Goal: Task Accomplishment & Management: Manage account settings

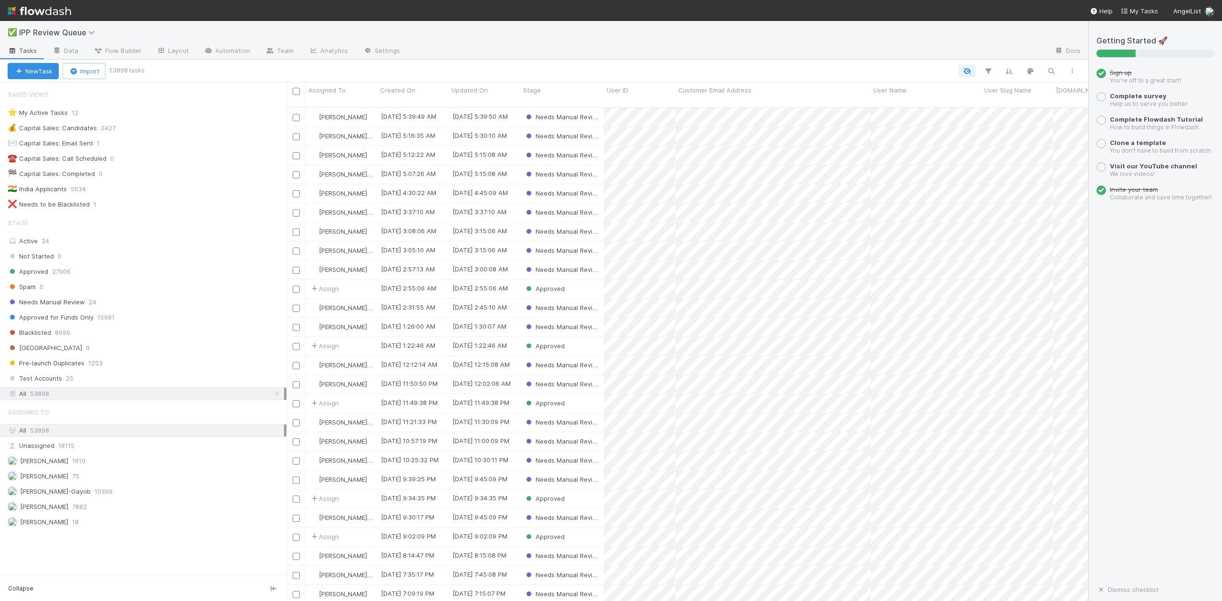
scroll to position [492, 792]
click at [69, 304] on span "Needs Manual Review" at bounding box center [46, 302] width 77 height 12
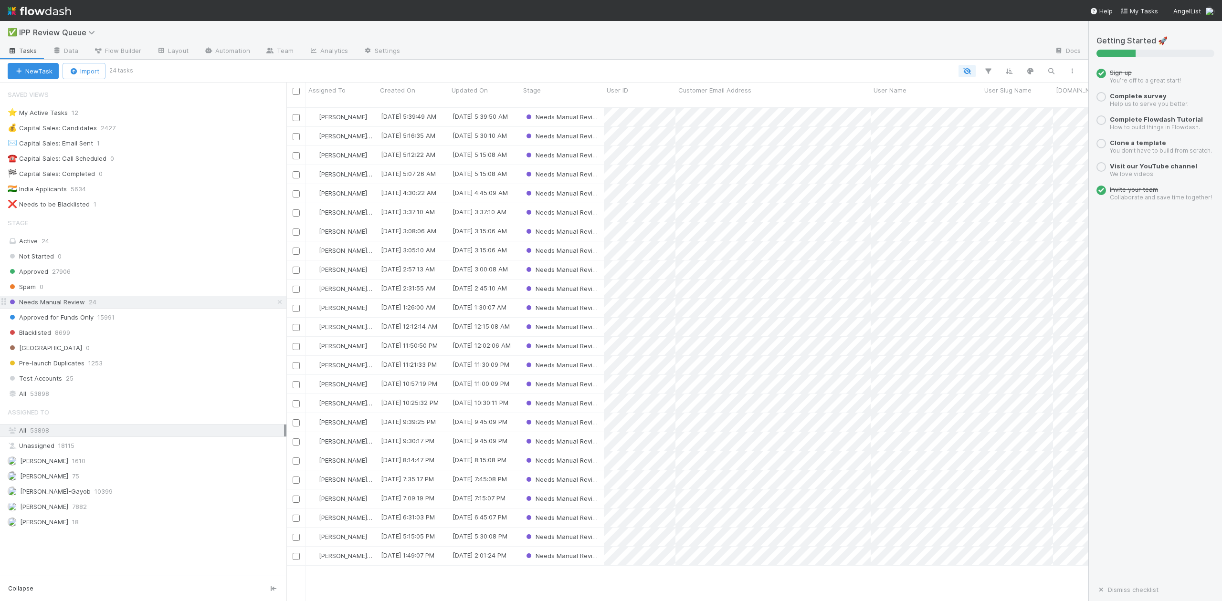
scroll to position [492, 792]
click at [76, 498] on span "[PERSON_NAME]-Gayob" at bounding box center [49, 492] width 83 height 12
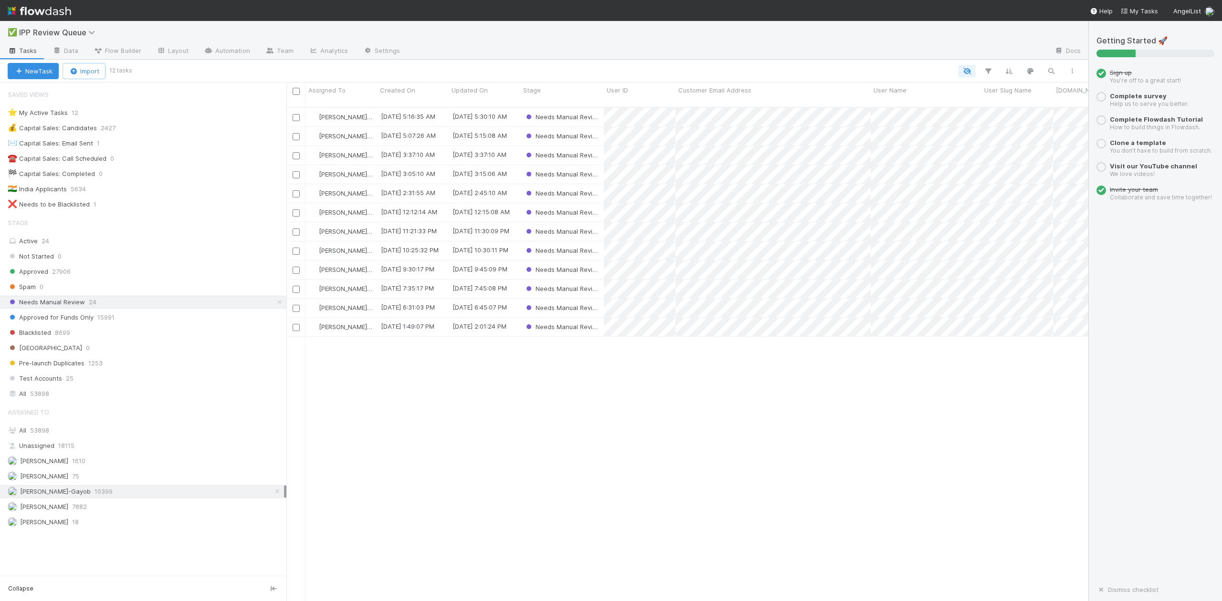
scroll to position [492, 792]
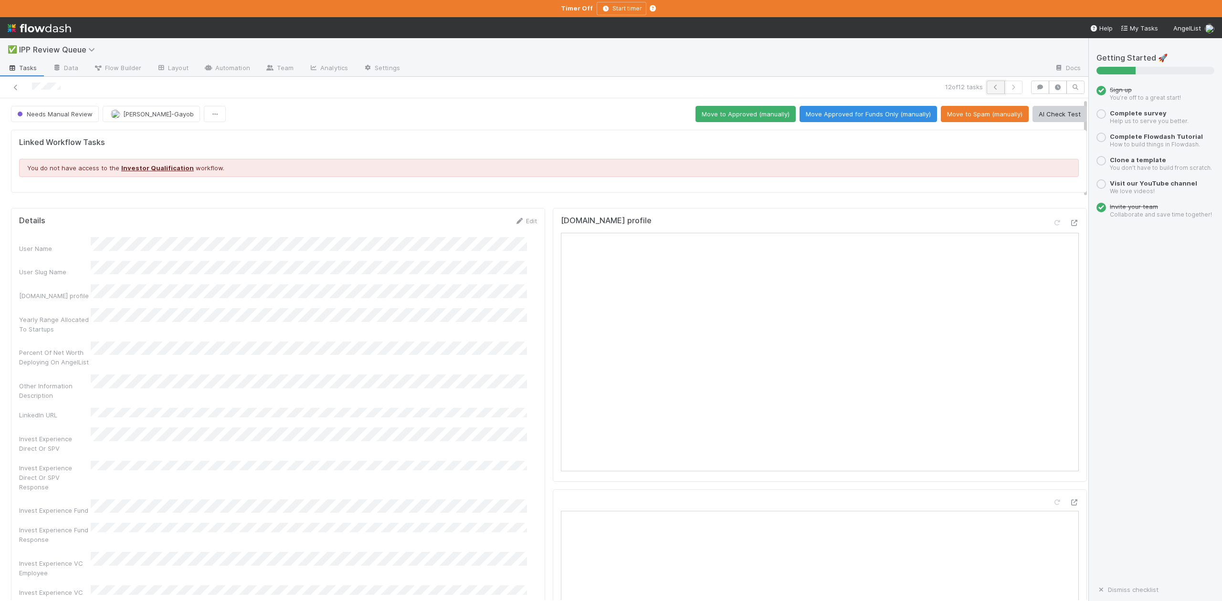
click at [991, 88] on icon "button" at bounding box center [996, 87] width 10 height 6
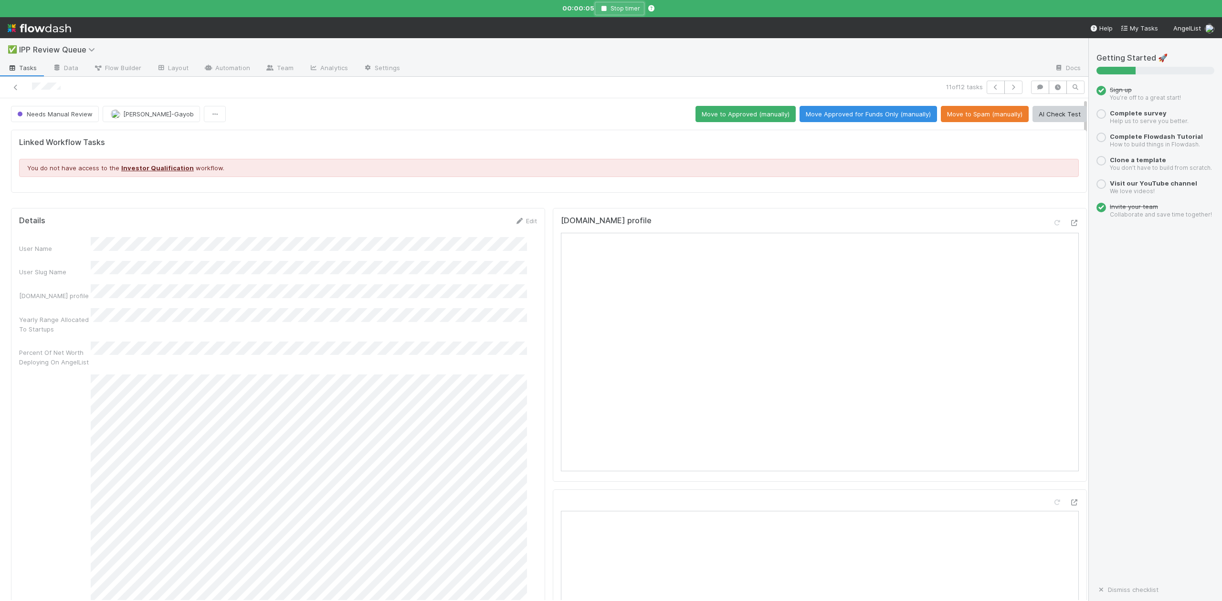
click at [600, 9] on icon "button" at bounding box center [604, 9] width 10 height 6
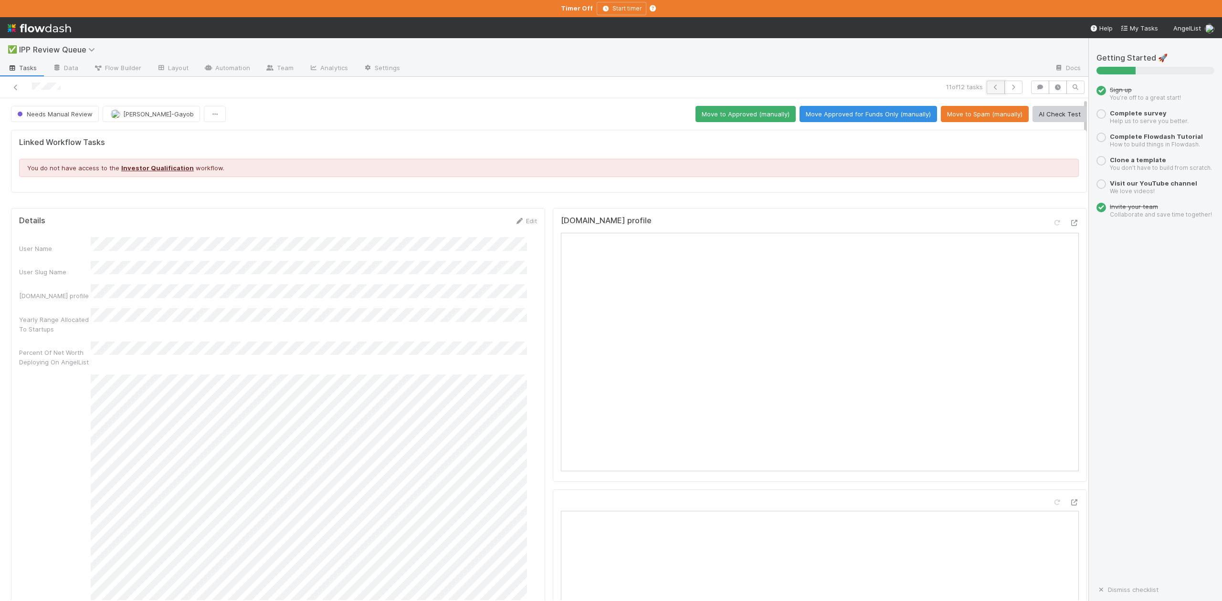
click at [991, 88] on icon "button" at bounding box center [996, 87] width 10 height 6
click at [991, 89] on icon "button" at bounding box center [996, 87] width 10 height 6
click at [991, 88] on icon "button" at bounding box center [996, 87] width 10 height 6
click at [991, 87] on icon "button" at bounding box center [996, 87] width 10 height 6
click at [991, 86] on icon "button" at bounding box center [996, 87] width 10 height 6
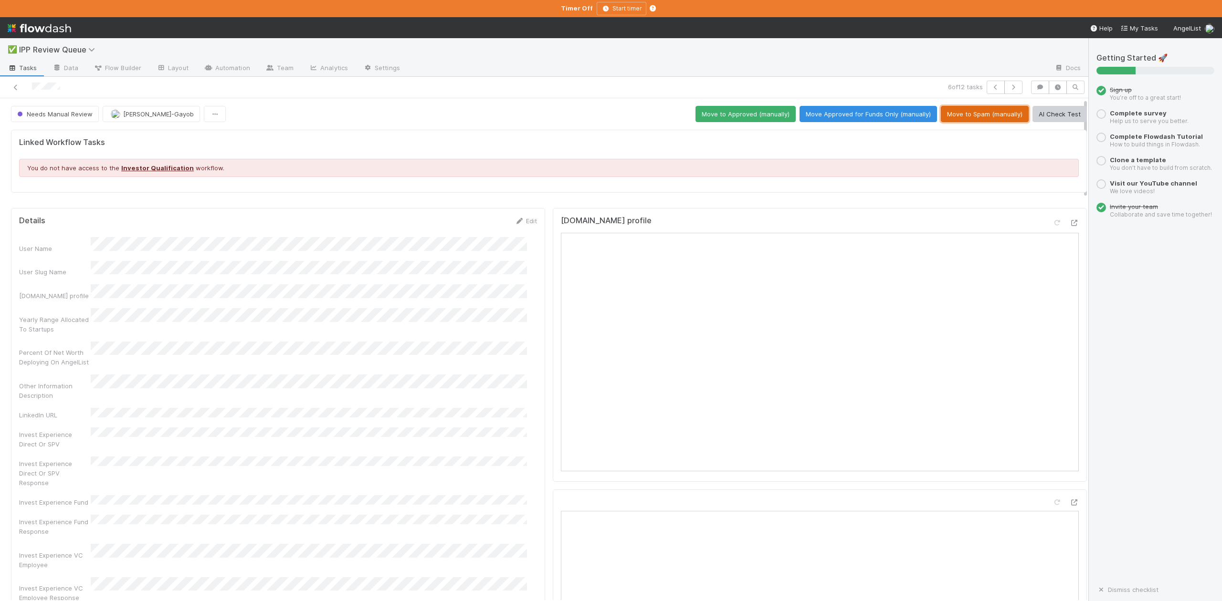
click at [957, 115] on button "Move to Spam (manually)" at bounding box center [985, 114] width 88 height 16
click at [1023, 115] on button "Move to Blacklisted" at bounding box center [1051, 114] width 71 height 16
click at [991, 86] on icon "button" at bounding box center [996, 87] width 10 height 6
click at [831, 118] on button "Move Approved for Funds Only (manually)" at bounding box center [867, 114] width 137 height 16
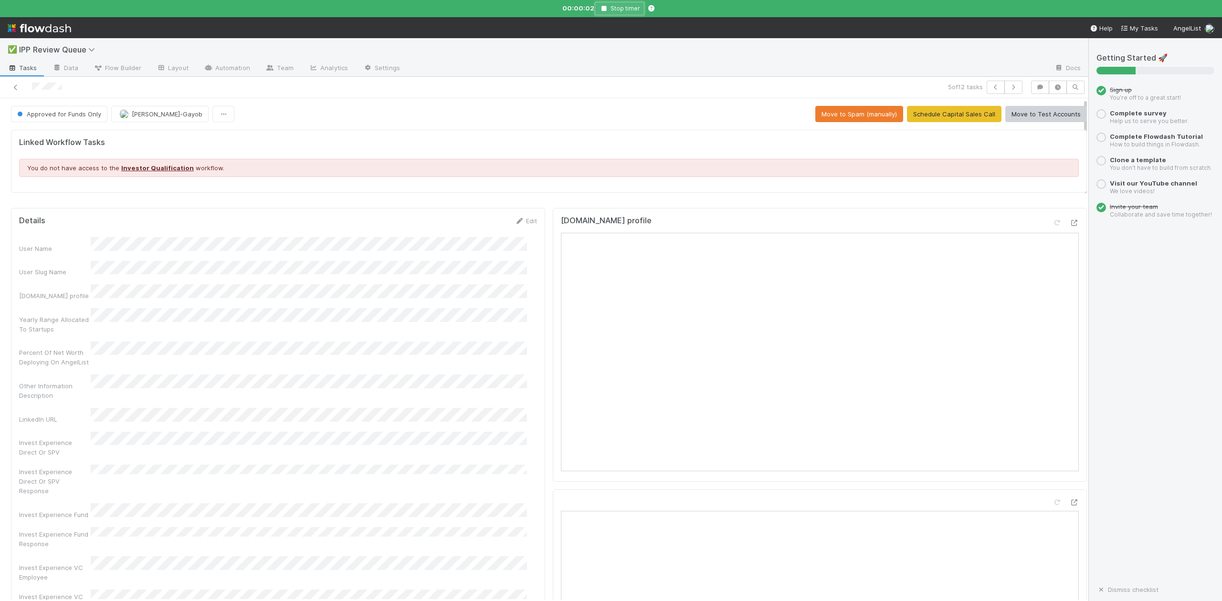
click at [604, 10] on icon "button" at bounding box center [604, 9] width 10 height 6
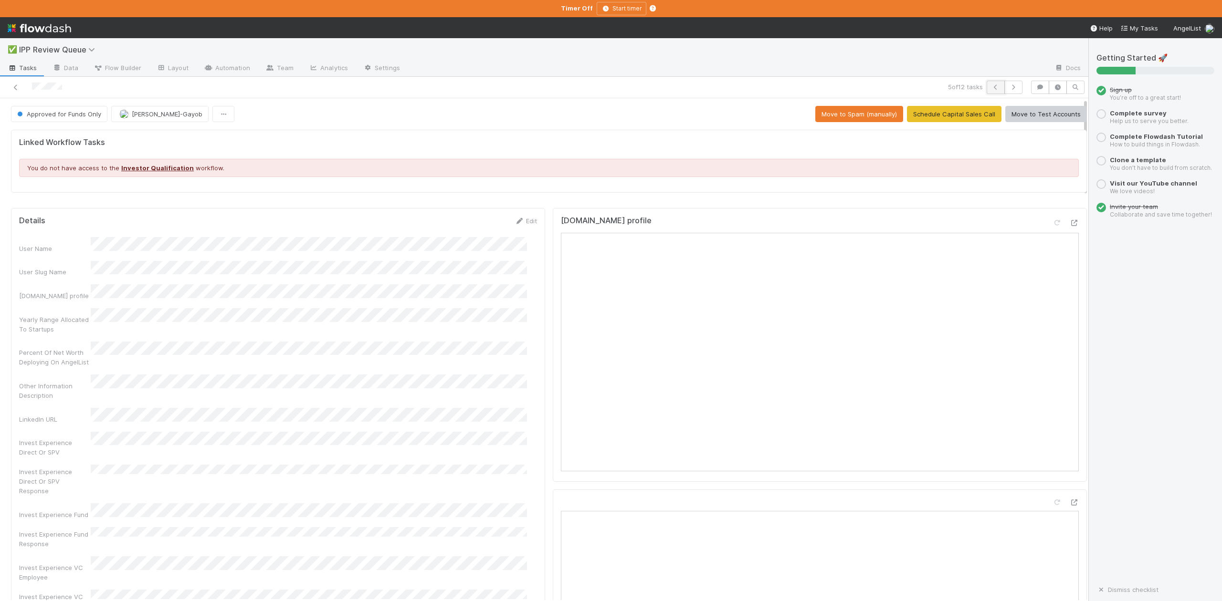
click at [991, 86] on icon "button" at bounding box center [996, 87] width 10 height 6
click at [842, 115] on button "Move Approved for Funds Only (manually)" at bounding box center [867, 114] width 137 height 16
click at [991, 89] on icon "button" at bounding box center [996, 87] width 10 height 6
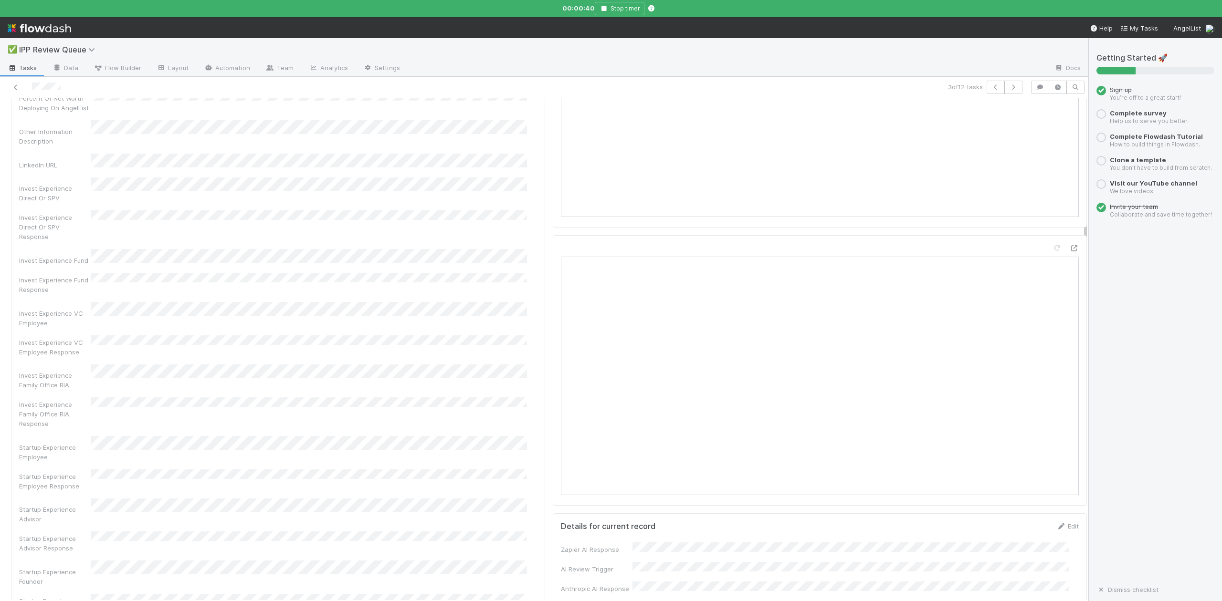
scroll to position [509, 0]
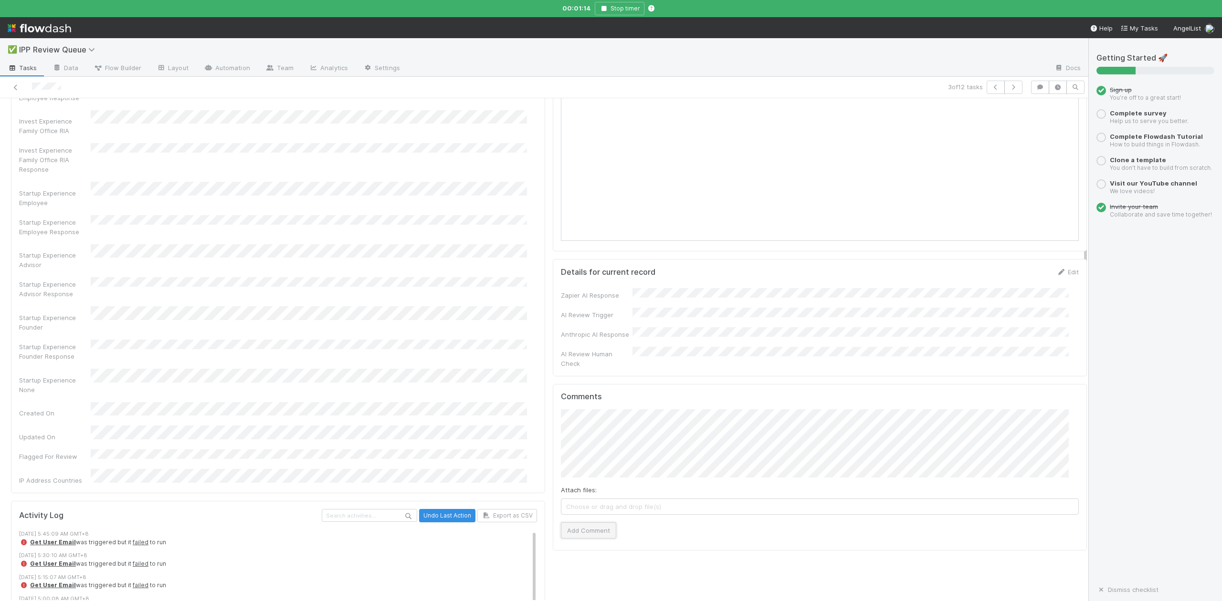
click at [590, 523] on button "Add Comment" at bounding box center [588, 531] width 55 height 16
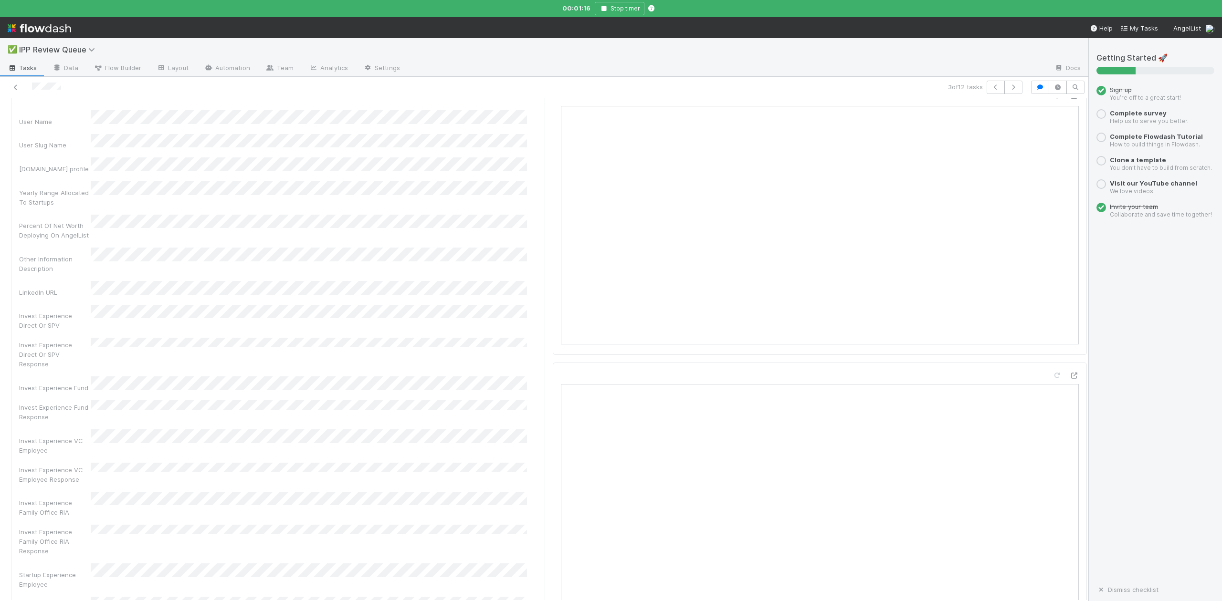
scroll to position [0, 0]
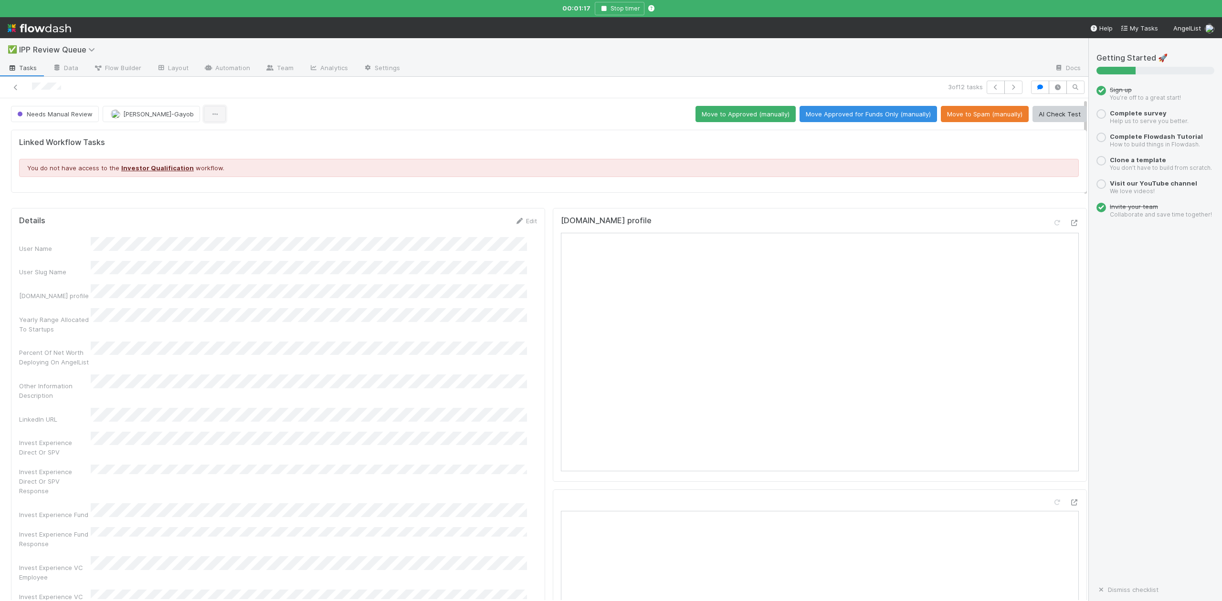
click at [210, 117] on icon "button" at bounding box center [215, 114] width 10 height 6
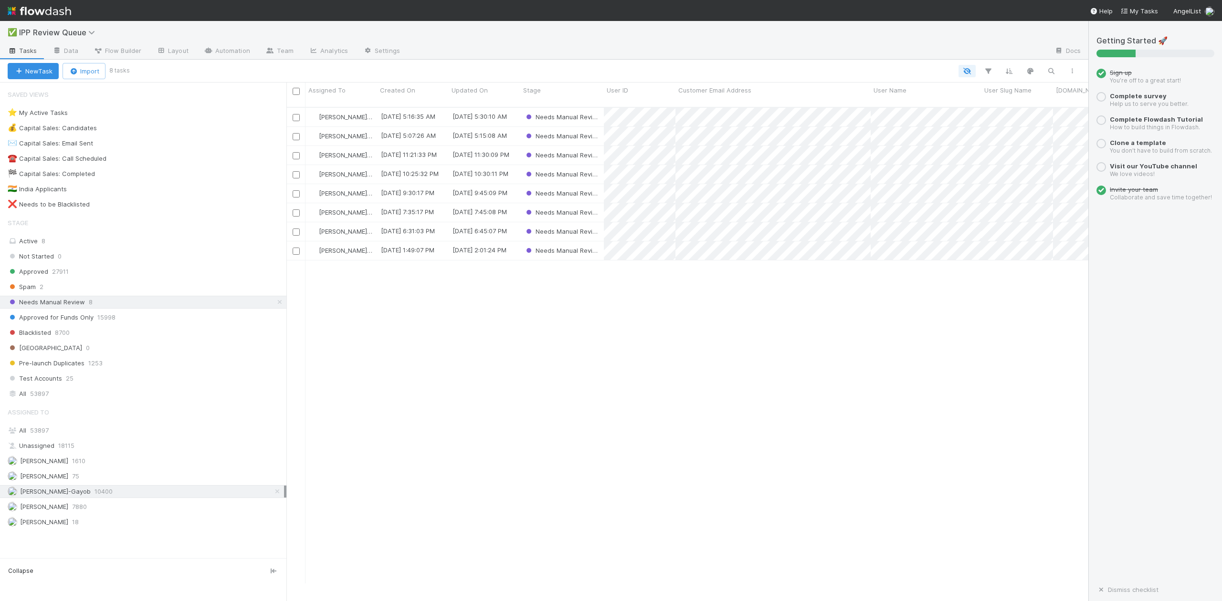
scroll to position [474, 792]
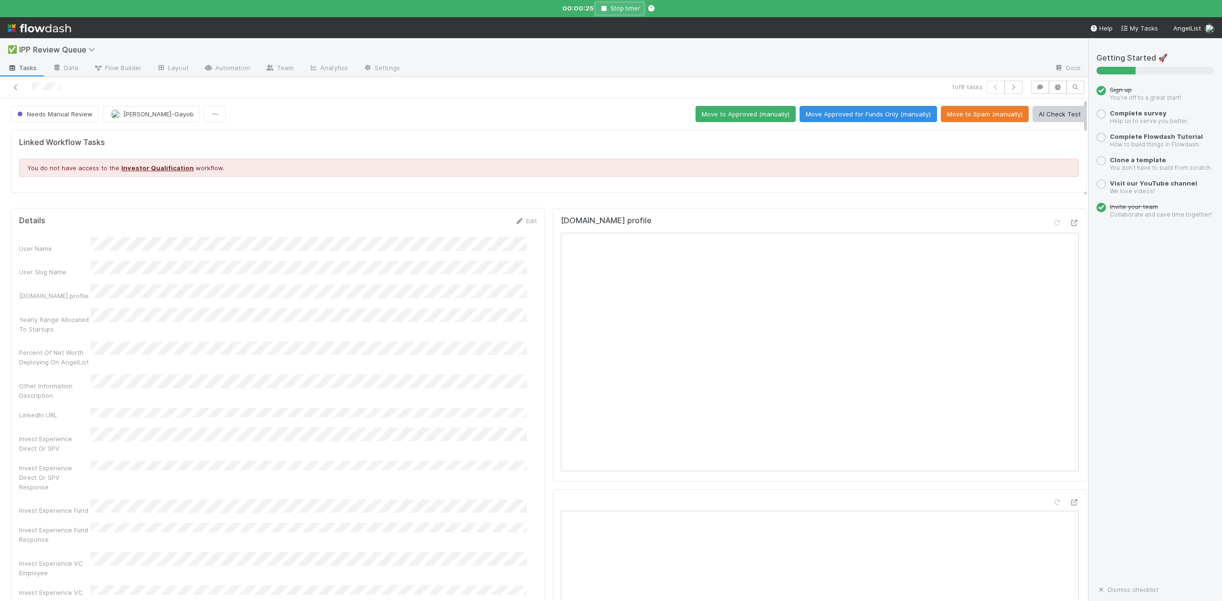
click at [606, 8] on icon "button" at bounding box center [604, 9] width 10 height 6
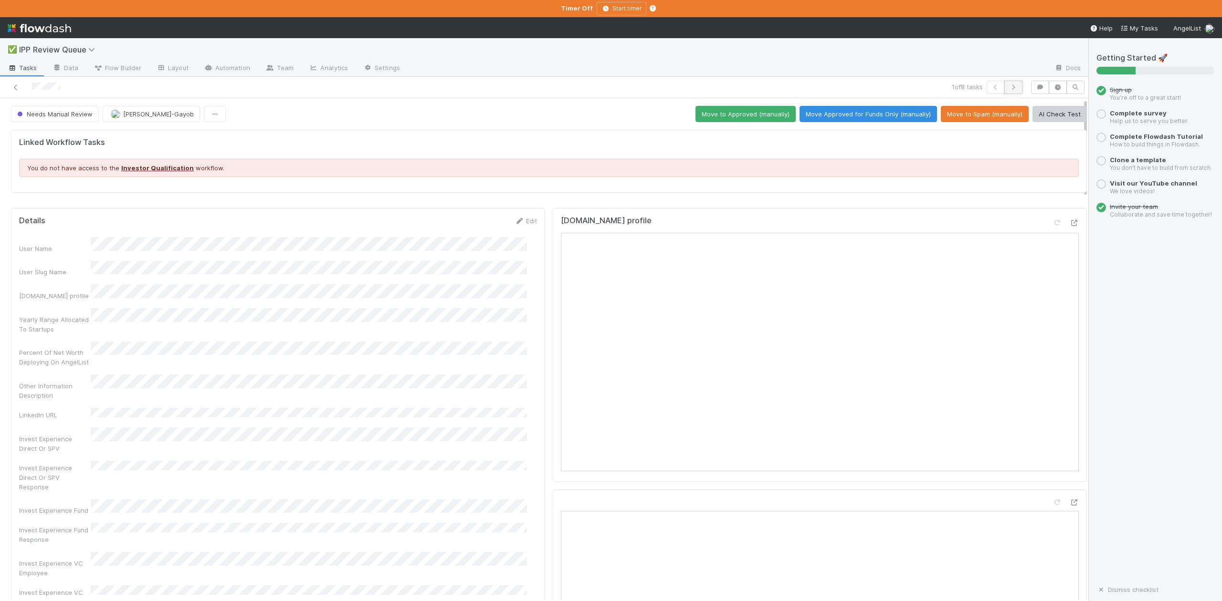
click at [1008, 86] on icon "button" at bounding box center [1013, 87] width 10 height 6
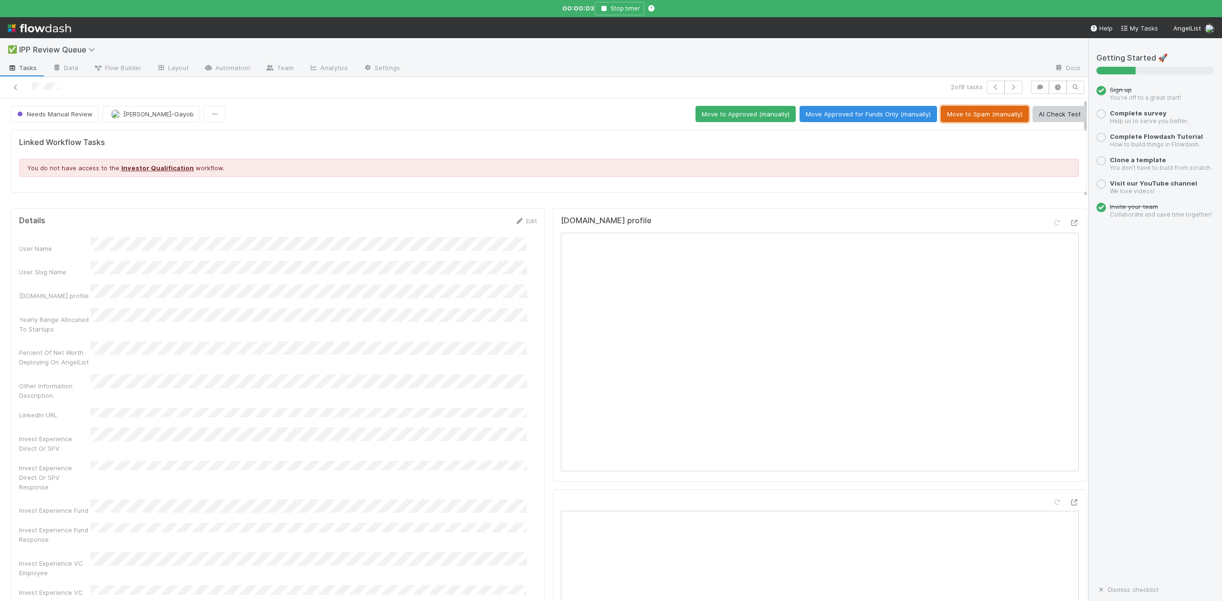
click at [966, 115] on button "Move to Spam (manually)" at bounding box center [985, 114] width 88 height 16
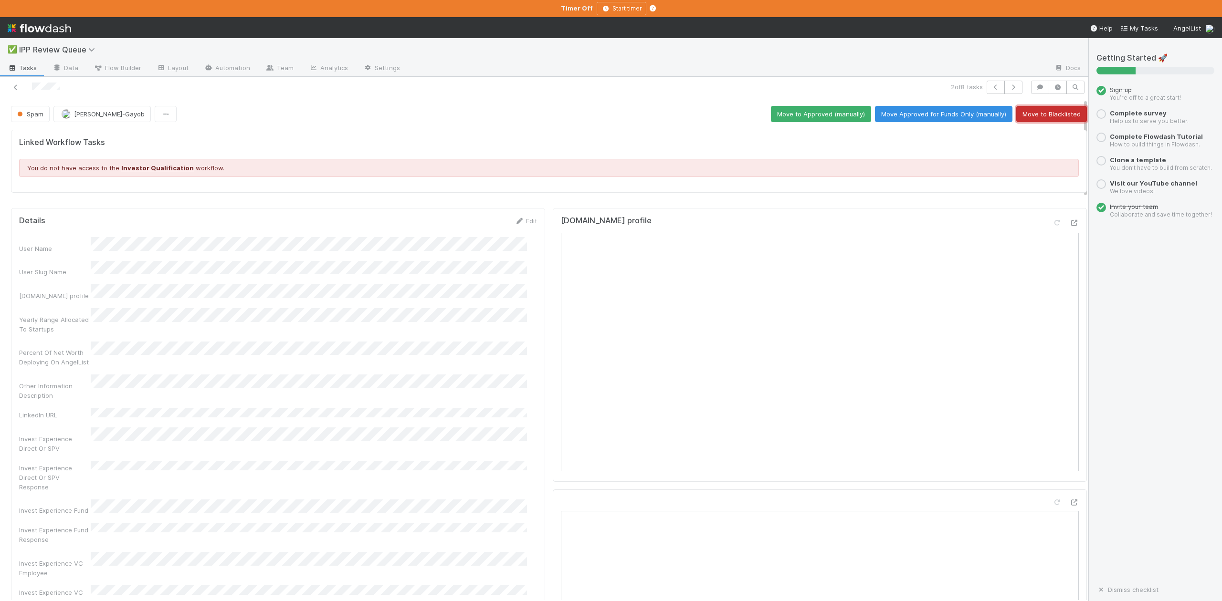
click at [1031, 115] on button "Move to Blacklisted" at bounding box center [1051, 114] width 71 height 16
click at [1008, 88] on icon "button" at bounding box center [1013, 87] width 10 height 6
click at [847, 115] on button "Move Approved for Funds Only (manually)" at bounding box center [867, 114] width 137 height 16
click at [1008, 88] on icon "button" at bounding box center [1013, 87] width 10 height 6
click at [877, 110] on button "Move Approved for Funds Only (manually)" at bounding box center [867, 114] width 137 height 16
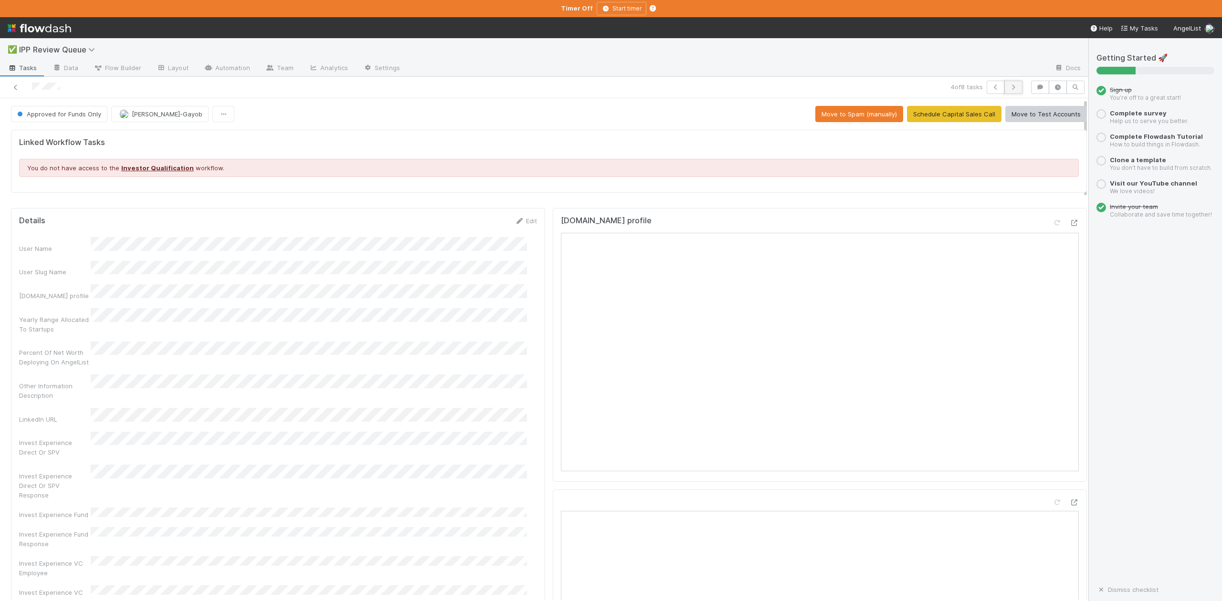
click at [1008, 84] on icon "button" at bounding box center [1013, 87] width 10 height 6
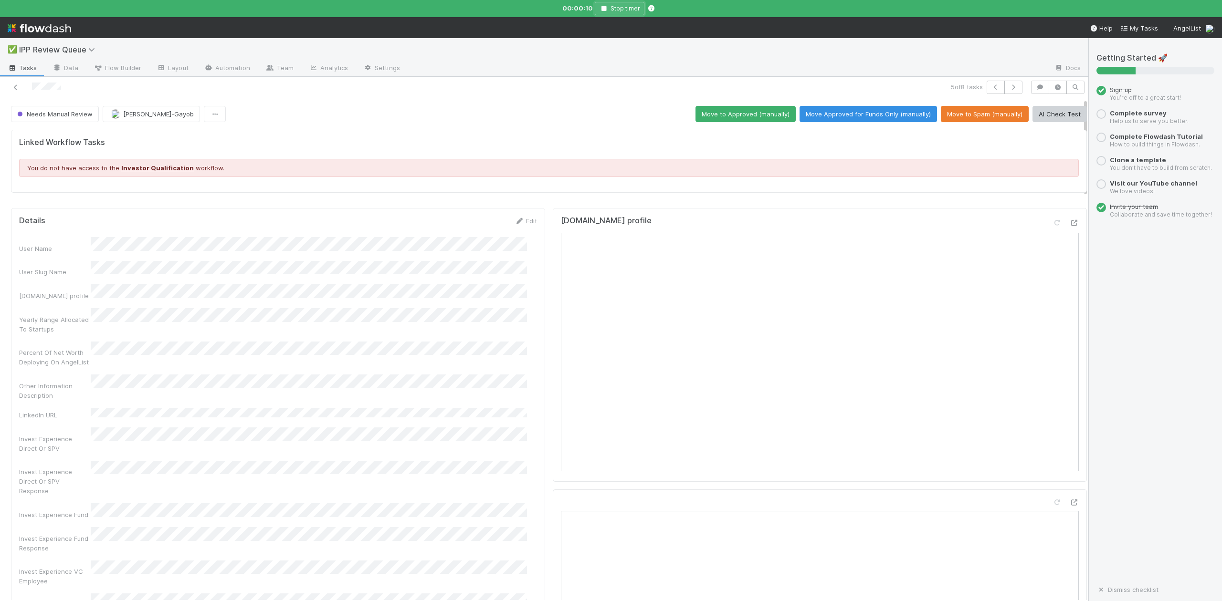
click at [602, 7] on icon "button" at bounding box center [604, 9] width 10 height 6
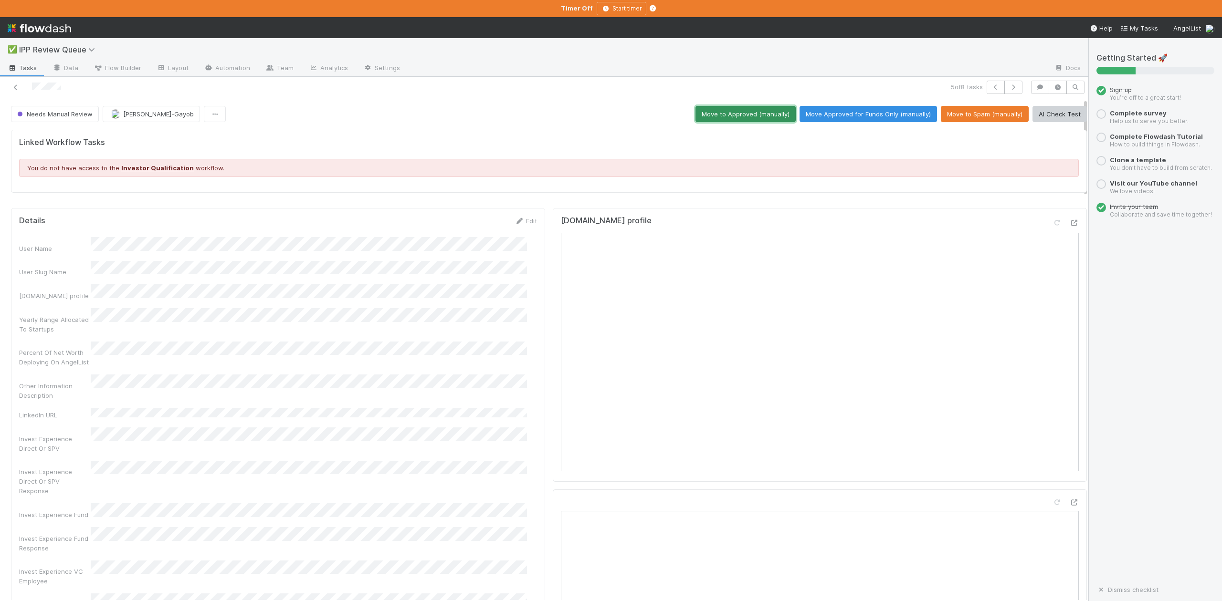
click at [711, 111] on button "Move to Approved (manually)" at bounding box center [745, 114] width 100 height 16
click at [1008, 88] on icon "button" at bounding box center [1013, 87] width 10 height 6
click at [850, 112] on button "Move Approved for Funds Only (manually)" at bounding box center [867, 114] width 137 height 16
click at [1008, 90] on icon "button" at bounding box center [1013, 87] width 10 height 6
click at [1008, 87] on icon "button" at bounding box center [1013, 87] width 10 height 6
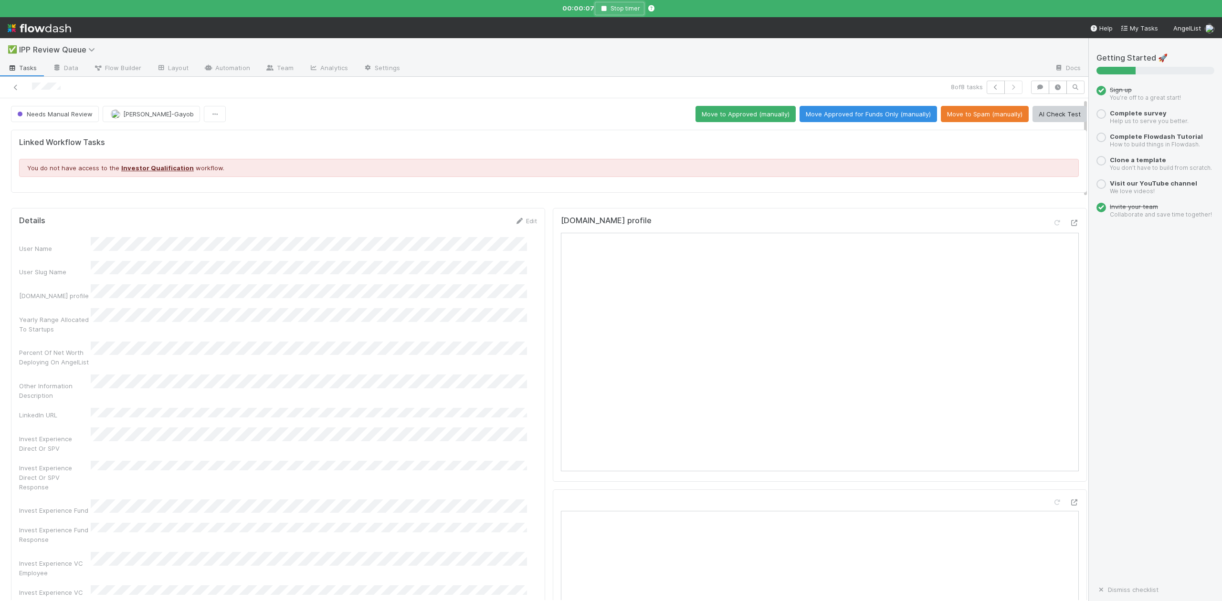
click at [605, 10] on icon "button" at bounding box center [604, 9] width 10 height 6
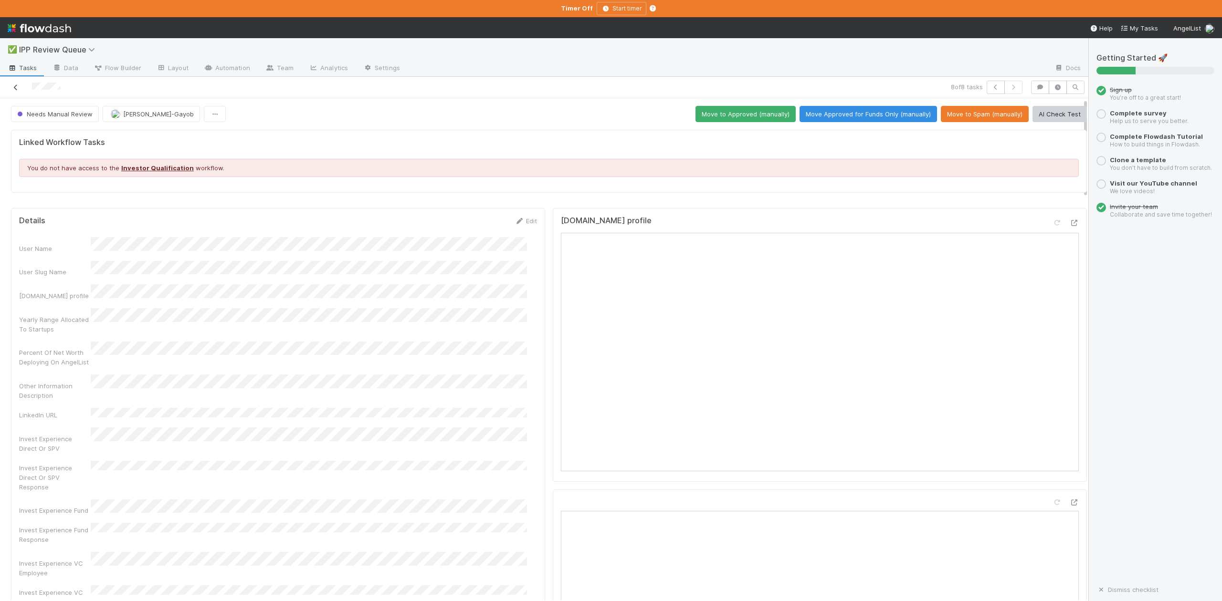
click at [15, 86] on icon at bounding box center [16, 87] width 10 height 6
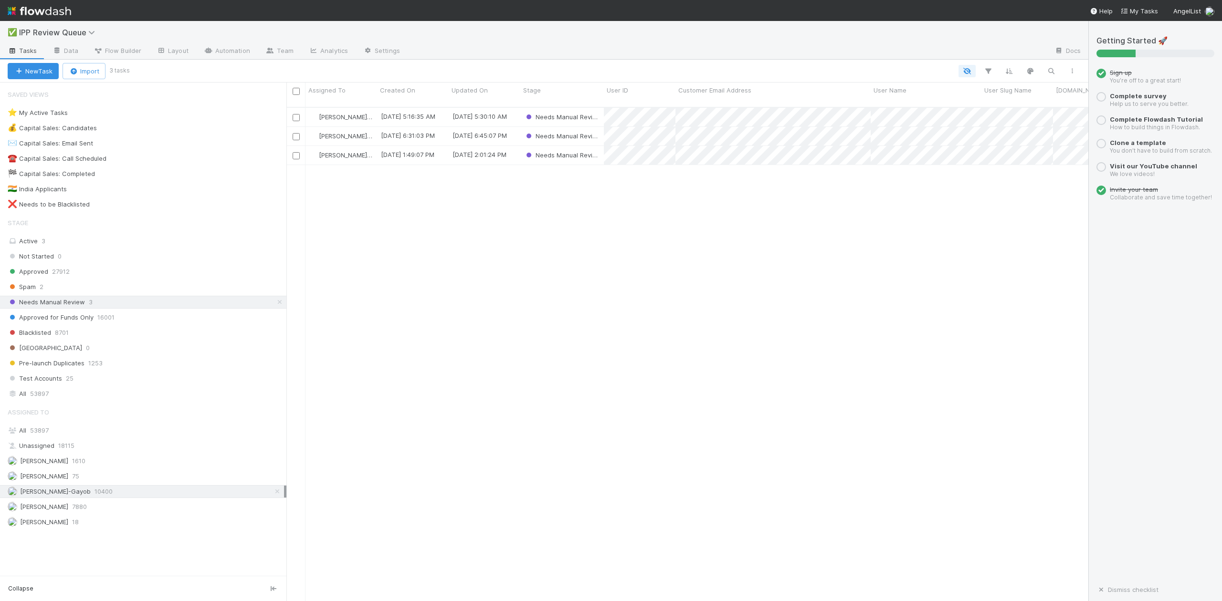
scroll to position [492, 792]
click at [37, 399] on span "53897" at bounding box center [39, 394] width 19 height 12
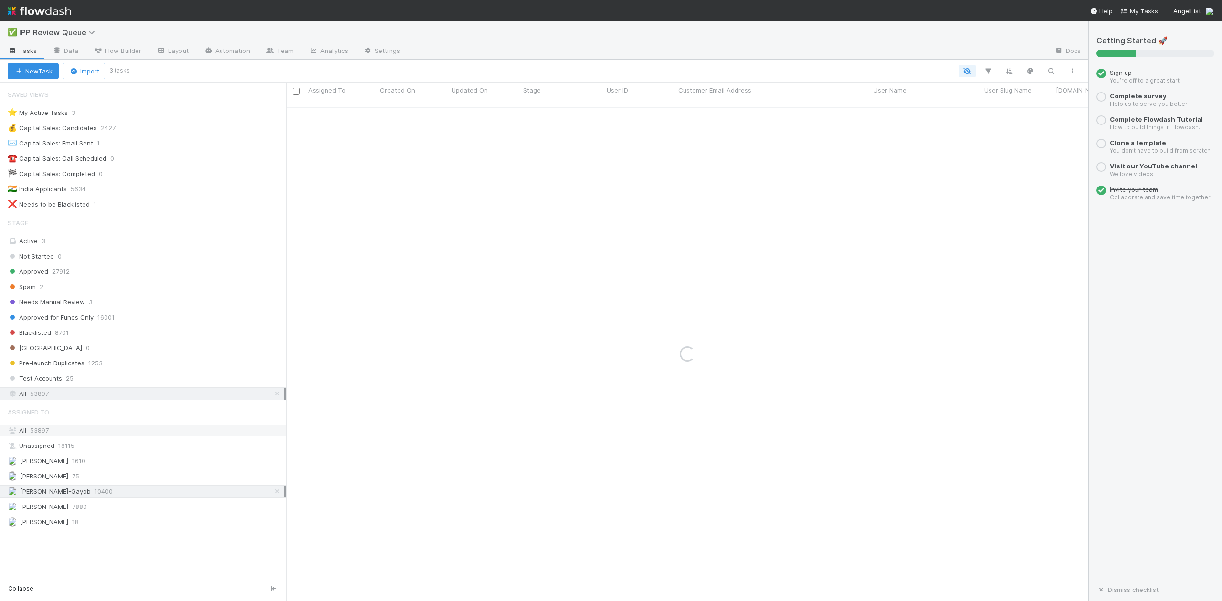
click at [39, 434] on span "53897" at bounding box center [39, 431] width 19 height 8
click at [1050, 70] on icon "button" at bounding box center [1051, 71] width 10 height 9
click at [968, 54] on input "goolge" at bounding box center [1000, 54] width 95 height 11
type input "google"
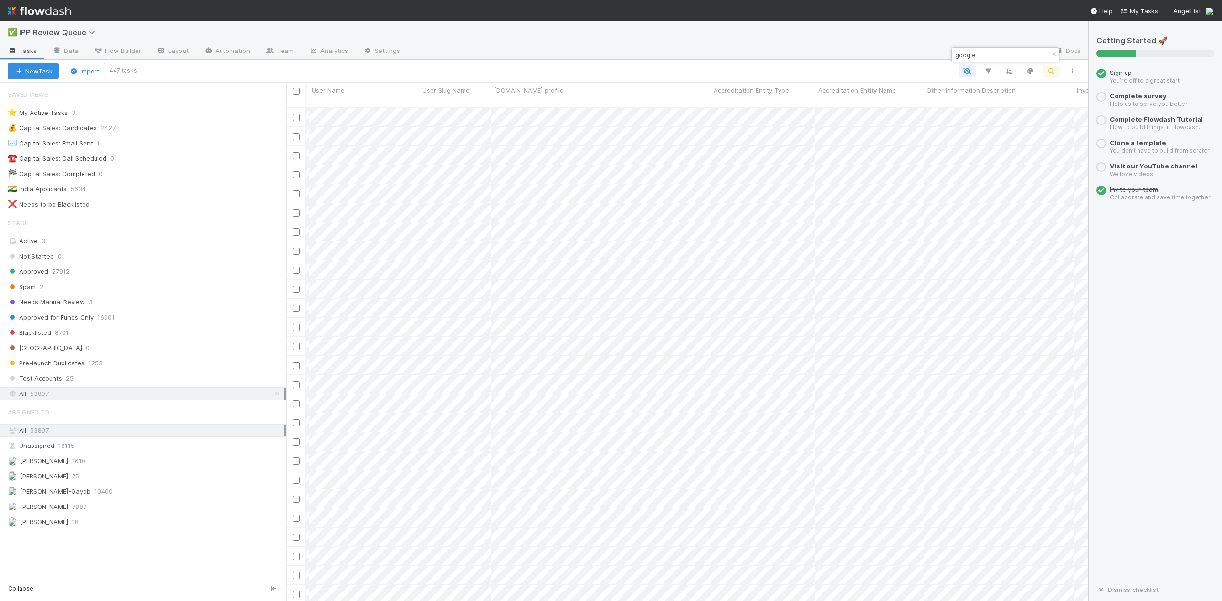
scroll to position [0, 618]
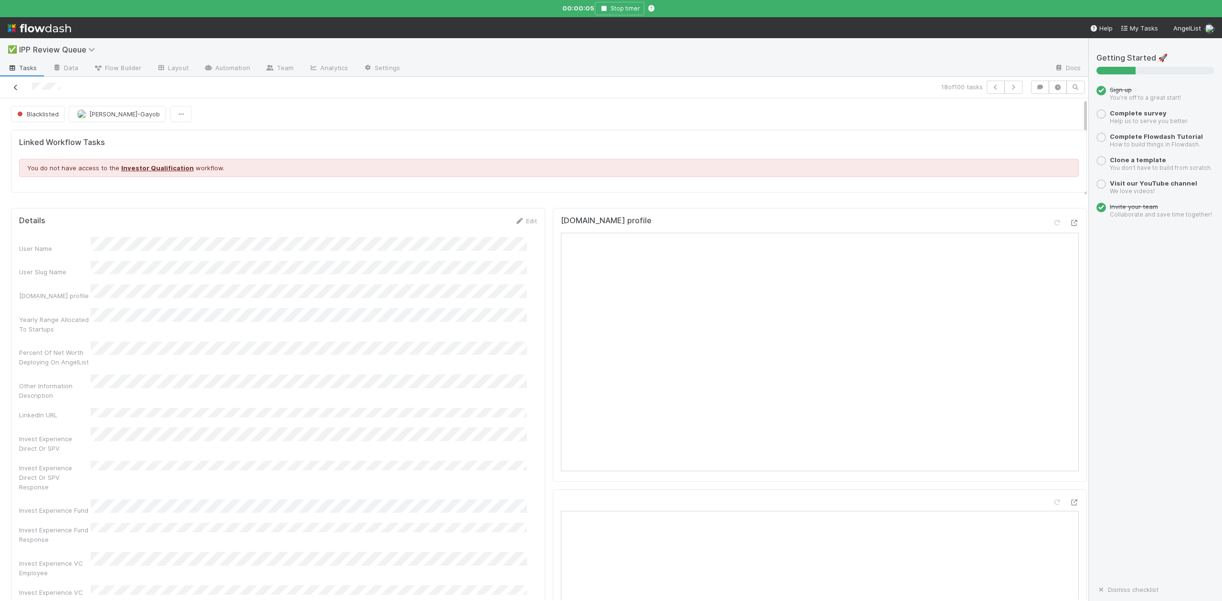
click at [15, 88] on icon at bounding box center [16, 87] width 10 height 6
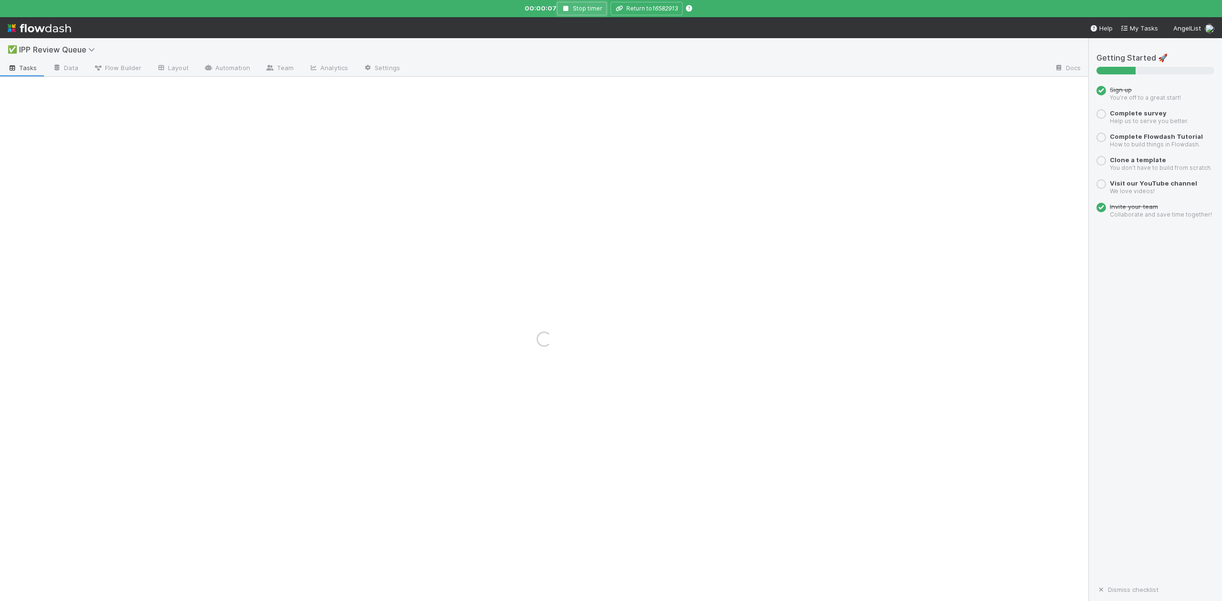
click at [567, 5] on button "Stop timer" at bounding box center [582, 8] width 50 height 13
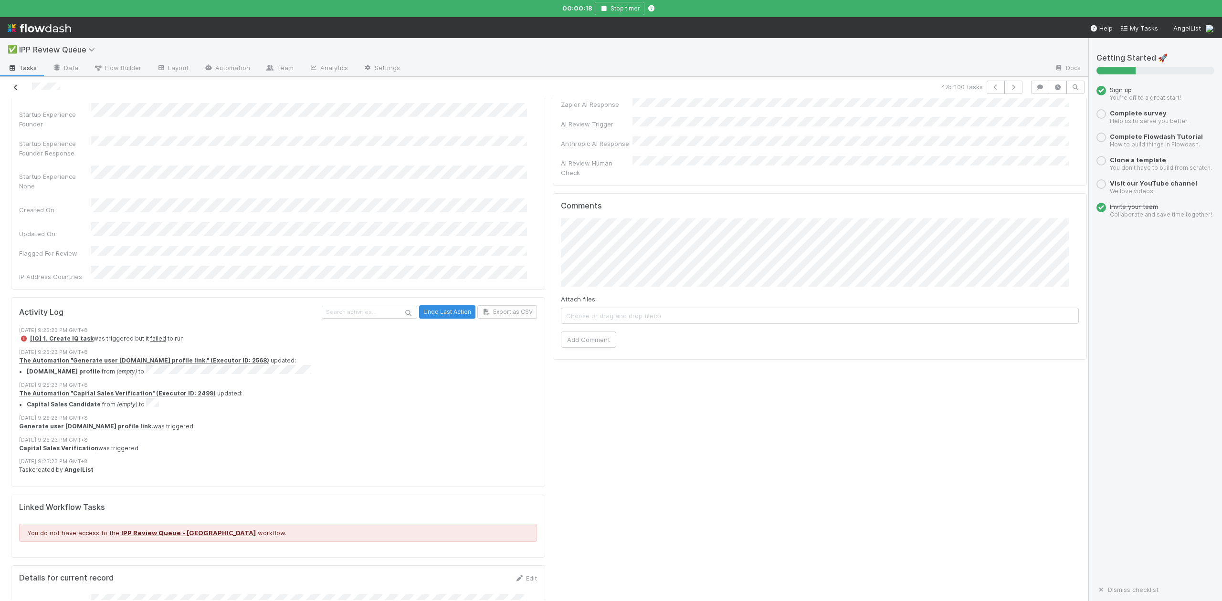
click at [15, 86] on icon at bounding box center [16, 87] width 10 height 6
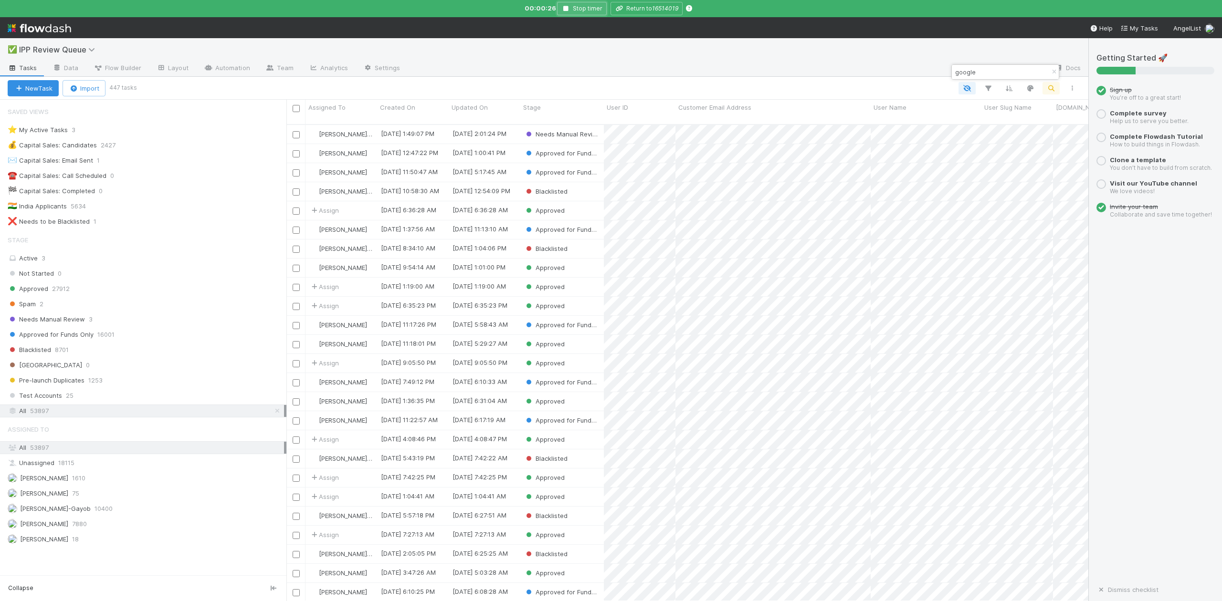
click at [564, 10] on icon "button" at bounding box center [566, 9] width 10 height 6
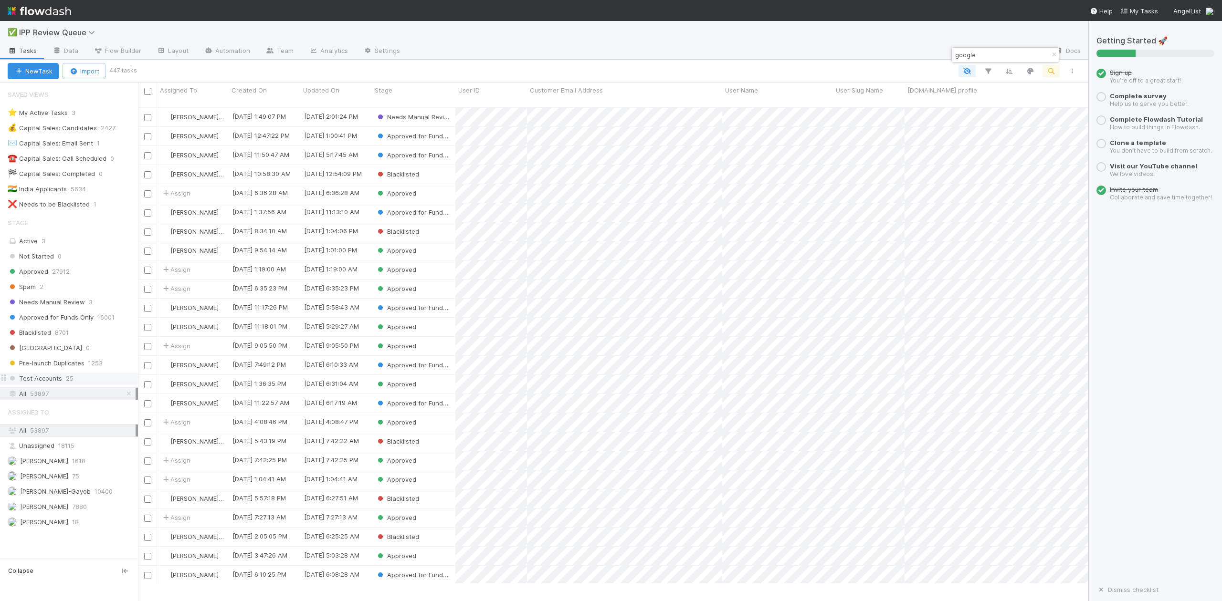
scroll to position [474, 941]
drag, startPoint x: 287, startPoint y: 387, endPoint x: 137, endPoint y: 383, distance: 149.9
click at [137, 383] on div at bounding box center [137, 342] width 0 height 519
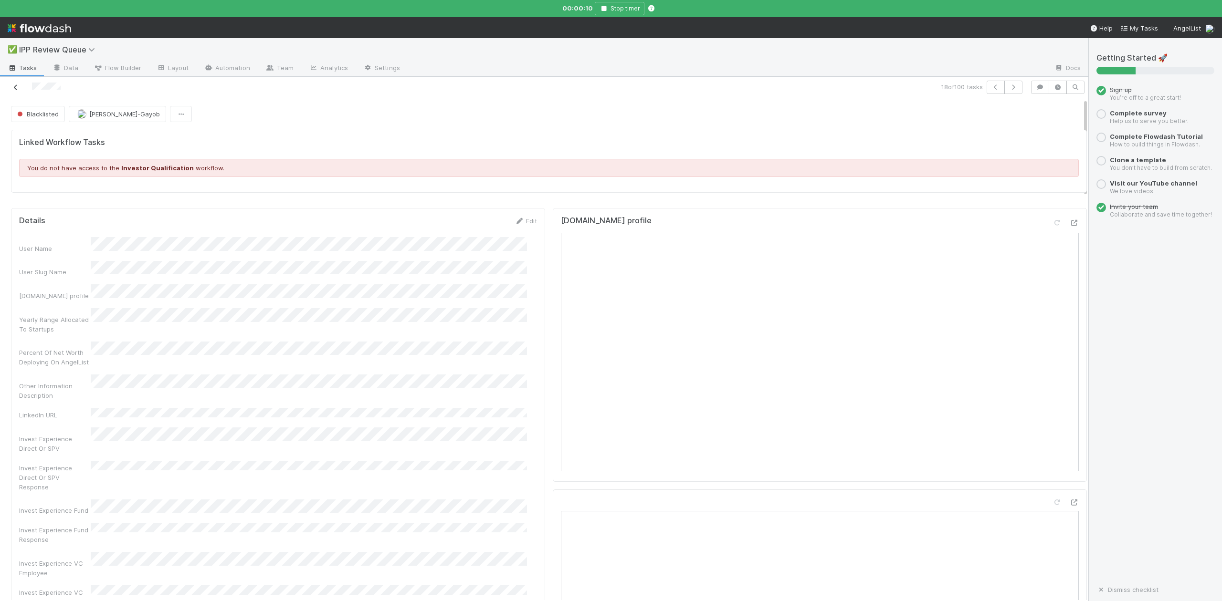
click at [18, 89] on icon at bounding box center [16, 87] width 10 height 6
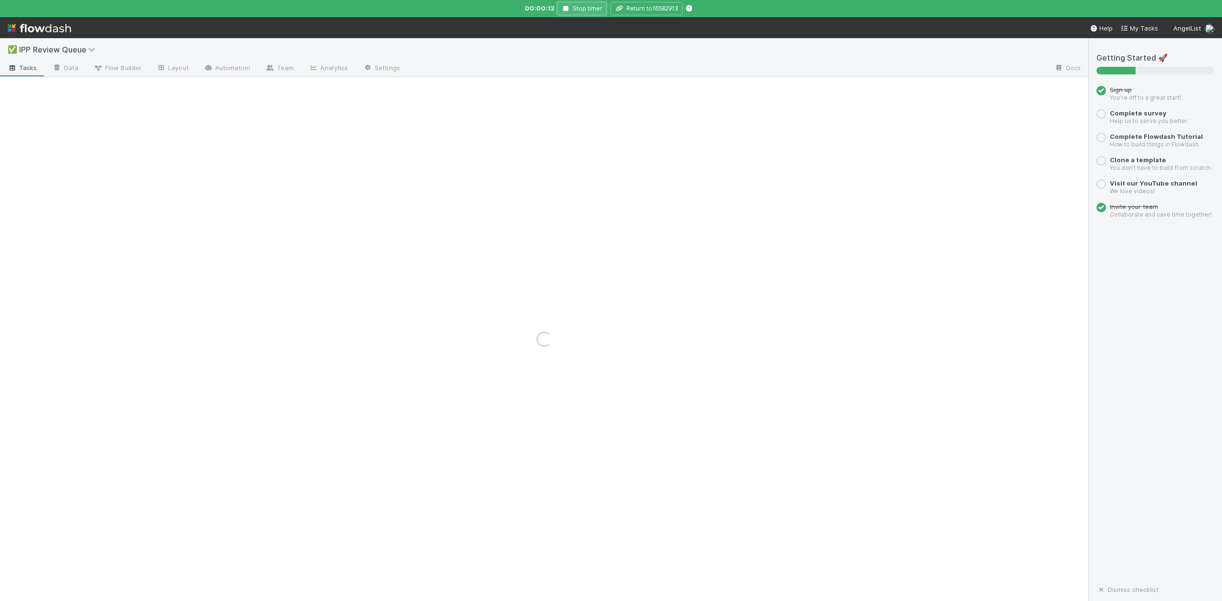
click at [565, 10] on icon "button" at bounding box center [566, 9] width 10 height 6
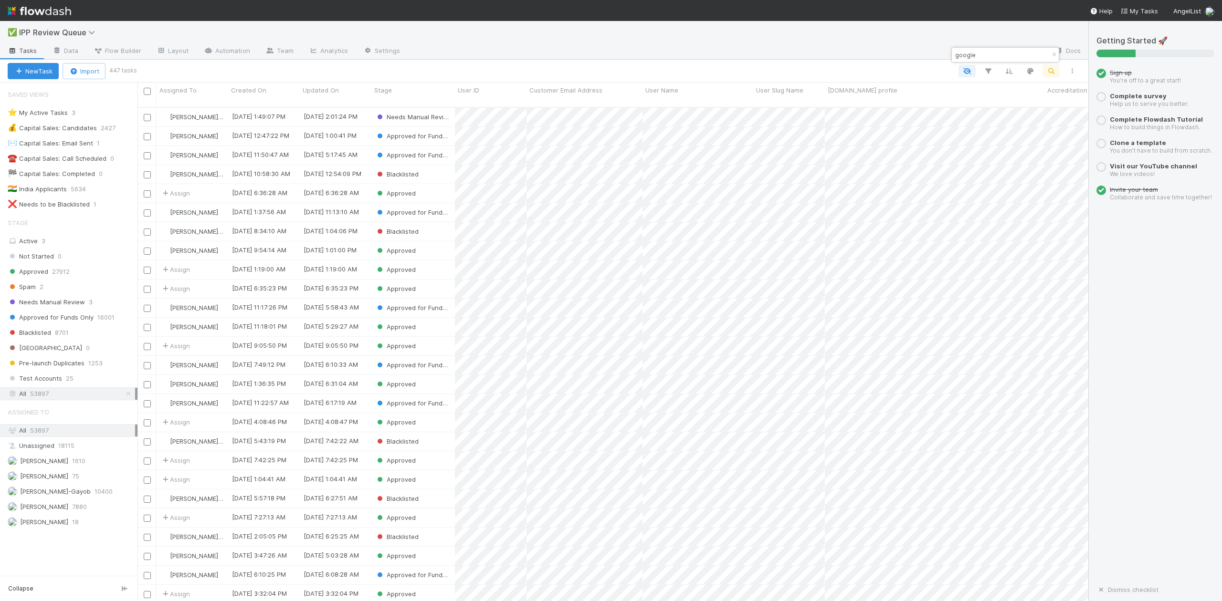
scroll to position [492, 941]
click at [52, 308] on span "Needs Manual Review" at bounding box center [46, 302] width 77 height 12
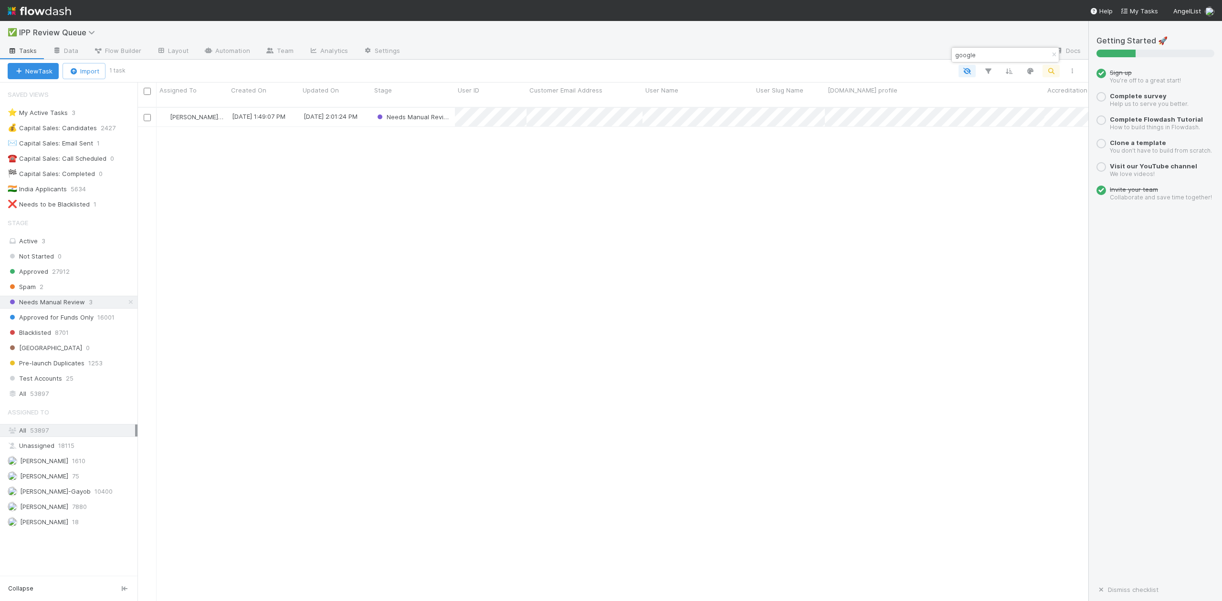
scroll to position [492, 941]
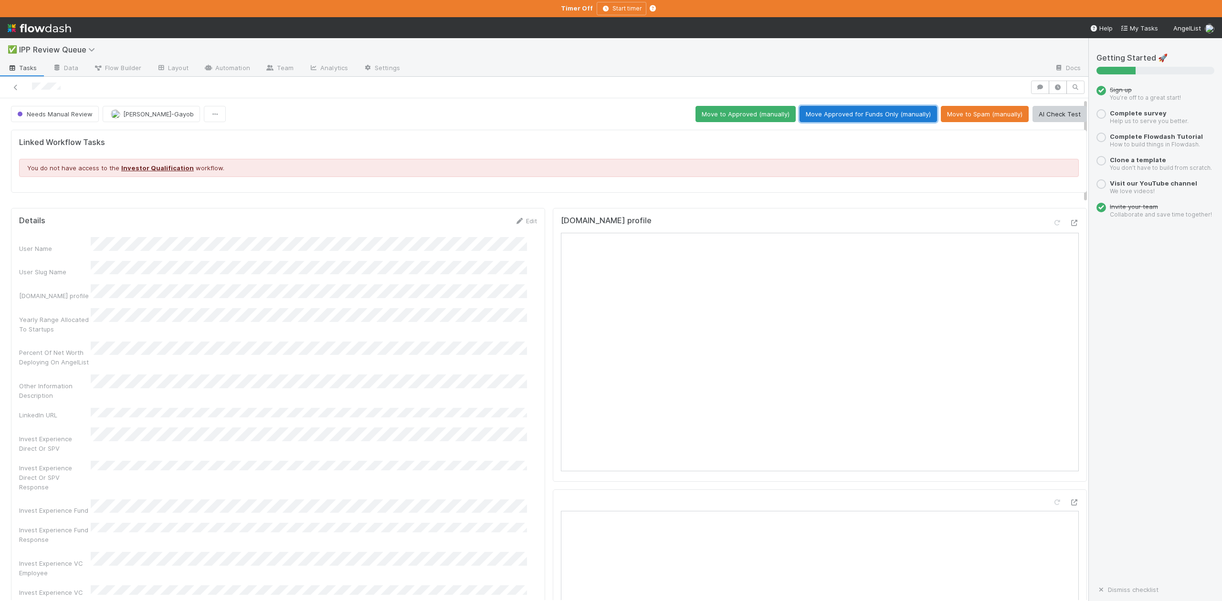
click at [838, 112] on button "Move Approved for Funds Only (manually)" at bounding box center [867, 114] width 137 height 16
click at [14, 86] on icon at bounding box center [16, 87] width 10 height 6
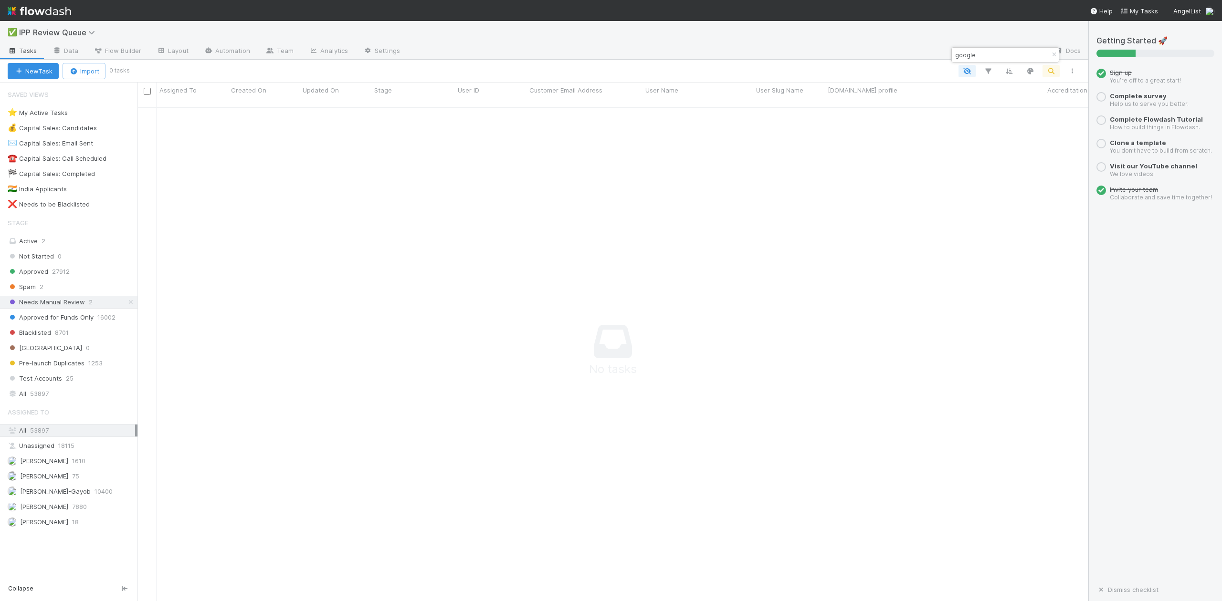
scroll to position [483, 931]
click at [26, 289] on span "Spam" at bounding box center [22, 287] width 28 height 12
click at [1051, 54] on icon "button" at bounding box center [1054, 55] width 10 height 6
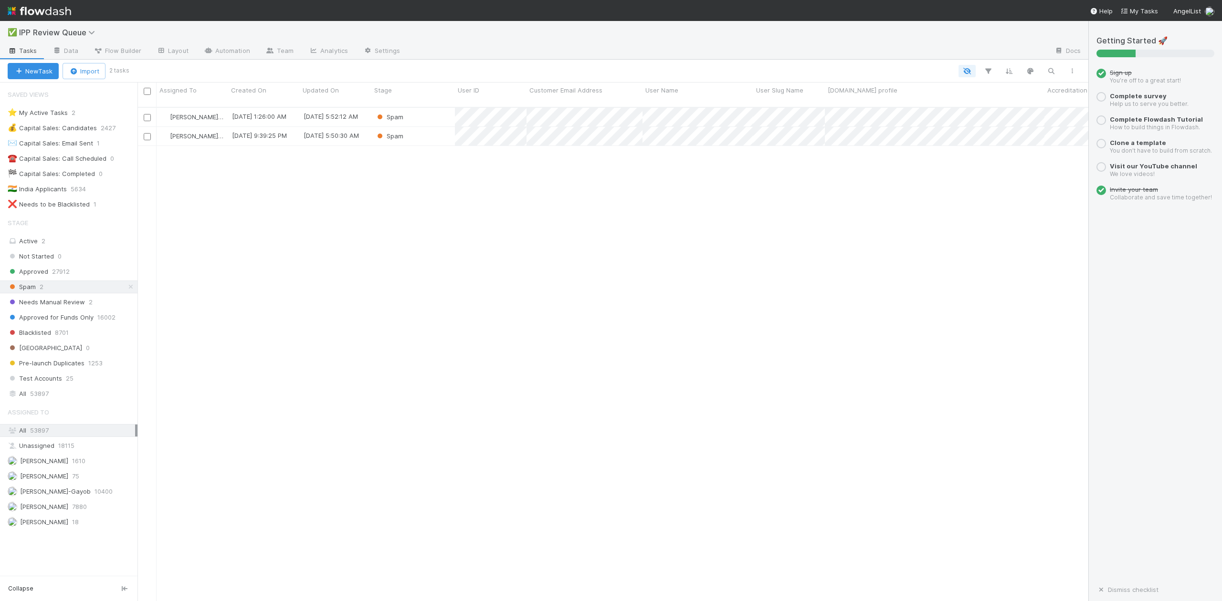
scroll to position [492, 941]
click at [433, 108] on div "Spam" at bounding box center [413, 117] width 84 height 19
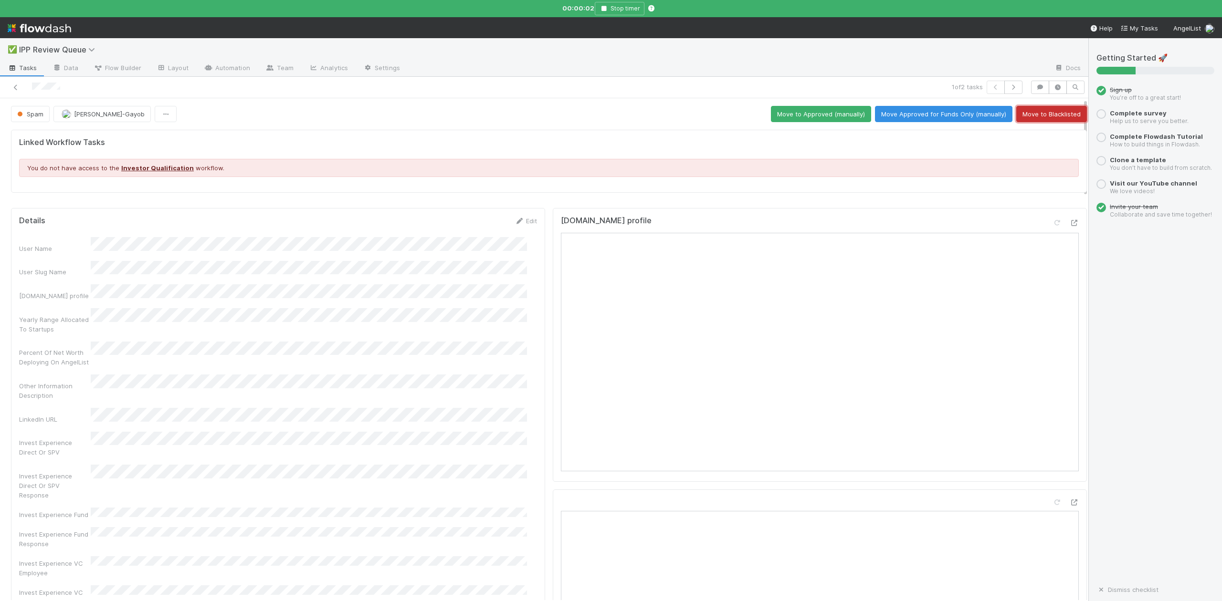
click at [1039, 117] on button "Move to Blacklisted" at bounding box center [1051, 114] width 71 height 16
click at [1008, 86] on icon "button" at bounding box center [1013, 87] width 10 height 6
click at [1033, 115] on button "Move to Blacklisted" at bounding box center [1051, 114] width 71 height 16
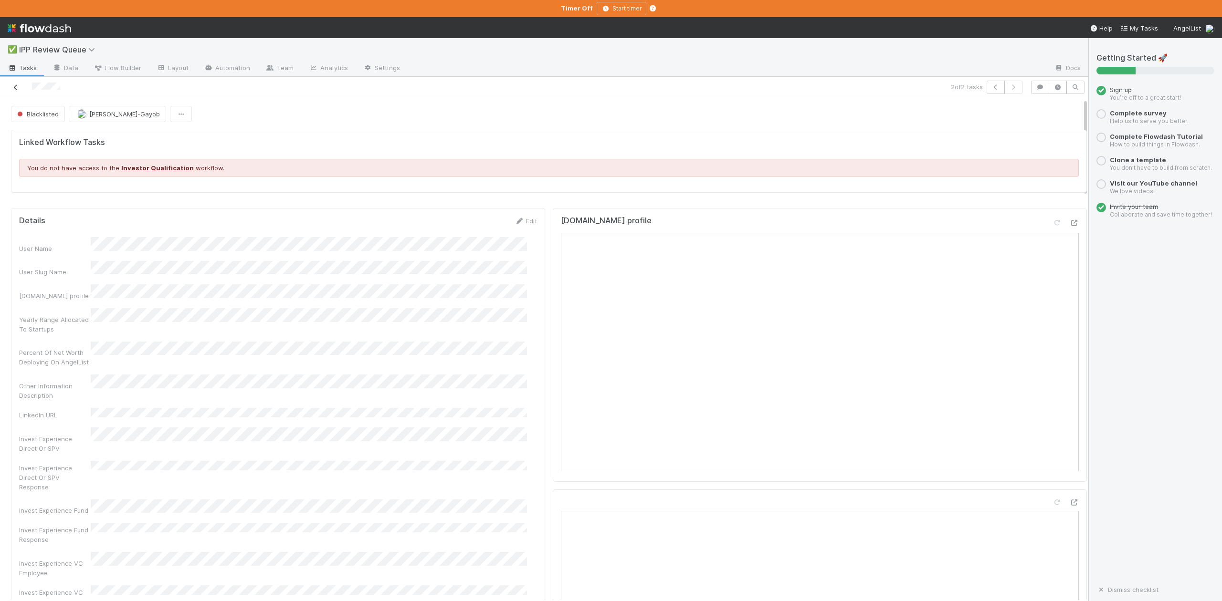
click at [14, 86] on icon at bounding box center [16, 87] width 10 height 6
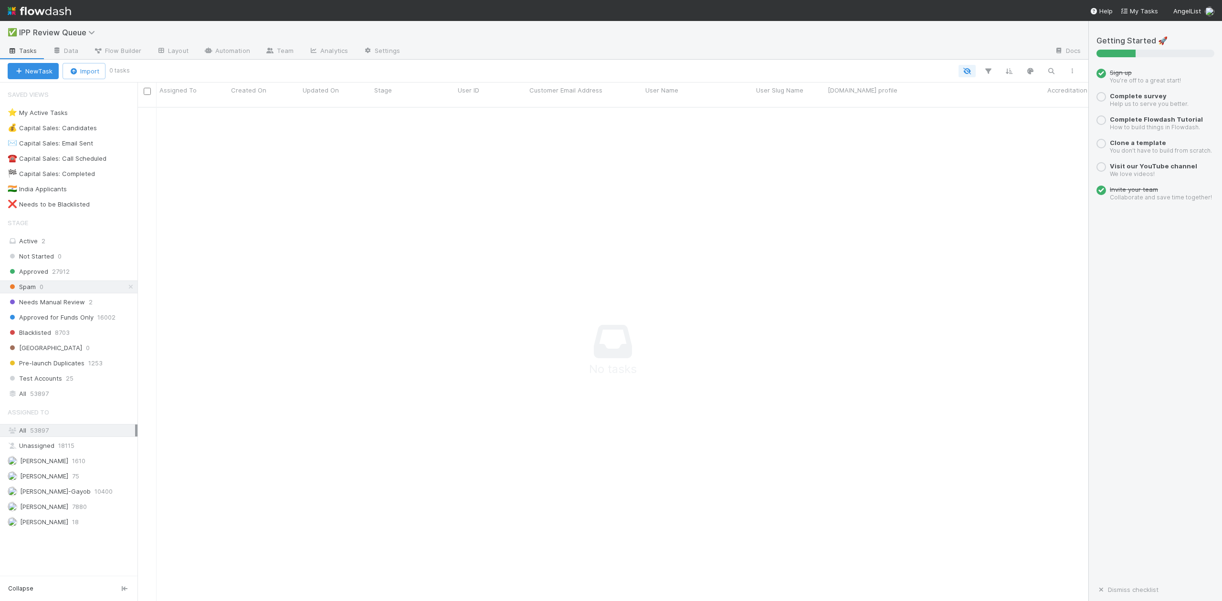
scroll to position [483, 931]
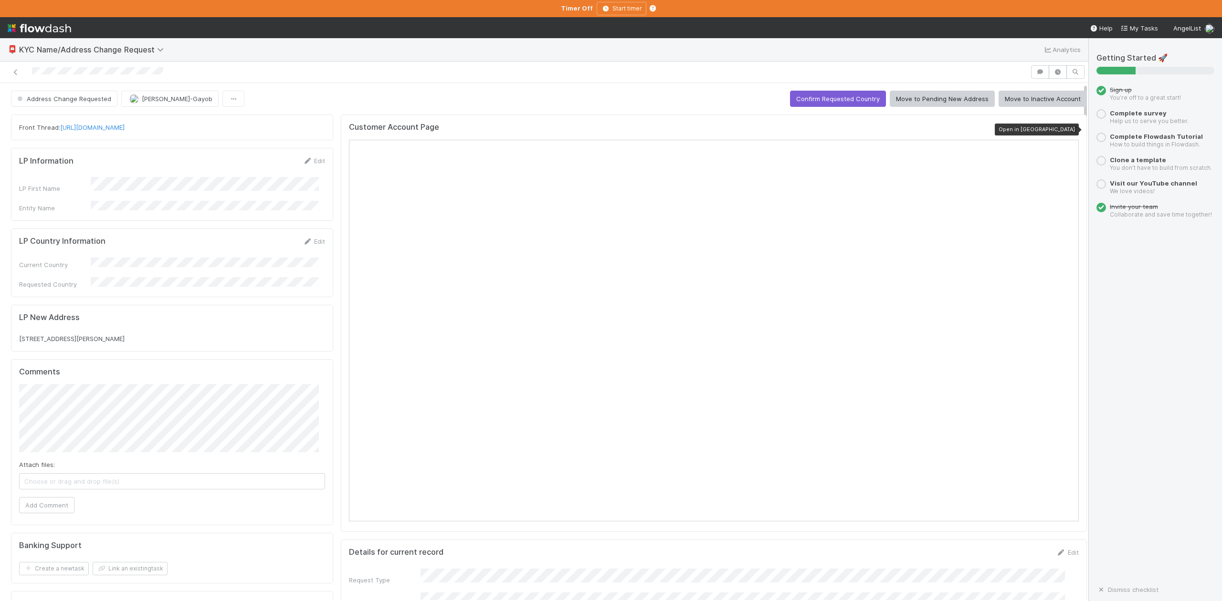
click at [1069, 129] on icon at bounding box center [1074, 129] width 10 height 6
click at [125, 128] on link "[URL][DOMAIN_NAME]" at bounding box center [92, 128] width 64 height 8
click at [810, 98] on button "Confirm Requested Country" at bounding box center [838, 99] width 96 height 16
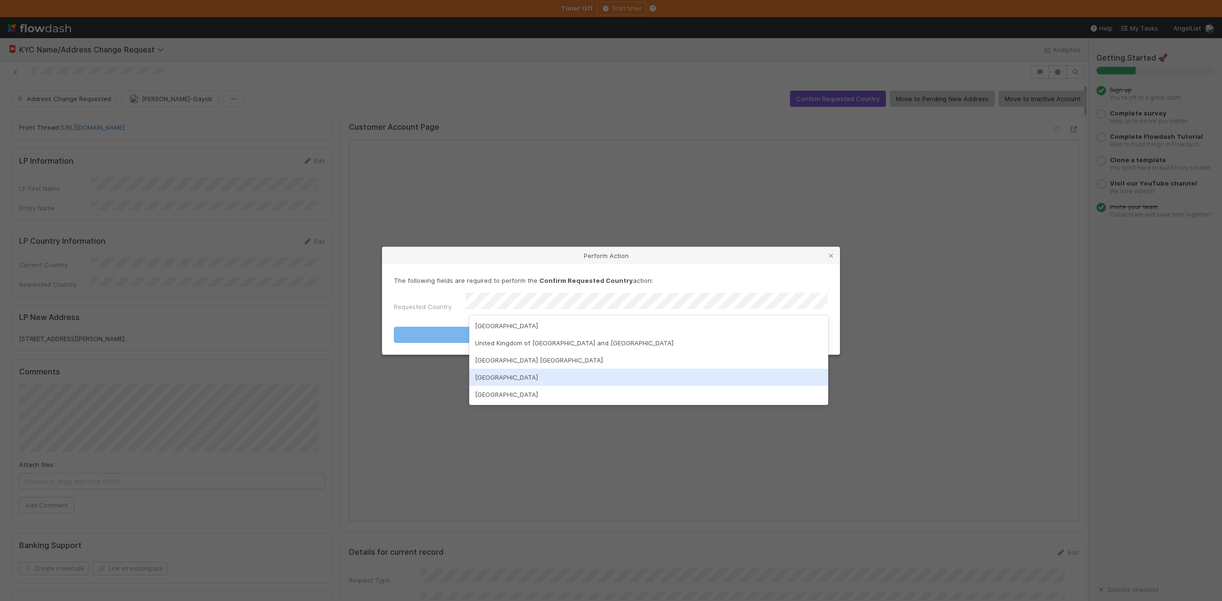
click at [505, 377] on div "United States of America" at bounding box center [648, 377] width 358 height 17
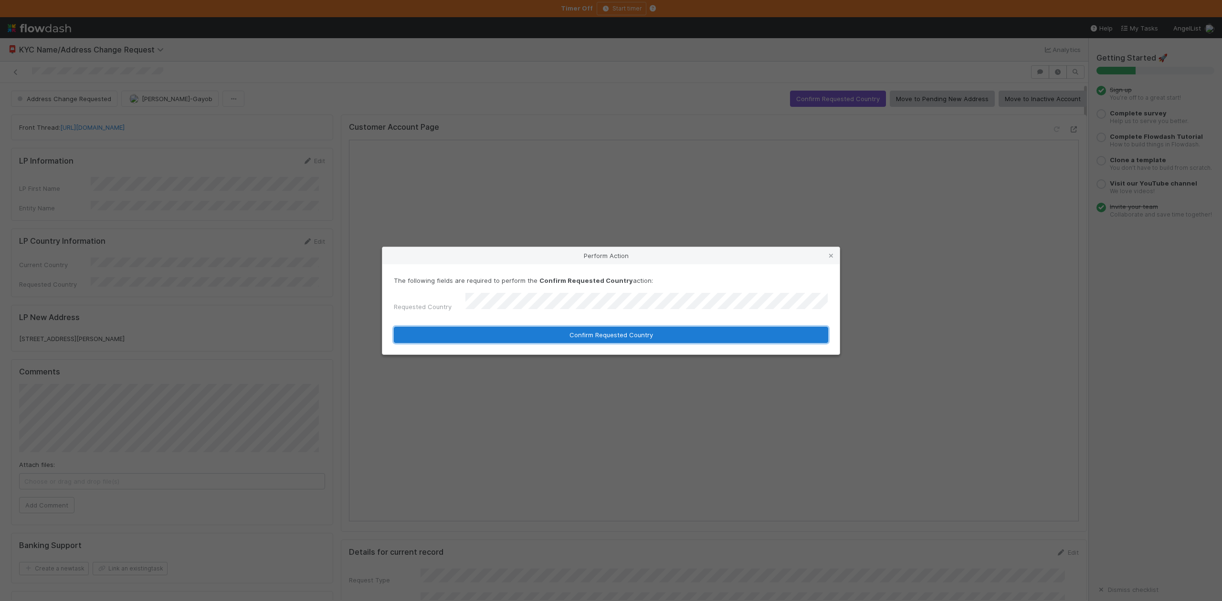
click at [594, 334] on button "Confirm Requested Country" at bounding box center [611, 335] width 434 height 16
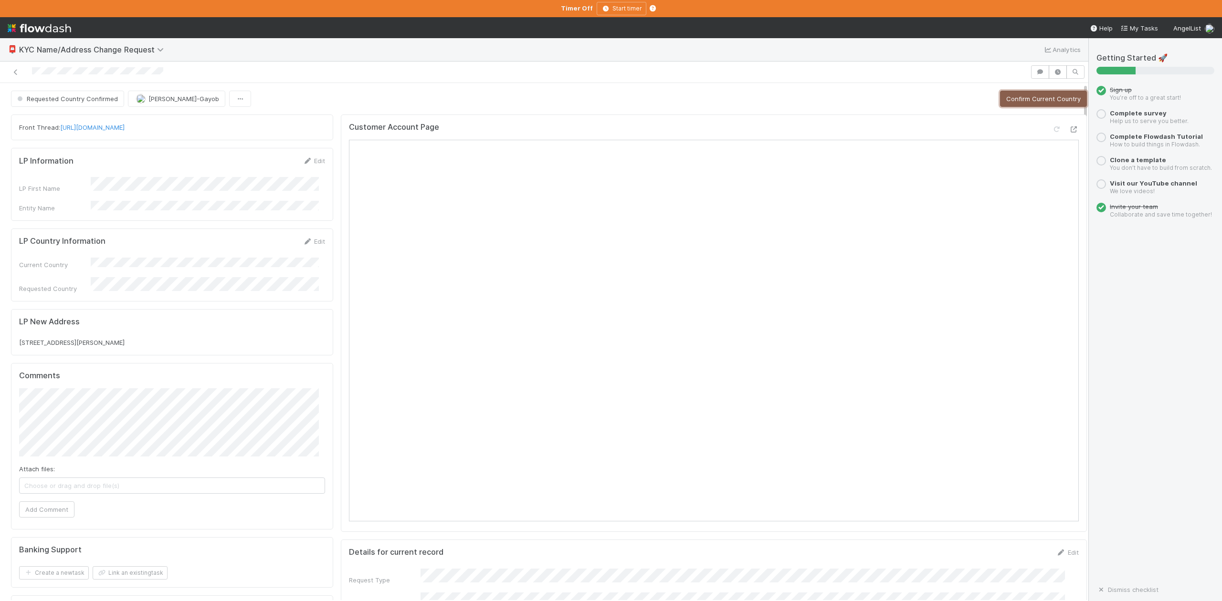
click at [1007, 101] on button "Confirm Current Country" at bounding box center [1043, 99] width 87 height 16
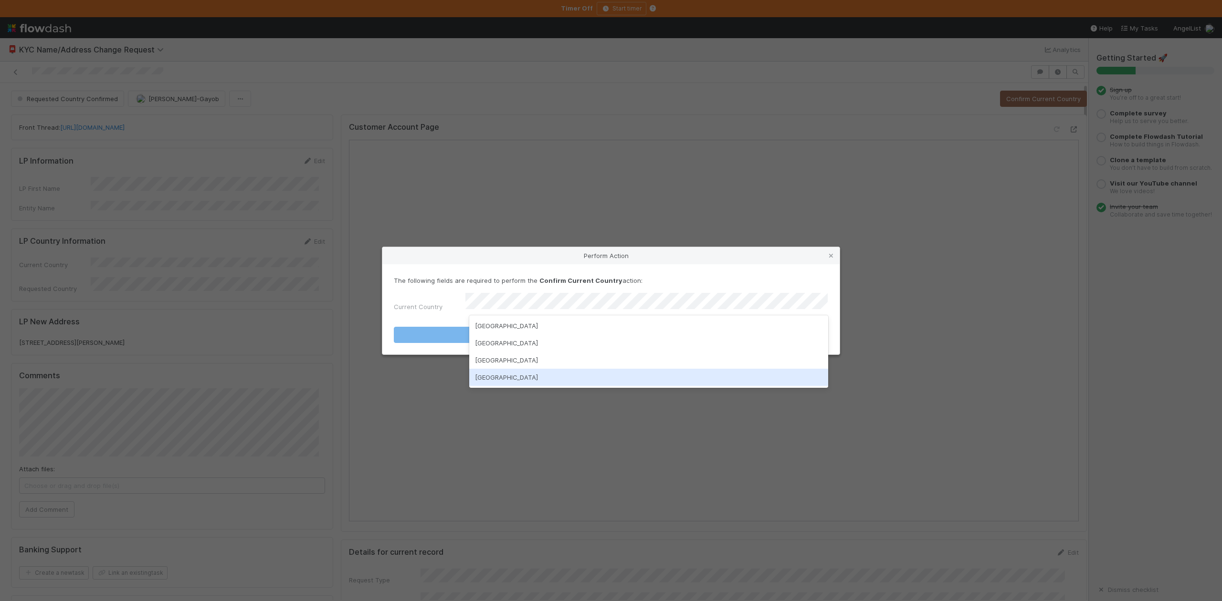
click at [522, 379] on div "United States of America" at bounding box center [648, 377] width 358 height 17
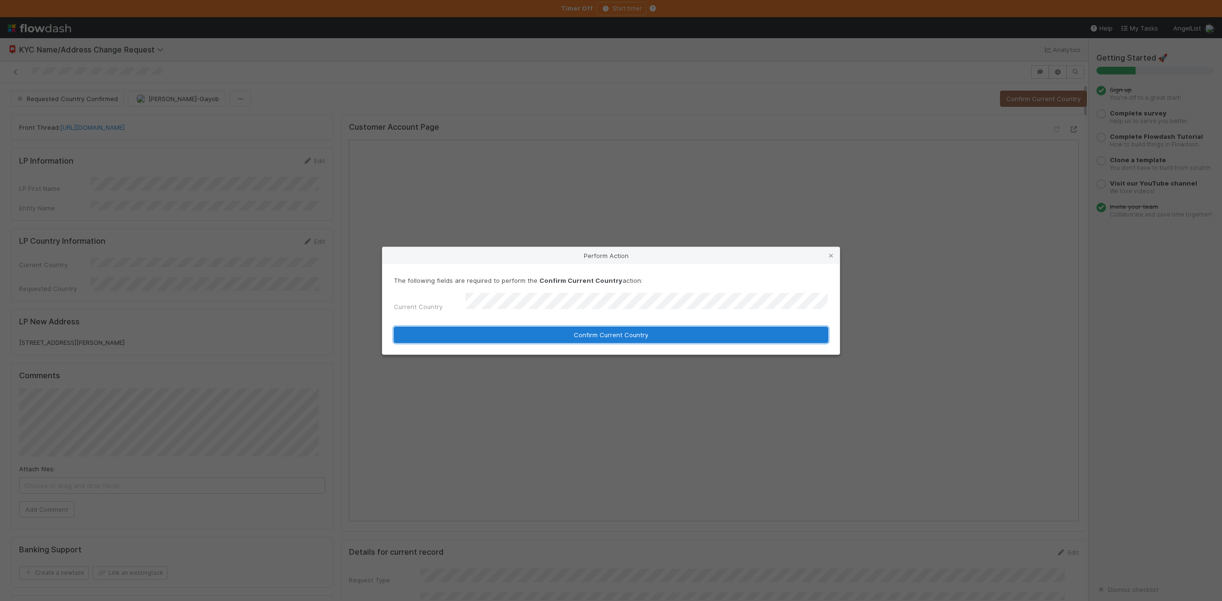
click at [547, 329] on button "Confirm Current Country" at bounding box center [611, 335] width 434 height 16
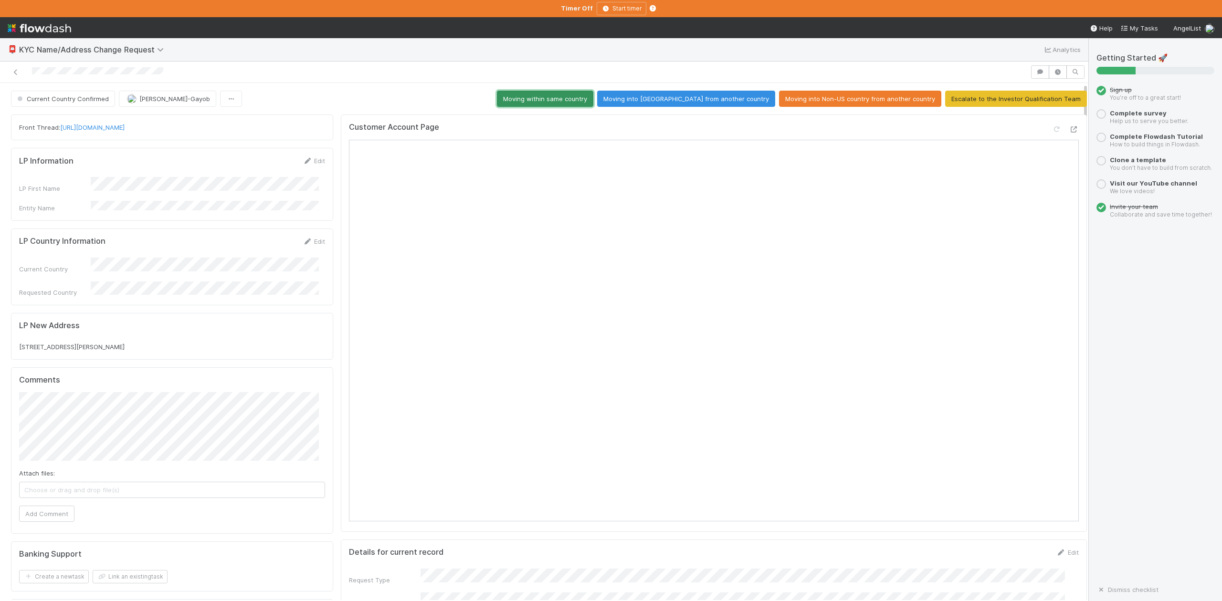
click at [580, 101] on button "Moving within same country" at bounding box center [545, 99] width 96 height 16
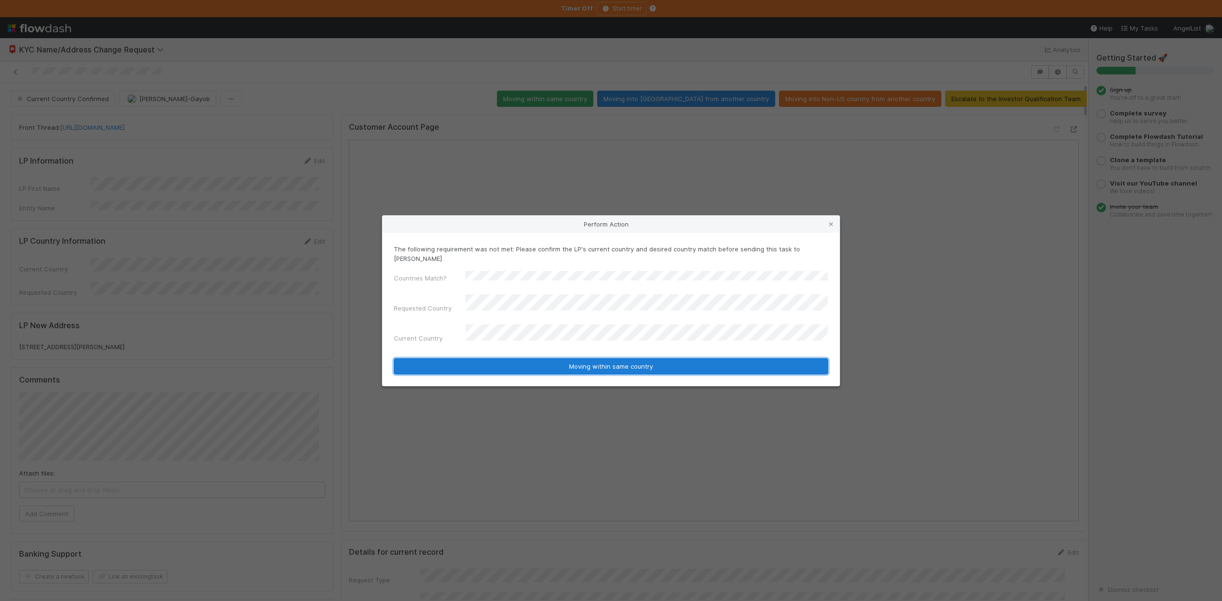
click at [585, 358] on button "Moving within same country" at bounding box center [611, 366] width 434 height 16
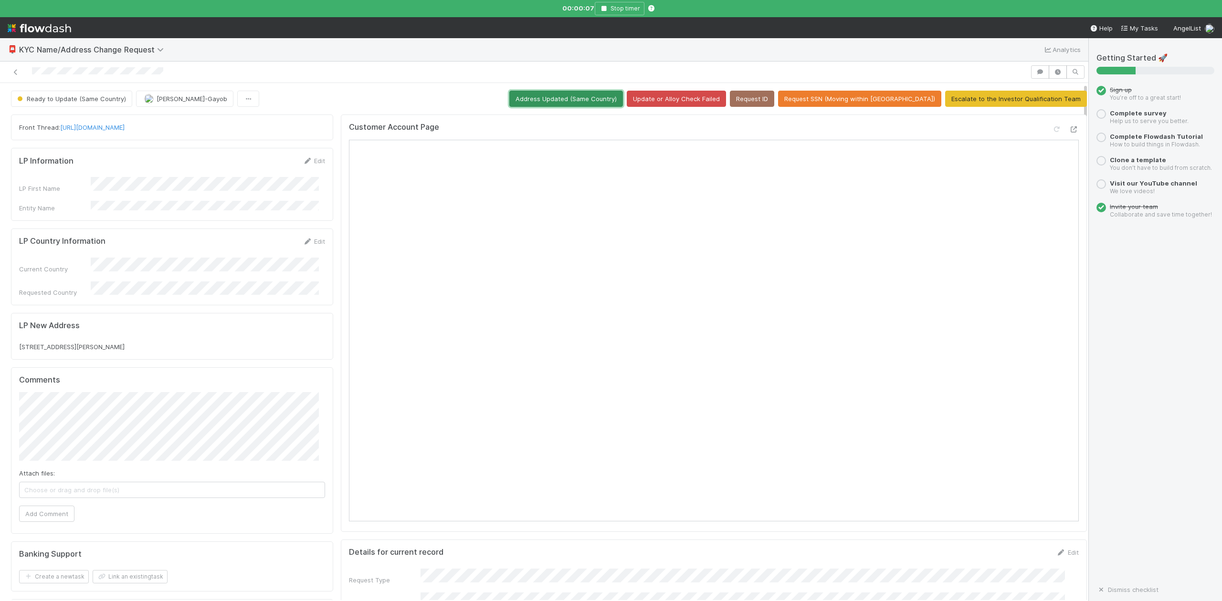
click at [596, 98] on button "Address Updated (Same Country)" at bounding box center [566, 99] width 114 height 16
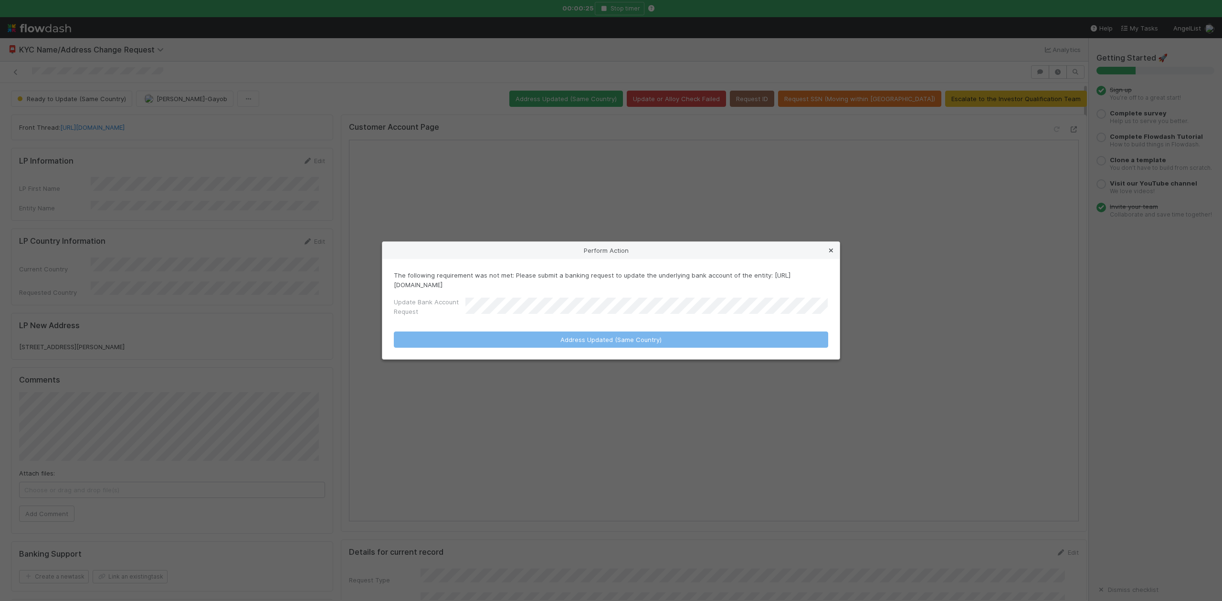
click at [829, 248] on icon at bounding box center [831, 251] width 10 height 6
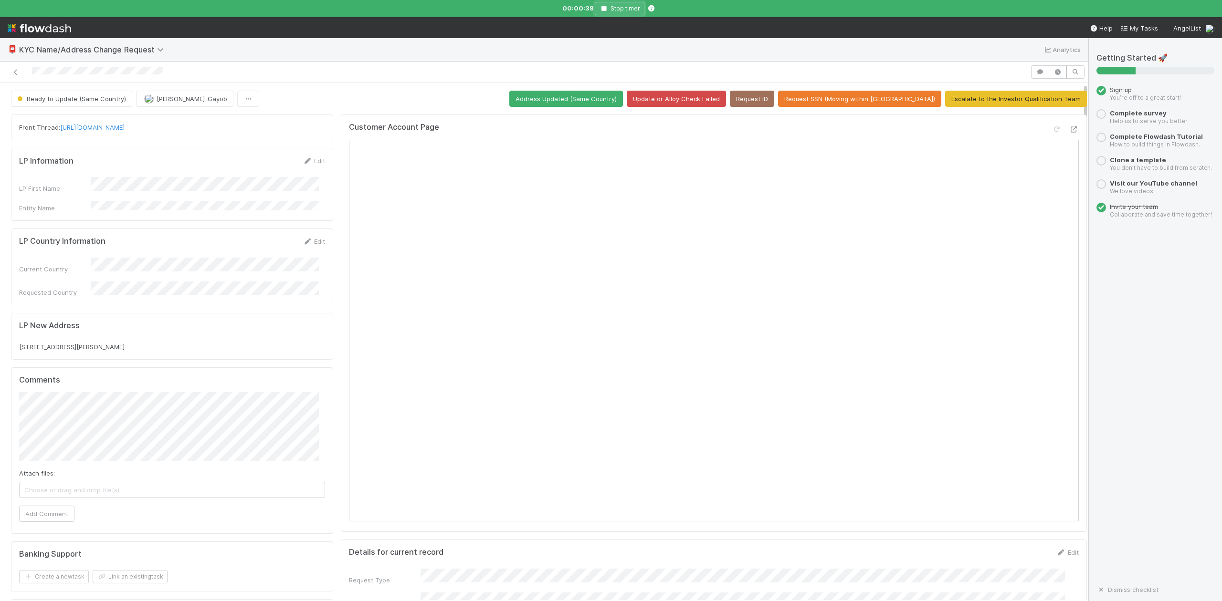
click at [602, 12] on button "Stop timer" at bounding box center [620, 8] width 50 height 13
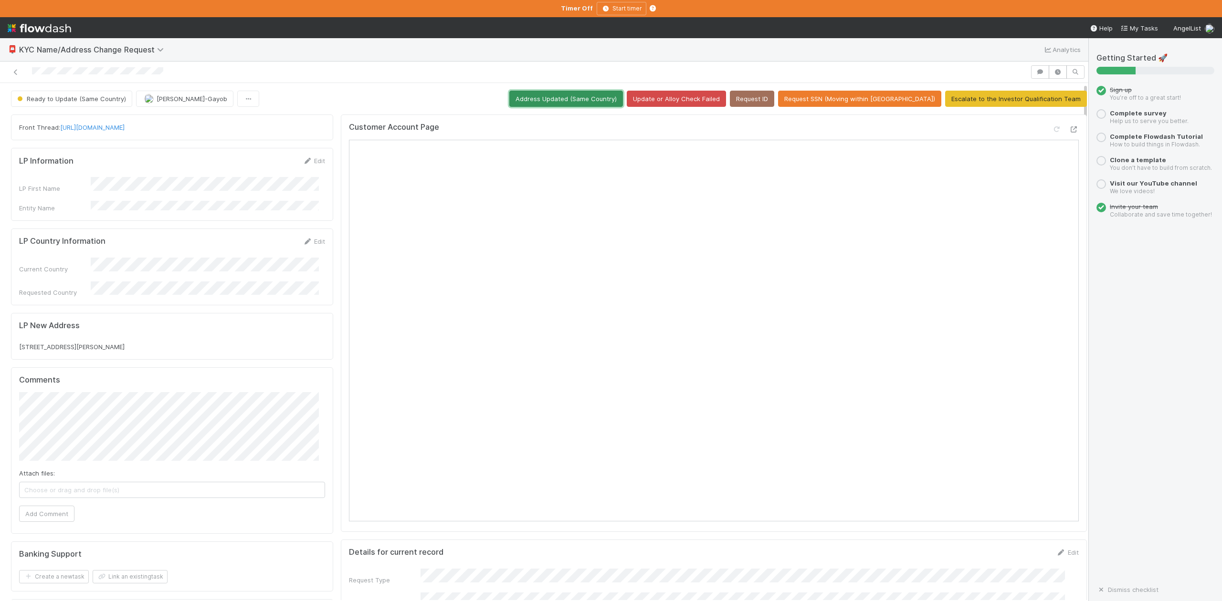
click at [594, 100] on button "Address Updated (Same Country)" at bounding box center [566, 99] width 114 height 16
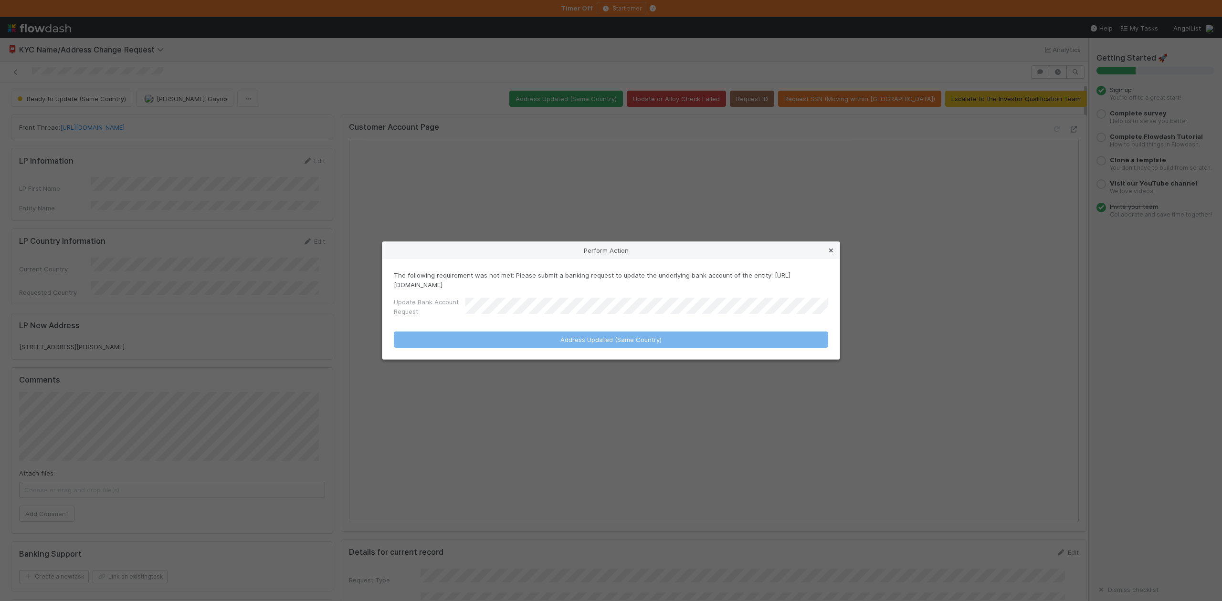
click at [829, 252] on icon at bounding box center [831, 251] width 10 height 6
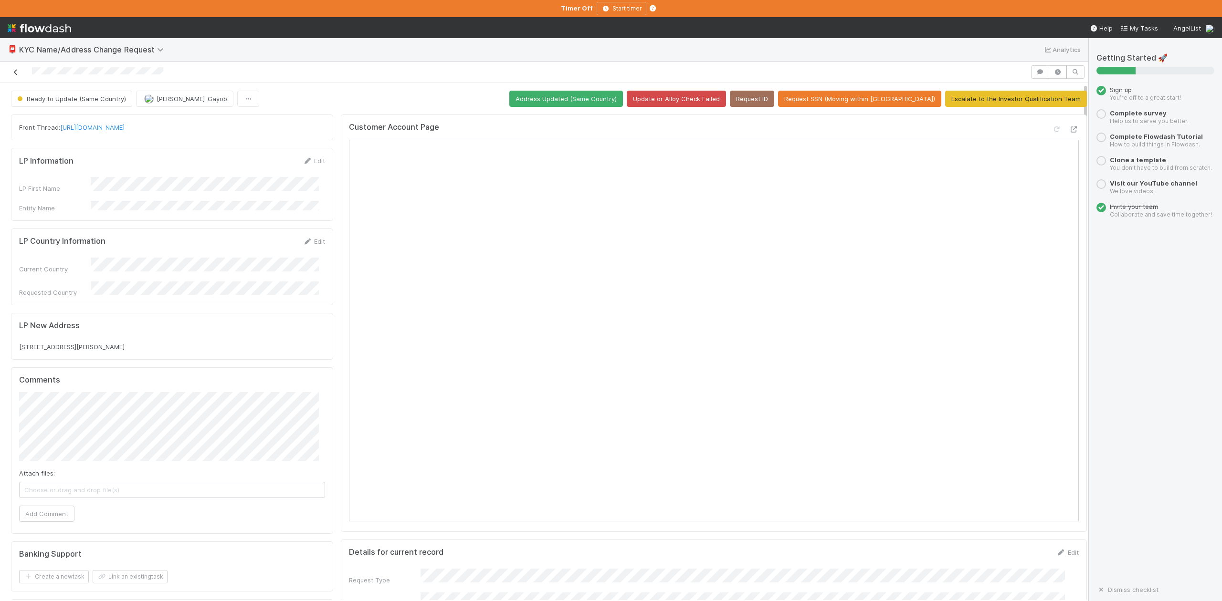
click at [17, 73] on icon at bounding box center [16, 72] width 10 height 6
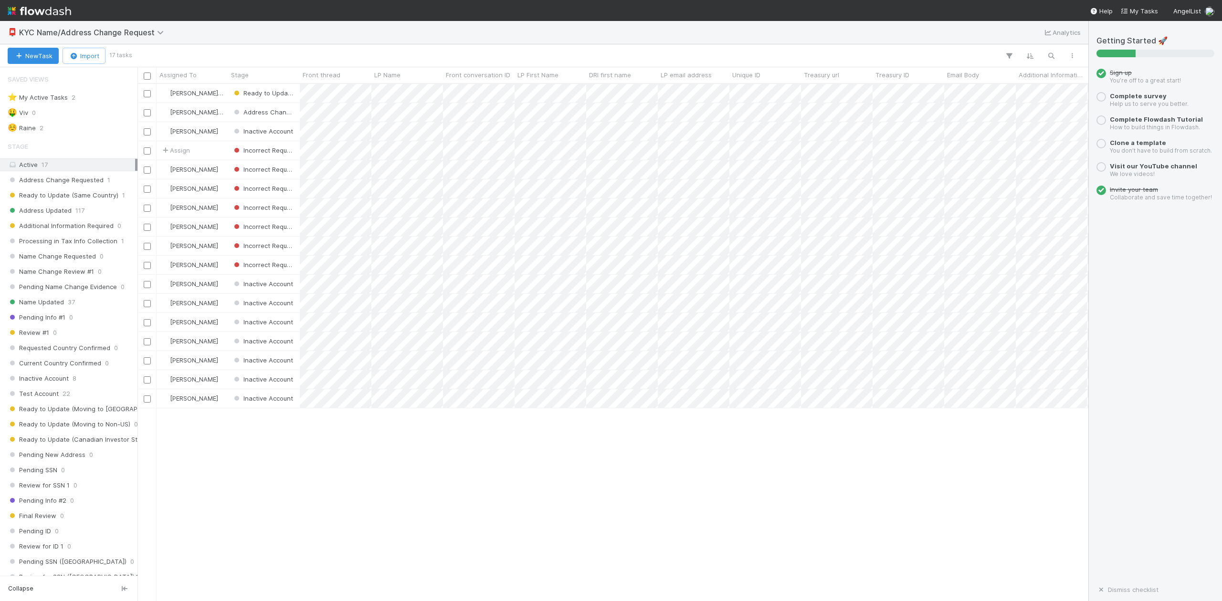
scroll to position [508, 941]
click at [34, 130] on div "☺️ Raine" at bounding box center [22, 128] width 28 height 12
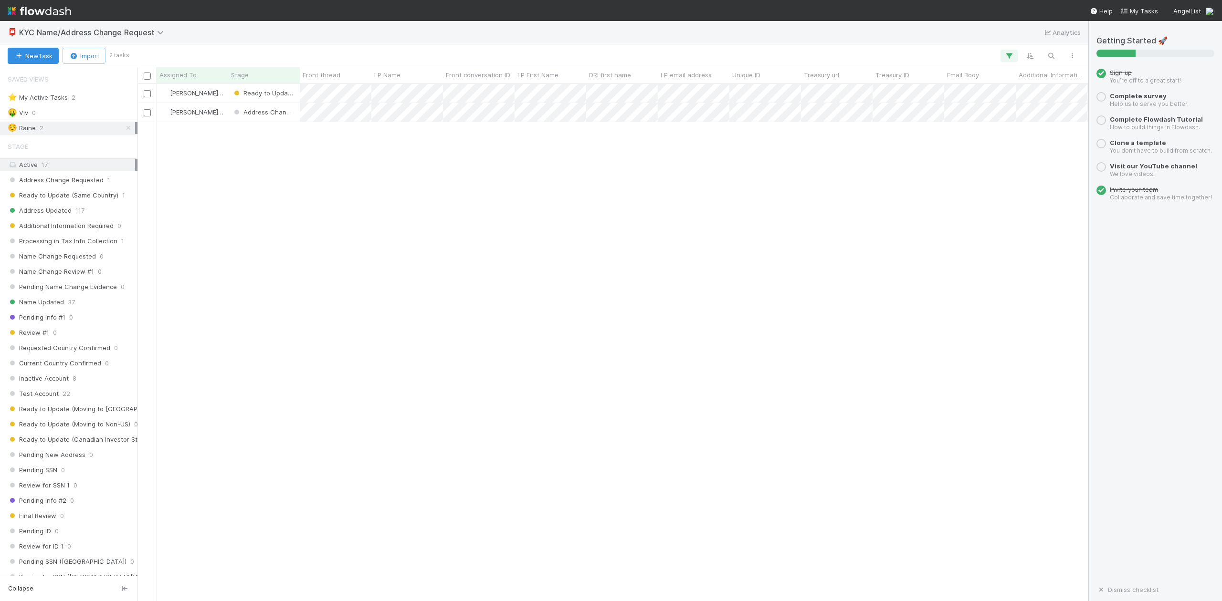
scroll to position [508, 941]
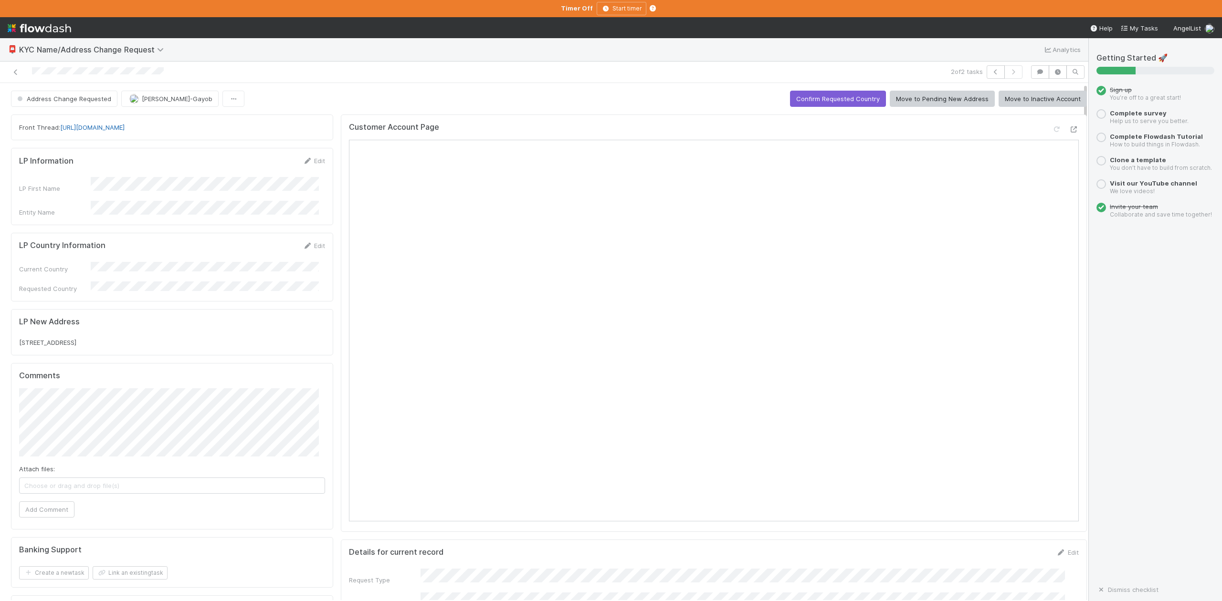
click at [125, 130] on link "https://app.frontapp.com/open/cnv_qnu4amf" at bounding box center [92, 128] width 64 height 8
click at [1069, 129] on icon at bounding box center [1074, 129] width 10 height 6
click at [15, 75] on icon at bounding box center [16, 72] width 10 height 6
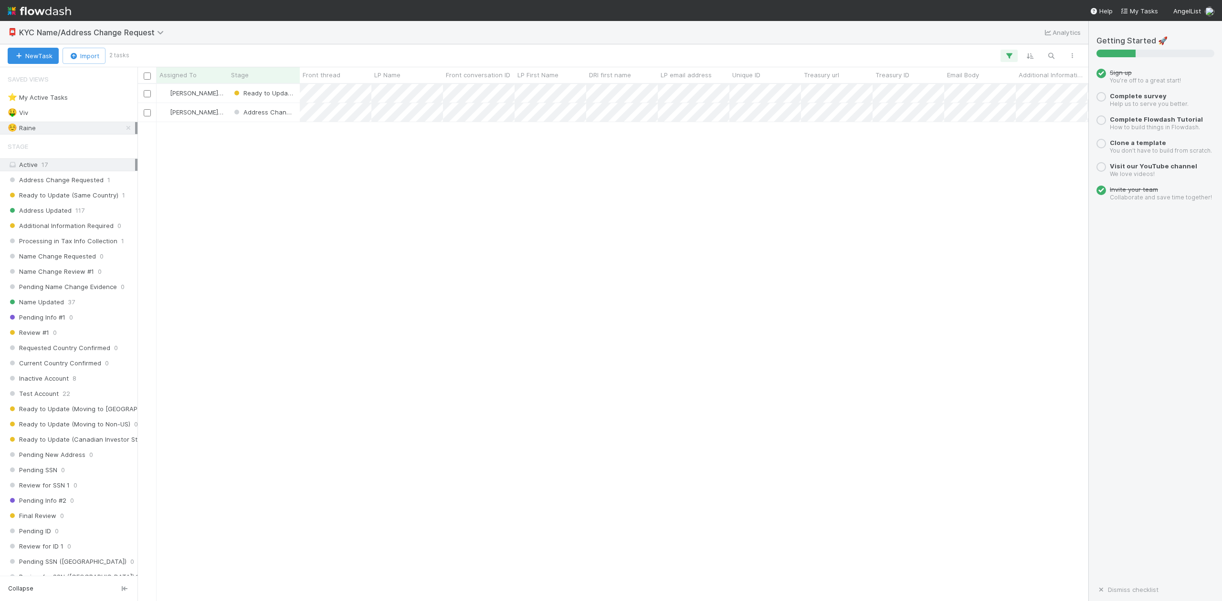
scroll to position [508, 941]
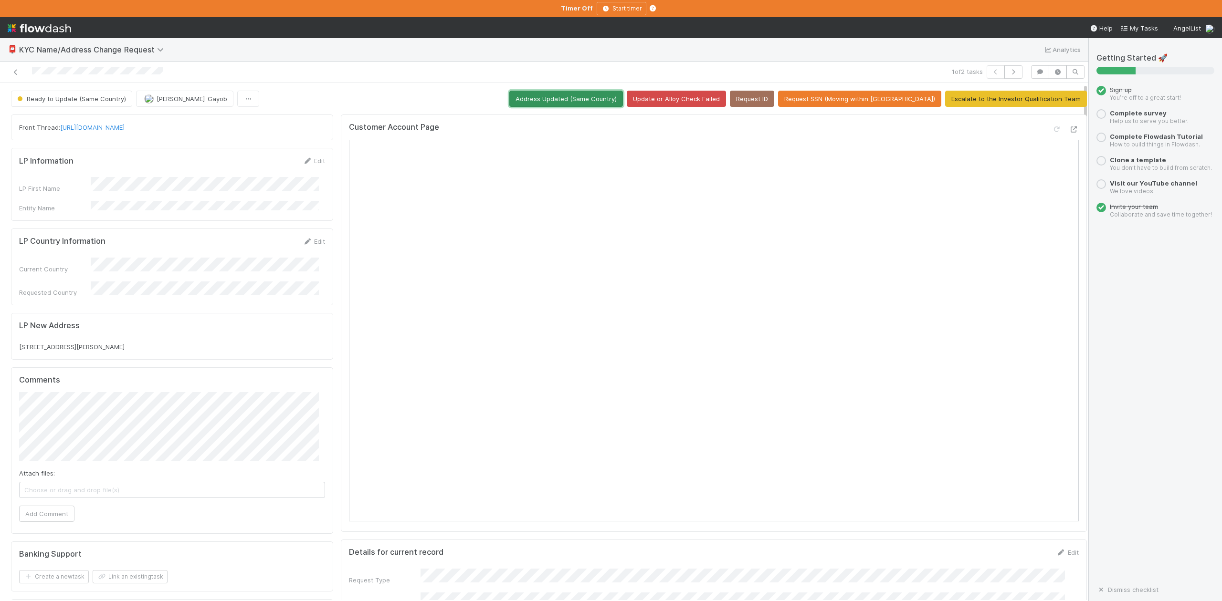
click at [593, 100] on button "Address Updated (Same Country)" at bounding box center [566, 99] width 114 height 16
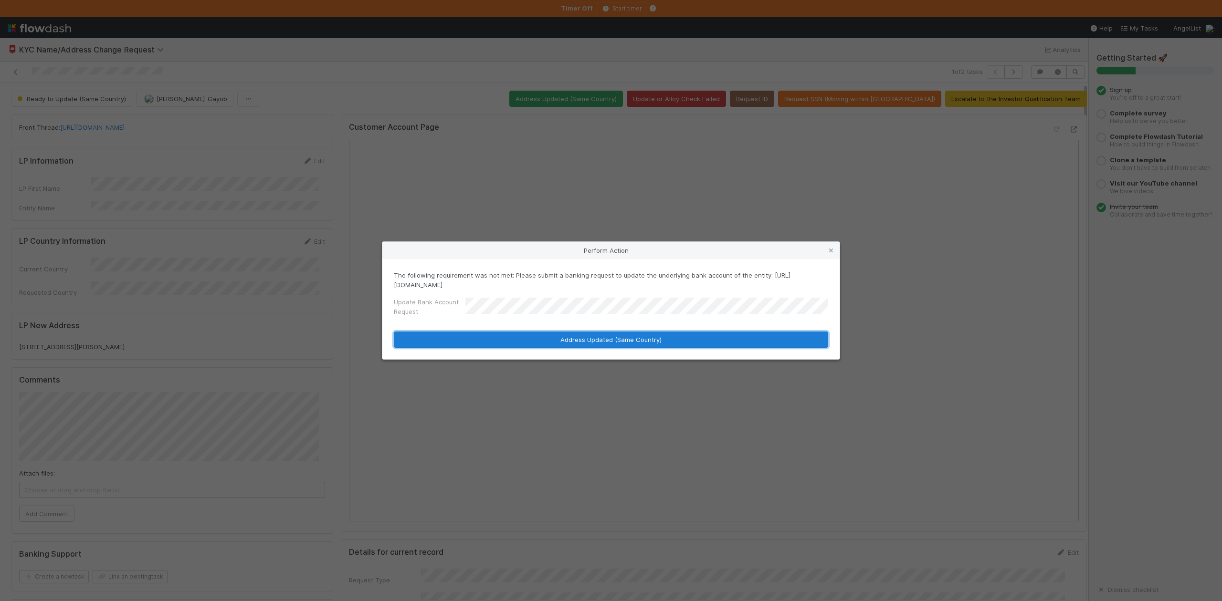
click at [632, 340] on button "Address Updated (Same Country)" at bounding box center [611, 340] width 434 height 16
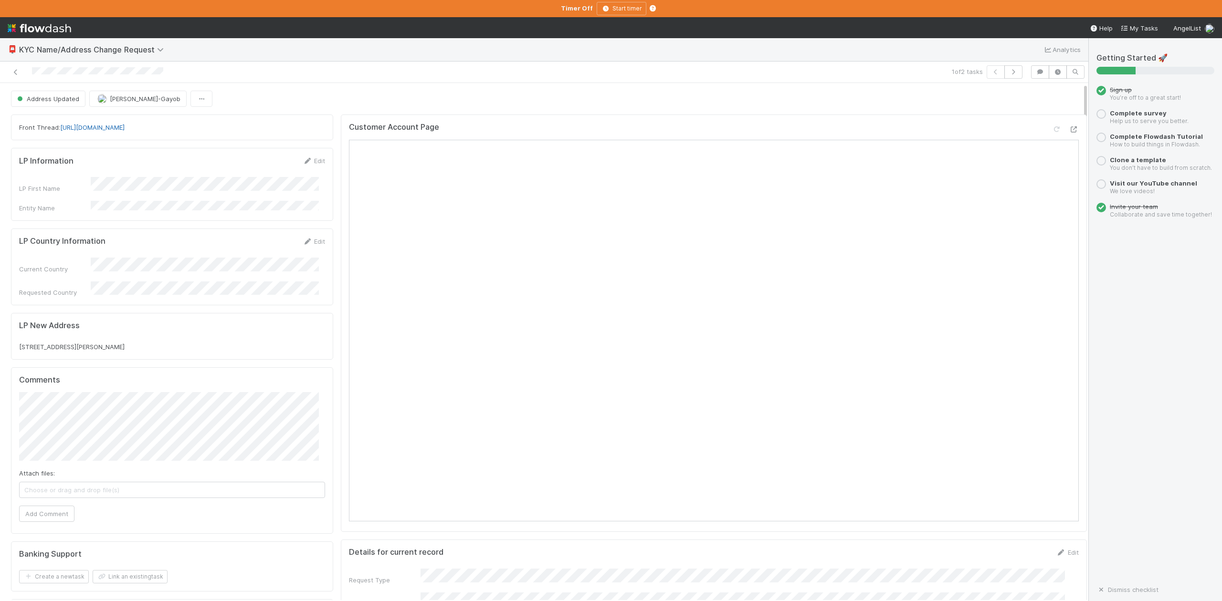
click at [125, 128] on link "https://app.frontapp.com/open/cnv_qo28613" at bounding box center [92, 128] width 64 height 8
click at [1008, 73] on icon "button" at bounding box center [1013, 72] width 10 height 6
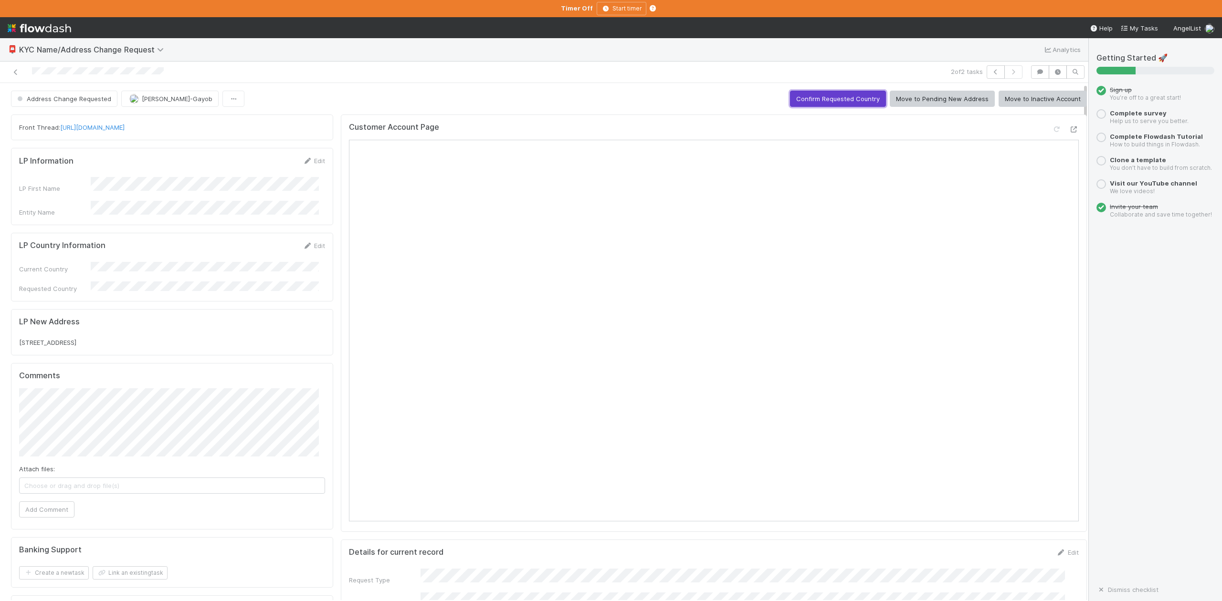
click at [810, 100] on button "Confirm Requested Country" at bounding box center [838, 99] width 96 height 16
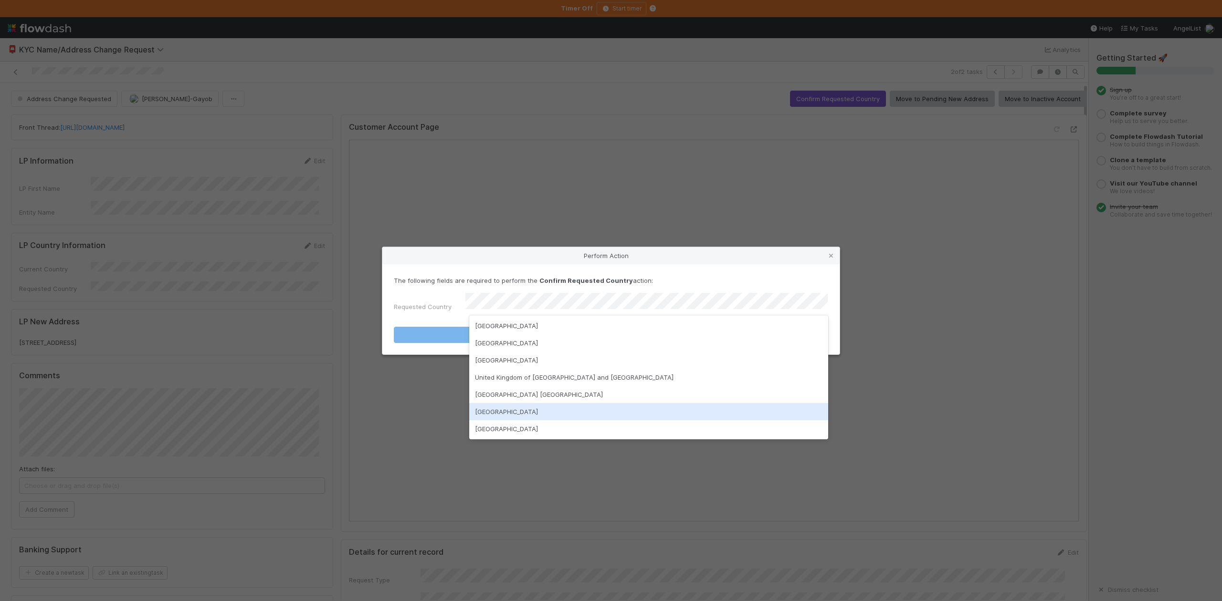
click at [533, 407] on div "United States of America" at bounding box center [648, 411] width 358 height 17
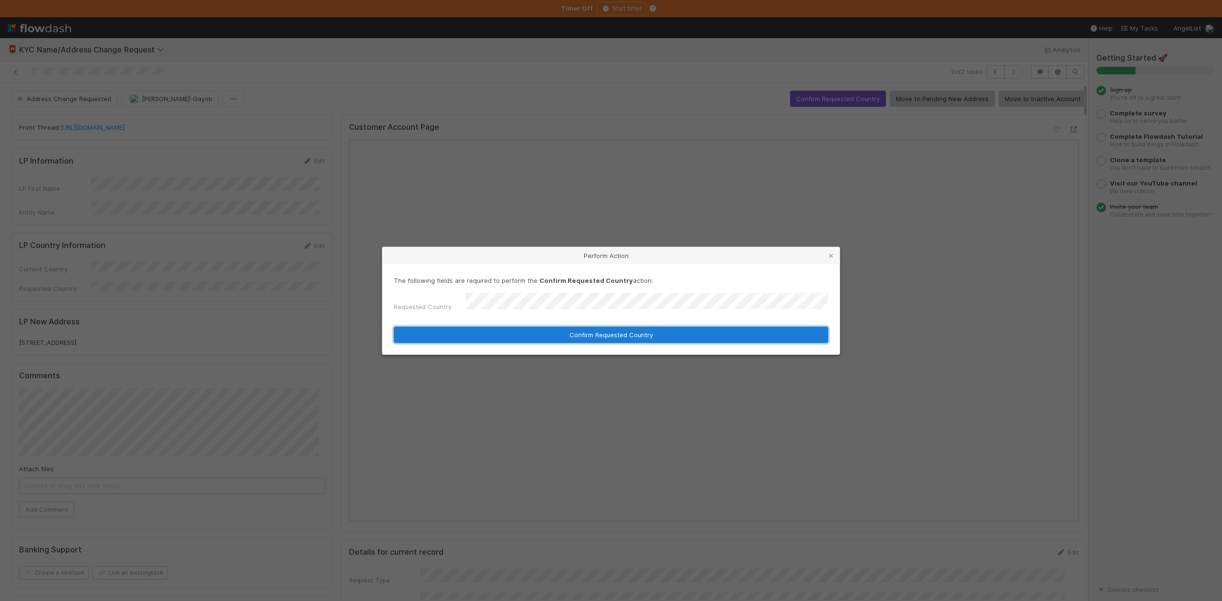
click at [596, 333] on button "Confirm Requested Country" at bounding box center [611, 335] width 434 height 16
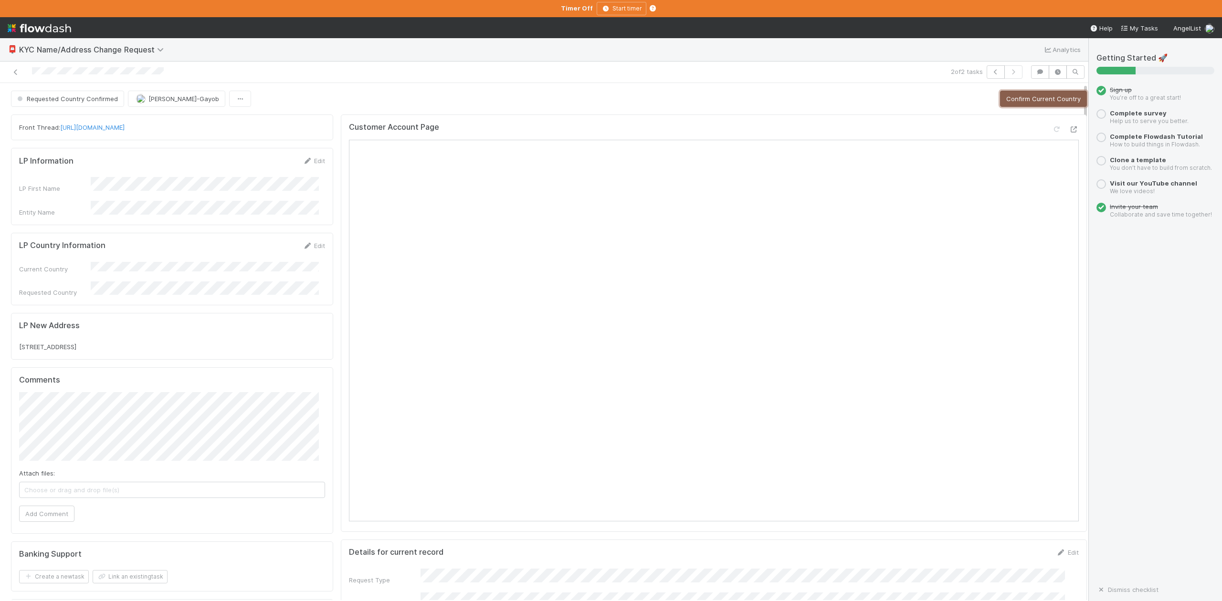
click at [1004, 99] on button "Confirm Current Country" at bounding box center [1043, 99] width 87 height 16
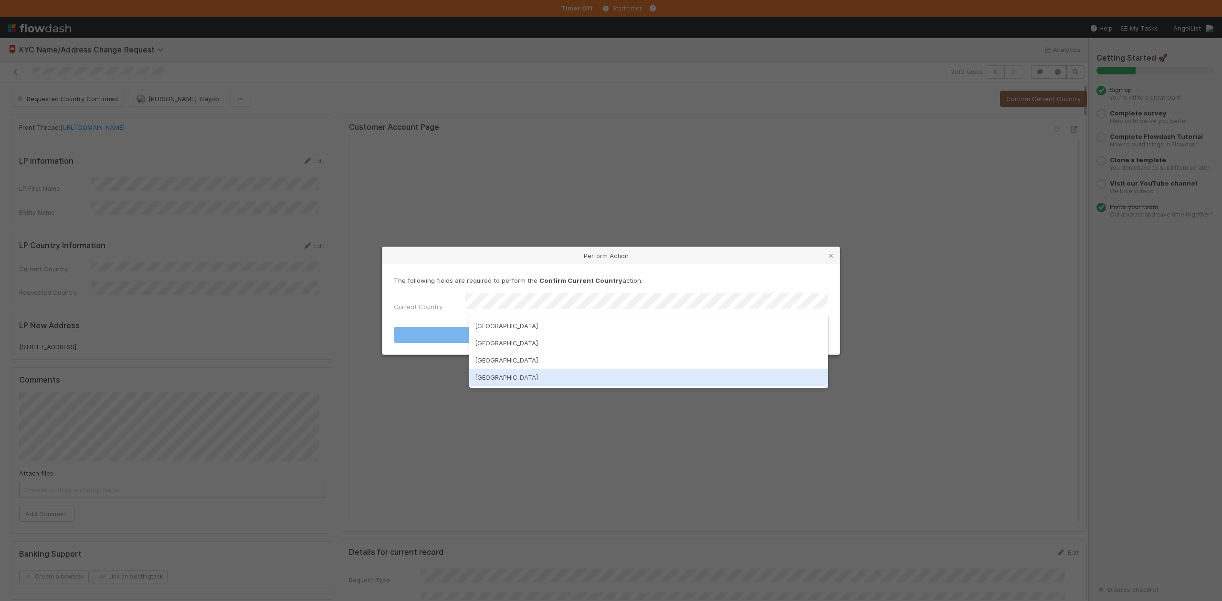
click at [529, 375] on div "United States of America" at bounding box center [648, 377] width 358 height 17
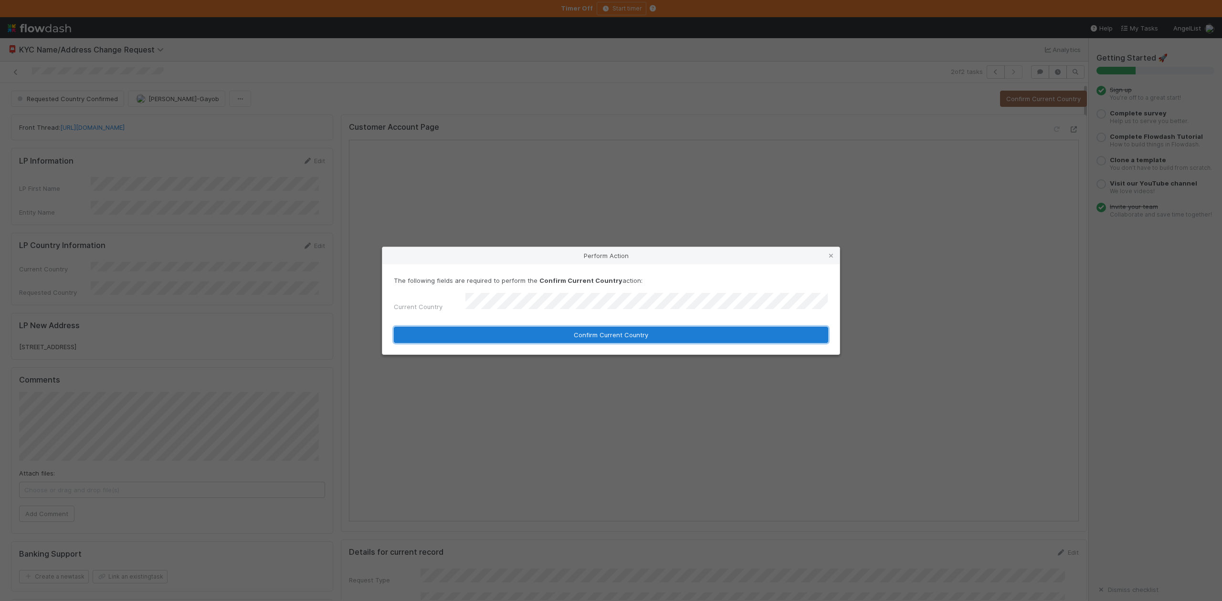
click at [585, 327] on button "Confirm Current Country" at bounding box center [611, 335] width 434 height 16
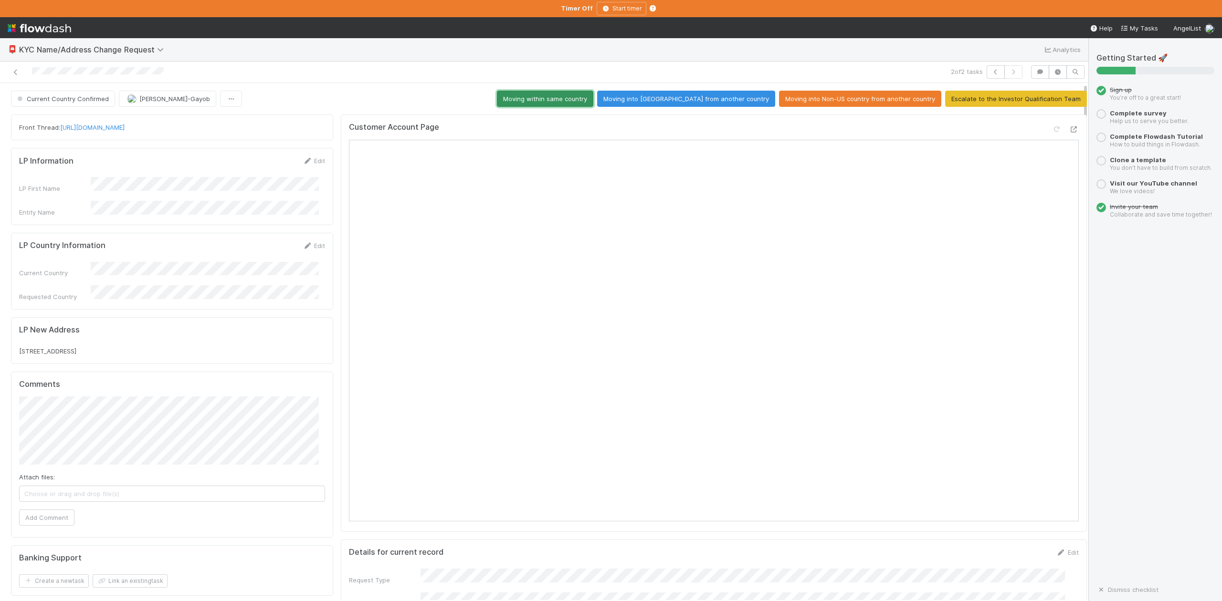
click at [583, 96] on button "Moving within same country" at bounding box center [545, 99] width 96 height 16
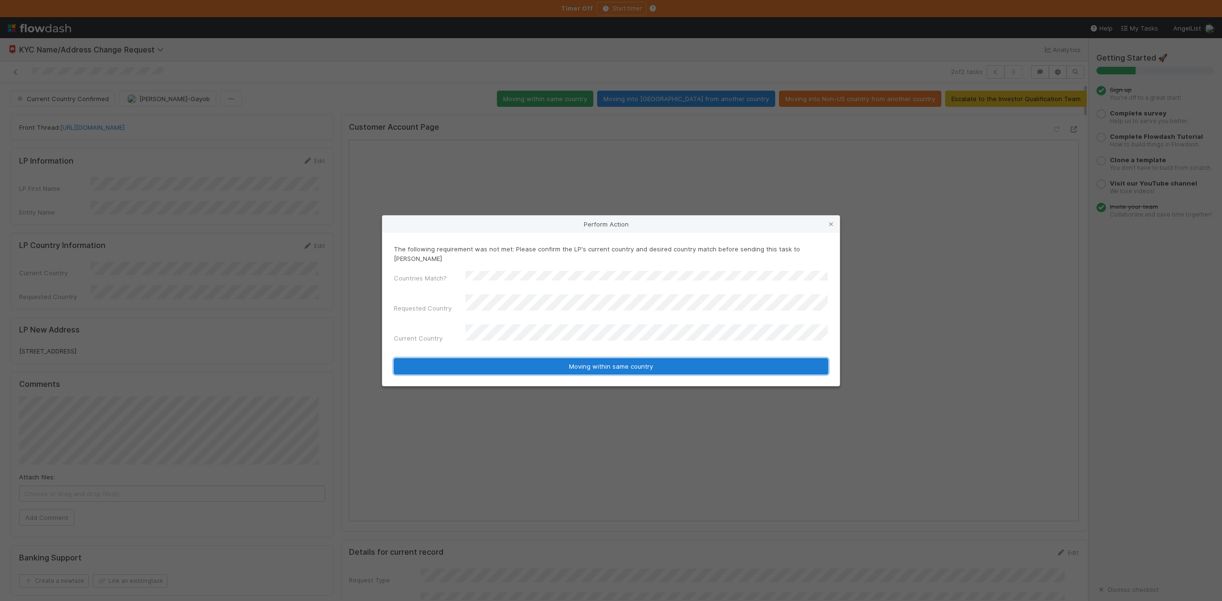
click at [617, 358] on button "Moving within same country" at bounding box center [611, 366] width 434 height 16
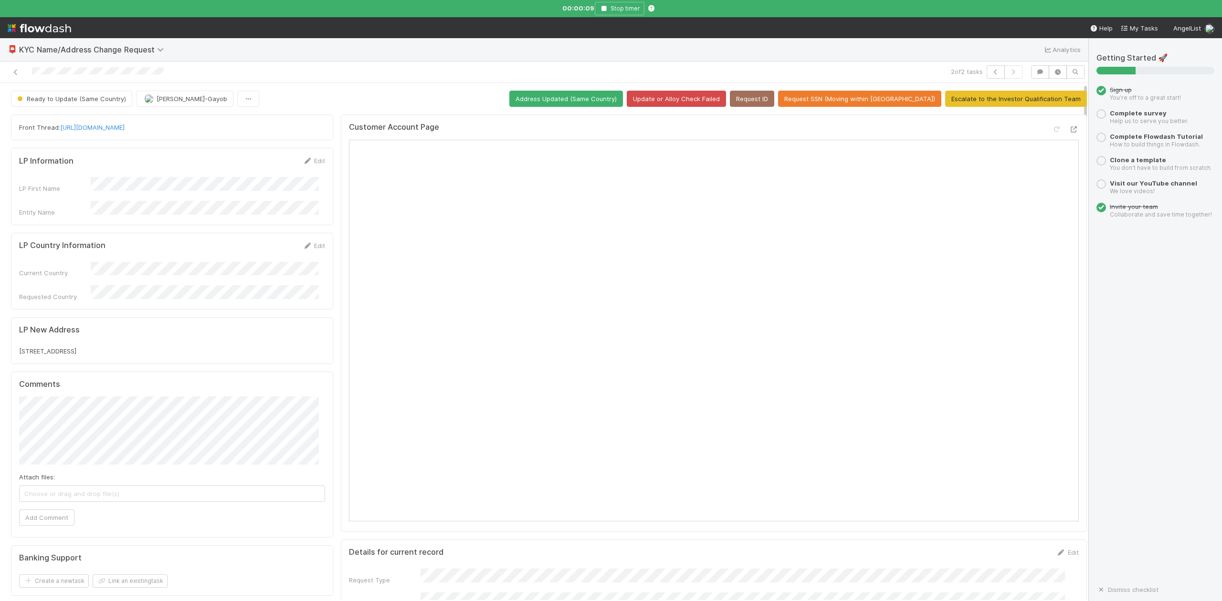
drag, startPoint x: 154, startPoint y: 342, endPoint x: 18, endPoint y: 348, distance: 135.6
click at [18, 348] on div "LP New Address 5209 Burnet Rd, Suite 200 Austin, TX 78756" at bounding box center [172, 340] width 322 height 47
copy span "5209 Burnet Rd, Suite 200 Austin, TX 78756"
click at [606, 5] on button "Stop timer" at bounding box center [620, 8] width 50 height 13
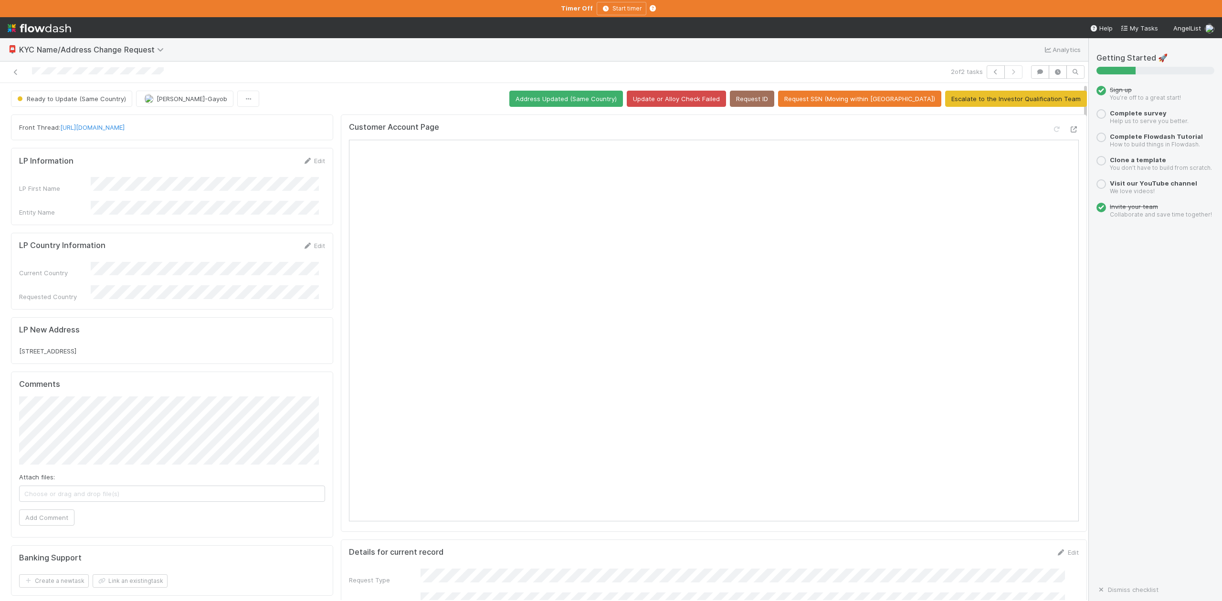
click at [197, 210] on div "Entity Name" at bounding box center [172, 209] width 306 height 16
copy div
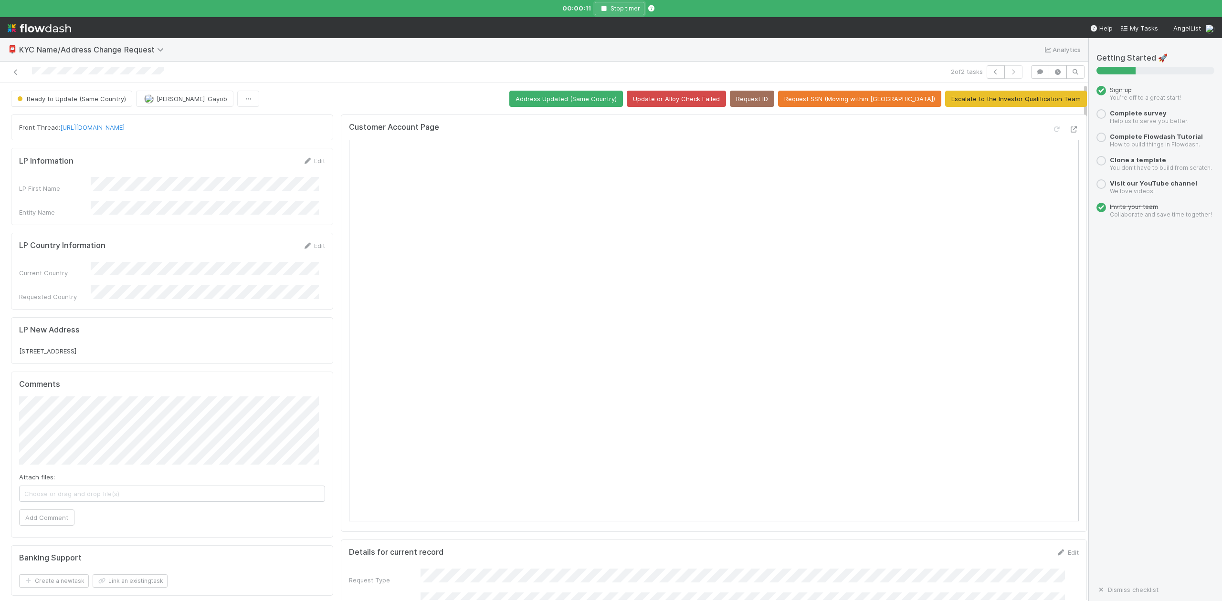
click at [606, 9] on icon "button" at bounding box center [604, 9] width 10 height 6
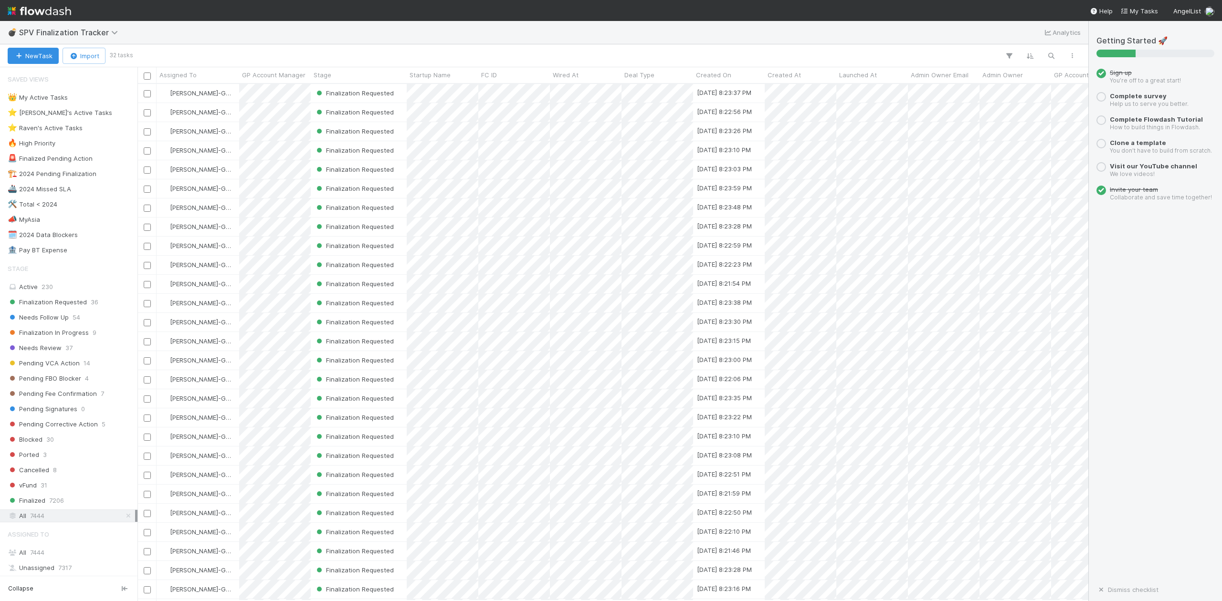
scroll to position [508, 941]
click at [77, 114] on div "⭐ Loraine's Active Tasks" at bounding box center [60, 113] width 105 height 12
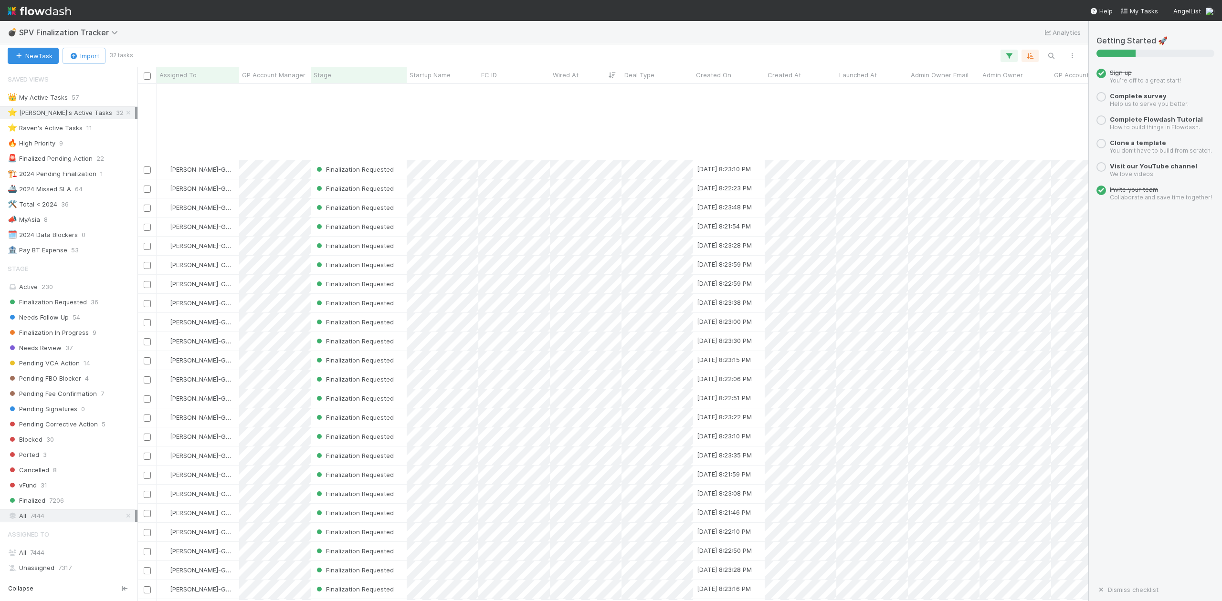
scroll to position [104, 0]
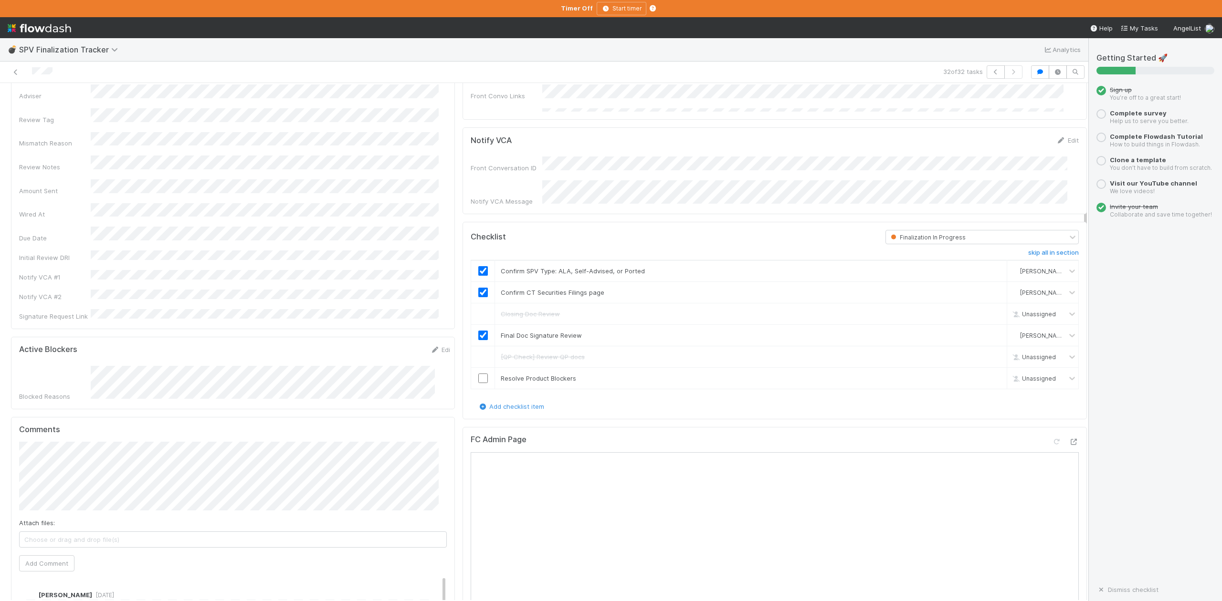
scroll to position [191, 0]
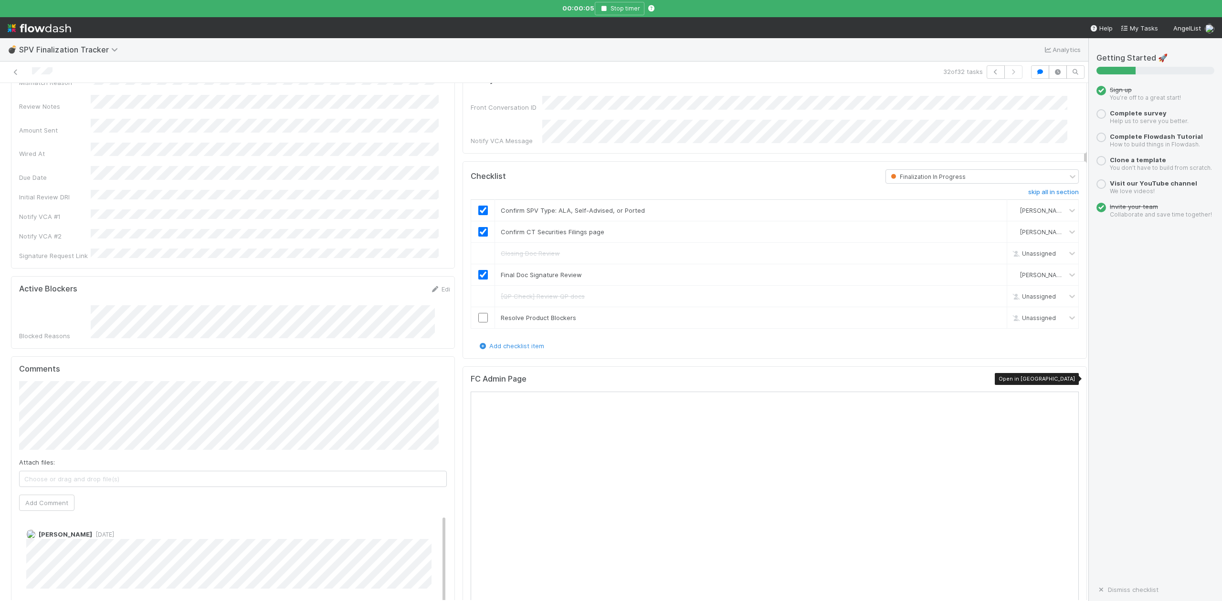
click at [1069, 379] on icon at bounding box center [1074, 381] width 10 height 6
click at [86, 402] on button "Catherine Nguyen" at bounding box center [70, 398] width 72 height 13
click at [478, 314] on input "checkbox" at bounding box center [483, 318] width 10 height 10
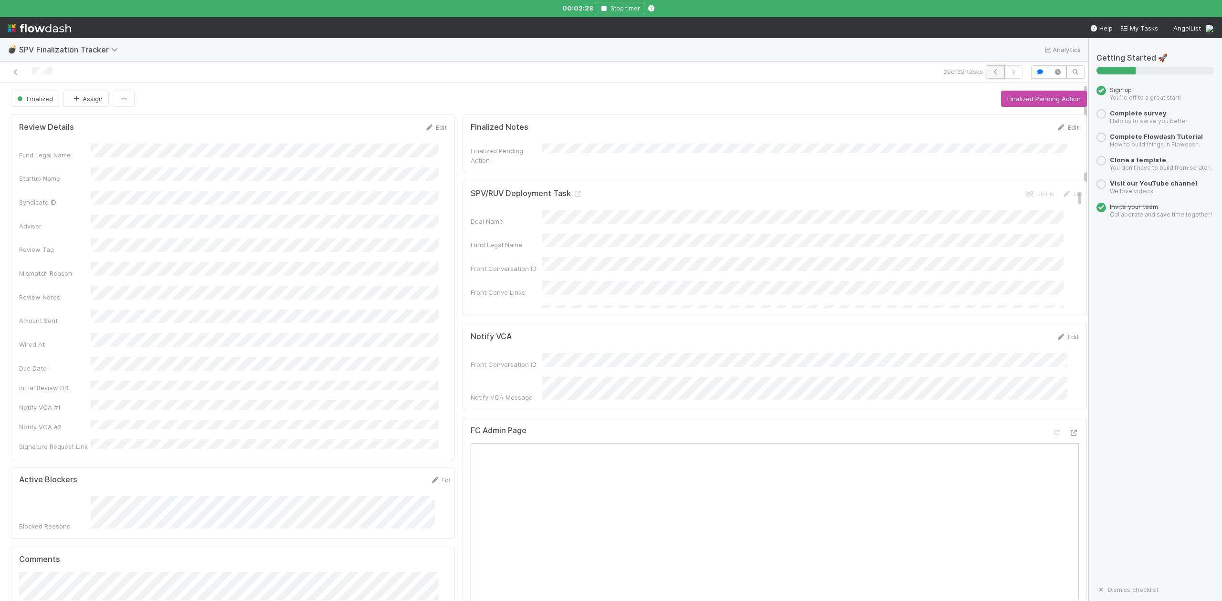
click at [991, 72] on icon "button" at bounding box center [996, 72] width 10 height 6
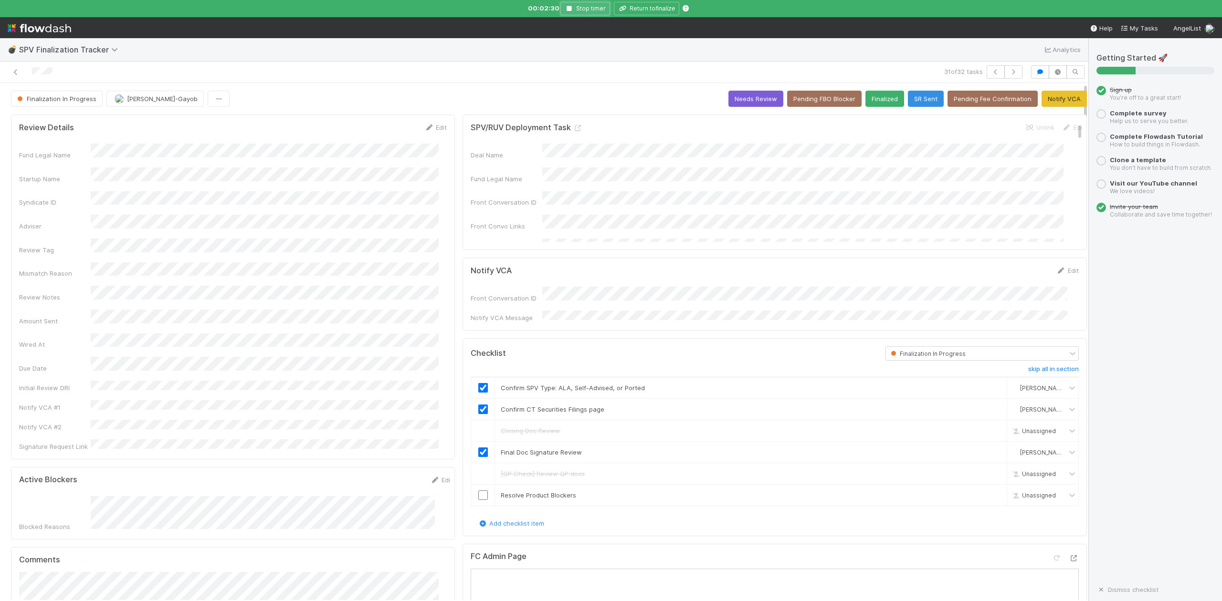
click at [569, 10] on icon "button" at bounding box center [569, 9] width 10 height 6
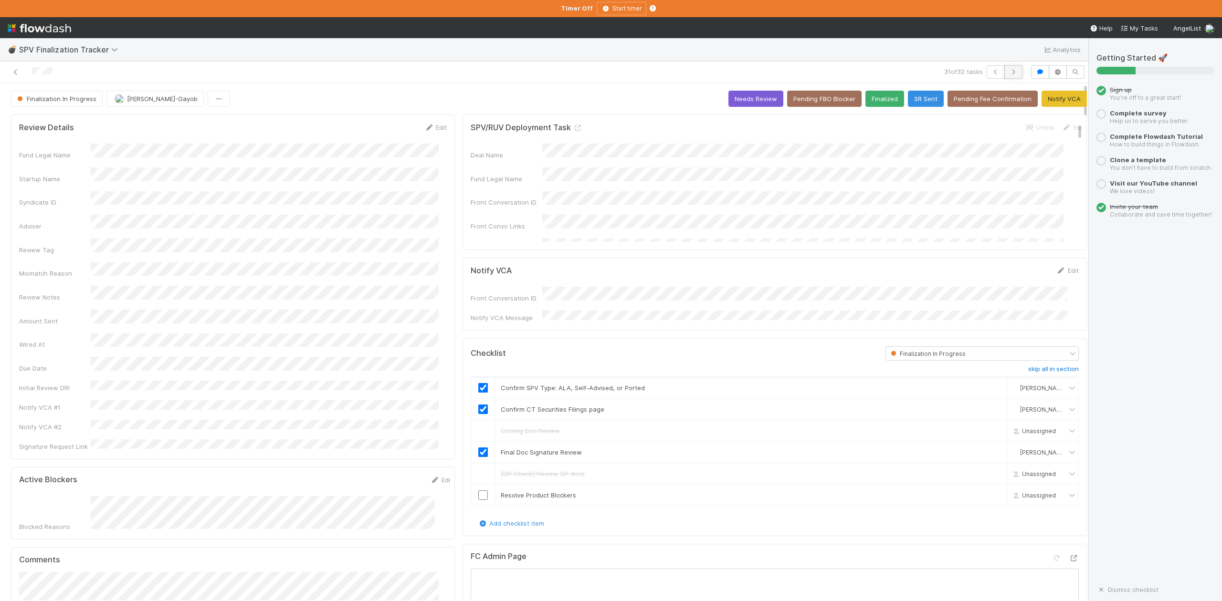
click at [1008, 71] on icon "button" at bounding box center [1013, 72] width 10 height 6
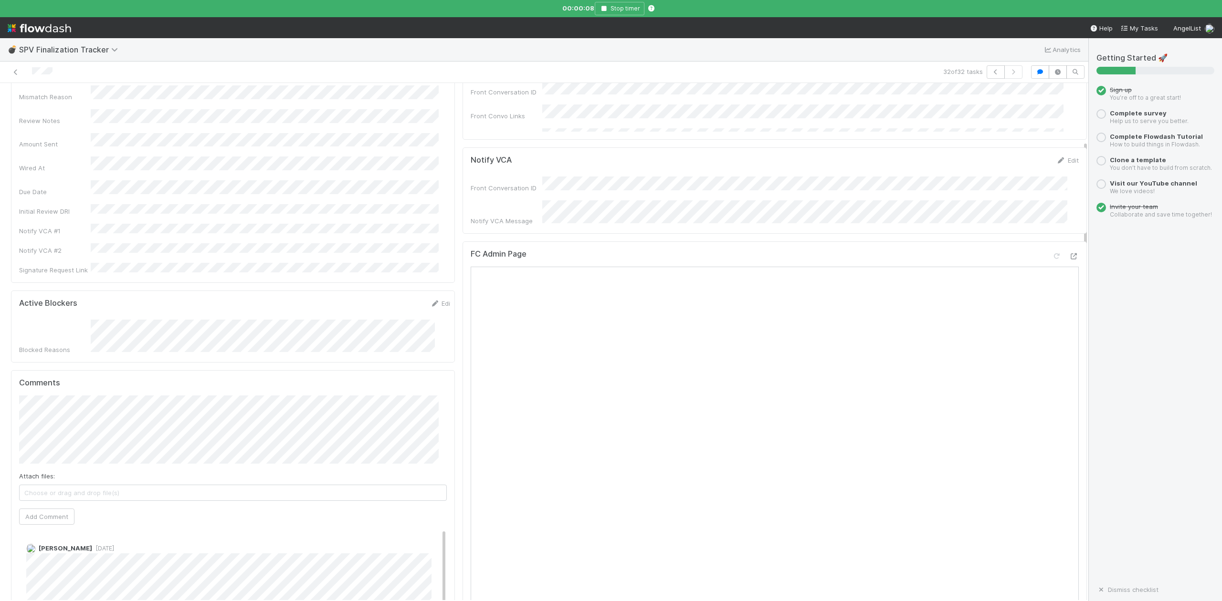
scroll to position [191, 0]
click at [100, 398] on span "Catherine Nguyen" at bounding box center [76, 399] width 48 height 8
click at [46, 494] on button "Add Comment" at bounding box center [46, 502] width 55 height 16
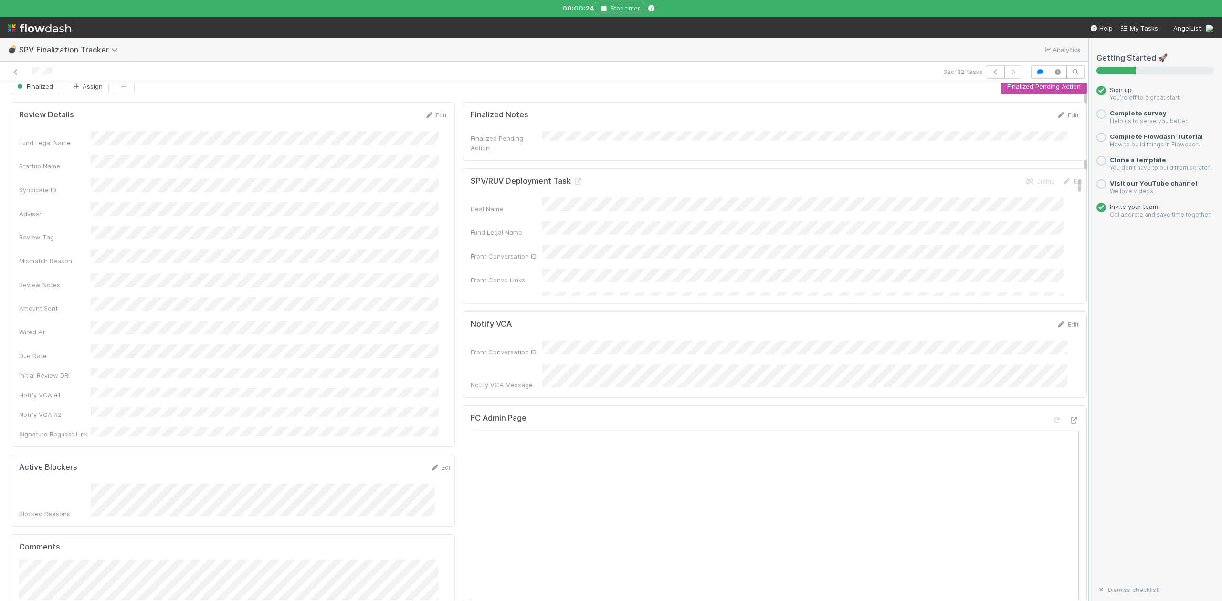
scroll to position [0, 0]
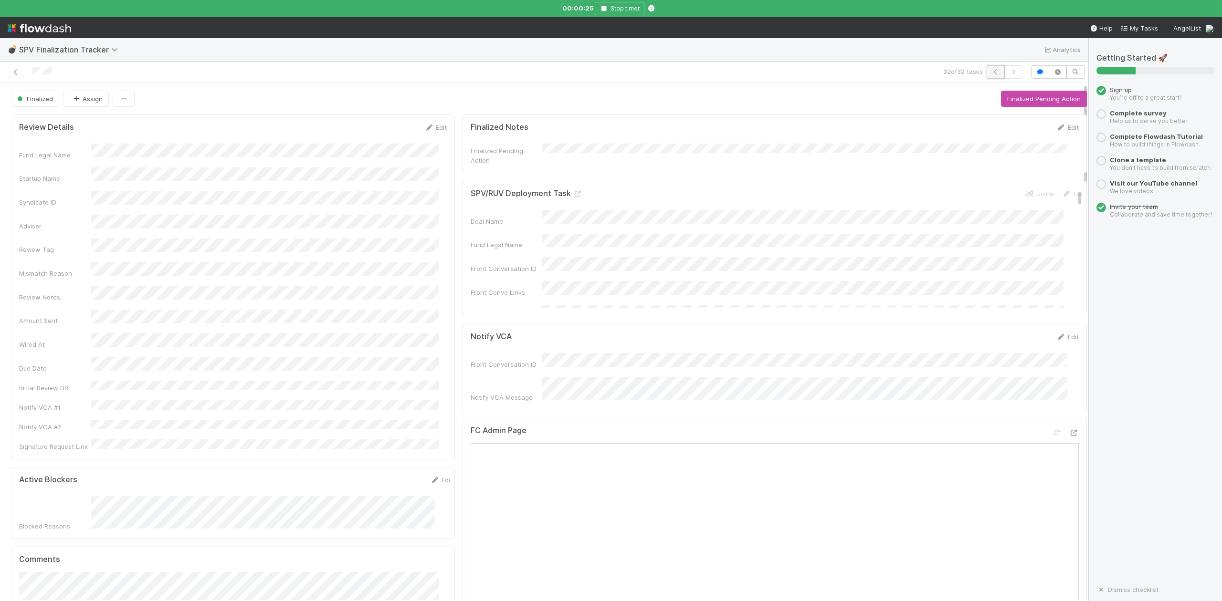
click at [991, 73] on icon "button" at bounding box center [996, 72] width 10 height 6
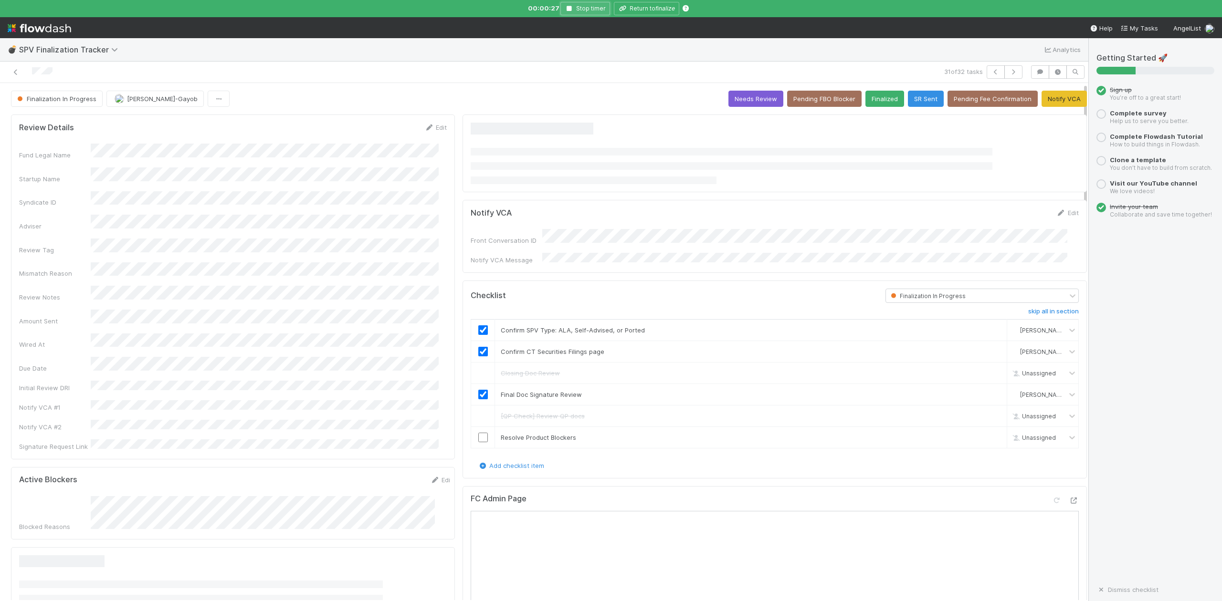
click at [567, 8] on icon "button" at bounding box center [569, 9] width 10 height 6
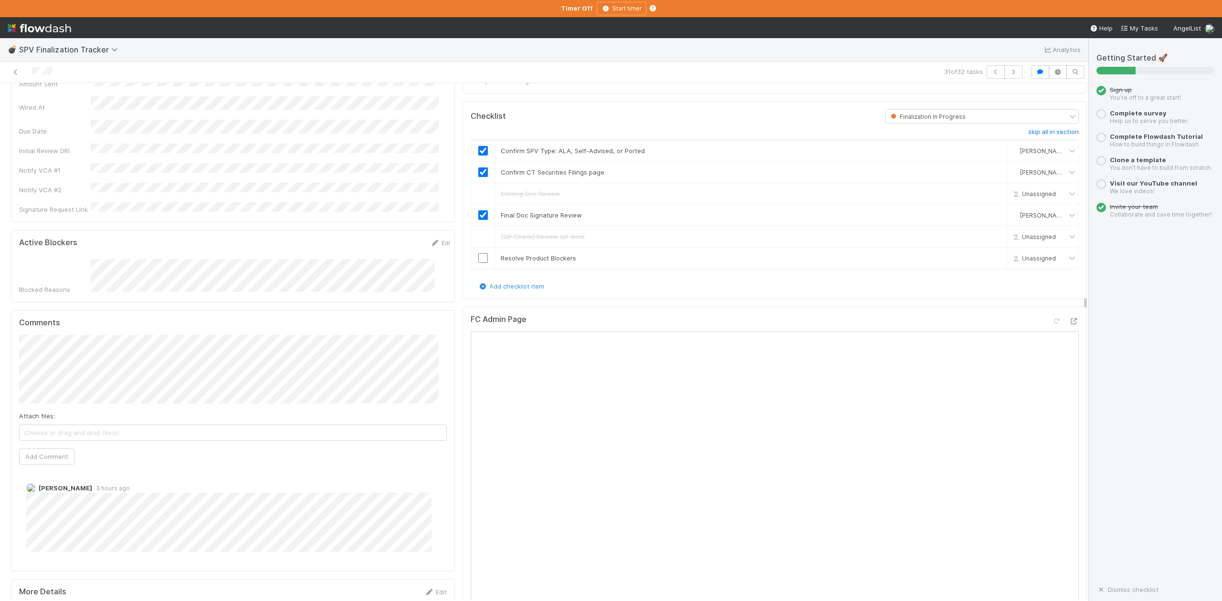
scroll to position [254, 0]
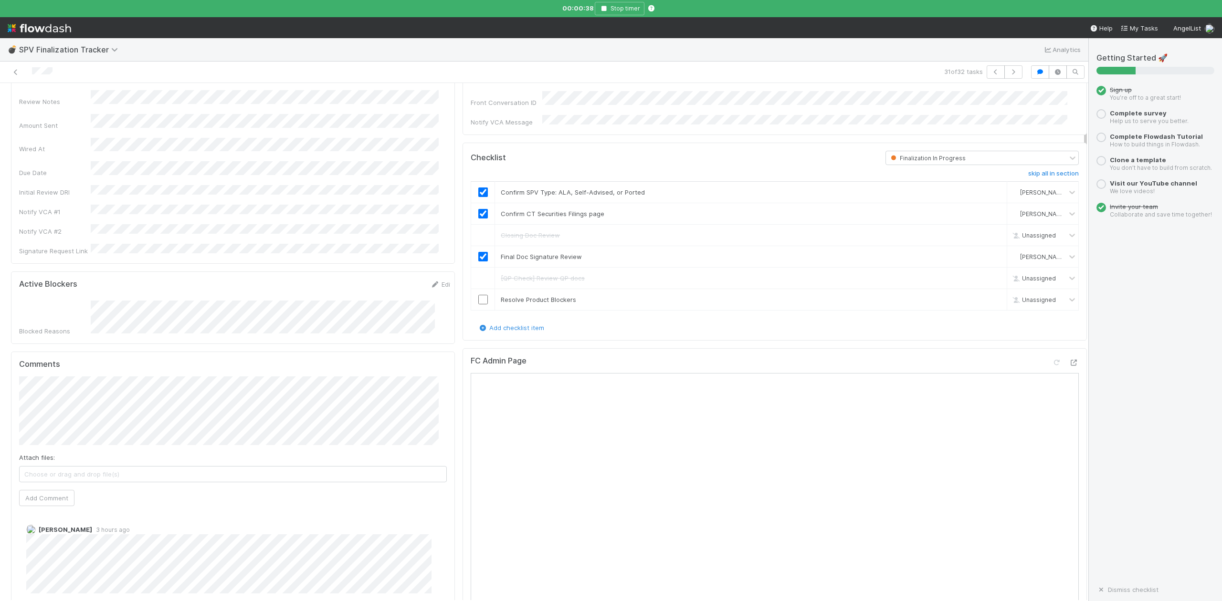
scroll to position [0, 0]
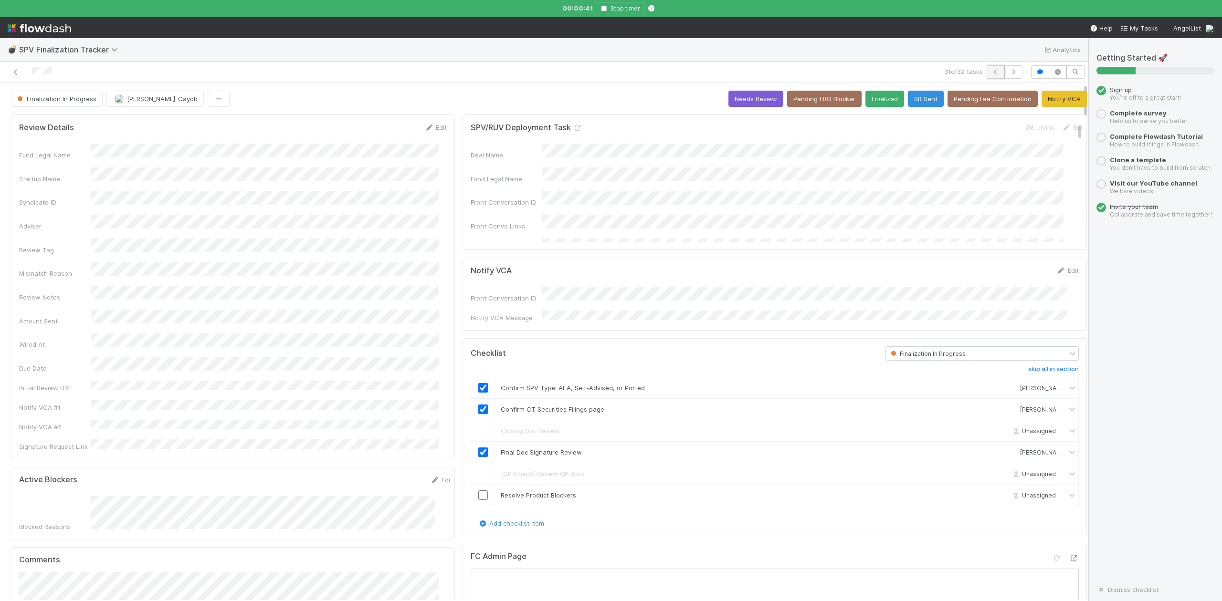
click at [986, 69] on button "button" at bounding box center [995, 71] width 18 height 13
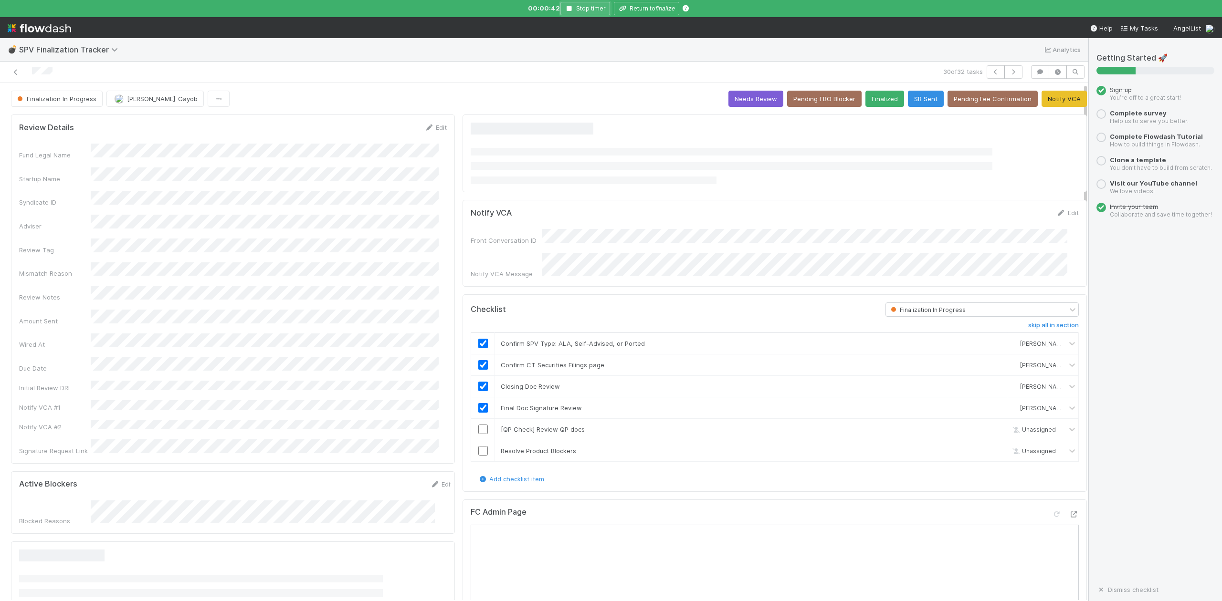
click at [571, 8] on icon "button" at bounding box center [569, 9] width 10 height 6
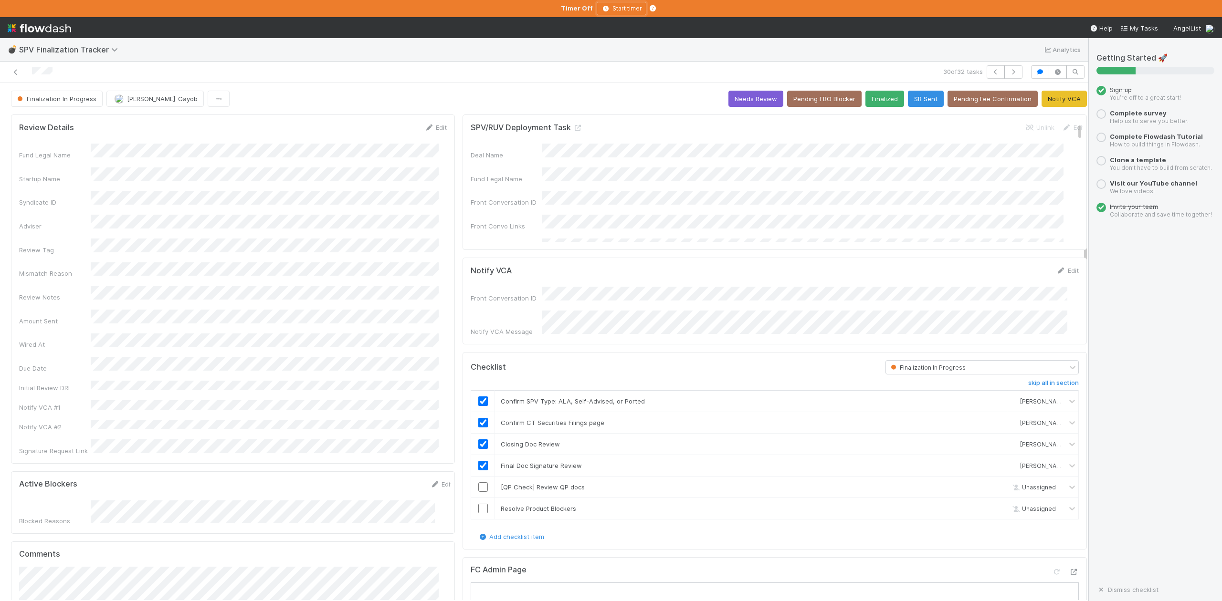
scroll to position [318, 0]
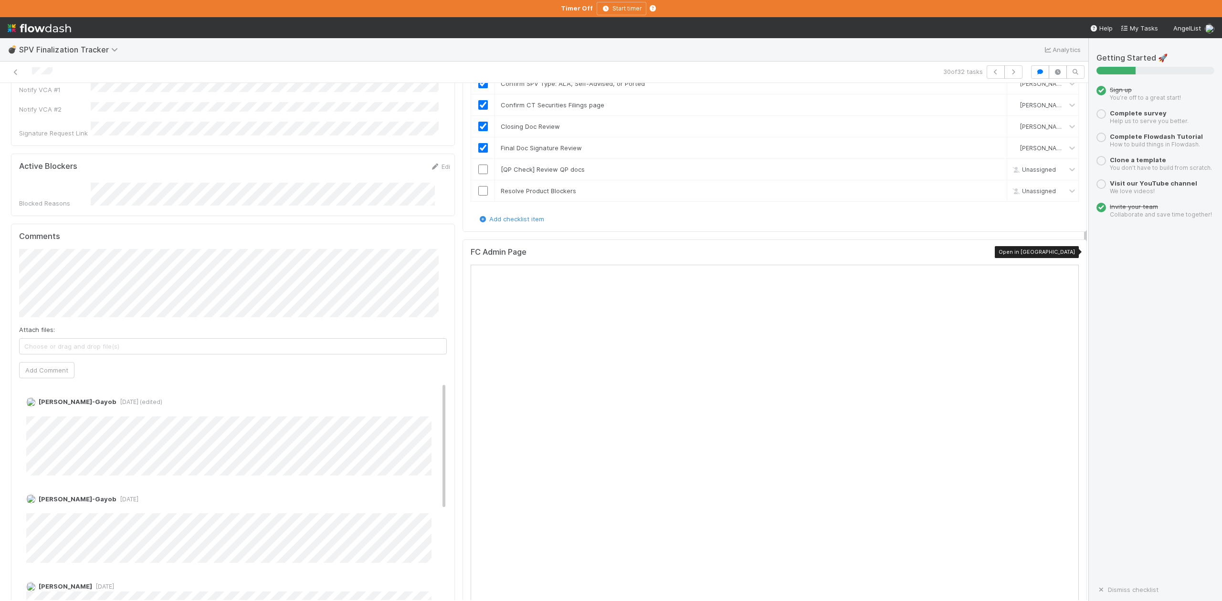
click at [1069, 252] on icon at bounding box center [1074, 254] width 10 height 6
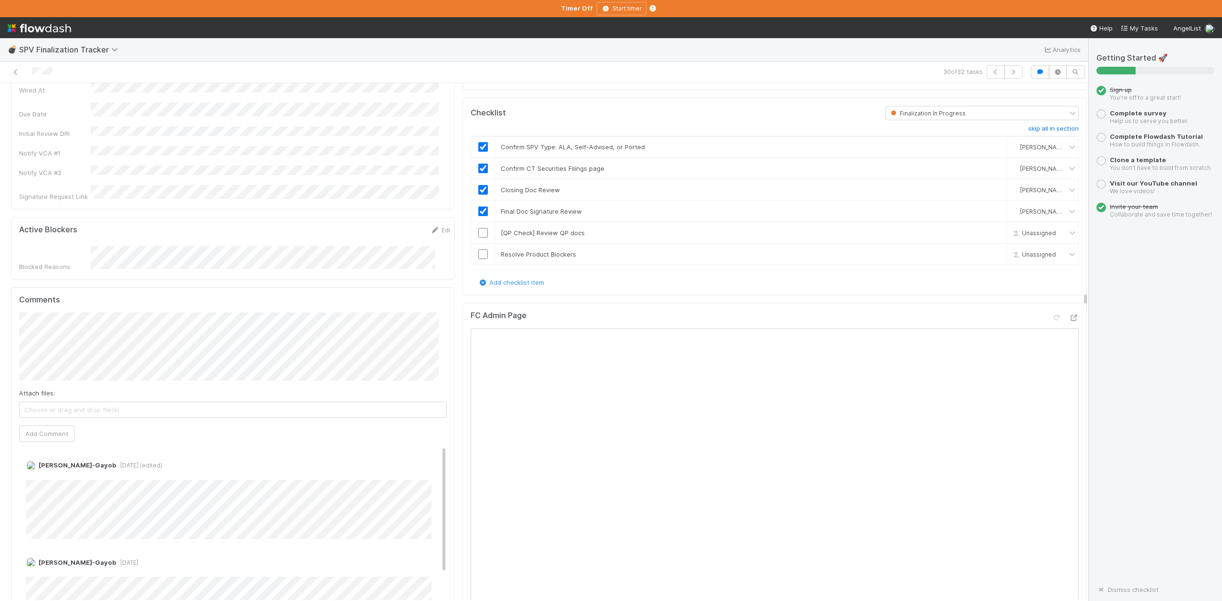
scroll to position [191, 0]
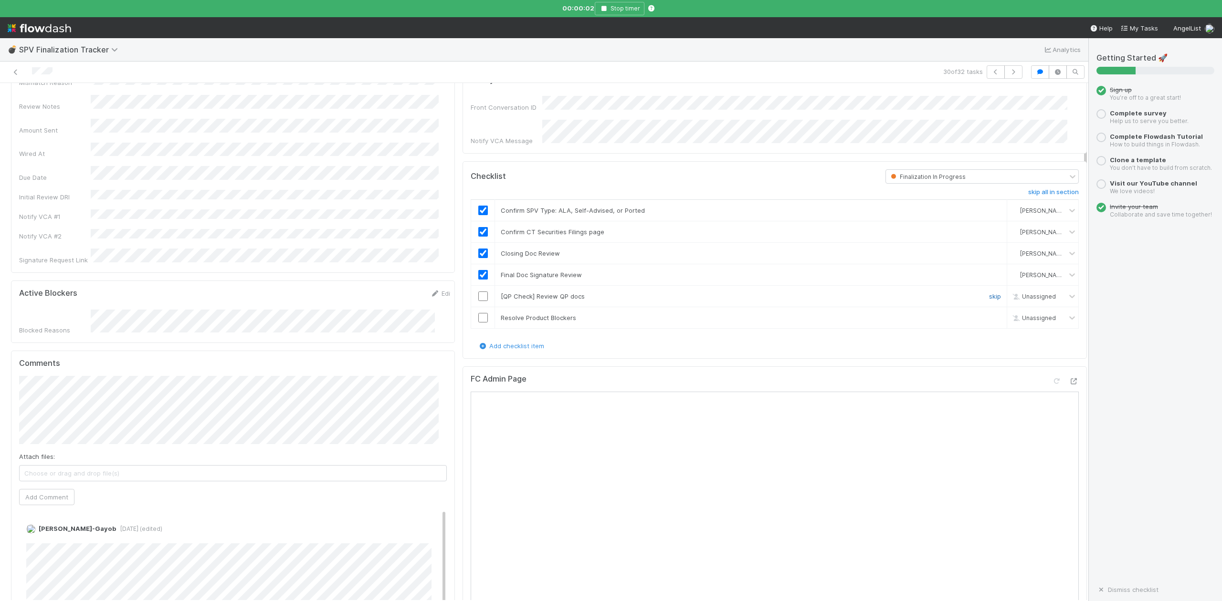
click at [989, 294] on link "skip" at bounding box center [995, 297] width 12 height 8
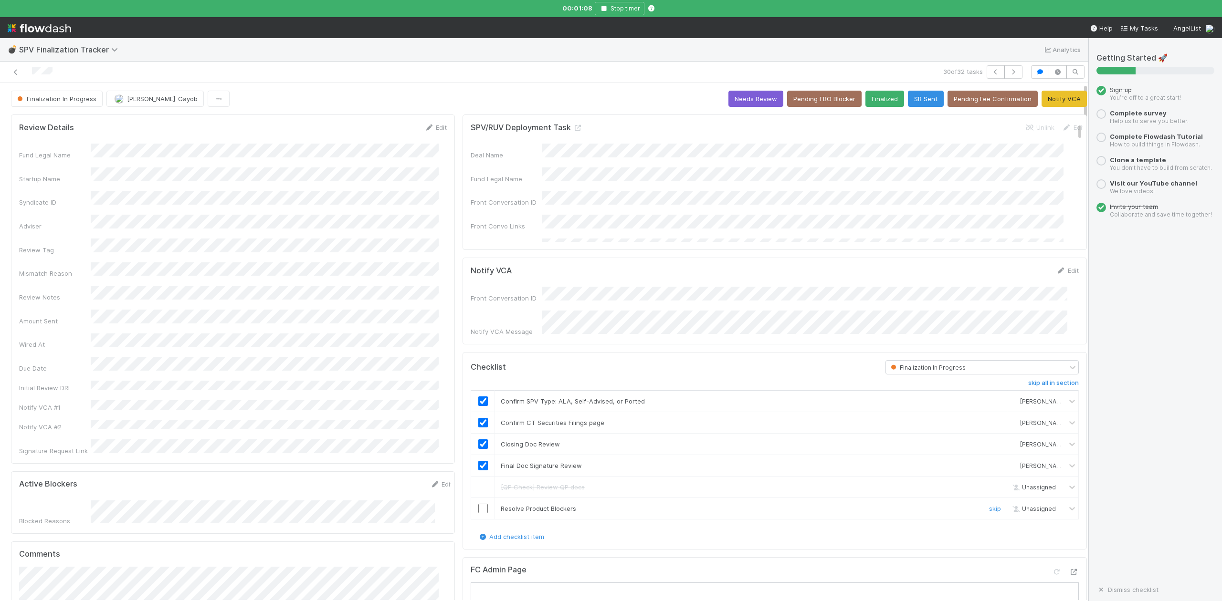
click at [478, 508] on input "checkbox" at bounding box center [483, 509] width 10 height 10
click at [867, 98] on button "Finalized" at bounding box center [884, 99] width 39 height 16
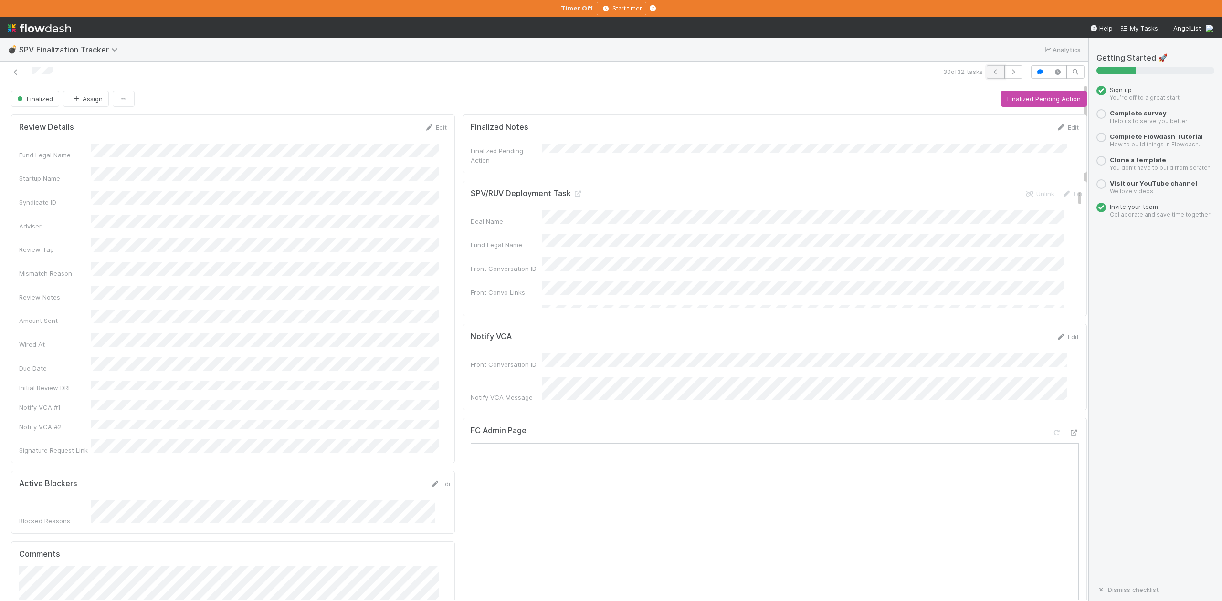
click at [991, 71] on icon "button" at bounding box center [996, 72] width 10 height 6
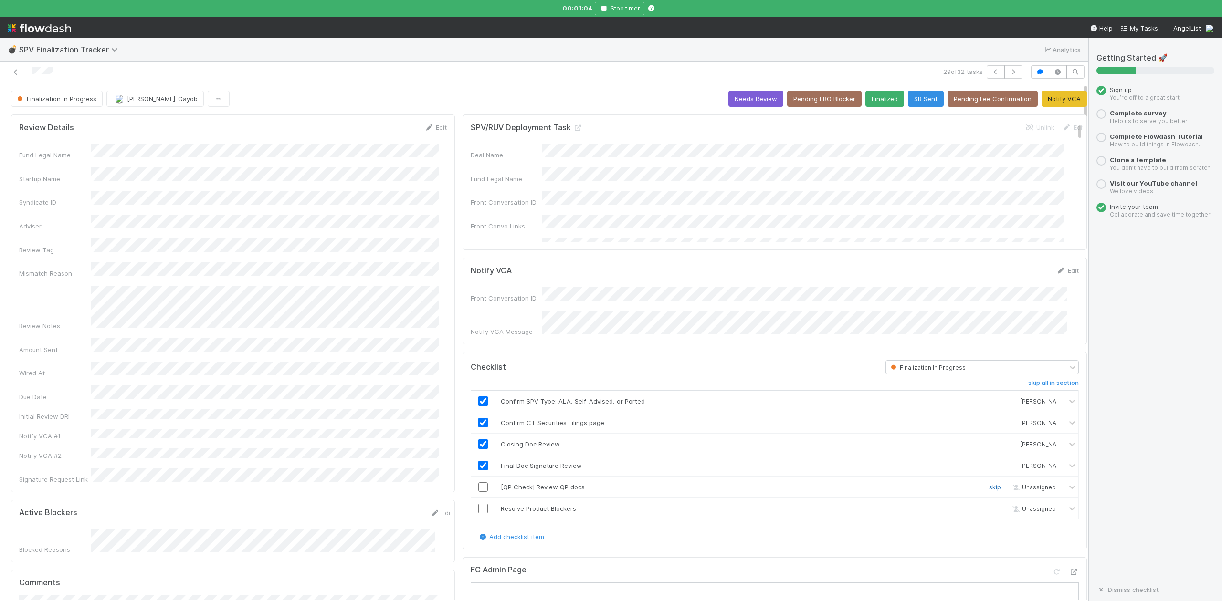
click at [989, 485] on link "skip" at bounding box center [995, 487] width 12 height 8
click at [478, 506] on input "checkbox" at bounding box center [483, 509] width 10 height 10
click at [868, 96] on button "Finalized" at bounding box center [884, 99] width 39 height 16
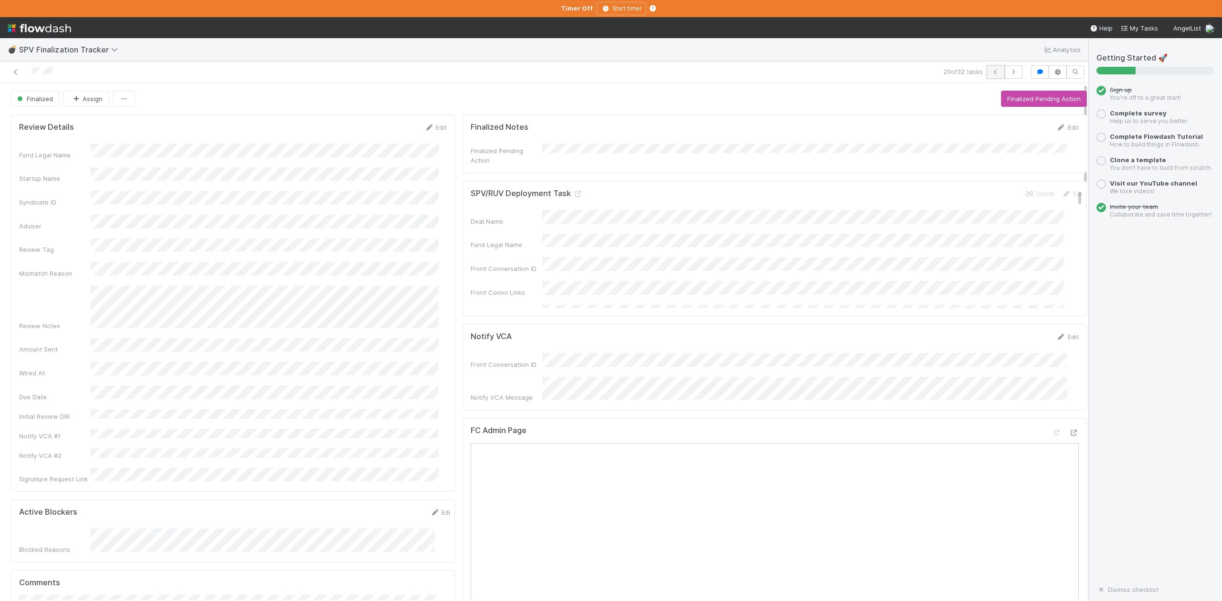
click at [986, 69] on button "button" at bounding box center [995, 71] width 18 height 13
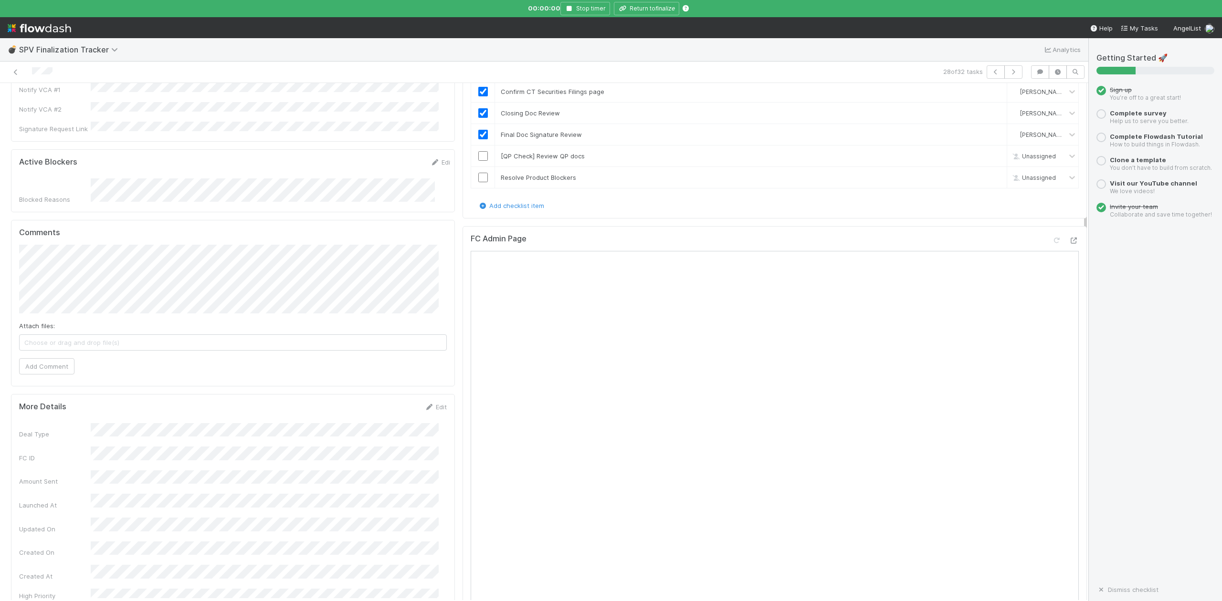
scroll to position [382, 0]
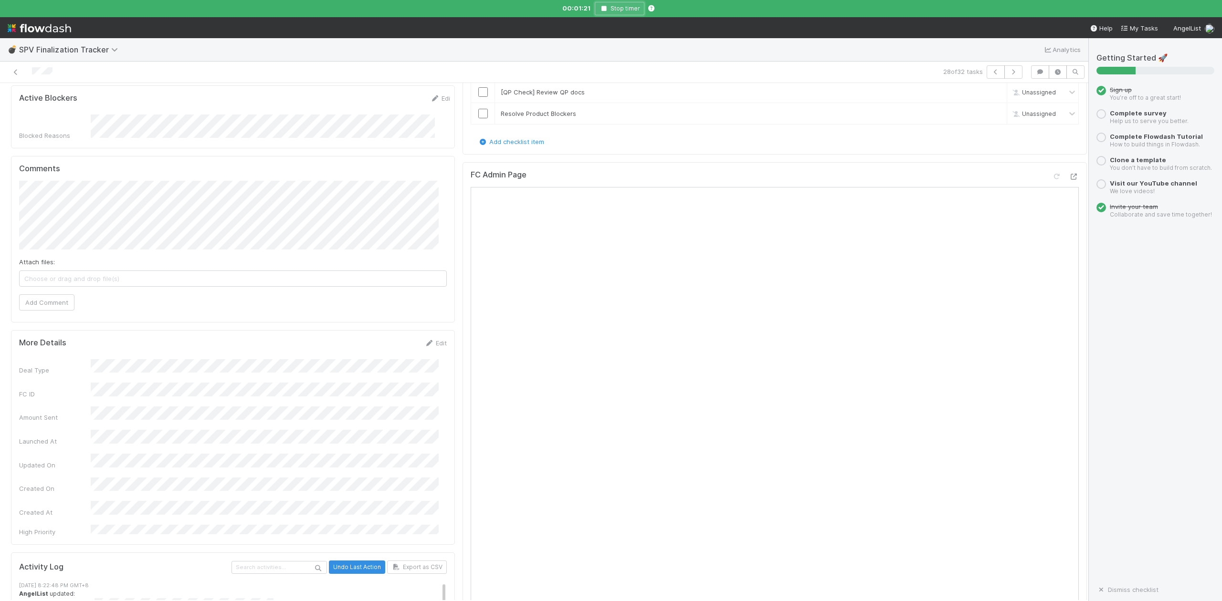
click at [604, 6] on icon "button" at bounding box center [604, 9] width 10 height 6
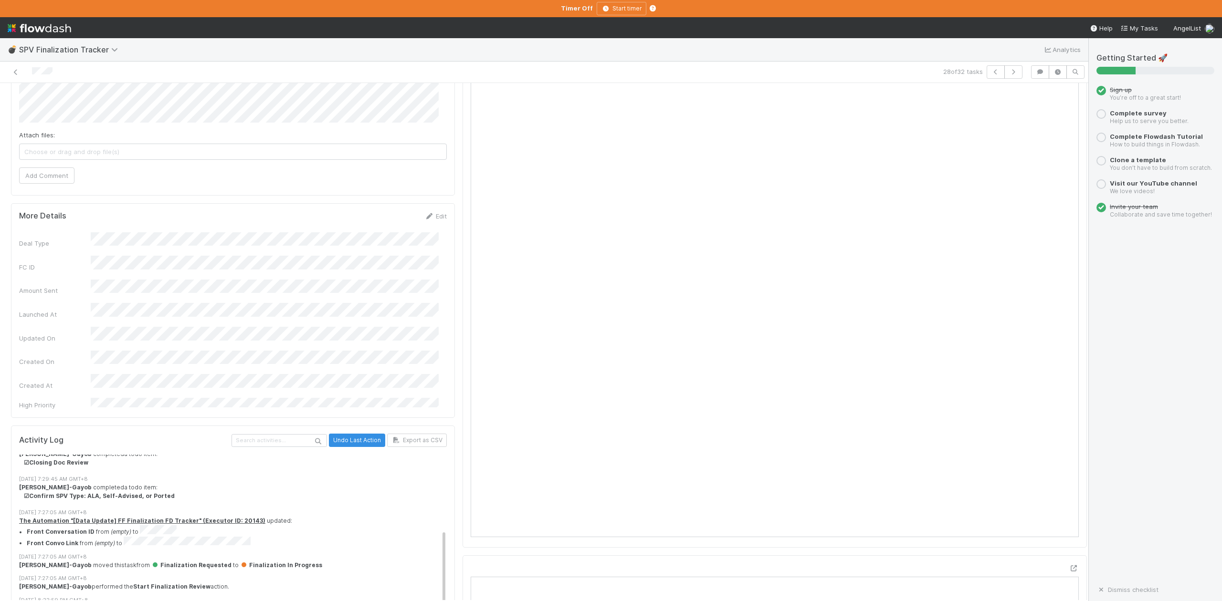
scroll to position [191, 0]
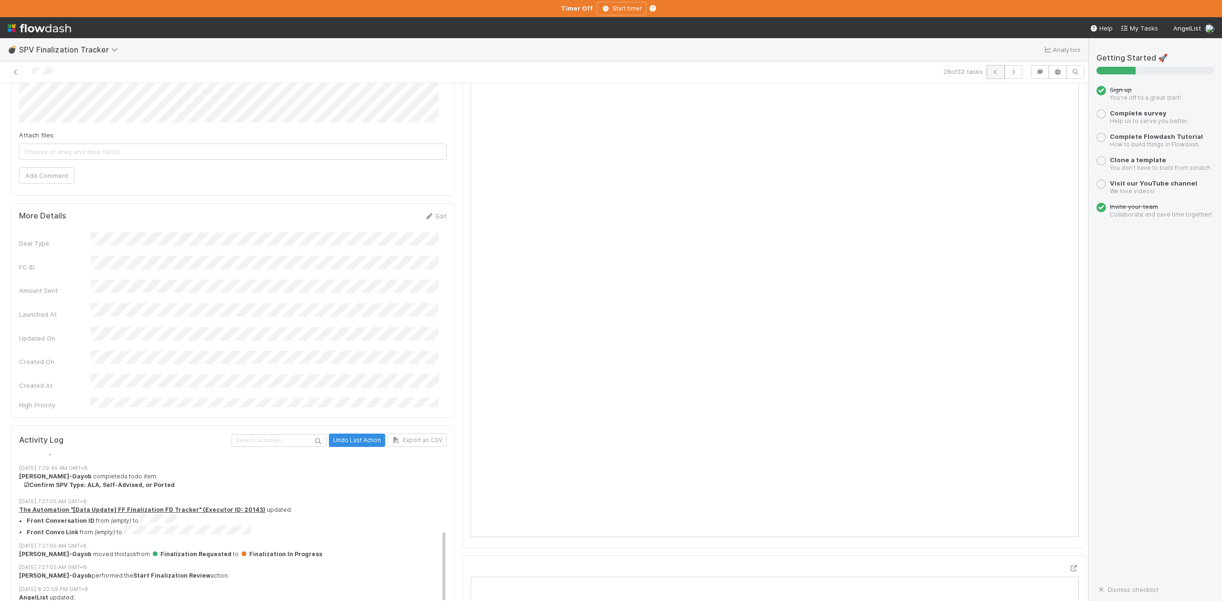
click at [991, 73] on icon "button" at bounding box center [996, 72] width 10 height 6
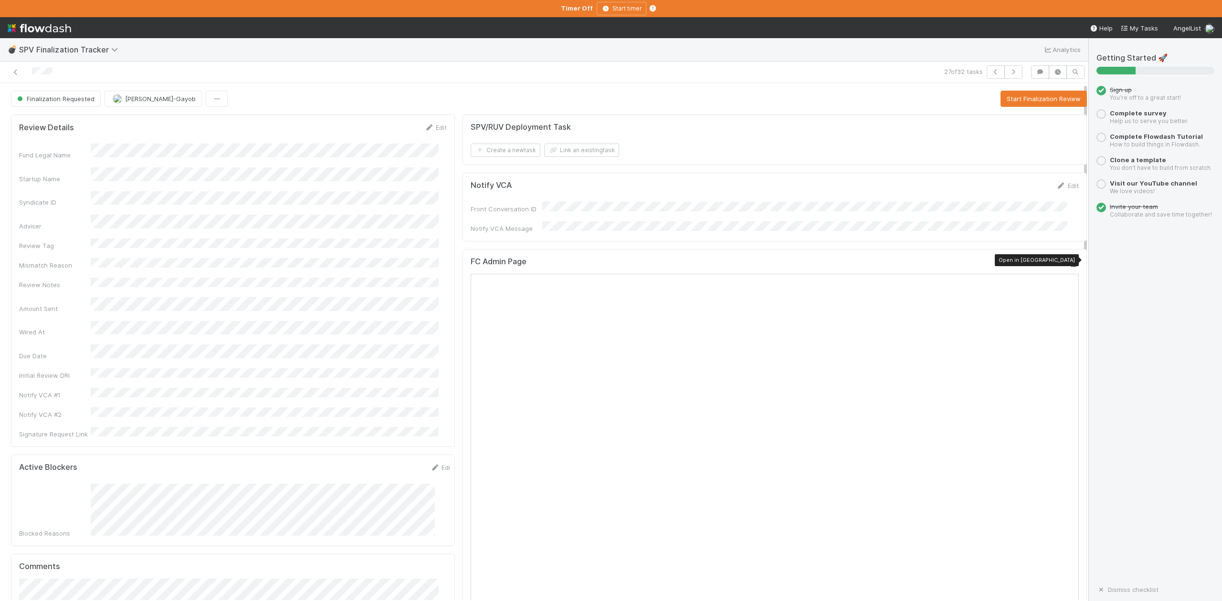
click at [1069, 262] on icon at bounding box center [1074, 264] width 10 height 6
click at [1002, 98] on button "Start Finalization Review" at bounding box center [1043, 99] width 86 height 16
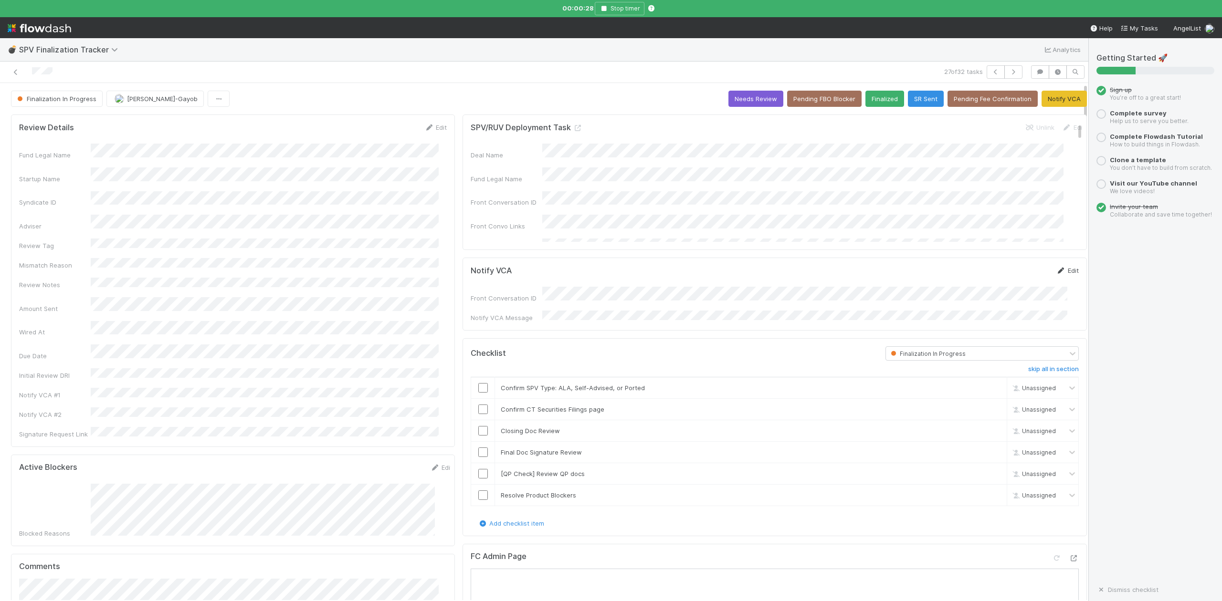
click at [1056, 273] on link "Edit" at bounding box center [1067, 271] width 22 height 8
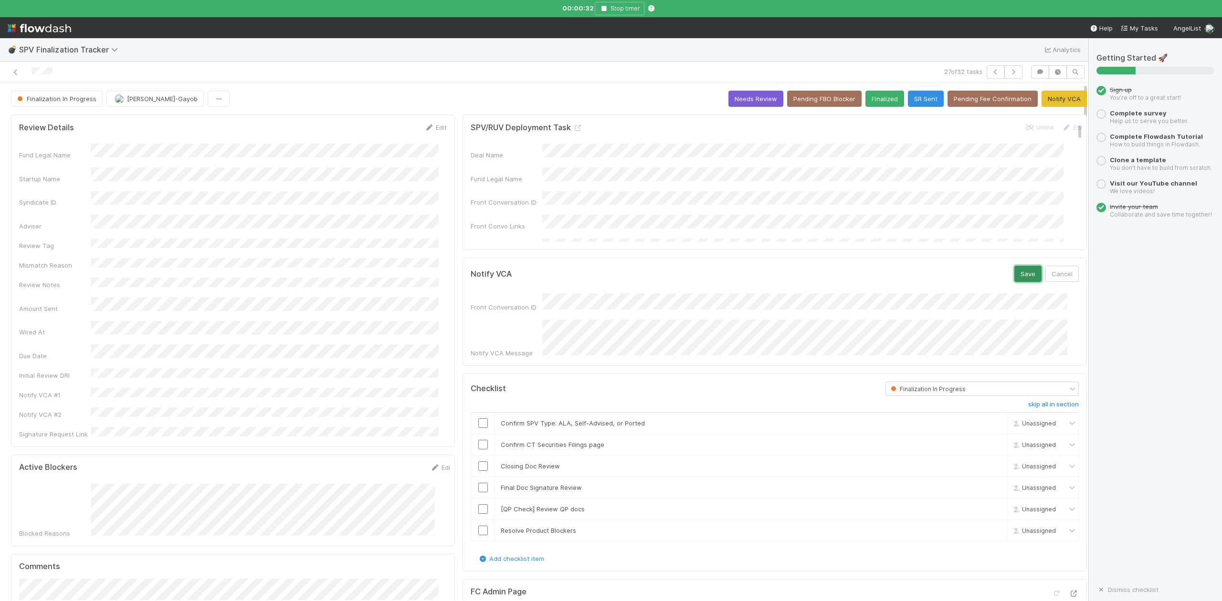
click at [1014, 275] on button "Save" at bounding box center [1027, 274] width 27 height 16
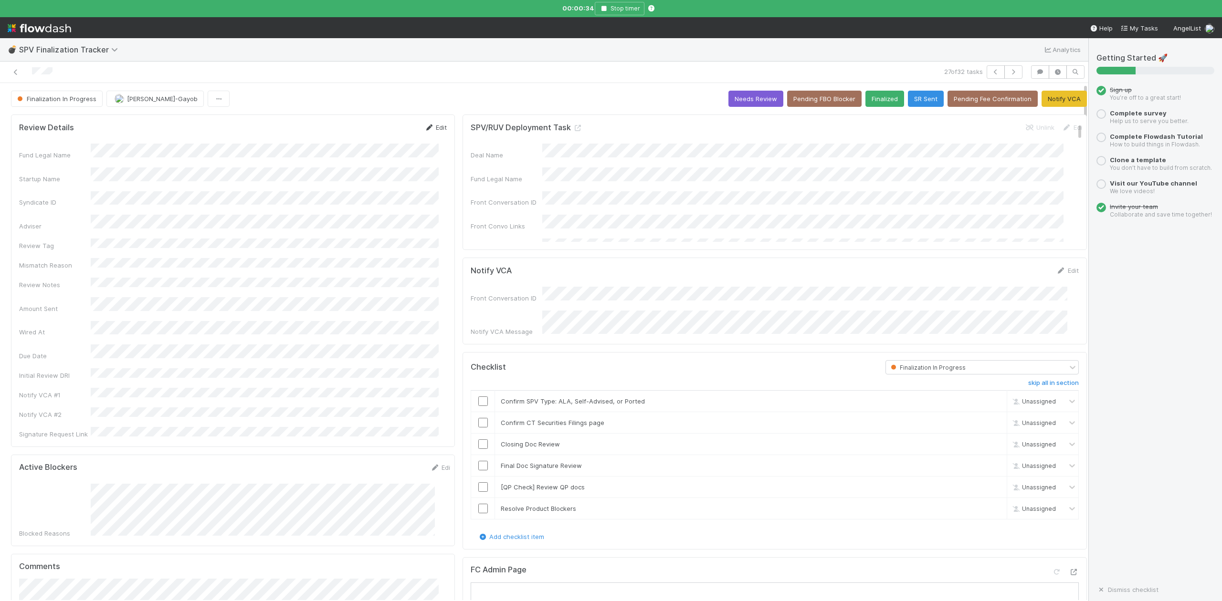
click at [432, 130] on link "Edit" at bounding box center [435, 128] width 22 height 8
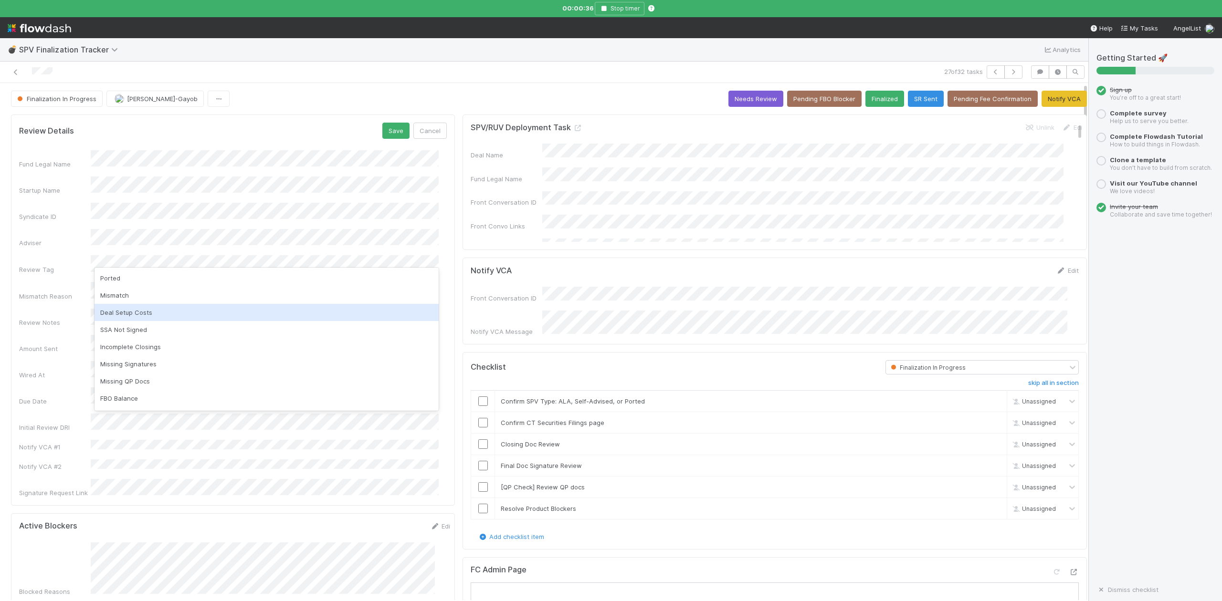
click at [132, 310] on div "Deal Setup Costs" at bounding box center [266, 312] width 344 height 17
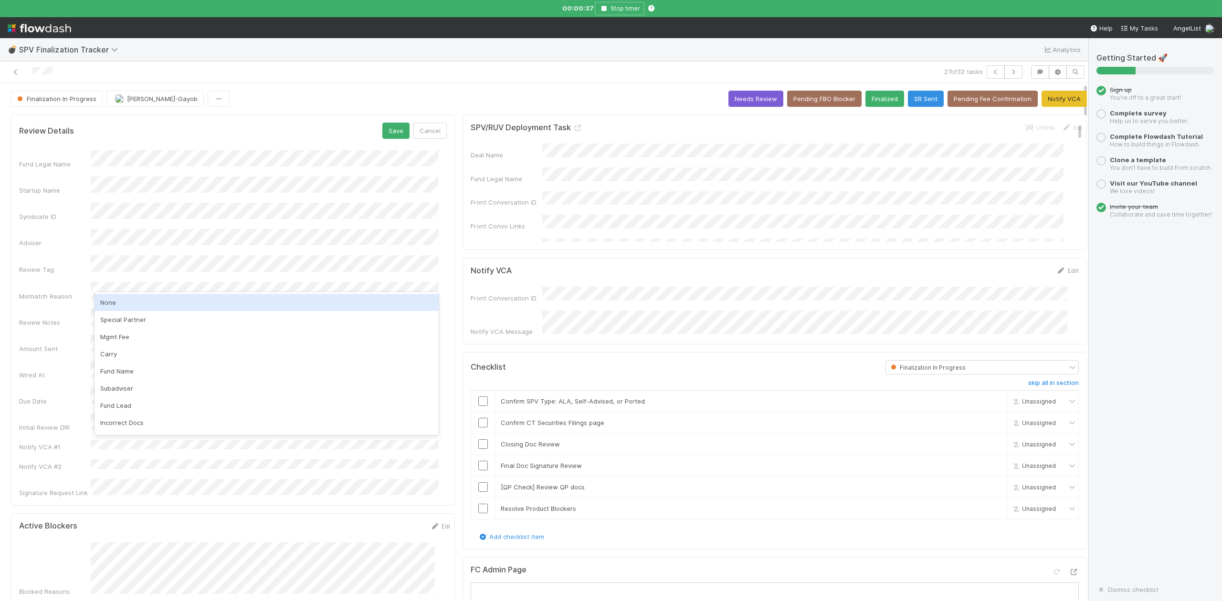
click at [117, 304] on div "None" at bounding box center [266, 302] width 344 height 17
click at [386, 131] on button "Save" at bounding box center [395, 131] width 27 height 16
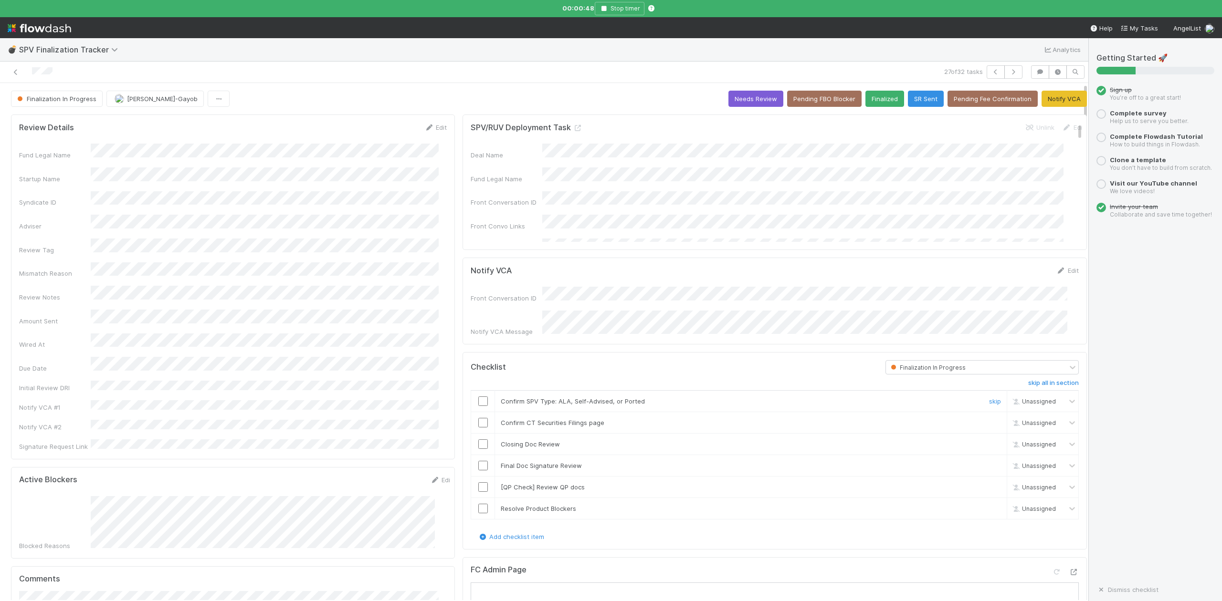
click at [478, 397] on input "checkbox" at bounding box center [483, 402] width 10 height 10
click at [478, 439] on input "checkbox" at bounding box center [483, 444] width 10 height 10
click at [478, 421] on input "checkbox" at bounding box center [483, 423] width 10 height 10
click at [397, 94] on div "Finalization In Progress Loraine Pati-Gayob Needs Review Pending FBO Blocker Fi…" at bounding box center [549, 99] width 1076 height 16
click at [478, 465] on input "checkbox" at bounding box center [483, 466] width 10 height 10
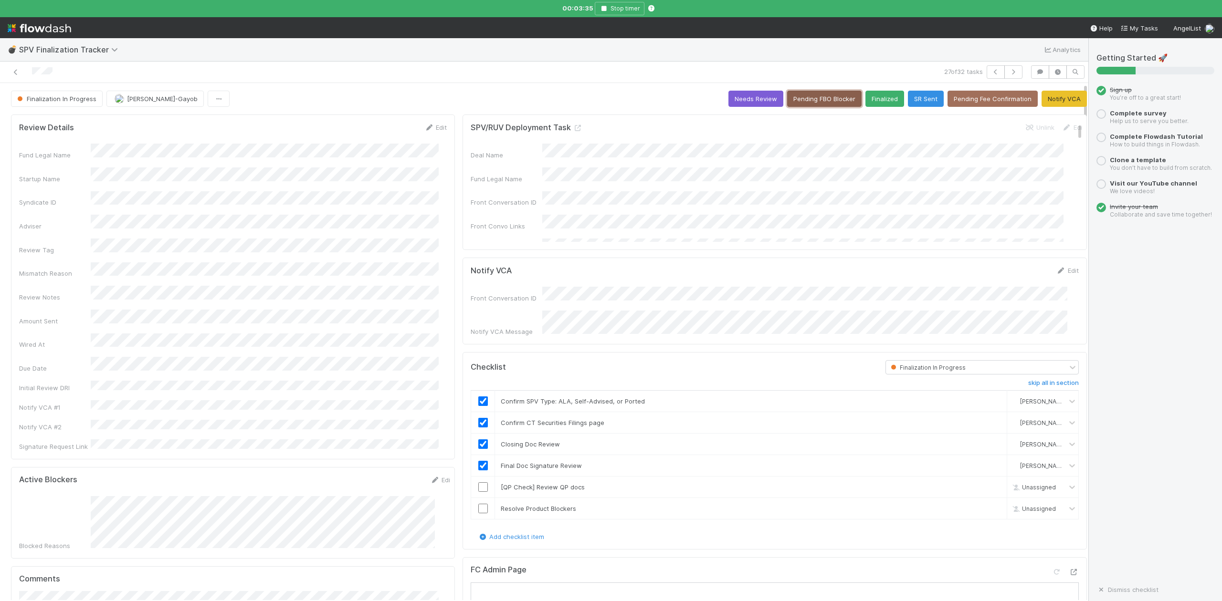
click at [815, 98] on button "Pending FBO Blocker" at bounding box center [824, 99] width 74 height 16
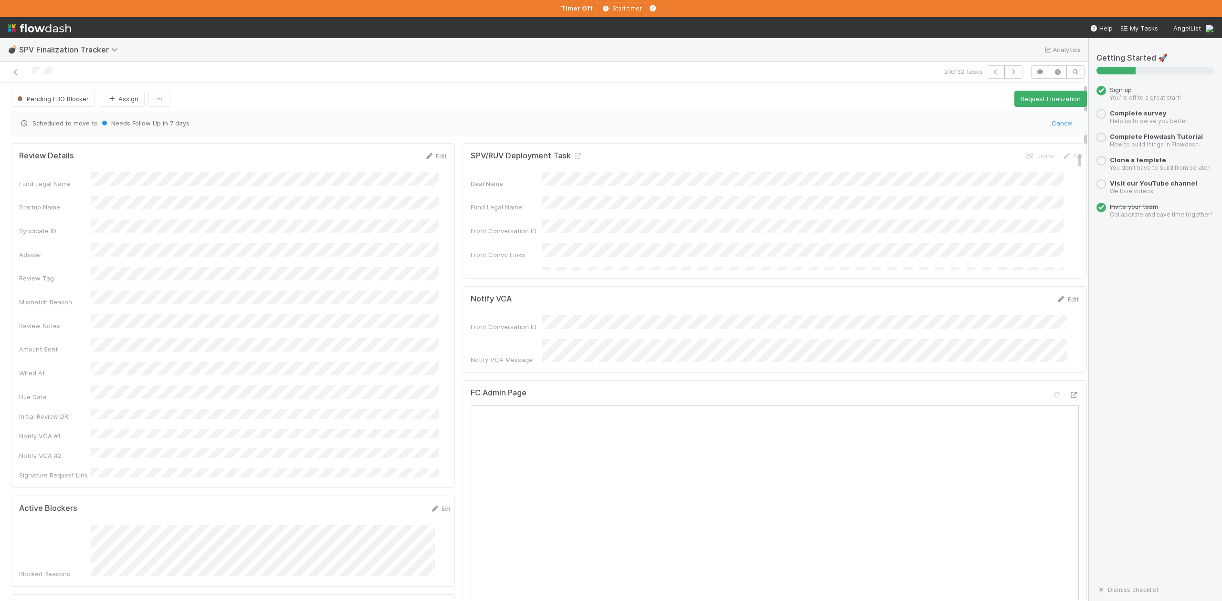
click at [621, 74] on div "27 of 32 tasks" at bounding box center [772, 71] width 510 height 13
click at [991, 73] on icon "button" at bounding box center [996, 72] width 10 height 6
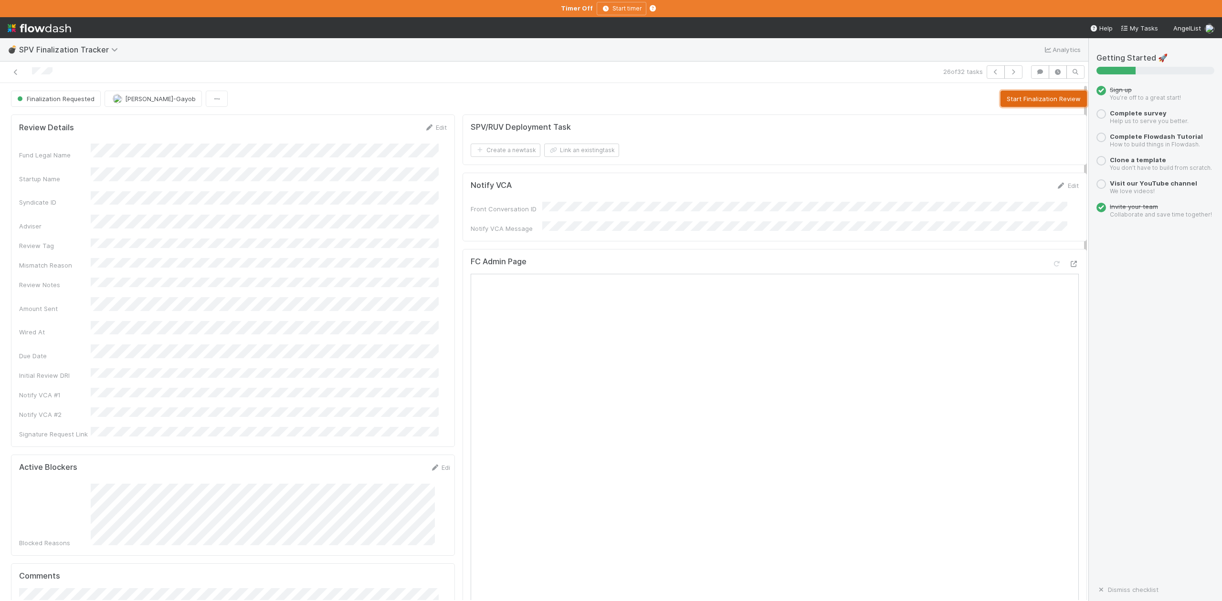
click at [1010, 99] on button "Start Finalization Review" at bounding box center [1043, 99] width 86 height 16
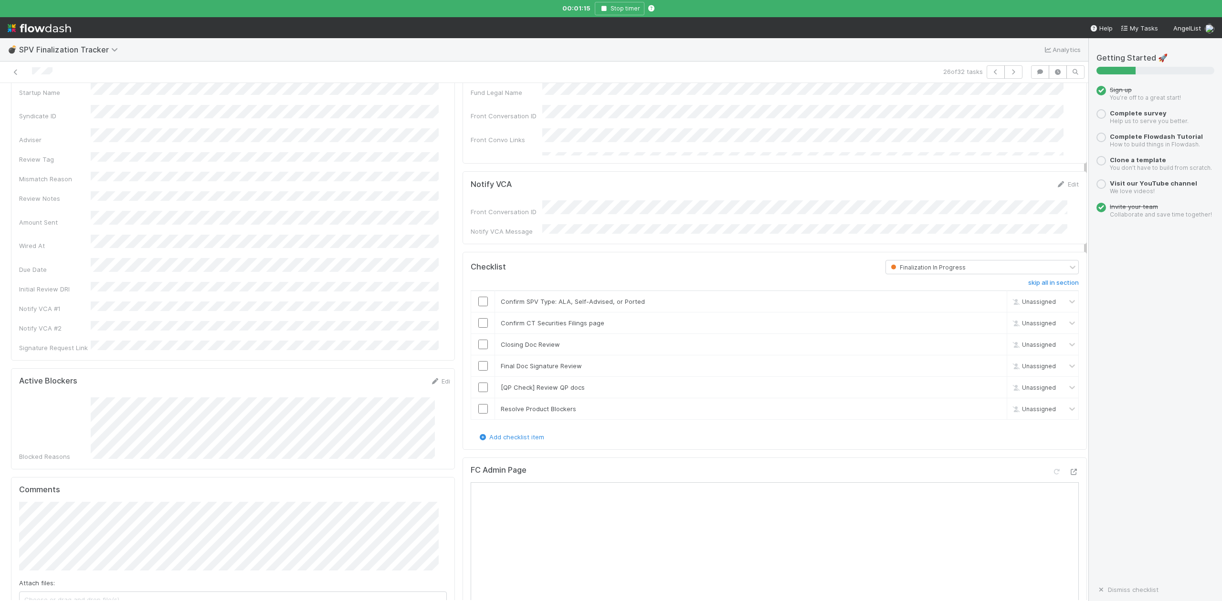
scroll to position [63, 0]
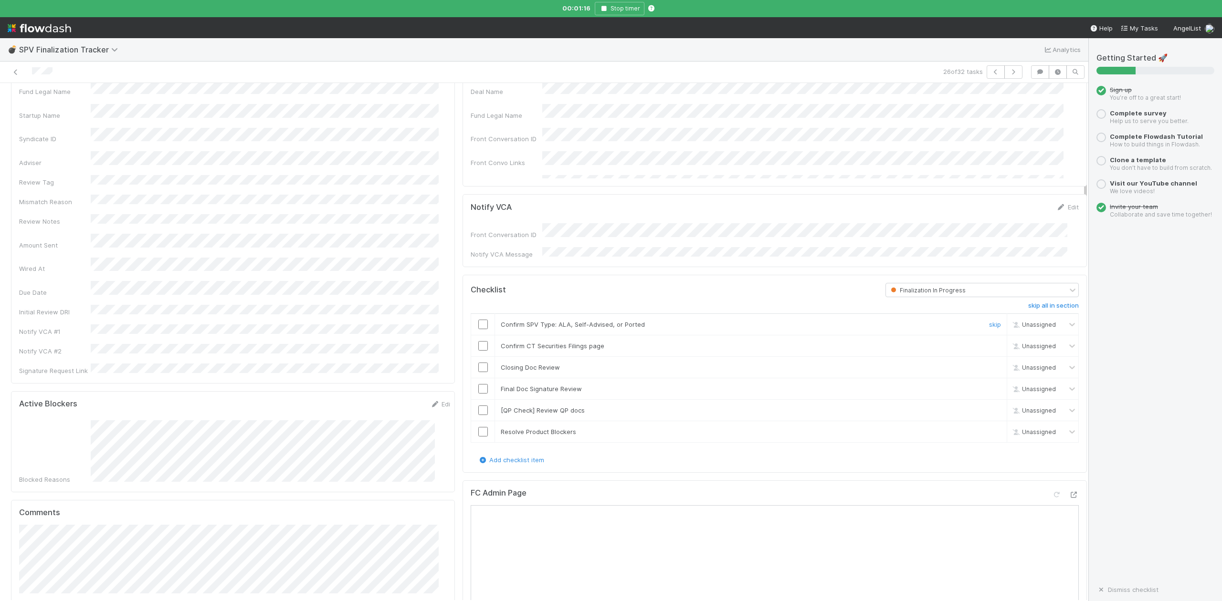
click at [478, 320] on input "checkbox" at bounding box center [483, 325] width 10 height 10
click at [478, 365] on input "checkbox" at bounding box center [483, 368] width 10 height 10
click at [1056, 207] on link "Edit" at bounding box center [1067, 207] width 22 height 8
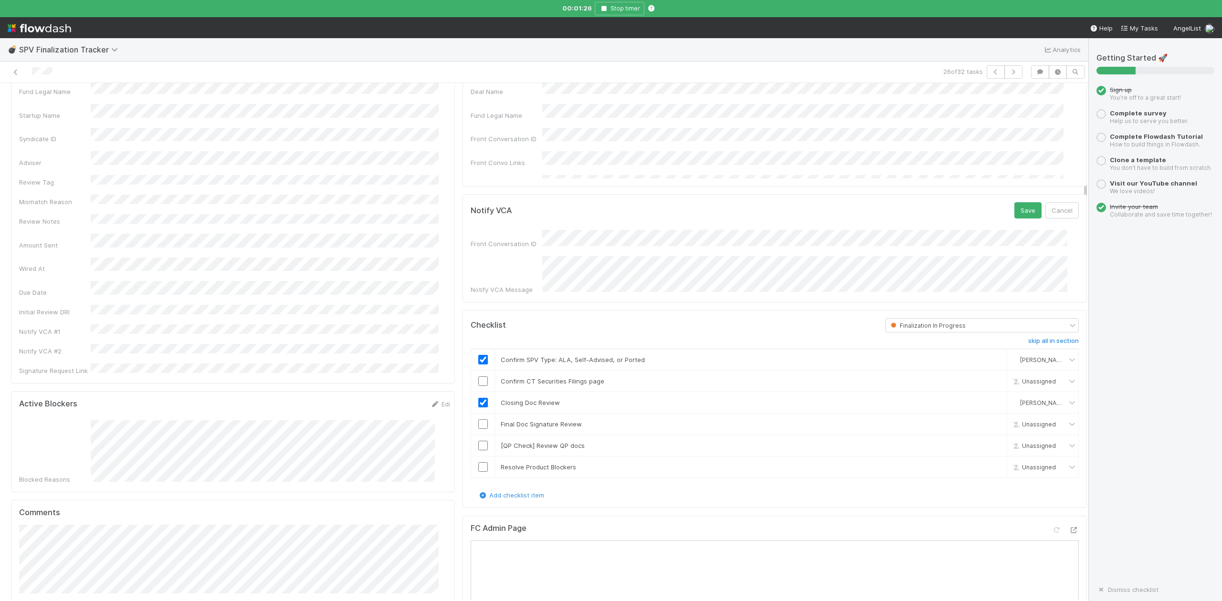
click at [523, 273] on div "Notify VCA Message" at bounding box center [774, 275] width 608 height 38
click at [1014, 213] on button "Save" at bounding box center [1027, 210] width 27 height 16
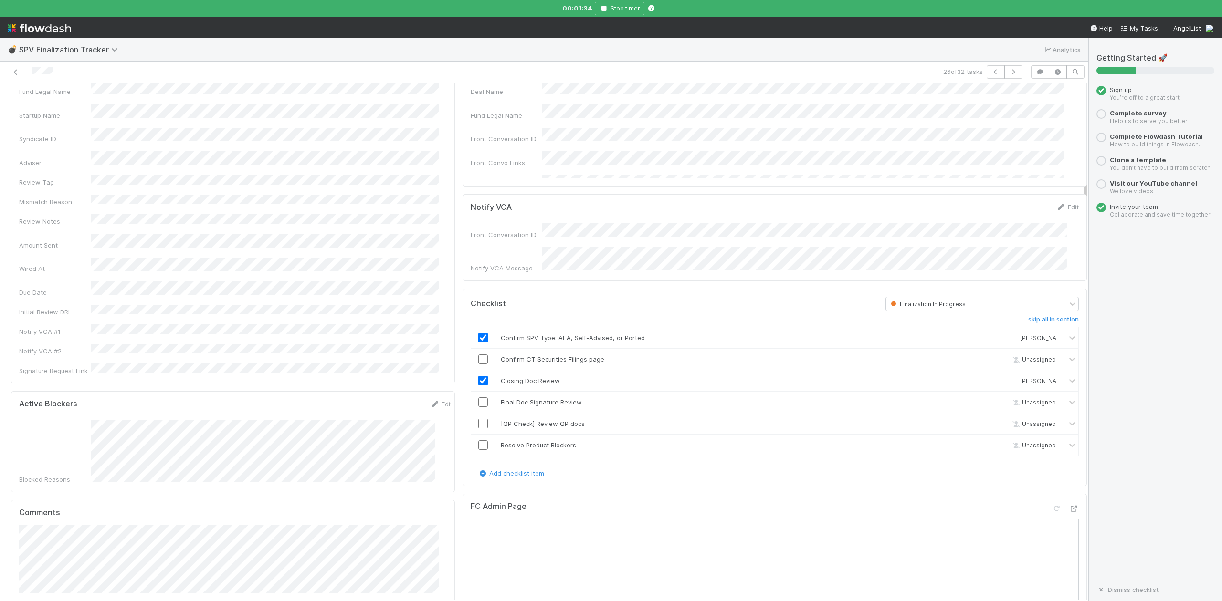
scroll to position [0, 0]
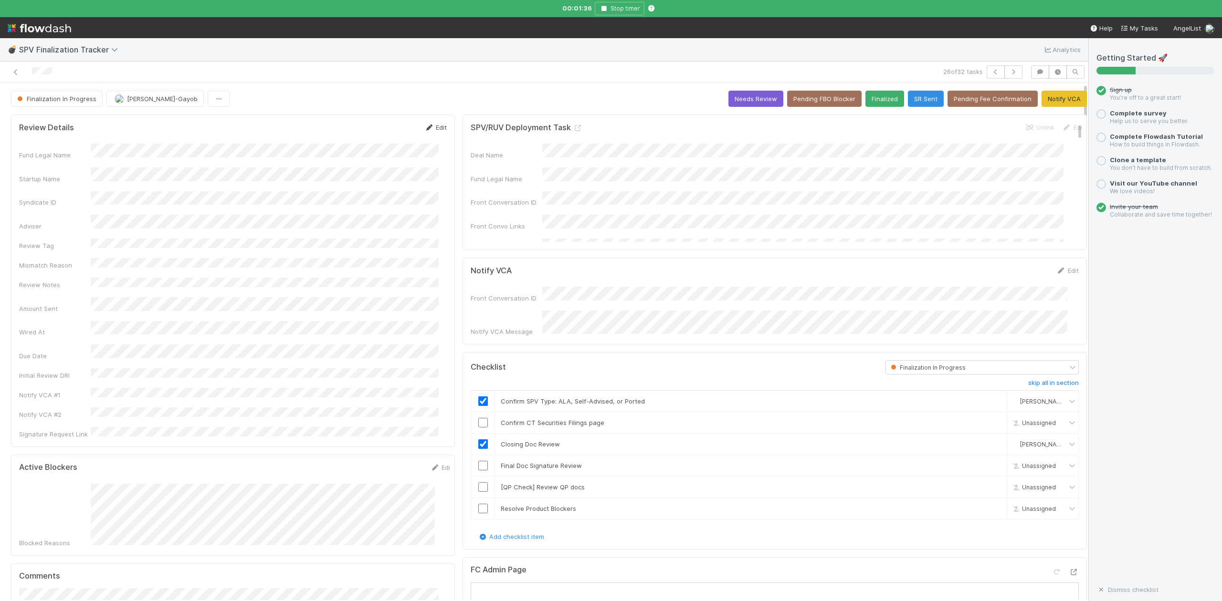
click at [434, 127] on link "Edit" at bounding box center [435, 128] width 22 height 8
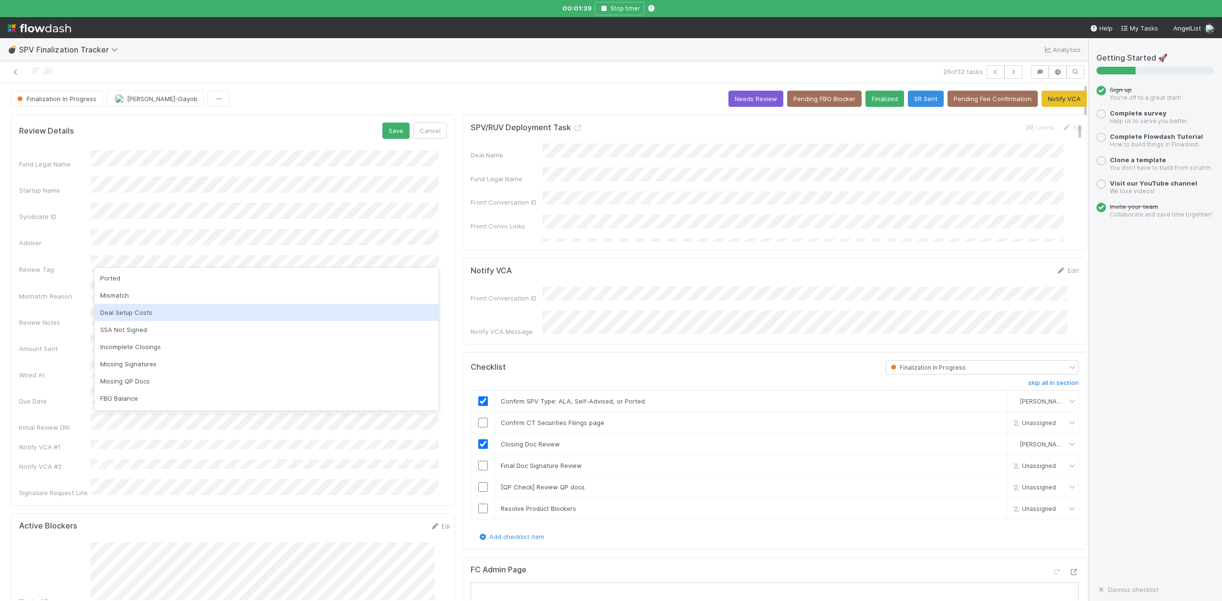
click at [130, 311] on div "Deal Setup Costs" at bounding box center [266, 312] width 344 height 17
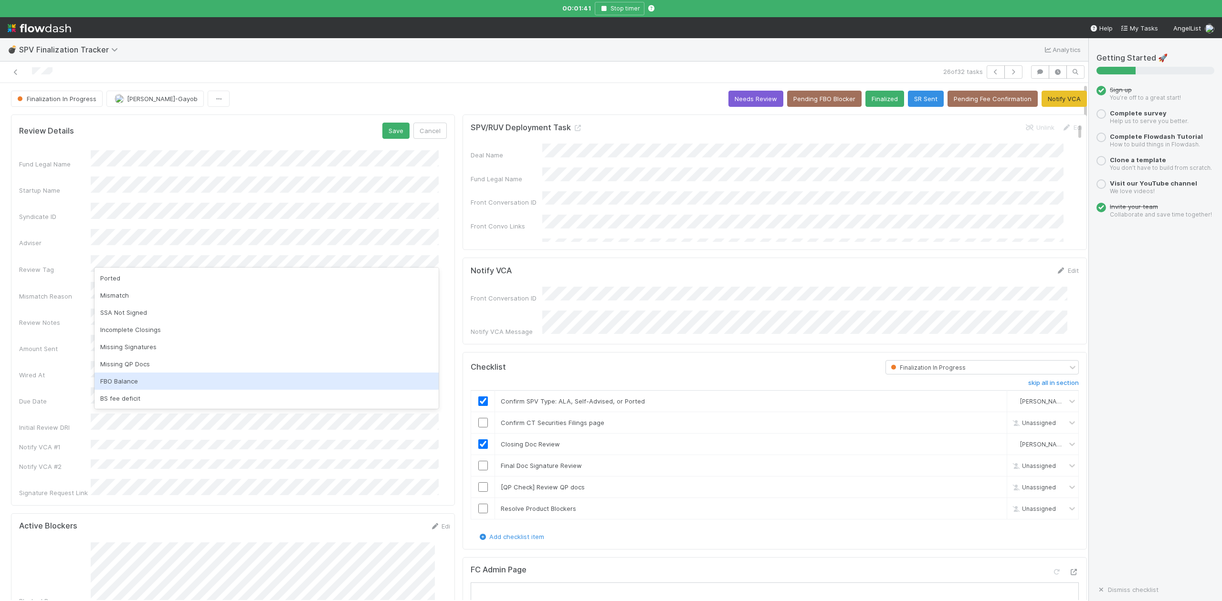
click at [134, 383] on div "FBO Balance" at bounding box center [266, 381] width 344 height 17
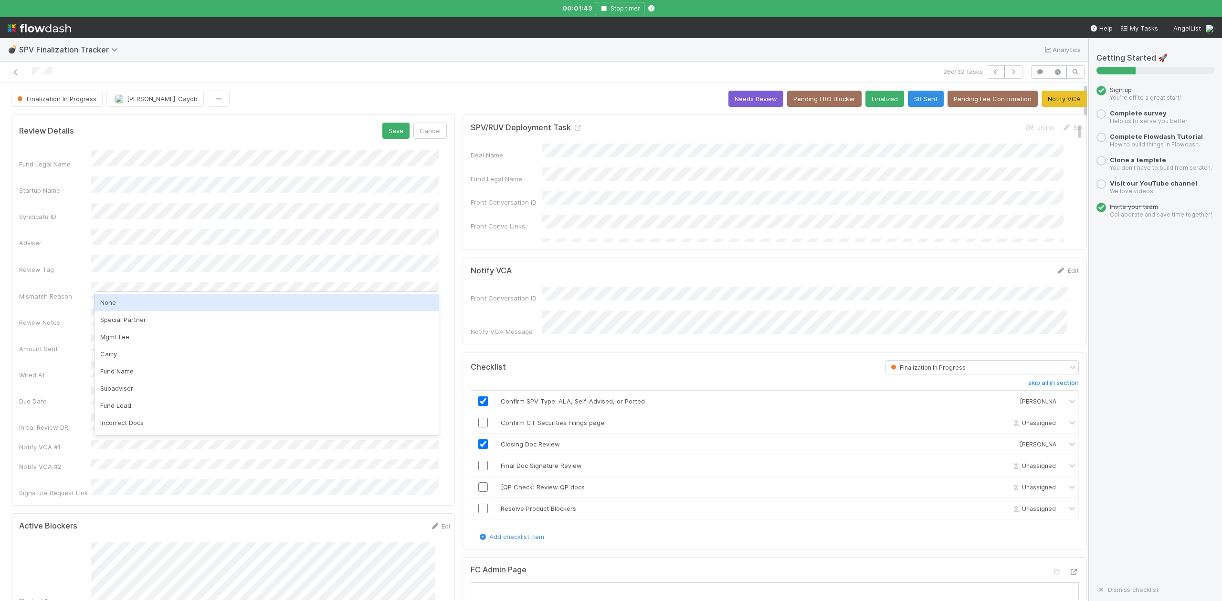
click at [110, 304] on div "None" at bounding box center [266, 302] width 344 height 17
click at [384, 128] on button "Save" at bounding box center [395, 131] width 27 height 16
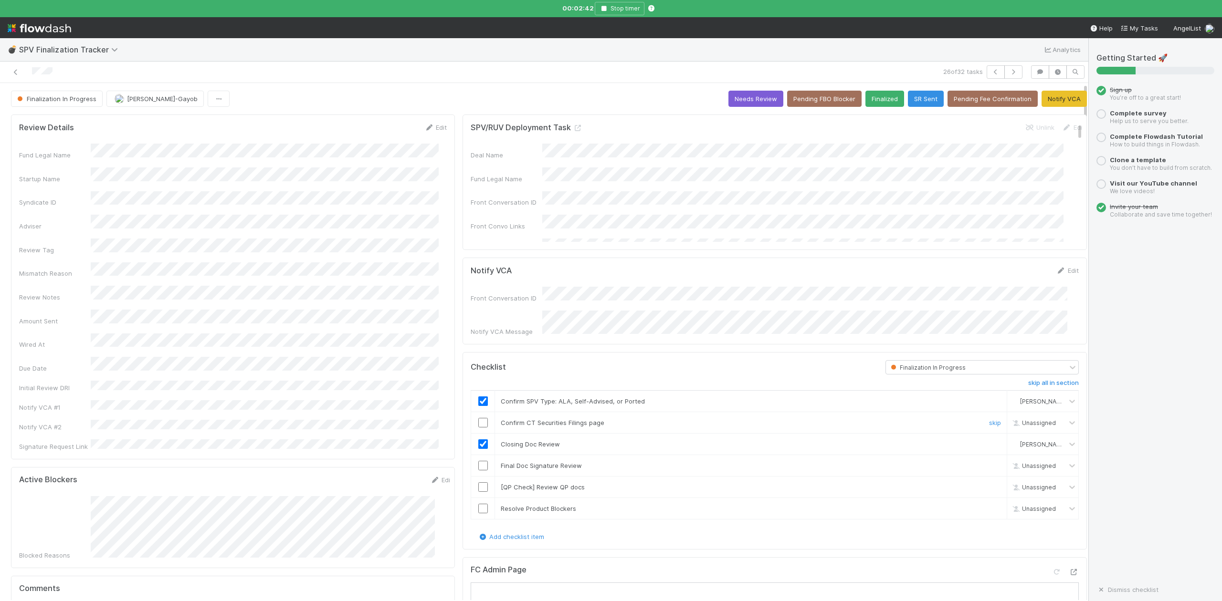
click at [478, 420] on input "checkbox" at bounding box center [483, 423] width 10 height 10
drag, startPoint x: 475, startPoint y: 464, endPoint x: 495, endPoint y: 465, distance: 19.6
click at [478, 464] on input "checkbox" at bounding box center [483, 466] width 10 height 10
click at [478, 468] on input "checkbox" at bounding box center [483, 466] width 10 height 10
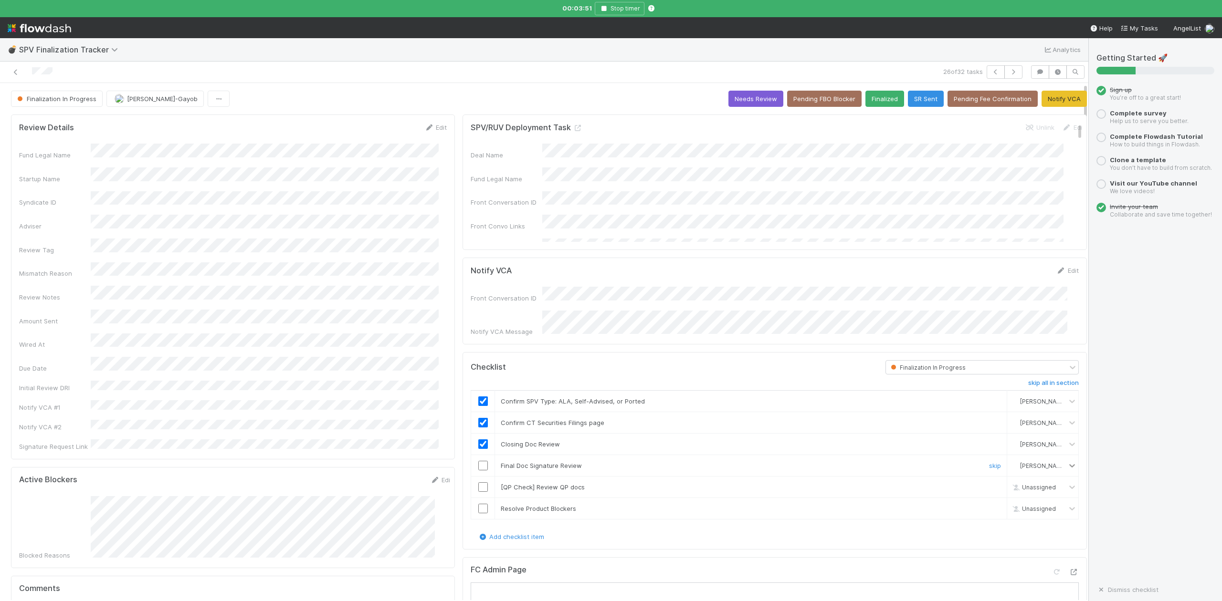
click at [1067, 464] on icon at bounding box center [1072, 466] width 10 height 10
click at [1012, 485] on span "Unassigned" at bounding box center [1015, 484] width 45 height 7
click at [478, 466] on input "checkbox" at bounding box center [483, 466] width 10 height 10
click at [814, 98] on button "Pending FBO Blocker" at bounding box center [824, 99] width 74 height 16
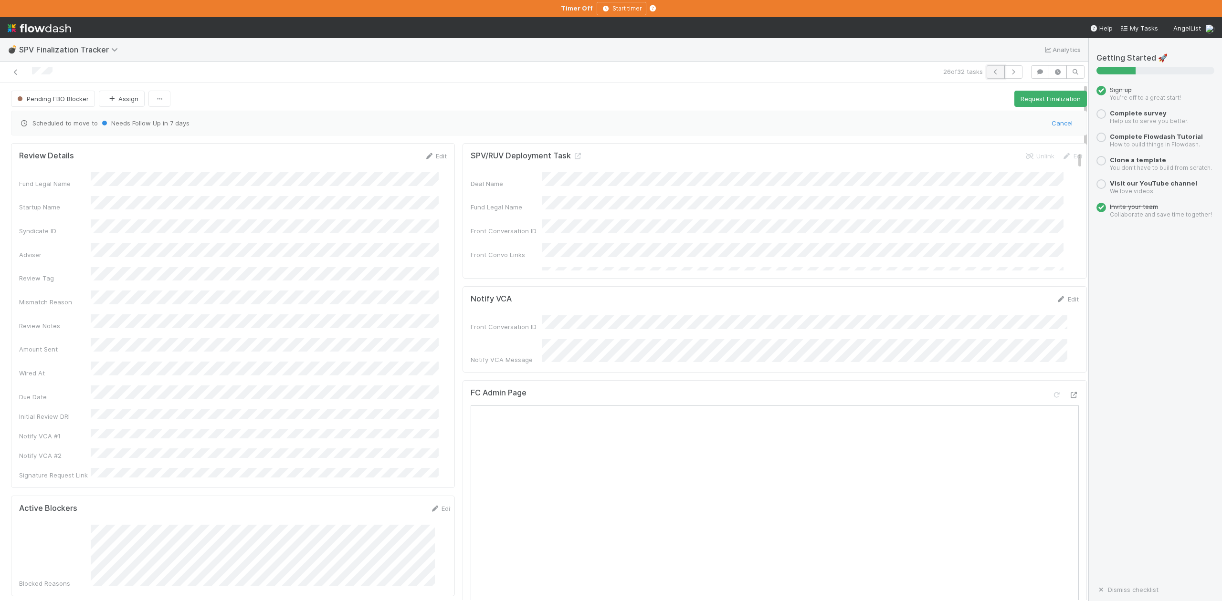
click at [991, 73] on icon "button" at bounding box center [996, 72] width 10 height 6
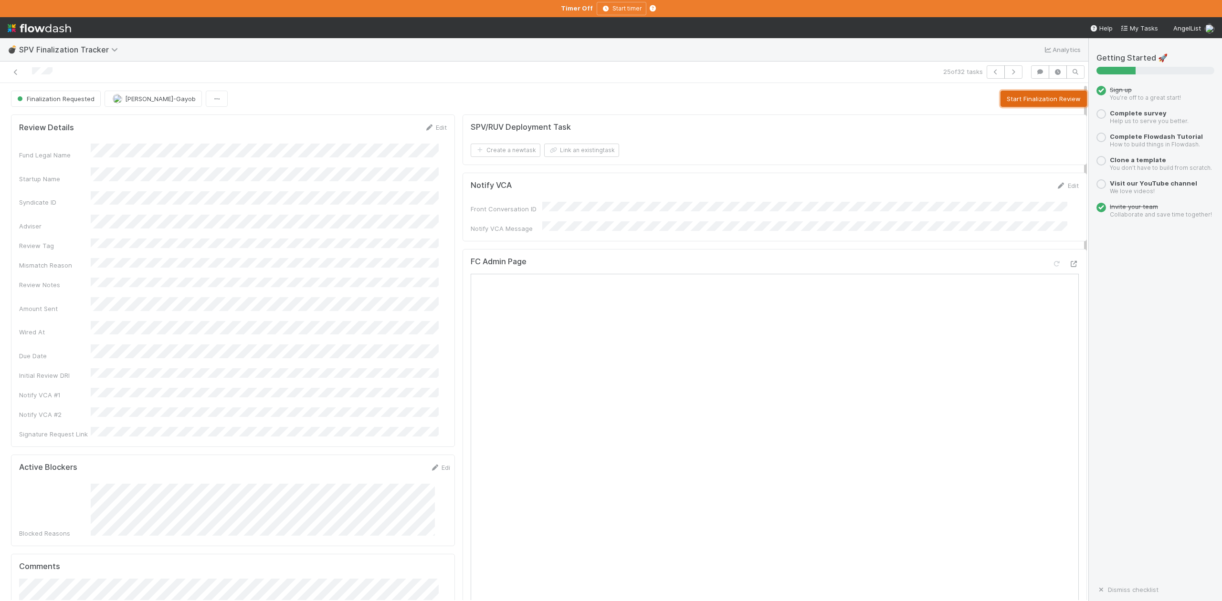
click at [1003, 98] on button "Start Finalization Review" at bounding box center [1043, 99] width 86 height 16
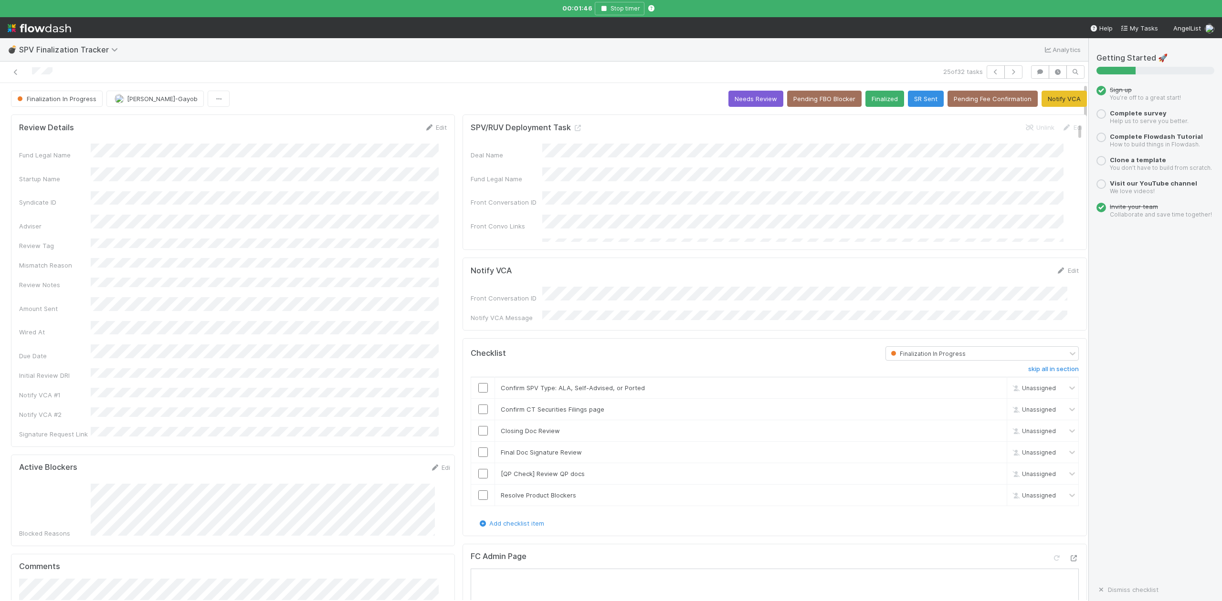
click at [479, 384] on input "checkbox" at bounding box center [483, 388] width 10 height 10
click at [478, 428] on input "checkbox" at bounding box center [483, 431] width 10 height 10
click at [478, 407] on input "checkbox" at bounding box center [483, 410] width 10 height 10
click at [498, 75] on div at bounding box center [260, 71] width 513 height 13
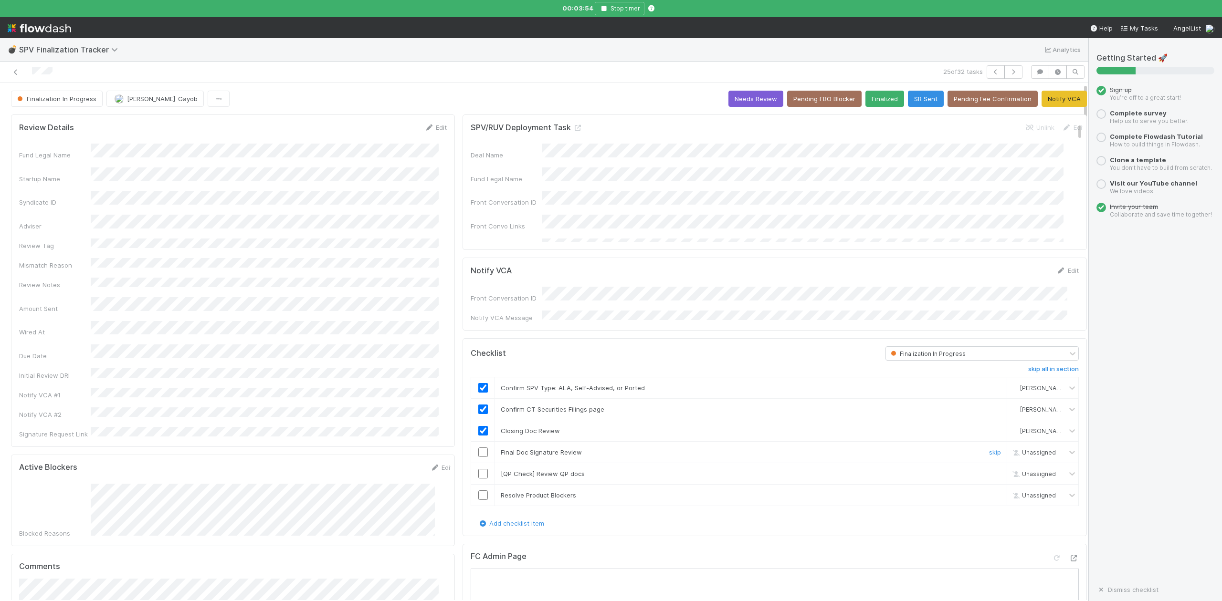
click at [478, 451] on input "checkbox" at bounding box center [483, 453] width 10 height 10
click at [1060, 272] on div "Notify VCA Edit" at bounding box center [774, 271] width 622 height 10
click at [1056, 273] on link "Edit" at bounding box center [1067, 271] width 22 height 8
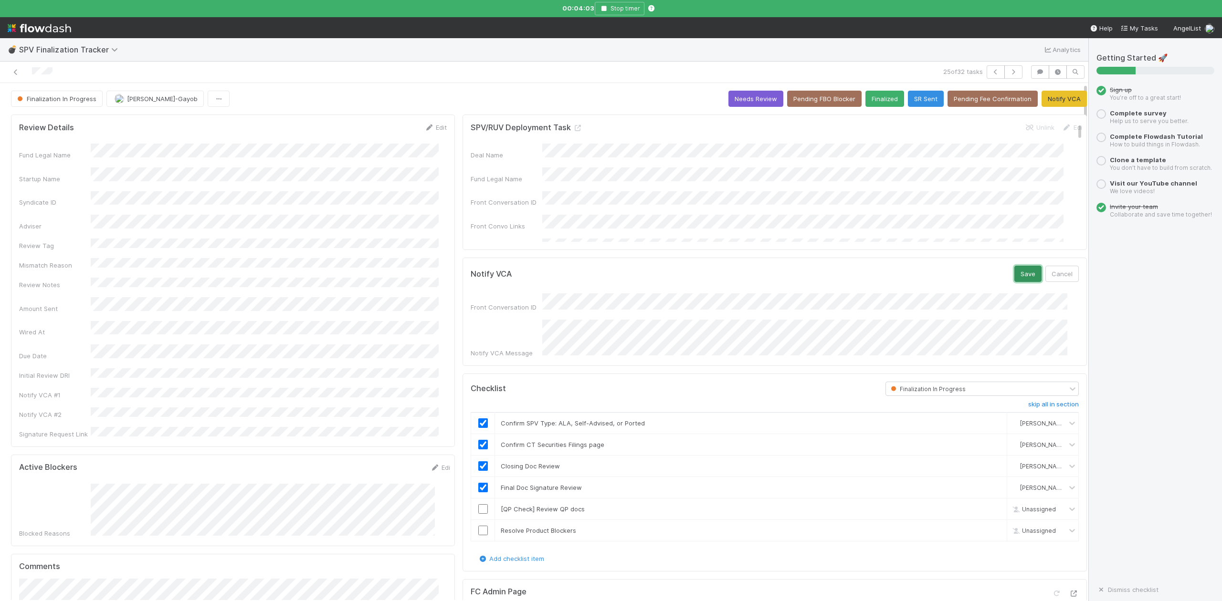
click at [1014, 273] on button "Save" at bounding box center [1027, 274] width 27 height 16
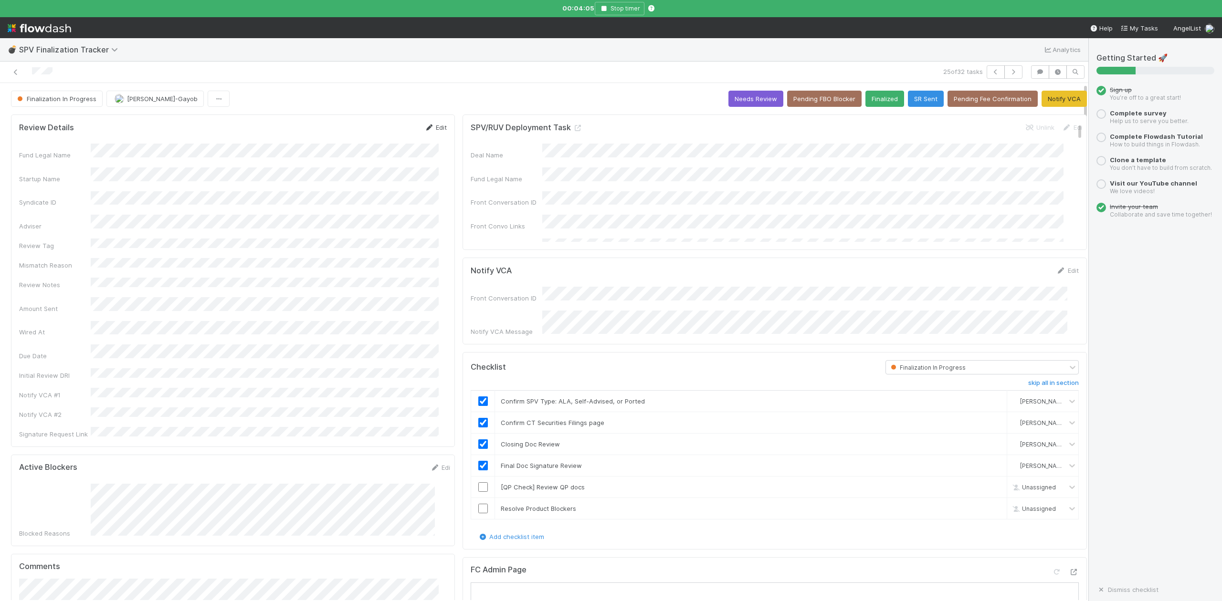
click at [431, 130] on link "Edit" at bounding box center [435, 128] width 22 height 8
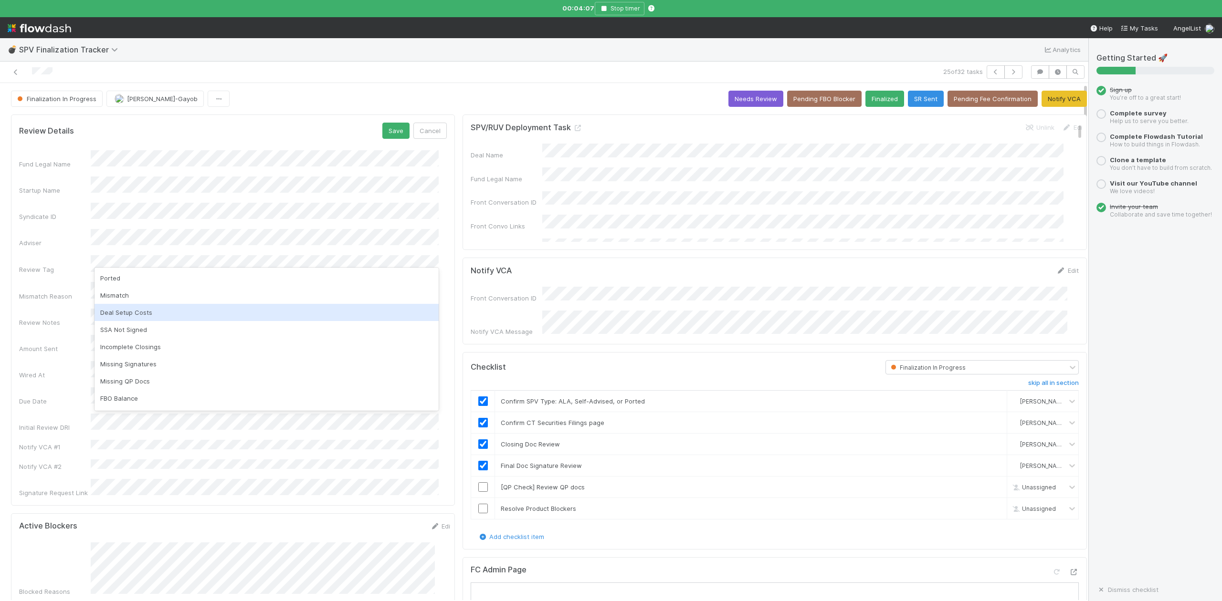
click at [121, 313] on div "Deal Setup Costs" at bounding box center [266, 312] width 344 height 17
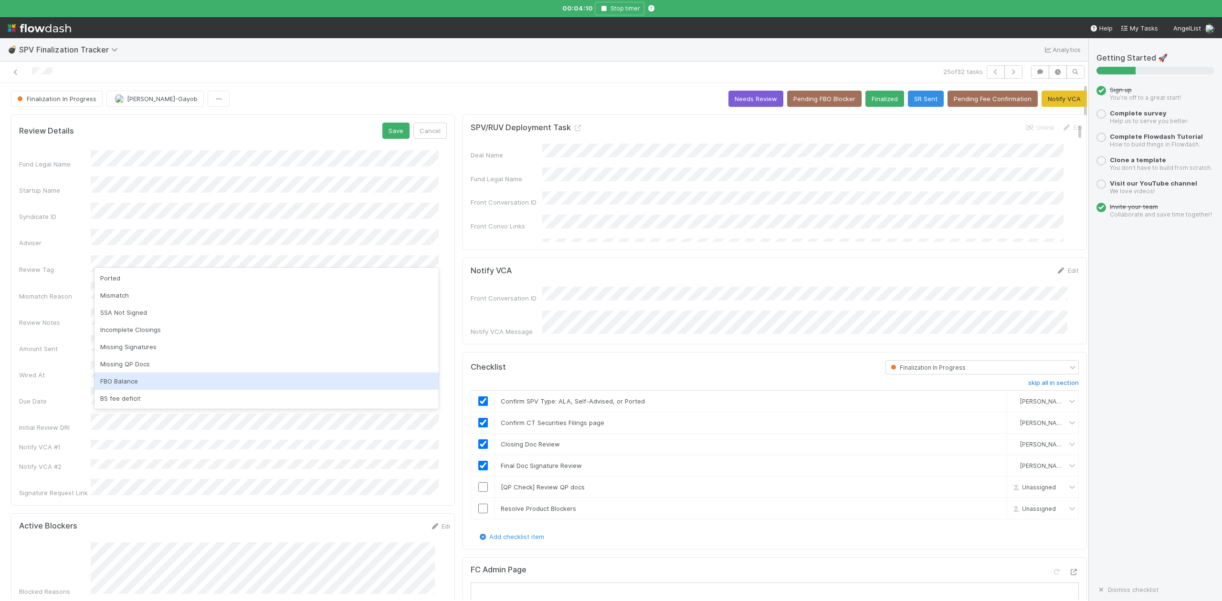
click at [132, 381] on div "FBO Balance" at bounding box center [266, 381] width 344 height 17
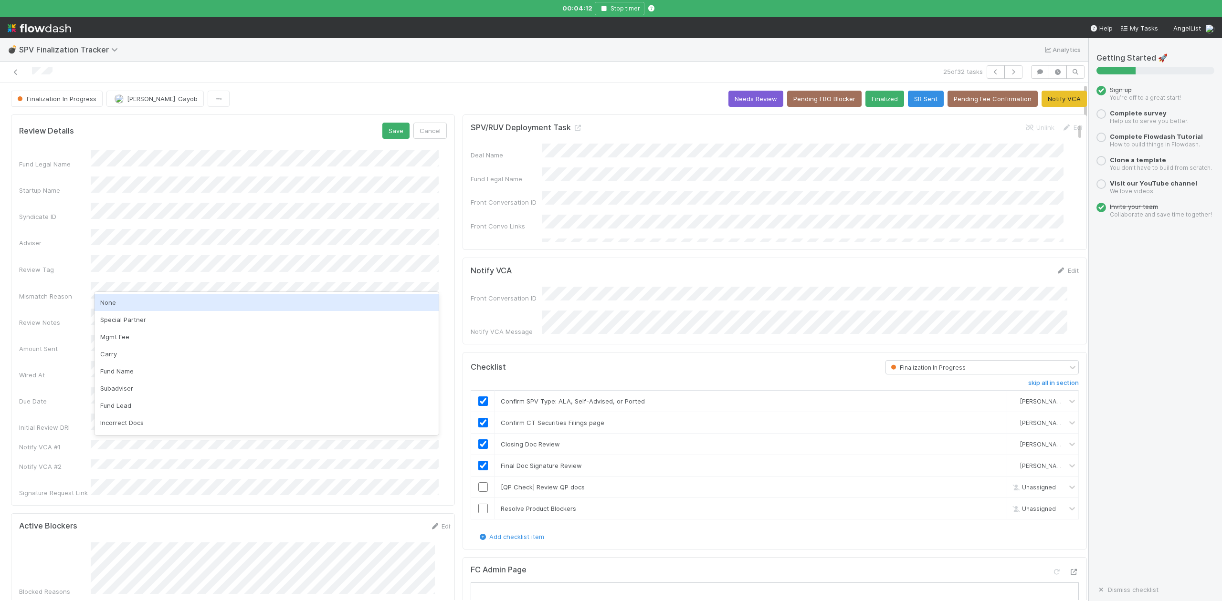
click at [113, 303] on div "None" at bounding box center [266, 302] width 344 height 17
click at [382, 132] on button "Save" at bounding box center [395, 131] width 27 height 16
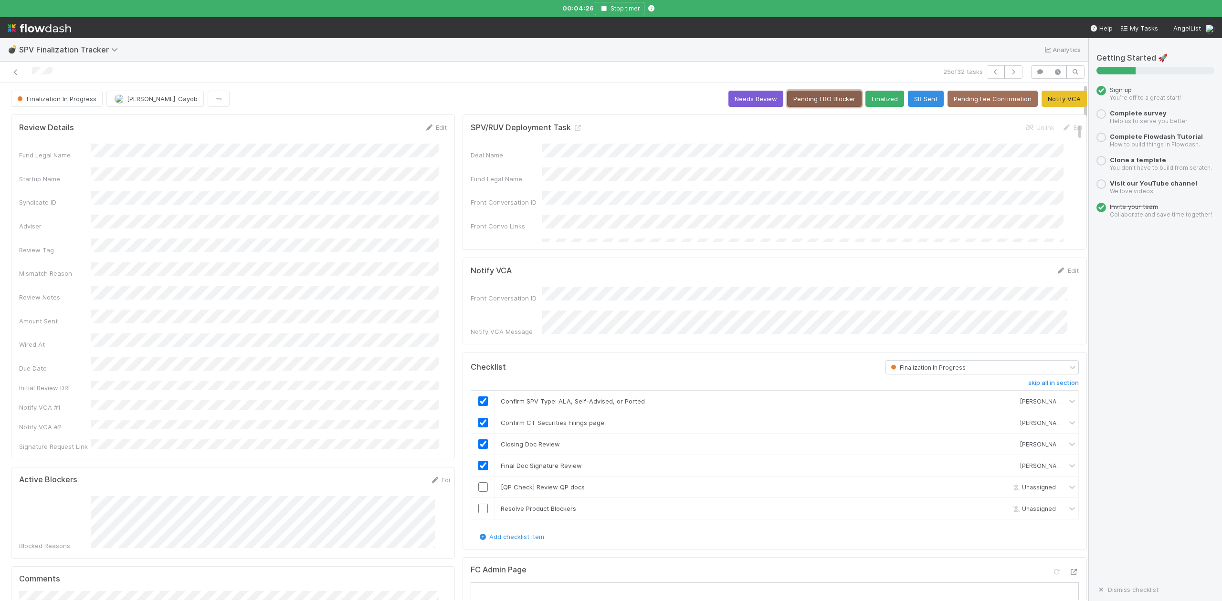
click at [815, 98] on button "Pending FBO Blocker" at bounding box center [824, 99] width 74 height 16
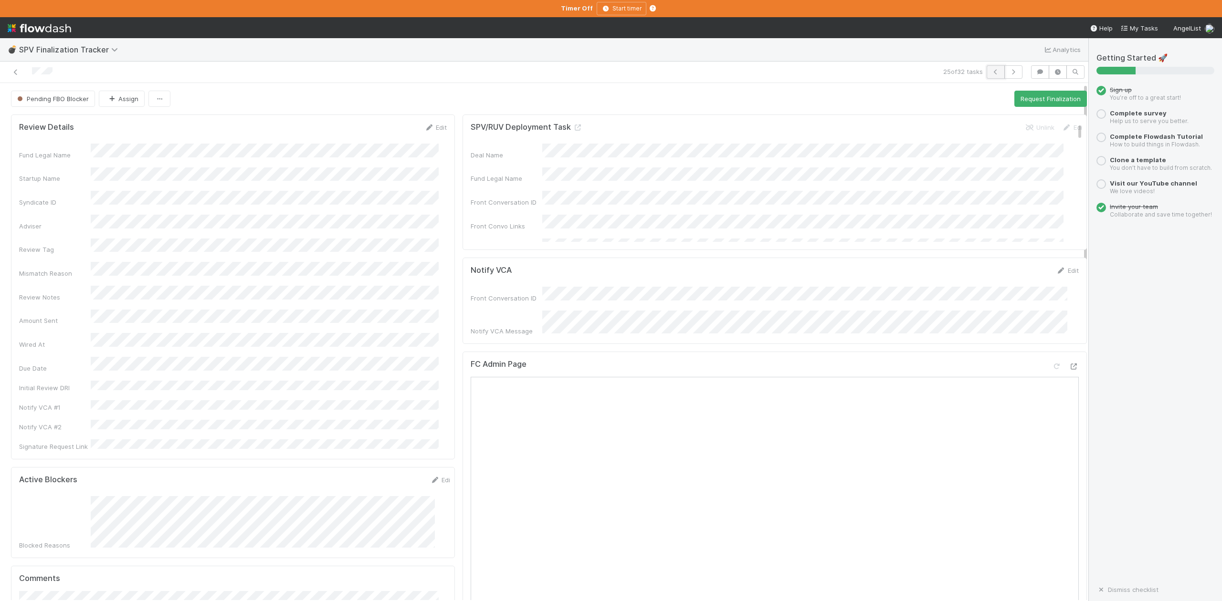
click at [991, 71] on icon "button" at bounding box center [996, 72] width 10 height 6
click at [1009, 102] on button "Start Finalization Review" at bounding box center [1043, 99] width 86 height 16
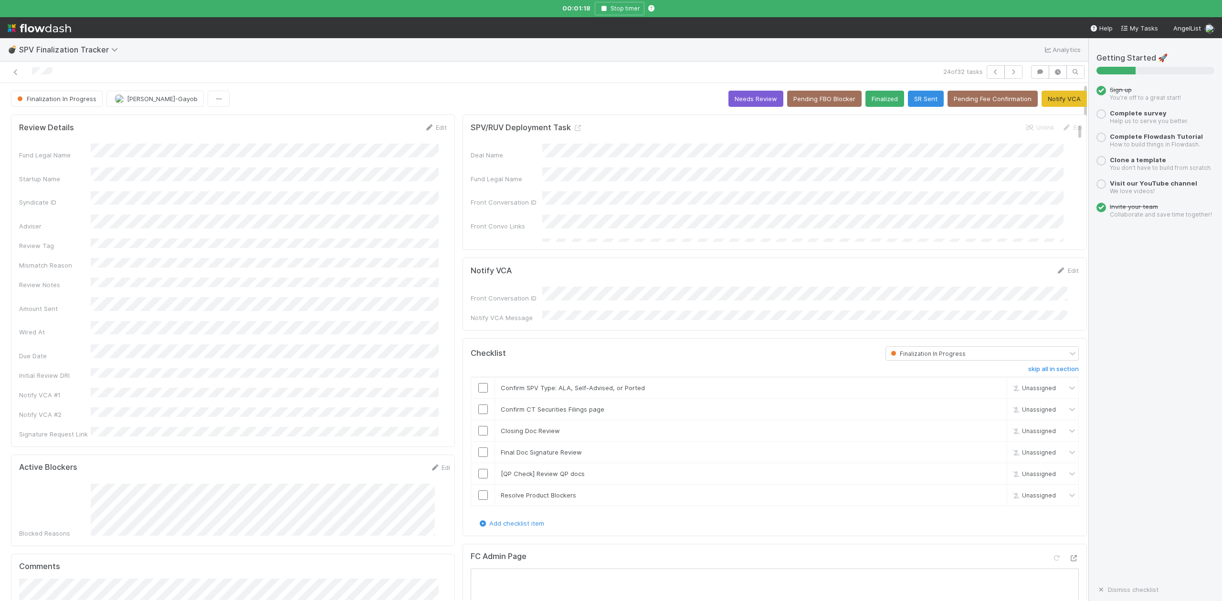
click at [228, 463] on form "Active Blockers Edit Blocked Reasons" at bounding box center [235, 500] width 433 height 75
click at [1056, 268] on div "Edit" at bounding box center [1067, 271] width 22 height 10
click at [1056, 272] on link "Edit" at bounding box center [1067, 271] width 22 height 8
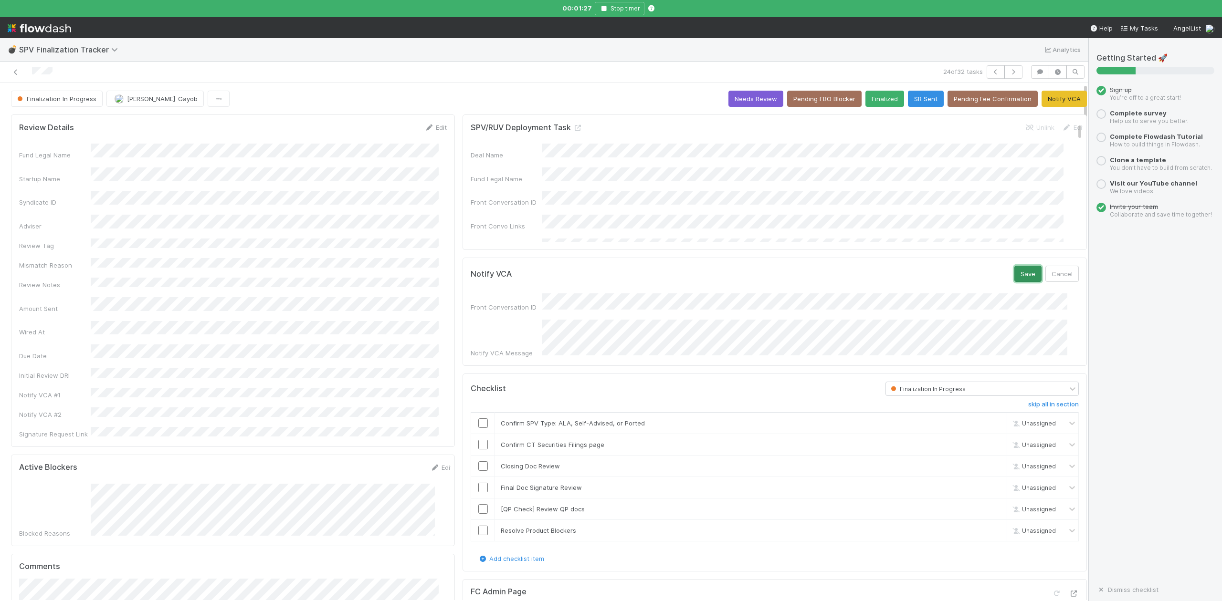
click at [1014, 273] on button "Save" at bounding box center [1027, 274] width 27 height 16
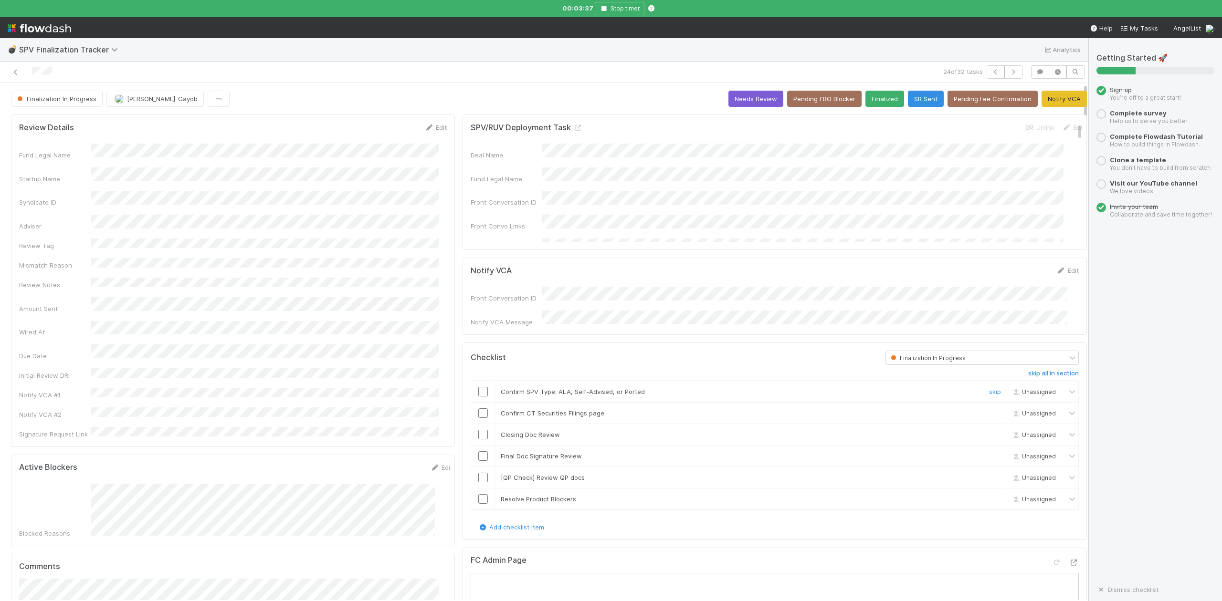
click at [478, 390] on input "checkbox" at bounding box center [483, 392] width 10 height 10
click at [478, 409] on input "checkbox" at bounding box center [483, 413] width 10 height 10
click at [478, 434] on input "checkbox" at bounding box center [483, 435] width 10 height 10
click at [468, 55] on div "💣 SPV Finalization Tracker Analytics" at bounding box center [544, 49] width 1088 height 23
click at [478, 457] on input "checkbox" at bounding box center [483, 456] width 10 height 10
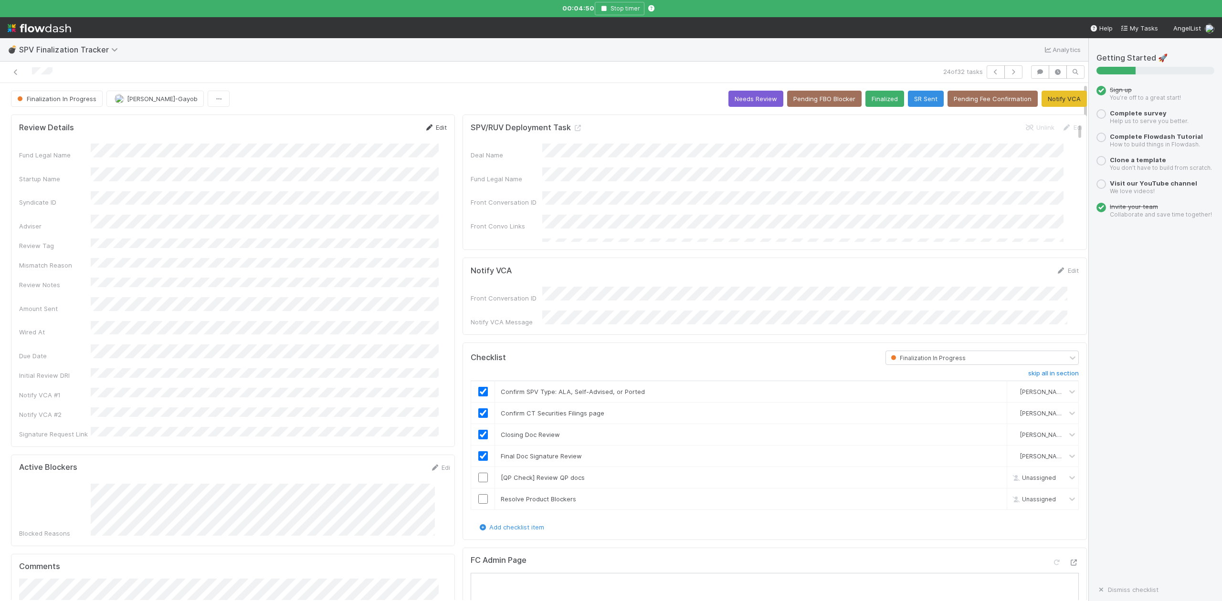
click at [429, 127] on link "Edit" at bounding box center [435, 128] width 22 height 8
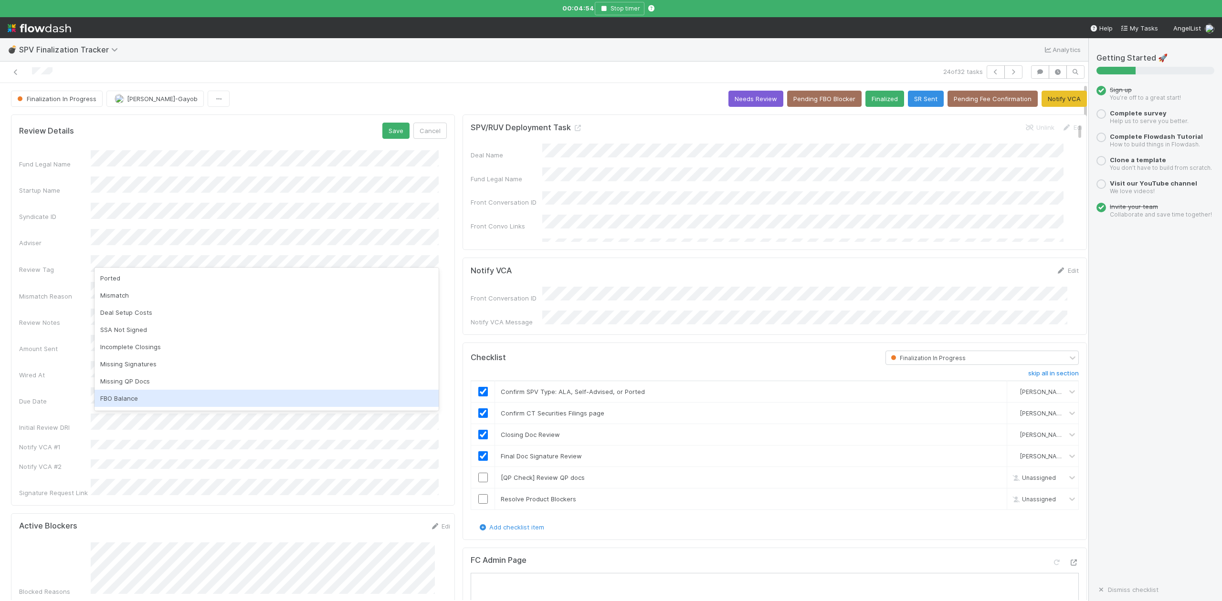
click at [119, 398] on div "FBO Balance" at bounding box center [266, 398] width 344 height 17
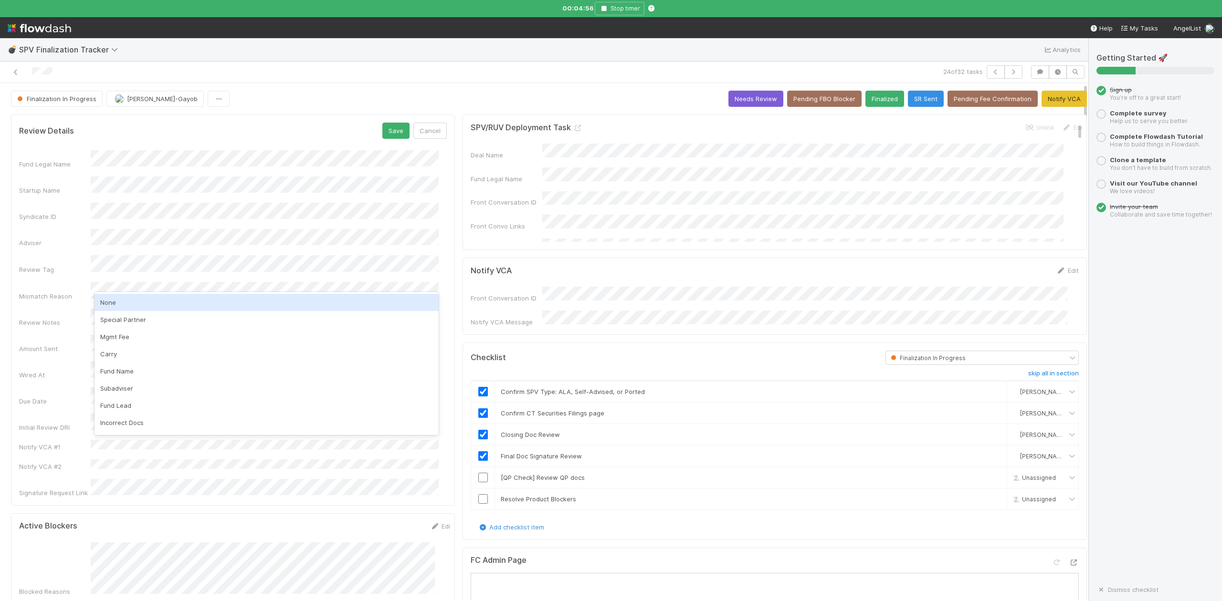
click at [109, 303] on div "None" at bounding box center [266, 302] width 344 height 17
click at [389, 132] on button "Save" at bounding box center [395, 131] width 27 height 16
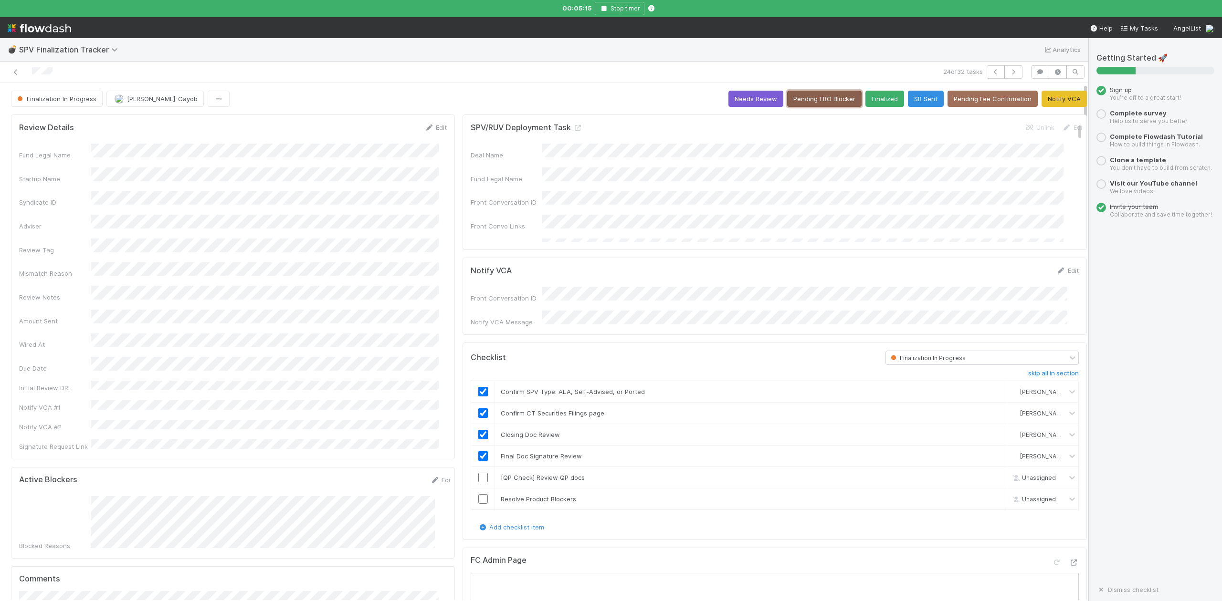
click at [815, 100] on button "Pending FBO Blocker" at bounding box center [824, 99] width 74 height 16
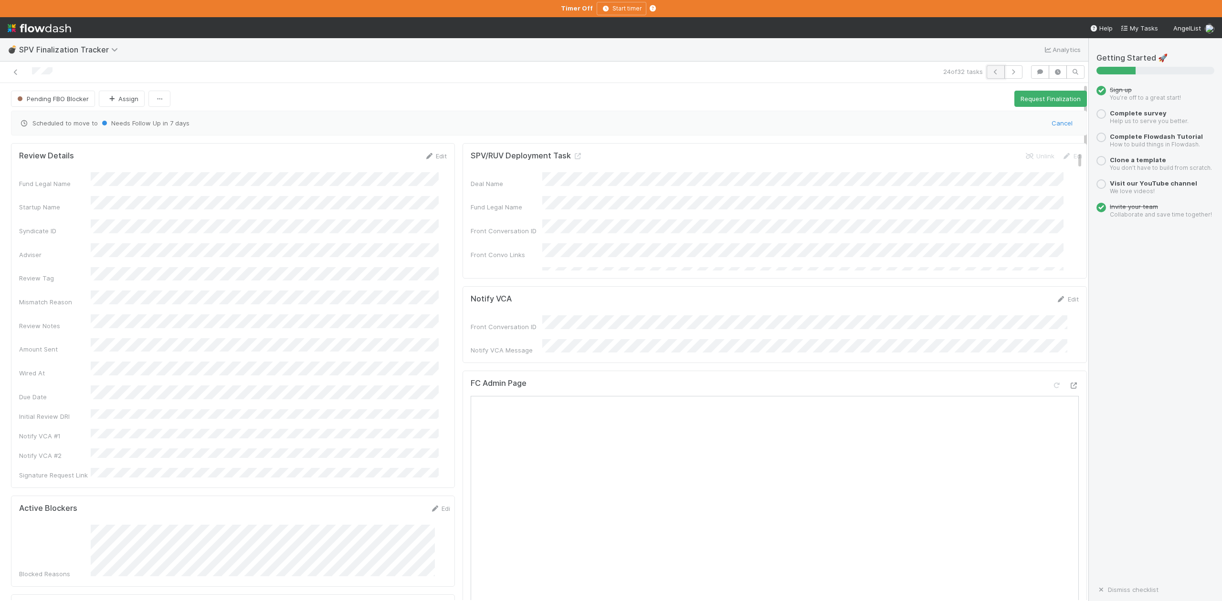
click at [991, 73] on icon "button" at bounding box center [996, 72] width 10 height 6
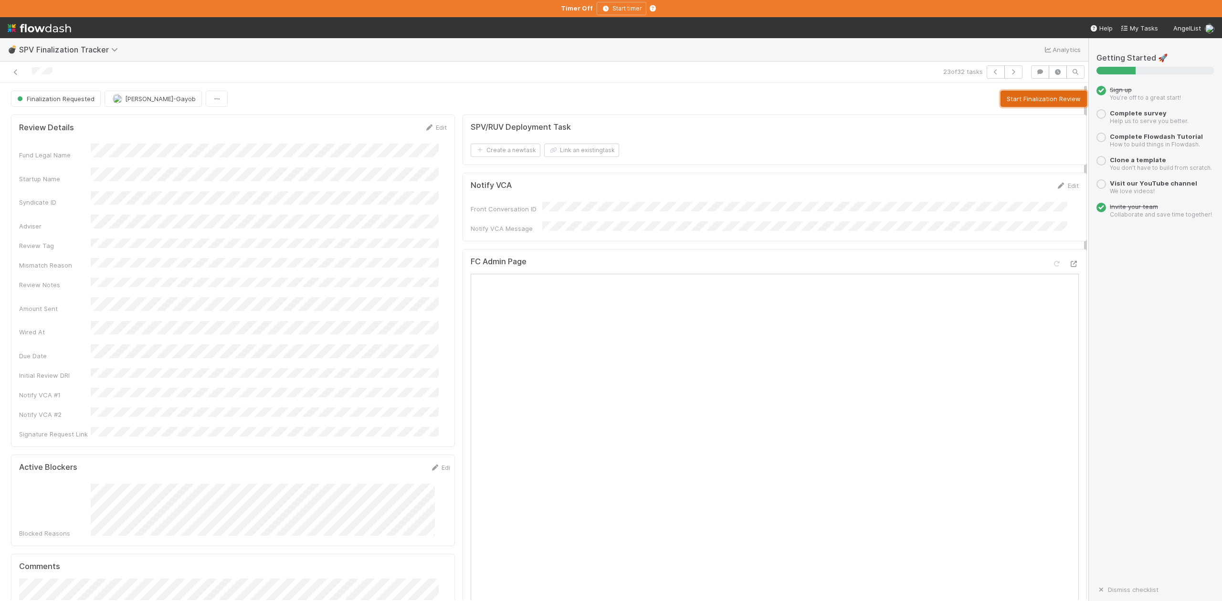
drag, startPoint x: 1018, startPoint y: 98, endPoint x: 1218, endPoint y: 192, distance: 220.5
click at [1018, 98] on button "Start Finalization Review" at bounding box center [1043, 99] width 86 height 16
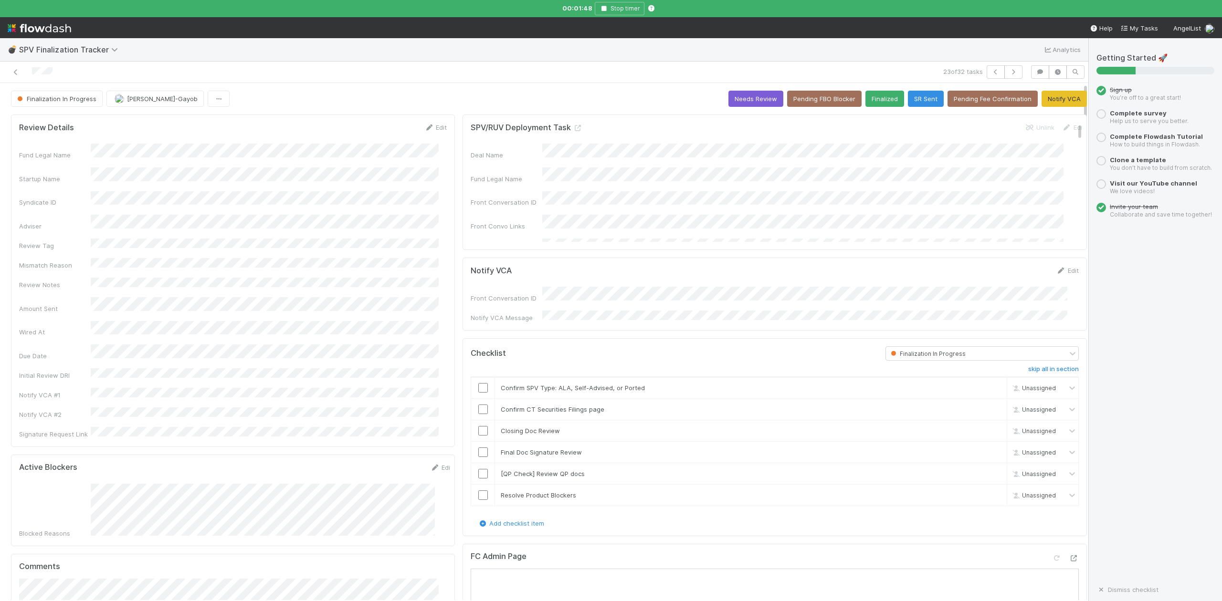
click at [510, 77] on div at bounding box center [260, 71] width 513 height 13
click at [478, 386] on input "checkbox" at bounding box center [483, 388] width 10 height 10
click at [478, 429] on input "checkbox" at bounding box center [483, 431] width 10 height 10
click at [1067, 430] on icon at bounding box center [1072, 431] width 10 height 10
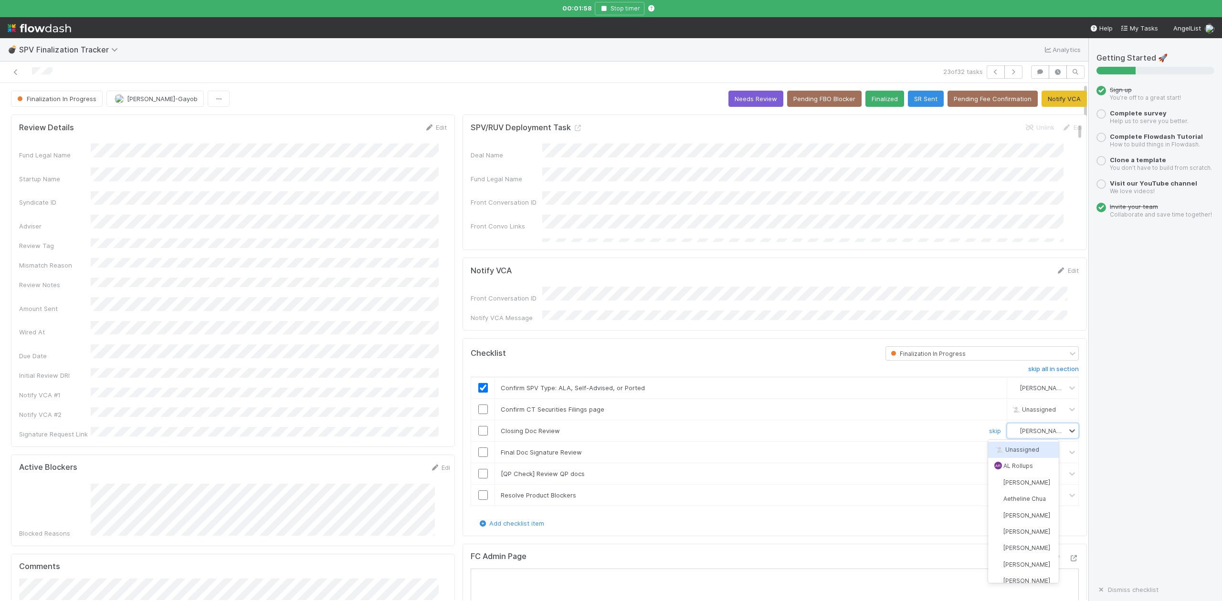
click at [1014, 445] on div "Unassigned" at bounding box center [1023, 450] width 71 height 16
click at [478, 451] on input "checkbox" at bounding box center [483, 453] width 10 height 10
click at [1056, 271] on link "Edit" at bounding box center [1067, 271] width 22 height 8
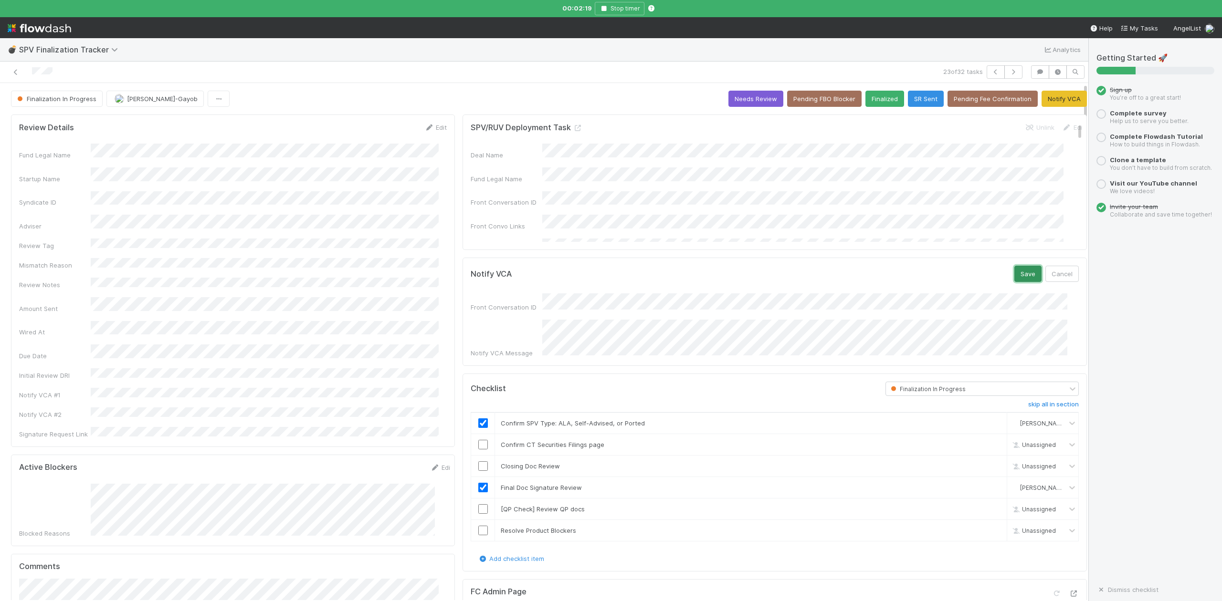
click at [1014, 274] on button "Save" at bounding box center [1027, 274] width 27 height 16
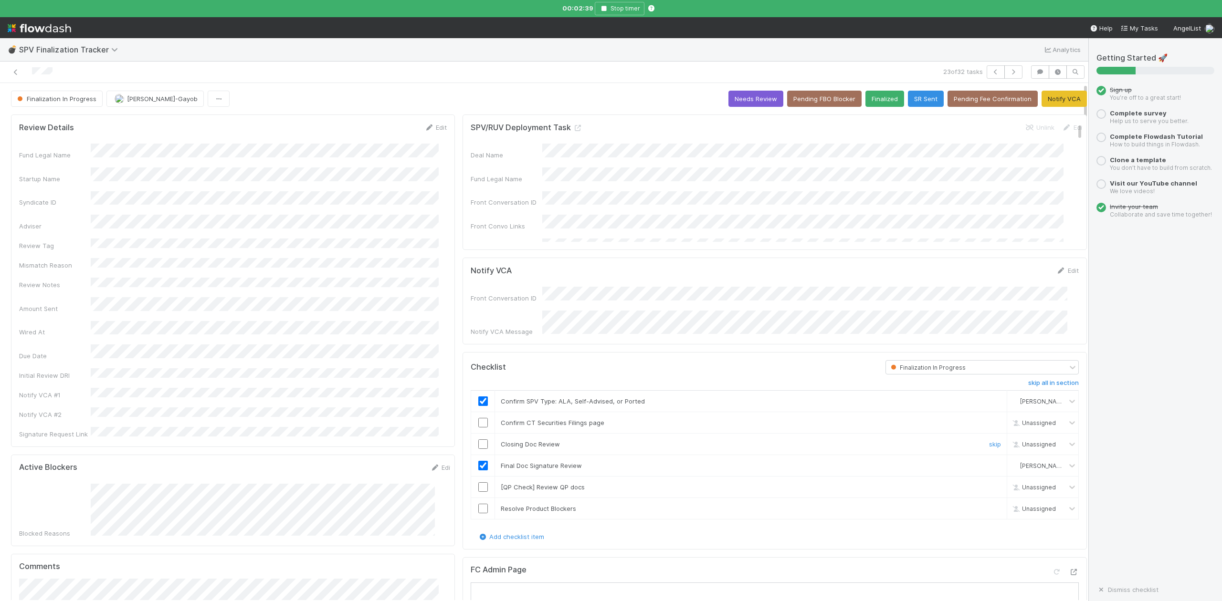
drag, startPoint x: 975, startPoint y: 444, endPoint x: 1210, endPoint y: 350, distance: 252.7
click at [989, 444] on link "skip" at bounding box center [995, 444] width 12 height 8
drag, startPoint x: 474, startPoint y: 423, endPoint x: 450, endPoint y: 445, distance: 32.4
click at [478, 423] on input "checkbox" at bounding box center [483, 423] width 10 height 10
click at [431, 127] on link "Edit" at bounding box center [435, 128] width 22 height 8
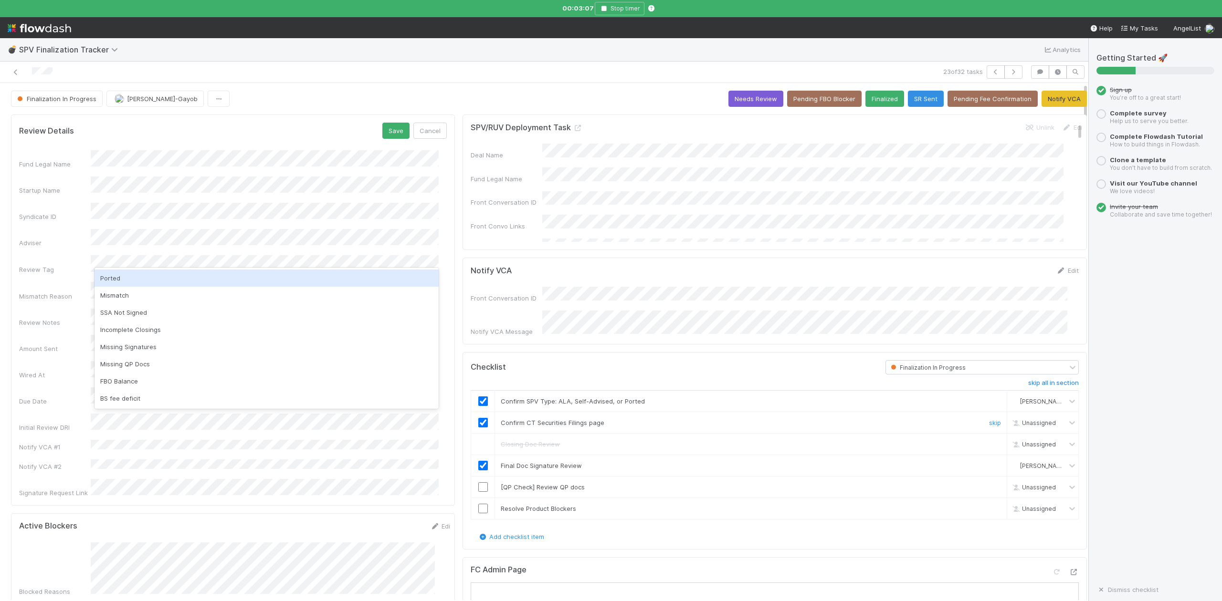
checkbox input "true"
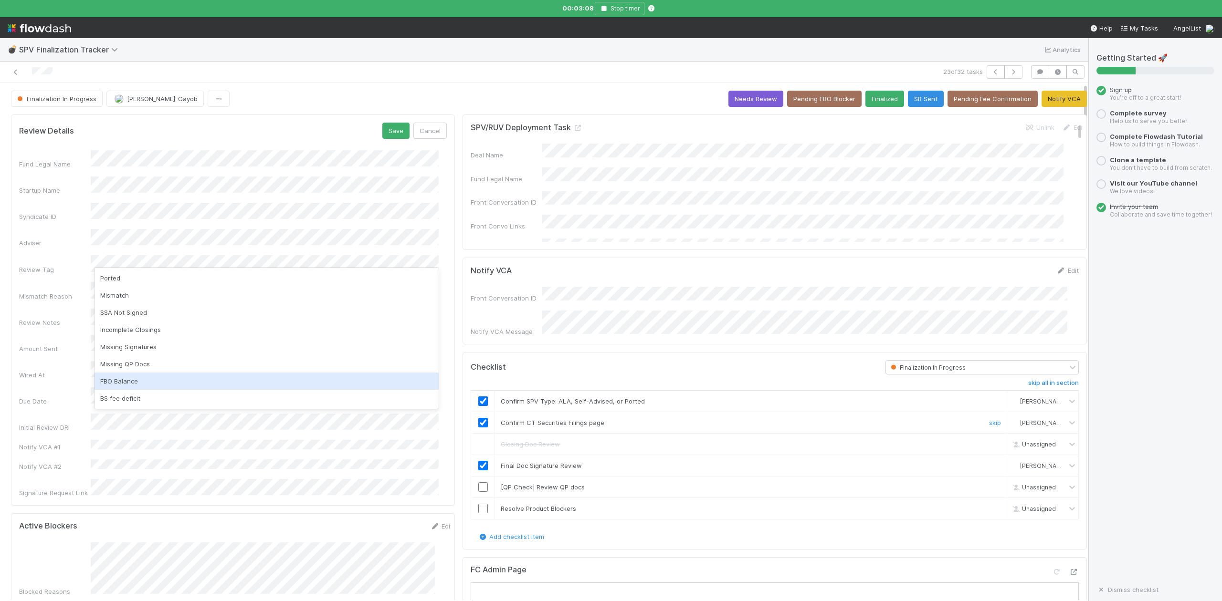
click at [126, 382] on div "FBO Balance" at bounding box center [266, 381] width 344 height 17
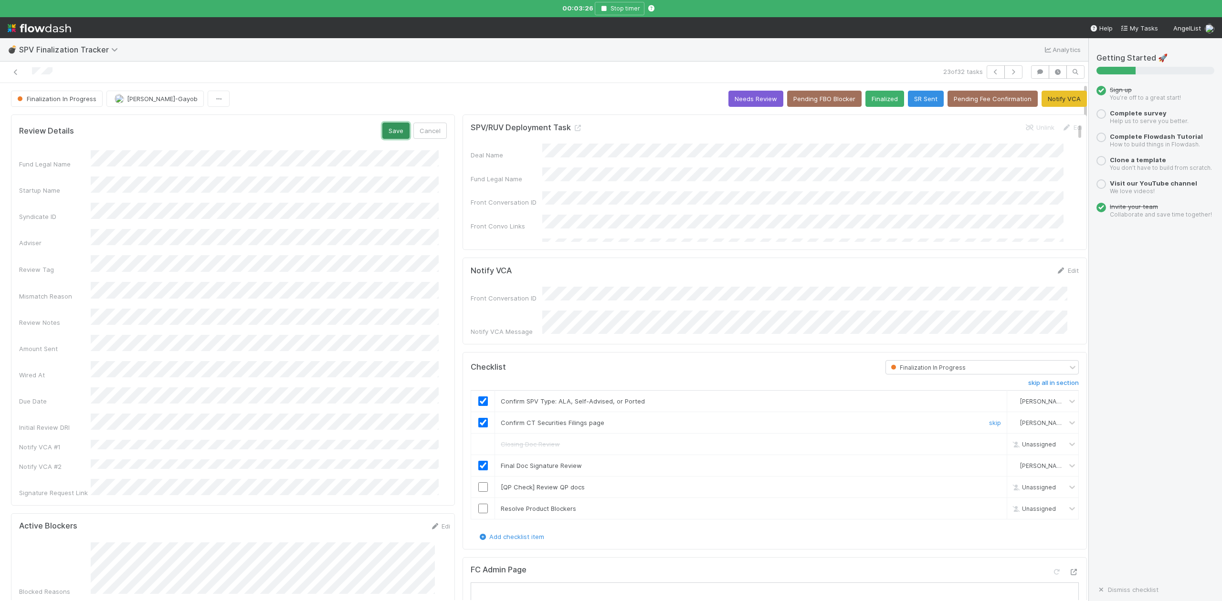
click at [387, 132] on button "Save" at bounding box center [395, 131] width 27 height 16
click at [798, 100] on button "Pending FBO Blocker" at bounding box center [824, 99] width 74 height 16
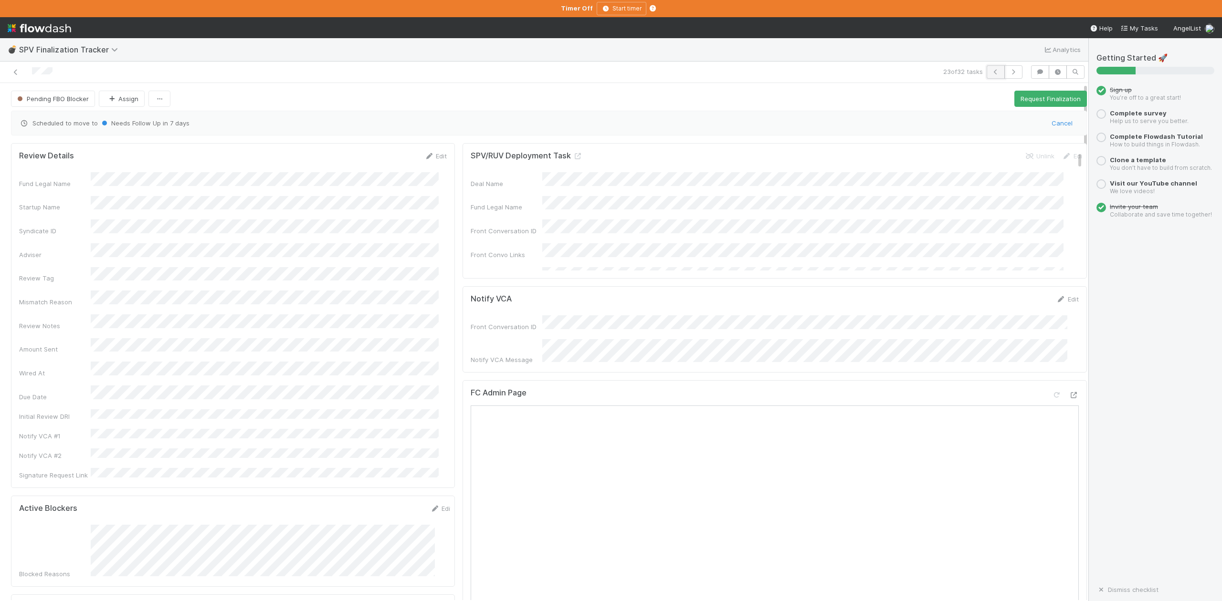
click at [991, 73] on icon "button" at bounding box center [996, 72] width 10 height 6
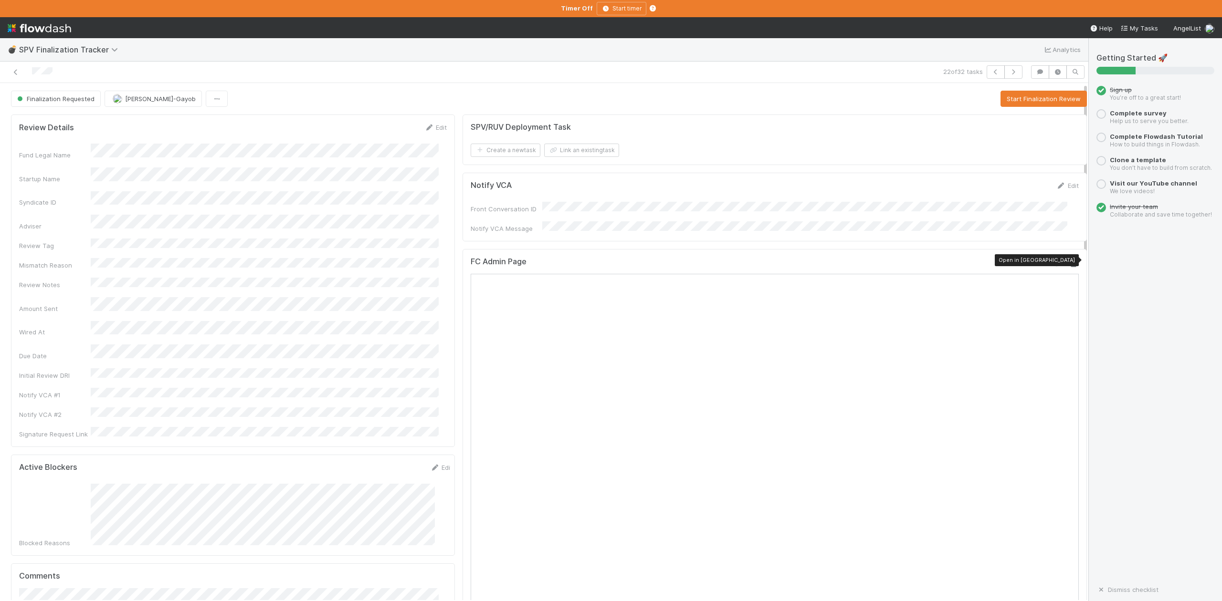
click at [1069, 261] on icon at bounding box center [1074, 264] width 10 height 6
click at [1005, 99] on button "Start Finalization Review" at bounding box center [1043, 99] width 86 height 16
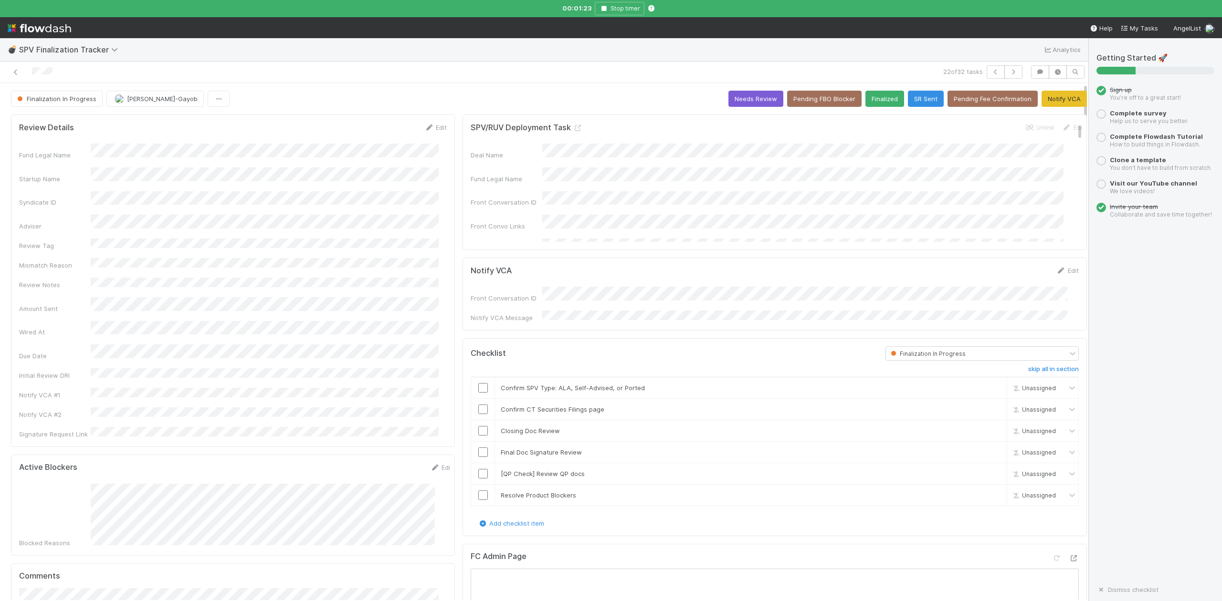
click at [401, 94] on div "Finalization In Progress Loraine Pati-Gayob Needs Review Pending FBO Blocker Fi…" at bounding box center [549, 99] width 1076 height 16
click at [433, 129] on link "Edit" at bounding box center [435, 128] width 22 height 8
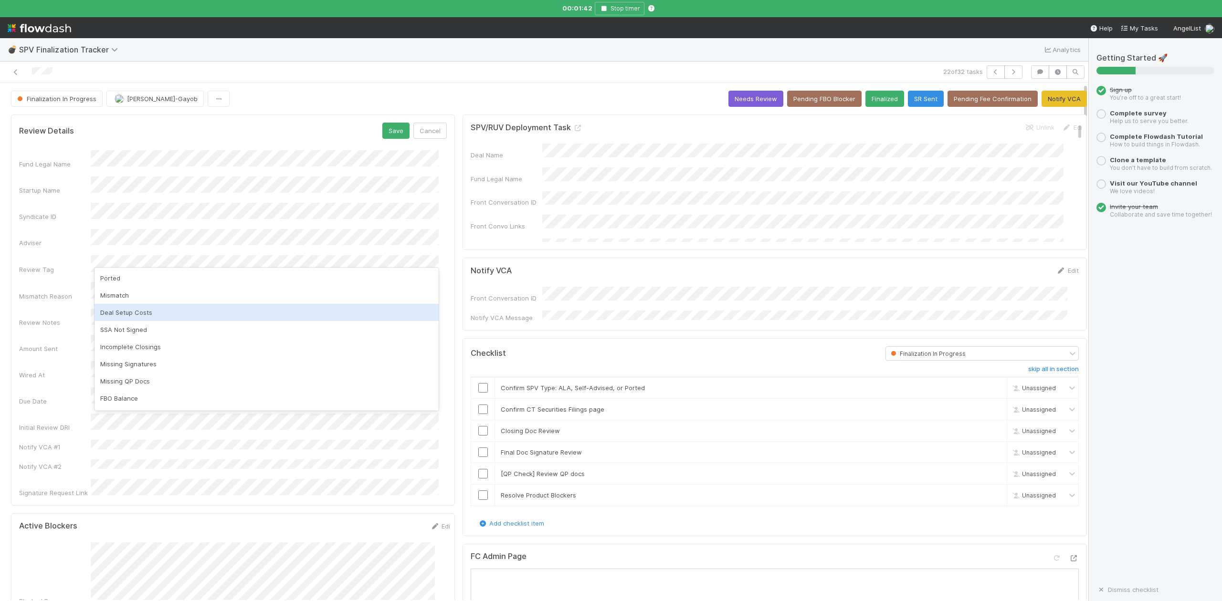
click at [134, 310] on div "Deal Setup Costs" at bounding box center [266, 312] width 344 height 17
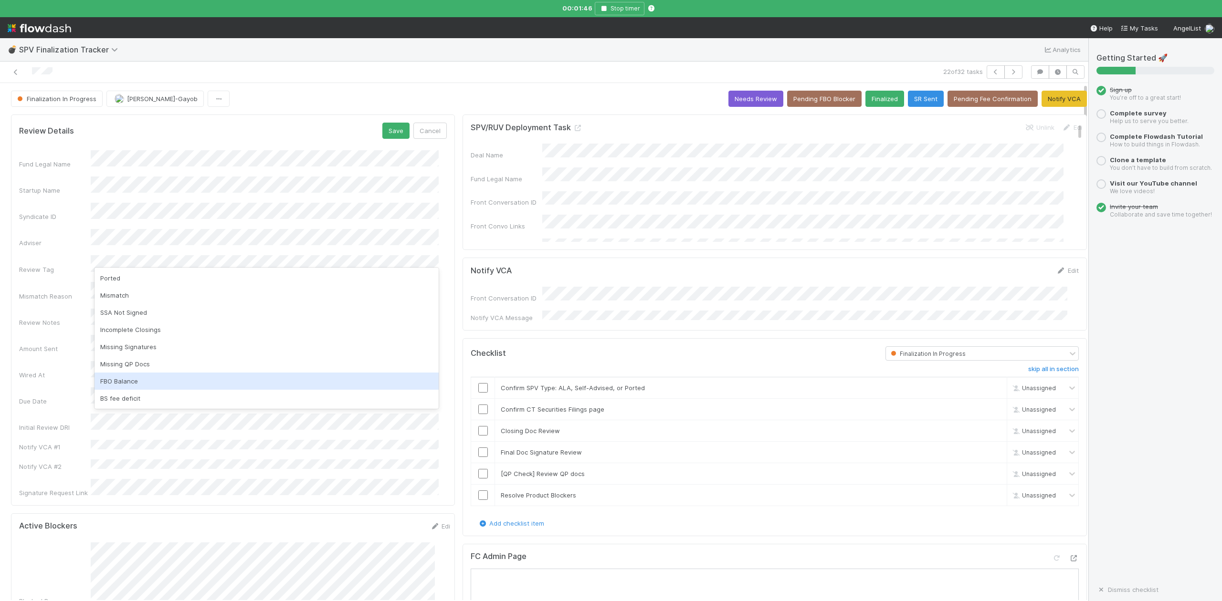
click at [138, 380] on div "FBO Balance" at bounding box center [266, 381] width 344 height 17
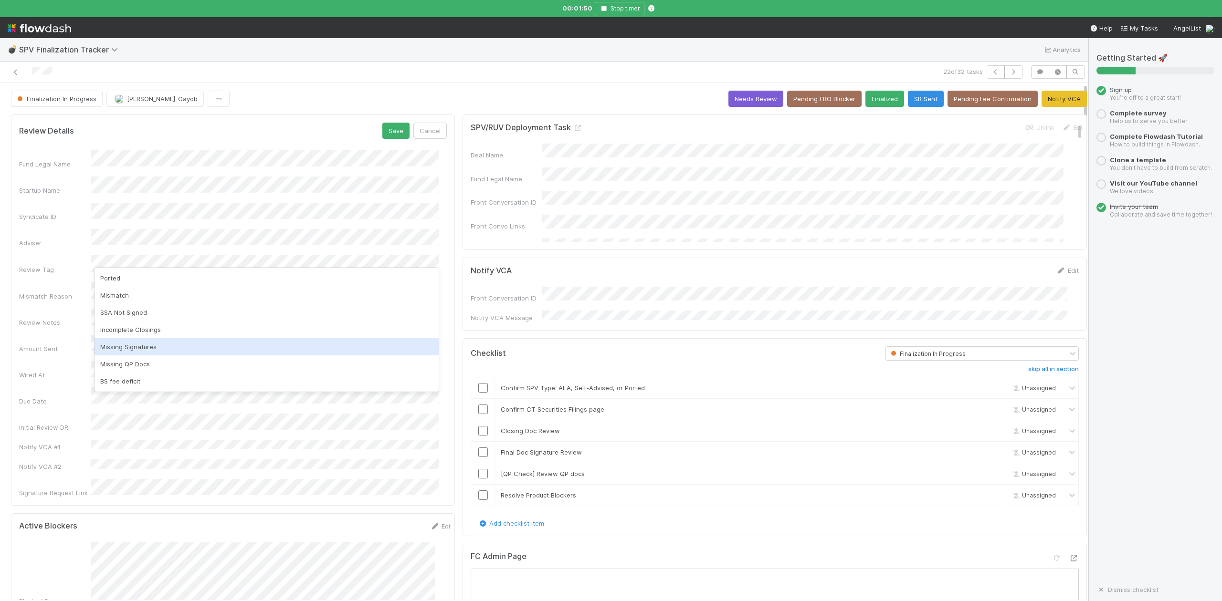
click at [153, 348] on div "Missing Signatures" at bounding box center [266, 346] width 344 height 17
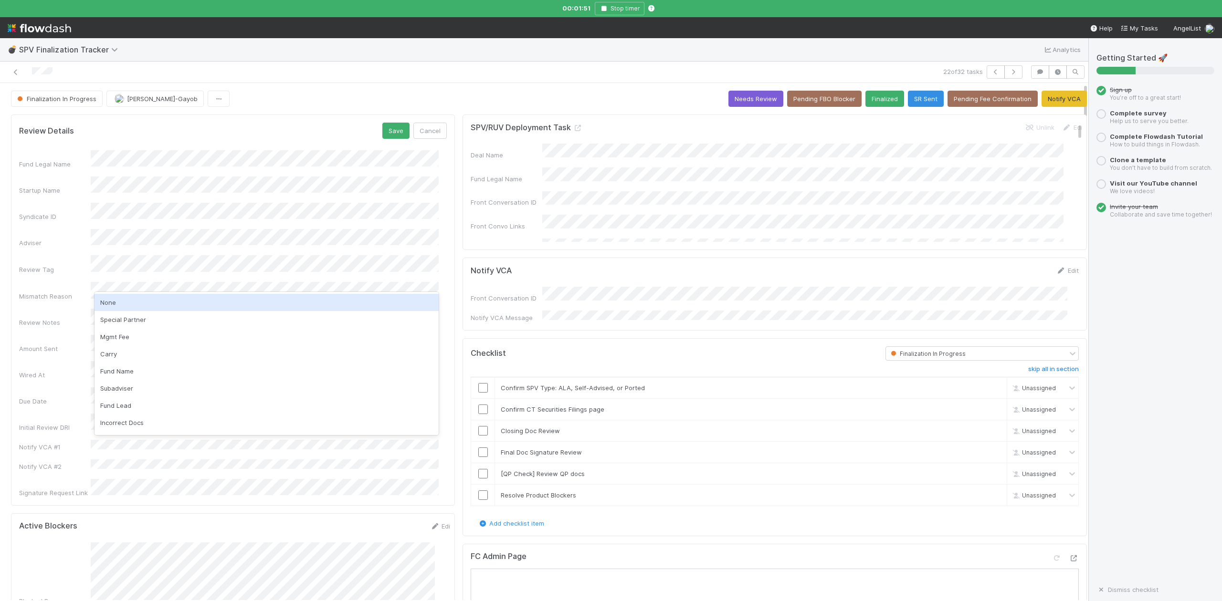
click at [107, 301] on div "None" at bounding box center [266, 302] width 344 height 17
click at [387, 134] on button "Save" at bounding box center [395, 131] width 27 height 16
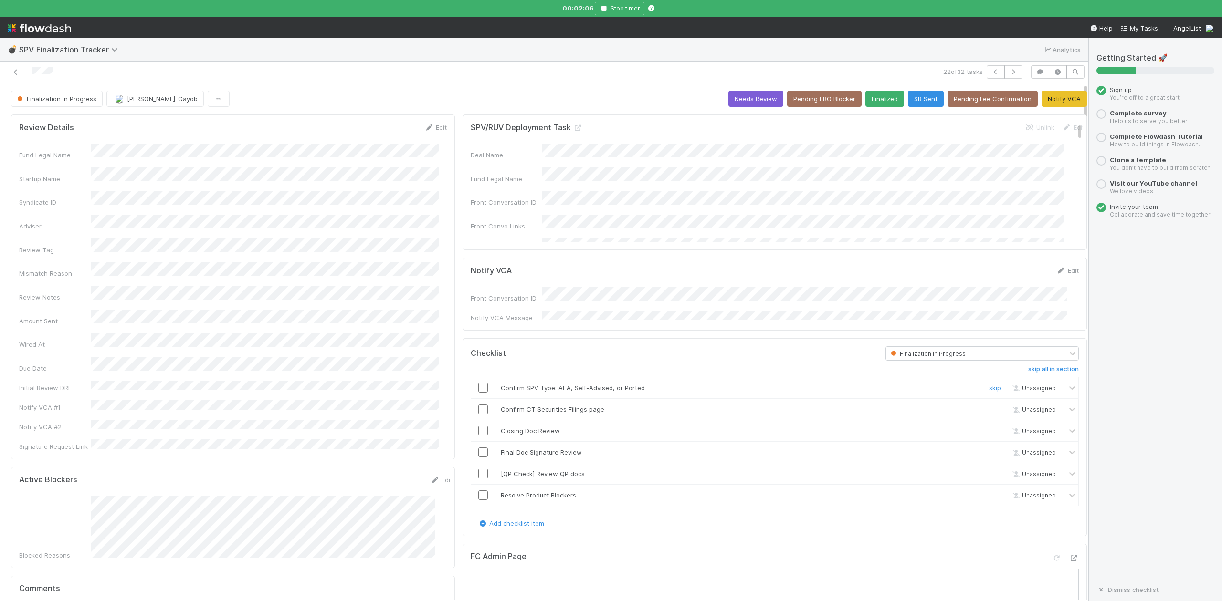
click at [478, 386] on input "checkbox" at bounding box center [483, 388] width 10 height 10
click at [478, 429] on input "checkbox" at bounding box center [483, 431] width 10 height 10
click at [436, 126] on link "Edit" at bounding box center [435, 128] width 22 height 8
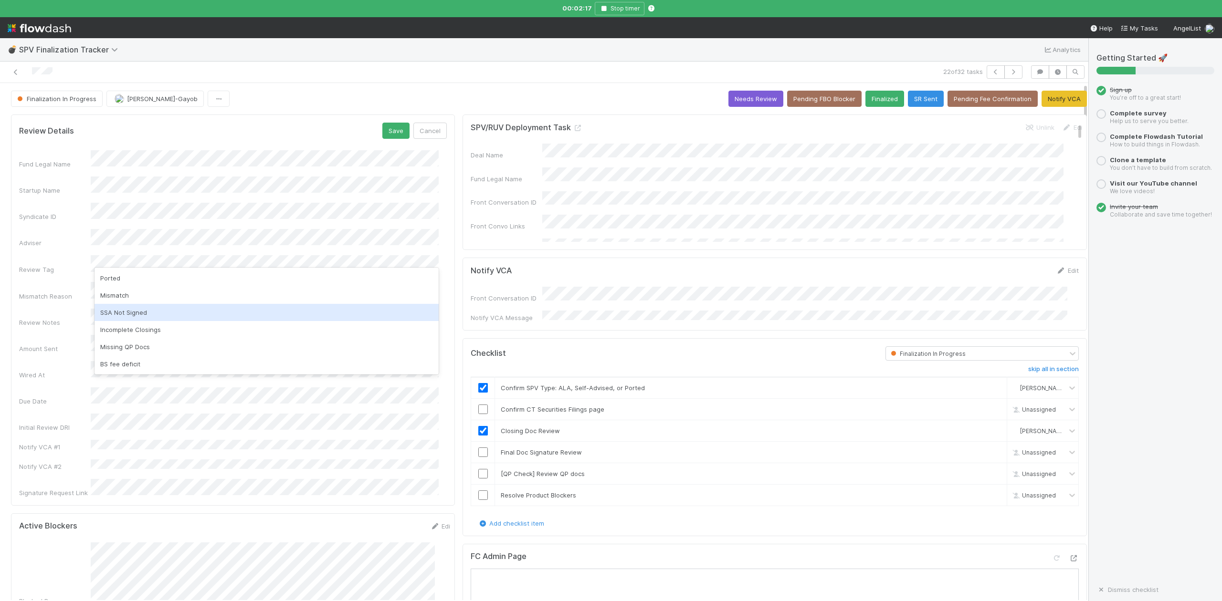
click at [140, 312] on div "SSA Not Signed" at bounding box center [266, 312] width 344 height 17
click at [391, 130] on button "Save" at bounding box center [395, 131] width 27 height 16
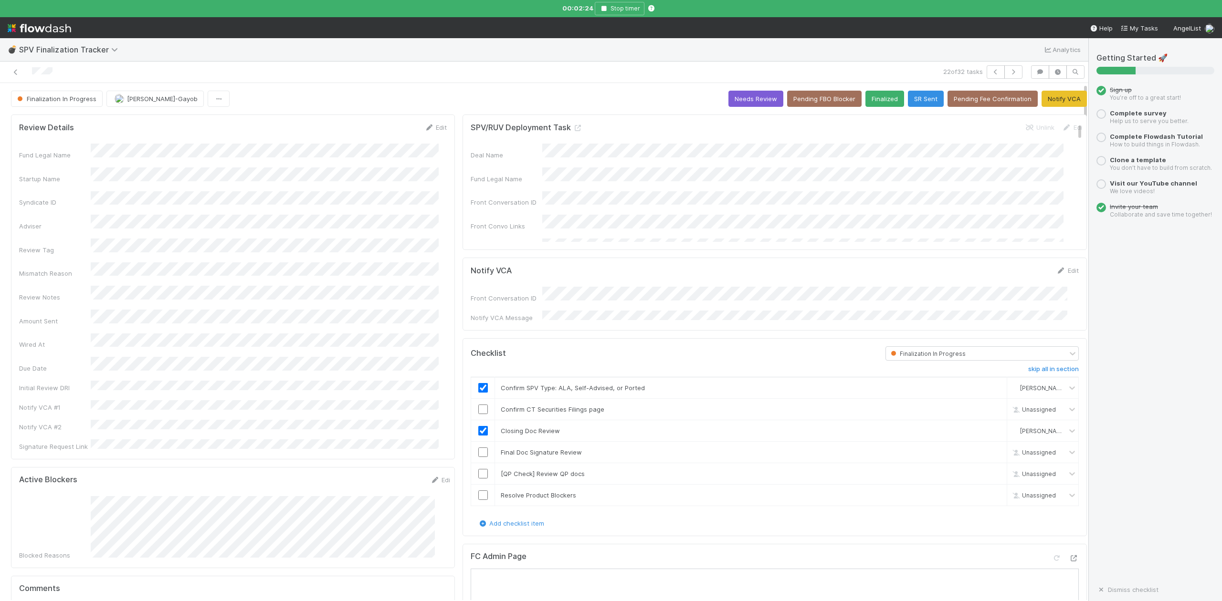
click at [260, 520] on div "Blocked Reasons" at bounding box center [235, 528] width 433 height 64
click at [1057, 273] on link "Edit" at bounding box center [1067, 271] width 22 height 8
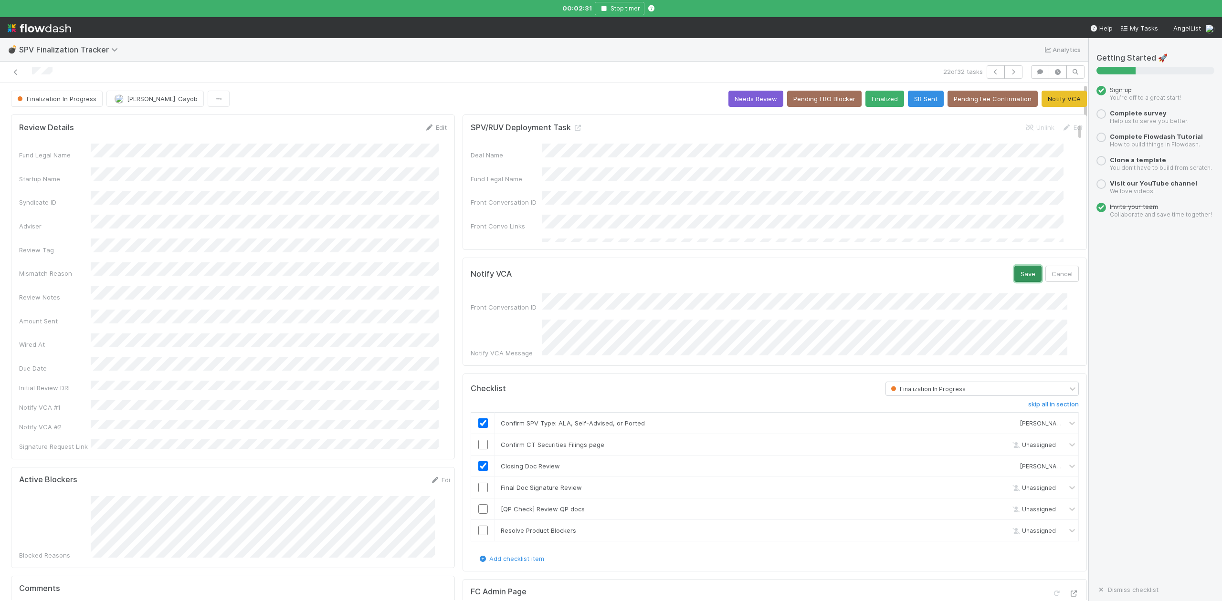
click at [1014, 277] on button "Save" at bounding box center [1027, 274] width 27 height 16
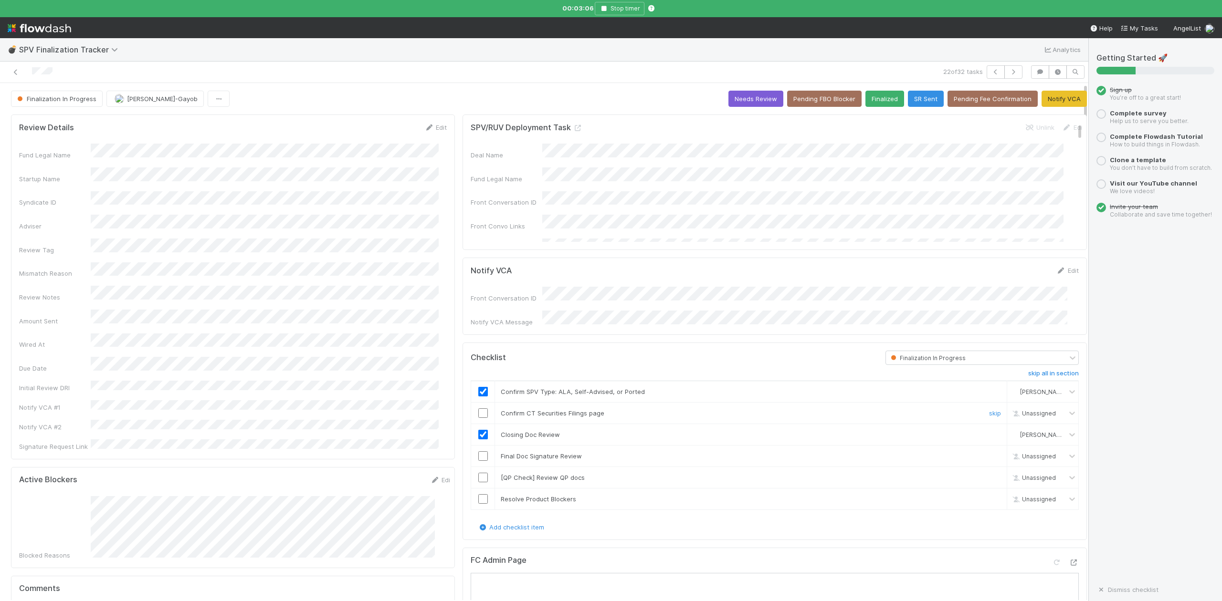
click at [478, 412] on input "checkbox" at bounding box center [483, 413] width 10 height 10
click at [430, 127] on link "Edit" at bounding box center [435, 128] width 22 height 8
click at [386, 136] on button "Save" at bounding box center [395, 131] width 27 height 16
click at [603, 9] on icon "button" at bounding box center [604, 9] width 10 height 6
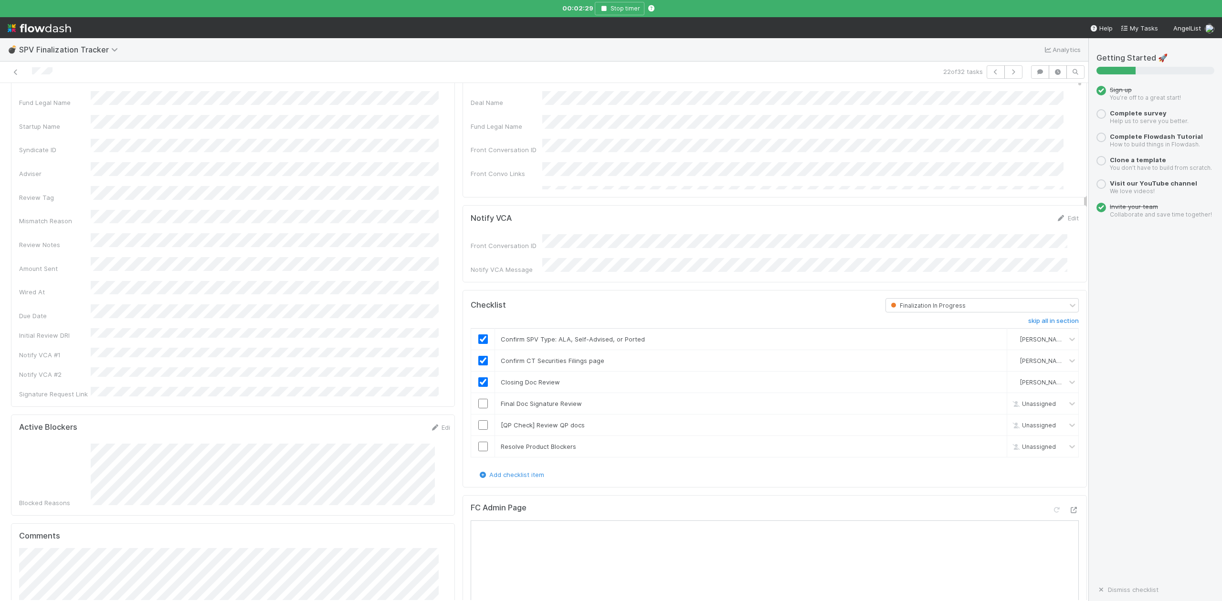
scroll to position [63, 0]
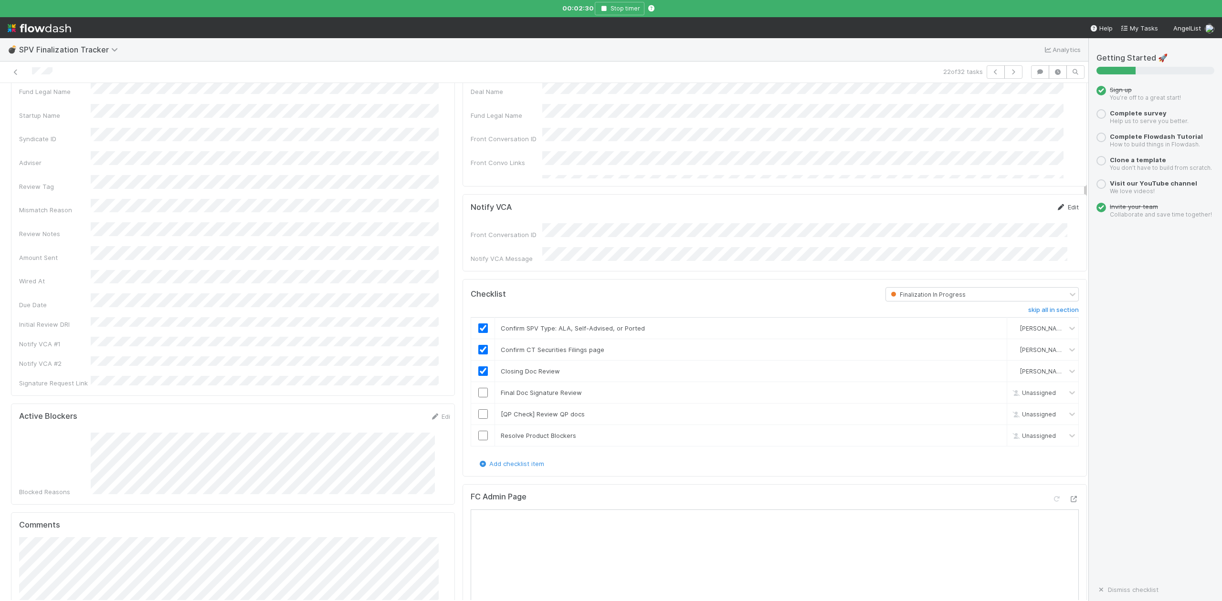
click at [1056, 206] on link "Edit" at bounding box center [1067, 207] width 22 height 8
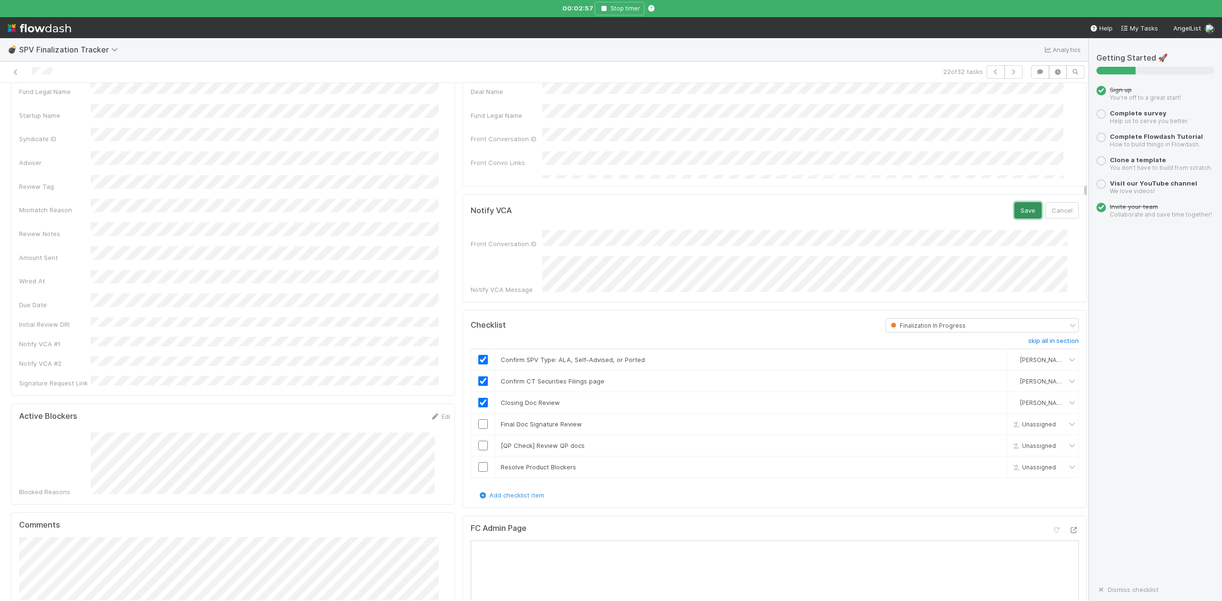
click at [1014, 213] on button "Save" at bounding box center [1027, 210] width 27 height 16
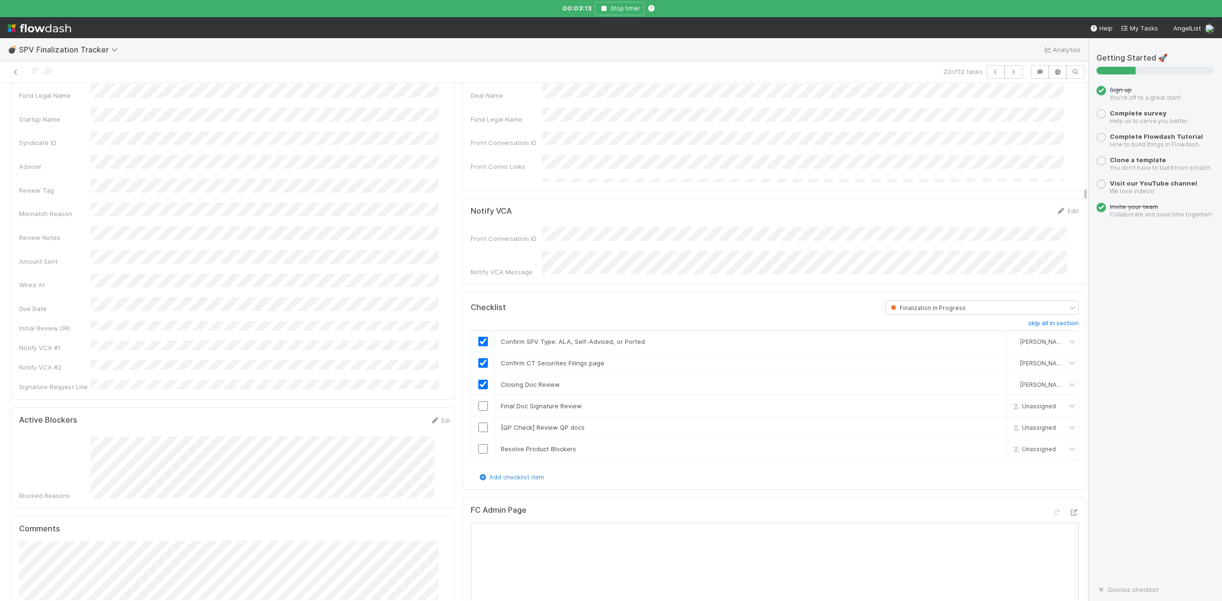
scroll to position [0, 0]
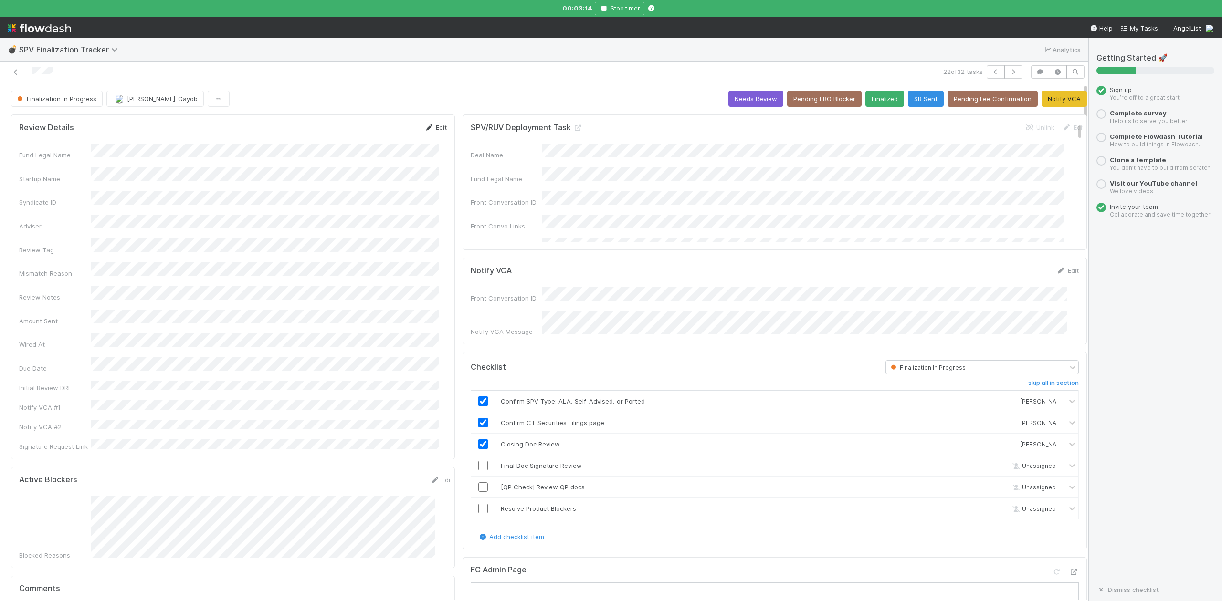
click at [433, 127] on link "Edit" at bounding box center [435, 128] width 22 height 8
click at [382, 130] on button "Save" at bounding box center [395, 131] width 27 height 16
click at [1052, 97] on button "Notify VCA" at bounding box center [1063, 99] width 45 height 16
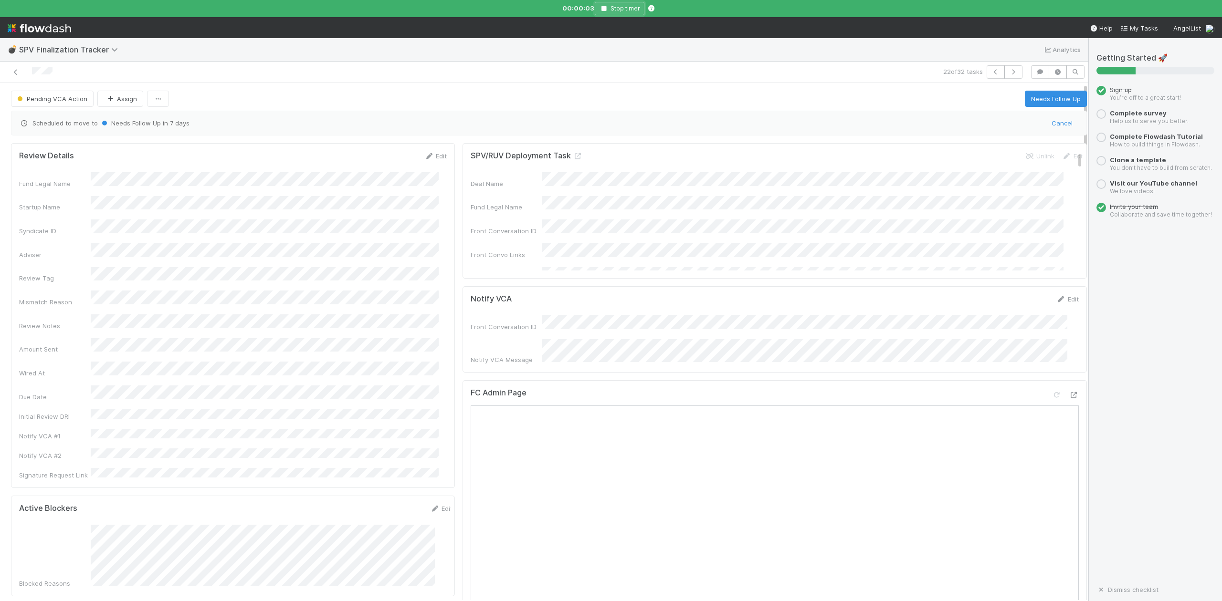
click at [601, 10] on icon "button" at bounding box center [604, 9] width 10 height 6
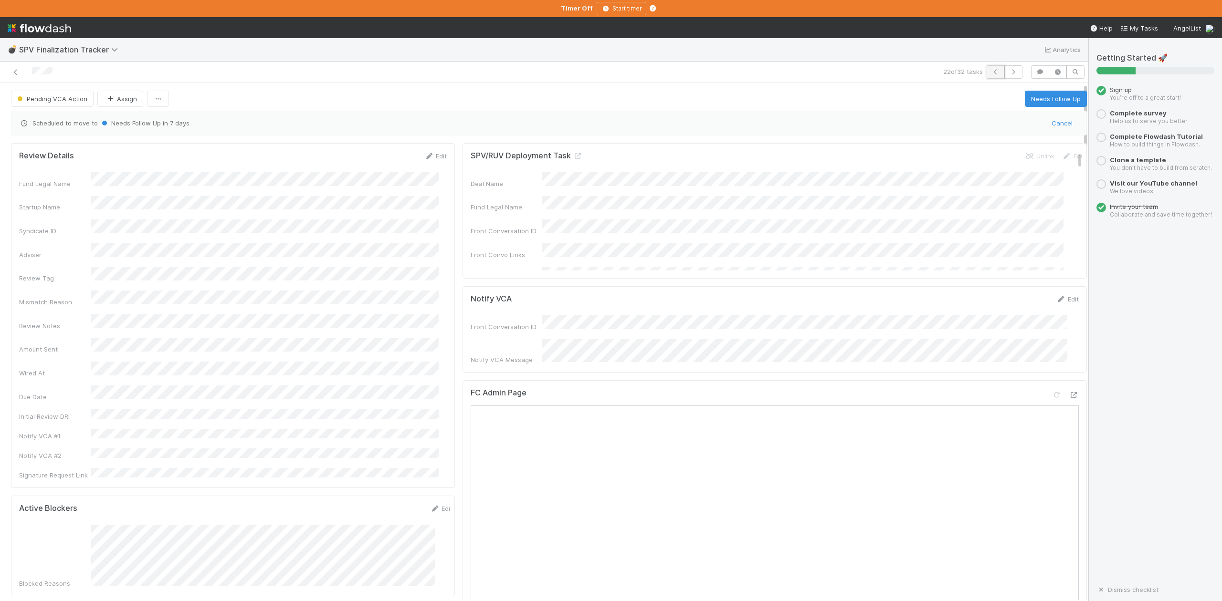
click at [991, 73] on icon "button" at bounding box center [996, 72] width 10 height 6
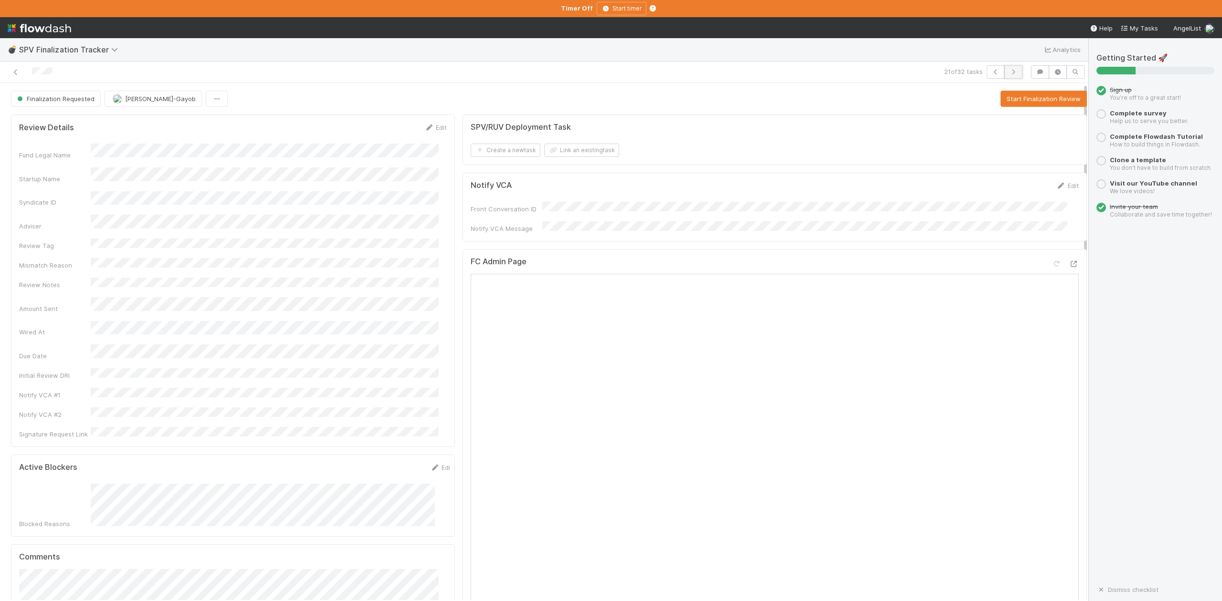
click at [1008, 73] on icon "button" at bounding box center [1013, 72] width 10 height 6
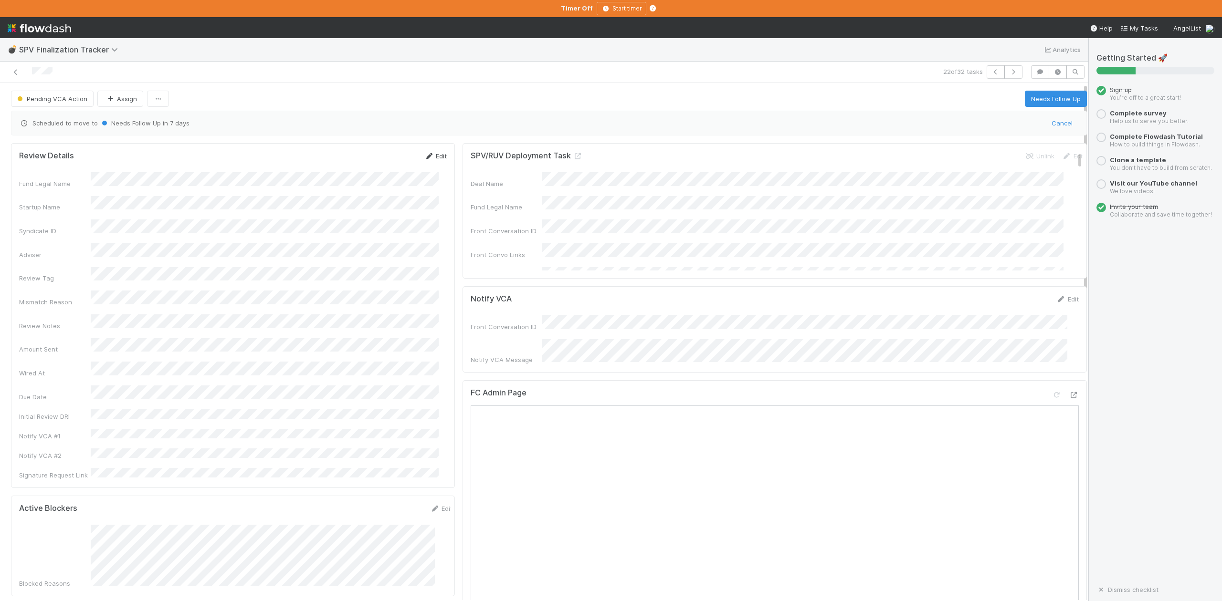
click at [433, 157] on link "Edit" at bounding box center [435, 156] width 22 height 8
click at [386, 164] on button "Save" at bounding box center [395, 159] width 27 height 16
click at [991, 73] on icon "button" at bounding box center [996, 72] width 10 height 6
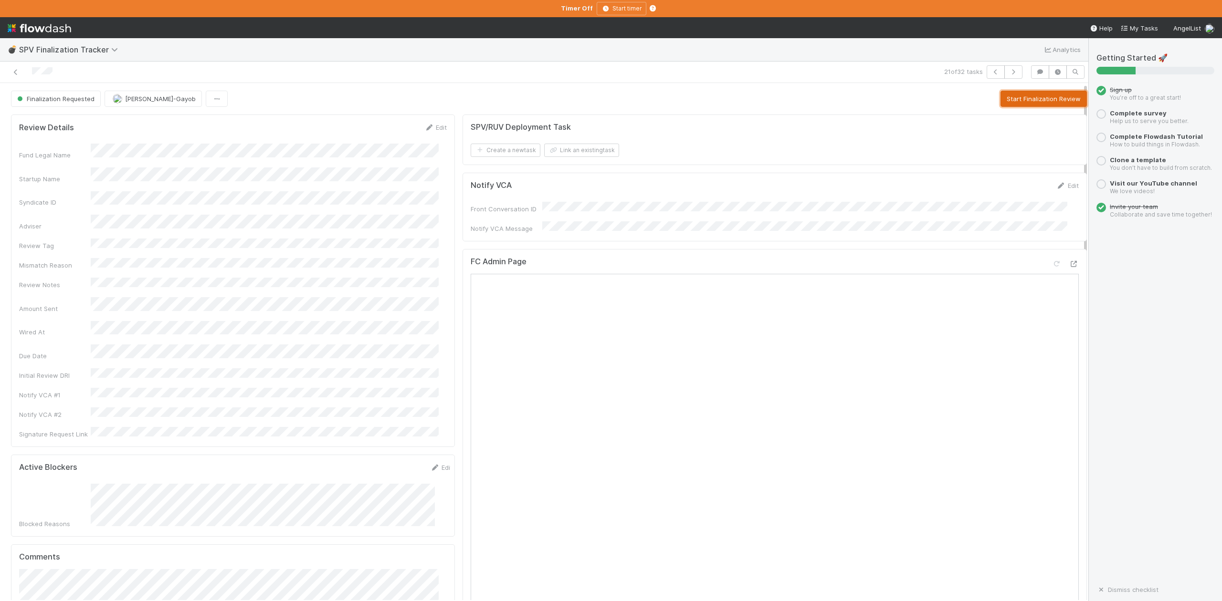
click at [1007, 98] on button "Start Finalization Review" at bounding box center [1043, 99] width 86 height 16
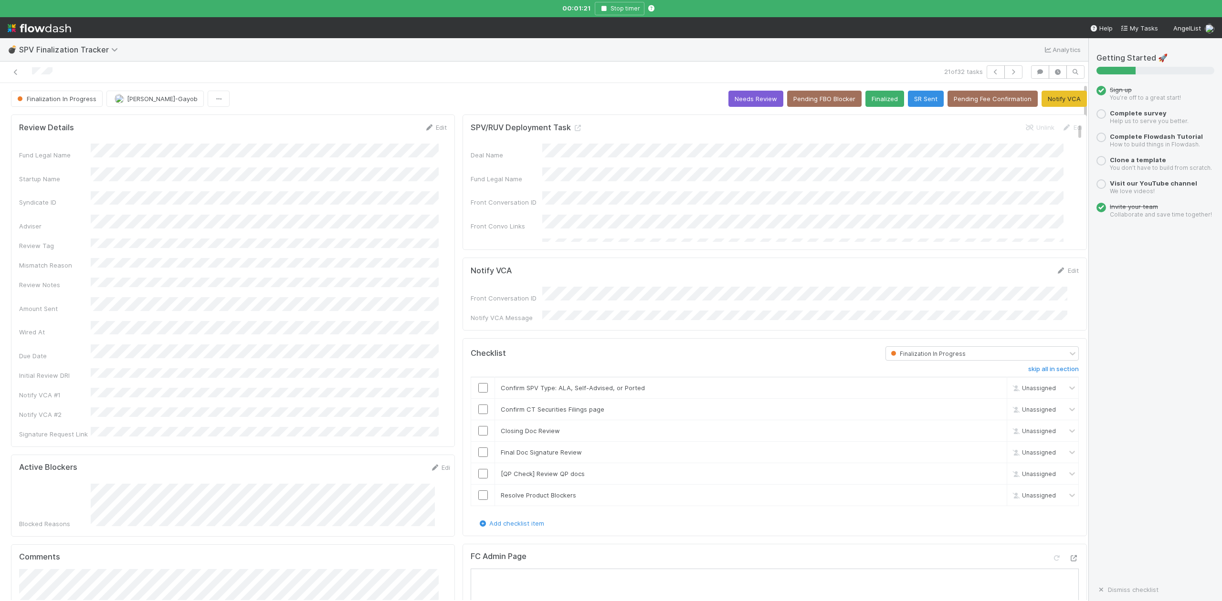
click at [506, 67] on div at bounding box center [260, 71] width 513 height 13
click at [478, 386] on input "checkbox" at bounding box center [483, 388] width 10 height 10
click at [478, 409] on input "checkbox" at bounding box center [483, 410] width 10 height 10
checkbox input "true"
click at [478, 428] on input "checkbox" at bounding box center [483, 431] width 10 height 10
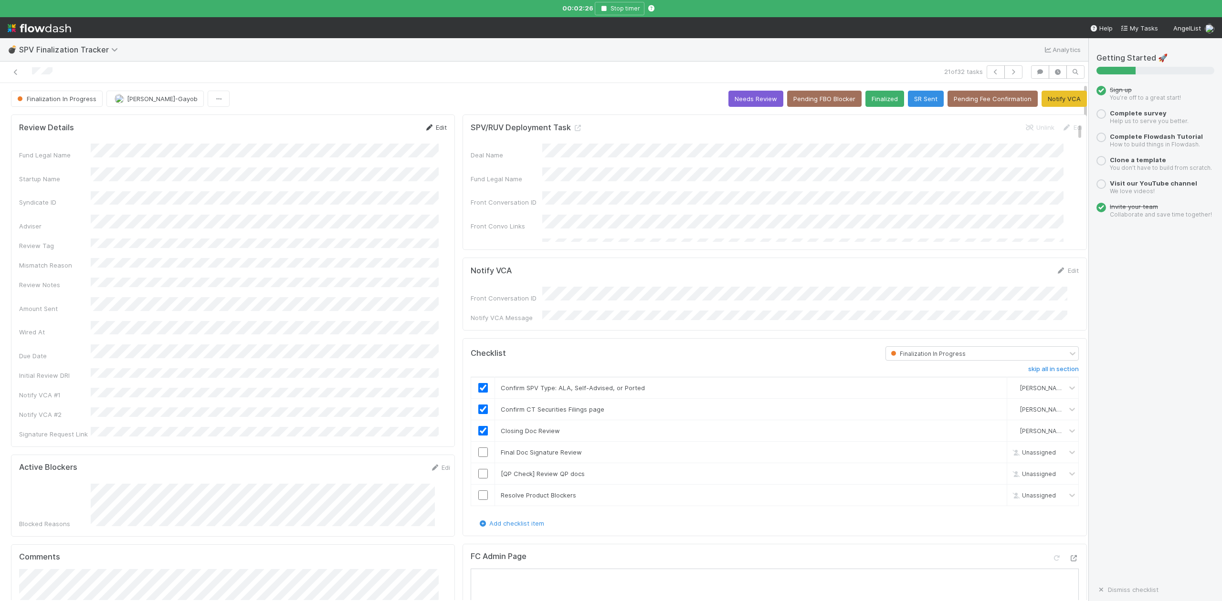
click at [432, 129] on link "Edit" at bounding box center [435, 128] width 22 height 8
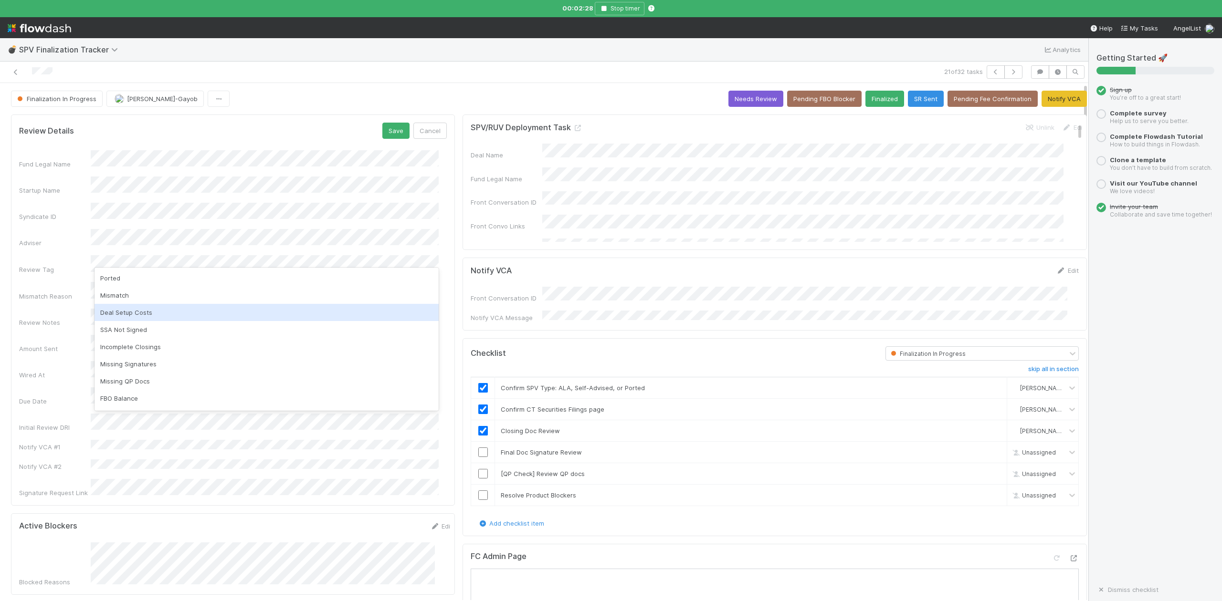
click at [128, 312] on div "Deal Setup Costs" at bounding box center [266, 312] width 344 height 17
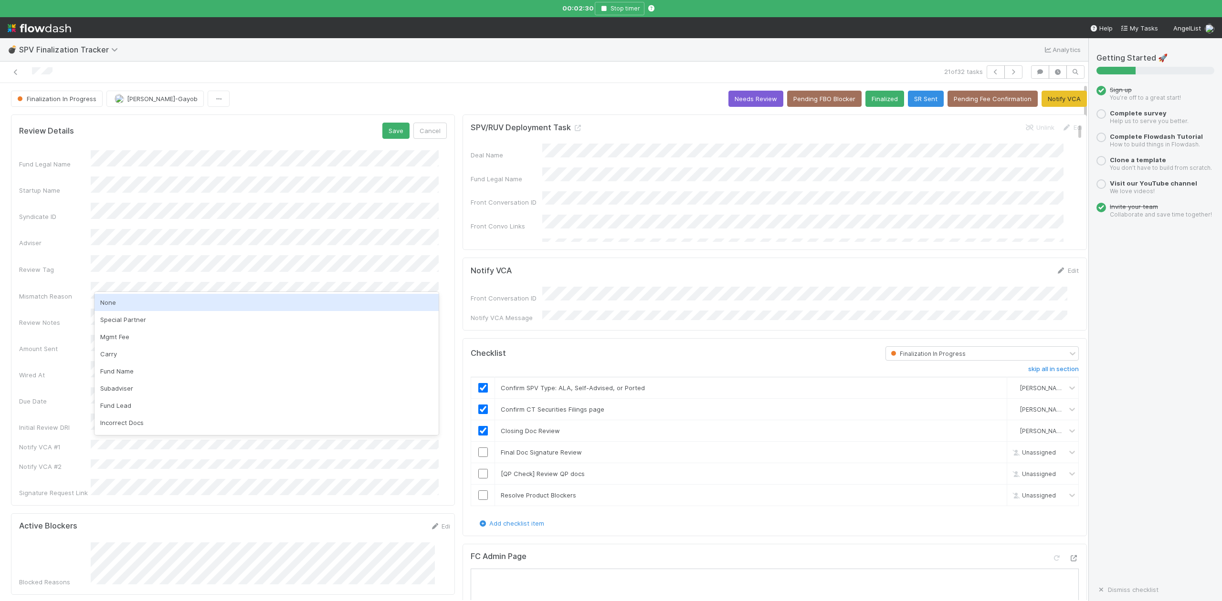
click at [112, 300] on div "None" at bounding box center [266, 302] width 344 height 17
click at [384, 132] on button "Save" at bounding box center [395, 131] width 27 height 16
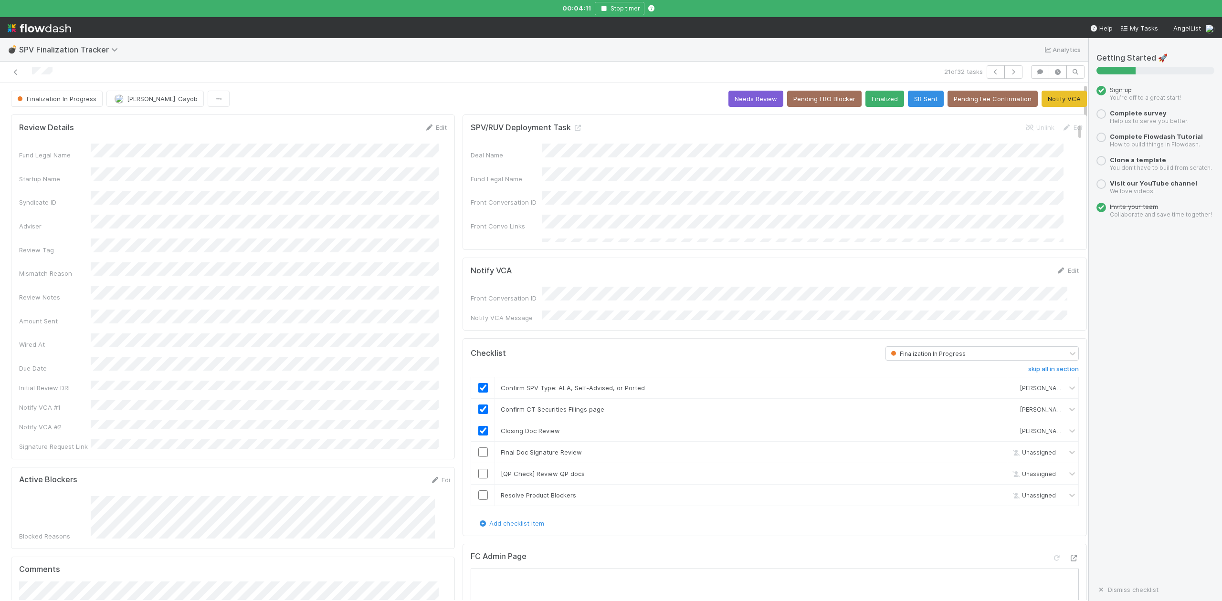
click at [487, 62] on div "21 of 32 tasks" at bounding box center [544, 72] width 1088 height 21
click at [991, 71] on icon "button" at bounding box center [996, 72] width 10 height 6
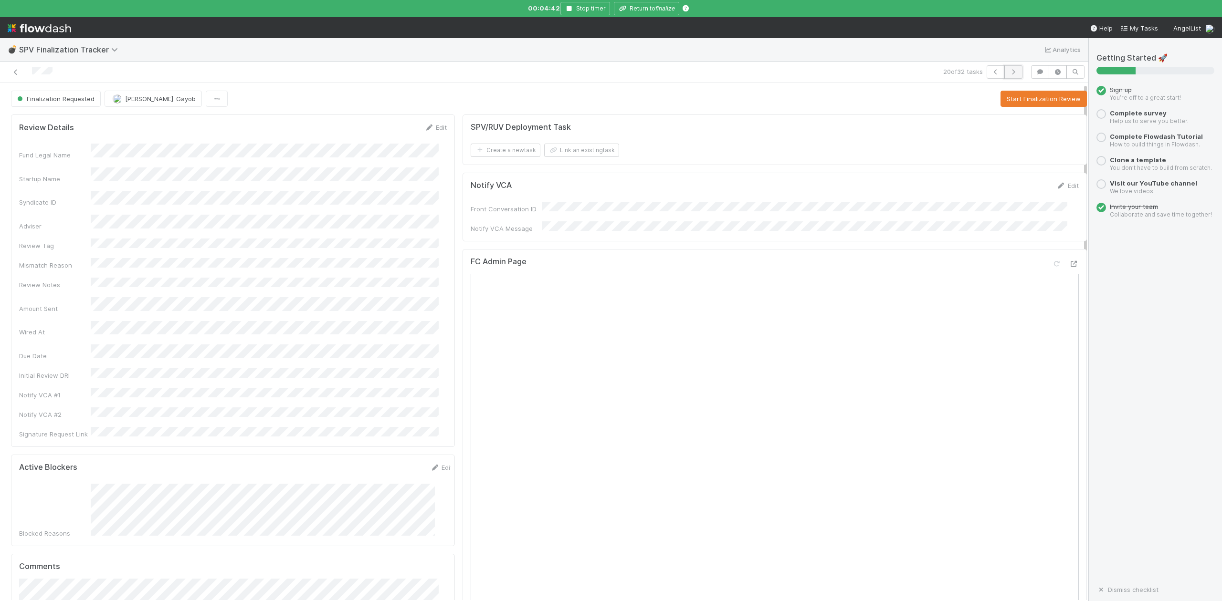
click at [1008, 74] on icon "button" at bounding box center [1013, 72] width 10 height 6
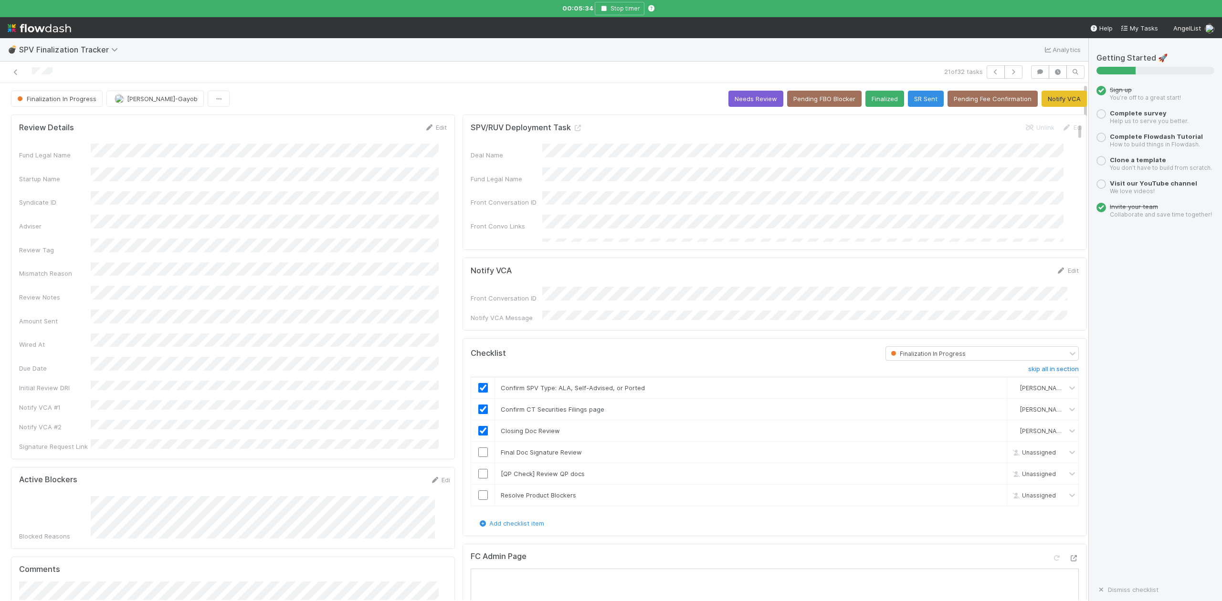
click at [456, 74] on div at bounding box center [260, 71] width 513 height 13
click at [478, 451] on input "checkbox" at bounding box center [483, 453] width 10 height 10
click at [736, 96] on button "Needs Review" at bounding box center [755, 99] width 55 height 16
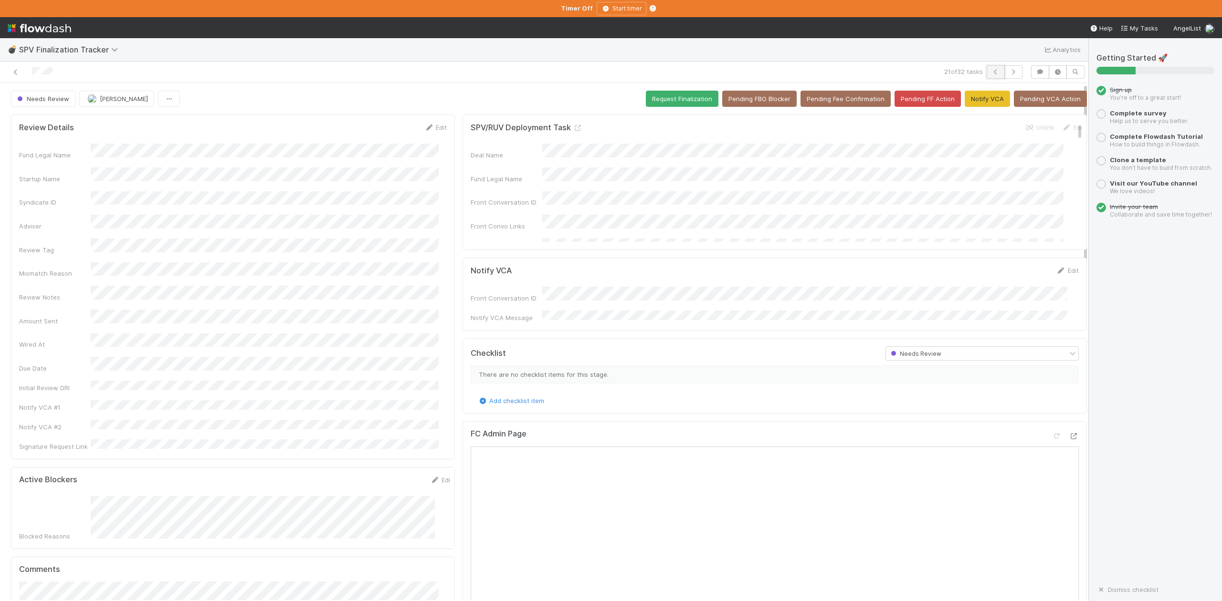
click at [991, 74] on icon "button" at bounding box center [996, 72] width 10 height 6
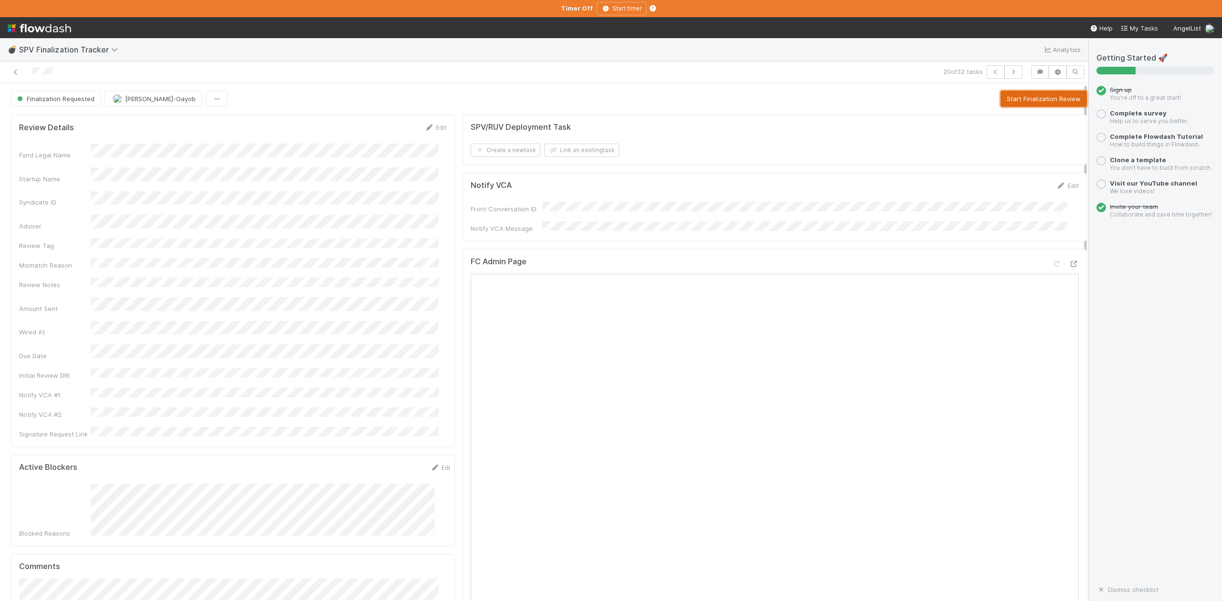
click at [1012, 99] on button "Start Finalization Review" at bounding box center [1043, 99] width 86 height 16
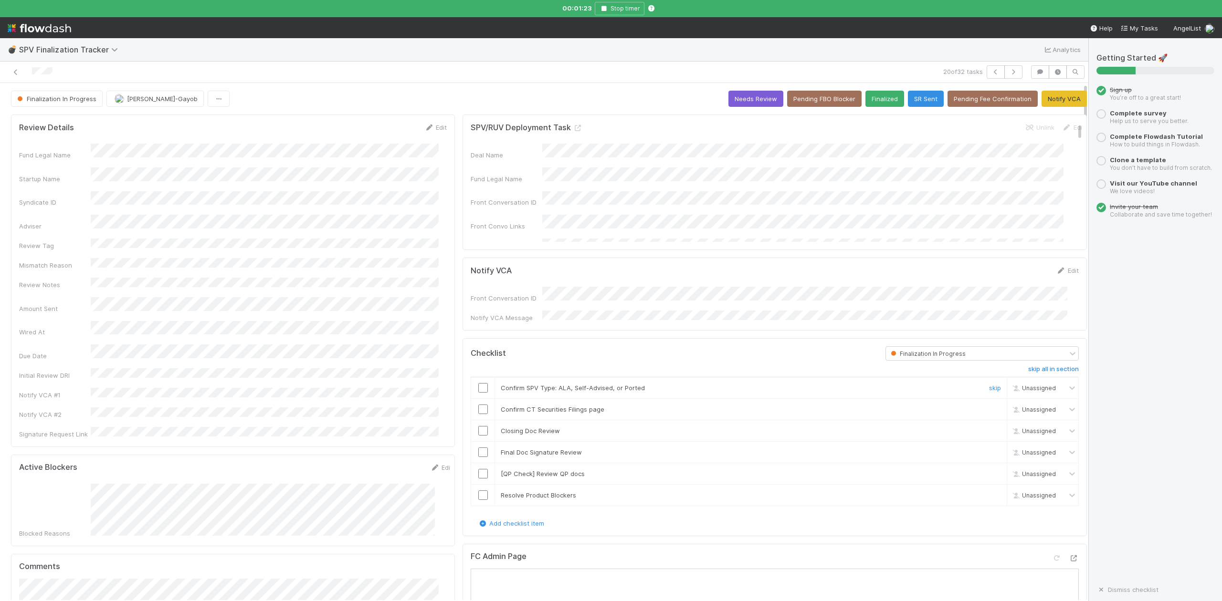
click at [478, 386] on input "checkbox" at bounding box center [483, 388] width 10 height 10
click at [478, 427] on input "checkbox" at bounding box center [483, 431] width 10 height 10
click at [431, 126] on link "Edit" at bounding box center [435, 128] width 22 height 8
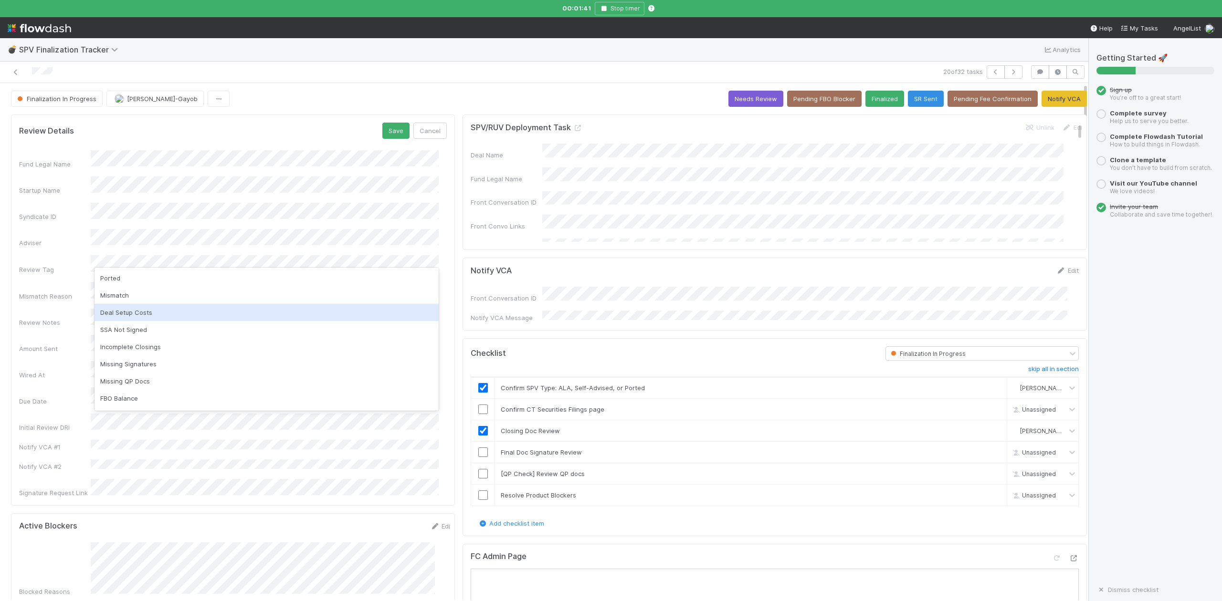
click at [133, 312] on div "Deal Setup Costs" at bounding box center [266, 312] width 344 height 17
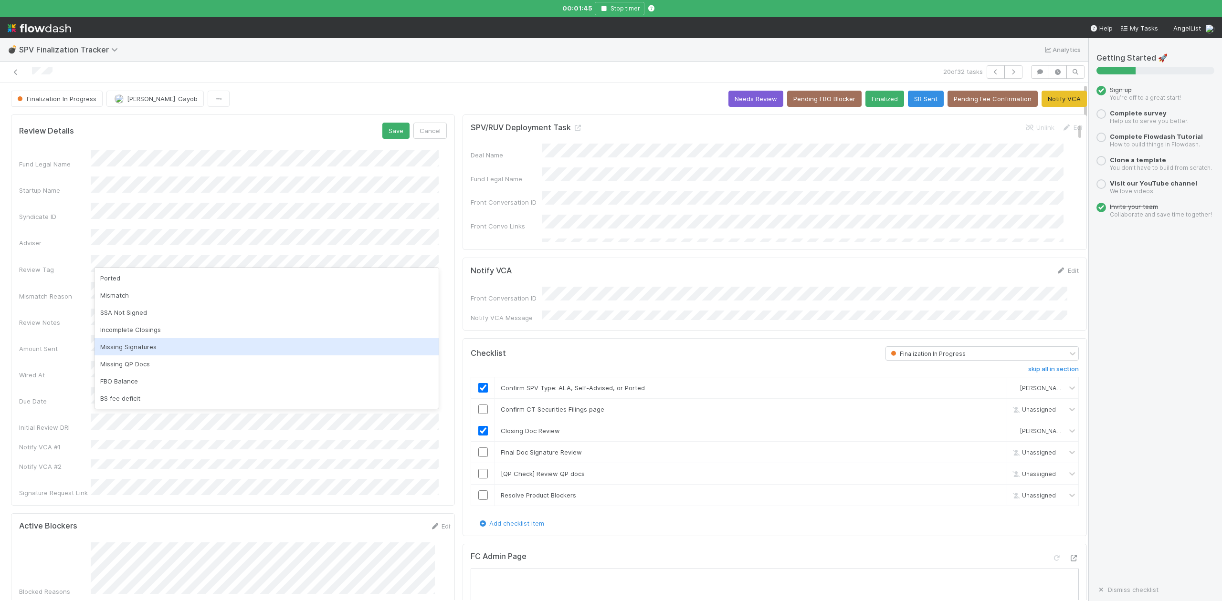
click at [138, 344] on div "Missing Signatures" at bounding box center [266, 346] width 344 height 17
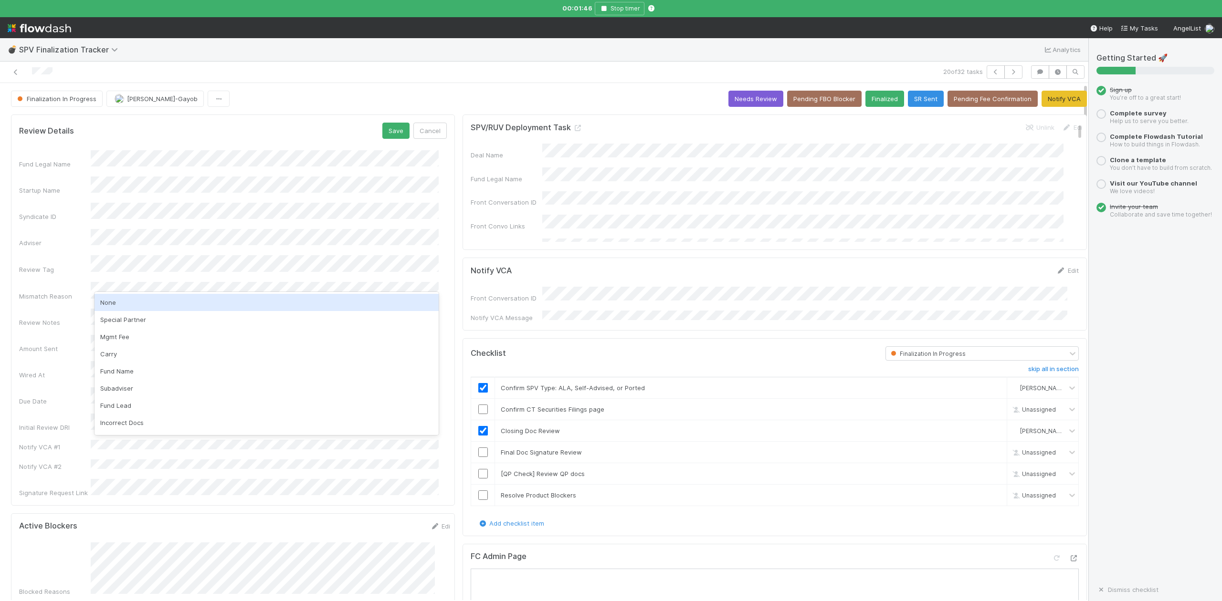
click at [115, 300] on div "None" at bounding box center [266, 302] width 344 height 17
click at [385, 128] on button "Save" at bounding box center [395, 131] width 27 height 16
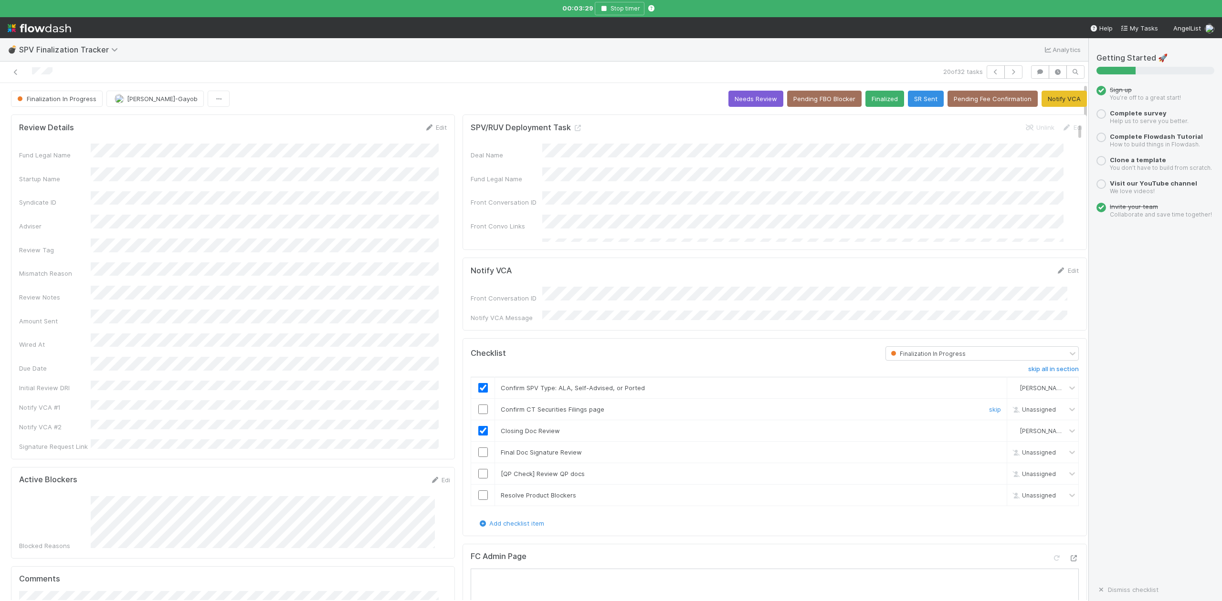
click at [478, 409] on input "checkbox" at bounding box center [483, 410] width 10 height 10
click at [443, 77] on div at bounding box center [260, 71] width 513 height 13
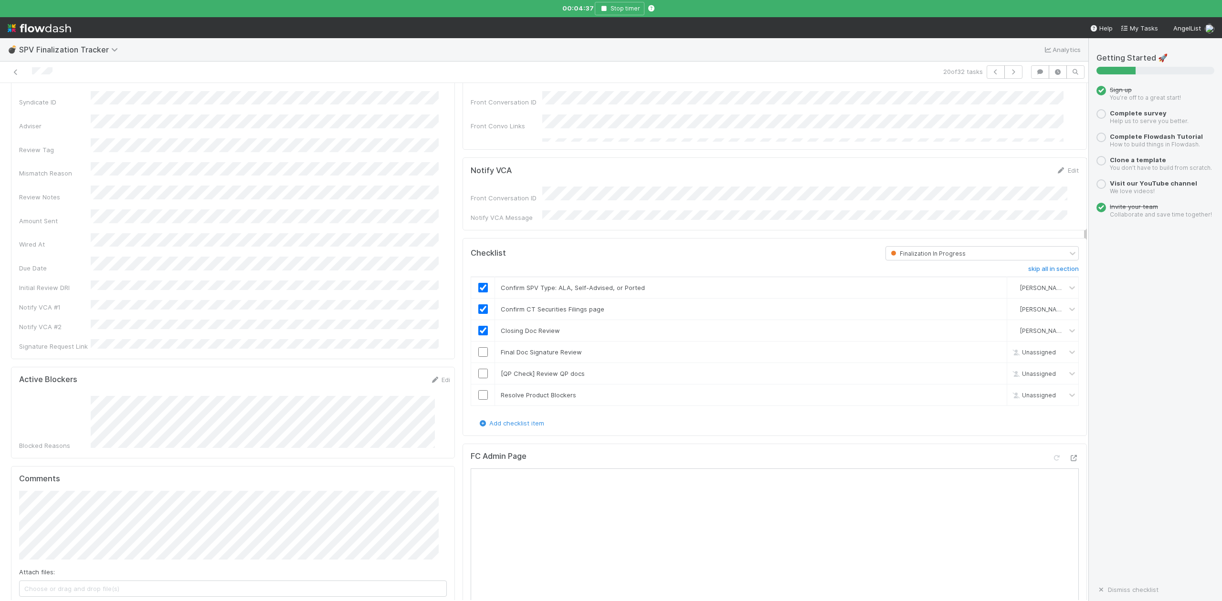
scroll to position [254, 0]
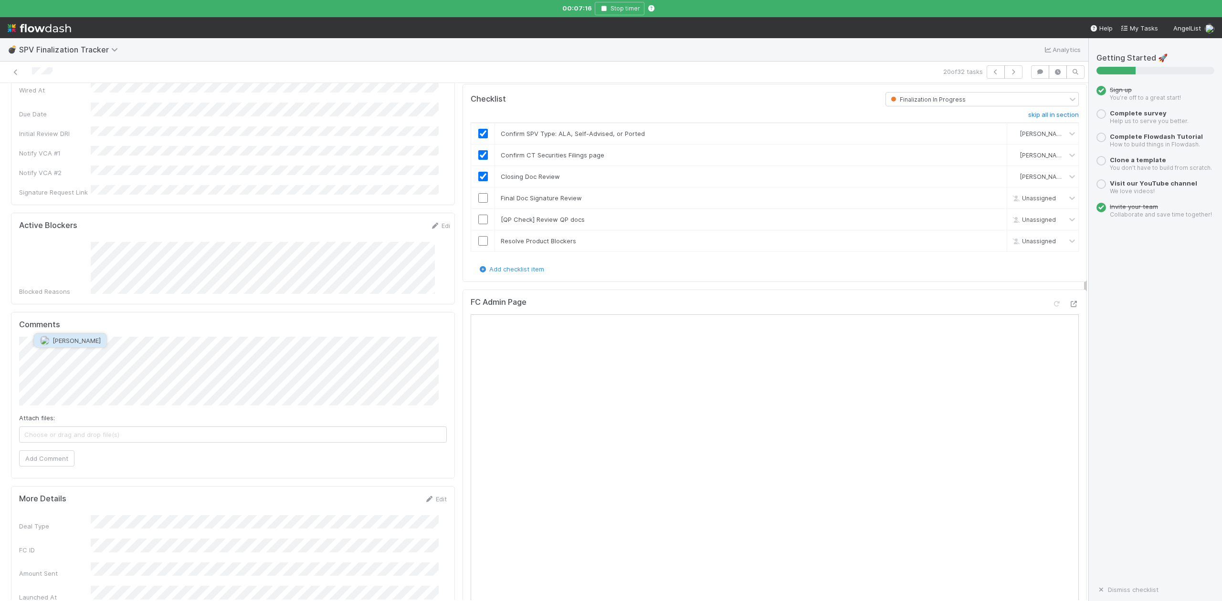
click at [79, 340] on span "[PERSON_NAME]" at bounding box center [76, 341] width 48 height 8
click at [55, 450] on button "Add Comment" at bounding box center [46, 458] width 55 height 16
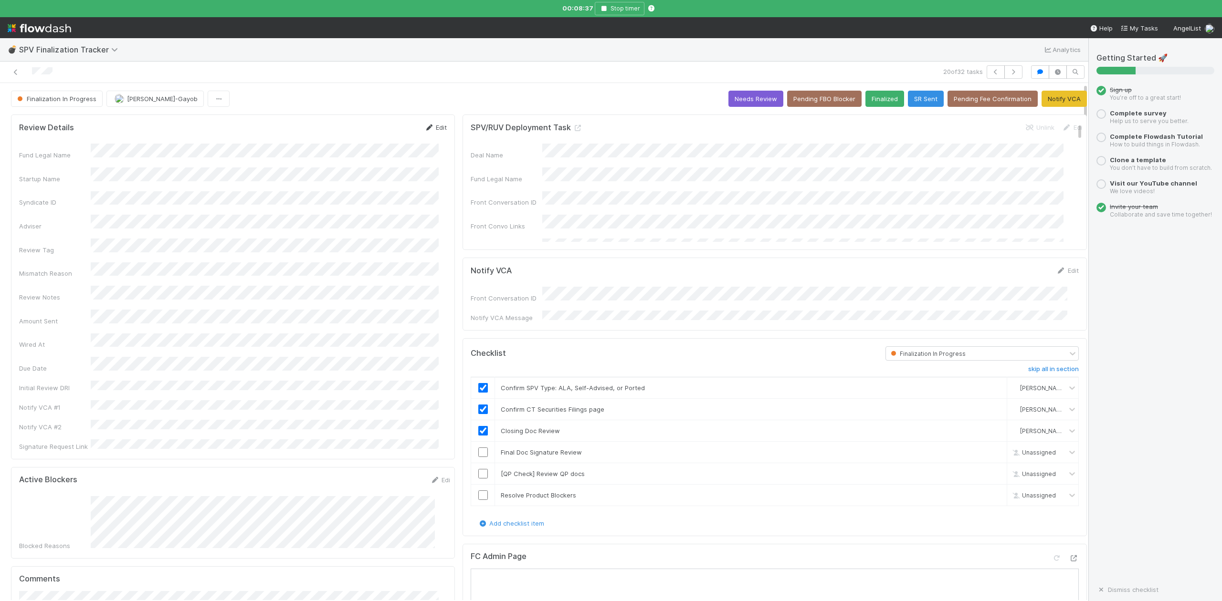
click at [433, 125] on link "Edit" at bounding box center [435, 128] width 22 height 8
click at [390, 132] on button "Save" at bounding box center [395, 131] width 27 height 16
click at [435, 128] on link "Edit" at bounding box center [435, 128] width 22 height 8
click at [386, 129] on button "Save" at bounding box center [395, 131] width 27 height 16
click at [603, 7] on icon "button" at bounding box center [604, 9] width 10 height 6
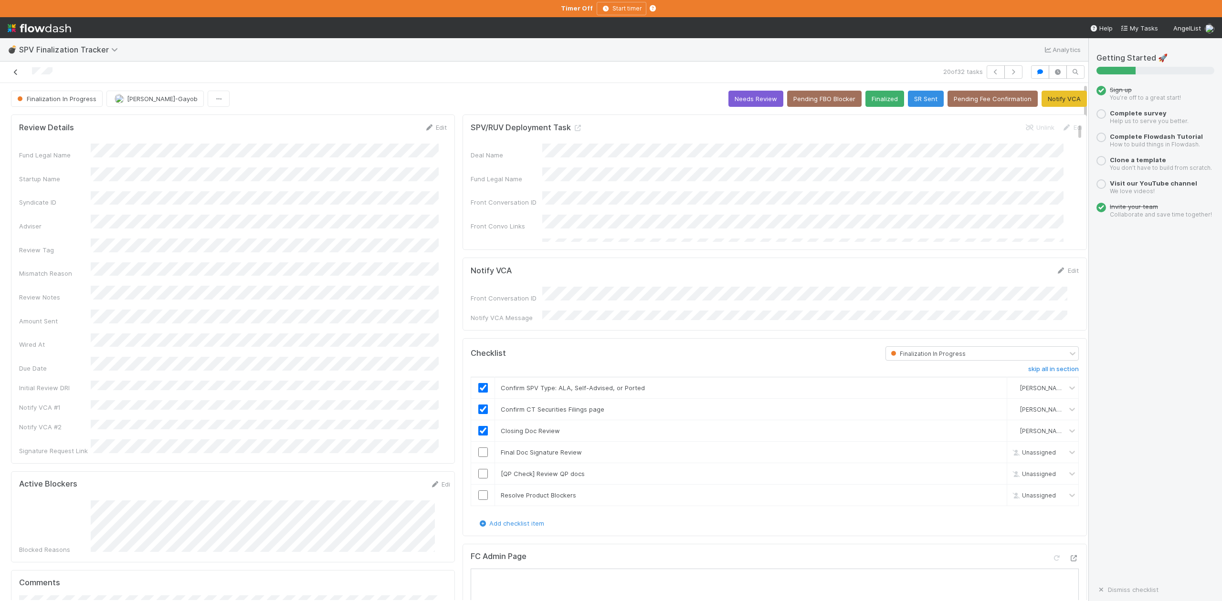
click at [14, 73] on icon at bounding box center [16, 72] width 10 height 6
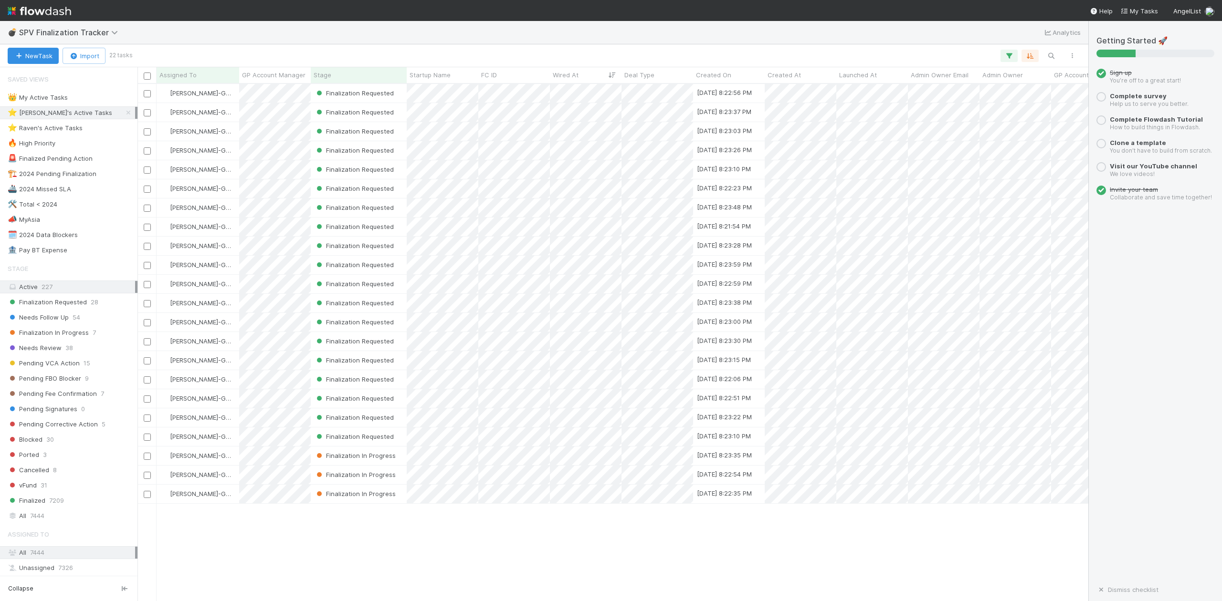
scroll to position [508, 941]
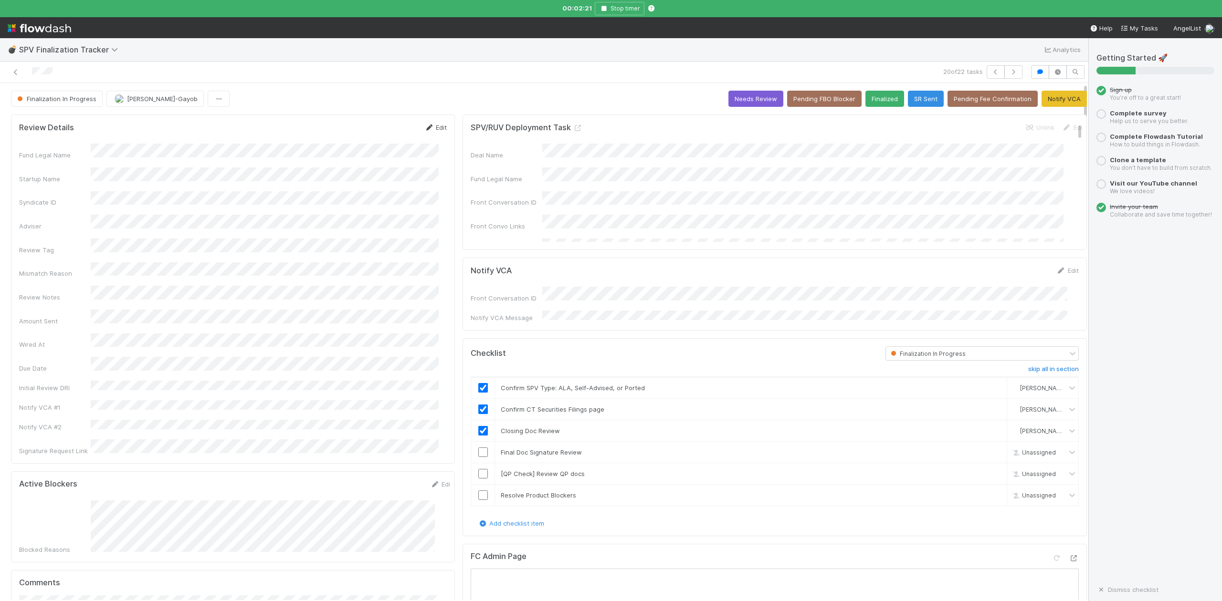
click at [432, 131] on link "Edit" at bounding box center [435, 128] width 22 height 8
click at [387, 130] on button "Save" at bounding box center [395, 131] width 27 height 16
click at [1056, 274] on link "Edit" at bounding box center [1067, 271] width 22 height 8
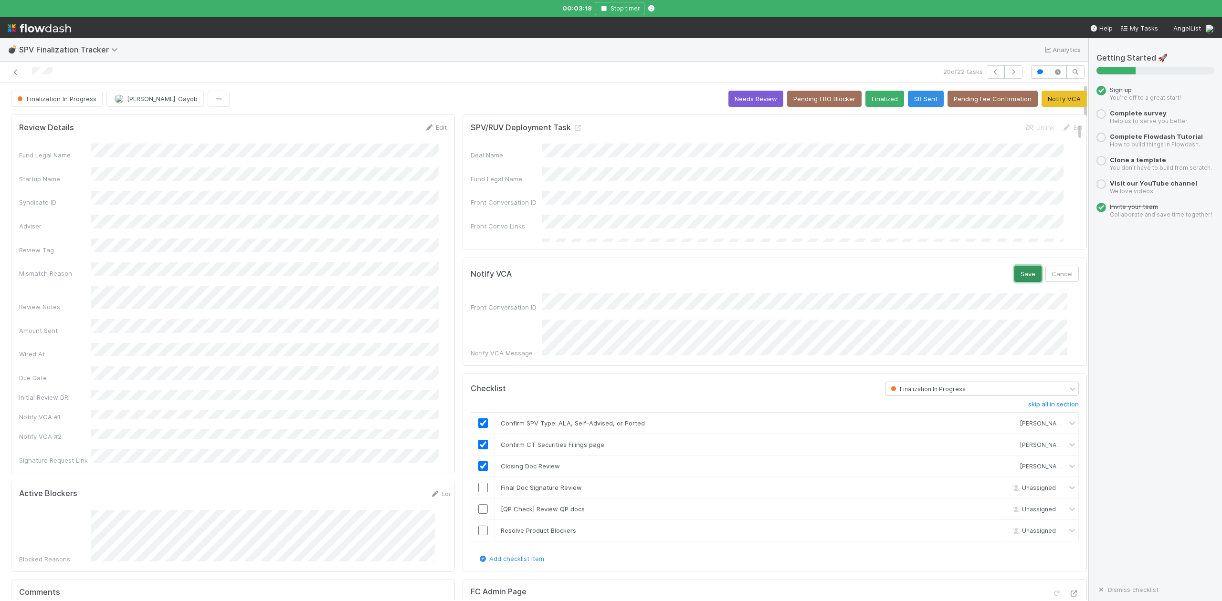
click at [1014, 272] on button "Save" at bounding box center [1027, 274] width 27 height 16
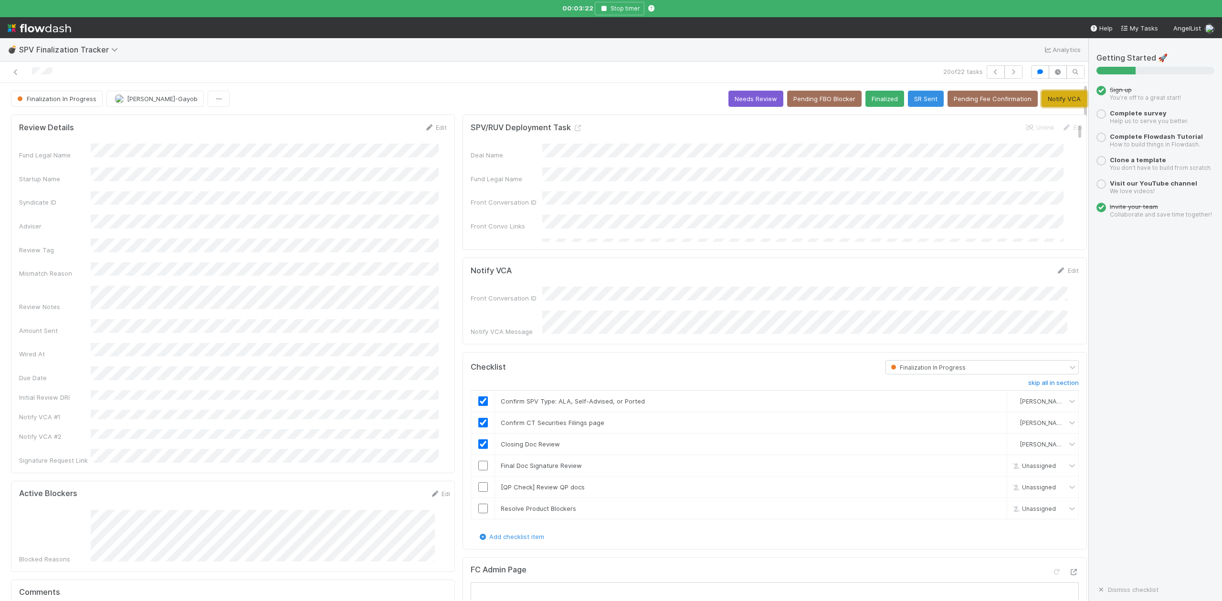
click at [1042, 100] on button "Notify VCA" at bounding box center [1063, 99] width 45 height 16
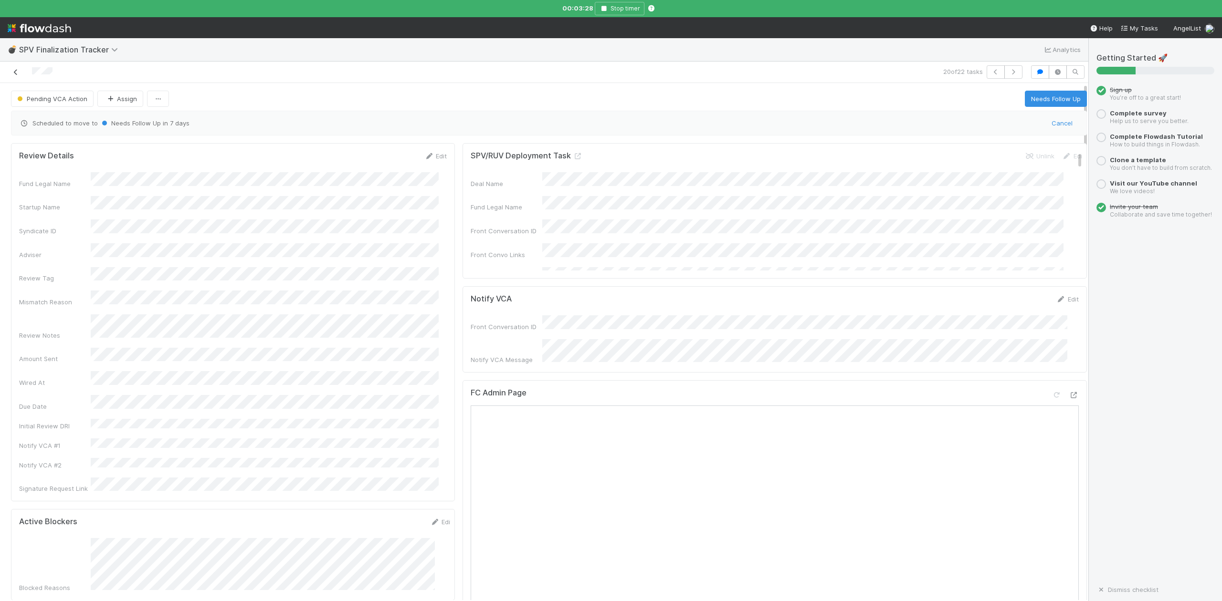
click at [14, 71] on icon at bounding box center [16, 72] width 10 height 6
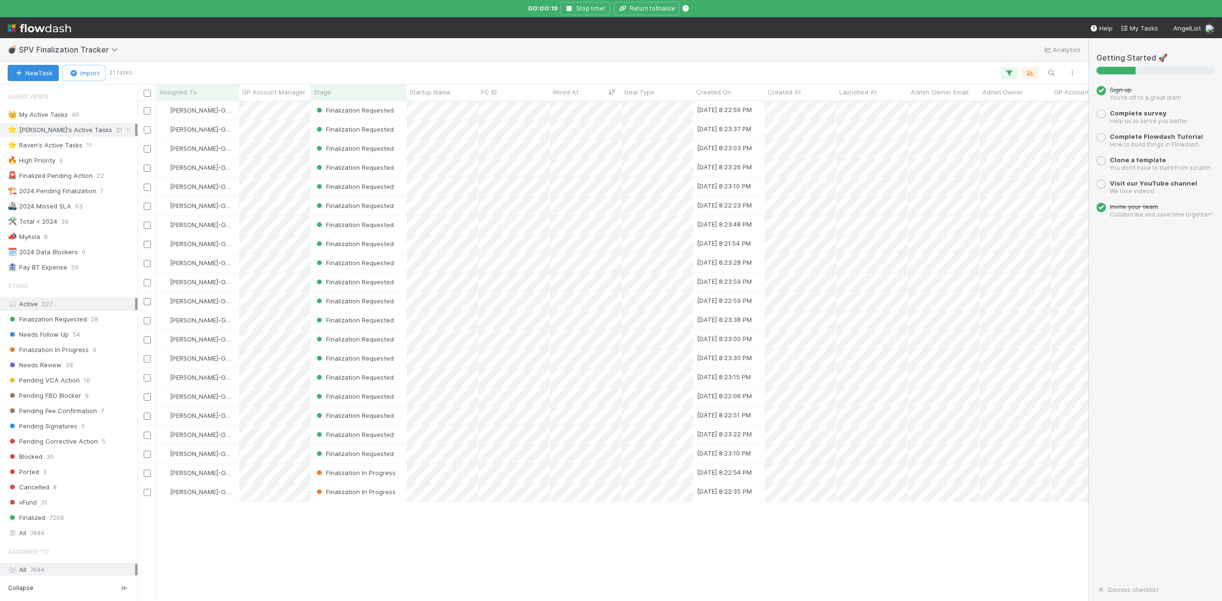
scroll to position [10, 10]
click at [569, 5] on button "Stop timer" at bounding box center [585, 8] width 50 height 13
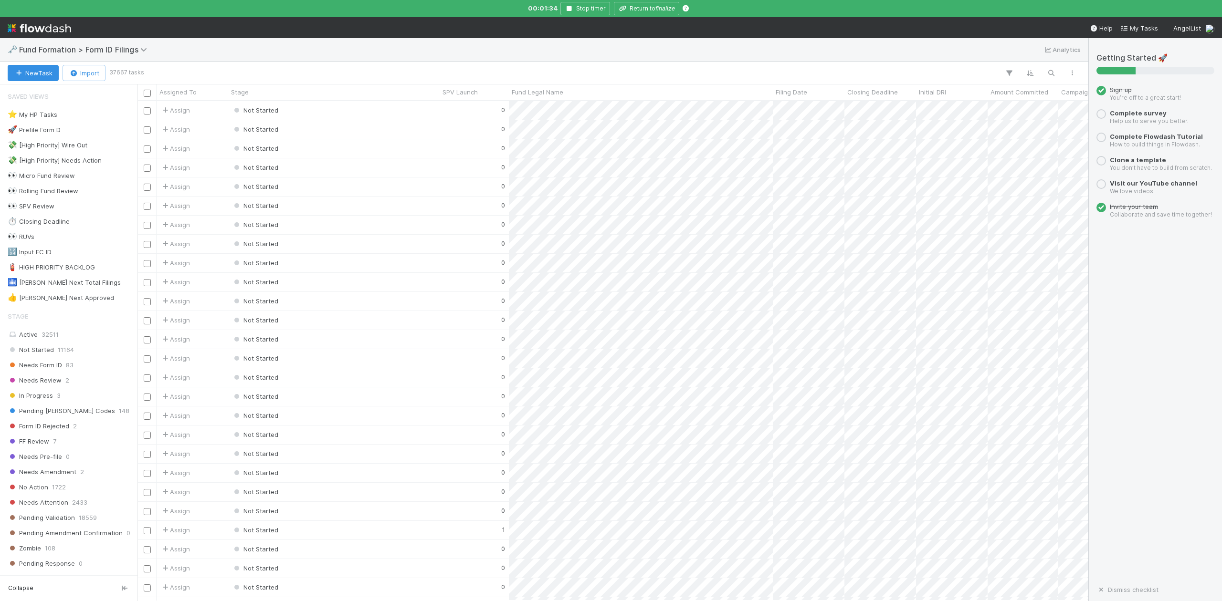
scroll to position [490, 941]
click at [1050, 71] on icon "button" at bounding box center [1051, 73] width 10 height 9
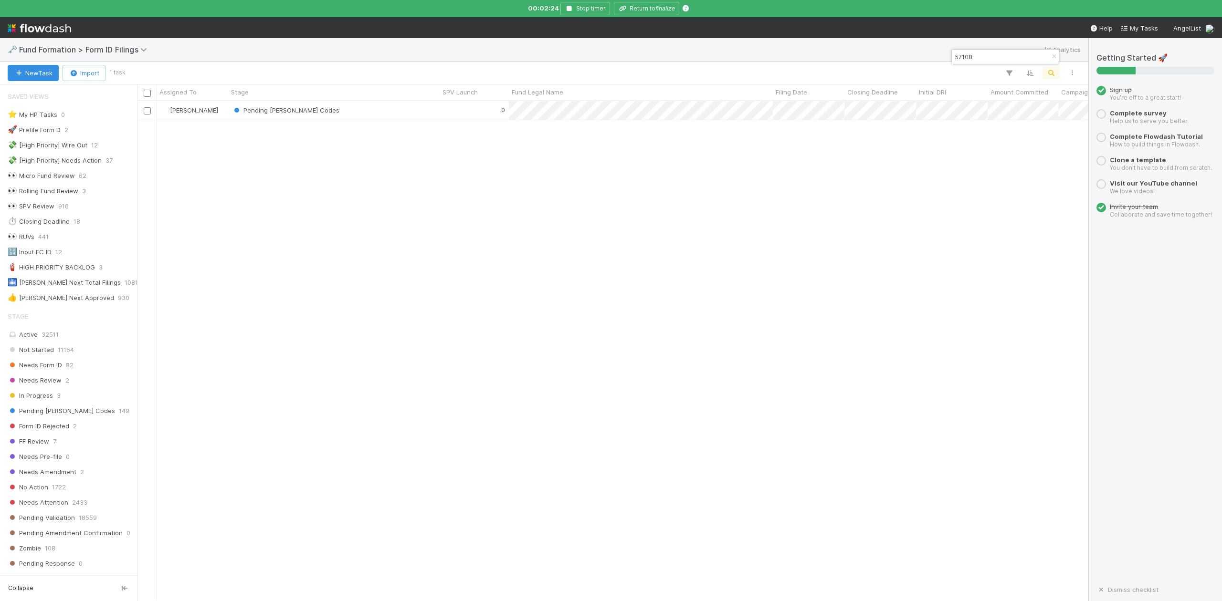
click at [979, 56] on input "57108" at bounding box center [1000, 56] width 95 height 11
type input "5"
drag, startPoint x: 1006, startPoint y: 56, endPoint x: 953, endPoint y: 60, distance: 53.1
click at [953, 60] on input "LE-0716" at bounding box center [1000, 56] width 95 height 11
click at [983, 60] on input "LE-0716" at bounding box center [1000, 56] width 95 height 11
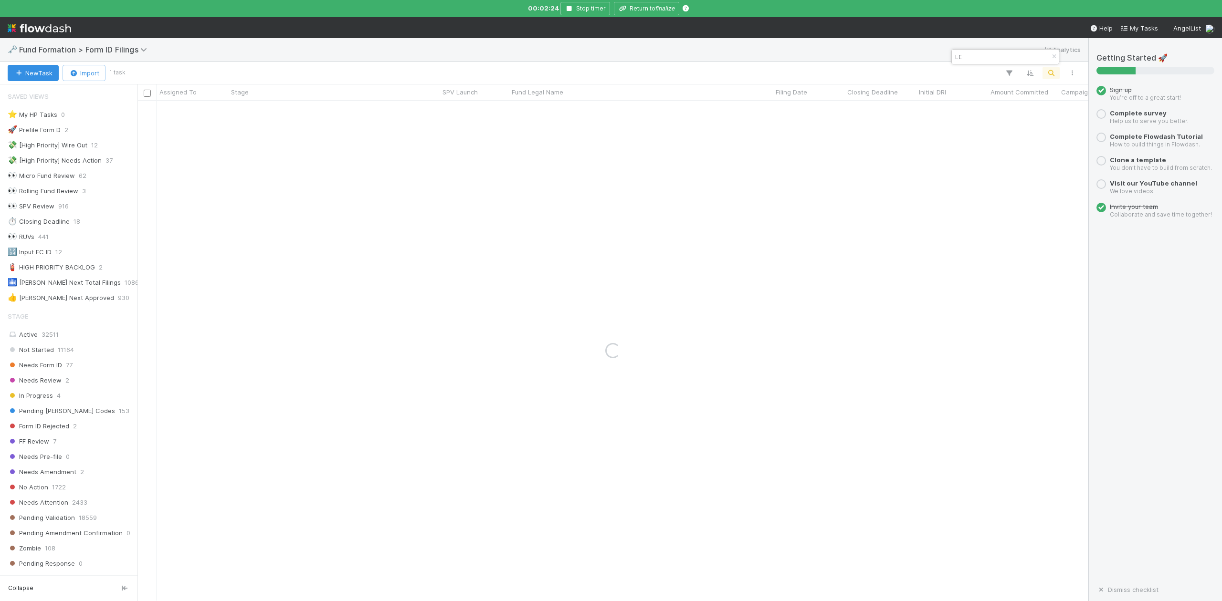
type input "L"
drag, startPoint x: 996, startPoint y: 55, endPoint x: 954, endPoint y: 58, distance: 42.1
click at [954, 58] on input "55038" at bounding box center [1000, 56] width 95 height 11
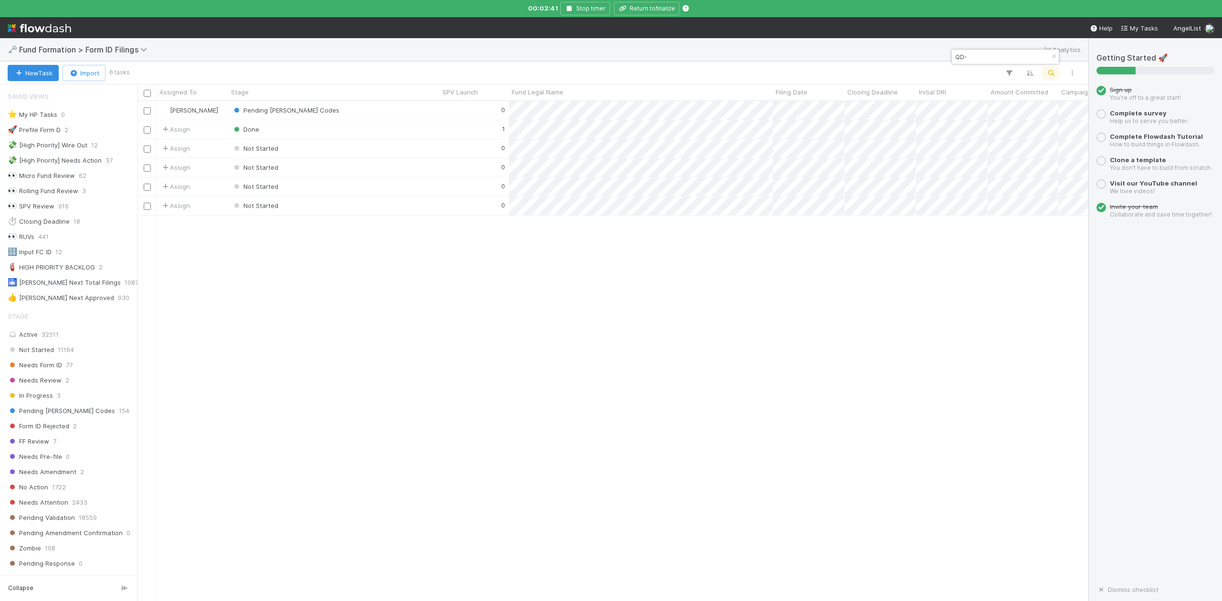
scroll to position [490, 941]
type input "QD-"
click at [338, 111] on div "Pending [PERSON_NAME] Codes" at bounding box center [333, 110] width 211 height 19
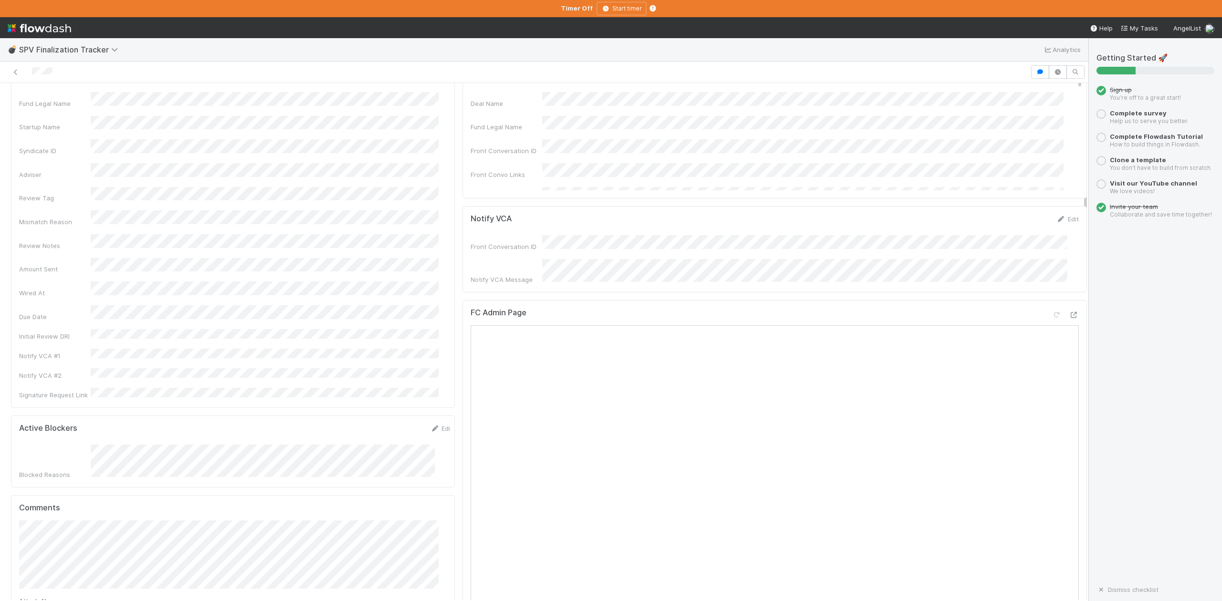
scroll to position [63, 0]
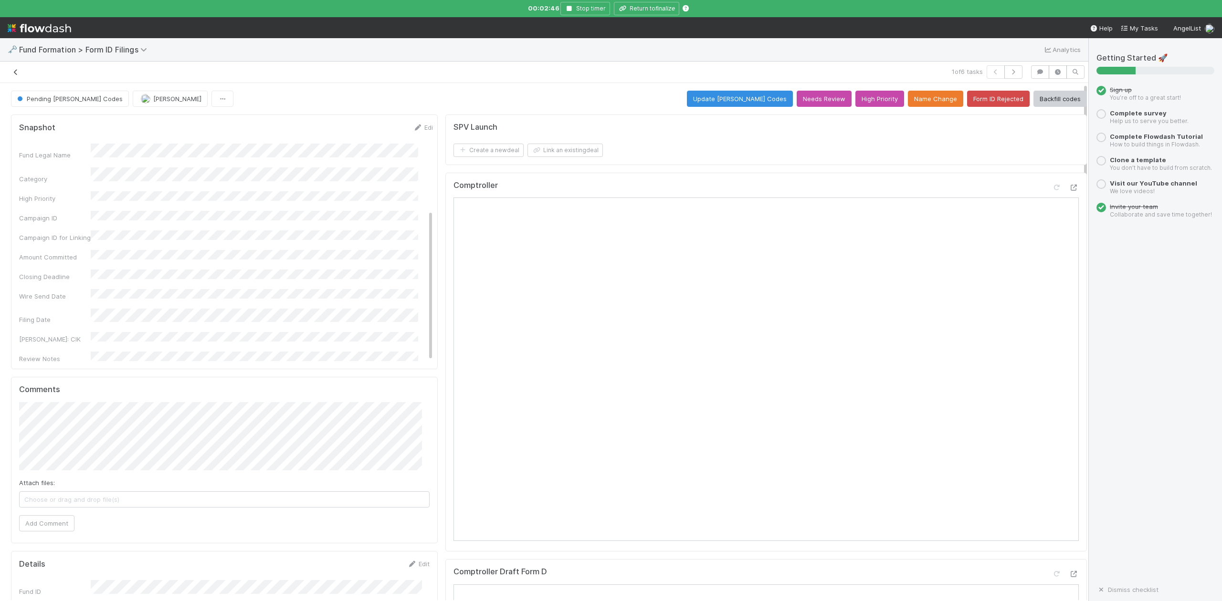
scroll to position [136, 0]
click at [15, 73] on icon at bounding box center [16, 72] width 10 height 6
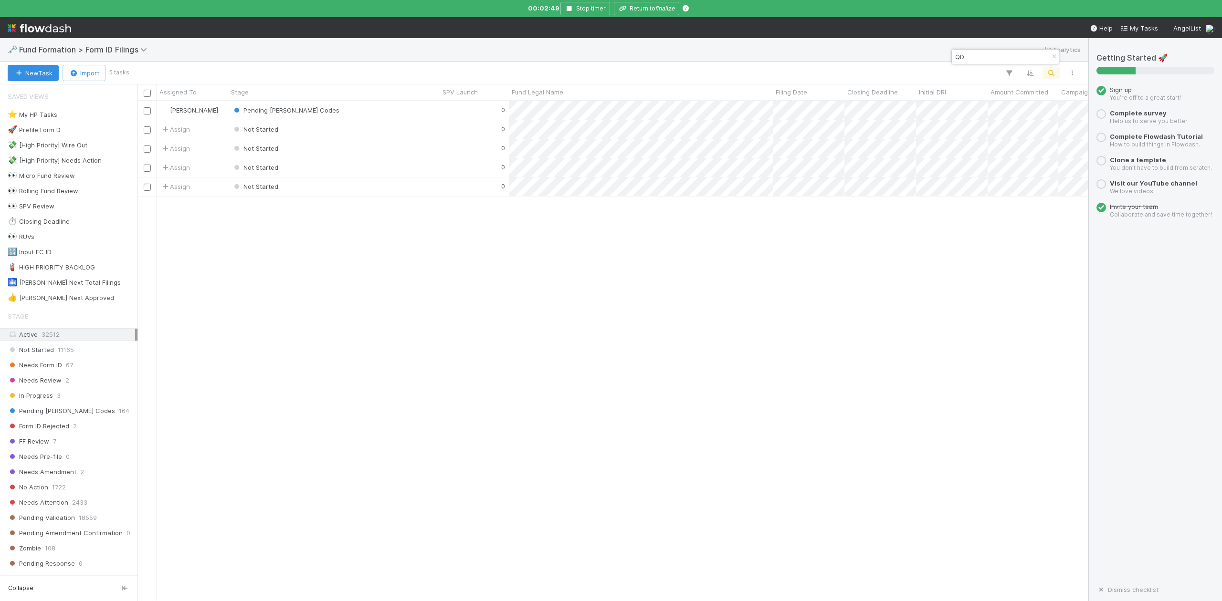
scroll to position [490, 941]
click at [980, 55] on input "QD-" at bounding box center [1000, 56] width 95 height 11
type input "Q"
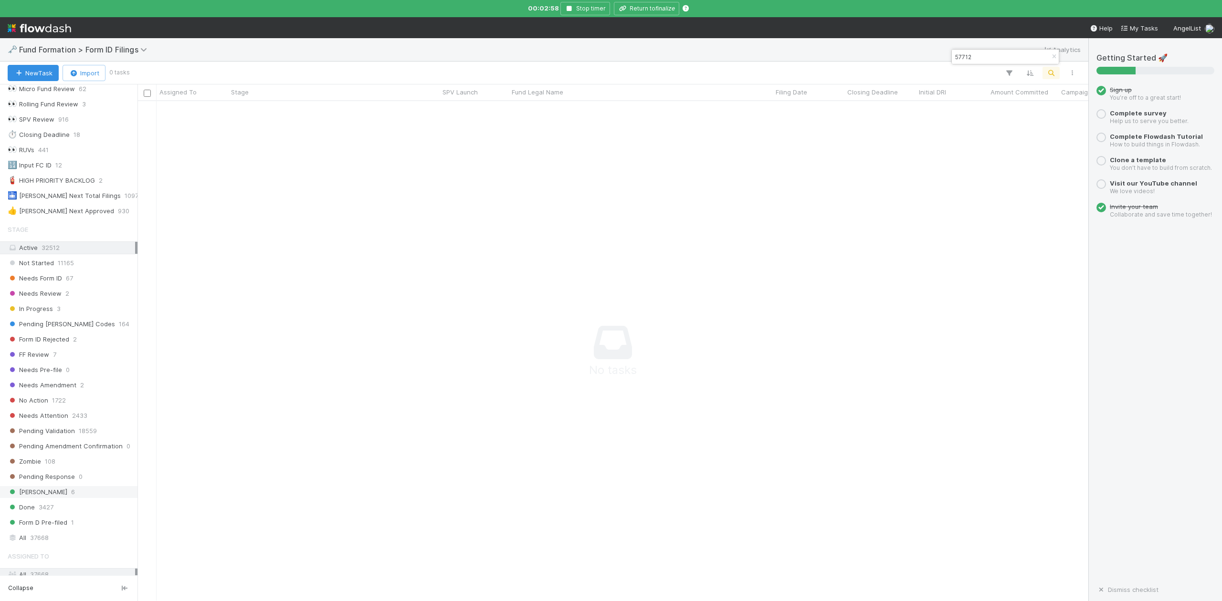
scroll to position [199, 0]
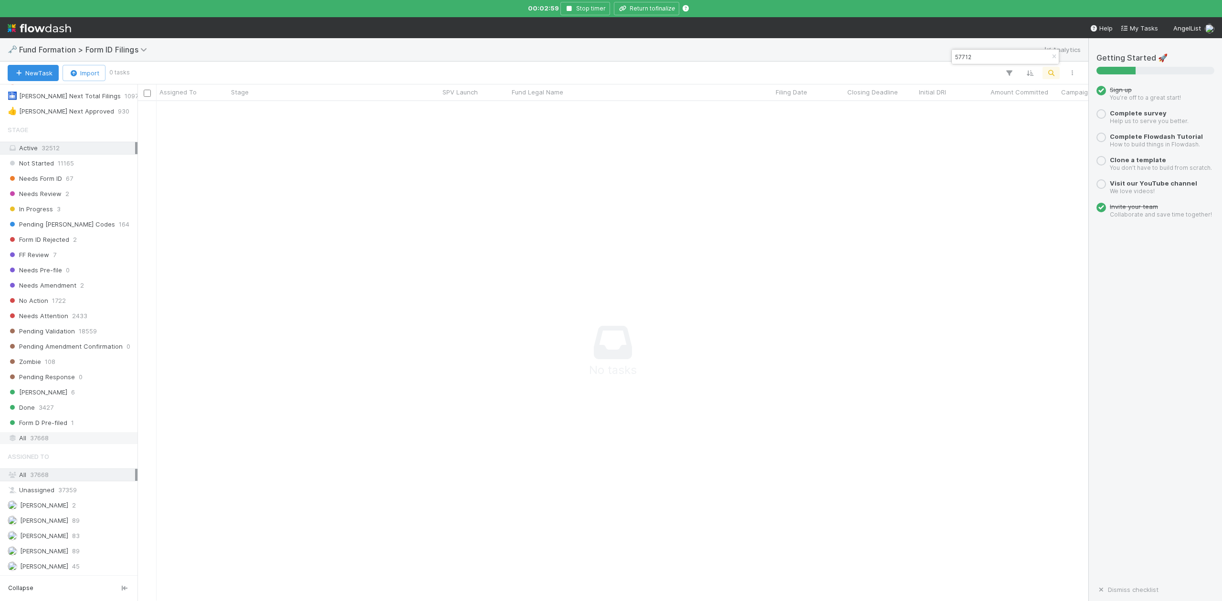
click at [33, 439] on span "37668" at bounding box center [39, 438] width 19 height 12
click at [979, 53] on input "57712" at bounding box center [1000, 56] width 95 height 11
type input "5"
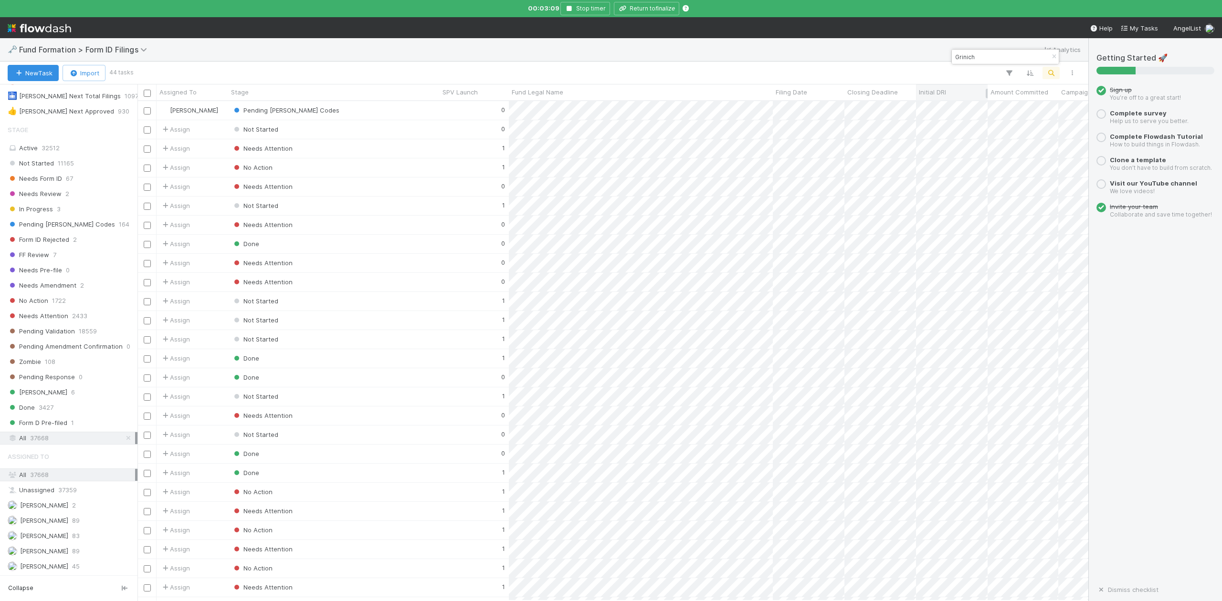
scroll to position [490, 941]
type input "Grinich"
click at [466, 112] on div "0" at bounding box center [473, 110] width 69 height 19
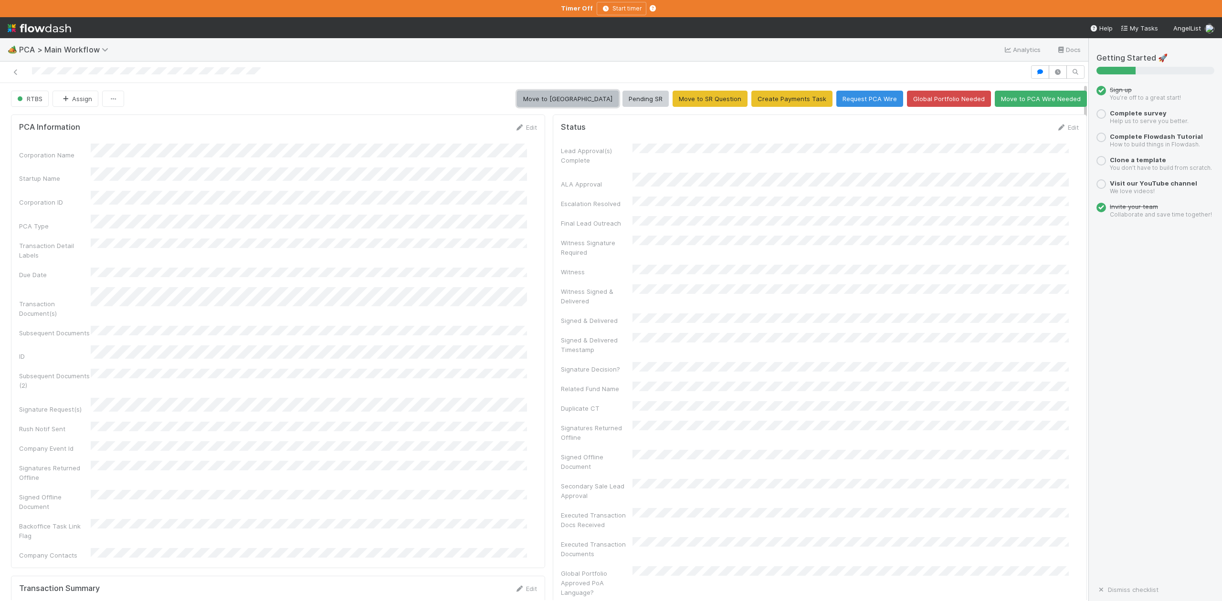
click at [584, 98] on button "Move to [GEOGRAPHIC_DATA]" at bounding box center [568, 99] width 102 height 16
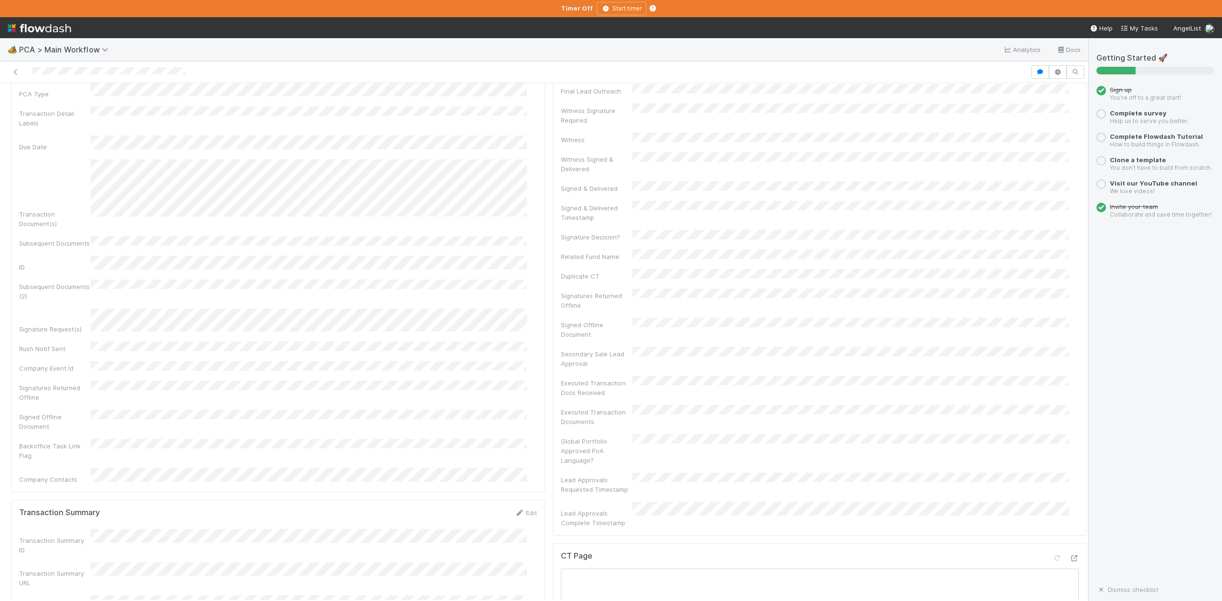
scroll to position [127, 0]
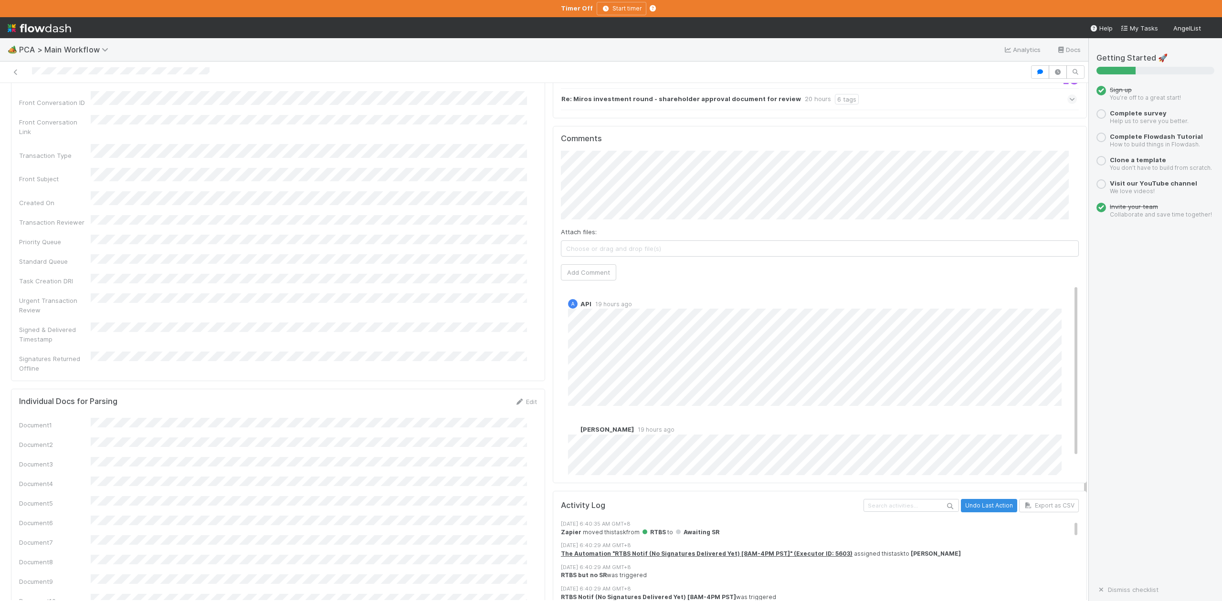
scroll to position [1272, 0]
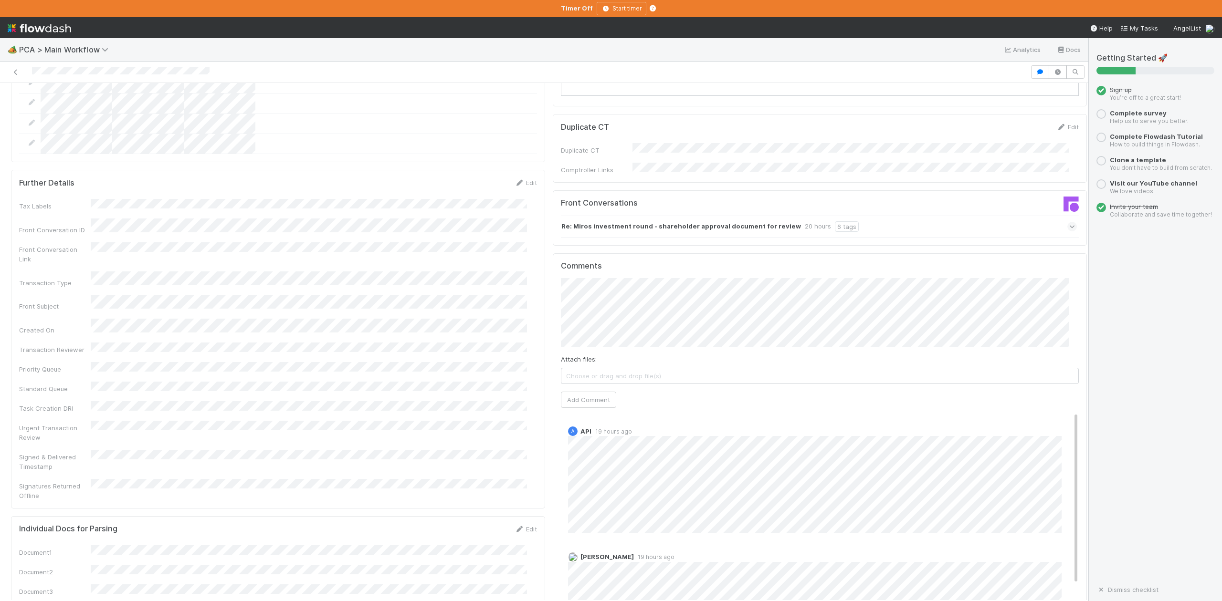
click at [1069, 222] on icon at bounding box center [1072, 227] width 6 height 10
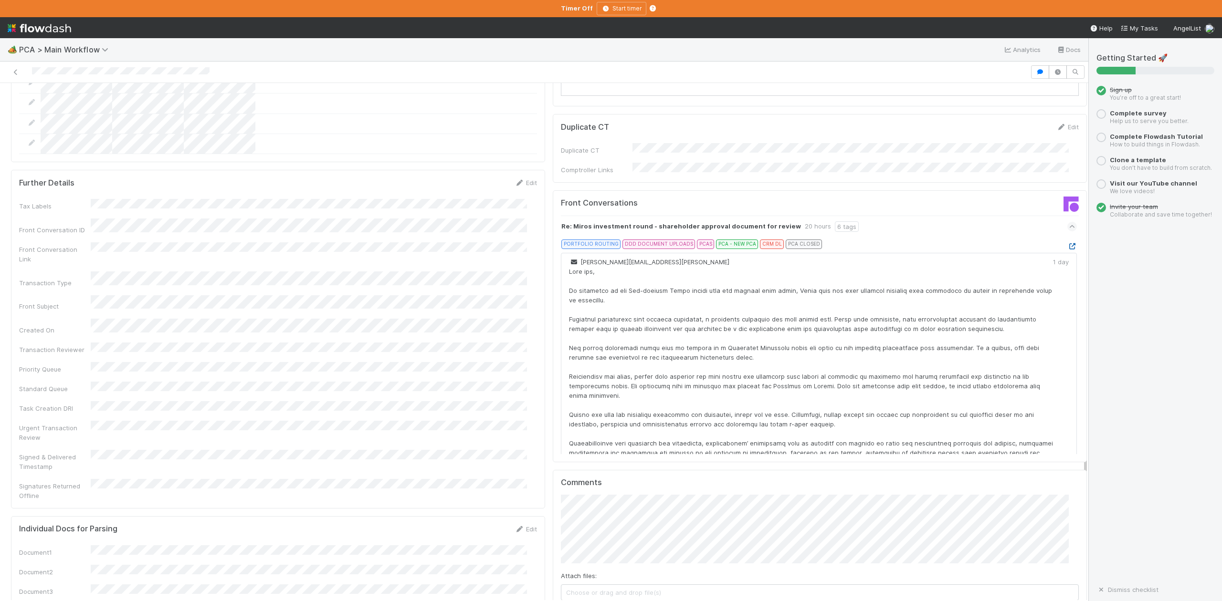
click at [1067, 243] on icon at bounding box center [1072, 246] width 10 height 6
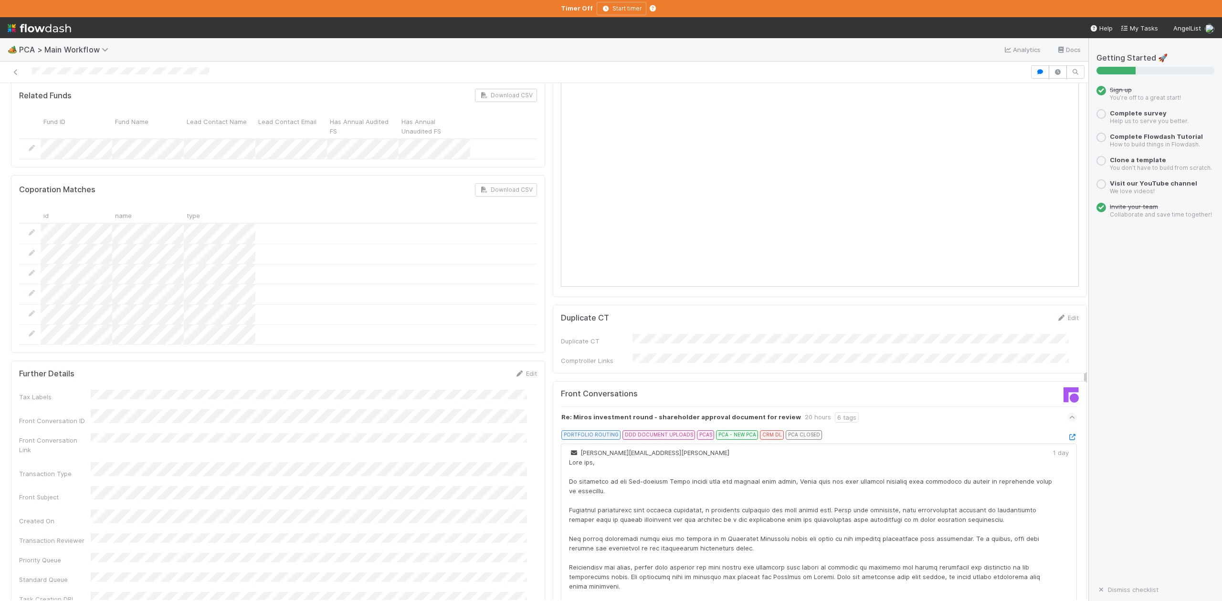
scroll to position [1336, 0]
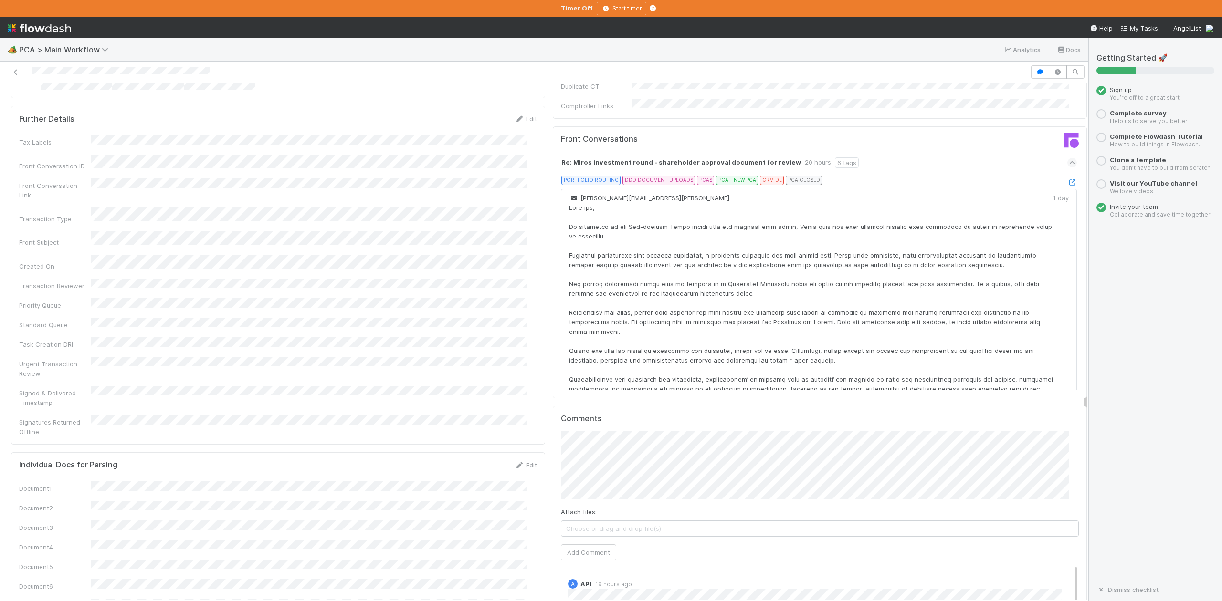
click at [510, 443] on div "PCA Information Edit Corporation Name Startup Name Corporation ID PCA Type Tran…" at bounding box center [548, 93] width 1083 height 2636
click at [577, 544] on button "Add Comment" at bounding box center [588, 552] width 55 height 16
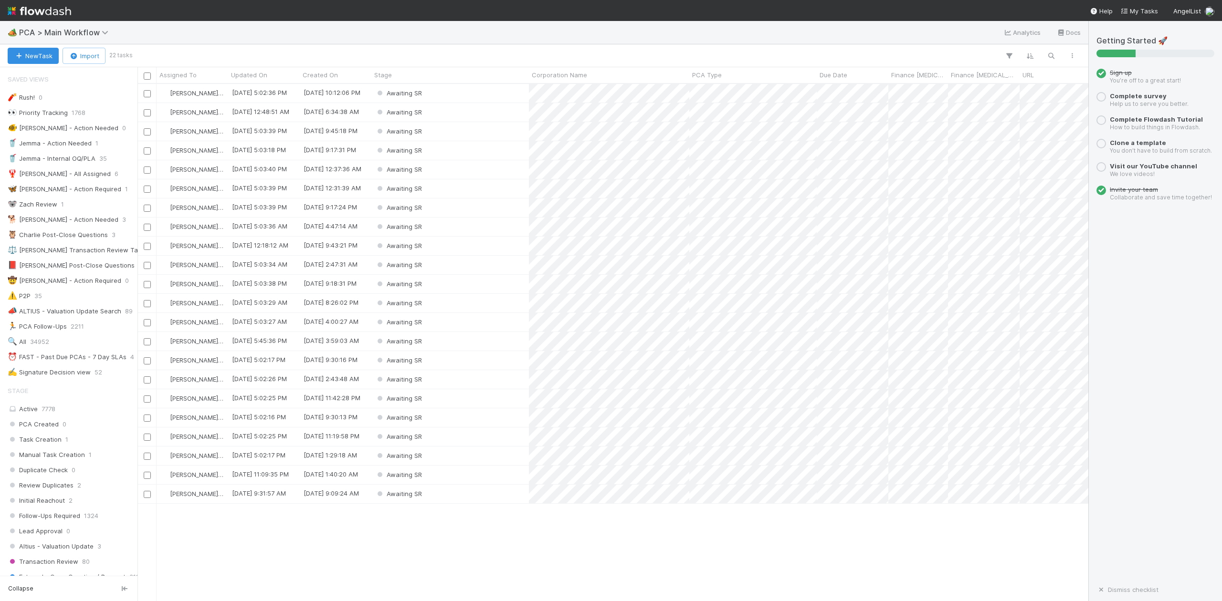
scroll to position [508, 941]
click at [445, 495] on div "Awaiting SR" at bounding box center [449, 494] width 157 height 19
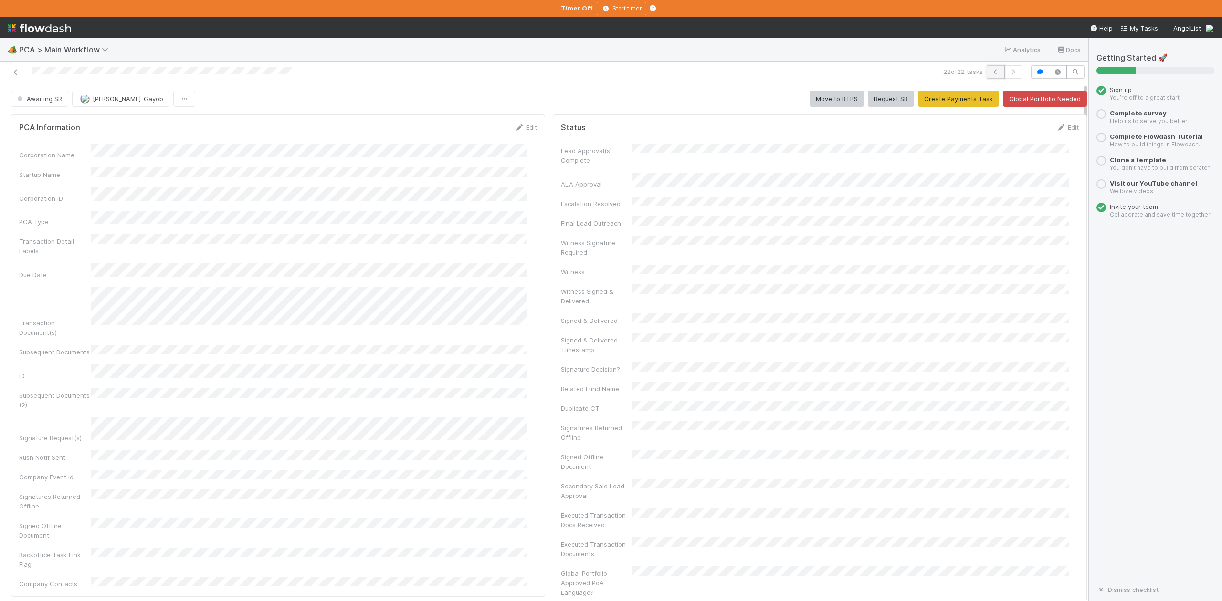
click at [991, 71] on icon "button" at bounding box center [996, 72] width 10 height 6
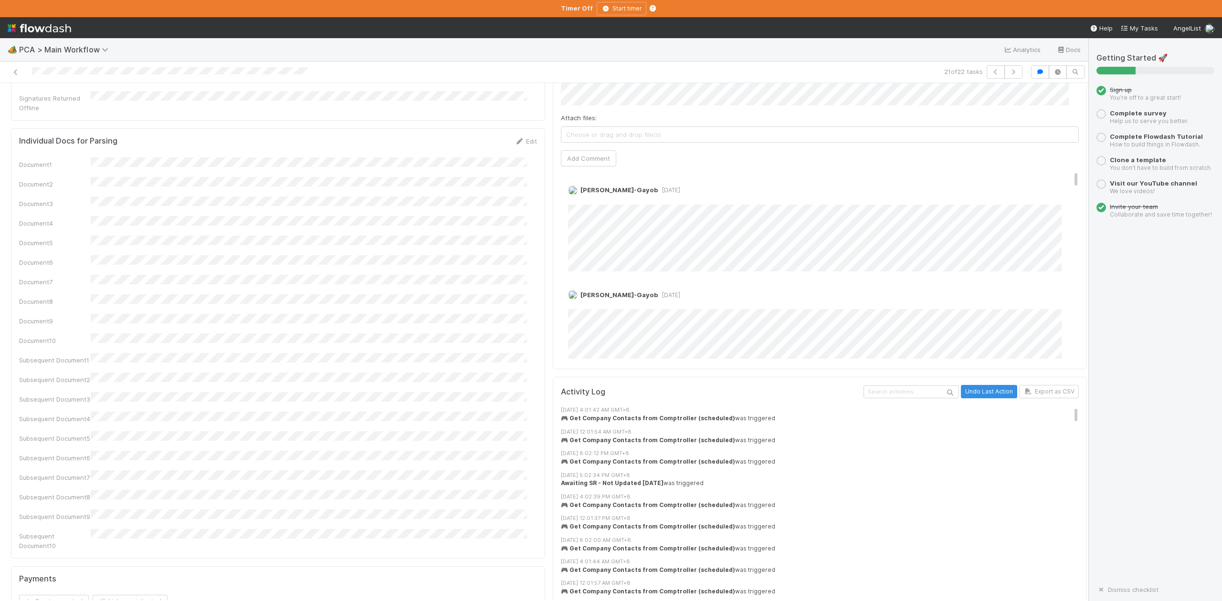
scroll to position [1400, 0]
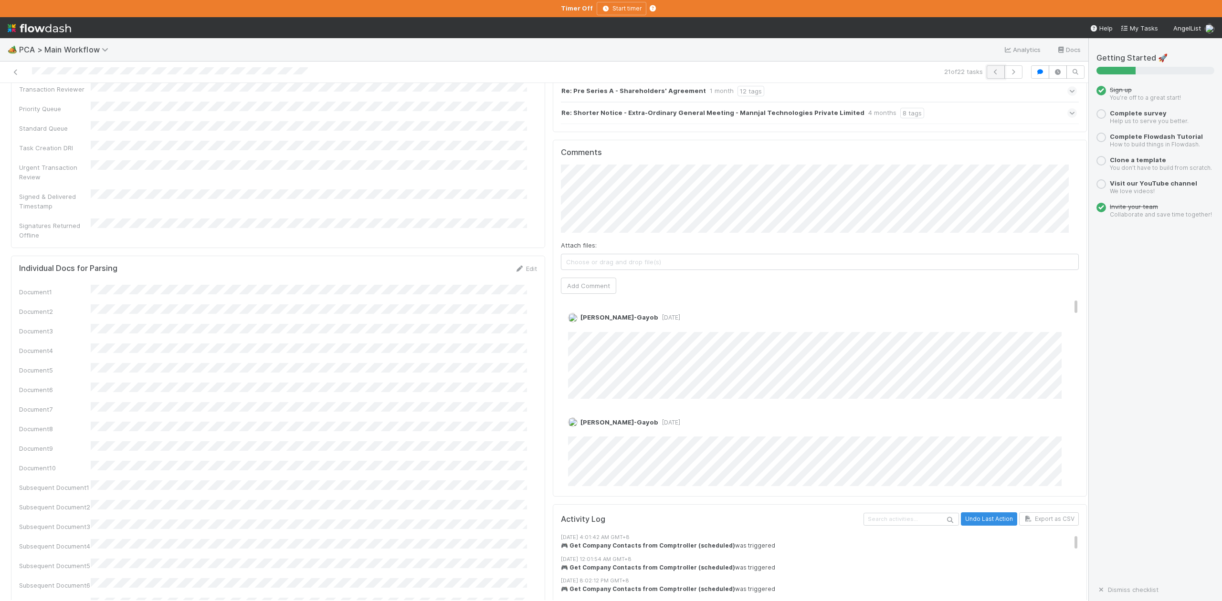
click at [986, 68] on button "button" at bounding box center [995, 71] width 18 height 13
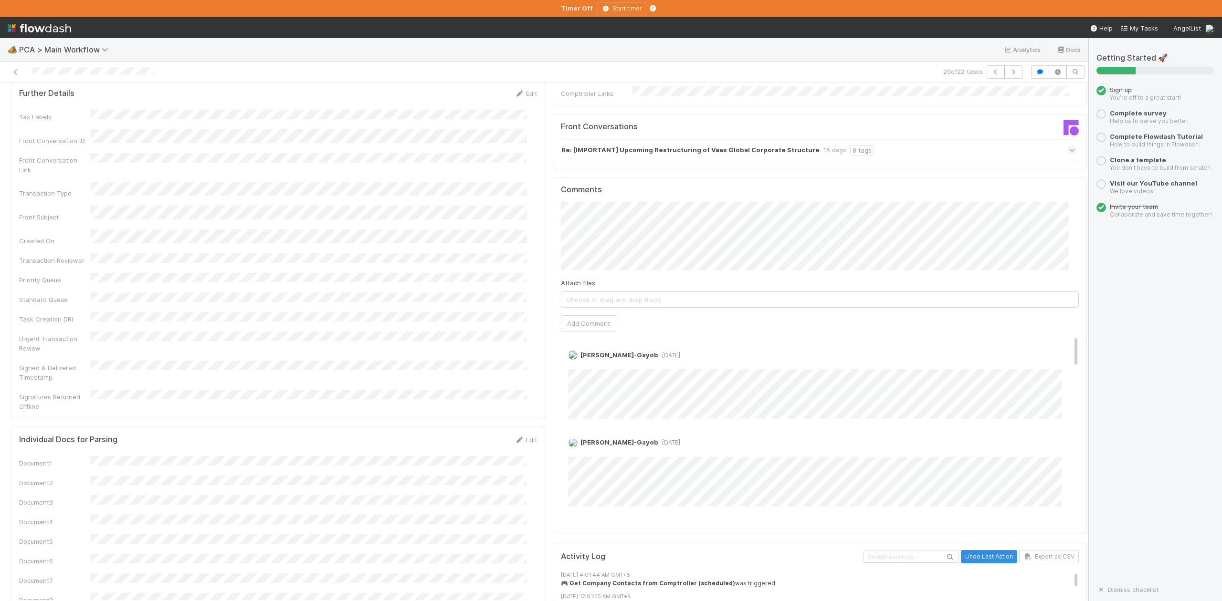
scroll to position [1209, 0]
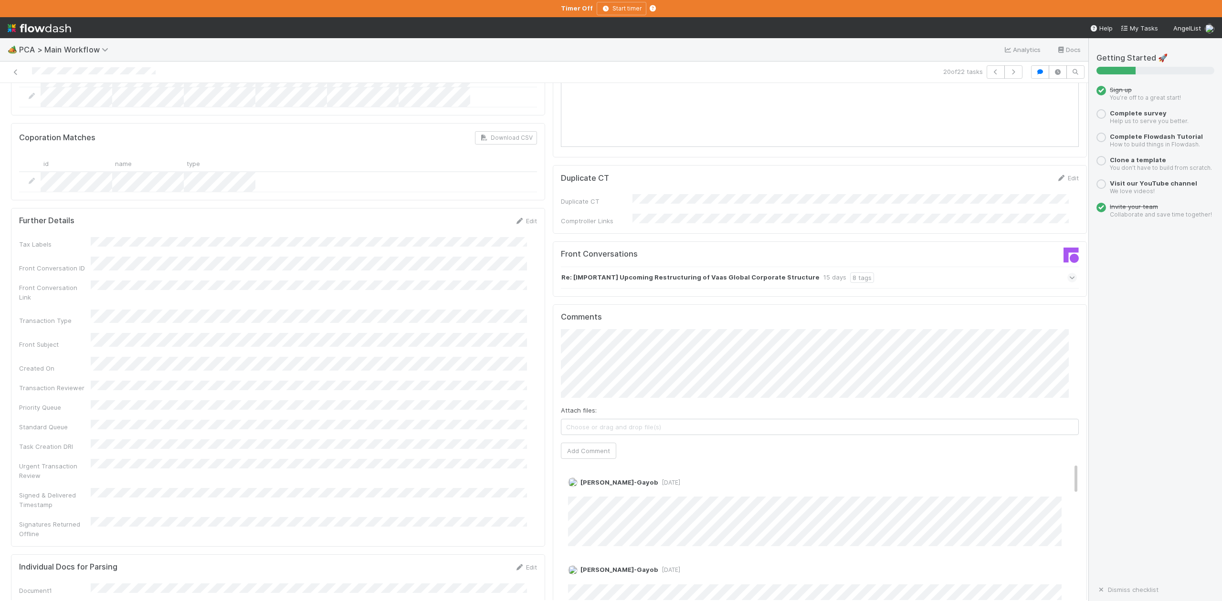
click at [553, 309] on div "Comments Attach files: Choose or drag and drop file(s) Add Comment Loraine Pati…" at bounding box center [820, 482] width 534 height 357
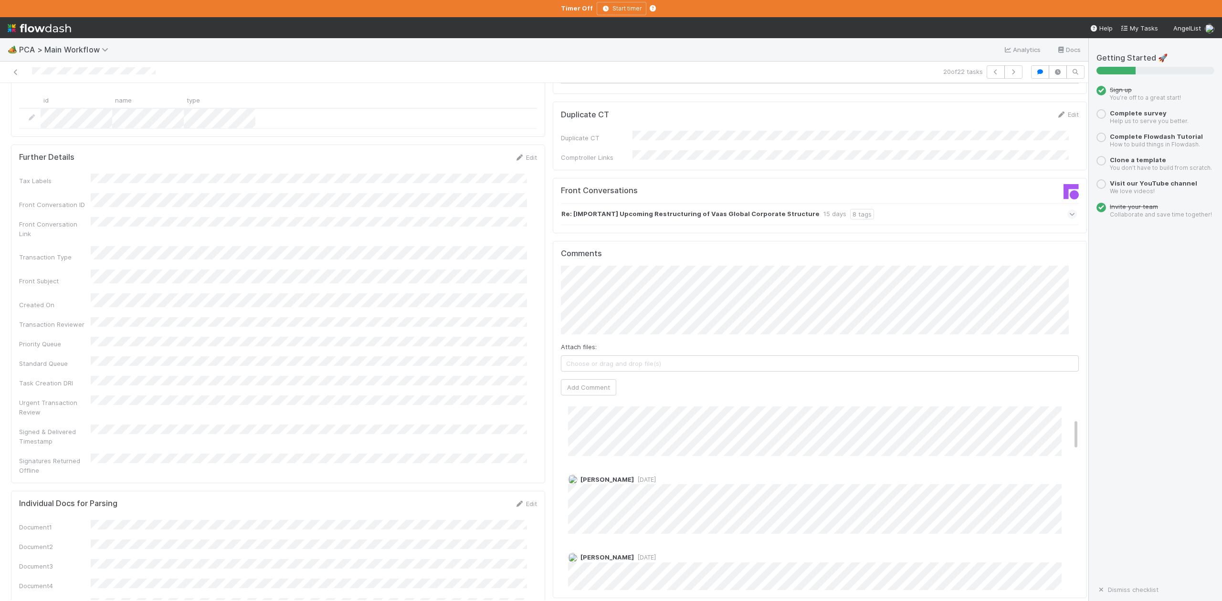
scroll to position [0, 0]
click at [986, 76] on button "button" at bounding box center [995, 71] width 18 height 13
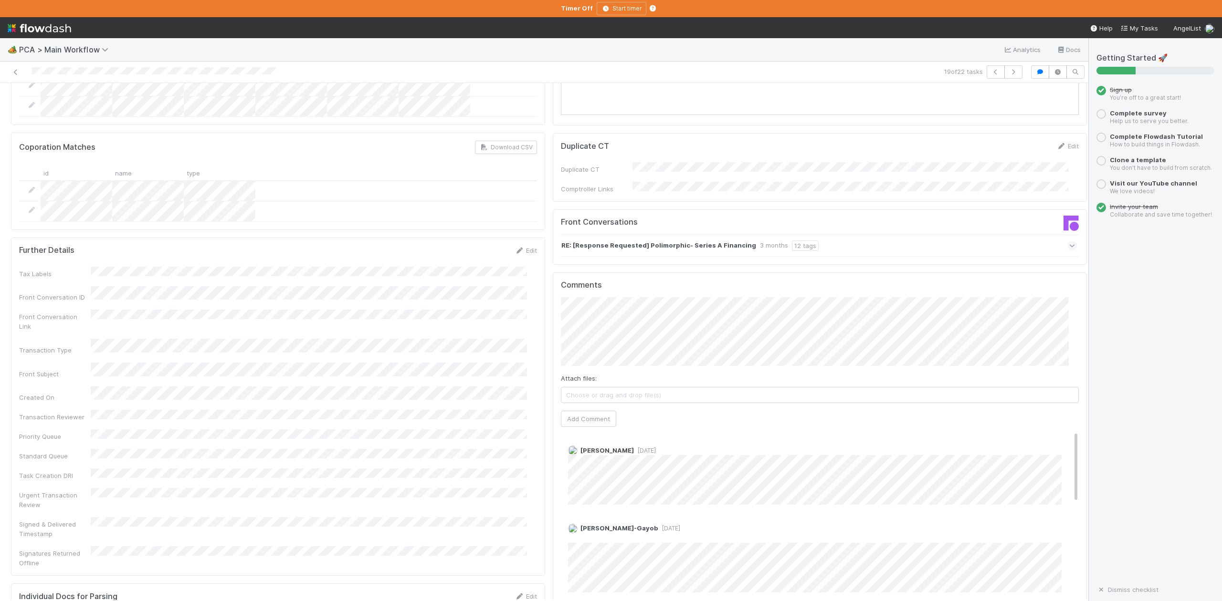
scroll to position [1272, 0]
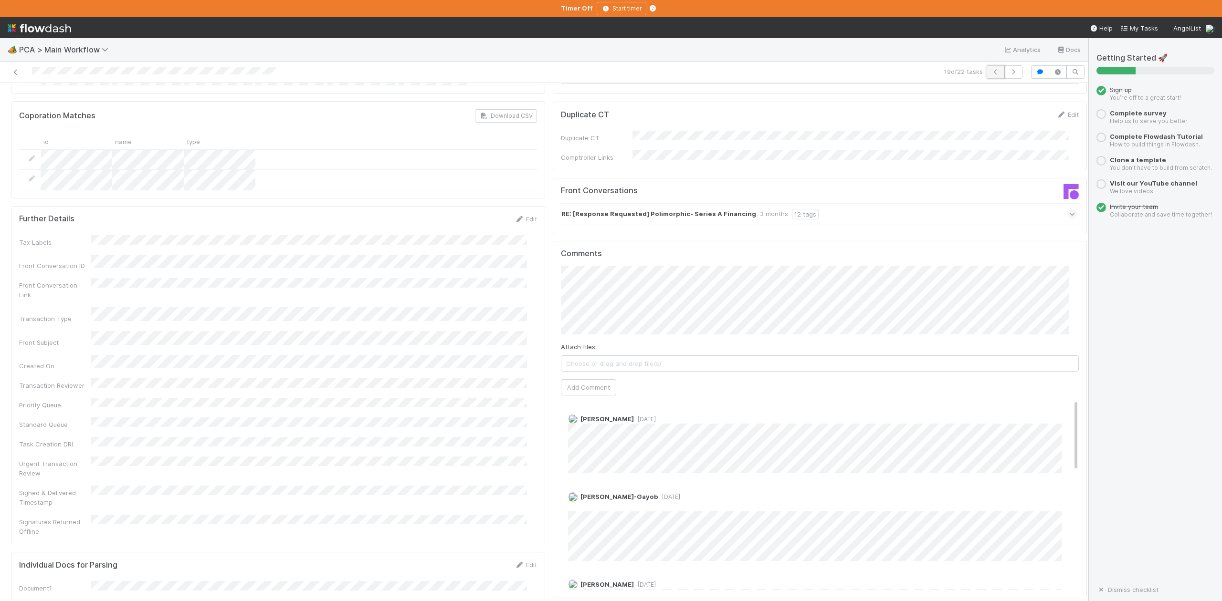
click at [991, 71] on icon "button" at bounding box center [996, 72] width 10 height 6
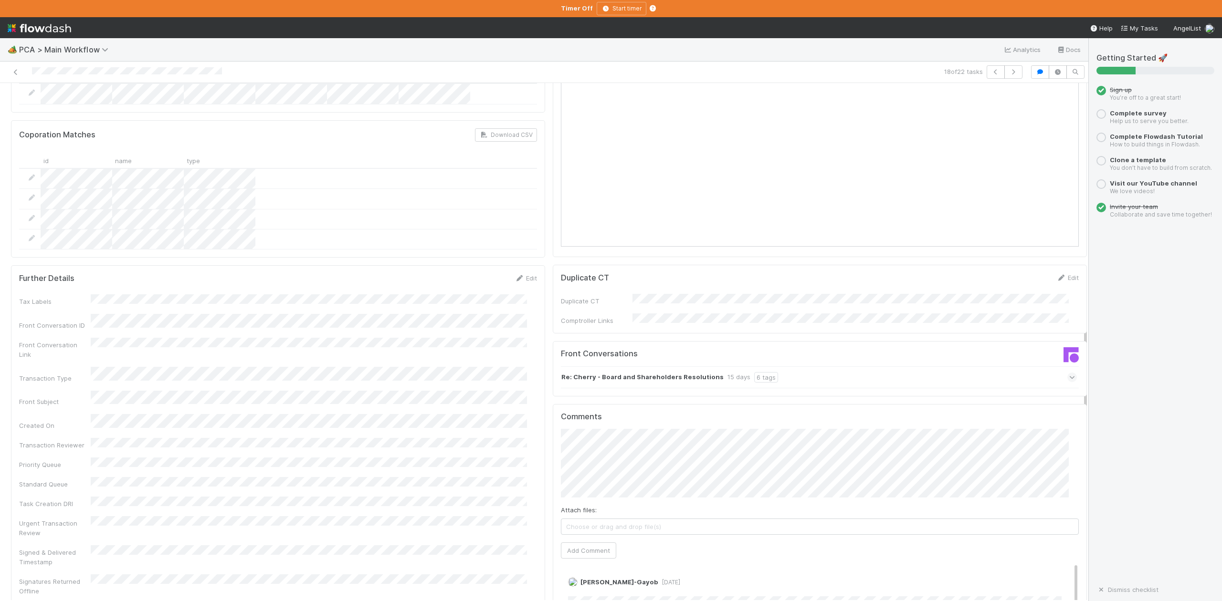
scroll to position [1209, 0]
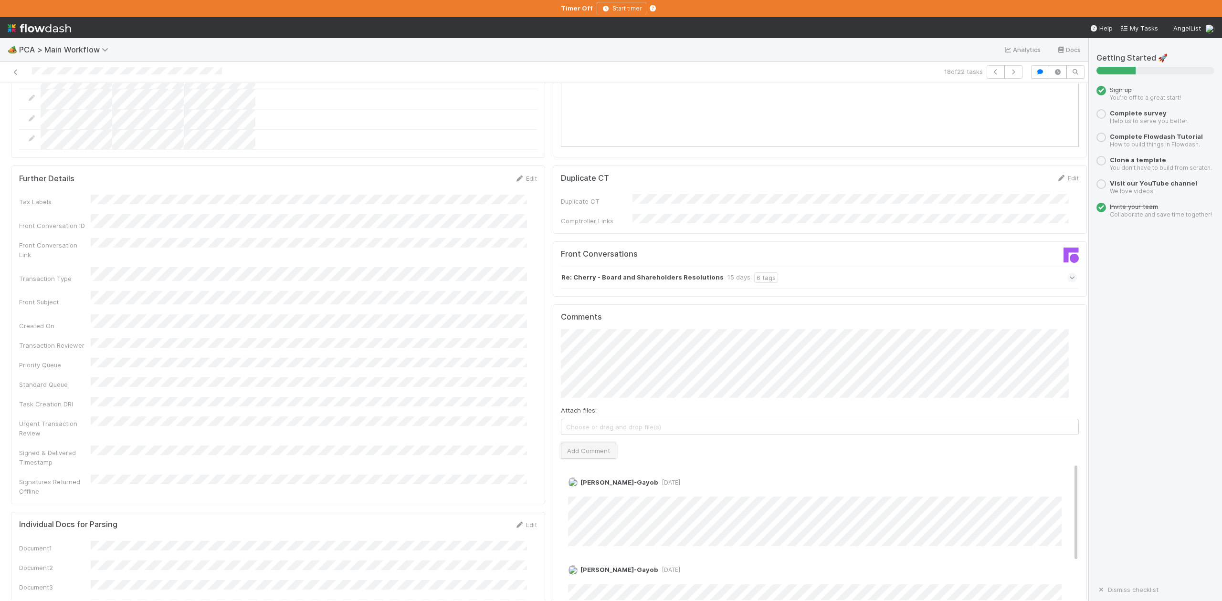
click at [581, 443] on button "Add Comment" at bounding box center [588, 451] width 55 height 16
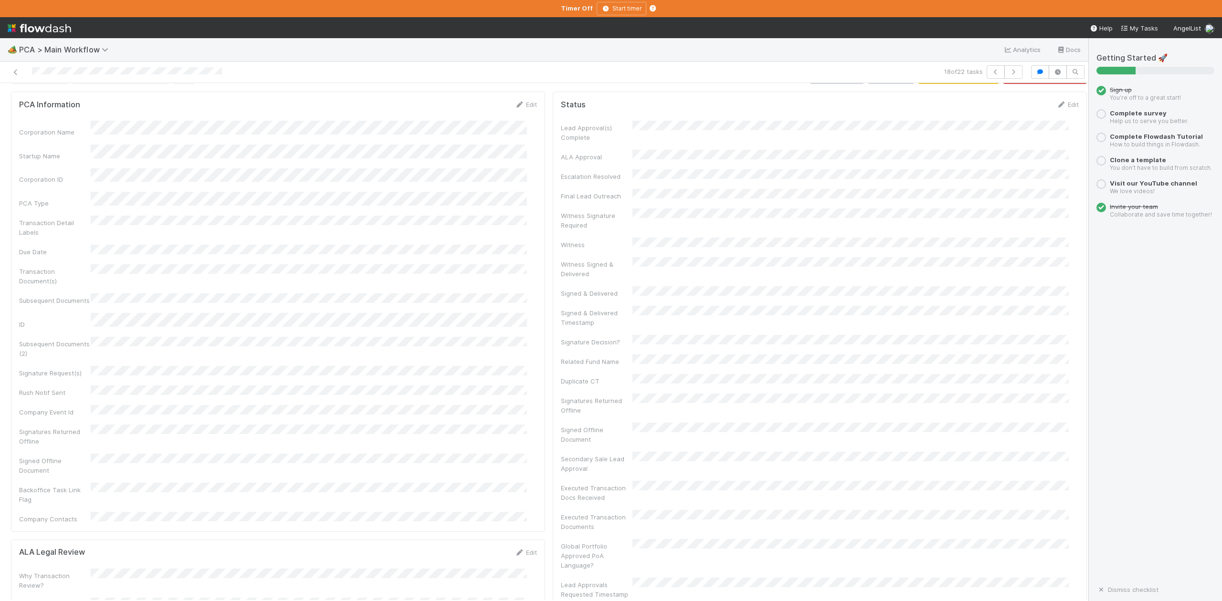
scroll to position [0, 0]
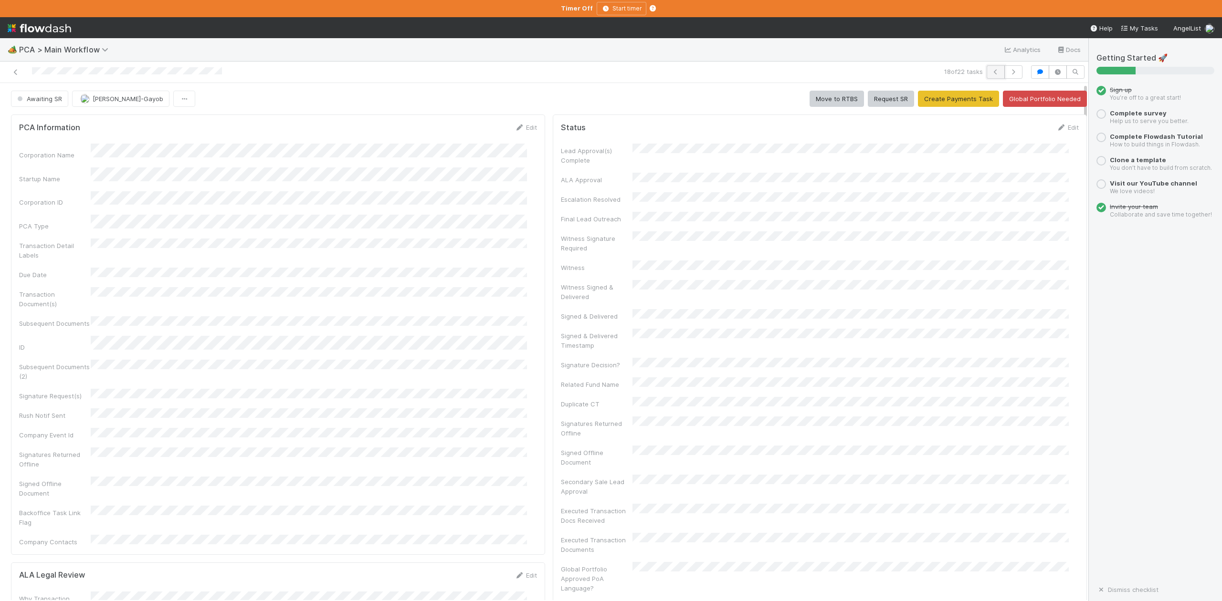
click at [986, 71] on button "button" at bounding box center [995, 71] width 18 height 13
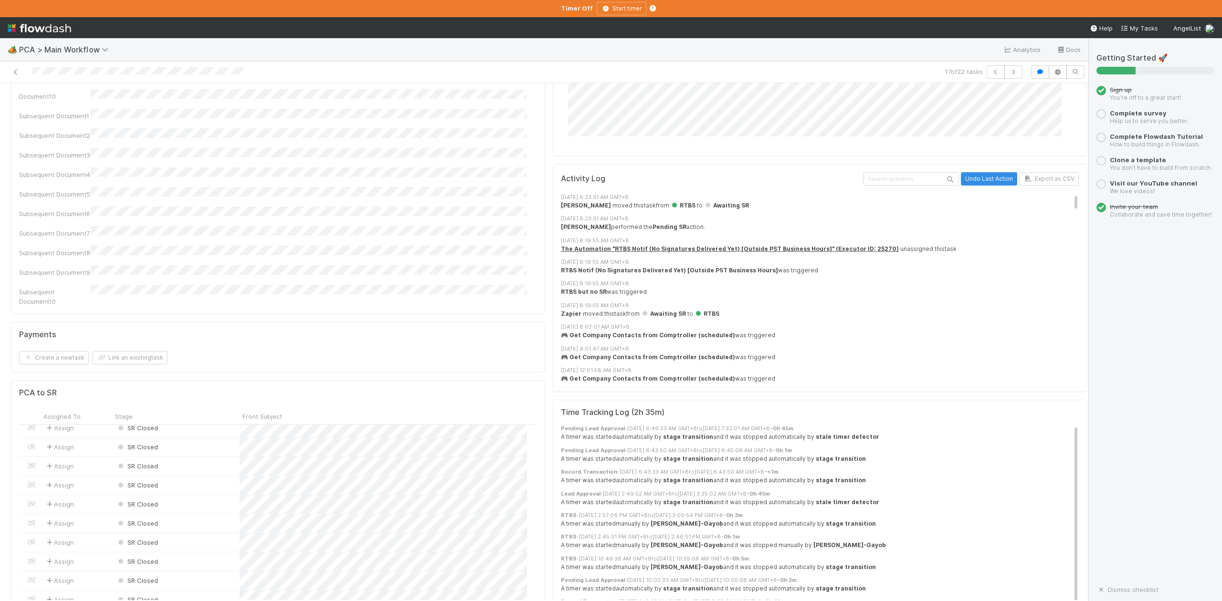
scroll to position [407, 0]
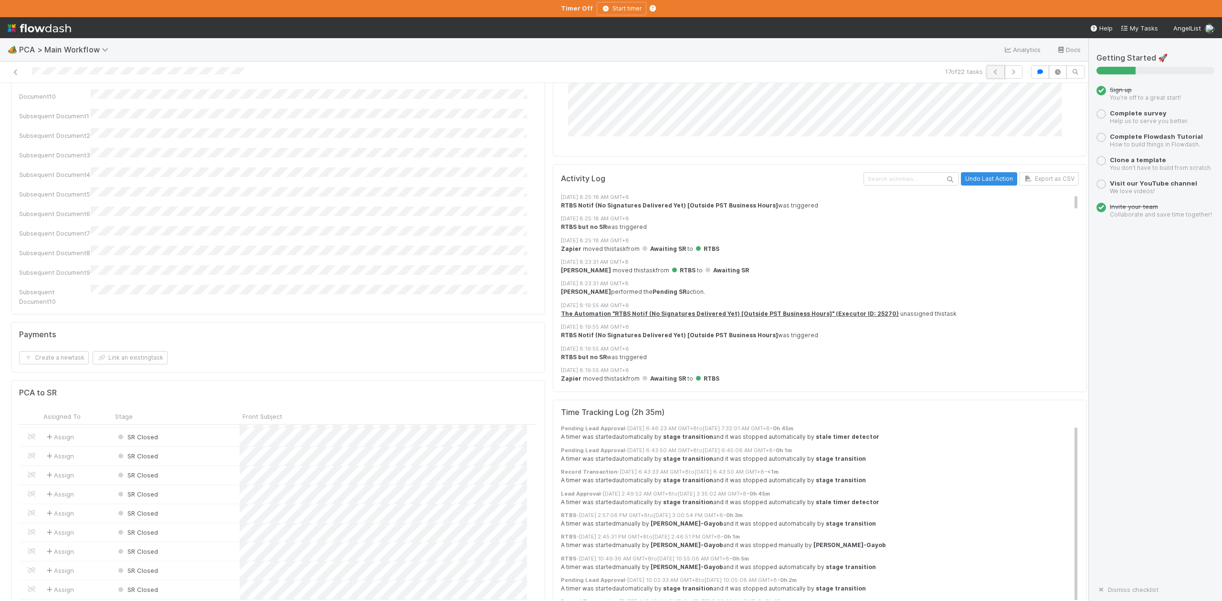
click at [991, 72] on icon "button" at bounding box center [996, 72] width 10 height 6
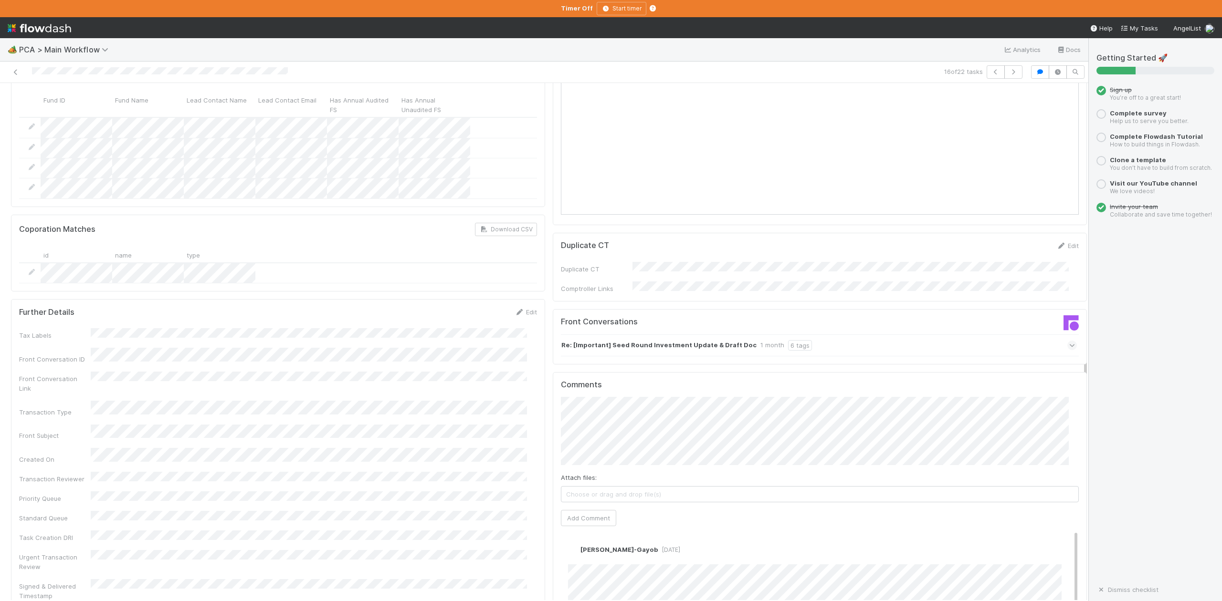
scroll to position [1336, 0]
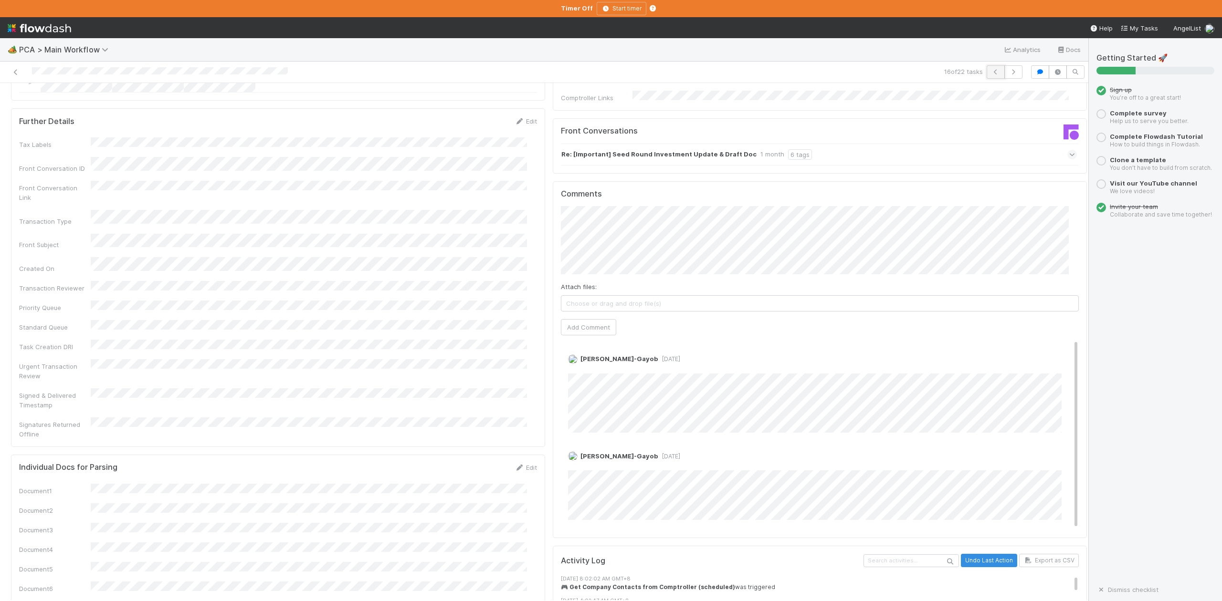
click at [991, 74] on icon "button" at bounding box center [996, 72] width 10 height 6
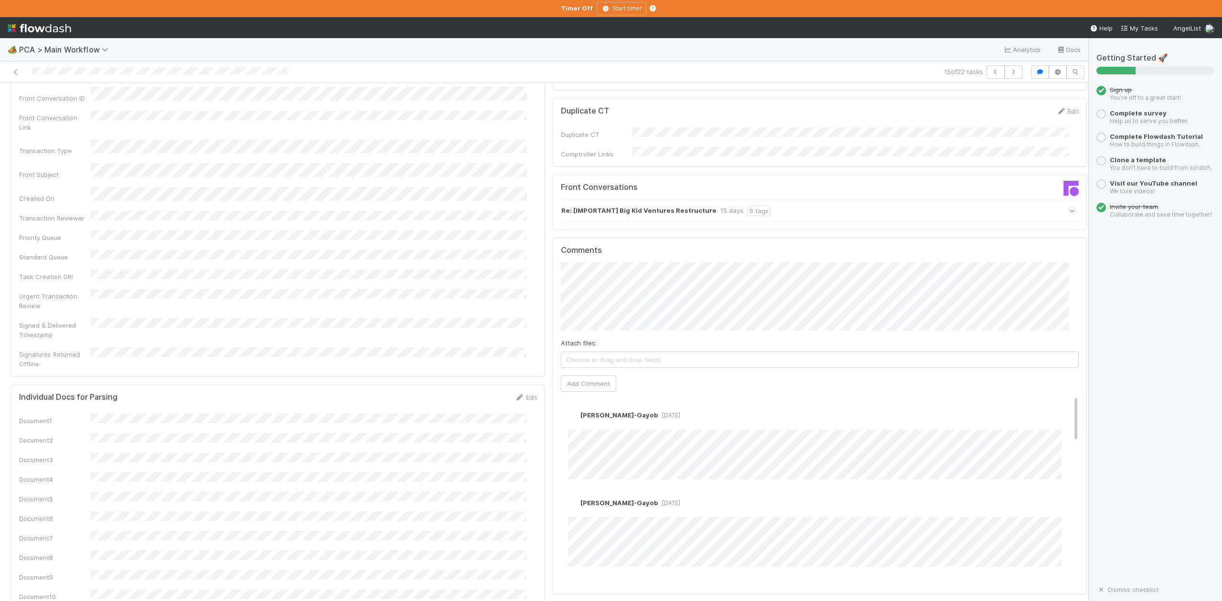
scroll to position [1336, 0]
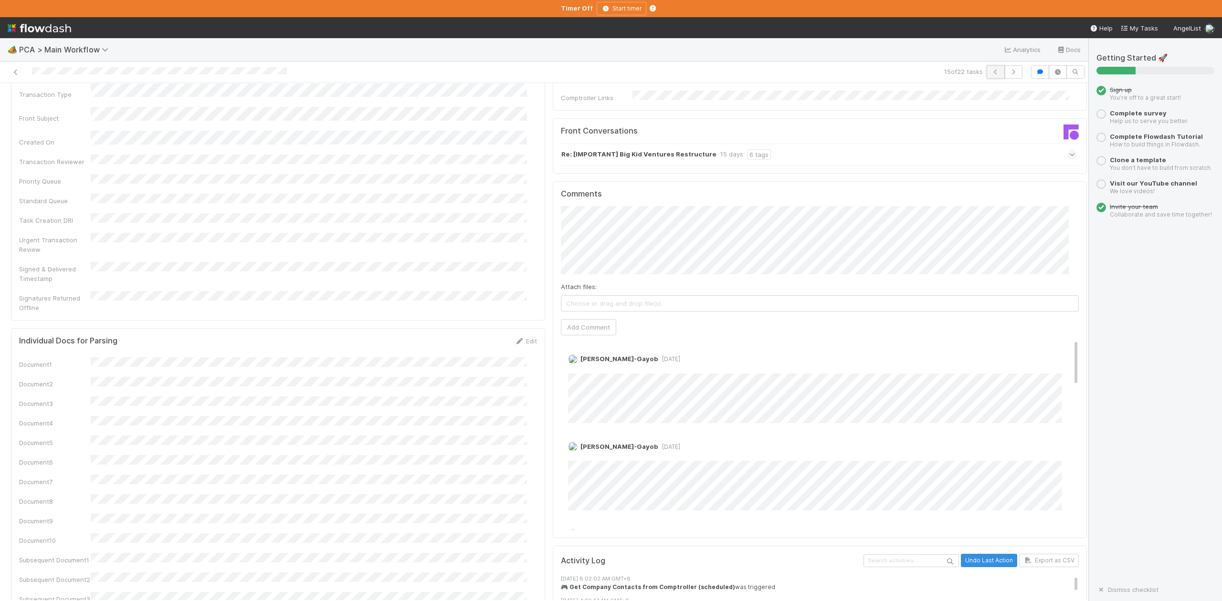
click at [991, 71] on icon "button" at bounding box center [996, 72] width 10 height 6
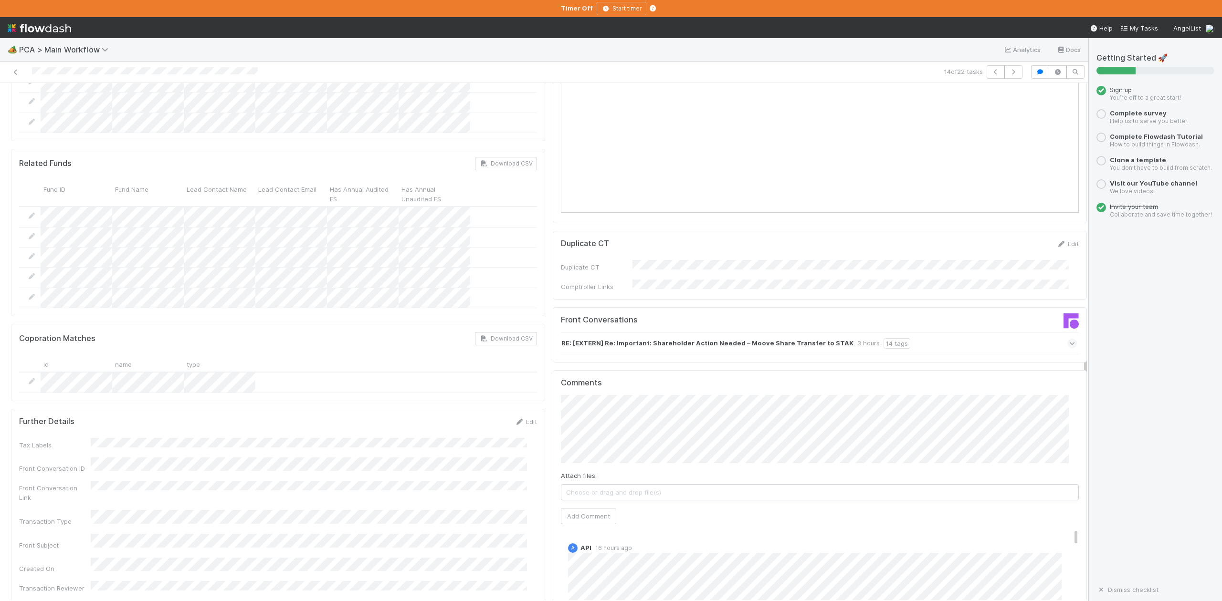
scroll to position [1272, 0]
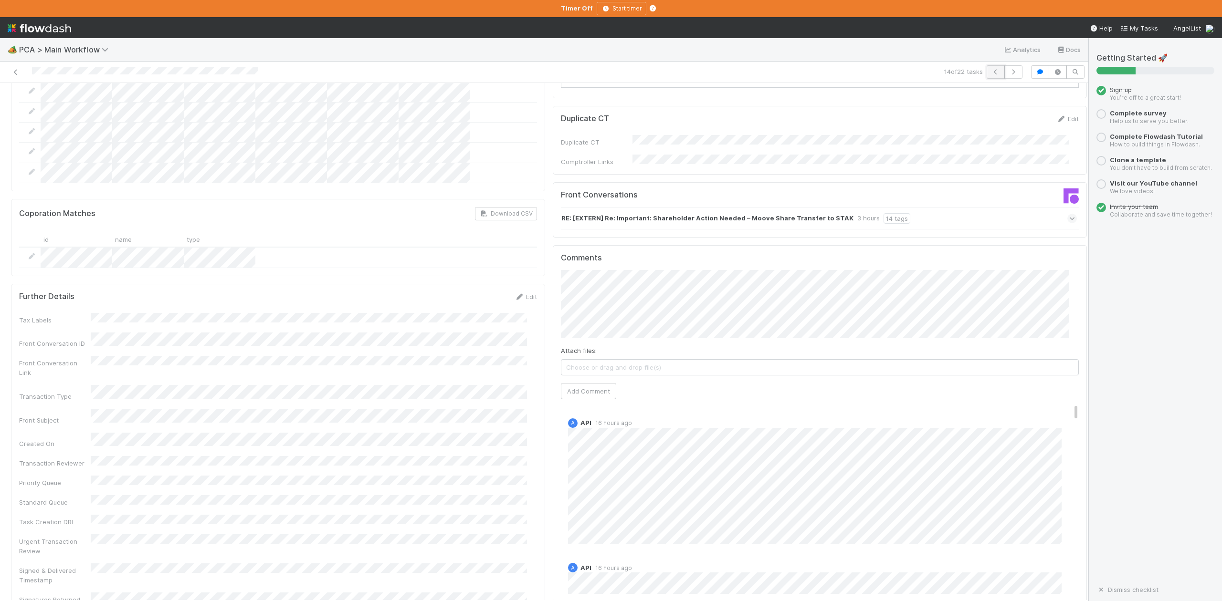
click at [991, 69] on icon "button" at bounding box center [996, 72] width 10 height 6
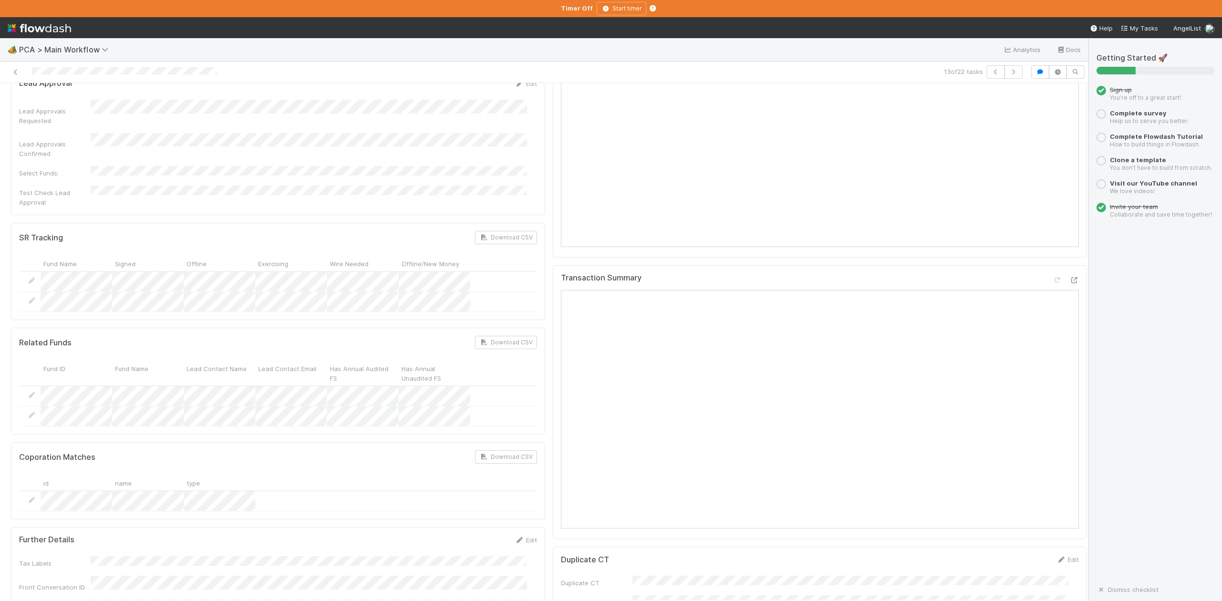
scroll to position [1209, 0]
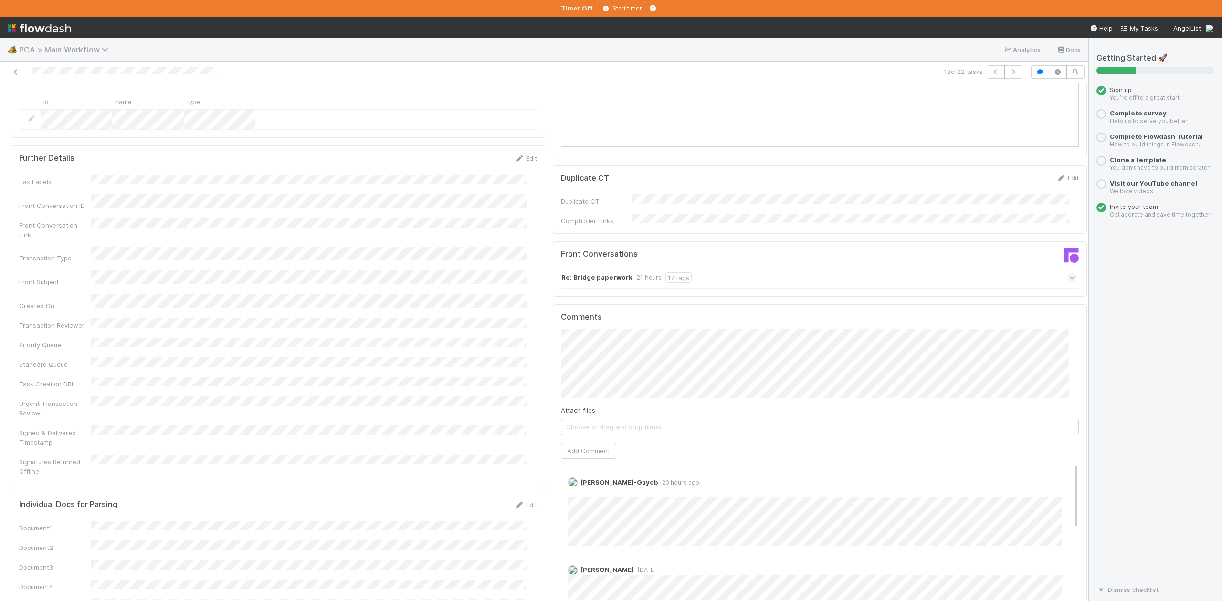
click at [107, 52] on icon at bounding box center [107, 50] width 10 height 8
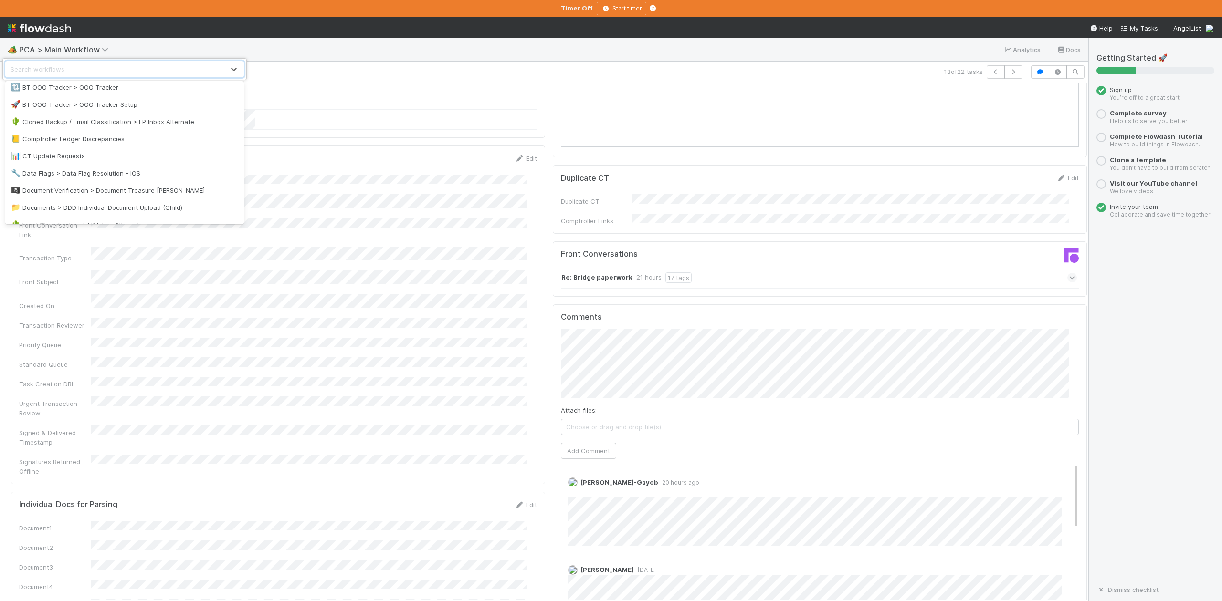
scroll to position [191, 0]
click at [115, 99] on div "🔍 Background Checks > New Investments" at bounding box center [124, 99] width 227 height 10
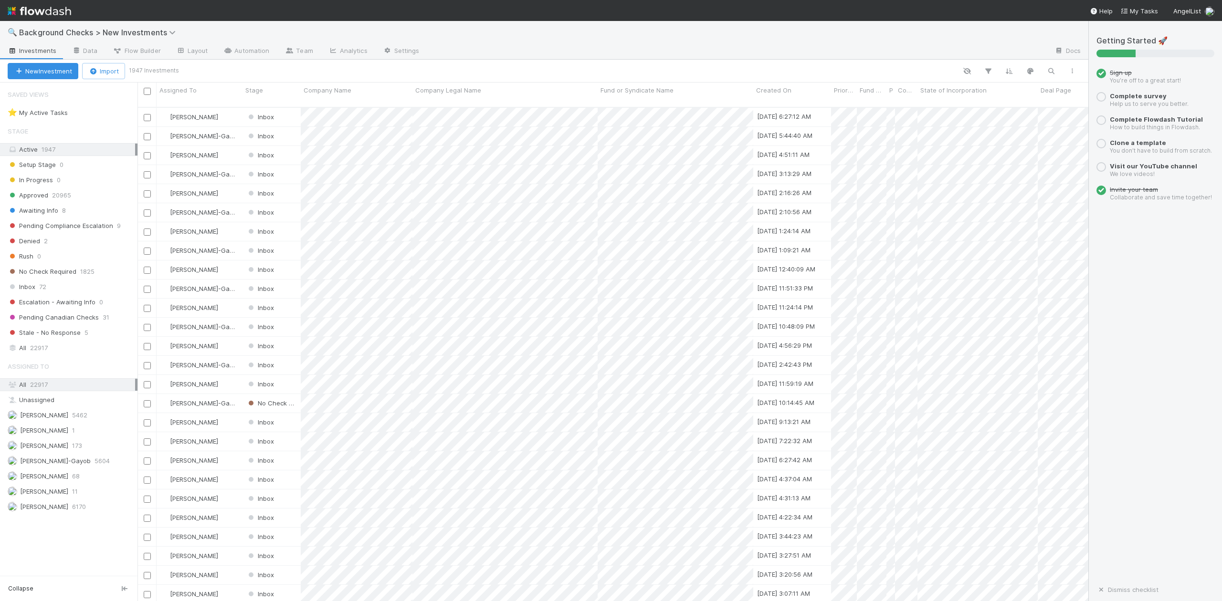
scroll to position [492, 941]
click at [32, 288] on span "Inbox" at bounding box center [22, 287] width 28 height 12
click at [66, 465] on span "[PERSON_NAME]-Gayob" at bounding box center [55, 461] width 71 height 8
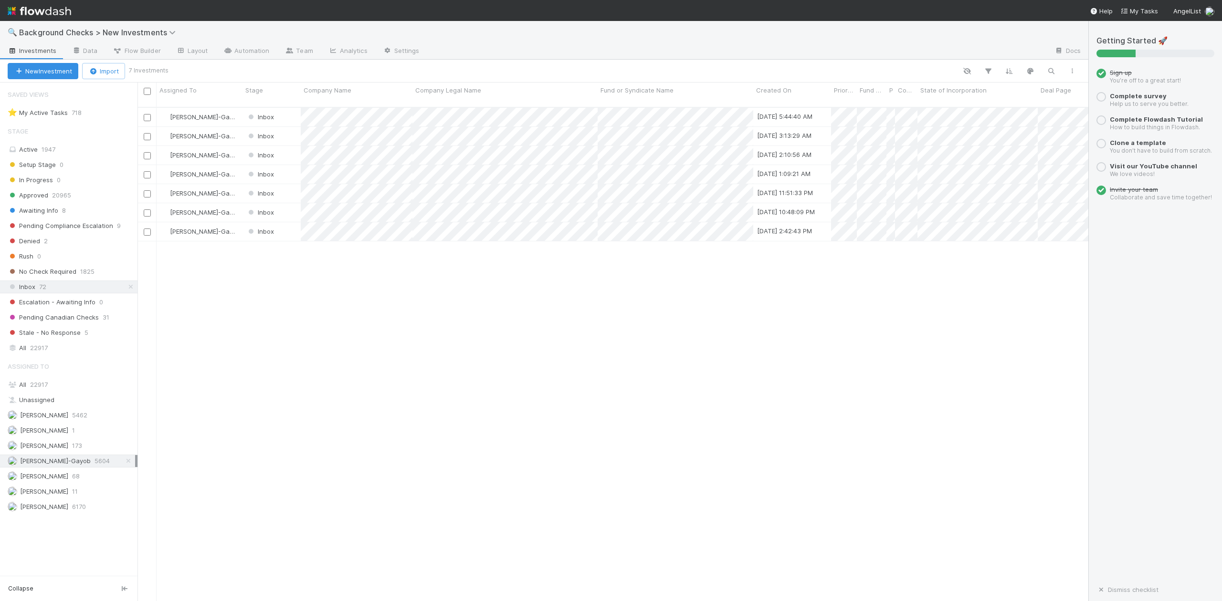
scroll to position [492, 941]
click at [336, 256] on div at bounding box center [611, 300] width 1222 height 601
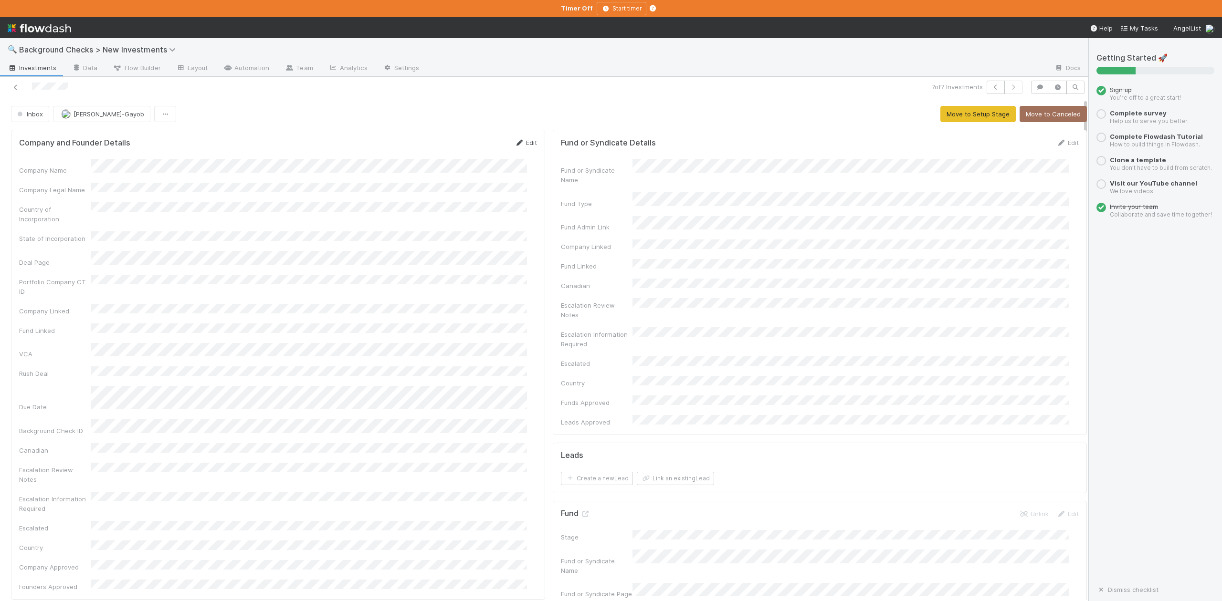
click at [522, 144] on link "Edit" at bounding box center [525, 143] width 22 height 8
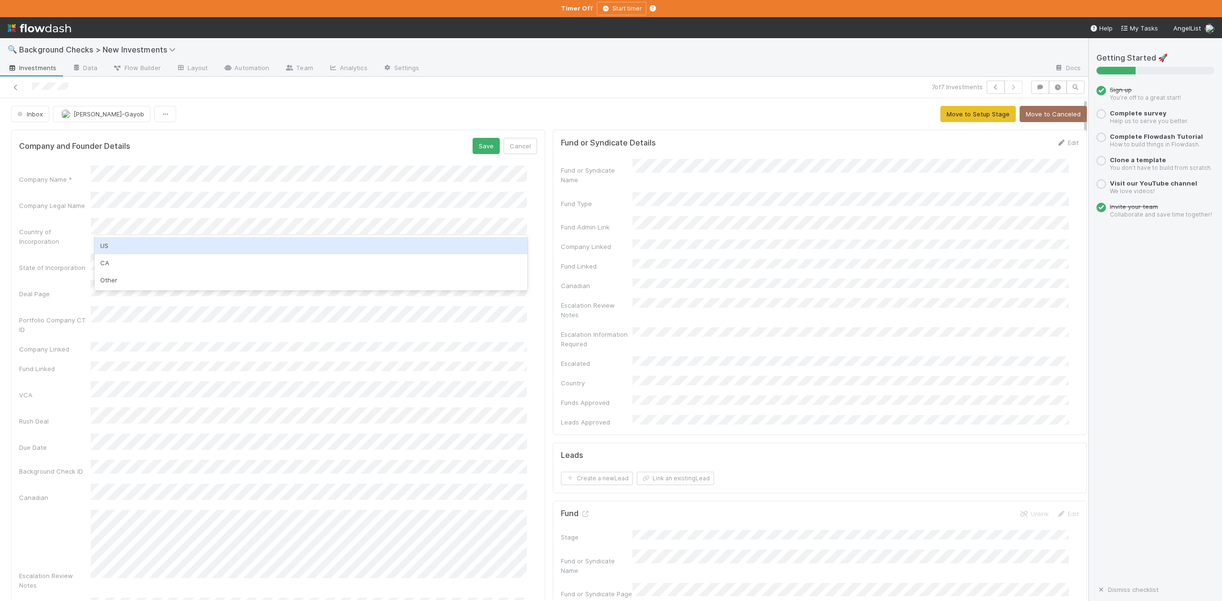
click at [111, 244] on div "US" at bounding box center [310, 245] width 432 height 17
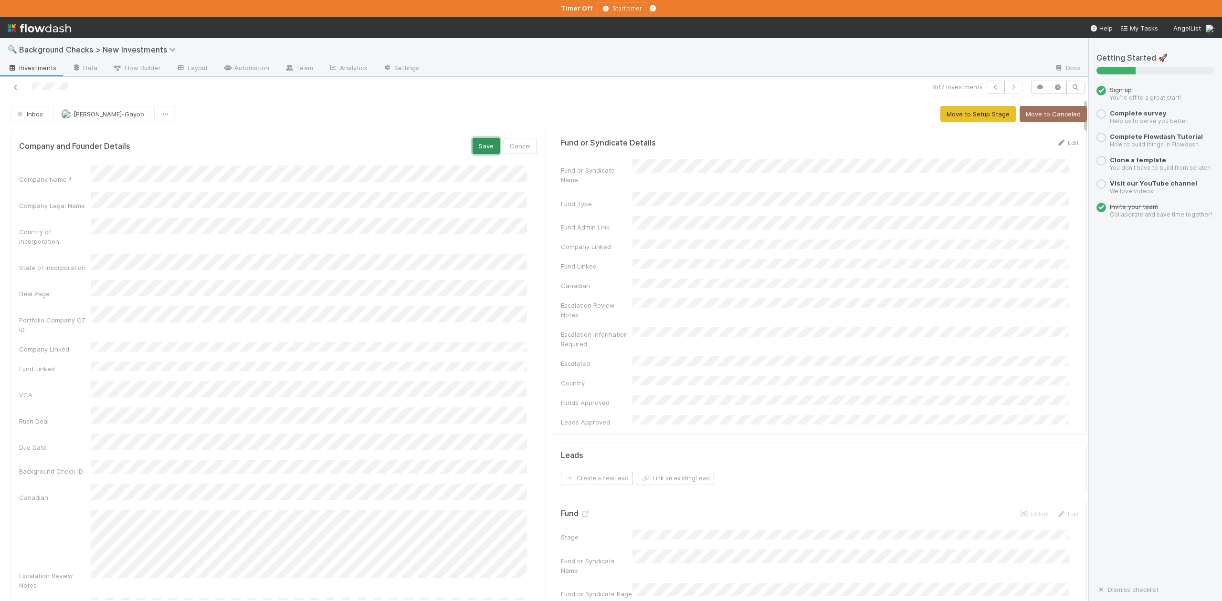
click at [472, 148] on button "Save" at bounding box center [485, 146] width 27 height 16
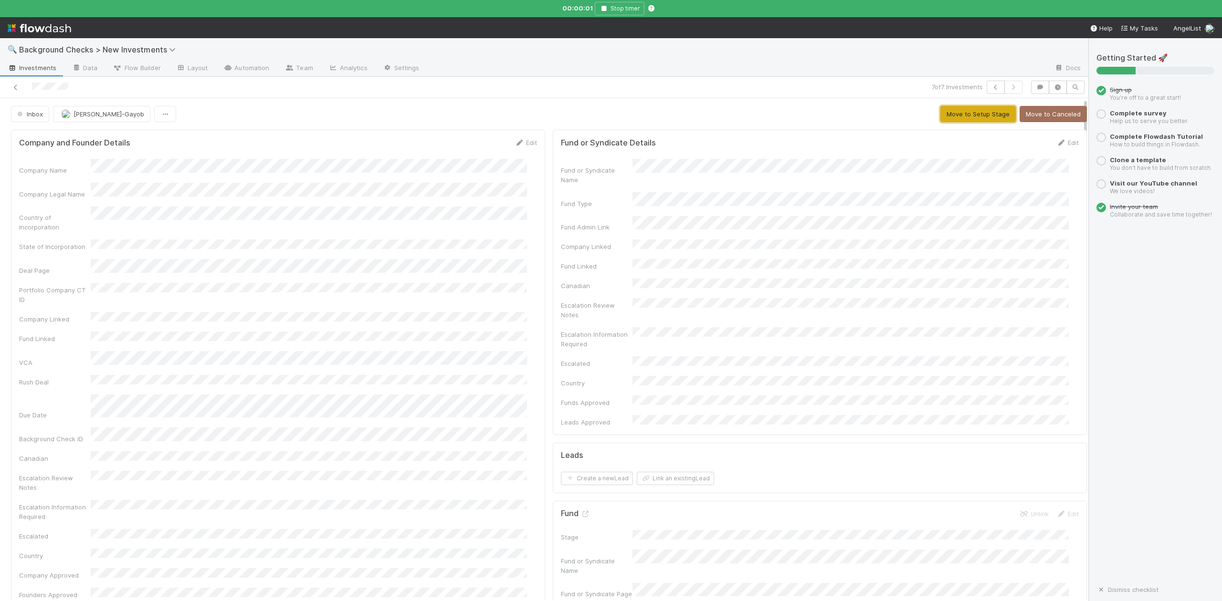
click at [945, 115] on button "Move to Setup Stage" at bounding box center [977, 114] width 75 height 16
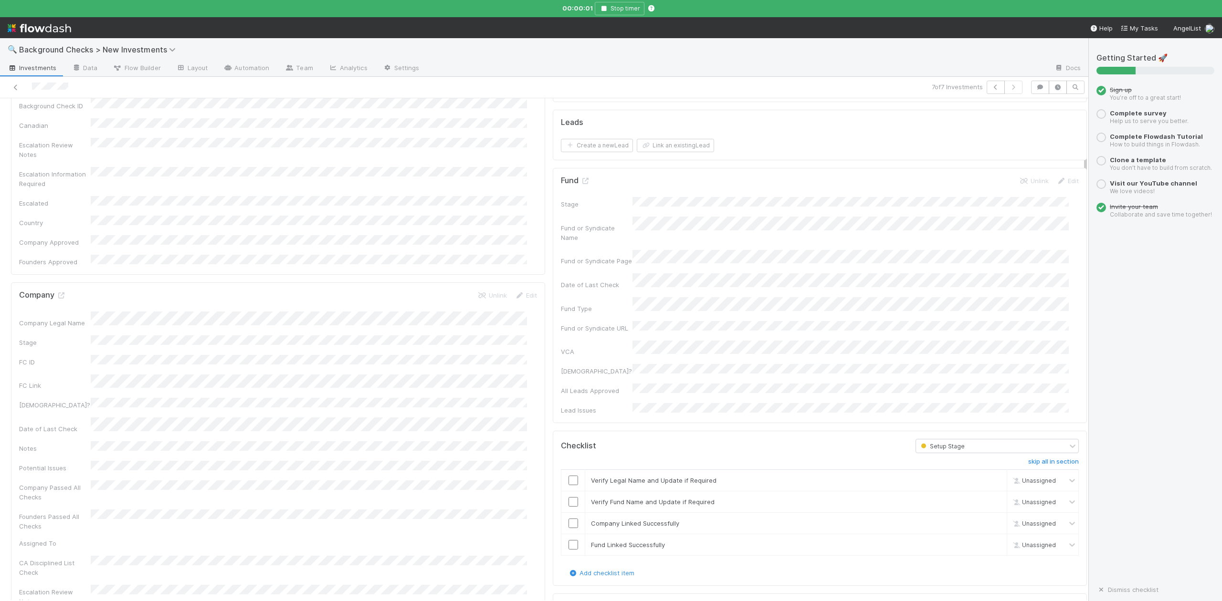
scroll to position [445, 0]
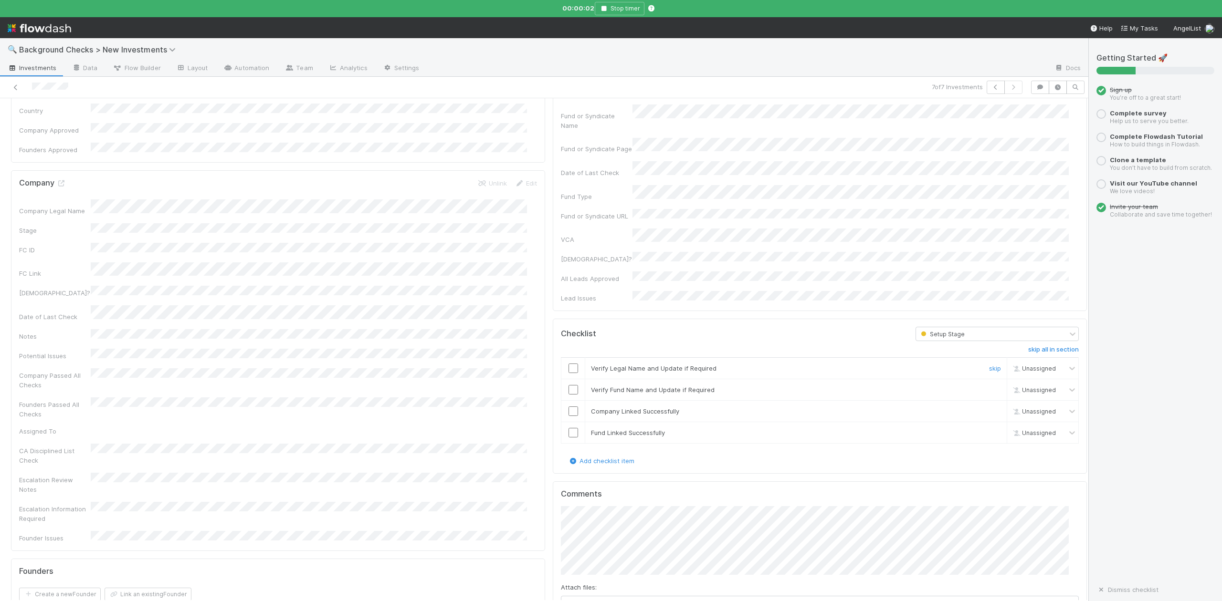
click at [568, 364] on input "checkbox" at bounding box center [573, 369] width 10 height 10
click at [568, 385] on input "checkbox" at bounding box center [573, 390] width 10 height 10
click at [568, 407] on input "checkbox" at bounding box center [573, 412] width 10 height 10
click at [568, 428] on input "checkbox" at bounding box center [573, 433] width 10 height 10
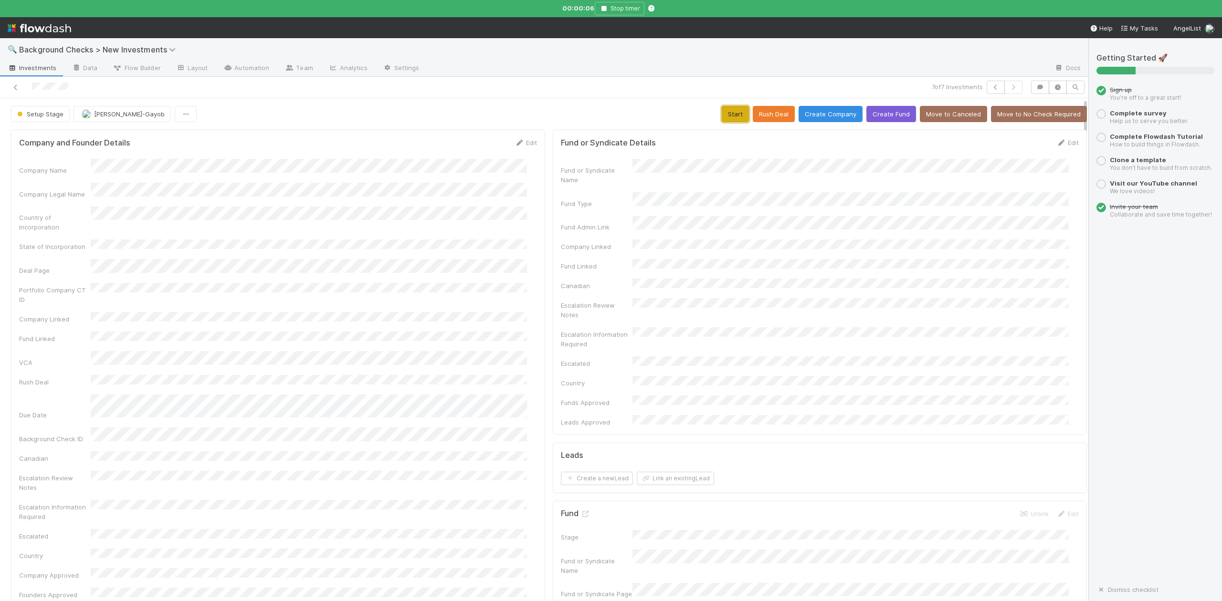
click at [721, 114] on button "Start" at bounding box center [734, 114] width 27 height 16
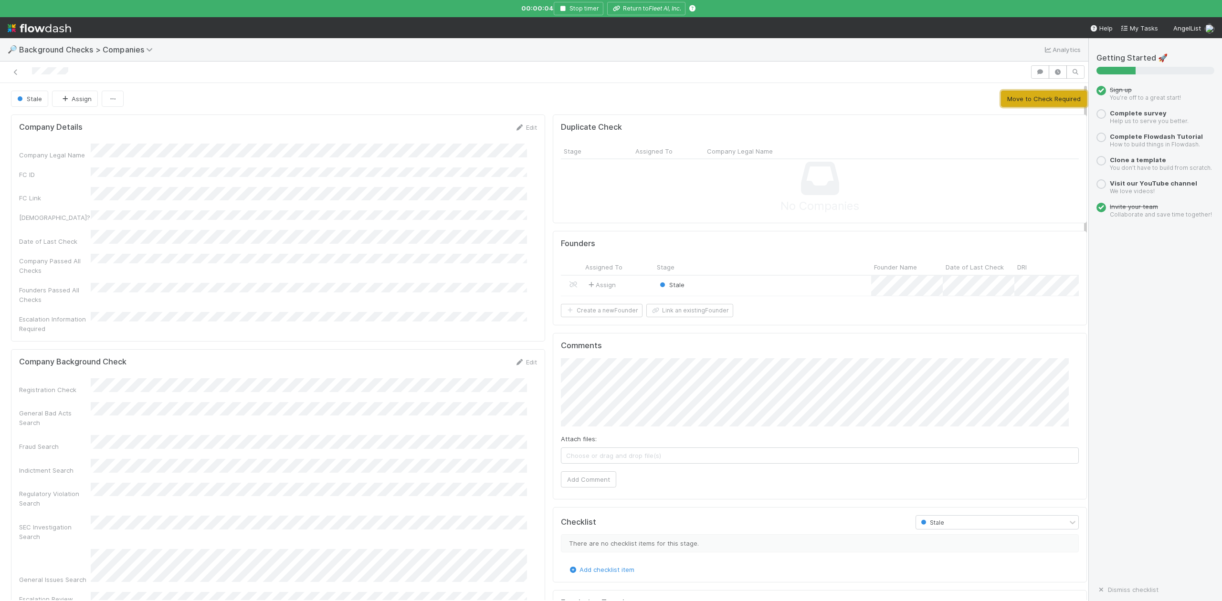
click at [1005, 100] on button "Move to Check Required" at bounding box center [1044, 99] width 86 height 16
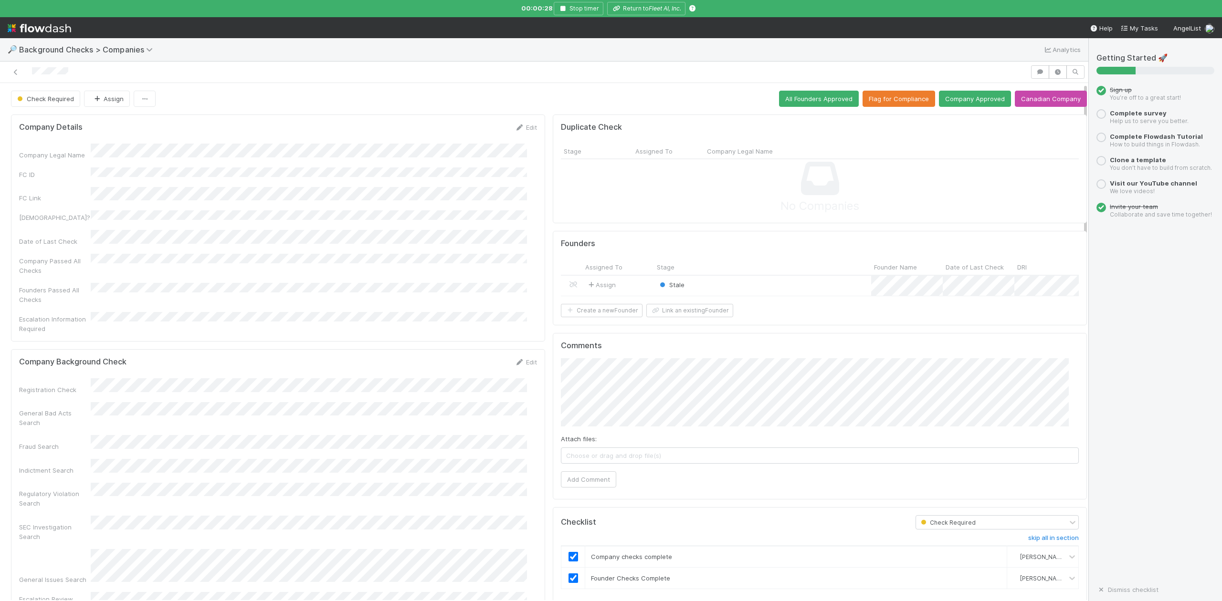
click at [725, 285] on div "Stale" at bounding box center [762, 286] width 217 height 21
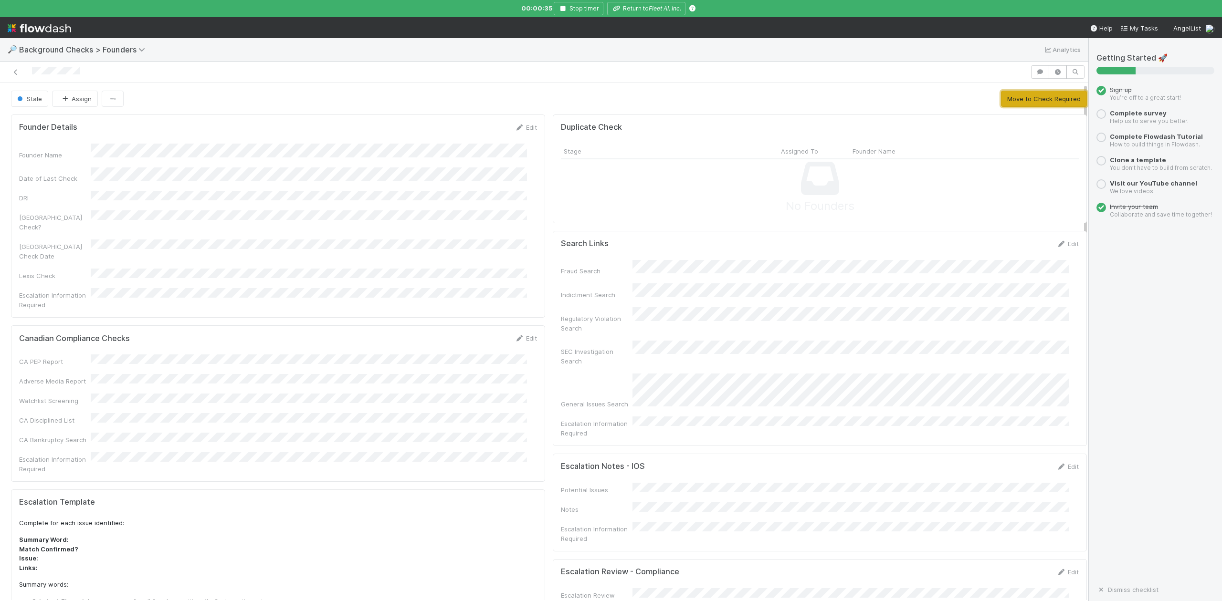
click at [1010, 98] on button "Move to Check Required" at bounding box center [1044, 99] width 86 height 16
click at [959, 99] on button "Approve Founder" at bounding box center [944, 99] width 63 height 16
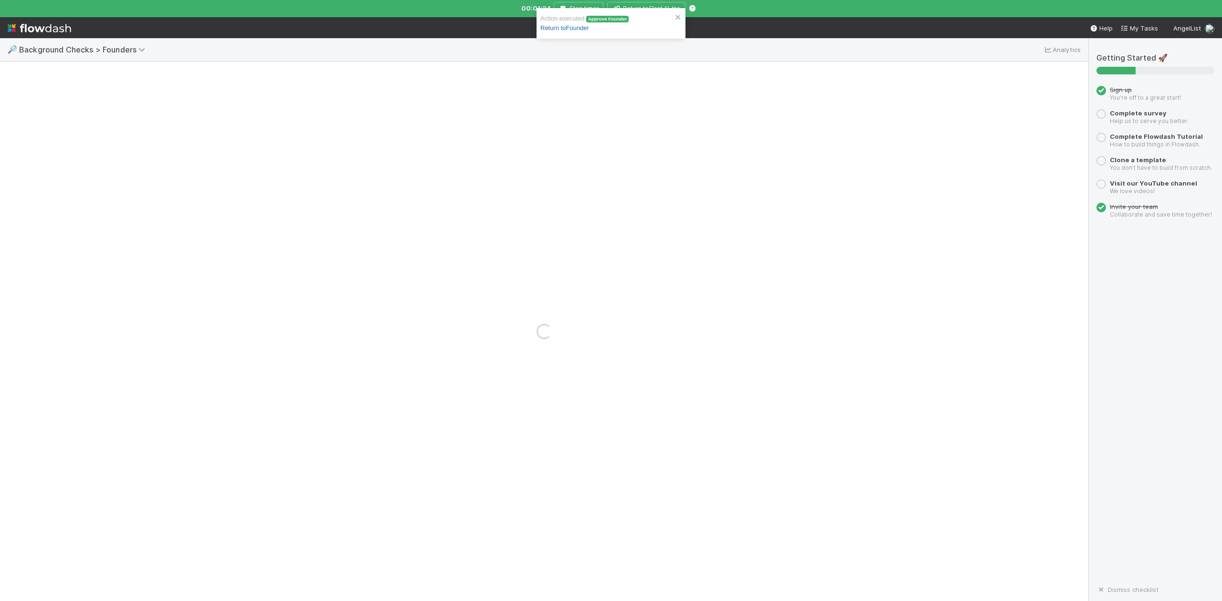
click at [555, 27] on link "Return to Founder" at bounding box center [564, 27] width 49 height 7
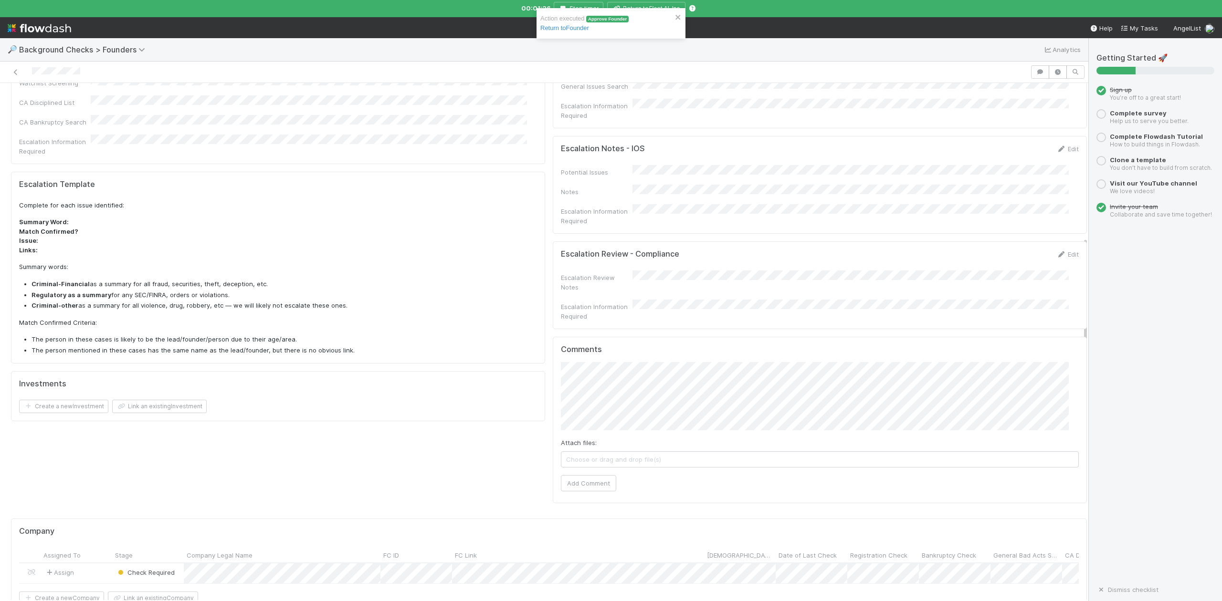
scroll to position [560, 0]
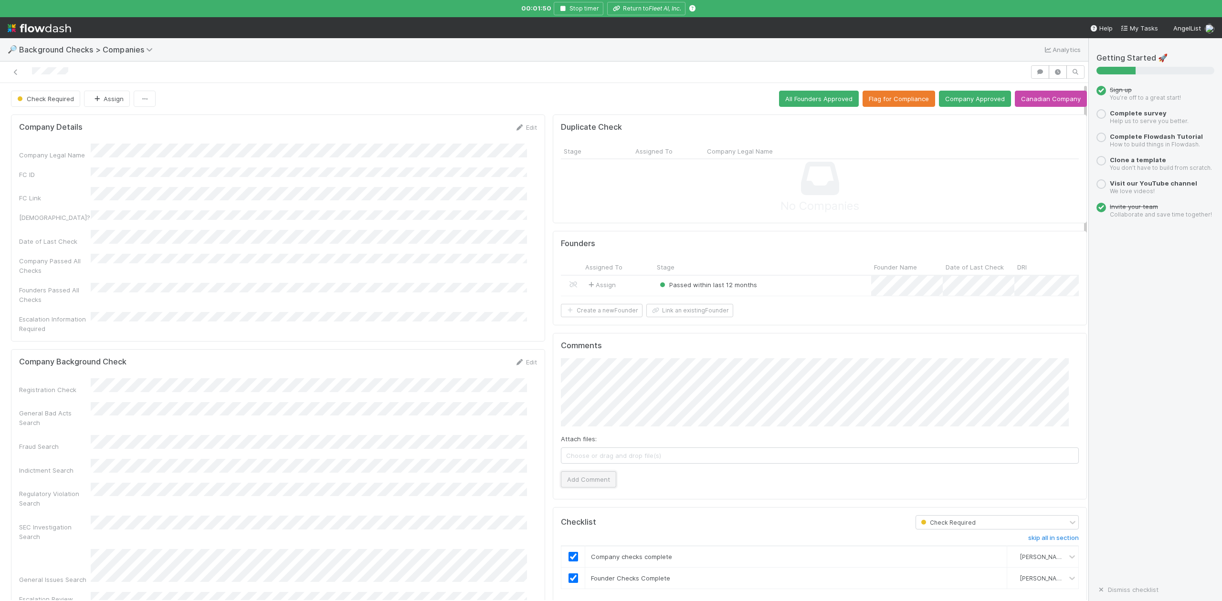
click at [592, 485] on button "Add Comment" at bounding box center [588, 479] width 55 height 16
click at [789, 94] on button "All Founders Approved" at bounding box center [819, 99] width 80 height 16
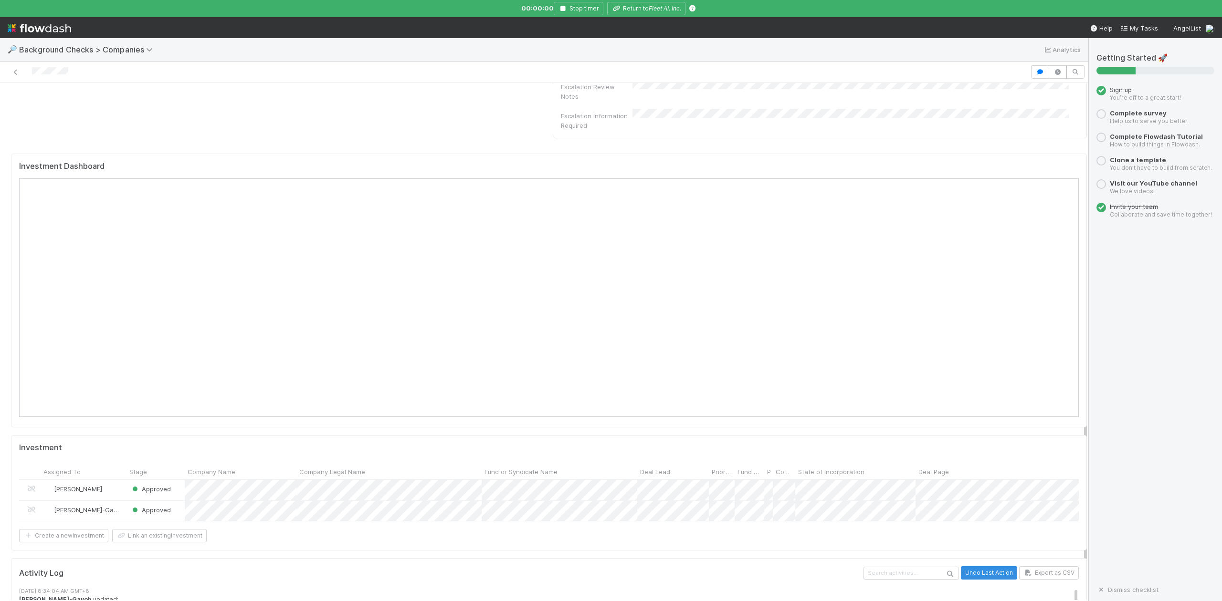
scroll to position [954, 0]
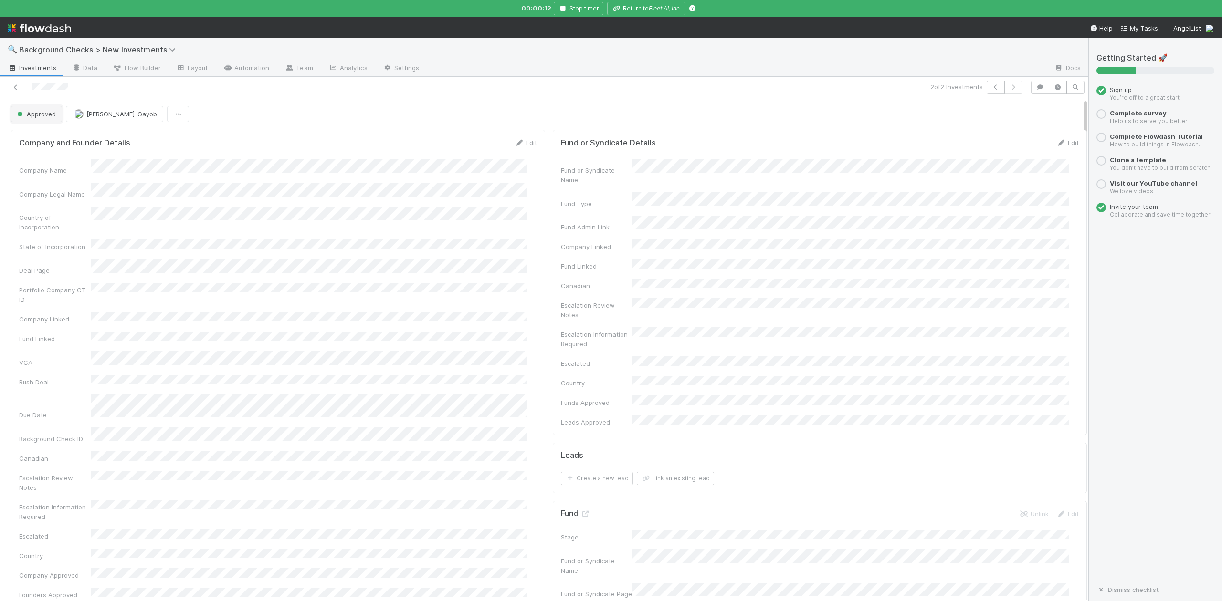
click at [43, 119] on button "Approved" at bounding box center [36, 114] width 51 height 16
click at [50, 154] on span "In Progress" at bounding box center [35, 157] width 45 height 8
click at [1047, 117] on link "Actions" at bounding box center [1066, 114] width 39 height 16
click at [990, 133] on button "Finish" at bounding box center [1034, 133] width 106 height 13
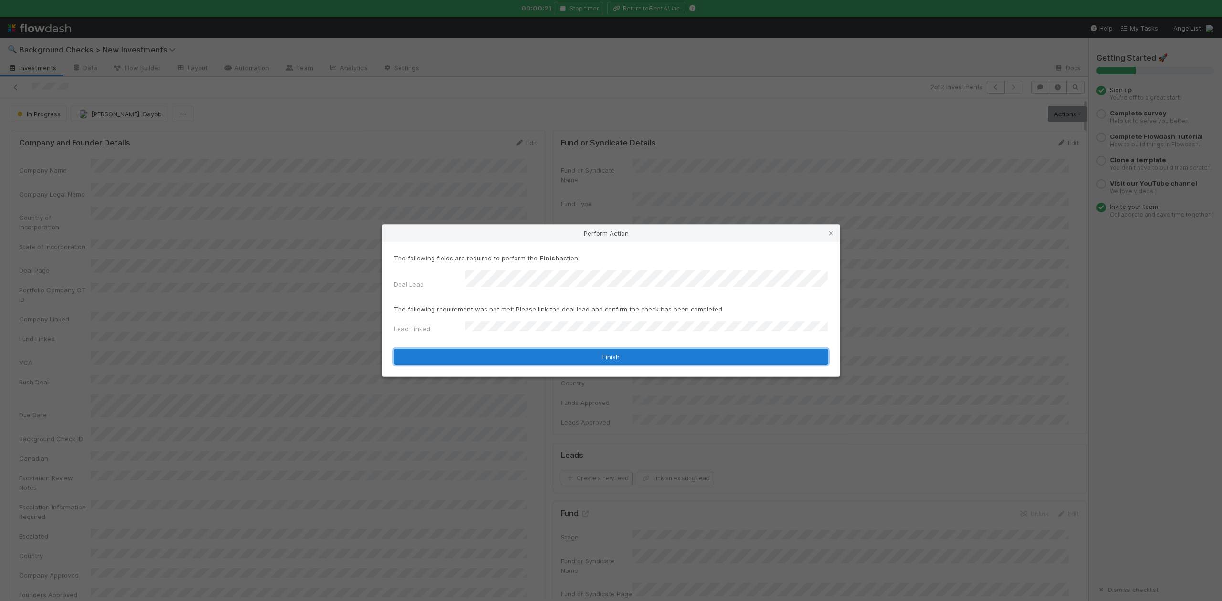
click at [487, 349] on button "Finish" at bounding box center [611, 357] width 434 height 16
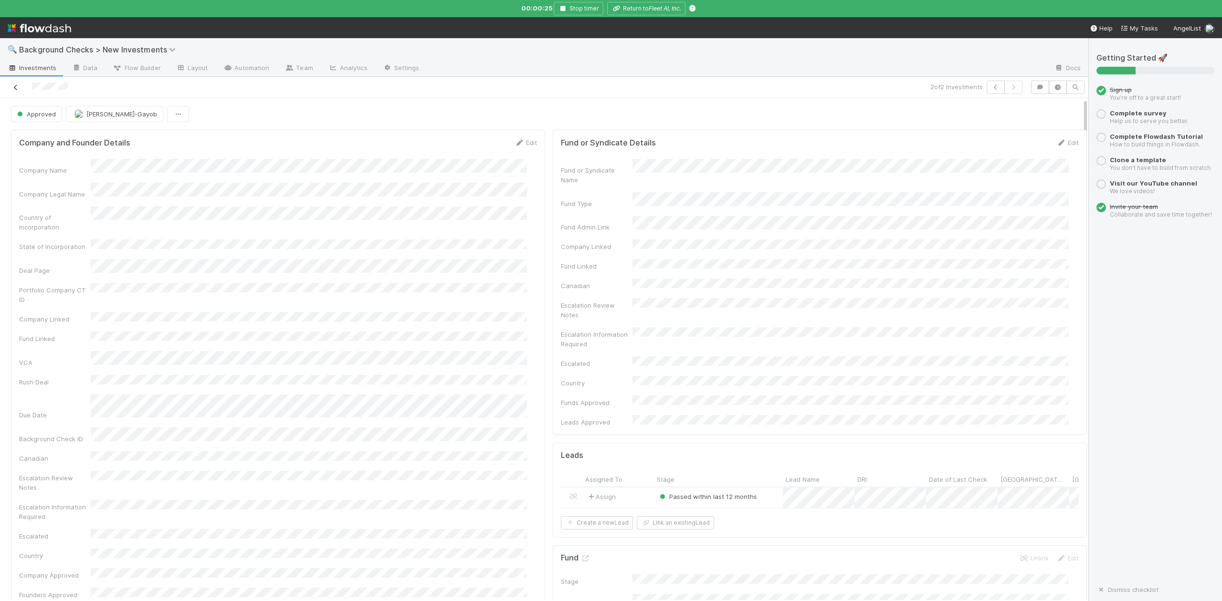
click at [12, 85] on icon at bounding box center [16, 87] width 10 height 6
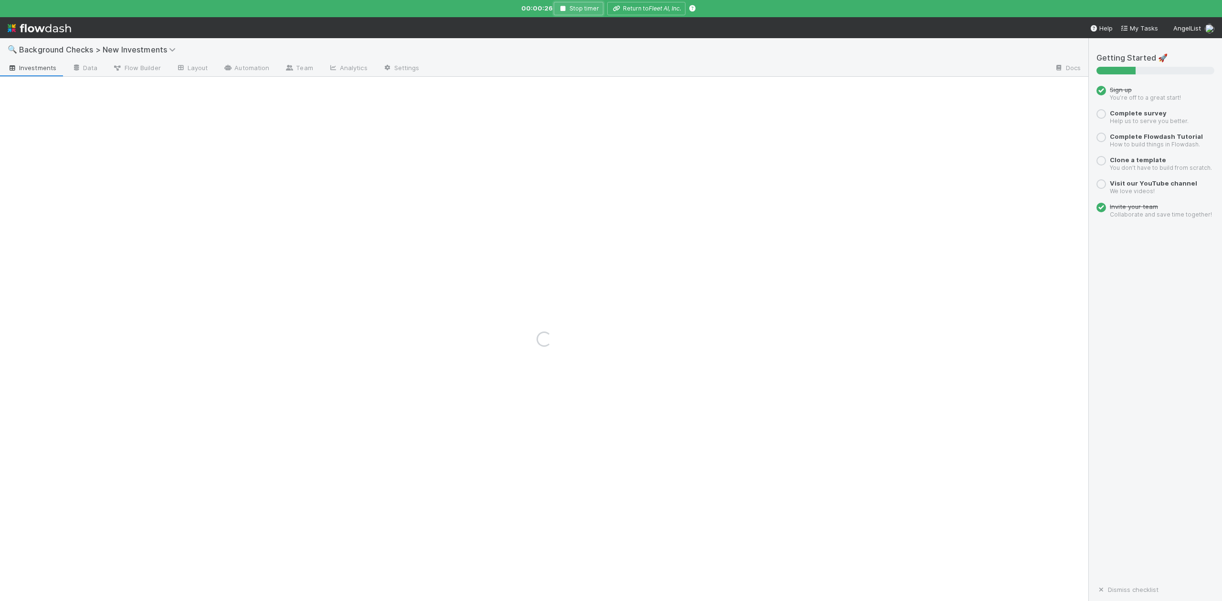
click at [560, 8] on icon "button" at bounding box center [563, 9] width 10 height 6
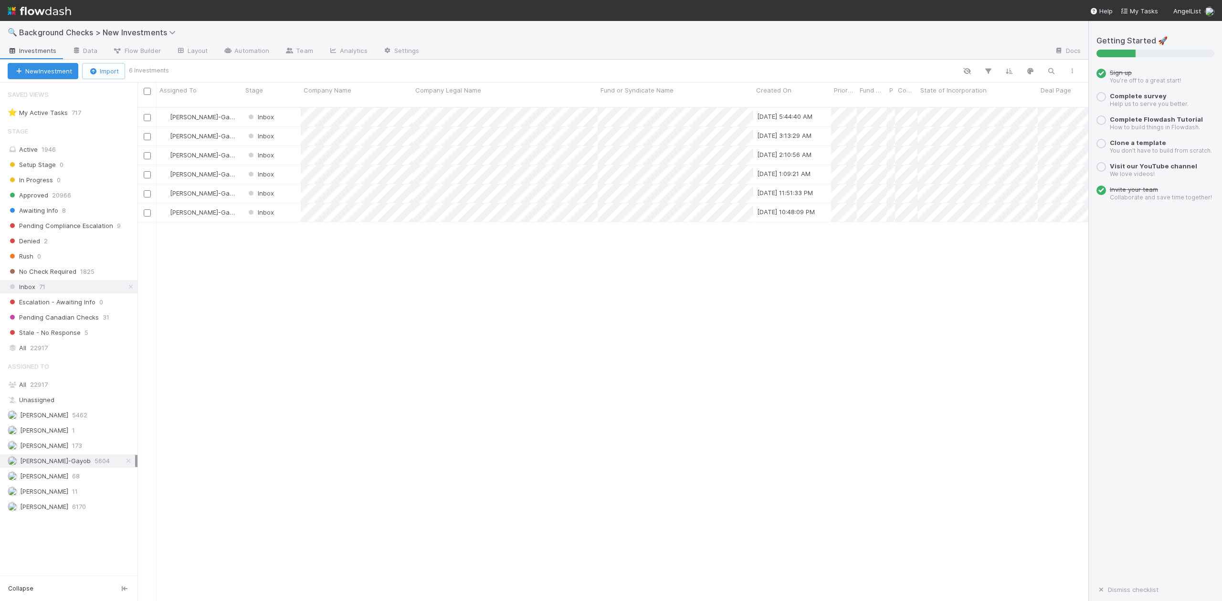
scroll to position [492, 941]
click at [372, 272] on div at bounding box center [611, 300] width 1222 height 601
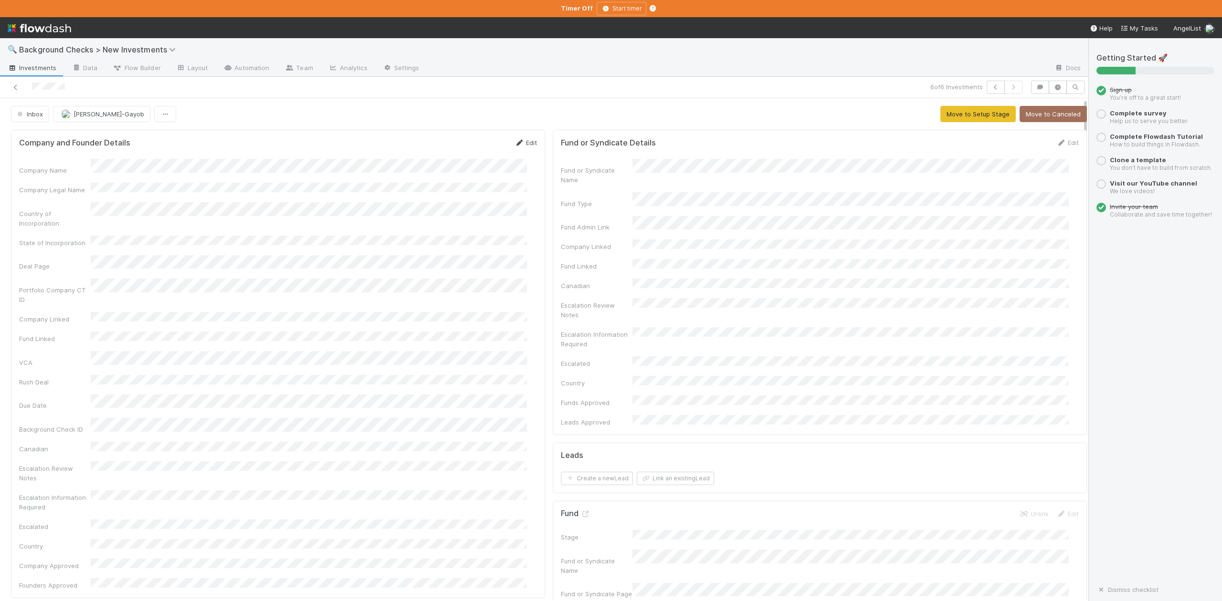
click at [525, 142] on link "Edit" at bounding box center [525, 143] width 22 height 8
click at [472, 147] on button "Save" at bounding box center [485, 146] width 27 height 16
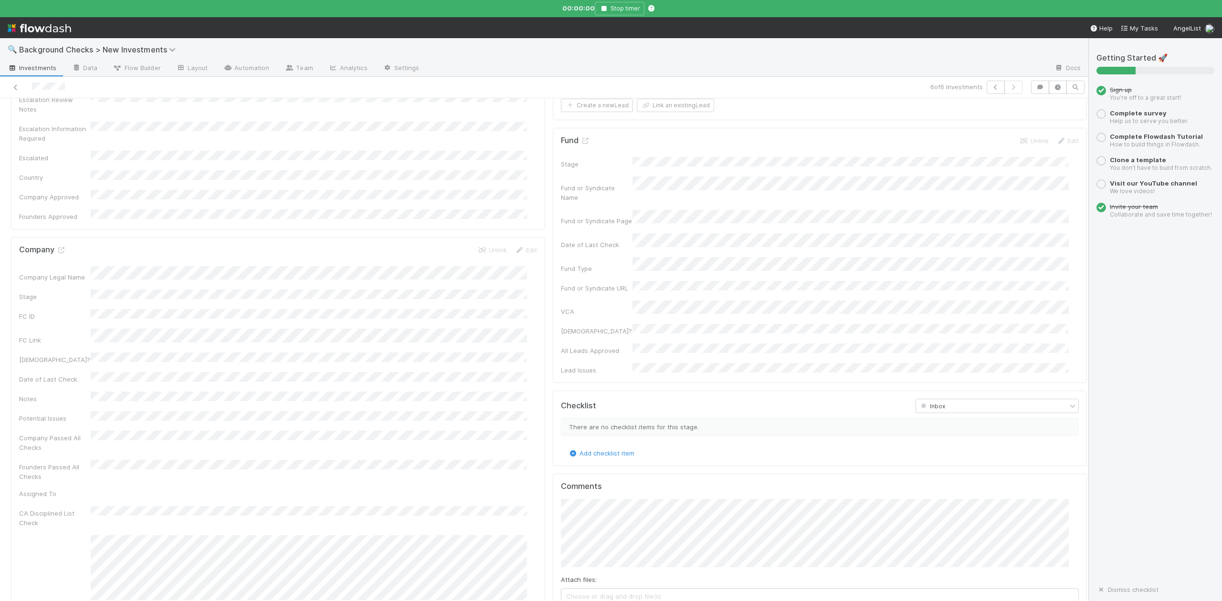
scroll to position [573, 0]
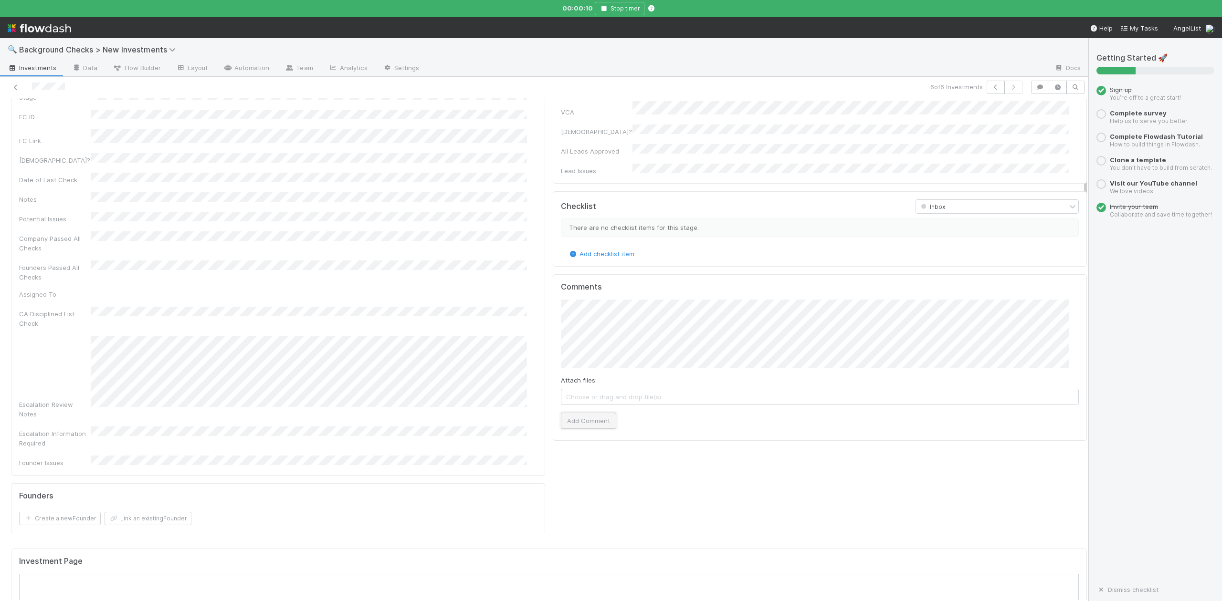
click at [588, 413] on button "Add Comment" at bounding box center [588, 421] width 55 height 16
click at [62, 303] on icon at bounding box center [61, 306] width 10 height 6
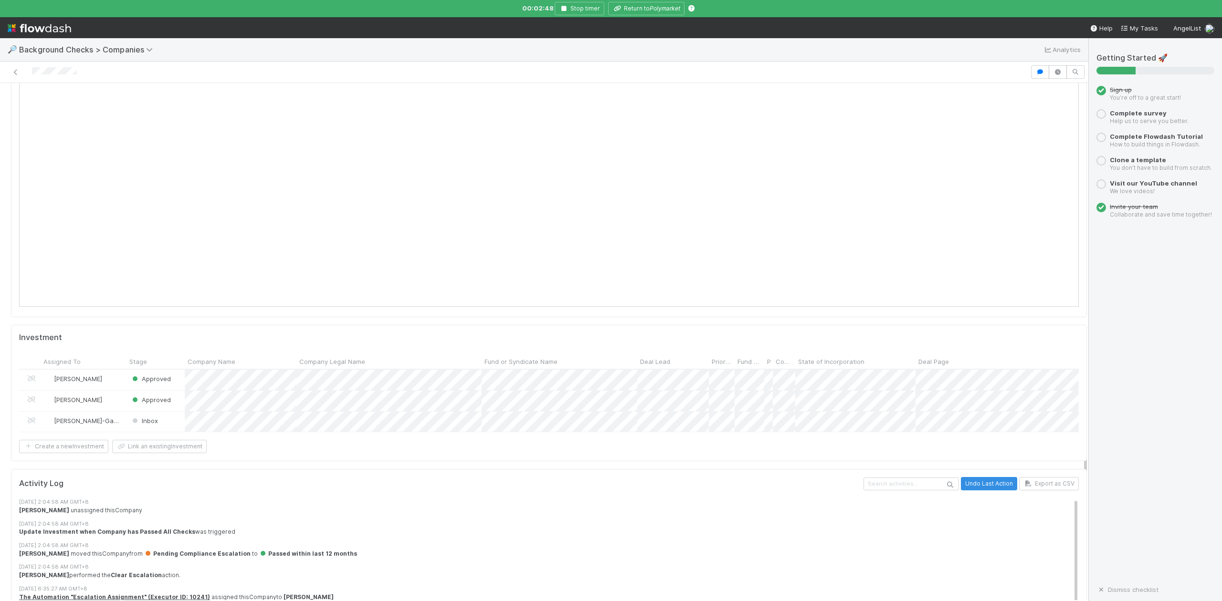
scroll to position [1145, 0]
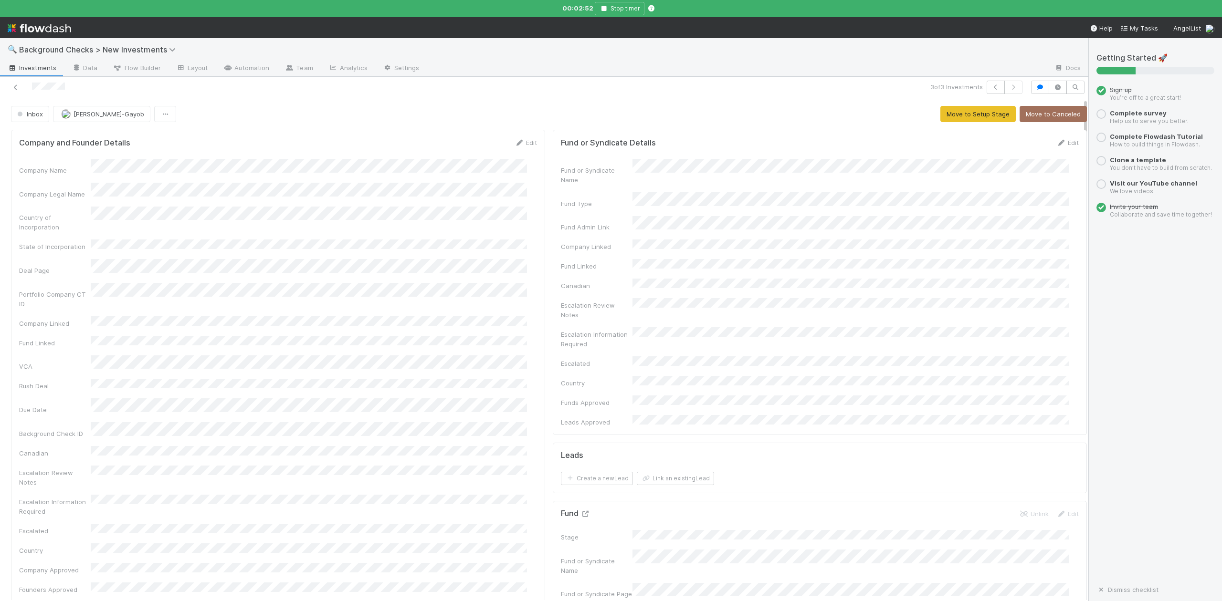
click at [580, 511] on icon at bounding box center [585, 514] width 10 height 6
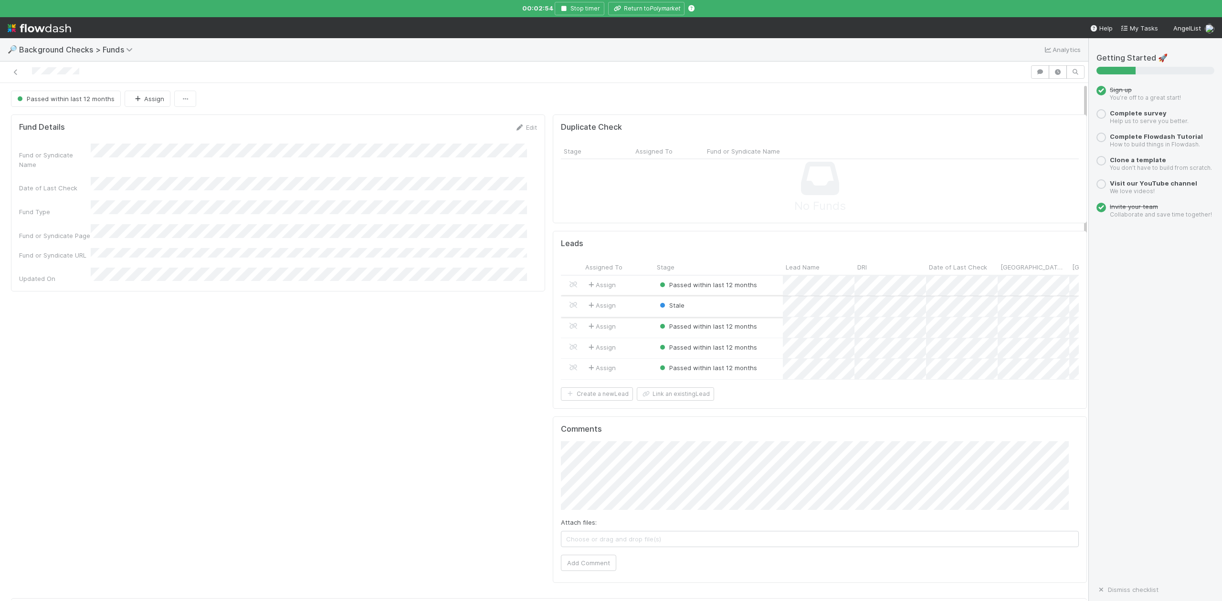
scroll to position [184, 1030]
click at [647, 4] on div at bounding box center [611, 300] width 1222 height 601
click at [647, 12] on button "Return to Polymarket" at bounding box center [646, 8] width 76 height 13
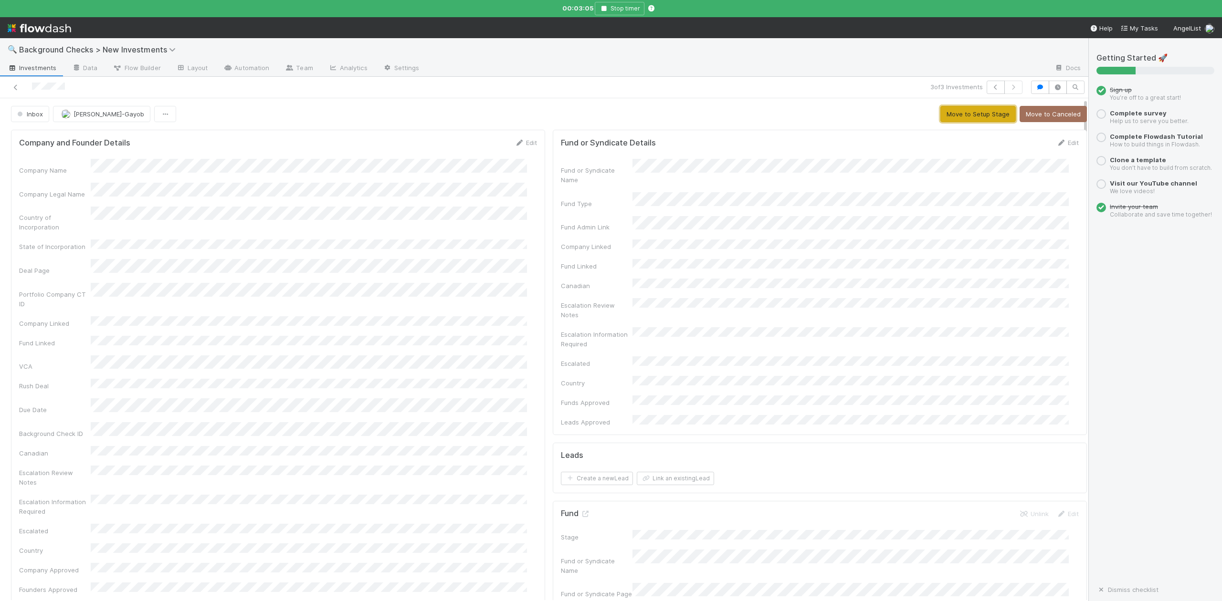
click at [949, 115] on button "Move to Setup Stage" at bounding box center [977, 114] width 75 height 16
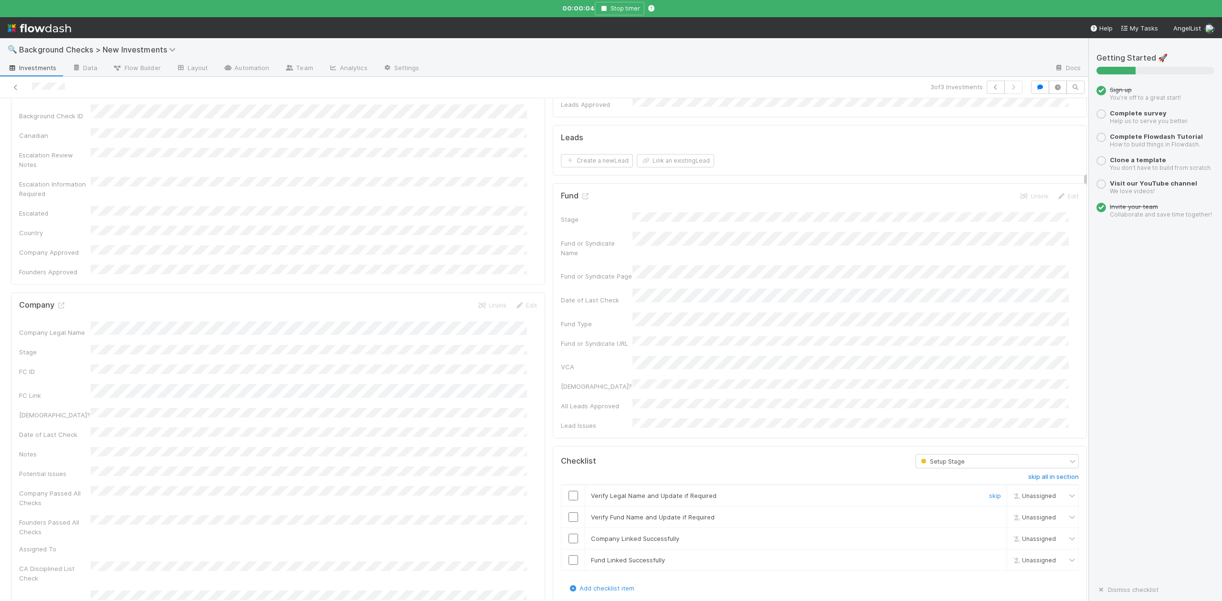
scroll to position [445, 0]
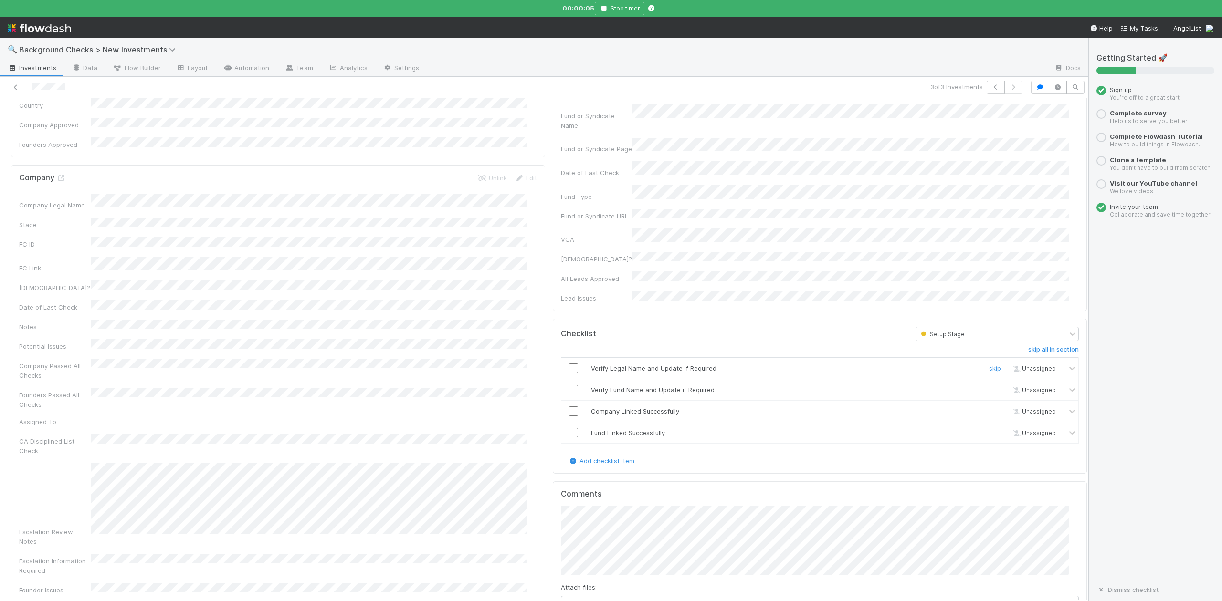
click at [568, 364] on input "checkbox" at bounding box center [573, 369] width 10 height 10
click at [568, 385] on input "checkbox" at bounding box center [573, 390] width 10 height 10
click at [568, 407] on input "checkbox" at bounding box center [573, 412] width 10 height 10
click at [568, 428] on input "checkbox" at bounding box center [573, 433] width 10 height 10
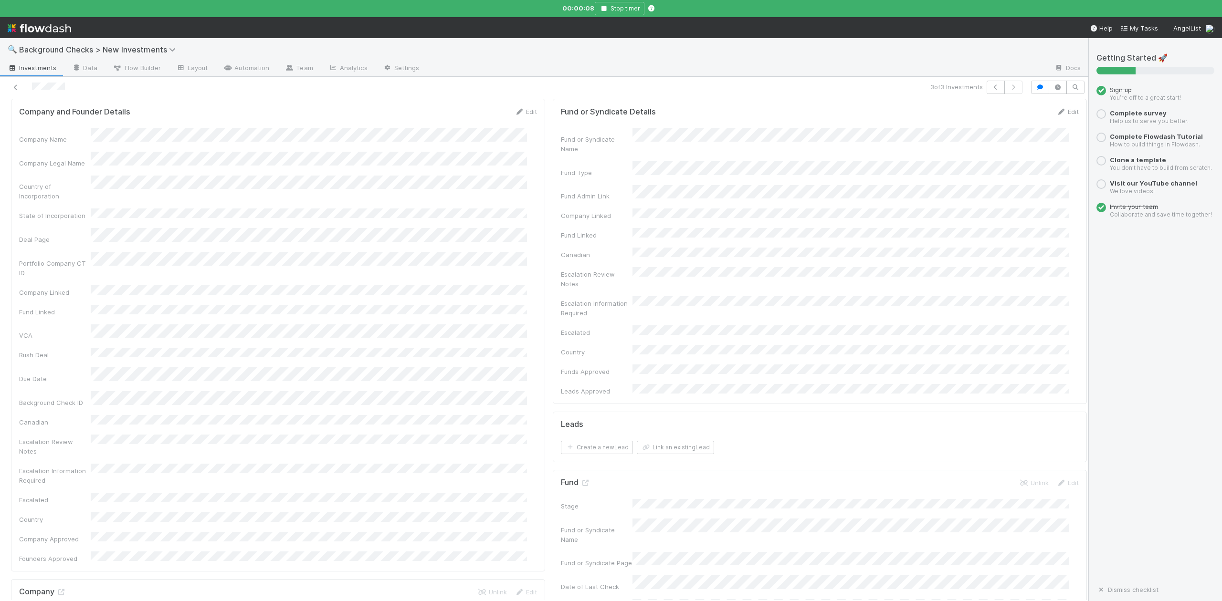
scroll to position [0, 0]
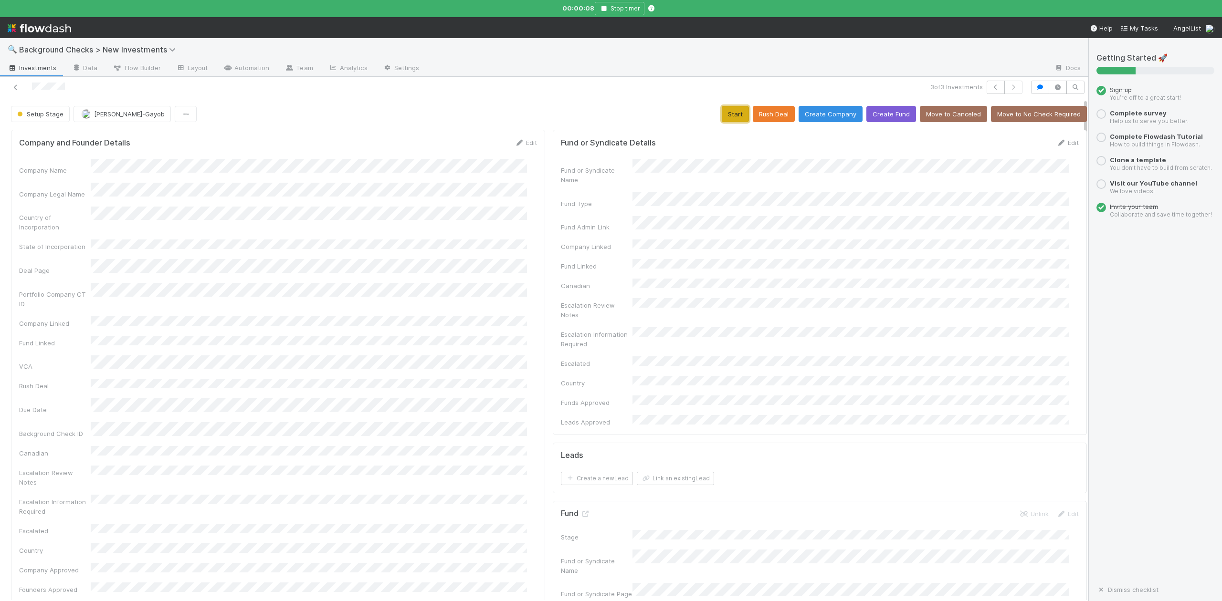
click at [721, 112] on button "Start" at bounding box center [734, 114] width 27 height 16
click at [1047, 113] on link "Actions" at bounding box center [1066, 114] width 39 height 16
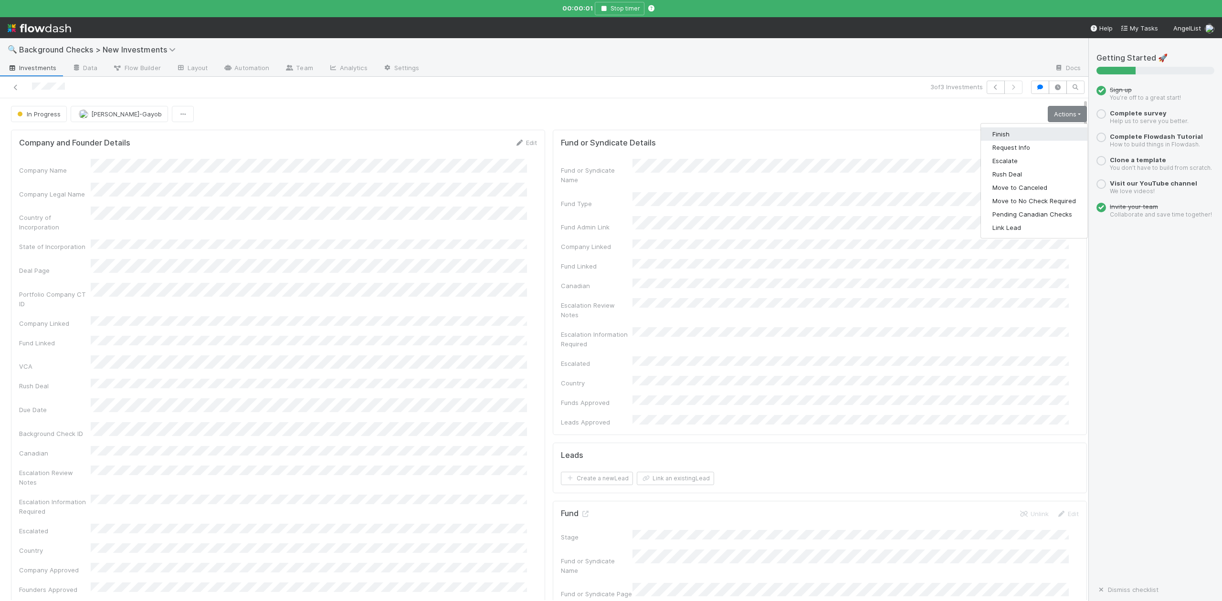
click at [989, 134] on button "Finish" at bounding box center [1034, 133] width 106 height 13
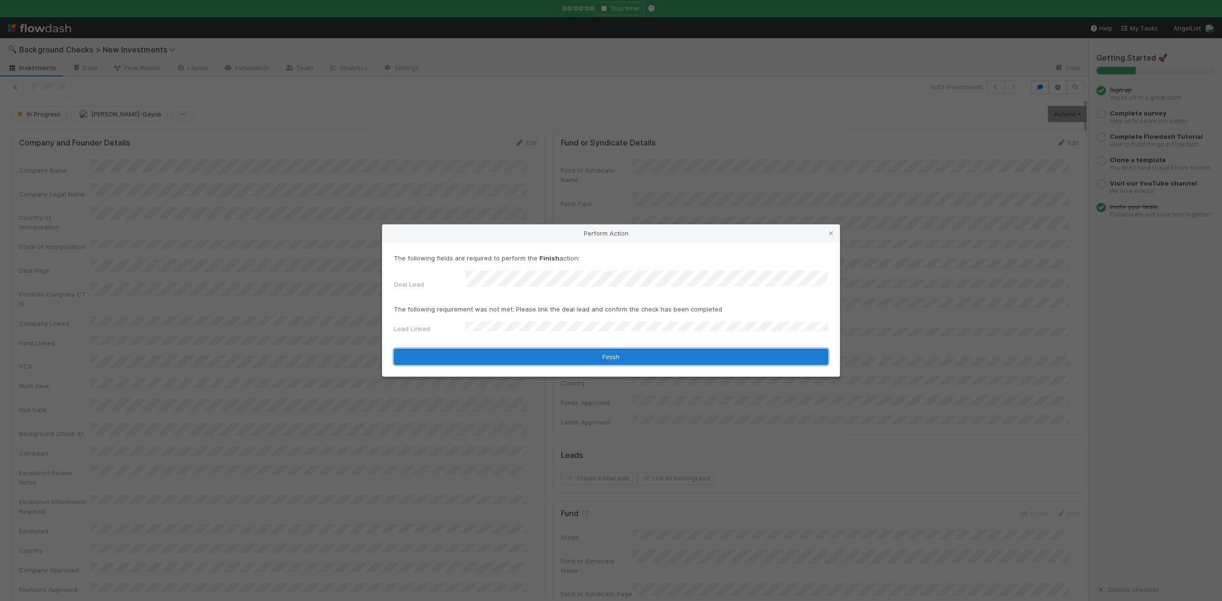
click at [489, 352] on button "Finish" at bounding box center [611, 357] width 434 height 16
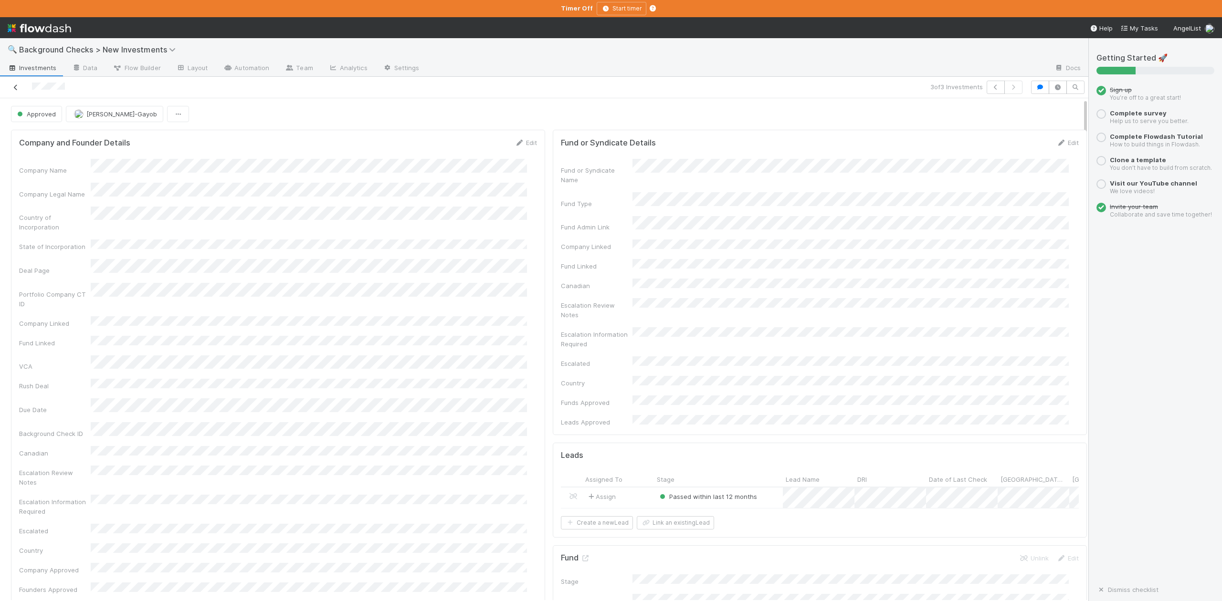
click at [19, 88] on icon at bounding box center [16, 87] width 10 height 6
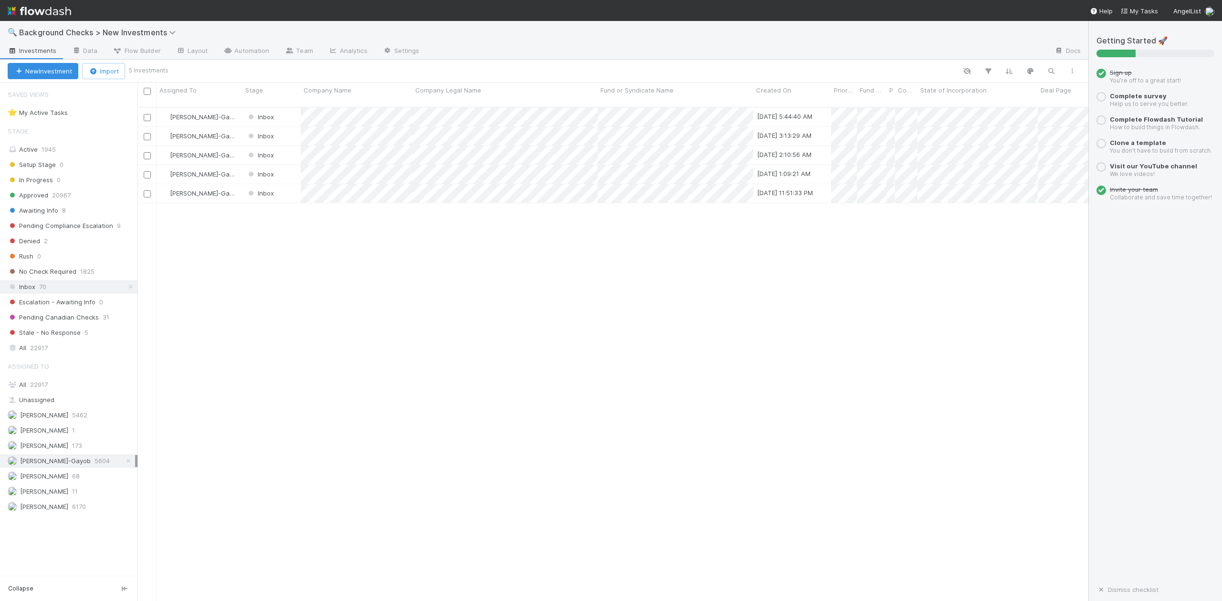
scroll to position [492, 941]
click at [424, 272] on div at bounding box center [611, 300] width 1222 height 601
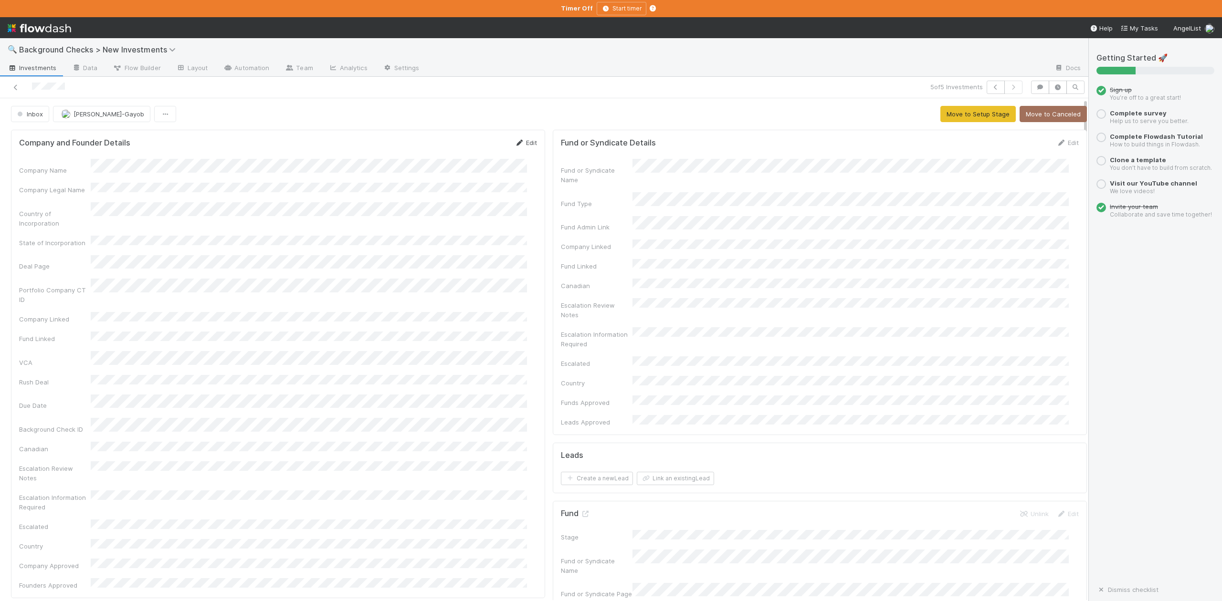
click at [520, 145] on link "Edit" at bounding box center [525, 143] width 22 height 8
click at [0, 214] on html "🔍 Background Checks > New Investments Investments Data Flow Builder Layout Auto…" at bounding box center [611, 300] width 1222 height 601
click at [472, 149] on button "Save" at bounding box center [485, 146] width 27 height 16
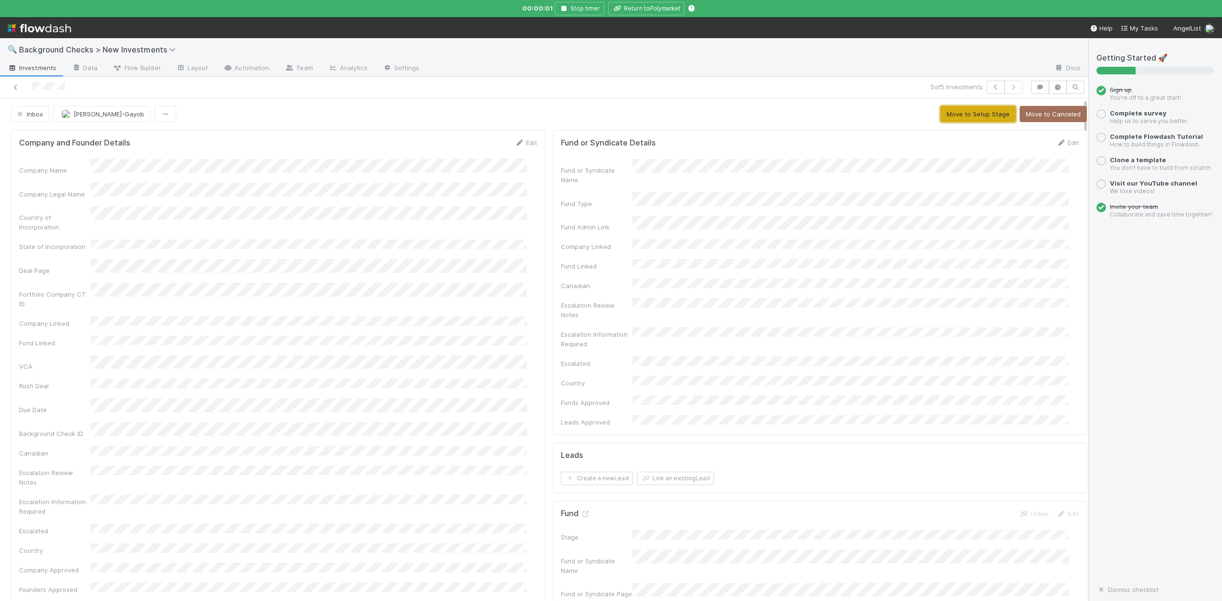
click at [969, 113] on button "Move to Setup Stage" at bounding box center [977, 114] width 75 height 16
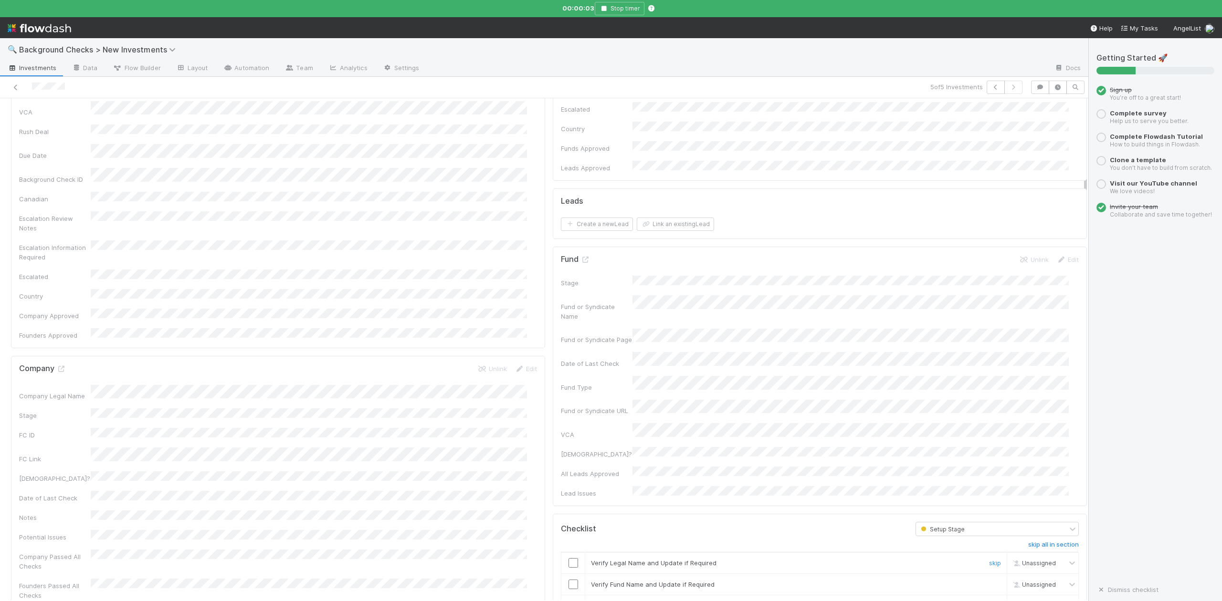
scroll to position [318, 0]
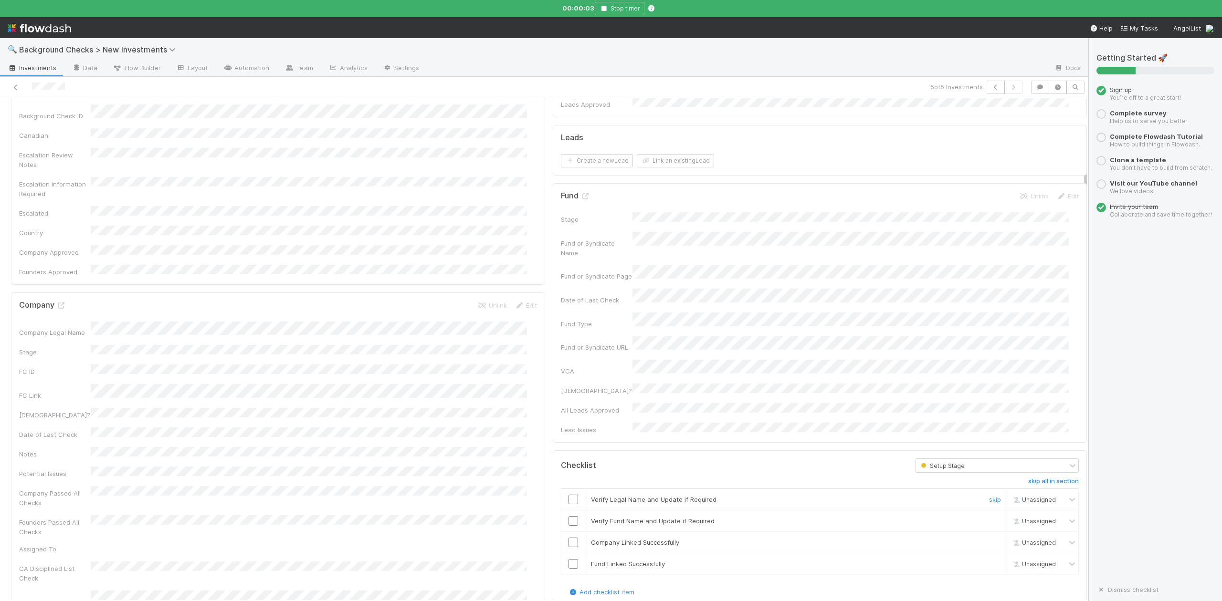
click at [568, 495] on input "checkbox" at bounding box center [573, 500] width 10 height 10
click at [568, 516] on input "checkbox" at bounding box center [573, 521] width 10 height 10
click at [568, 538] on input "checkbox" at bounding box center [573, 543] width 10 height 10
click at [568, 559] on input "checkbox" at bounding box center [573, 564] width 10 height 10
checkbox input "true"
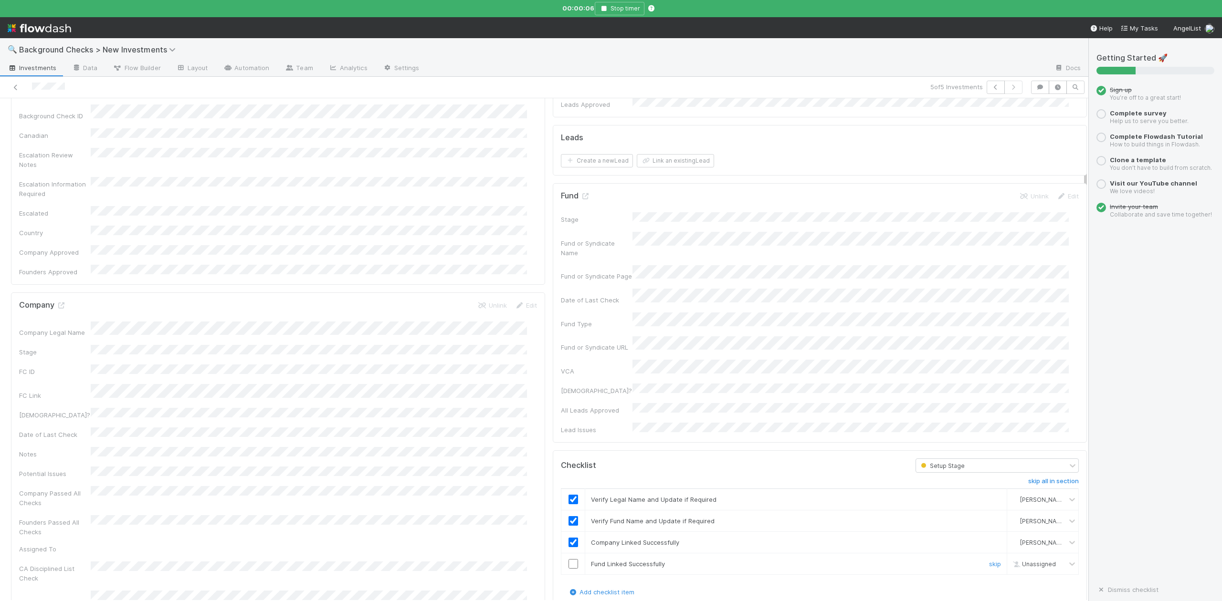
click at [568, 559] on input "checkbox" at bounding box center [573, 564] width 10 height 10
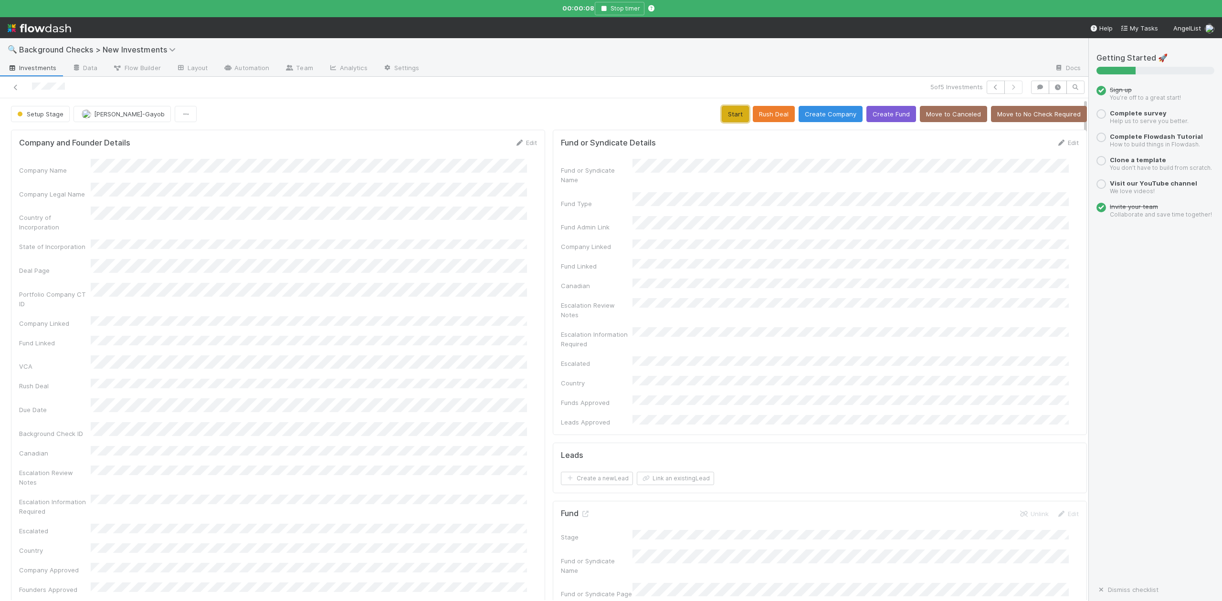
click at [721, 115] on button "Start" at bounding box center [734, 114] width 27 height 16
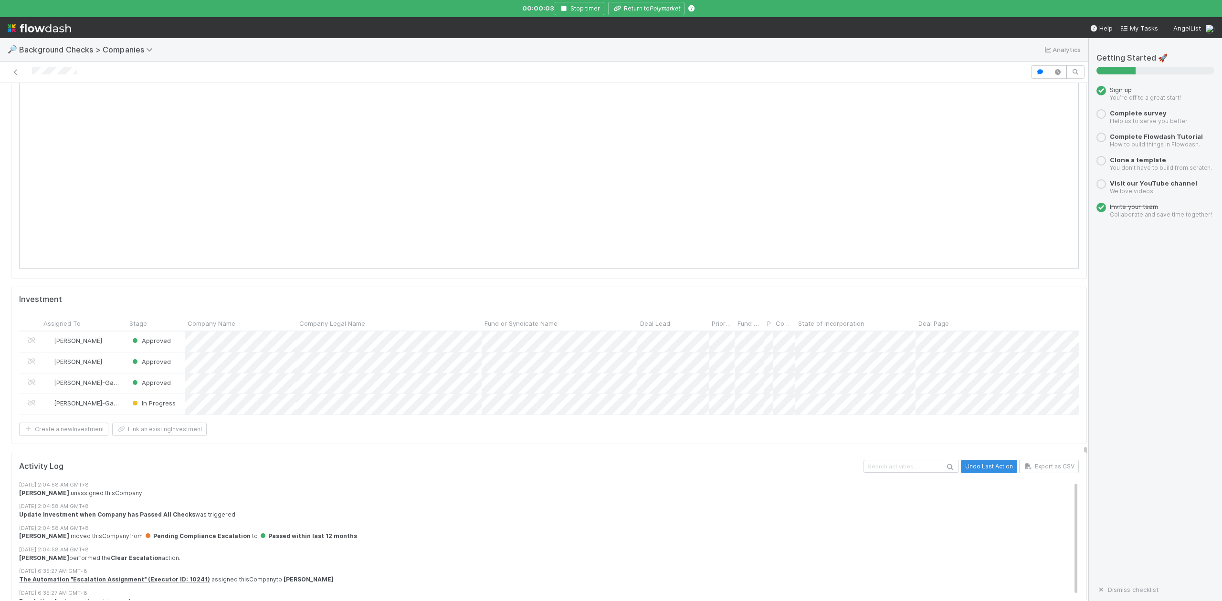
scroll to position [1209, 0]
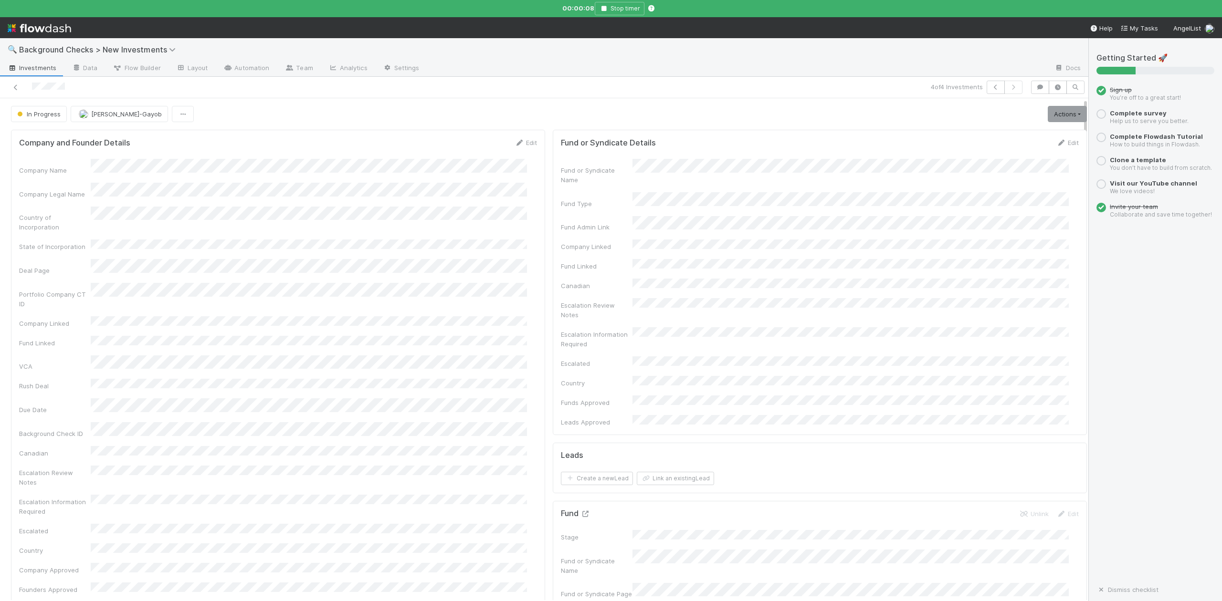
click at [580, 511] on icon at bounding box center [585, 514] width 10 height 6
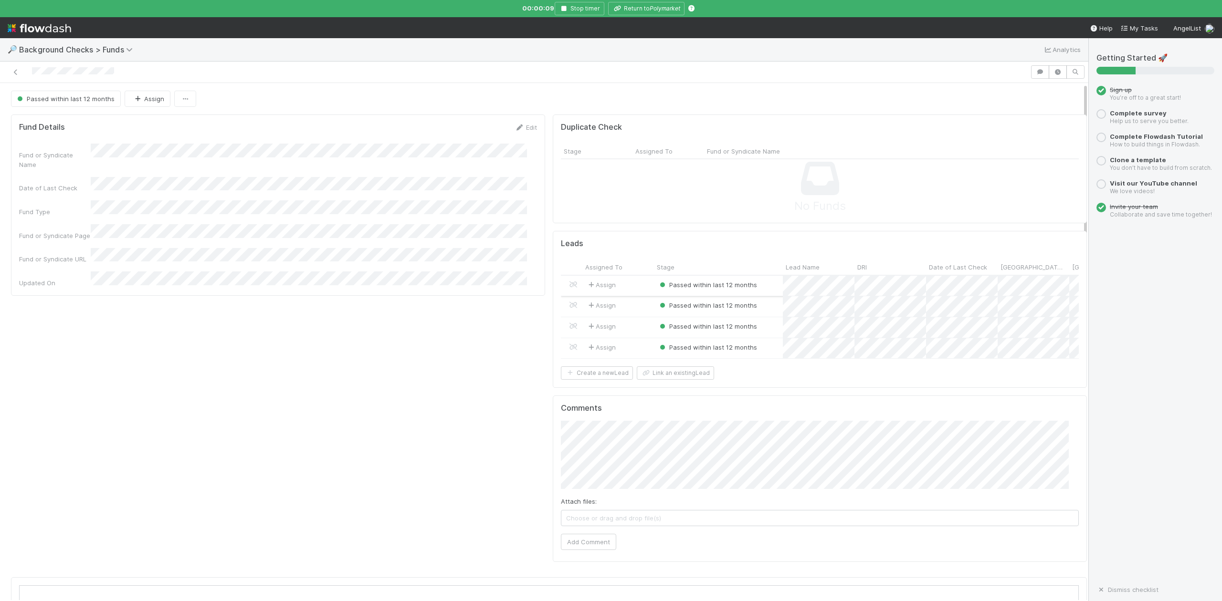
scroll to position [184, 1030]
click at [643, 14] on div at bounding box center [611, 300] width 1222 height 601
click at [651, 9] on icon "Polymarket" at bounding box center [664, 8] width 31 height 7
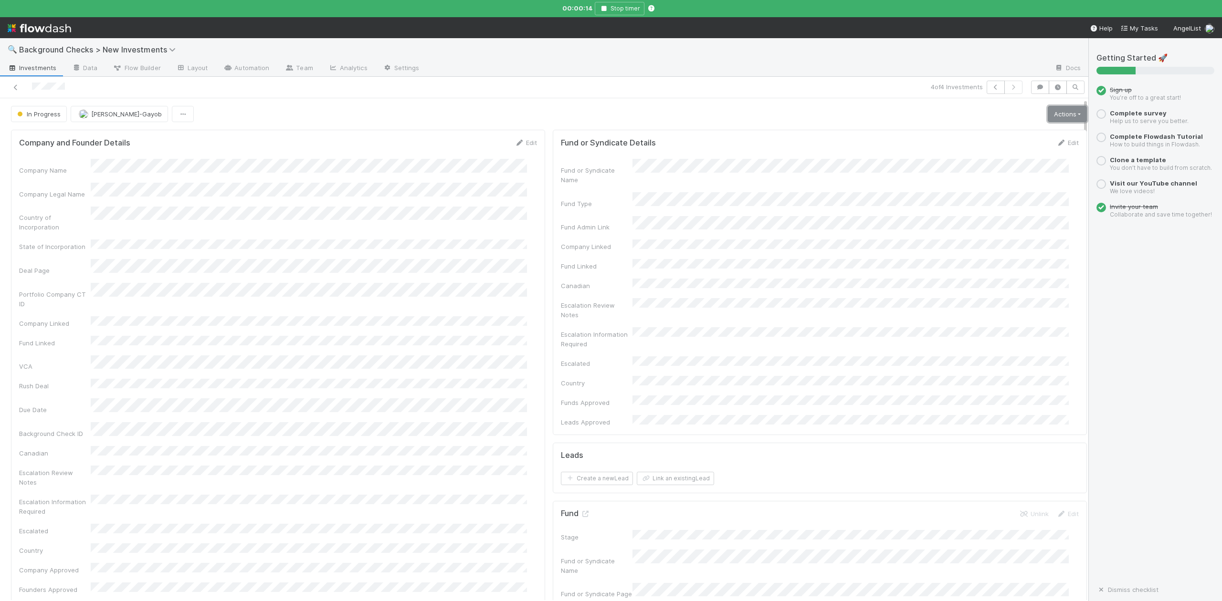
click at [1047, 115] on link "Actions" at bounding box center [1066, 114] width 39 height 16
click at [981, 136] on button "Finish" at bounding box center [1034, 133] width 106 height 13
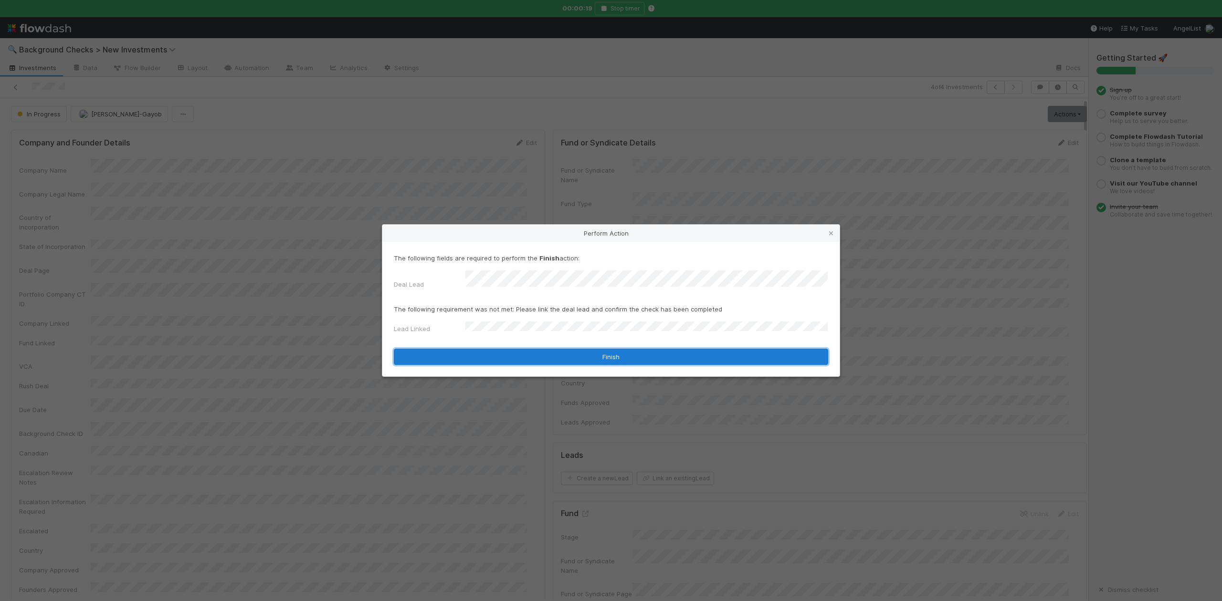
click at [486, 357] on button "Finish" at bounding box center [611, 357] width 434 height 16
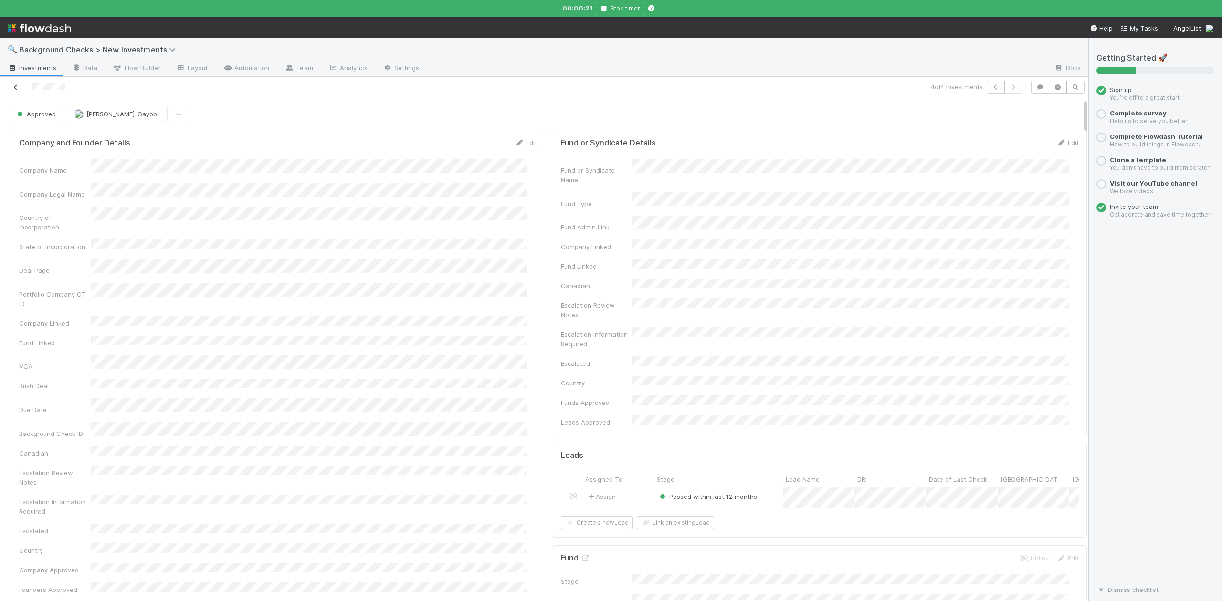
click at [17, 88] on icon at bounding box center [16, 87] width 10 height 6
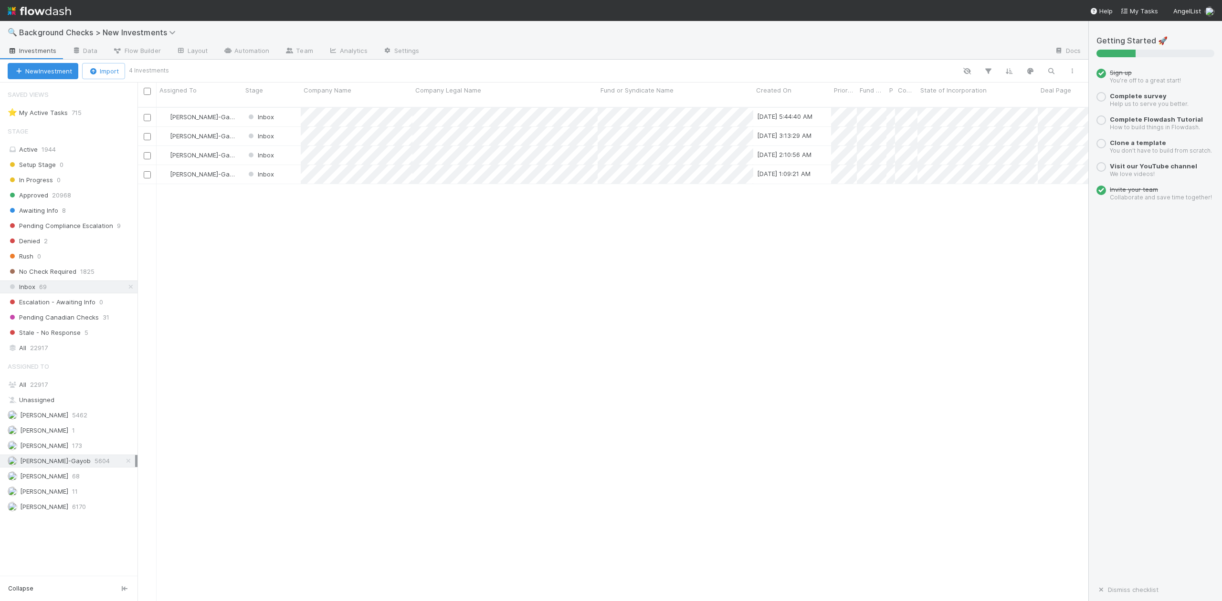
scroll to position [492, 941]
click at [262, 312] on div at bounding box center [611, 300] width 1222 height 601
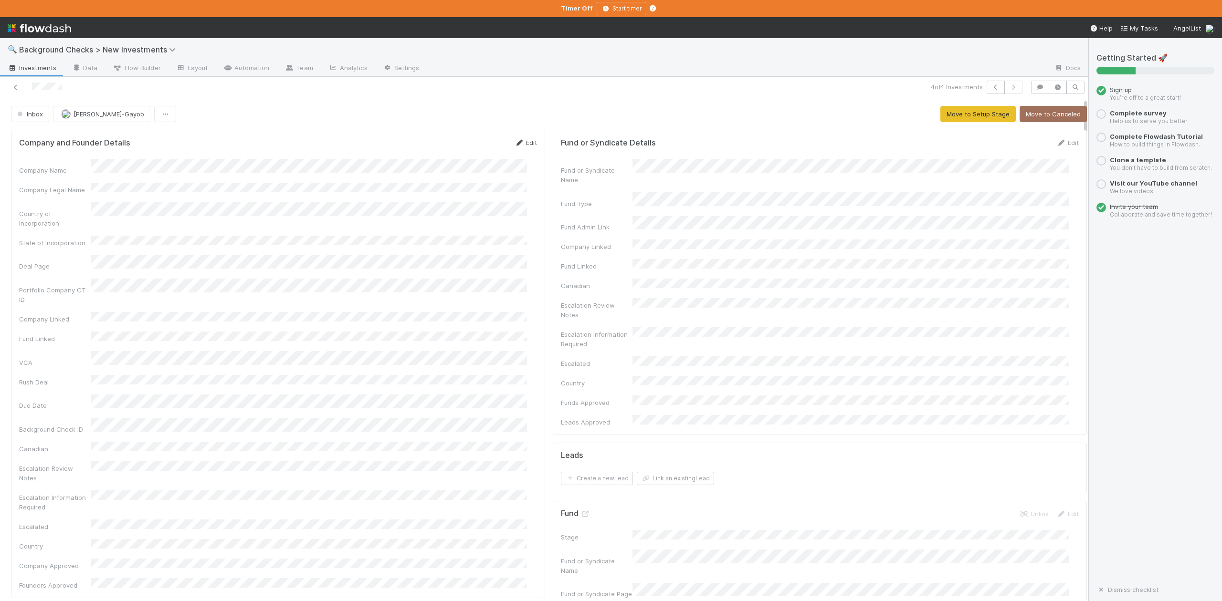
click at [518, 146] on link "Edit" at bounding box center [525, 143] width 22 height 8
click at [26, 200] on div "Company Legal Name" at bounding box center [278, 201] width 518 height 19
click at [474, 149] on button "Save" at bounding box center [485, 146] width 27 height 16
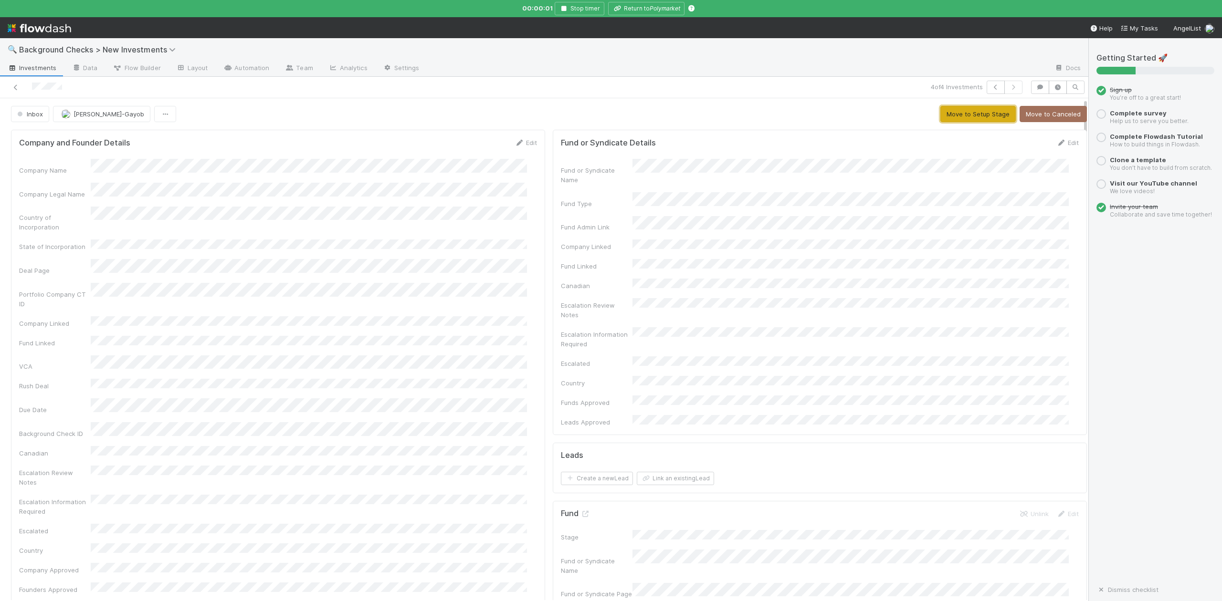
click at [942, 109] on button "Move to Setup Stage" at bounding box center [977, 114] width 75 height 16
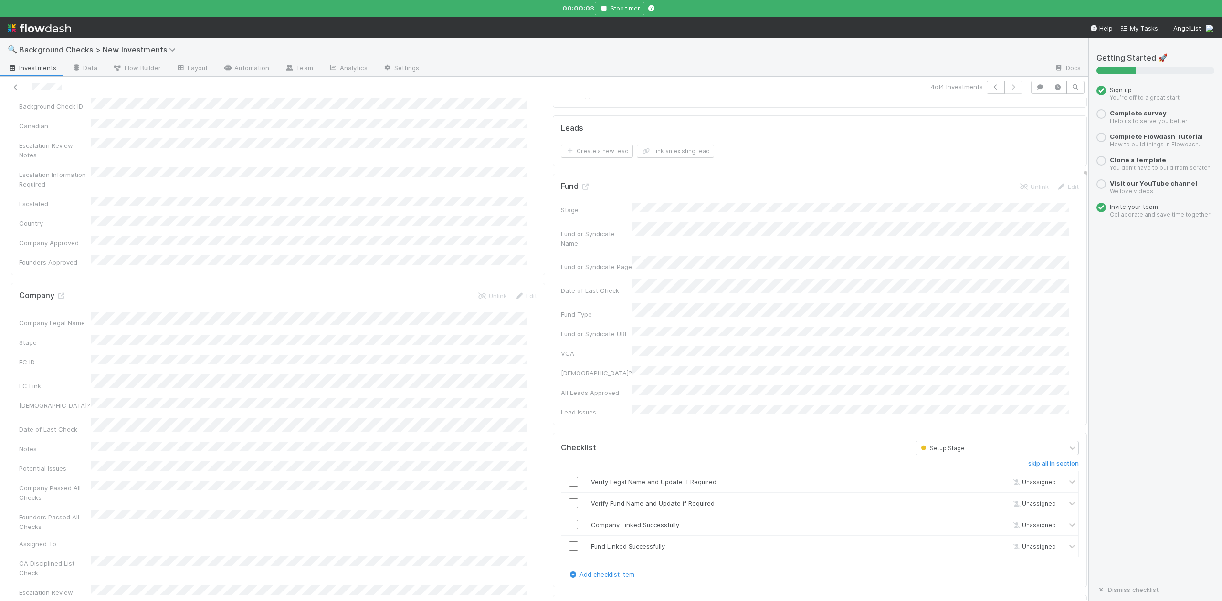
scroll to position [509, 0]
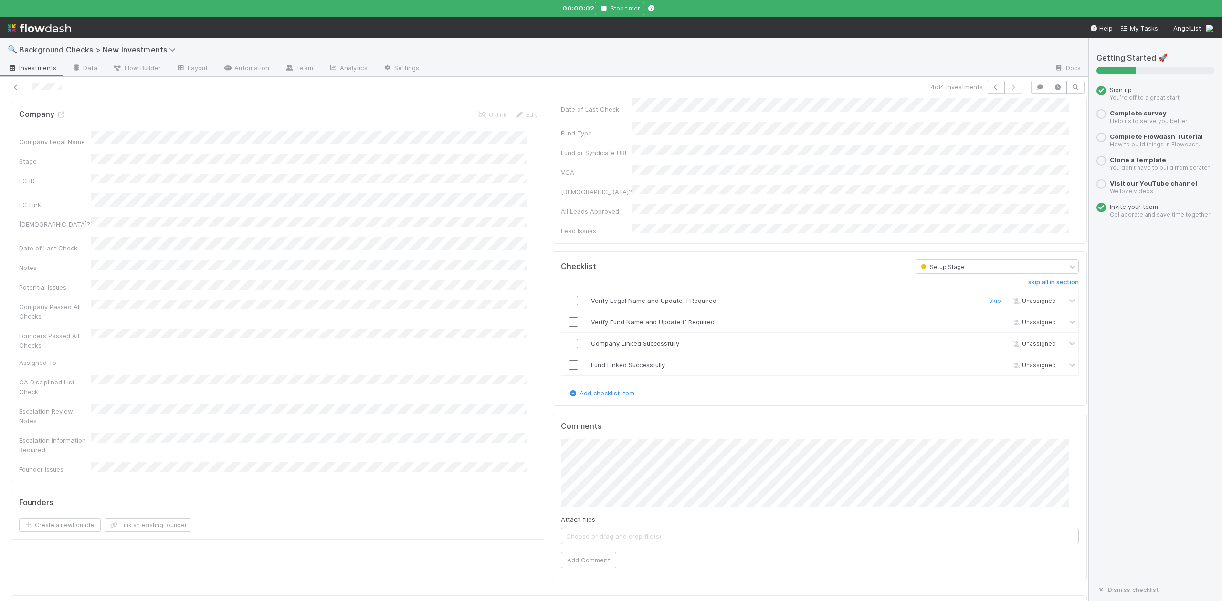
click at [568, 296] on input "checkbox" at bounding box center [573, 301] width 10 height 10
click at [568, 317] on input "checkbox" at bounding box center [573, 322] width 10 height 10
click at [568, 339] on input "checkbox" at bounding box center [573, 344] width 10 height 10
click at [568, 360] on input "checkbox" at bounding box center [573, 365] width 10 height 10
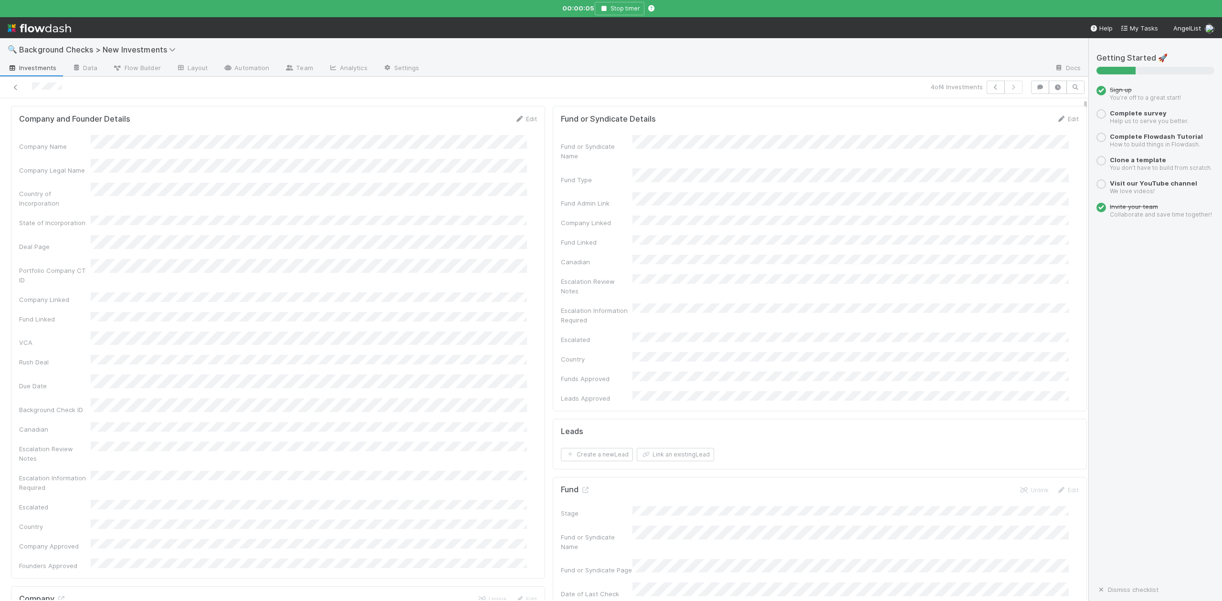
scroll to position [0, 0]
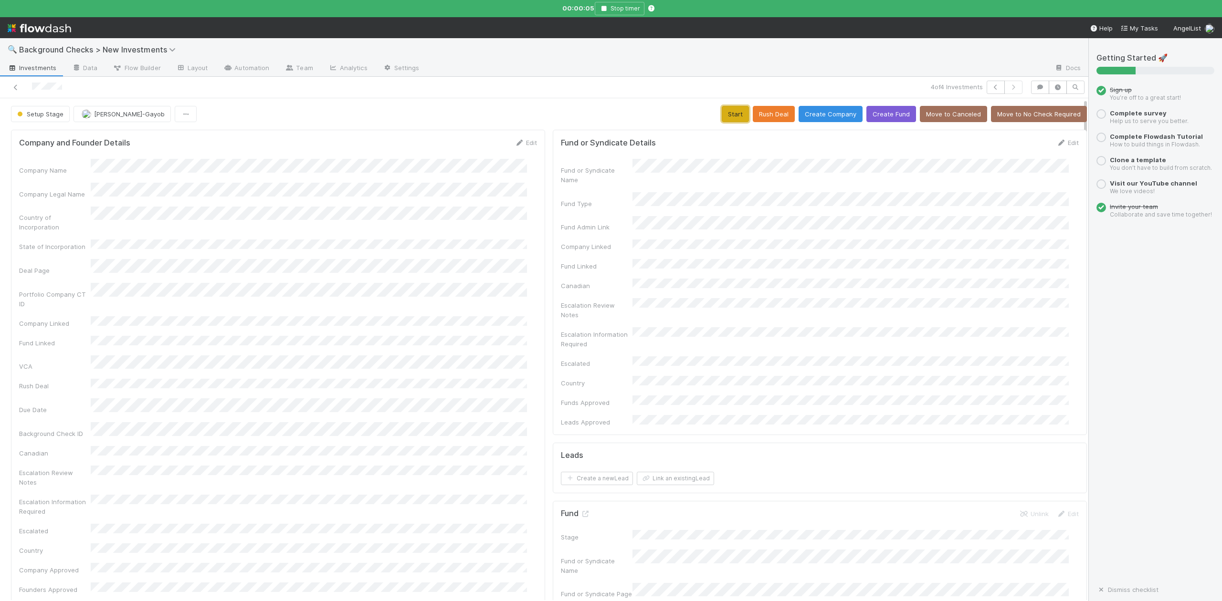
click at [721, 115] on button "Start" at bounding box center [734, 114] width 27 height 16
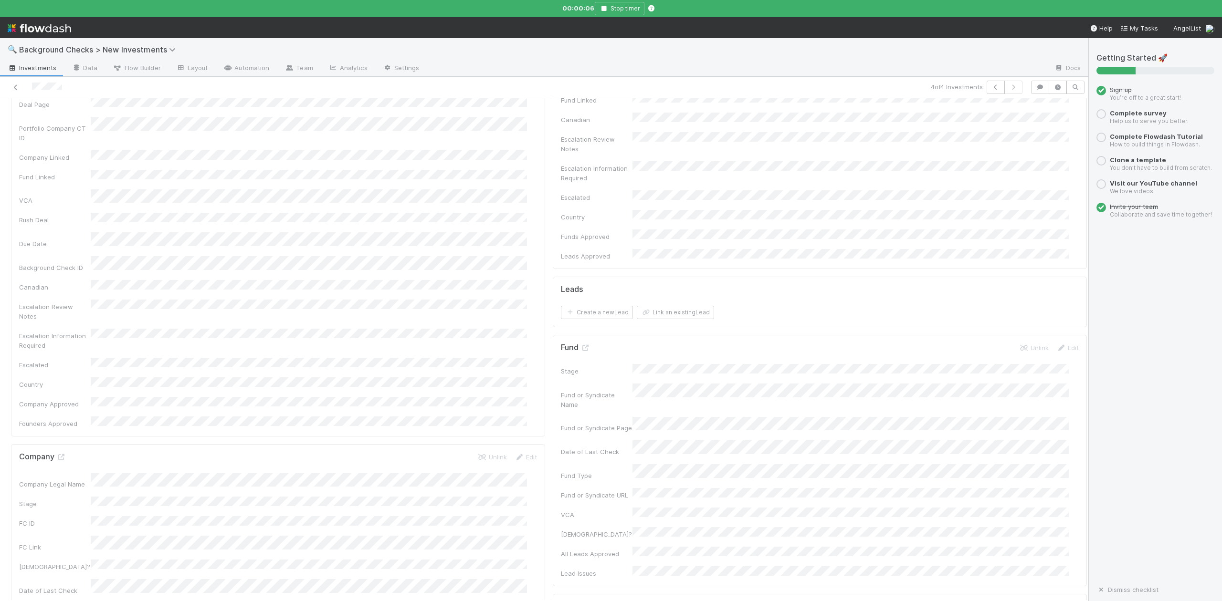
scroll to position [254, 0]
click at [60, 366] on icon at bounding box center [61, 369] width 10 height 6
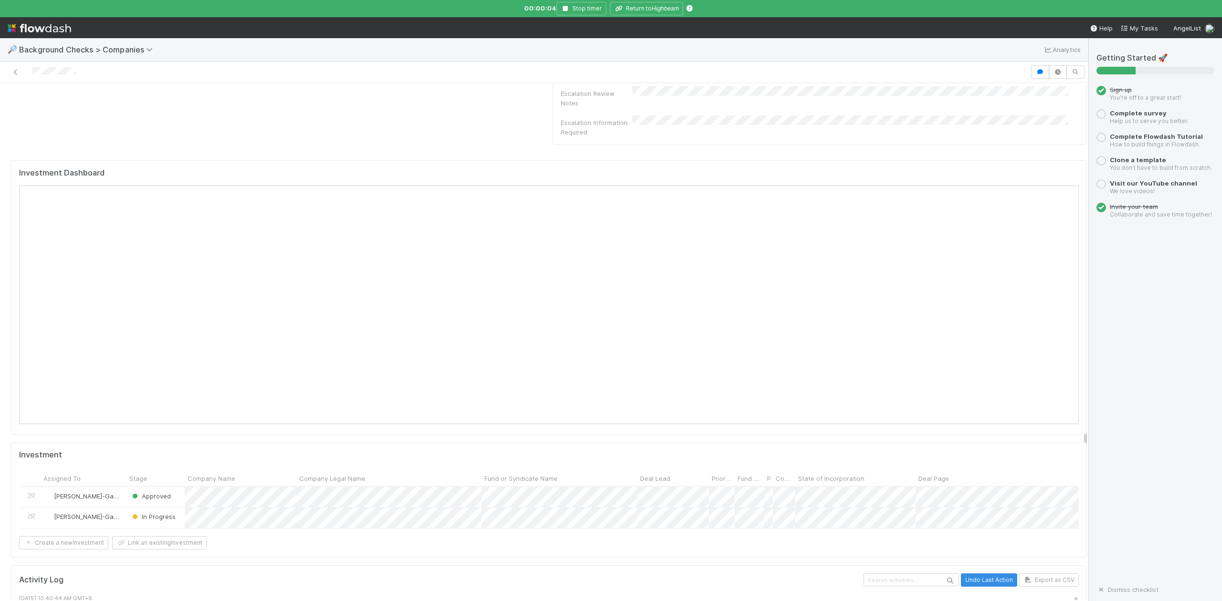
scroll to position [1045, 0]
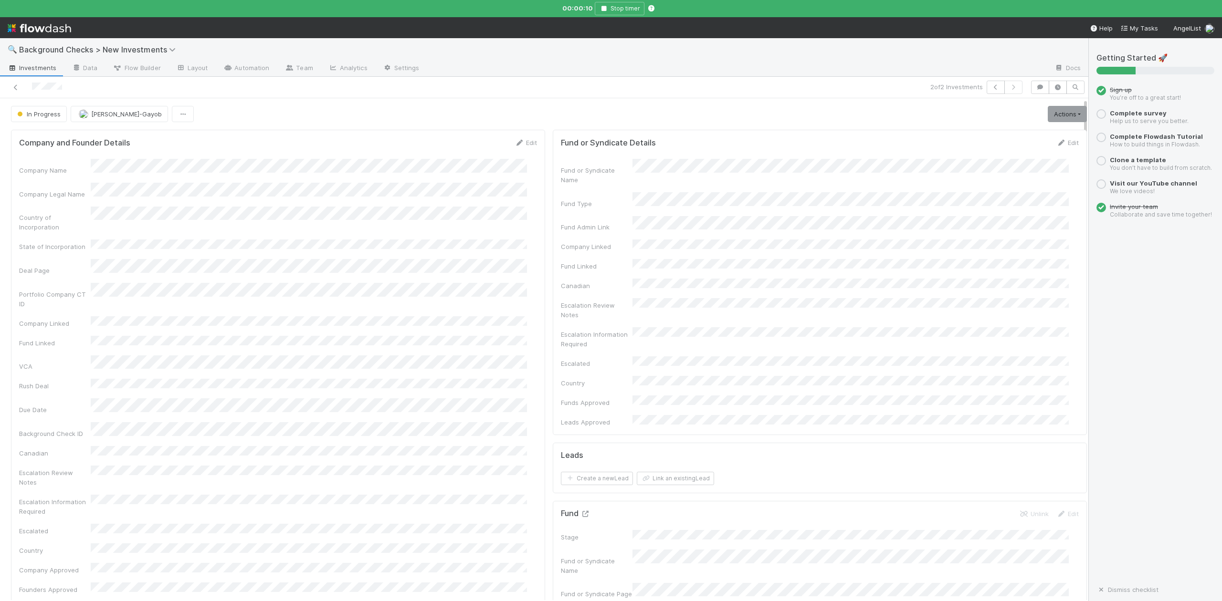
click at [580, 511] on icon at bounding box center [585, 514] width 10 height 6
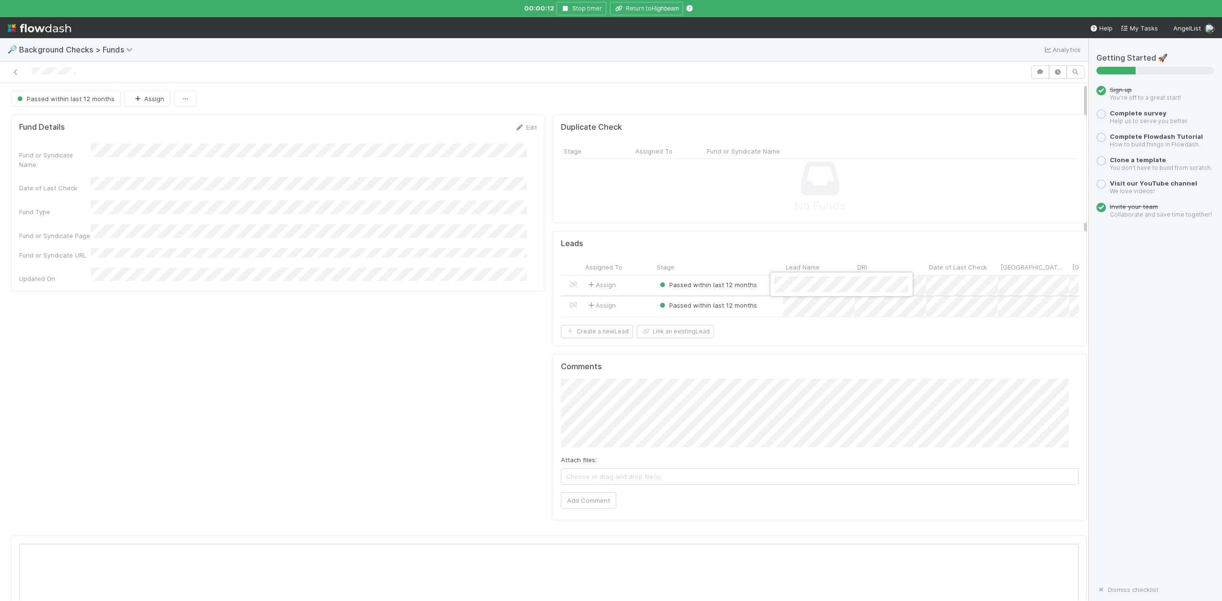
scroll to position [184, 1030]
click at [397, 427] on div at bounding box center [611, 300] width 1222 height 601
click at [651, 8] on icon "Highbeam" at bounding box center [664, 8] width 27 height 7
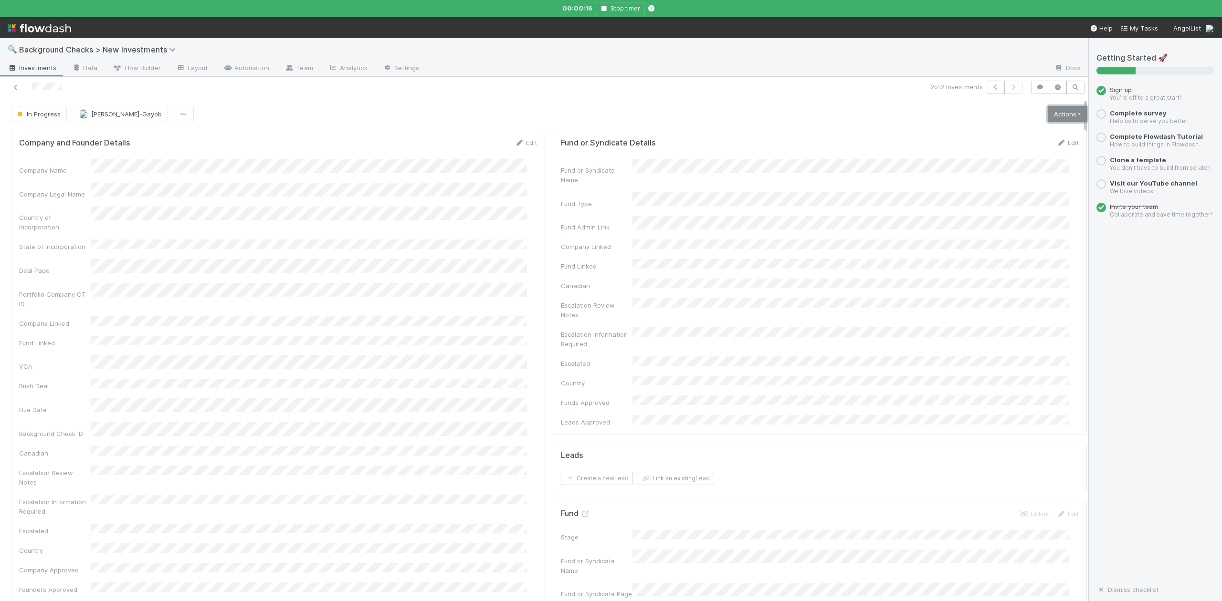
click at [1047, 115] on link "Actions" at bounding box center [1066, 114] width 39 height 16
click at [990, 136] on button "Finish" at bounding box center [1034, 133] width 106 height 13
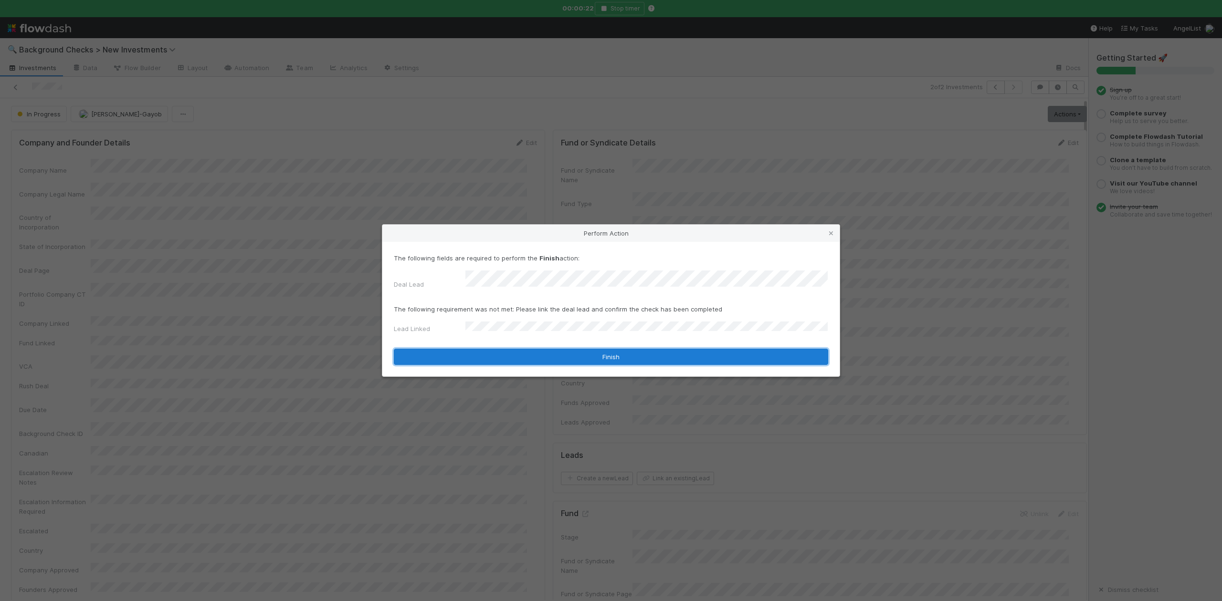
click at [501, 355] on button "Finish" at bounding box center [611, 357] width 434 height 16
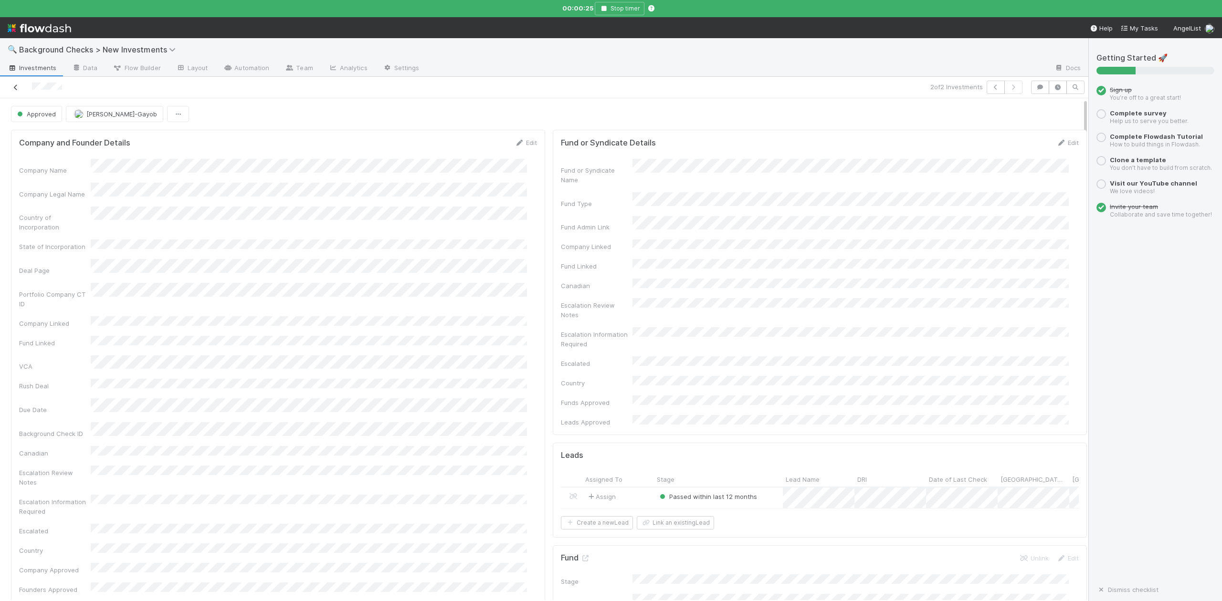
click at [16, 90] on icon at bounding box center [16, 87] width 10 height 6
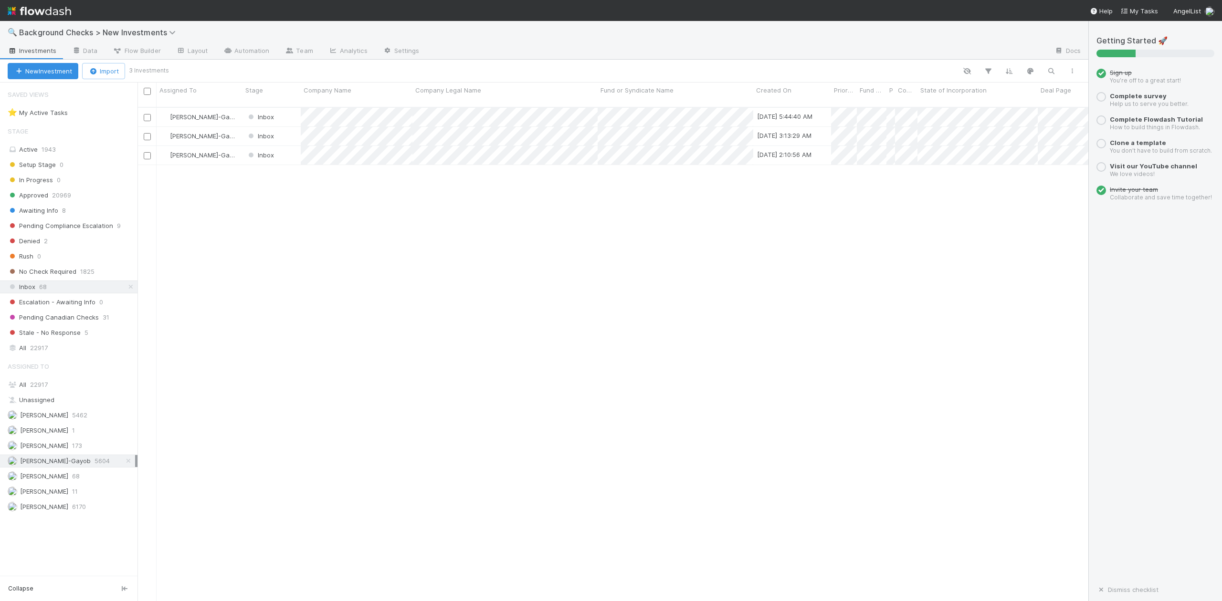
scroll to position [492, 941]
click at [446, 211] on div at bounding box center [611, 300] width 1222 height 601
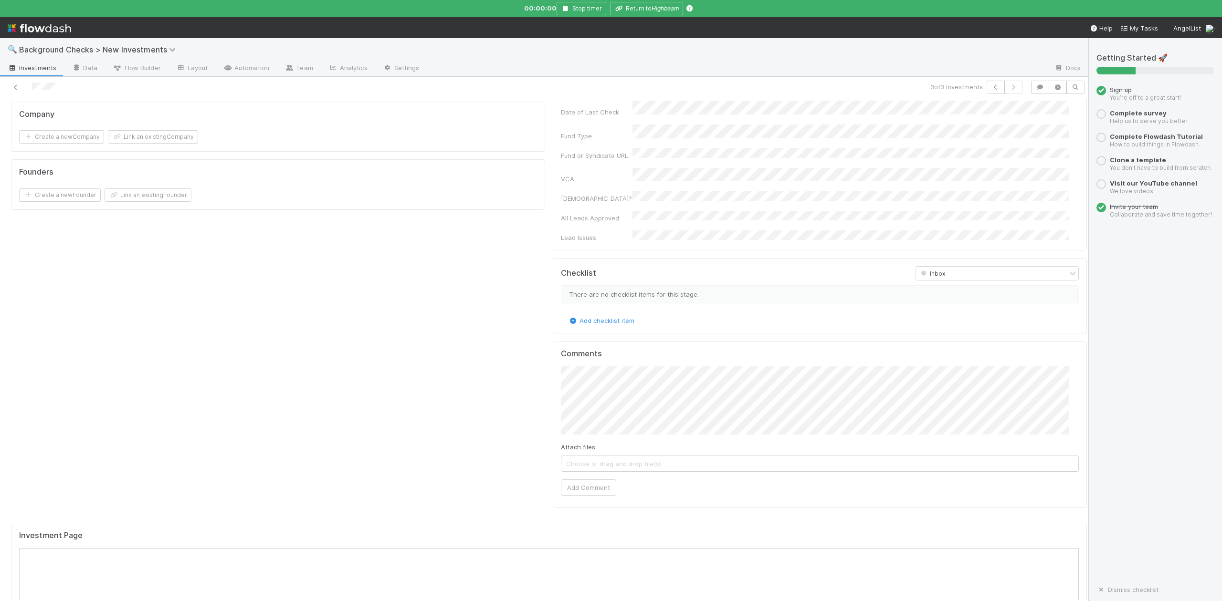
scroll to position [509, 0]
click at [585, 477] on button "Add Comment" at bounding box center [588, 485] width 55 height 16
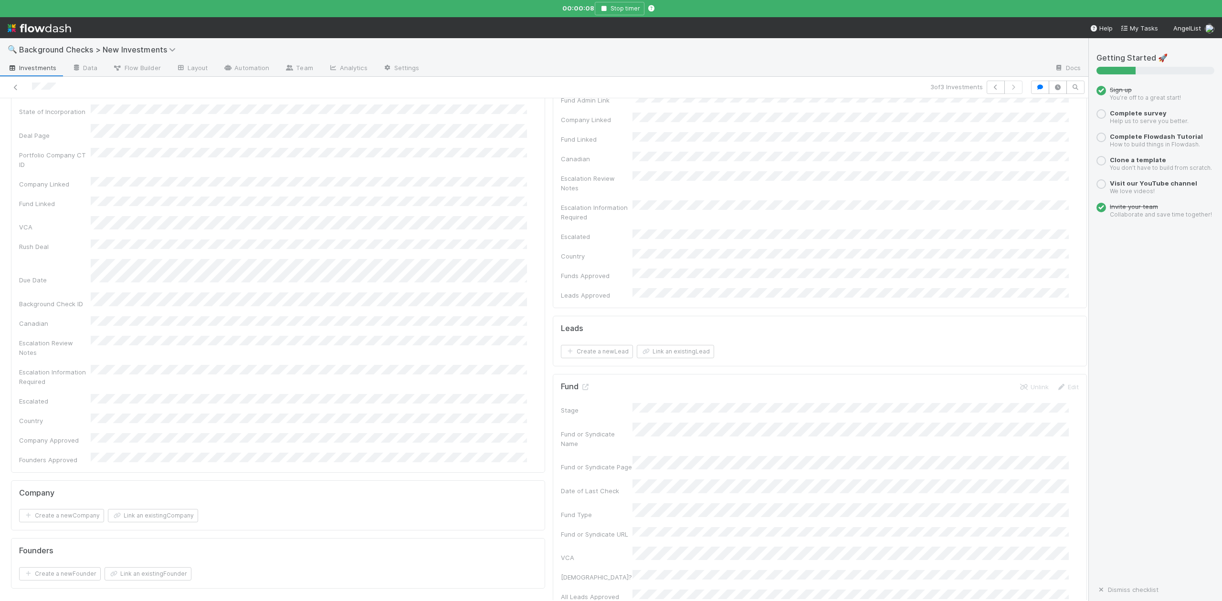
scroll to position [0, 0]
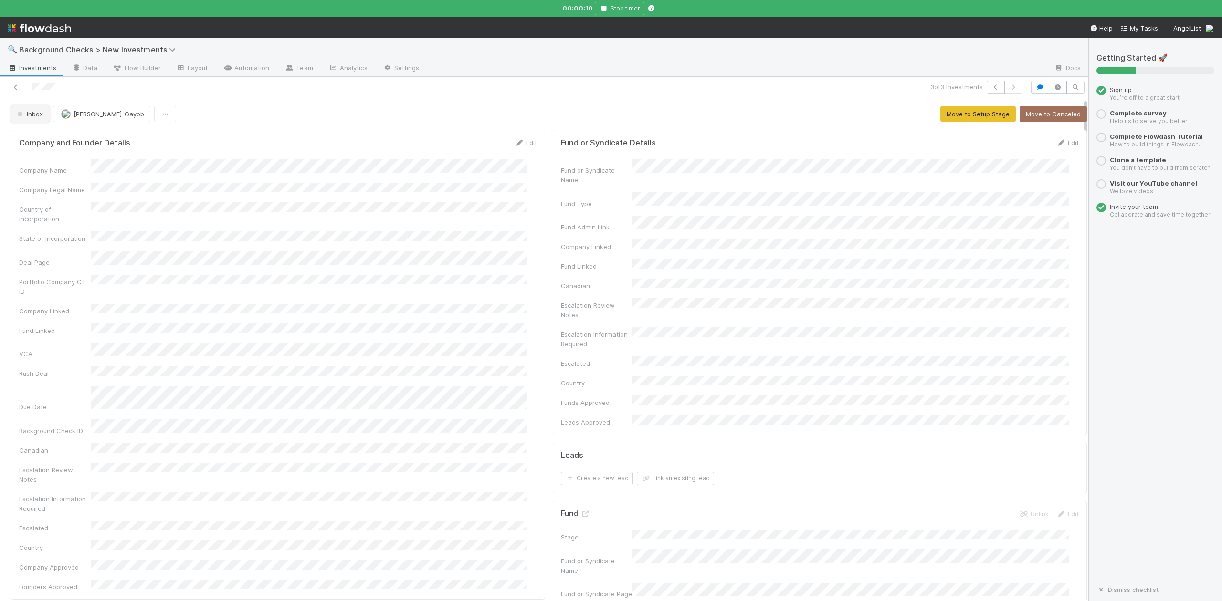
click at [37, 118] on span "Inbox" at bounding box center [29, 114] width 28 height 8
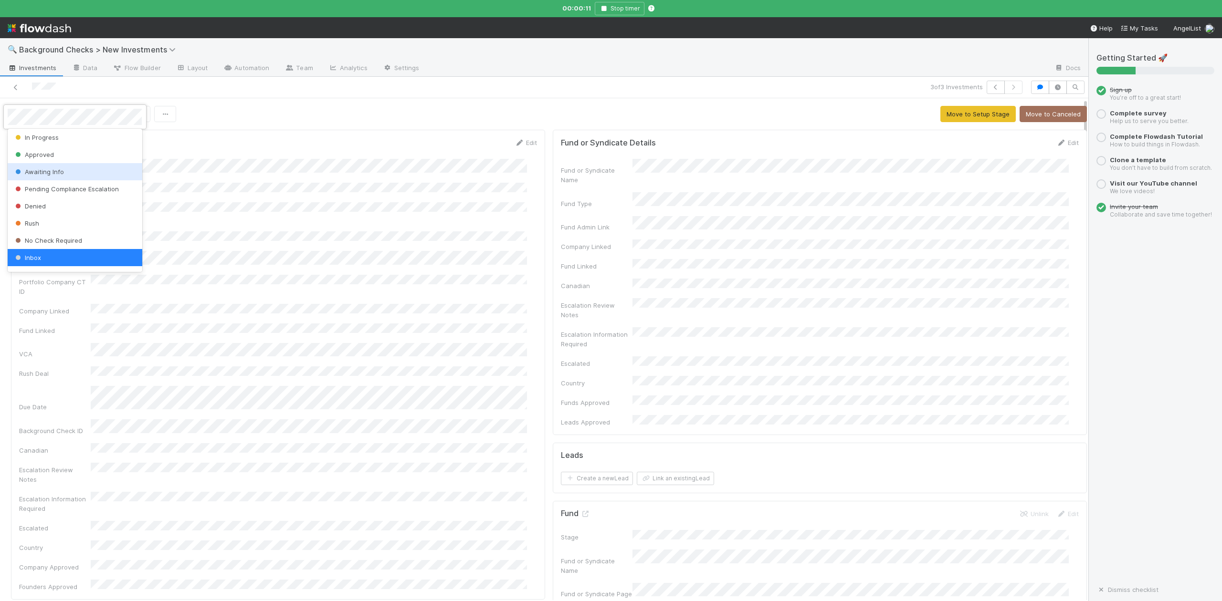
click at [66, 170] on div "Awaiting Info" at bounding box center [75, 171] width 134 height 17
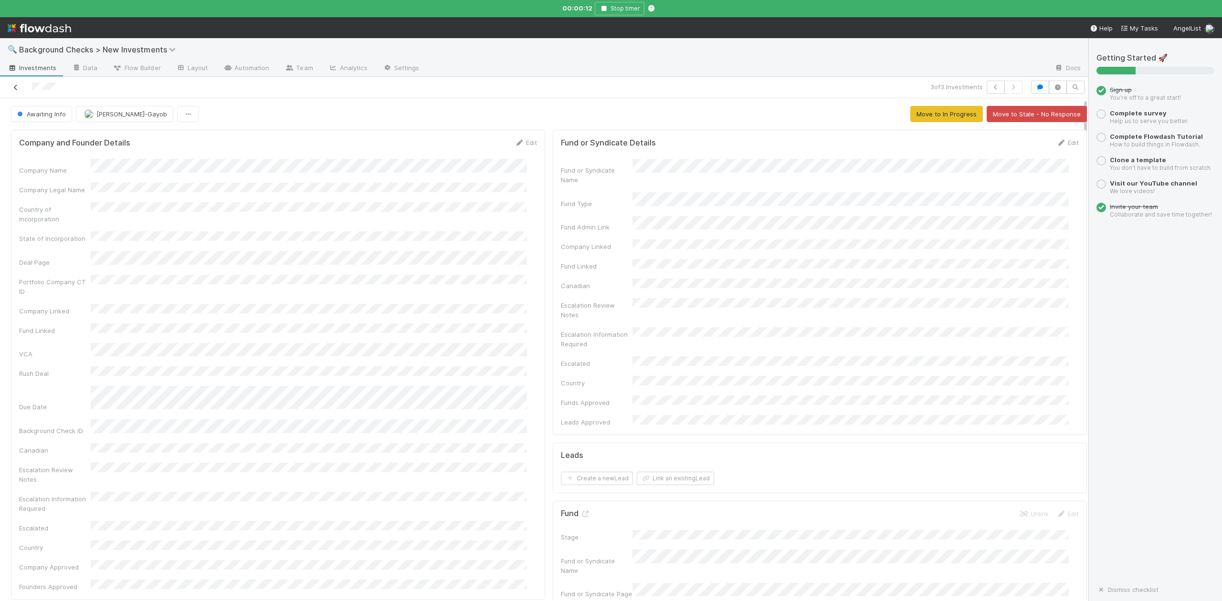
click at [16, 91] on icon at bounding box center [16, 87] width 10 height 6
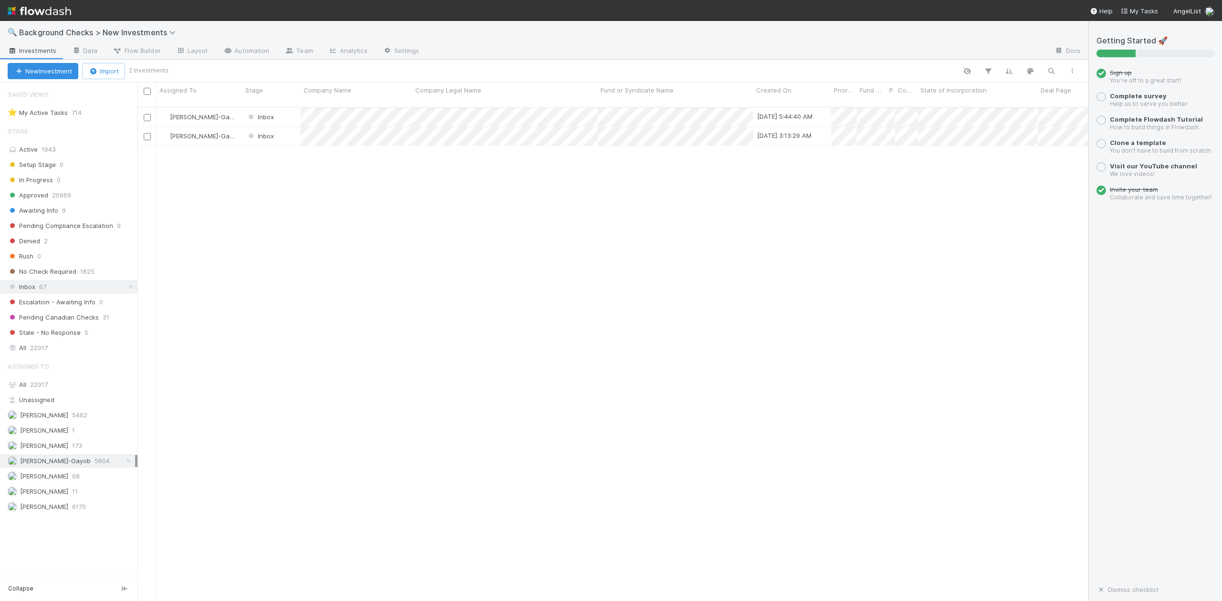
scroll to position [492, 941]
click at [377, 294] on div at bounding box center [611, 300] width 1222 height 601
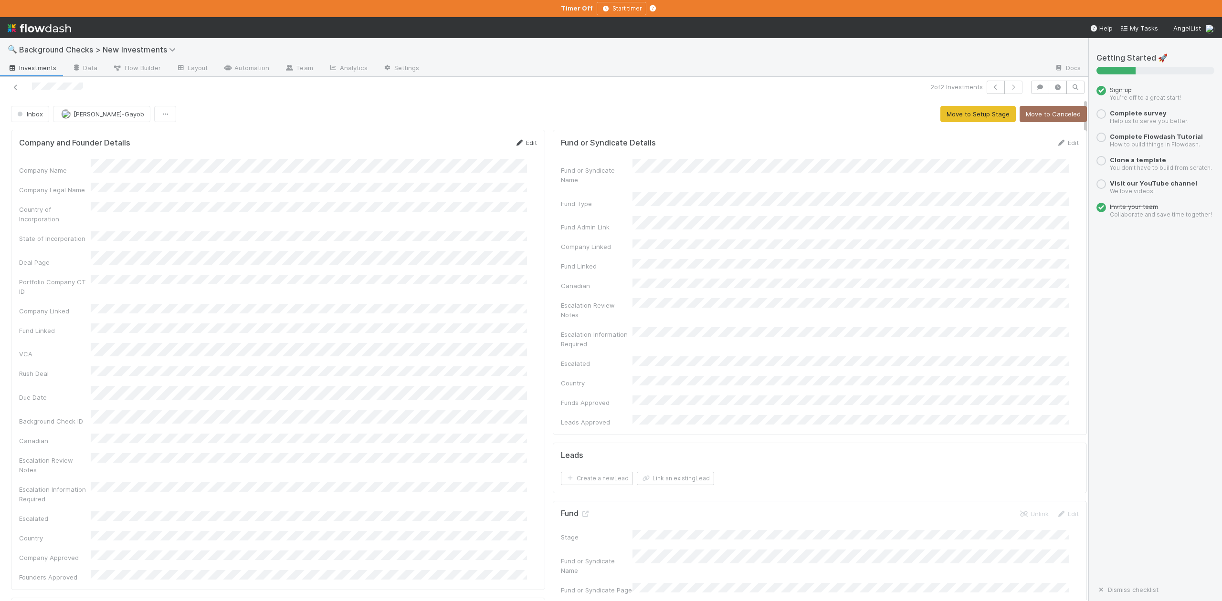
click at [523, 144] on link "Edit" at bounding box center [525, 143] width 22 height 8
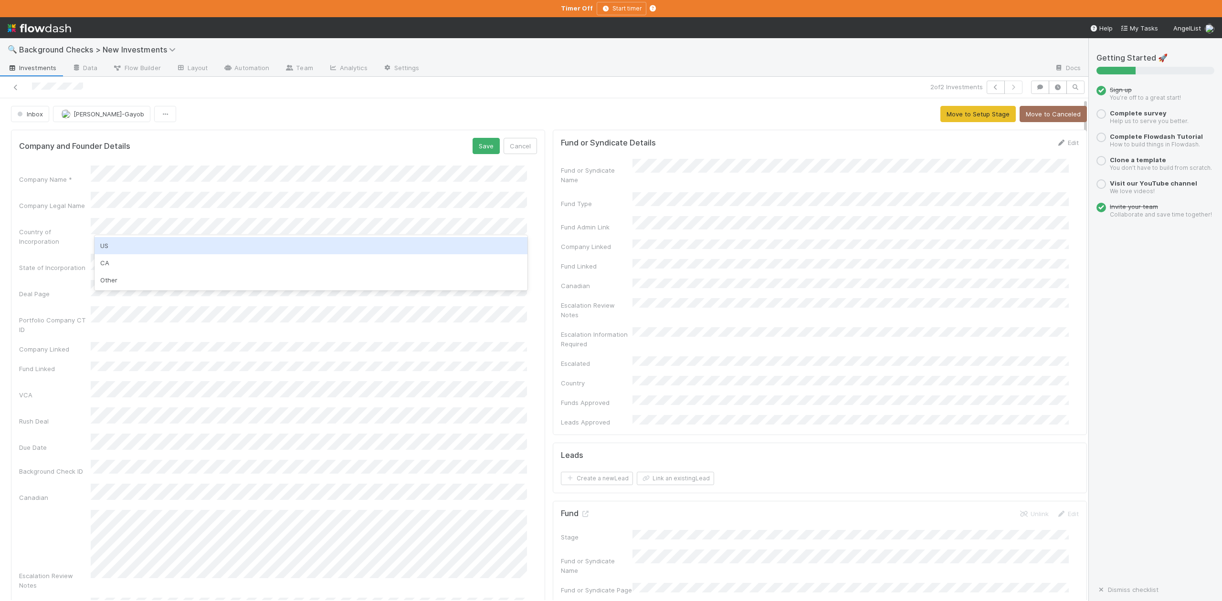
click at [109, 244] on div "US" at bounding box center [310, 245] width 432 height 17
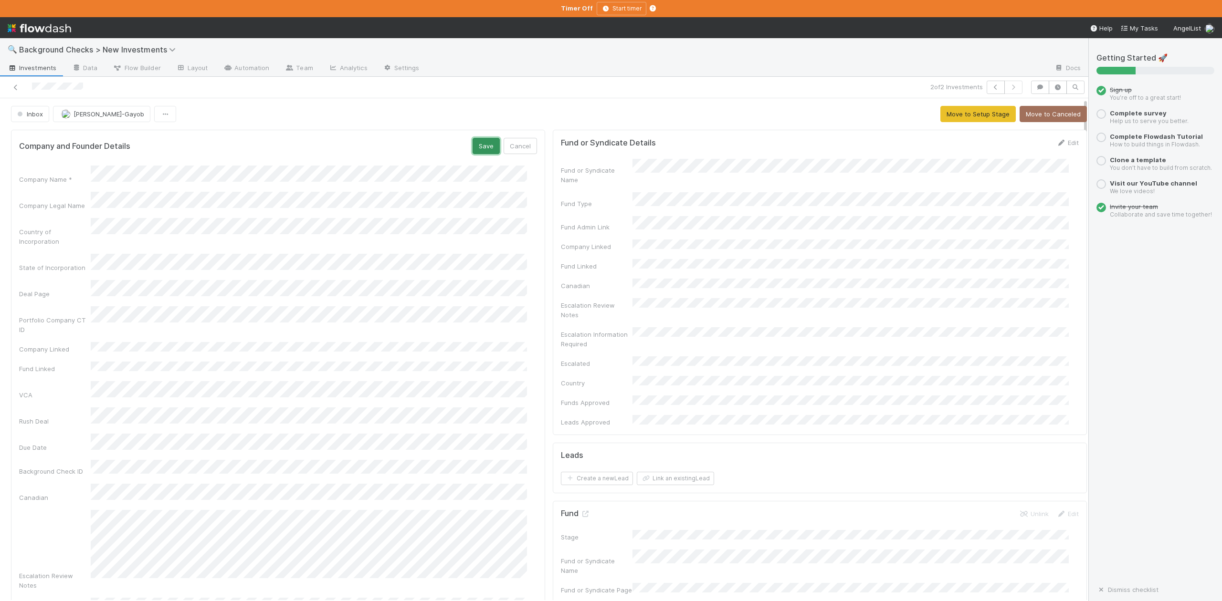
click at [472, 146] on button "Save" at bounding box center [485, 146] width 27 height 16
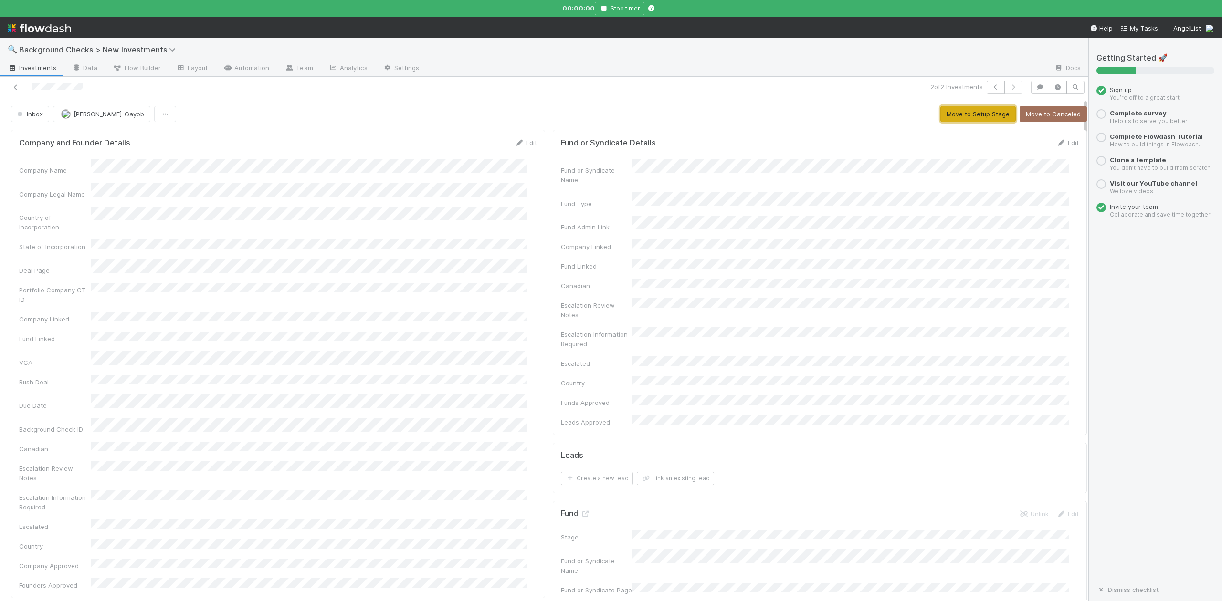
click at [954, 112] on button "Move to Setup Stage" at bounding box center [977, 114] width 75 height 16
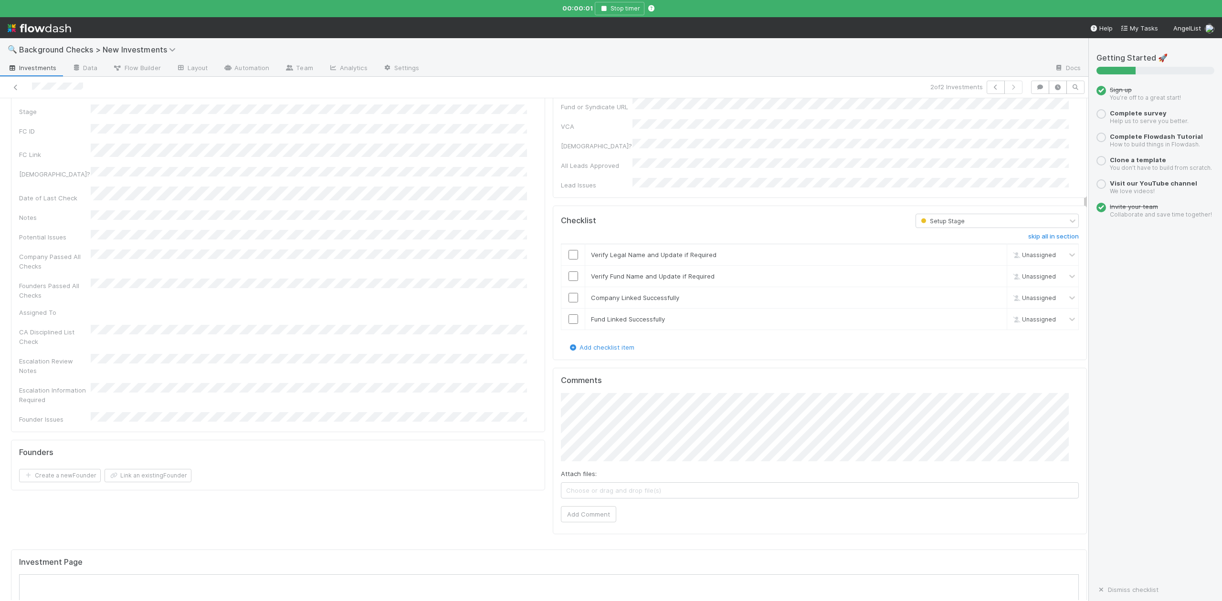
scroll to position [509, 0]
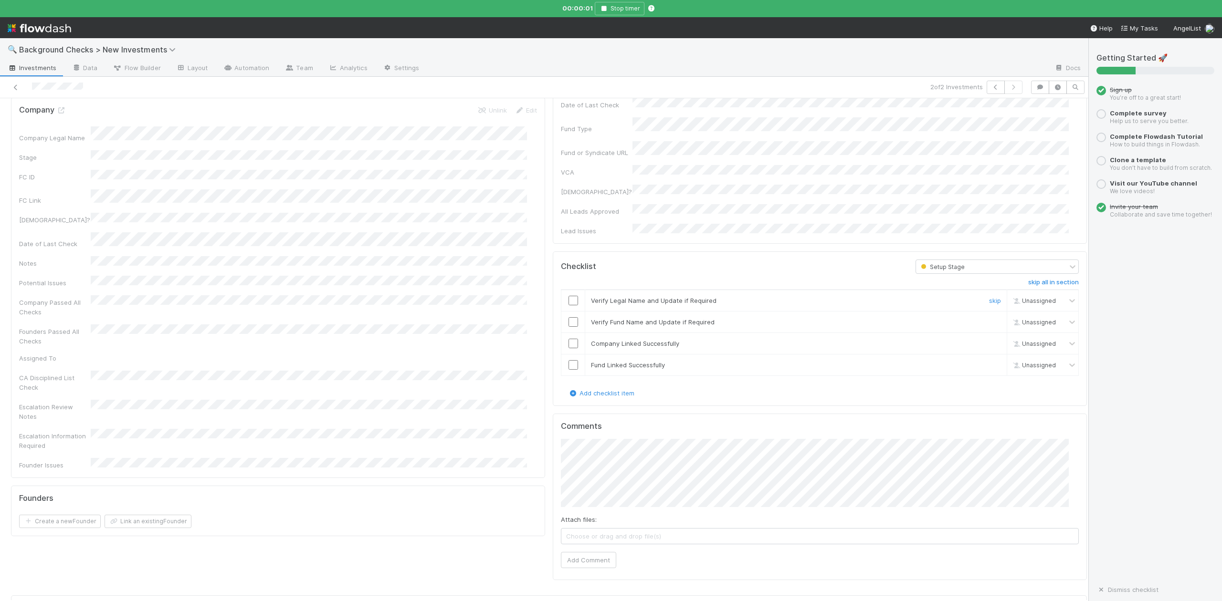
click at [568, 296] on input "checkbox" at bounding box center [573, 301] width 10 height 10
click at [568, 317] on input "checkbox" at bounding box center [573, 322] width 10 height 10
click at [568, 339] on input "checkbox" at bounding box center [573, 344] width 10 height 10
click at [568, 360] on input "checkbox" at bounding box center [573, 365] width 10 height 10
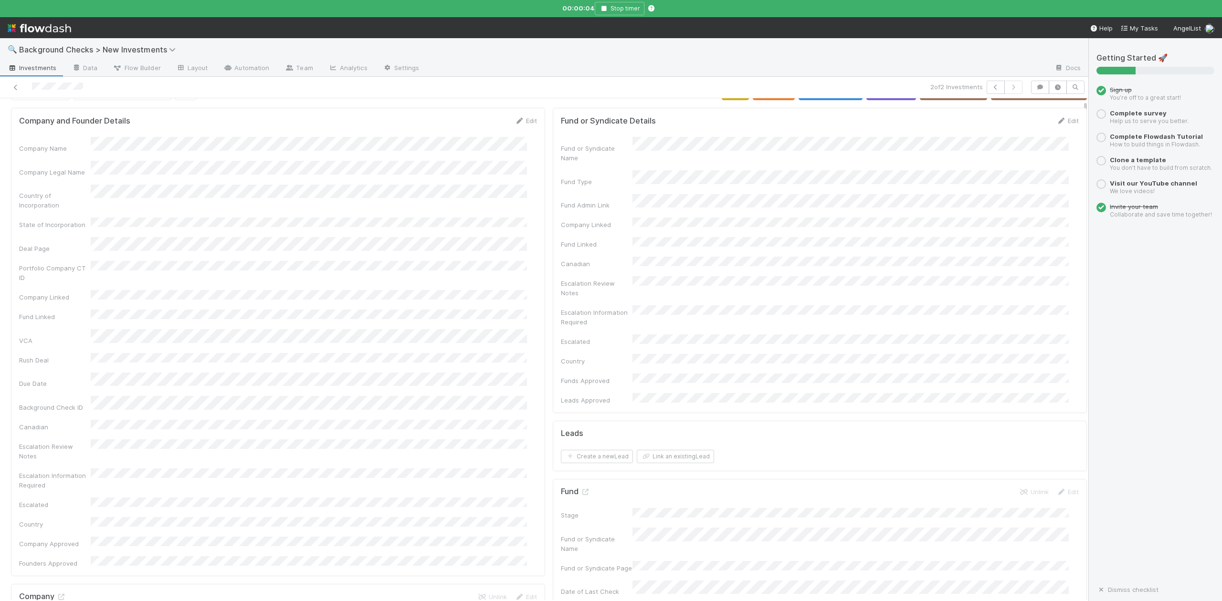
scroll to position [0, 0]
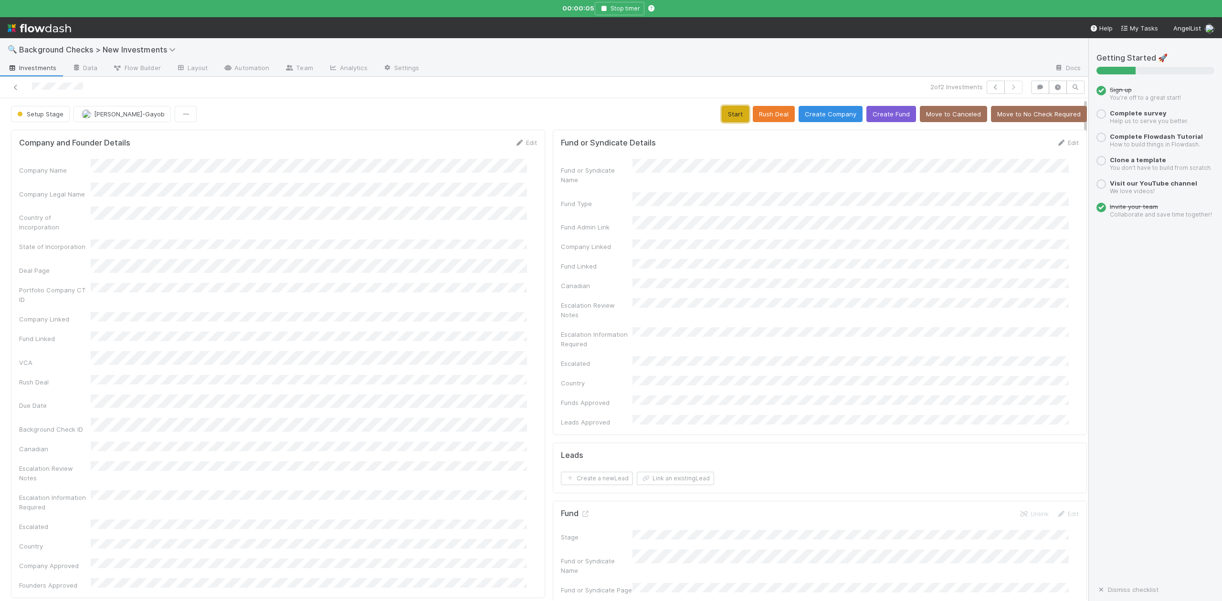
click at [721, 115] on button "Start" at bounding box center [734, 114] width 27 height 16
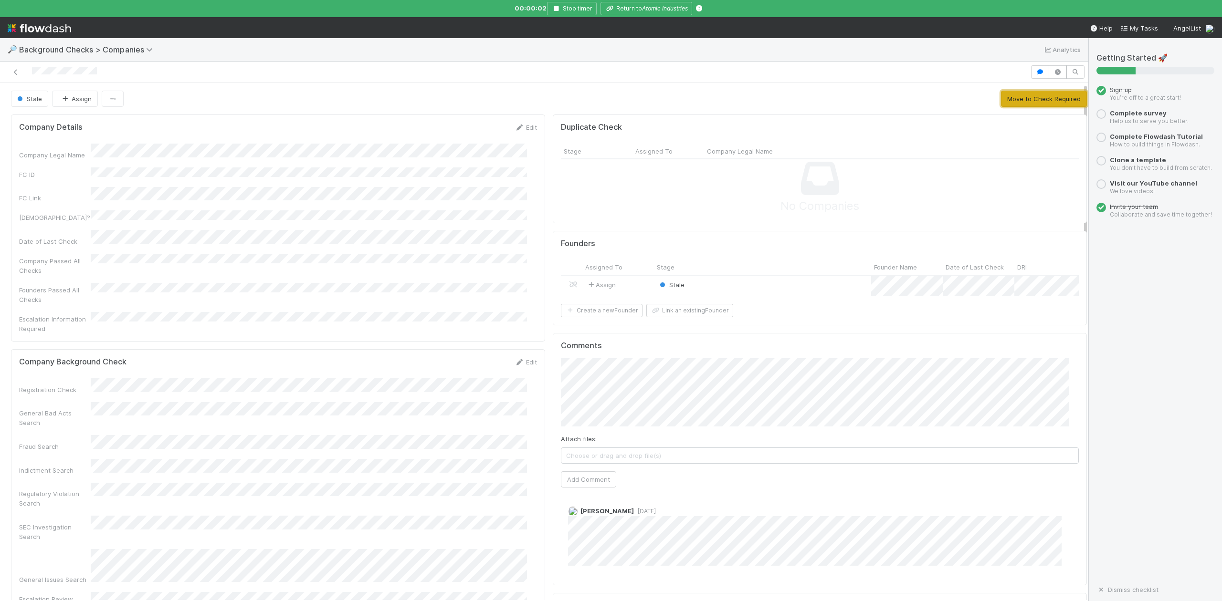
click at [1001, 102] on button "Move to Check Required" at bounding box center [1044, 99] width 86 height 16
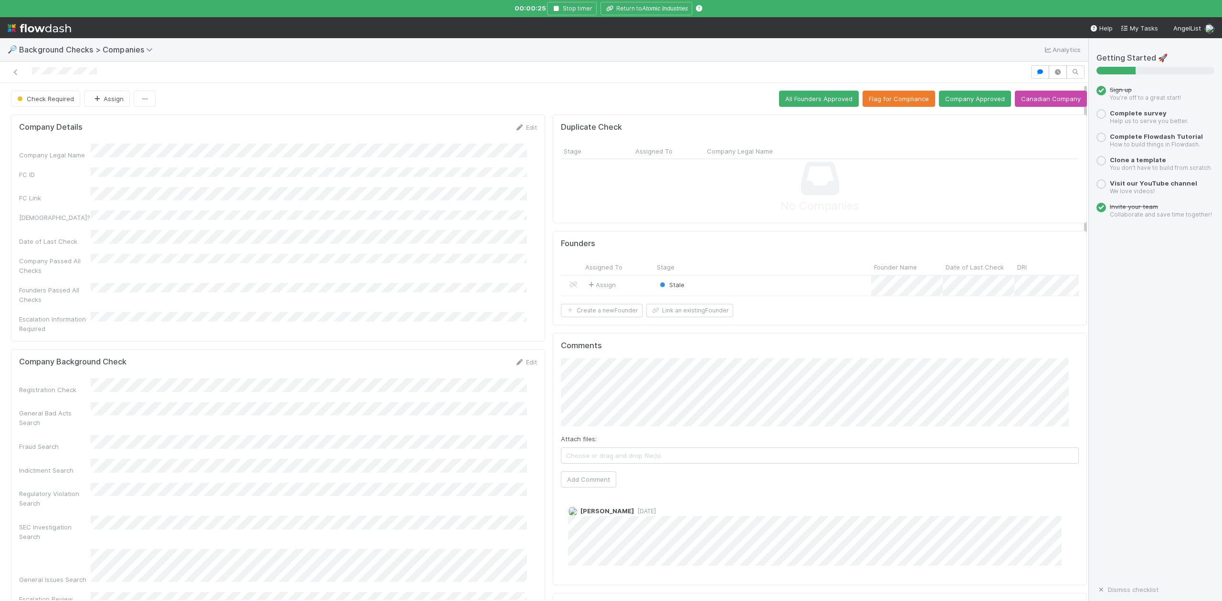
click at [722, 293] on div "Stale" at bounding box center [762, 286] width 217 height 21
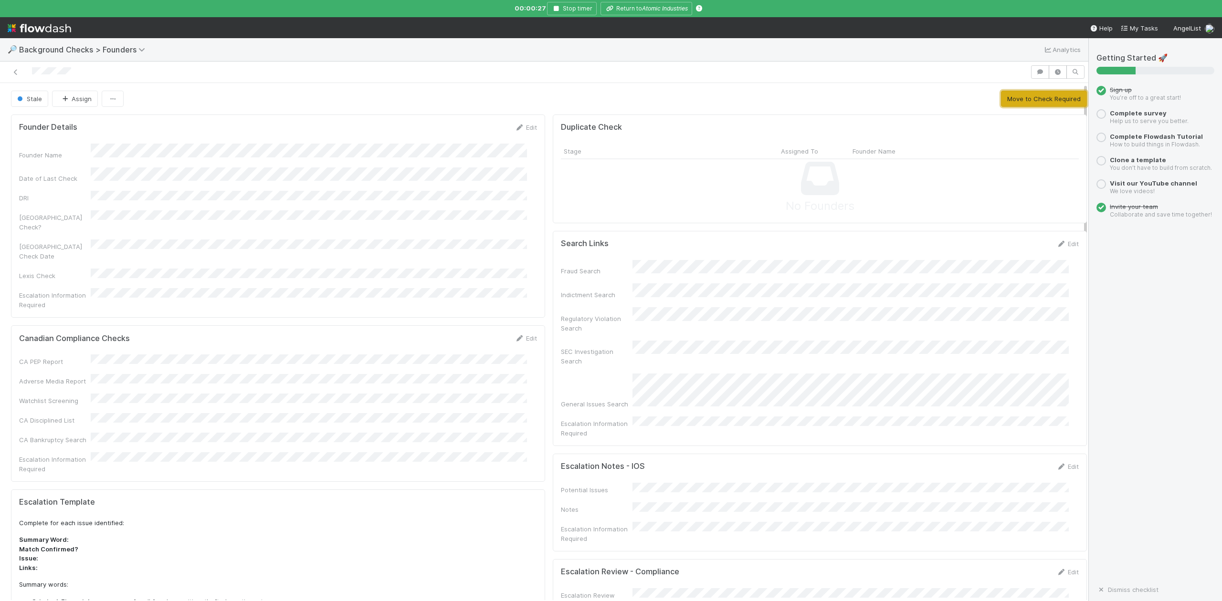
click at [1001, 100] on button "Move to Check Required" at bounding box center [1044, 99] width 86 height 16
click at [968, 98] on button "Approve Founder" at bounding box center [944, 99] width 63 height 16
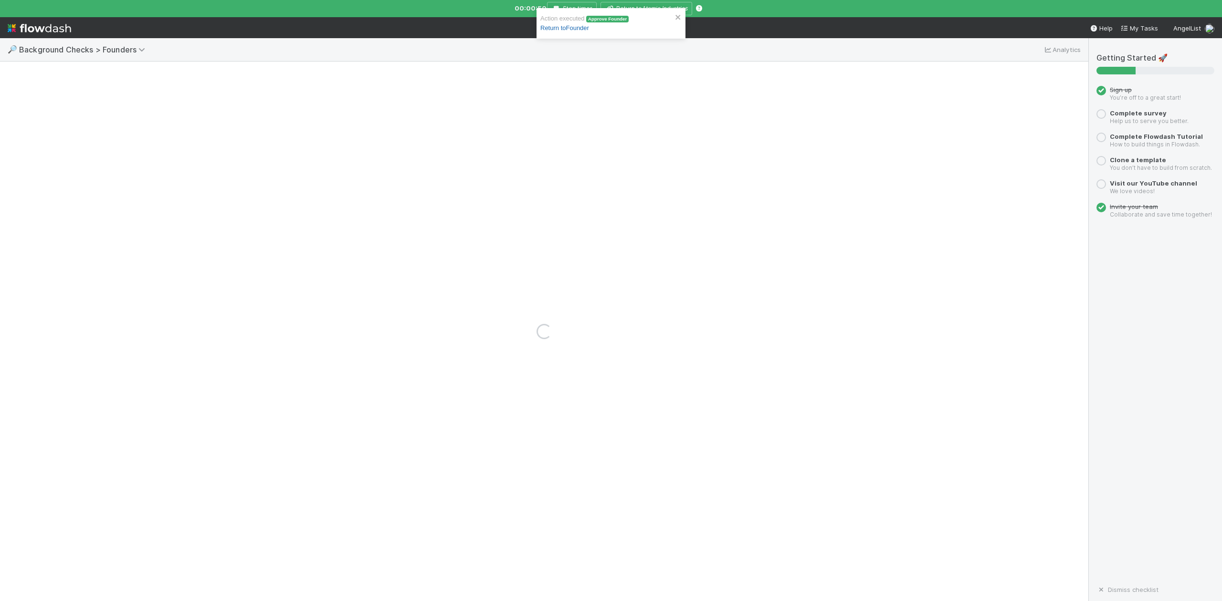
click at [577, 28] on link "Return to Founder" at bounding box center [564, 27] width 49 height 7
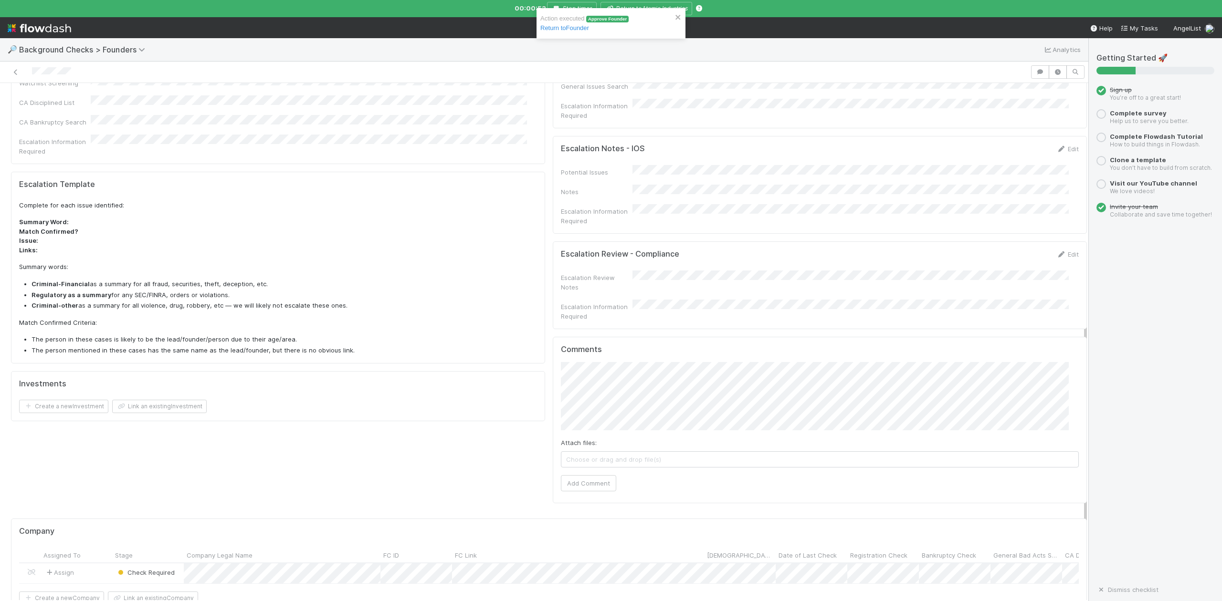
scroll to position [560, 0]
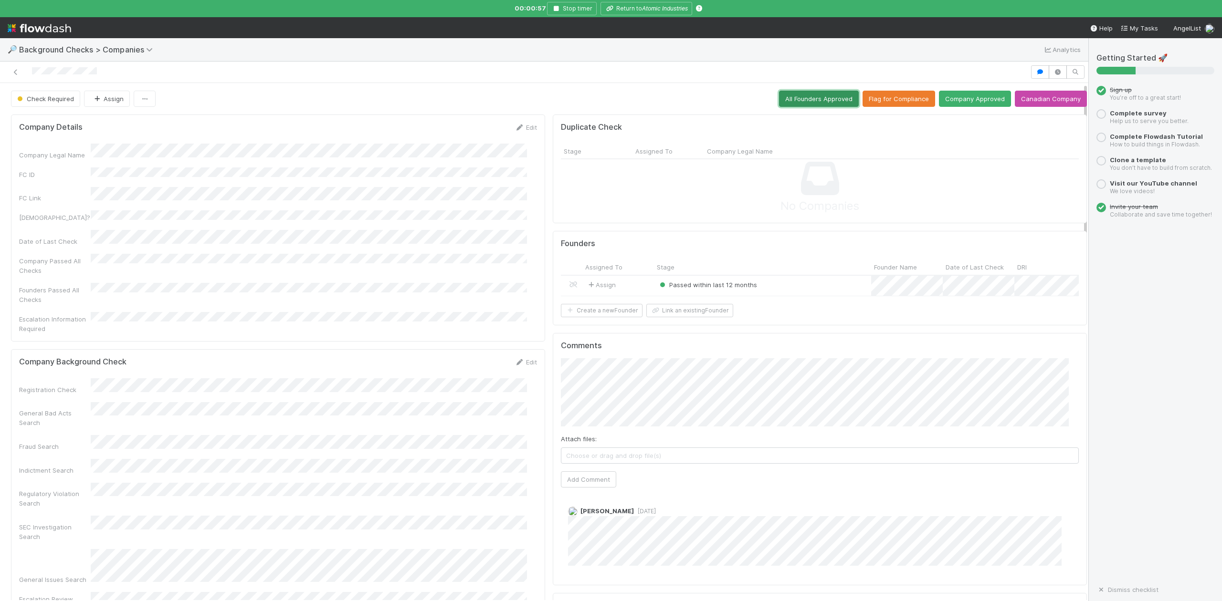
click at [799, 102] on button "All Founders Approved" at bounding box center [819, 99] width 80 height 16
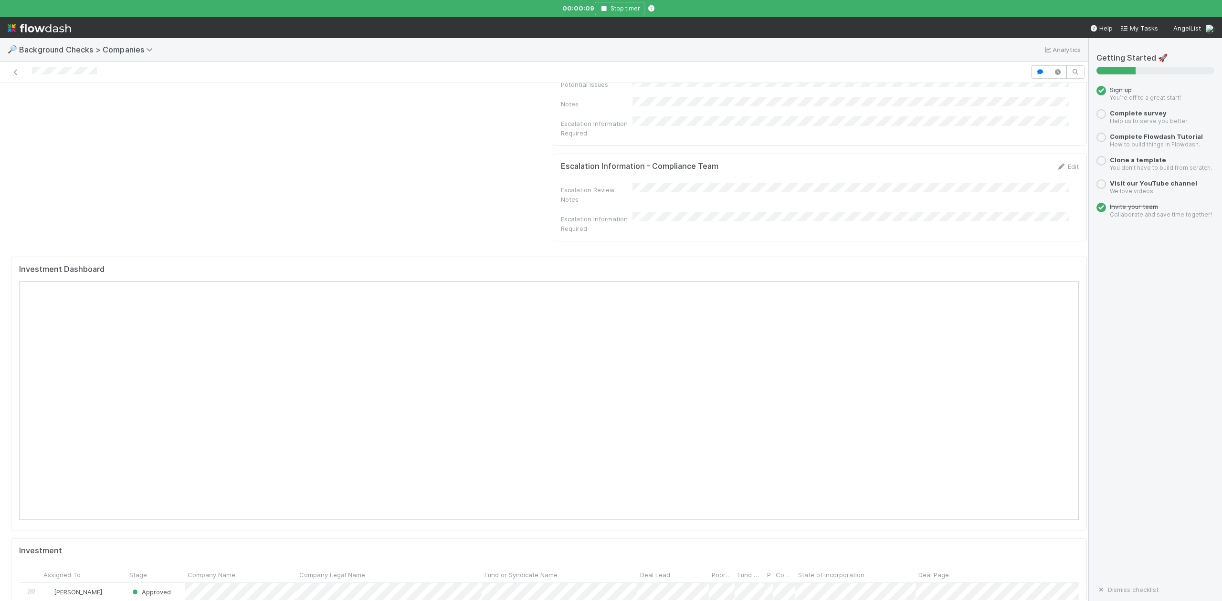
scroll to position [1018, 0]
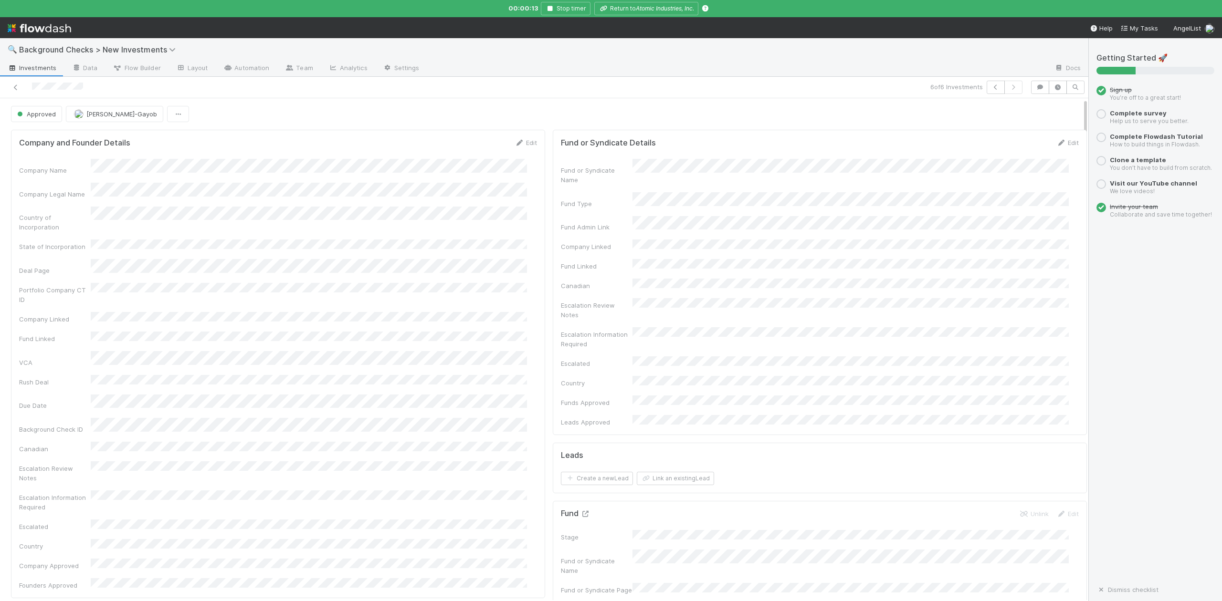
click at [580, 511] on icon at bounding box center [585, 514] width 10 height 6
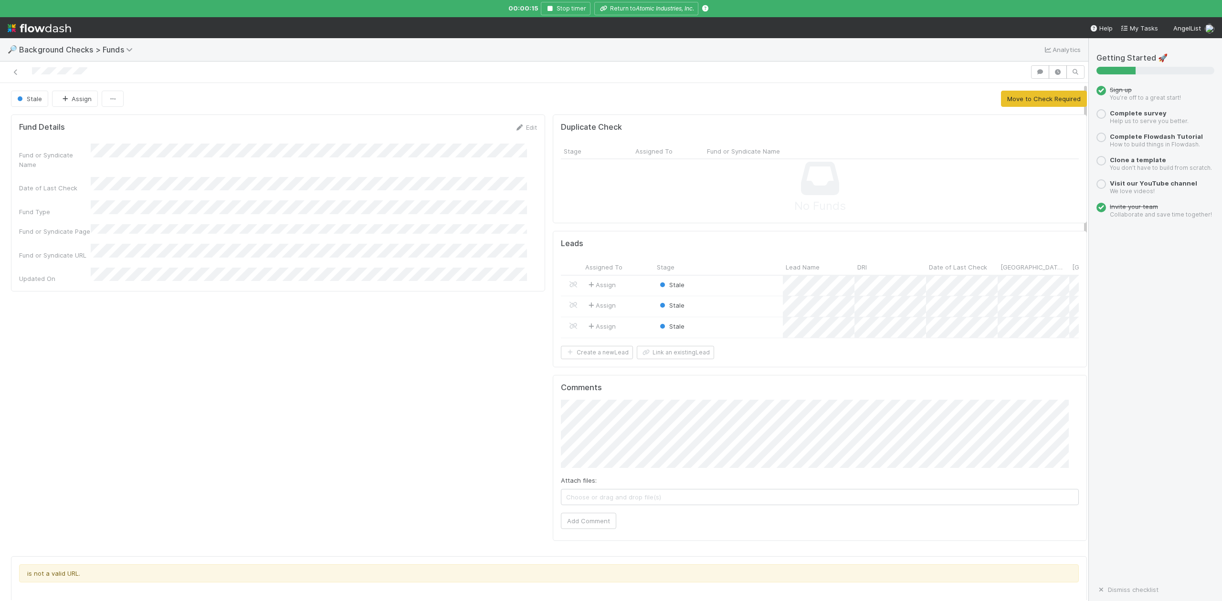
scroll to position [184, 1030]
click at [716, 329] on div "Stale" at bounding box center [718, 327] width 129 height 21
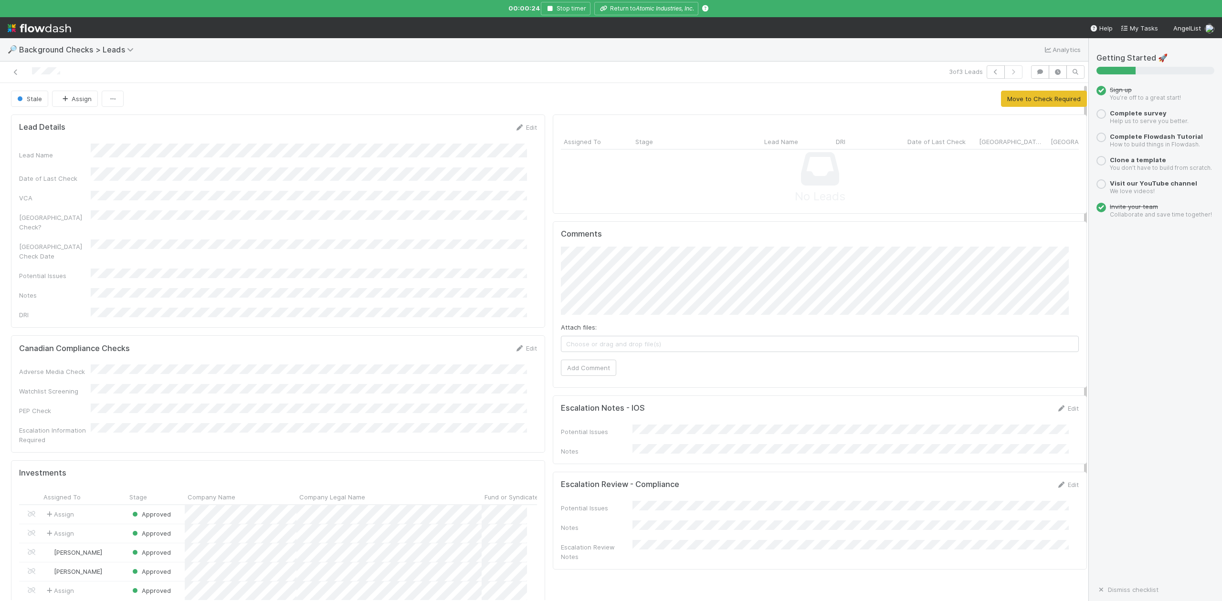
scroll to position [184, 499]
click at [1010, 98] on button "Move to Check Required" at bounding box center [1044, 99] width 86 height 16
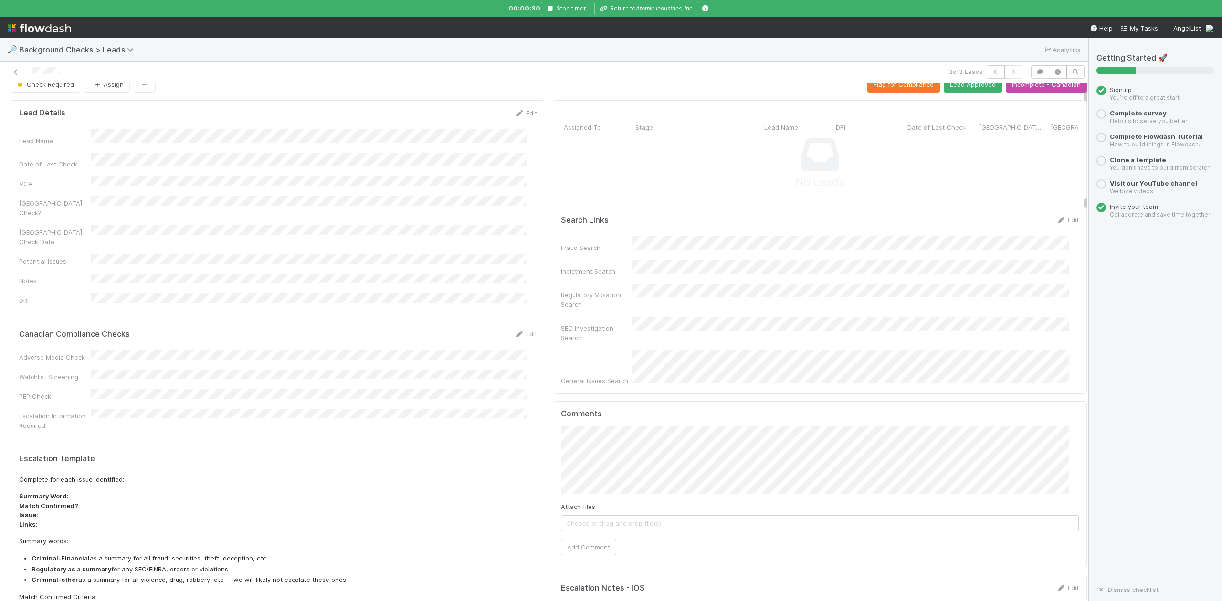
scroll to position [0, 0]
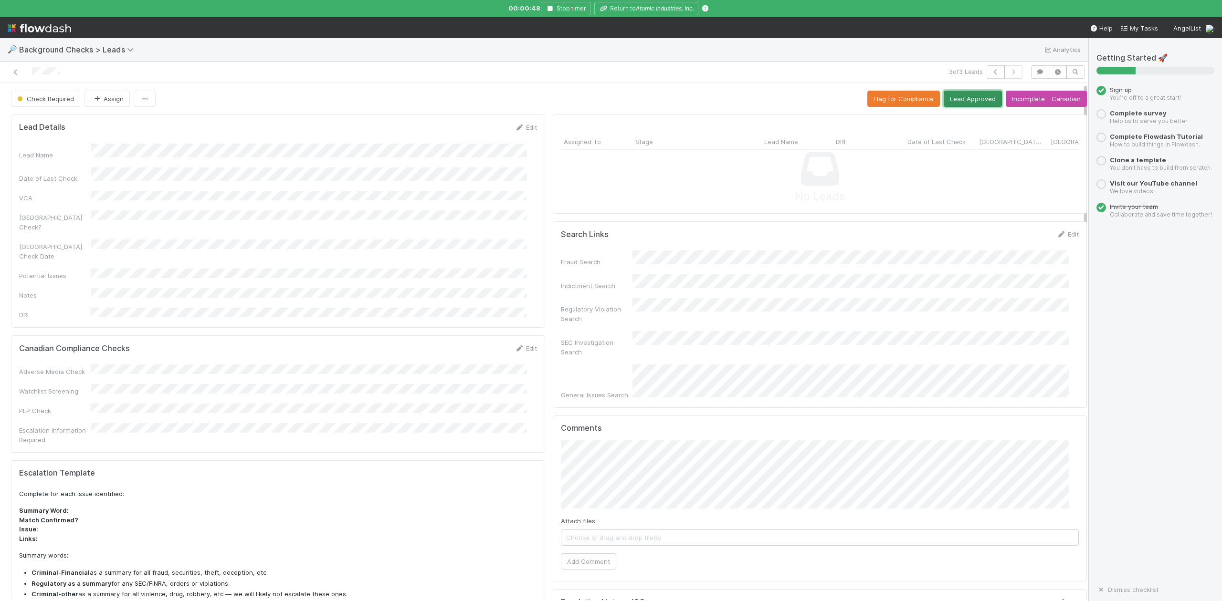
click at [965, 95] on button "Lead Approved" at bounding box center [972, 99] width 58 height 16
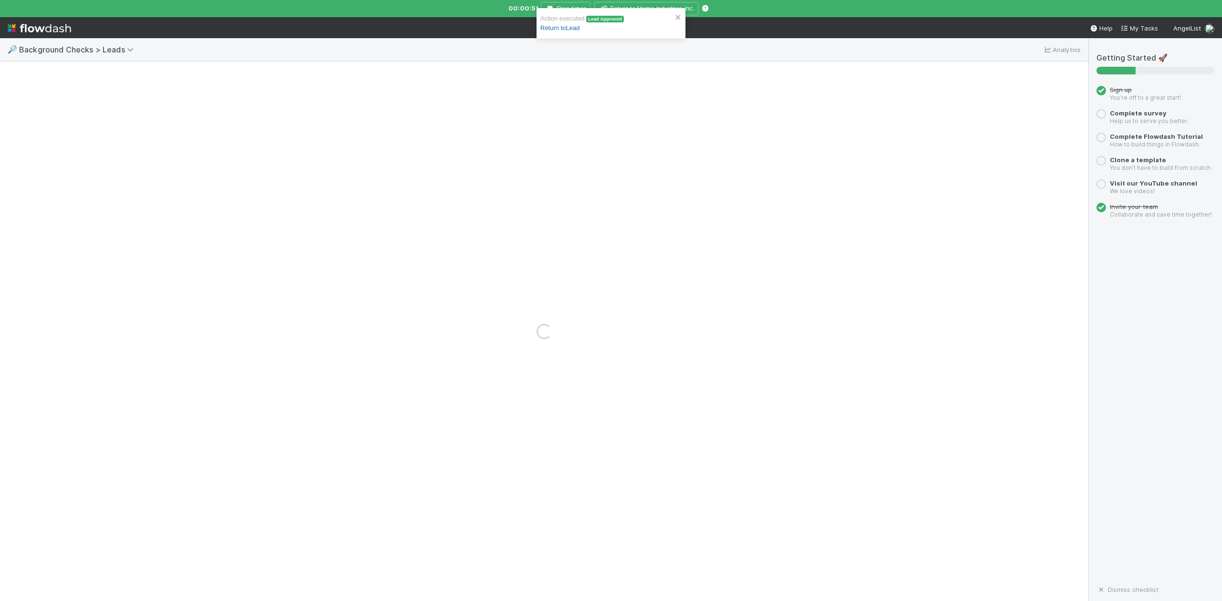
click at [564, 27] on link "Return to Lead" at bounding box center [559, 27] width 39 height 7
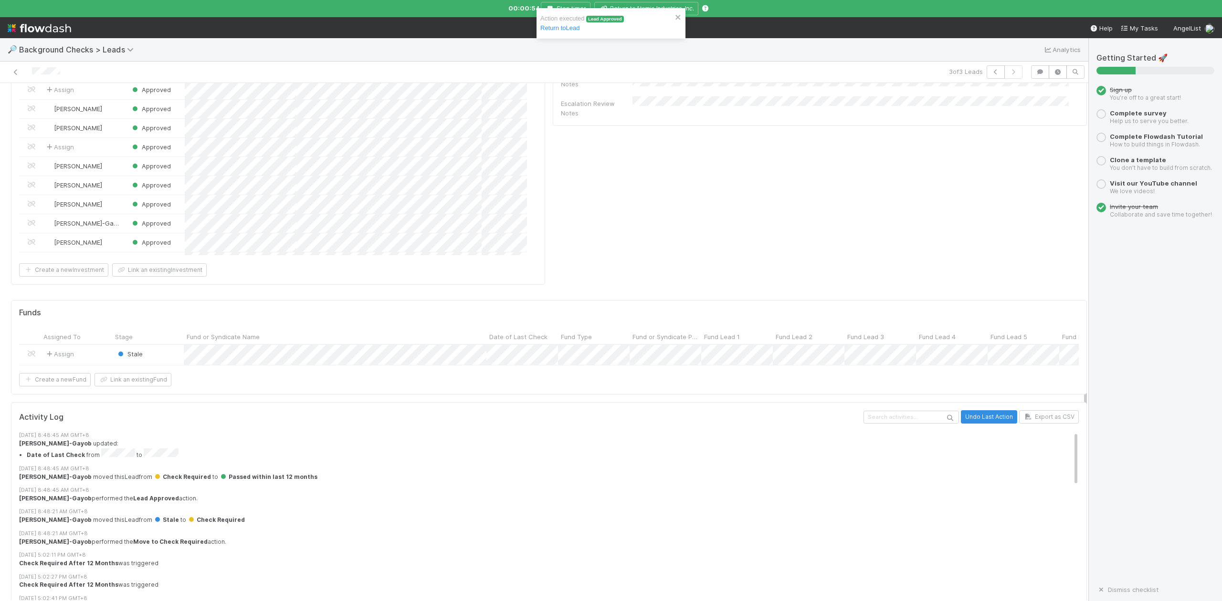
scroll to position [445, 0]
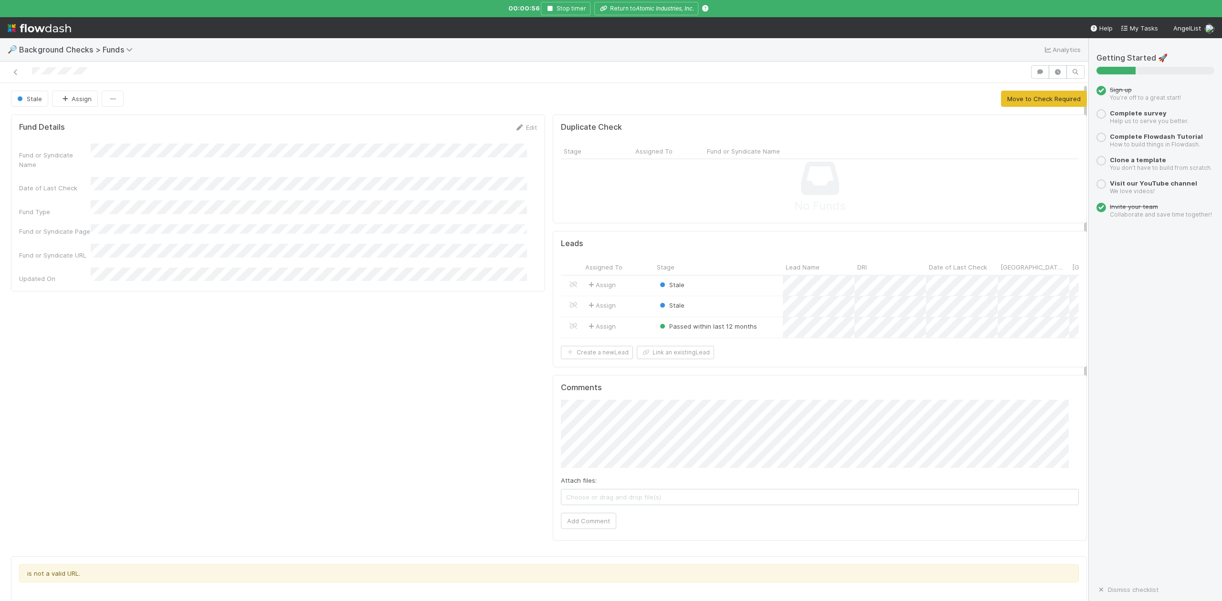
scroll to position [184, 1030]
click at [714, 306] on div "Stale" at bounding box center [718, 306] width 129 height 21
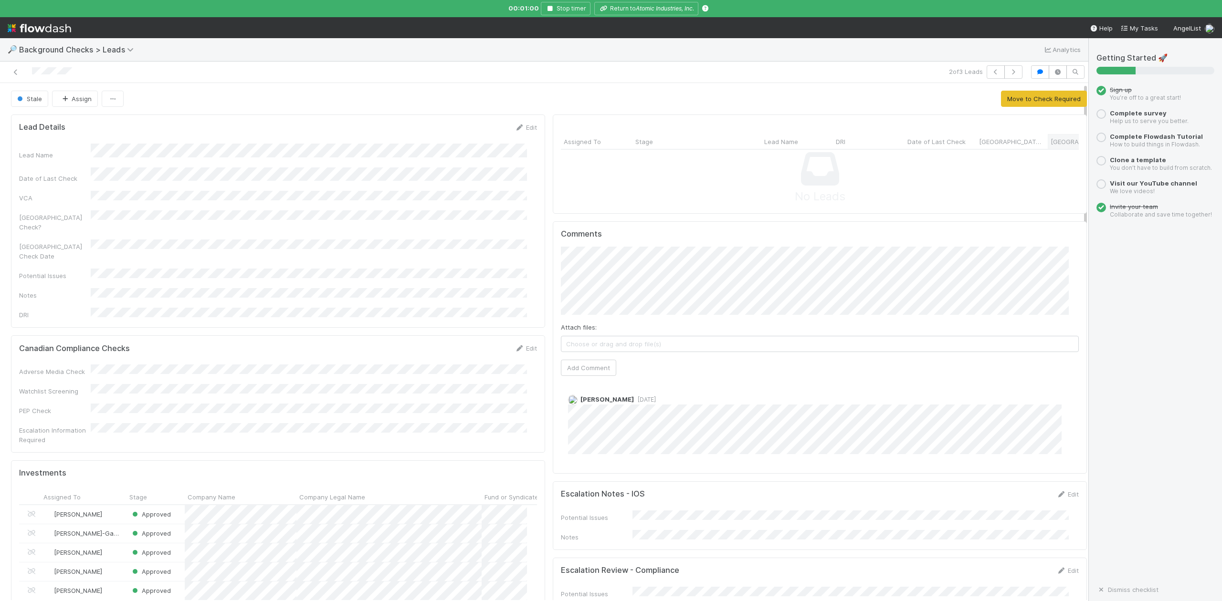
scroll to position [184, 499]
click at [1024, 94] on button "Move to Check Required" at bounding box center [1044, 99] width 86 height 16
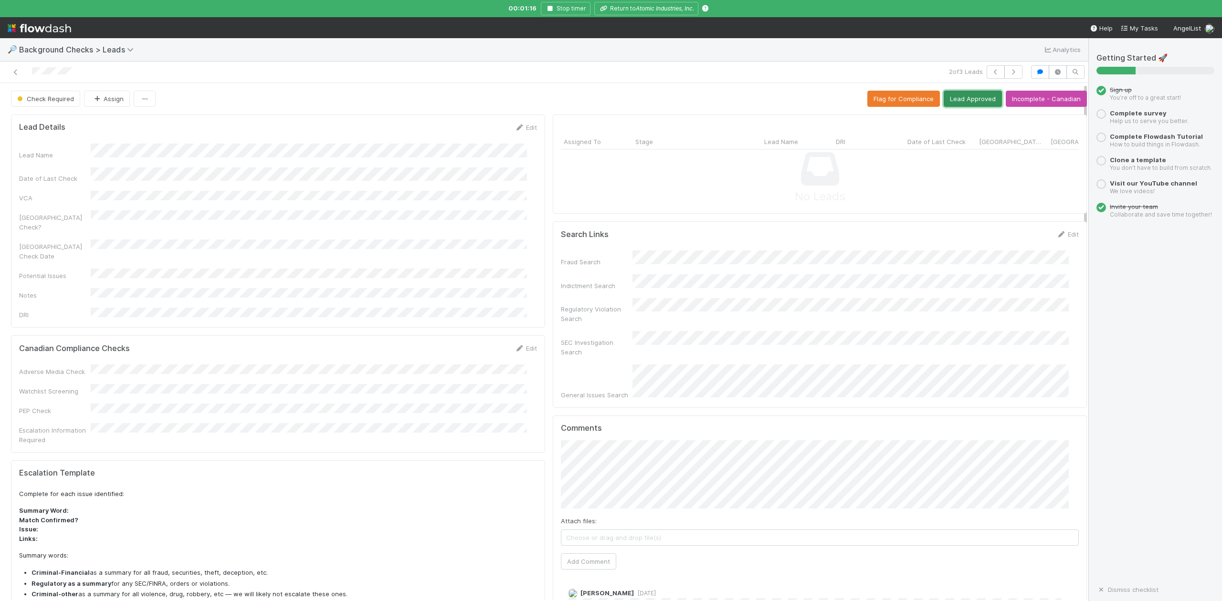
click at [964, 98] on button "Lead Approved" at bounding box center [972, 99] width 58 height 16
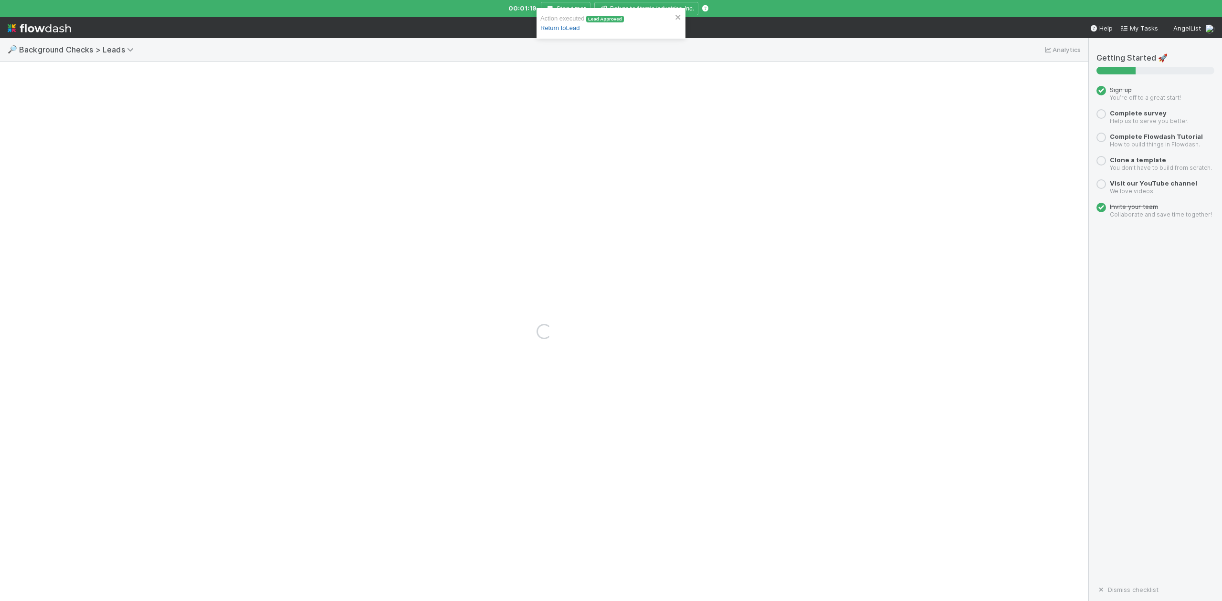
click at [564, 27] on link "Return to Lead" at bounding box center [559, 27] width 39 height 7
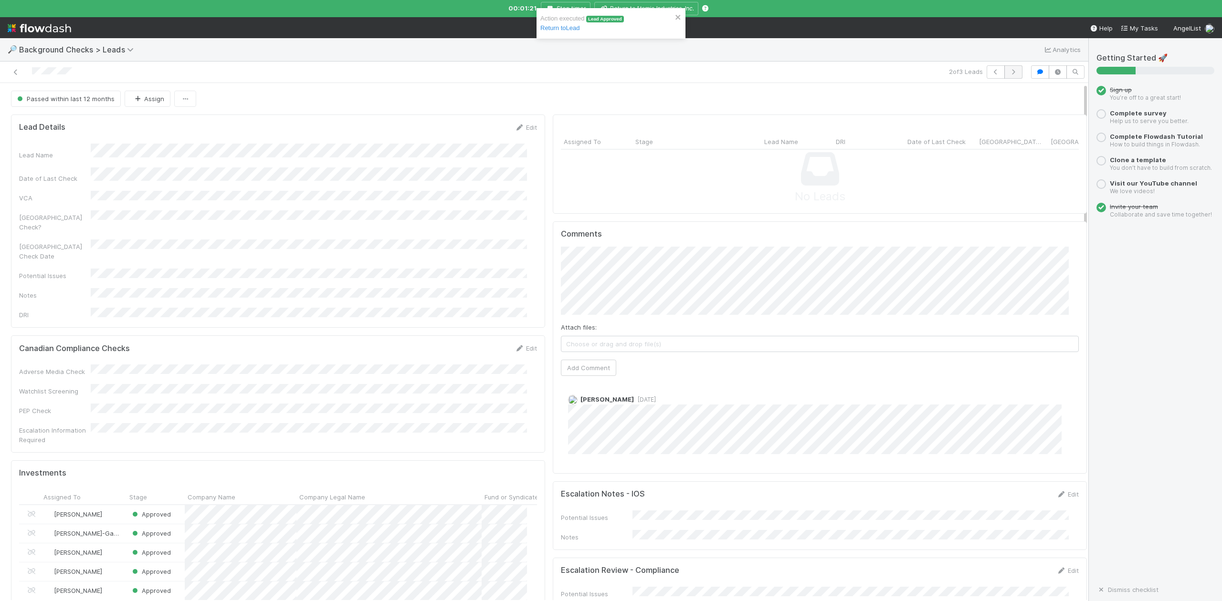
scroll to position [184, 499]
click at [1004, 73] on button "button" at bounding box center [1013, 71] width 18 height 13
click at [991, 73] on icon "button" at bounding box center [996, 72] width 10 height 6
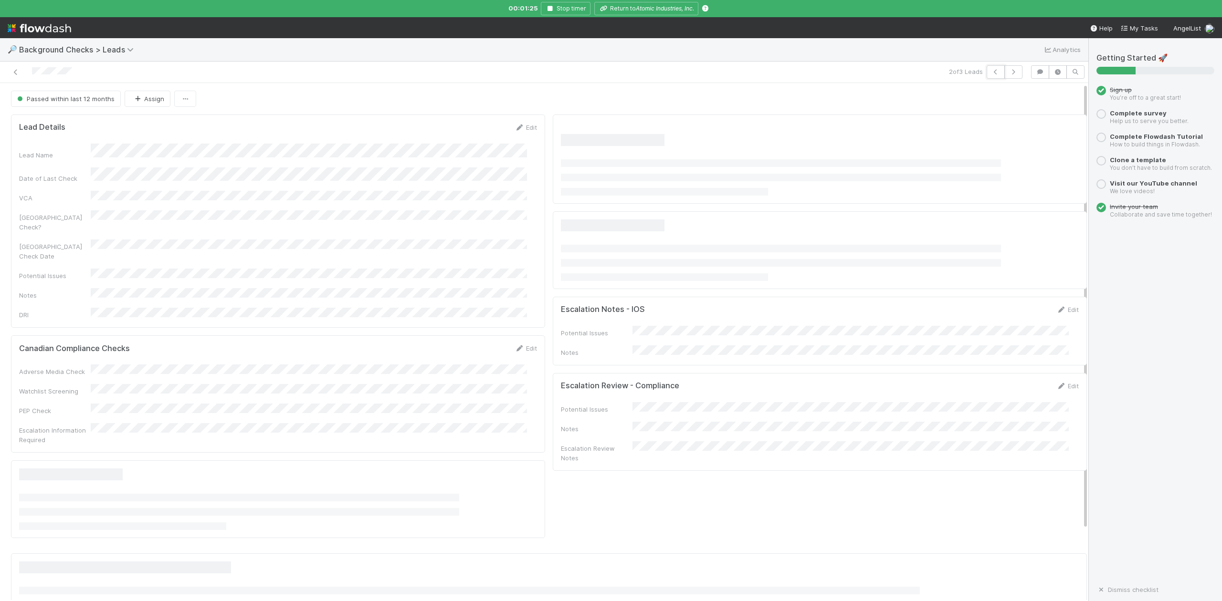
click at [991, 73] on icon "button" at bounding box center [996, 72] width 10 height 6
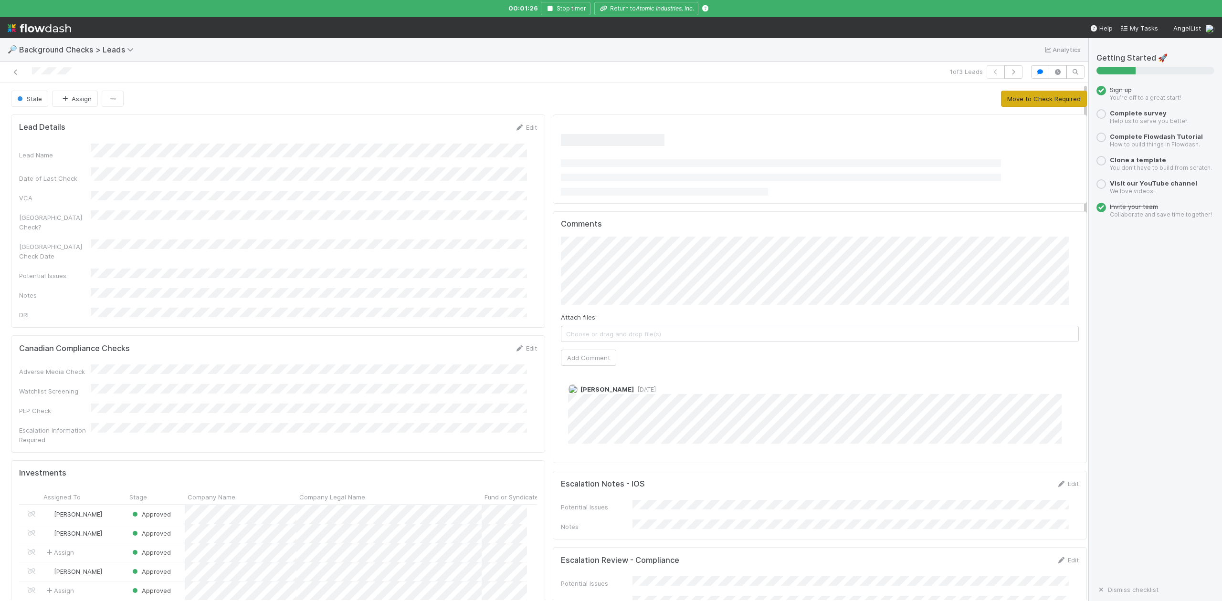
scroll to position [184, 499]
click at [1019, 100] on button "Move to Check Required" at bounding box center [1044, 99] width 86 height 16
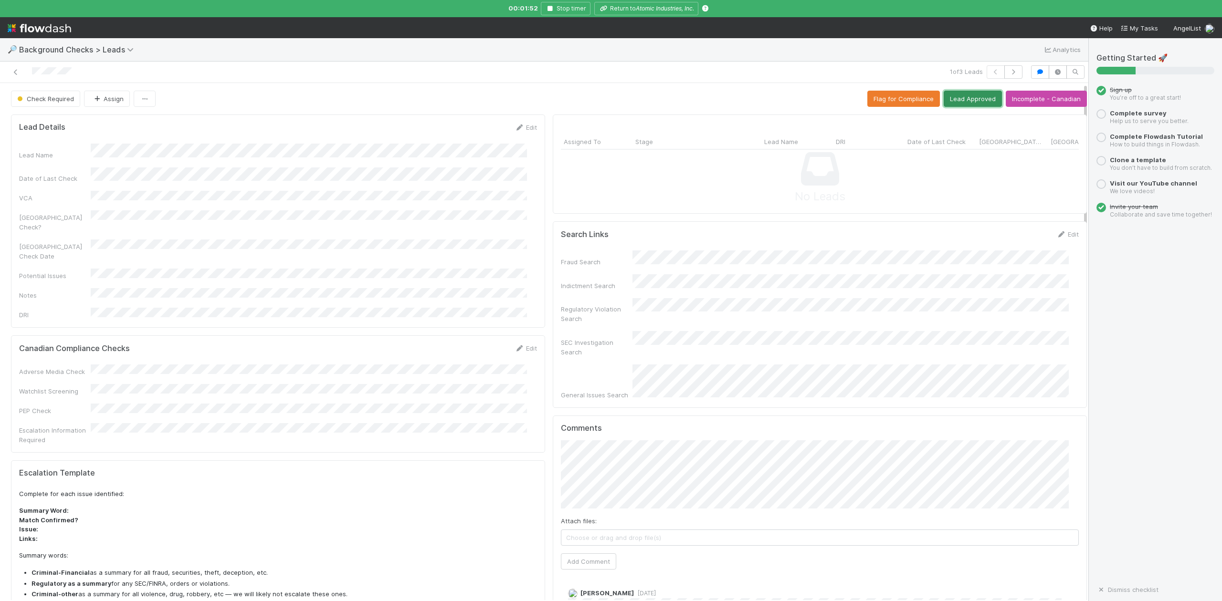
click at [962, 98] on button "Lead Approved" at bounding box center [972, 99] width 58 height 16
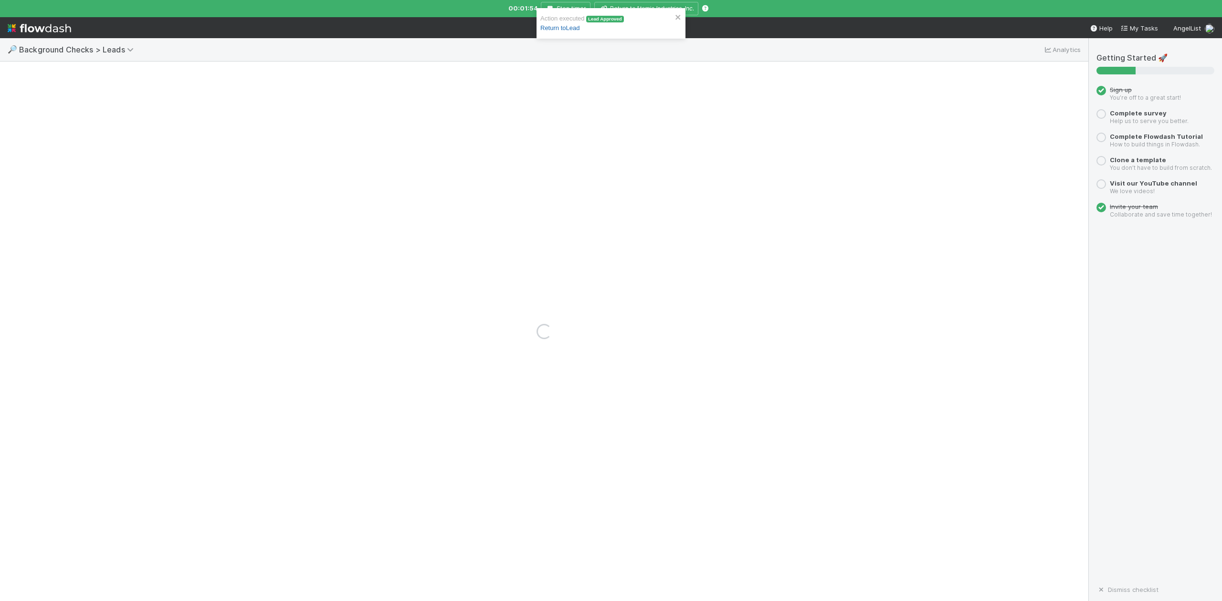
click at [569, 29] on link "Return to Lead" at bounding box center [559, 27] width 39 height 7
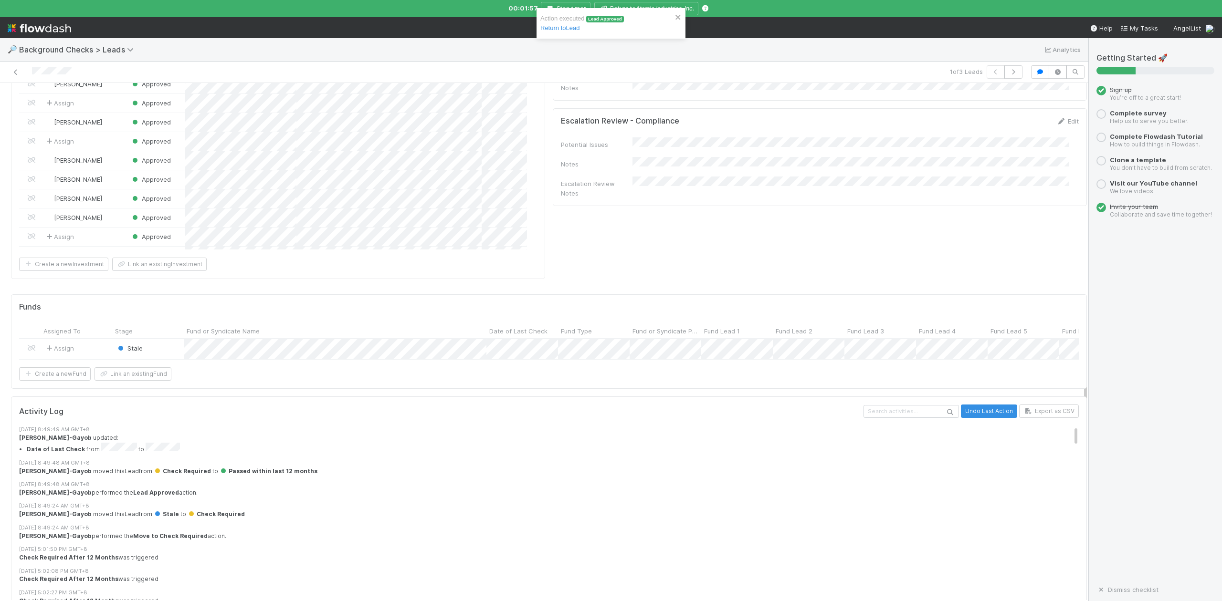
scroll to position [450, 0]
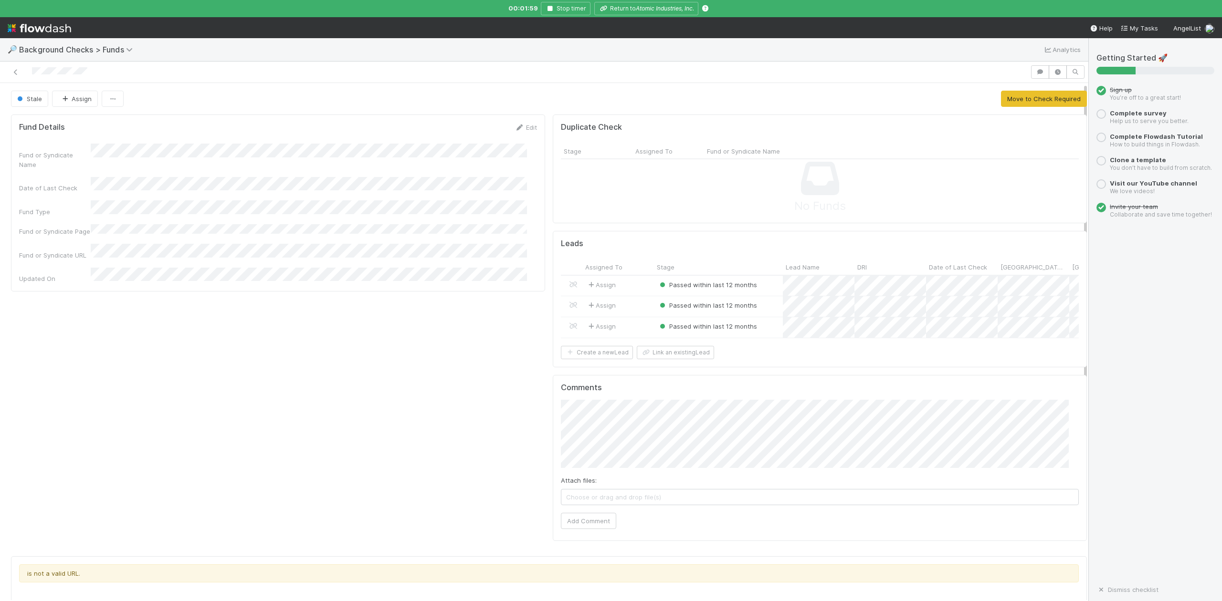
scroll to position [184, 1030]
click at [1003, 101] on button "Move to Check Required" at bounding box center [1044, 99] width 86 height 16
click at [1016, 99] on button "All Leads Approved" at bounding box center [1051, 99] width 71 height 16
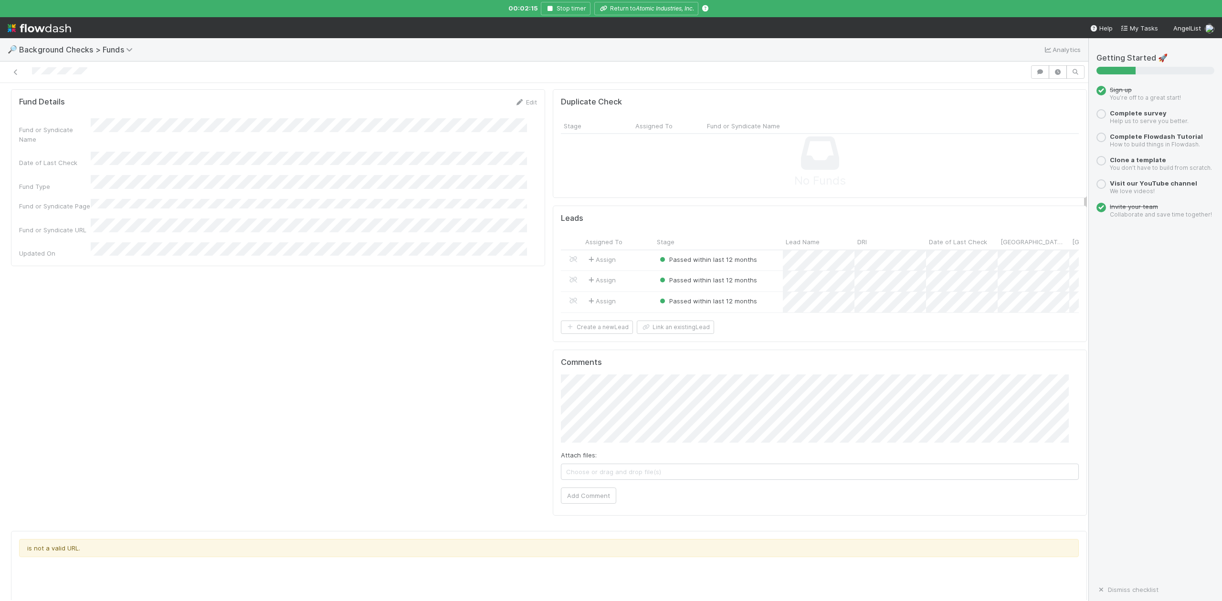
scroll to position [0, 0]
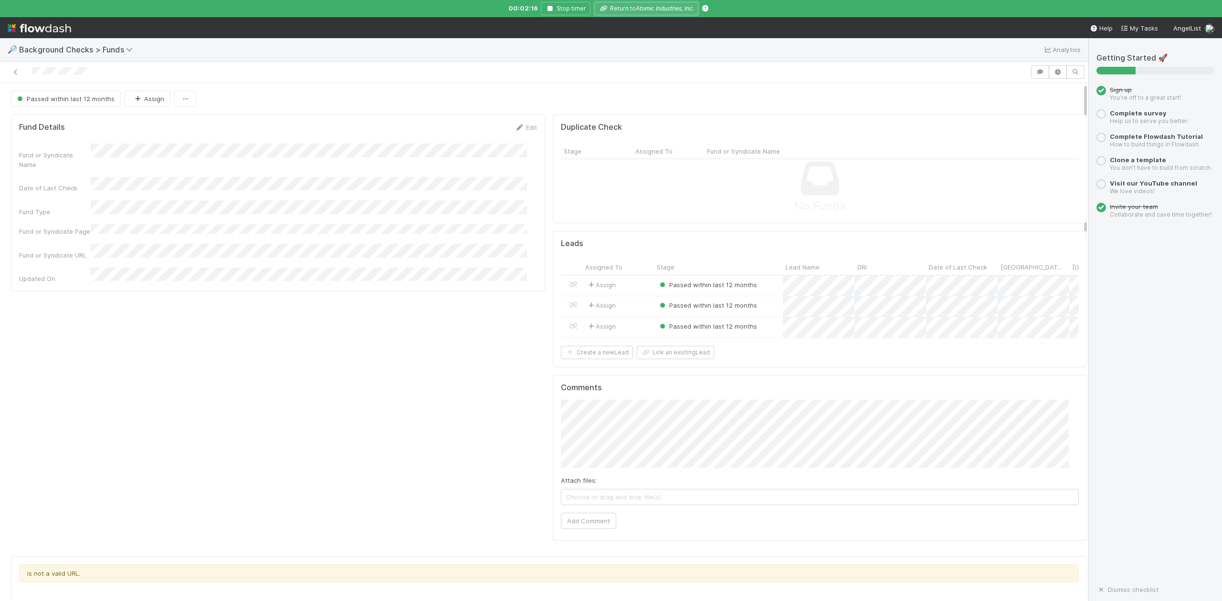
click at [669, 7] on icon "Atomic Industries, Inc." at bounding box center [665, 8] width 58 height 7
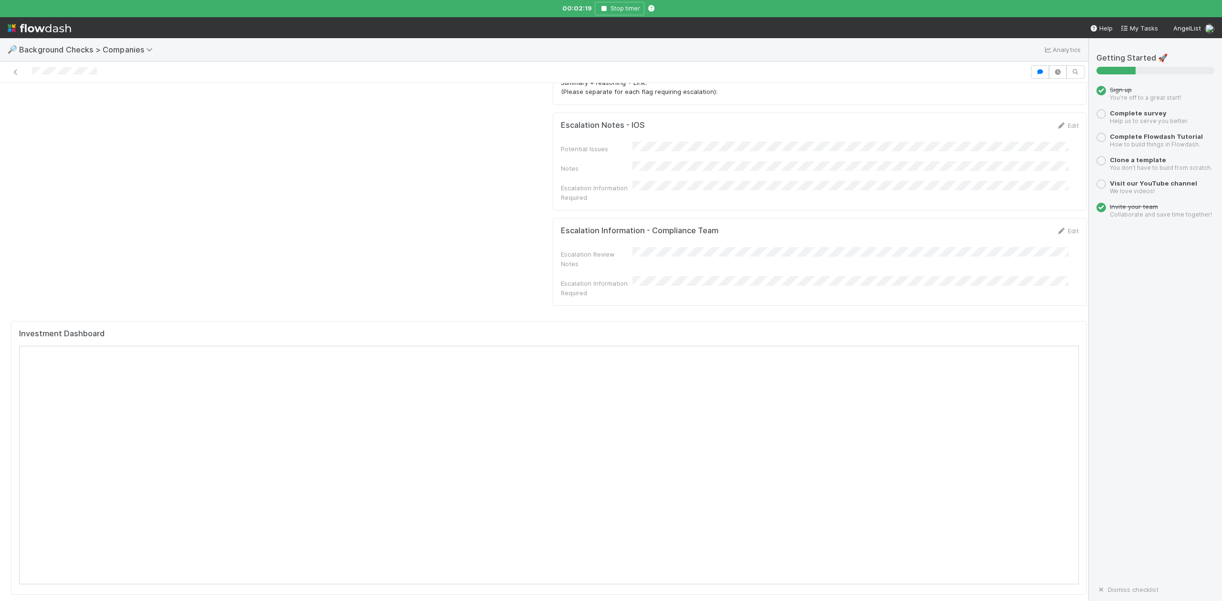
scroll to position [954, 0]
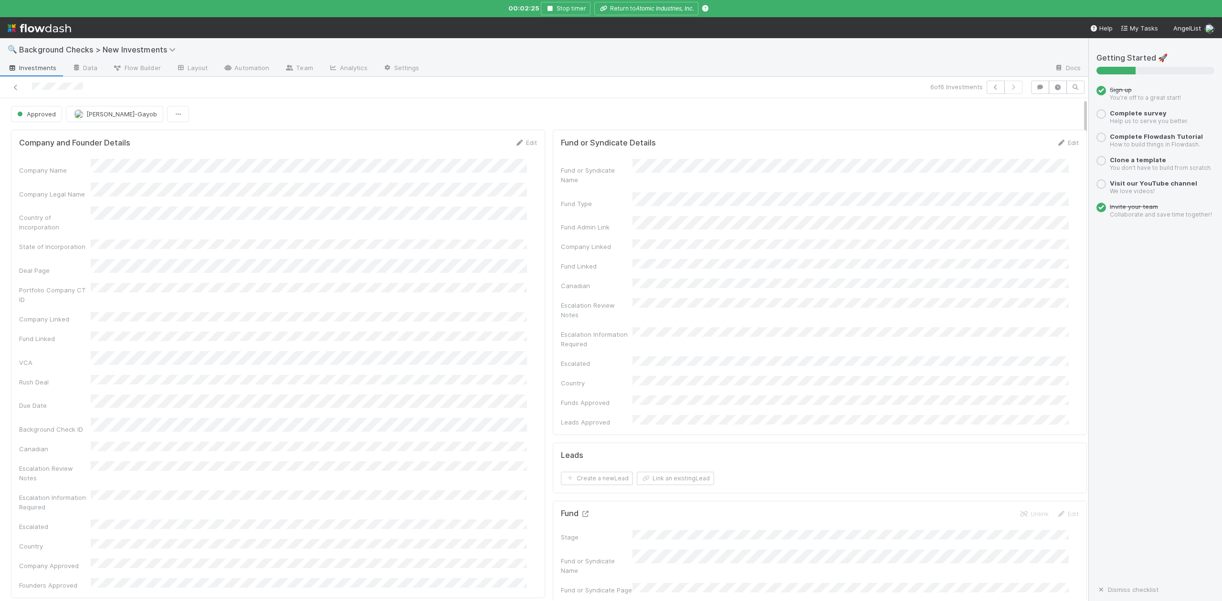
click at [580, 511] on icon at bounding box center [585, 514] width 10 height 6
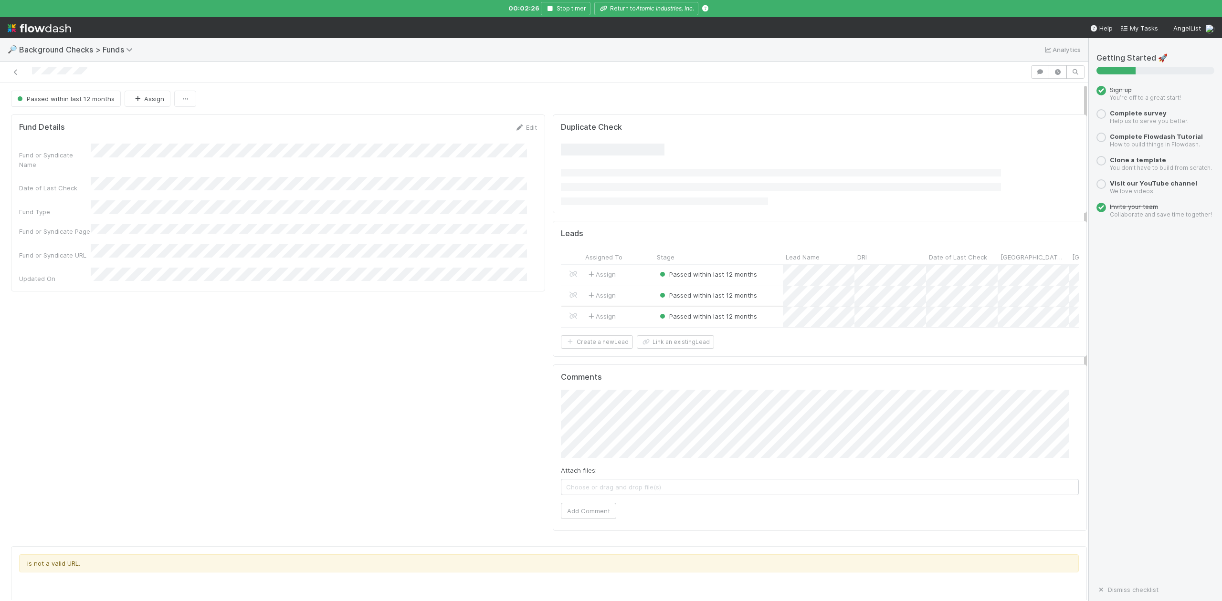
scroll to position [184, 1030]
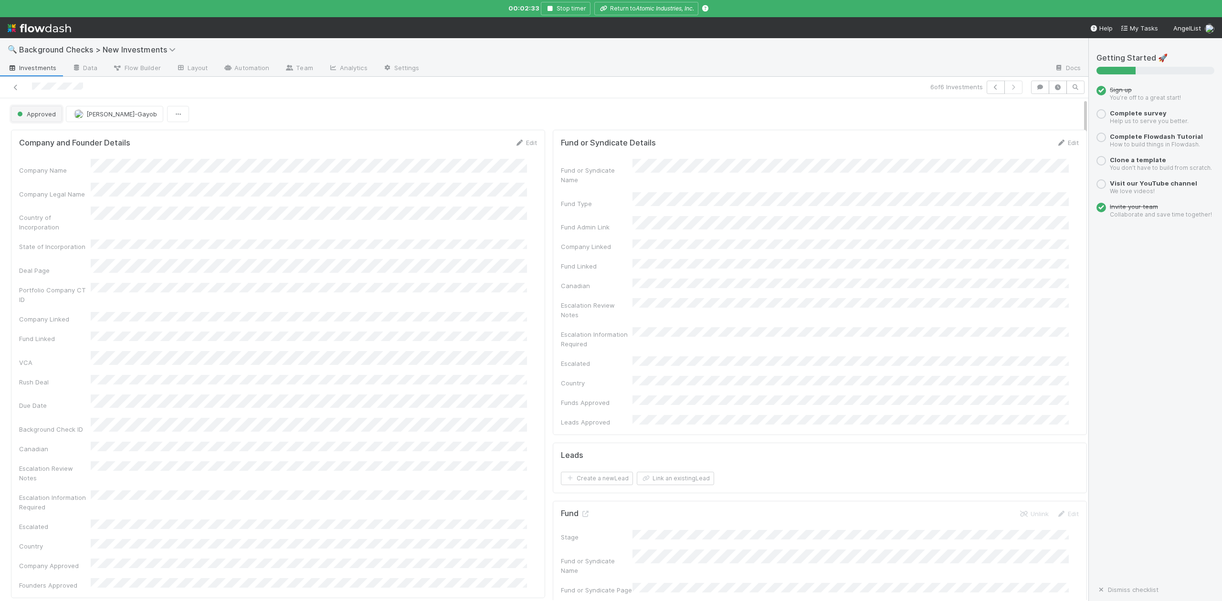
click at [45, 121] on button "Approved" at bounding box center [36, 114] width 51 height 16
click at [54, 156] on span "In Progress" at bounding box center [35, 157] width 45 height 8
click at [1047, 115] on link "Actions" at bounding box center [1066, 114] width 39 height 16
click at [981, 135] on button "Finish" at bounding box center [1034, 133] width 106 height 13
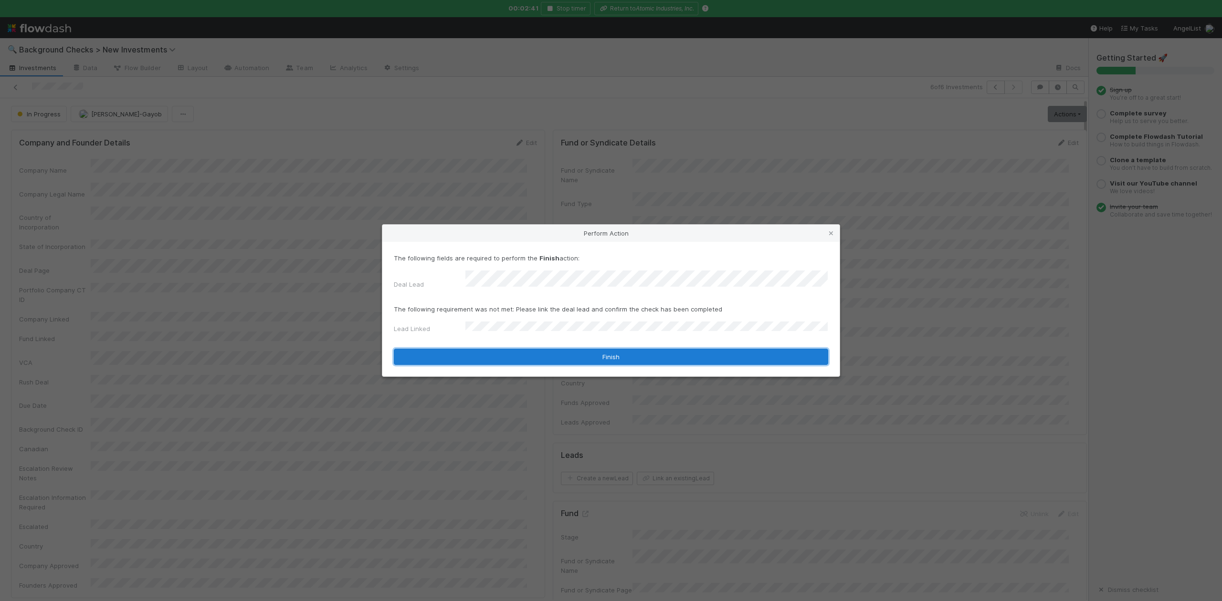
click at [520, 354] on button "Finish" at bounding box center [611, 357] width 434 height 16
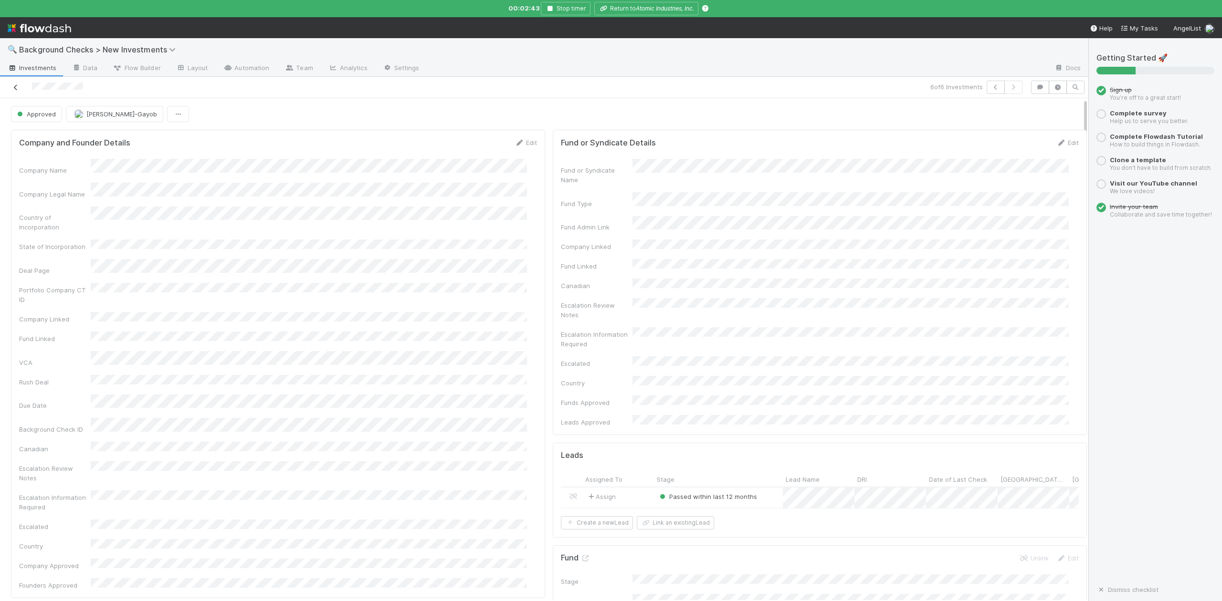
click at [19, 87] on icon at bounding box center [16, 87] width 10 height 6
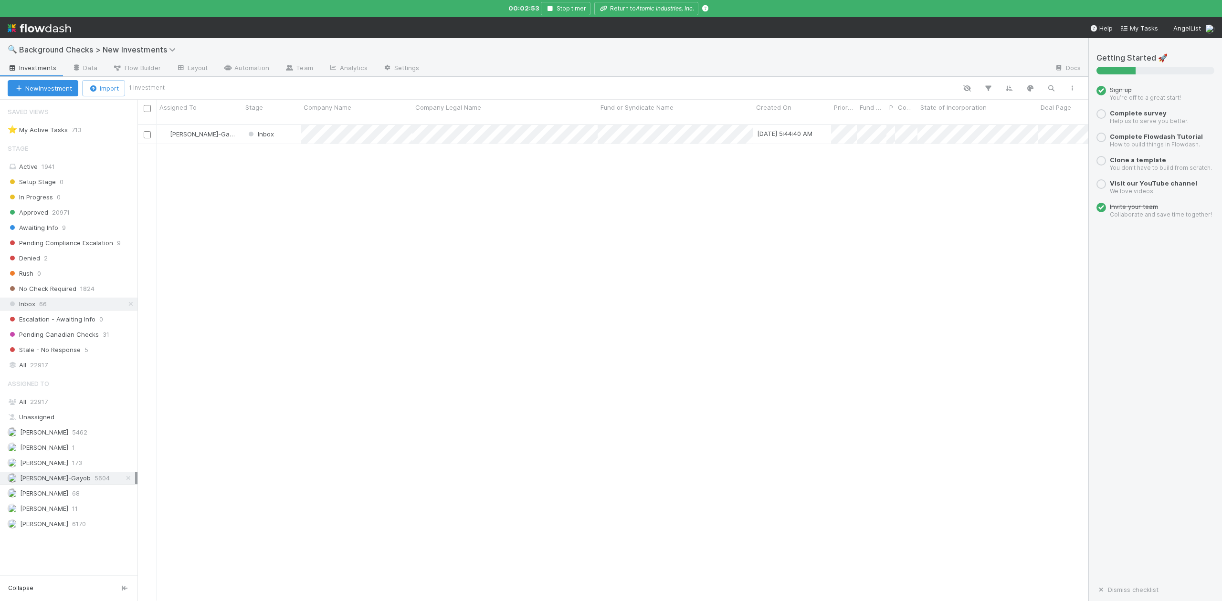
scroll to position [10, 10]
click at [550, 6] on icon "button" at bounding box center [550, 9] width 10 height 6
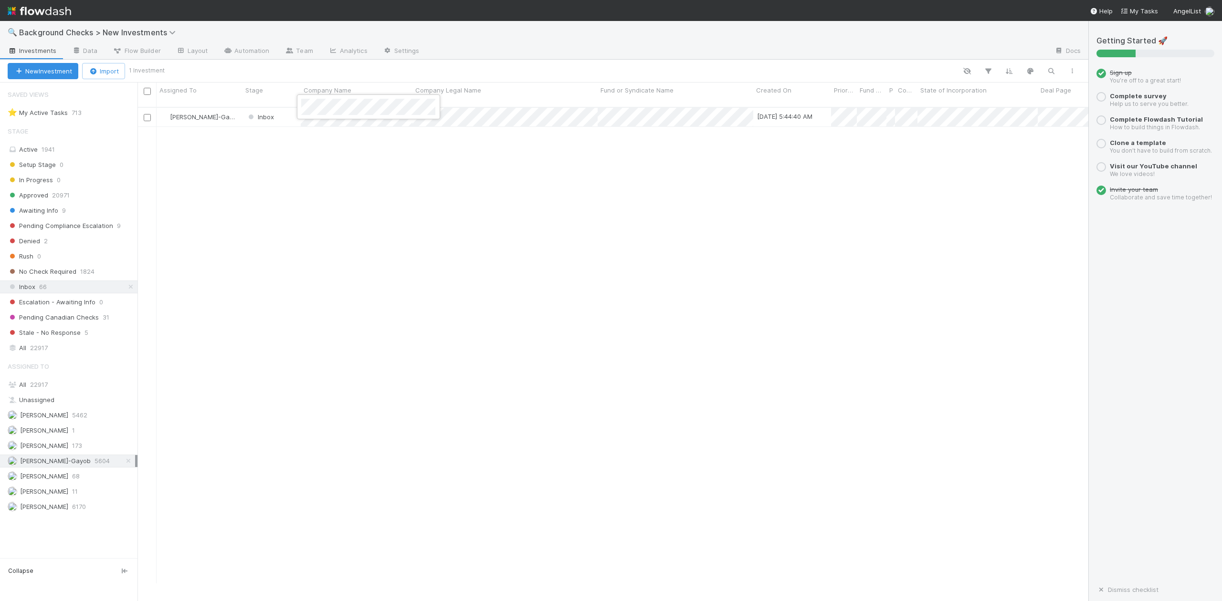
click at [324, 128] on div at bounding box center [611, 300] width 1222 height 601
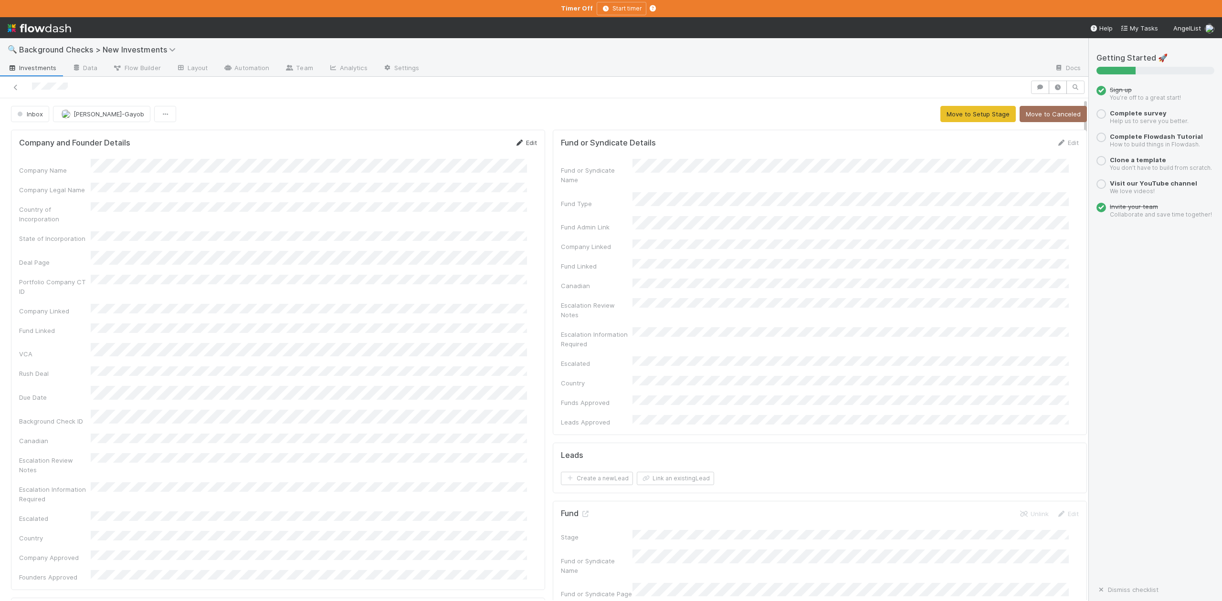
click at [525, 144] on link "Edit" at bounding box center [525, 143] width 22 height 8
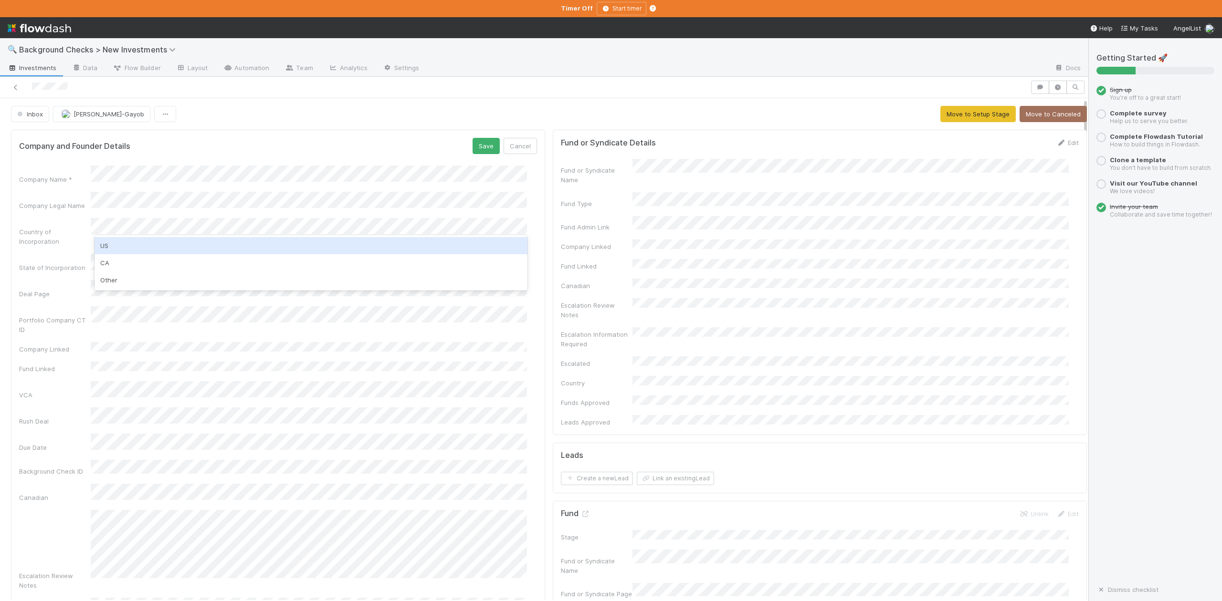
click at [105, 248] on div "US" at bounding box center [310, 245] width 432 height 17
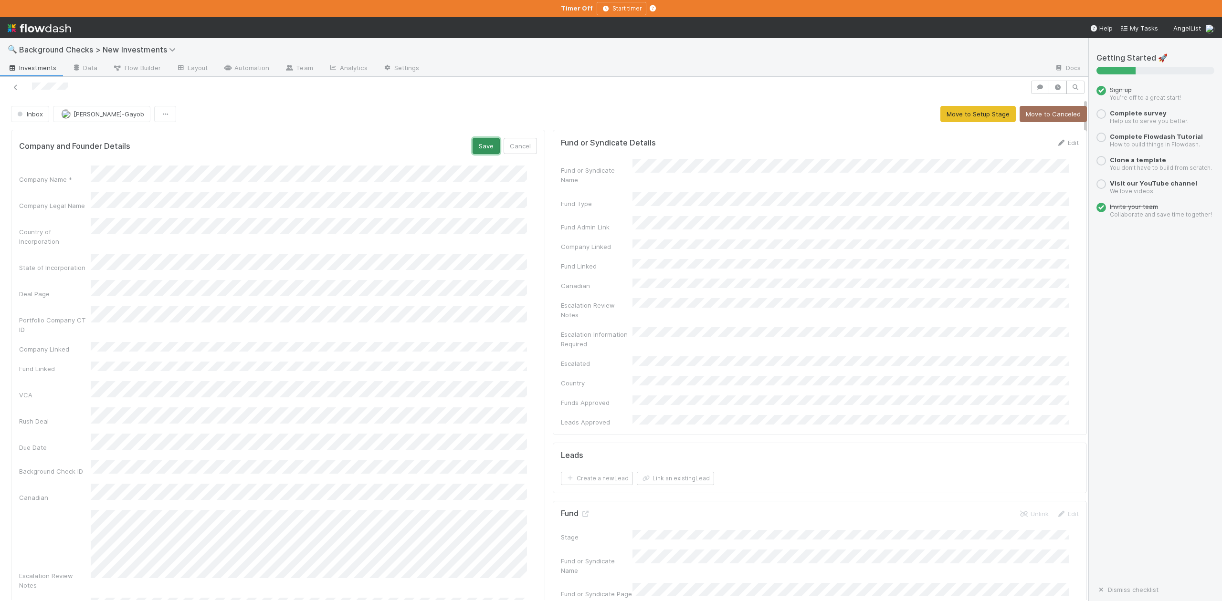
click at [472, 146] on button "Save" at bounding box center [485, 146] width 27 height 16
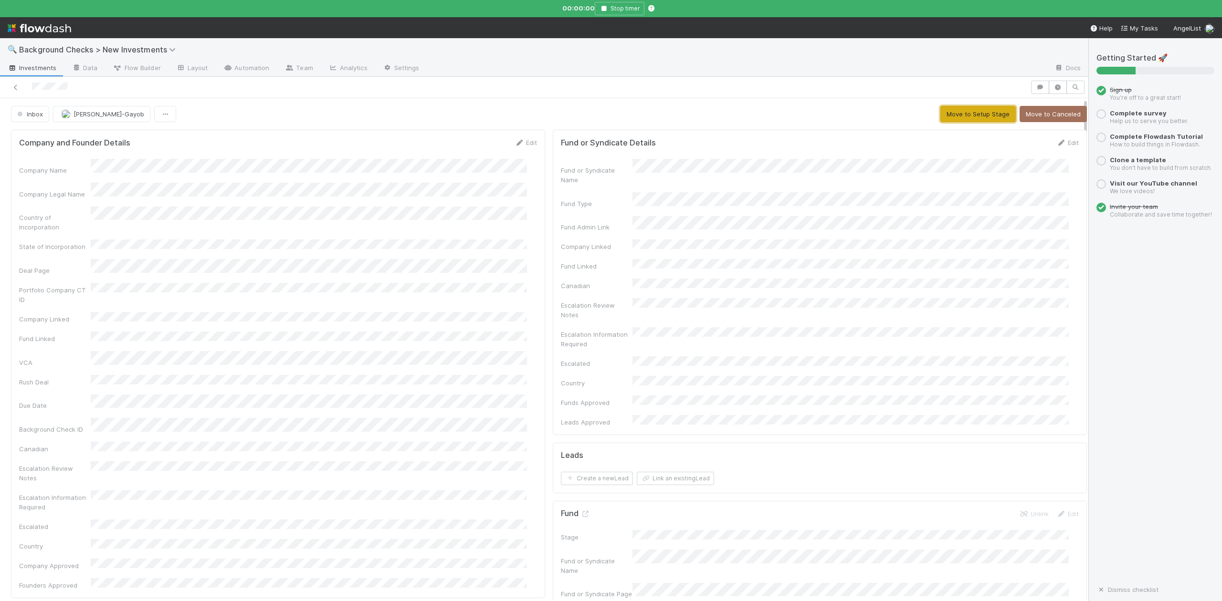
click at [959, 113] on button "Move to Setup Stage" at bounding box center [977, 114] width 75 height 16
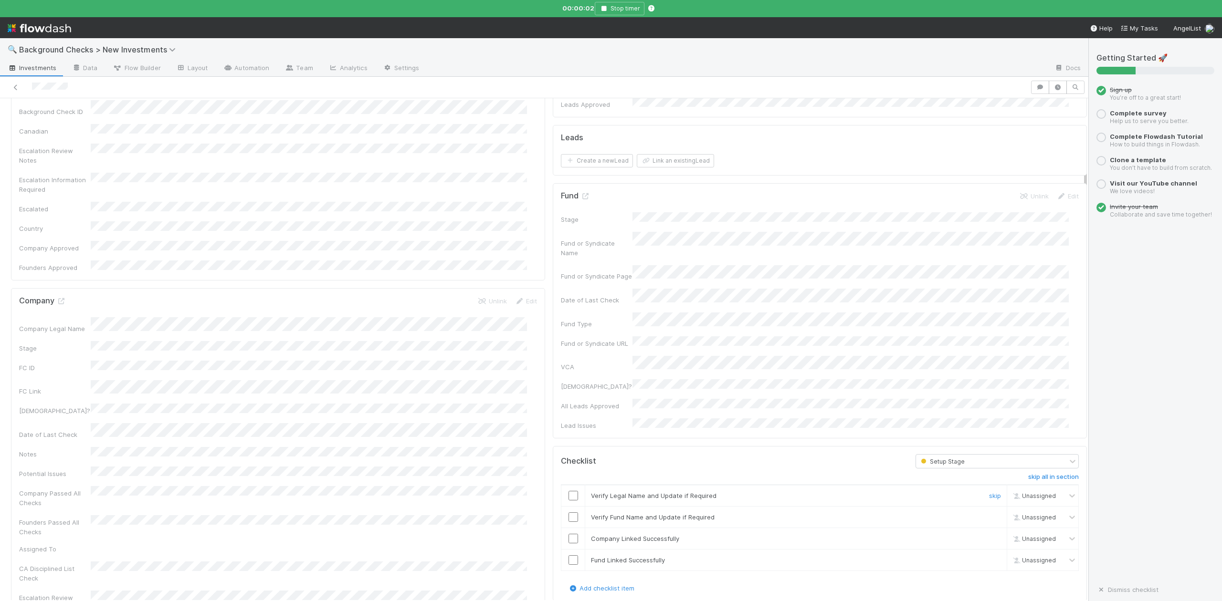
click at [568, 491] on input "checkbox" at bounding box center [573, 496] width 10 height 10
click at [568, 512] on input "checkbox" at bounding box center [573, 517] width 10 height 10
click at [568, 534] on input "checkbox" at bounding box center [573, 539] width 10 height 10
click at [568, 555] on input "checkbox" at bounding box center [573, 560] width 10 height 10
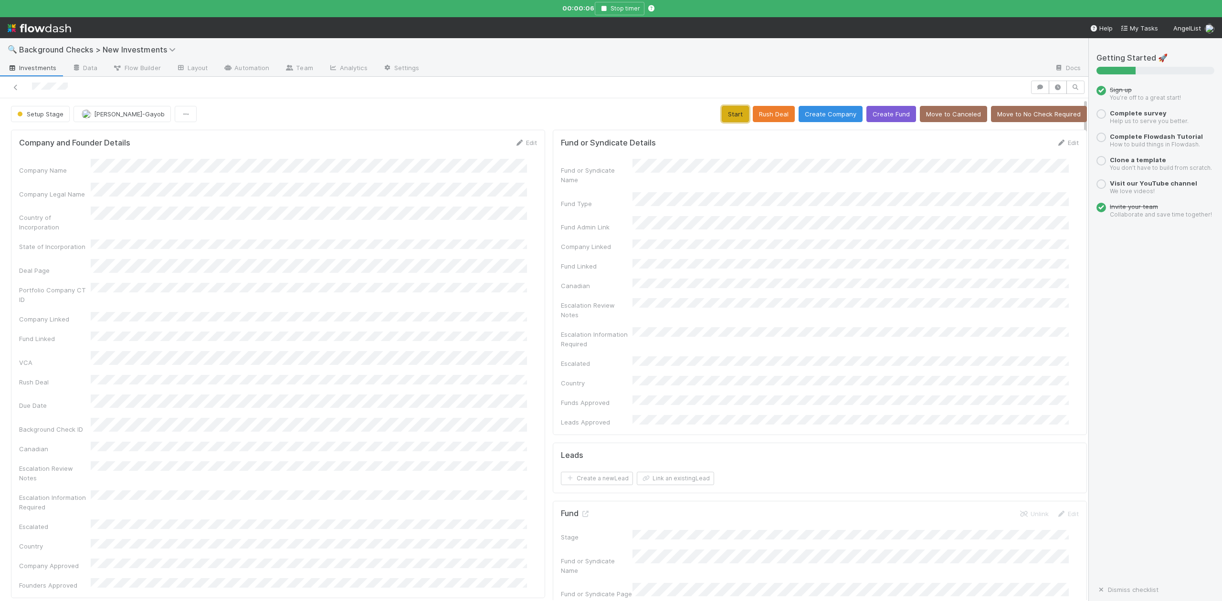
click at [722, 111] on button "Start" at bounding box center [734, 114] width 27 height 16
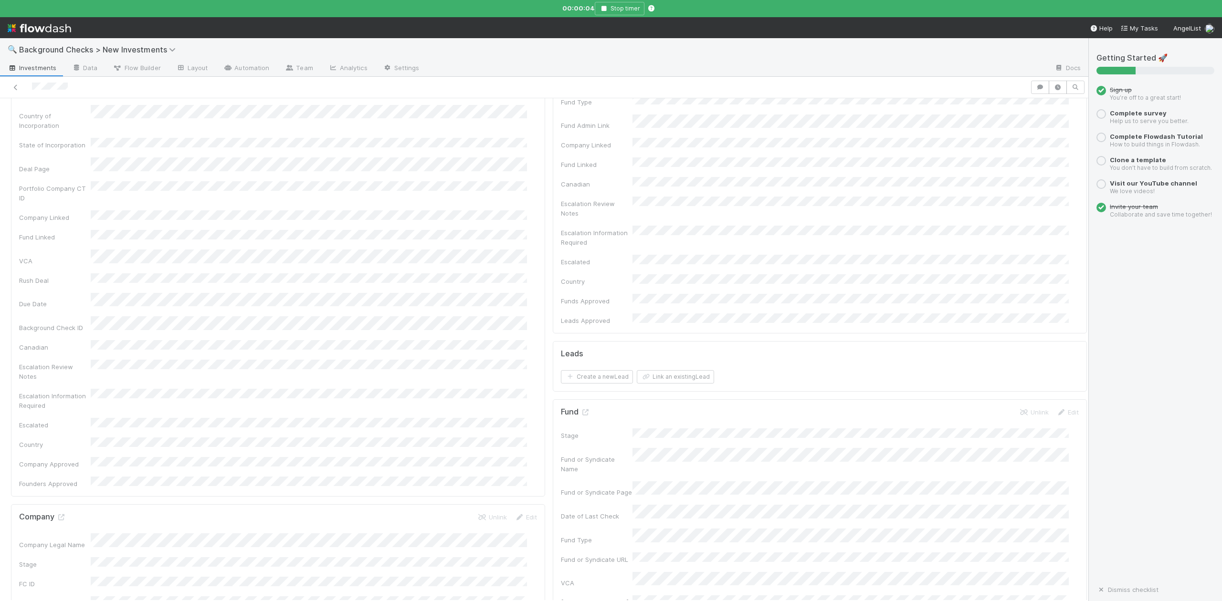
scroll to position [254, 0]
click at [60, 362] on icon at bounding box center [61, 365] width 10 height 6
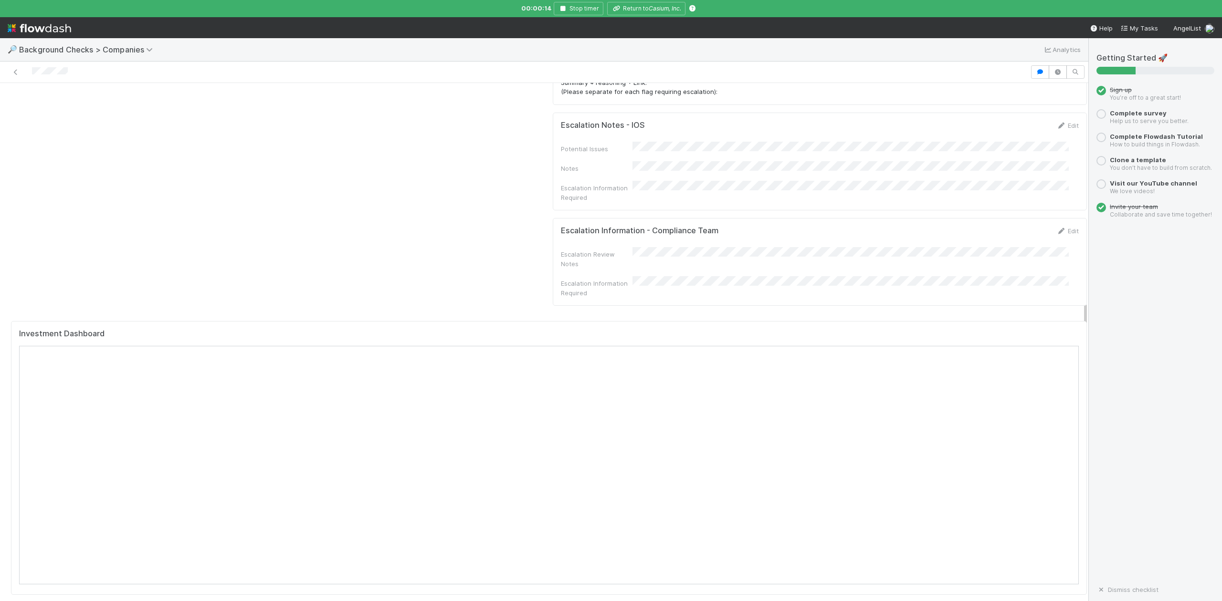
scroll to position [890, 0]
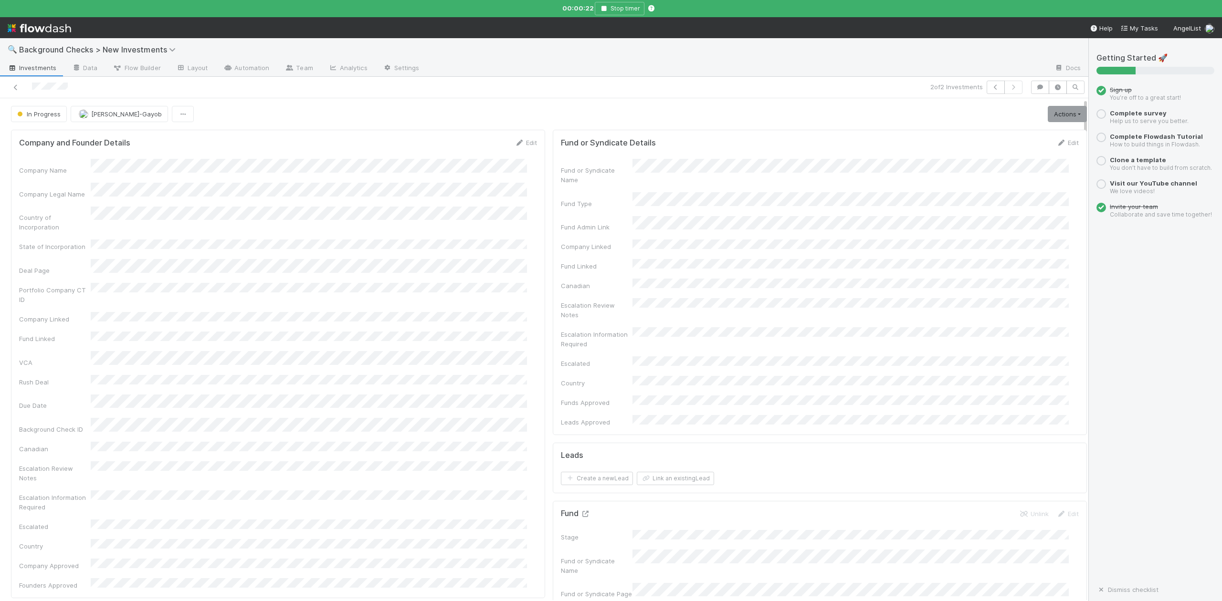
click at [580, 511] on icon at bounding box center [585, 514] width 10 height 6
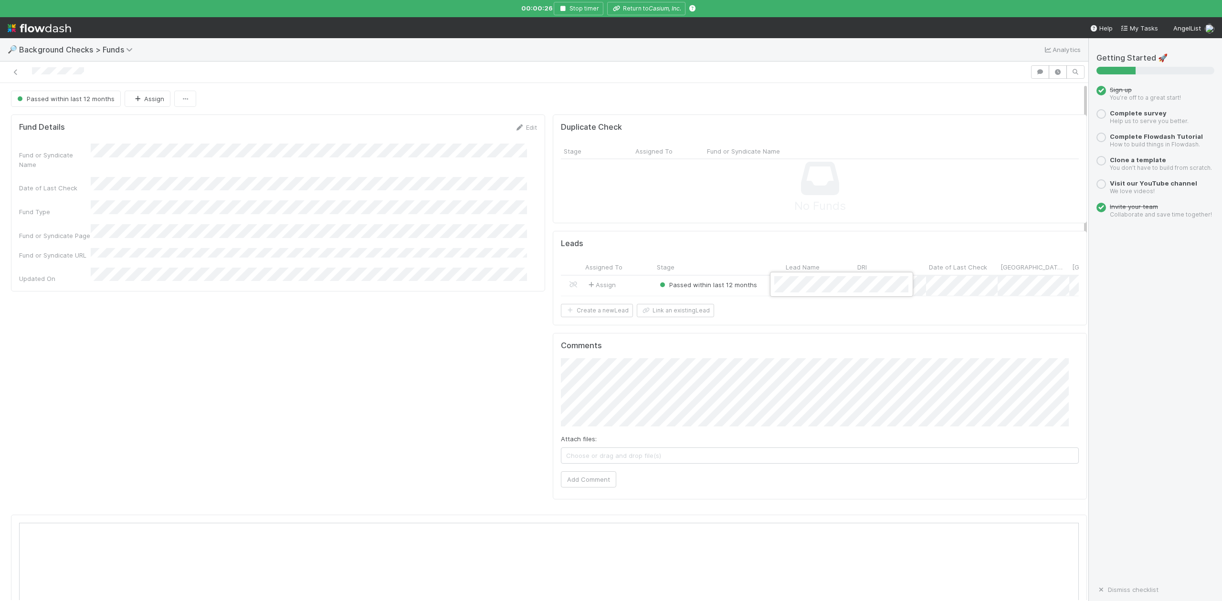
click at [454, 315] on div at bounding box center [611, 300] width 1222 height 601
click at [648, 7] on icon "Casium, Inc." at bounding box center [664, 8] width 32 height 7
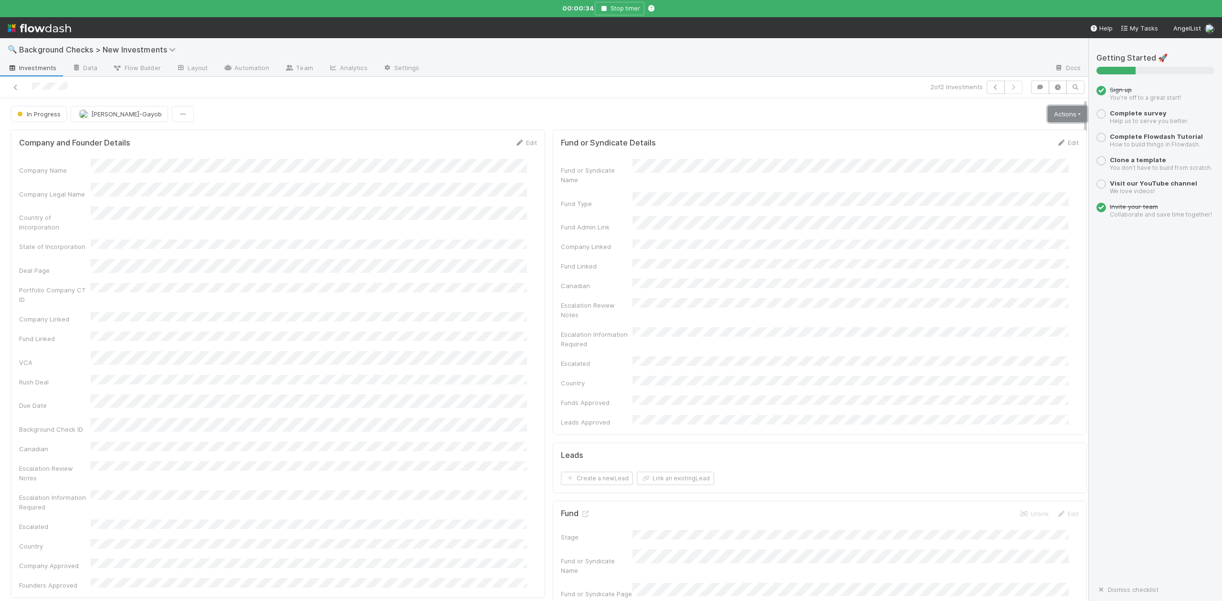
click at [1048, 113] on link "Actions" at bounding box center [1066, 114] width 39 height 16
click at [981, 136] on button "Finish" at bounding box center [1034, 133] width 106 height 13
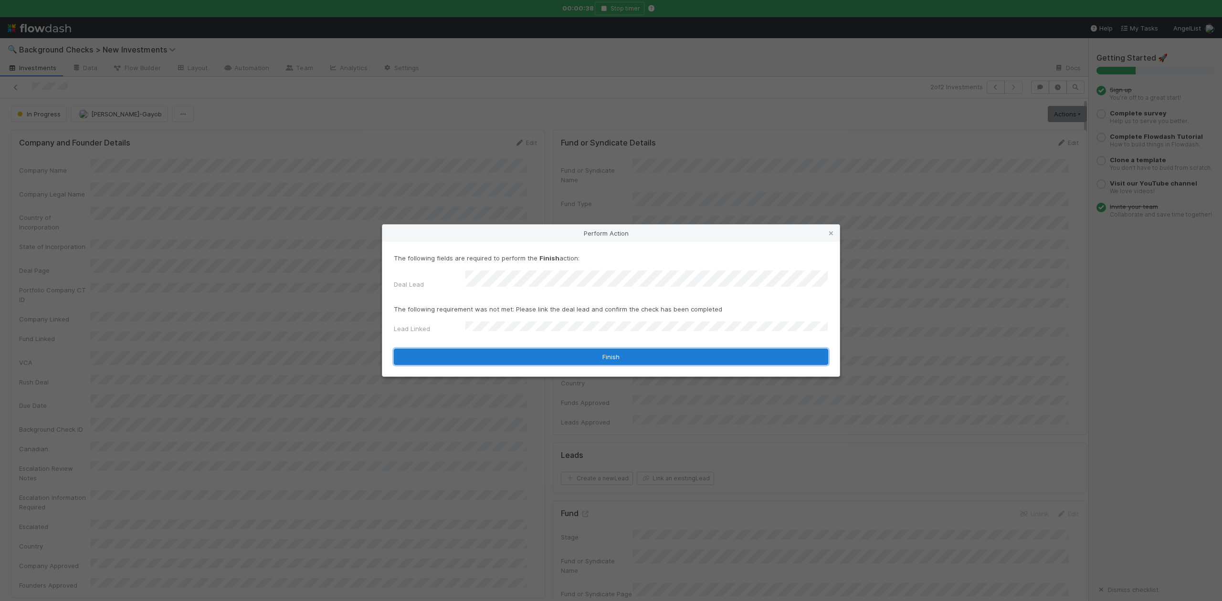
click at [550, 354] on button "Finish" at bounding box center [611, 357] width 434 height 16
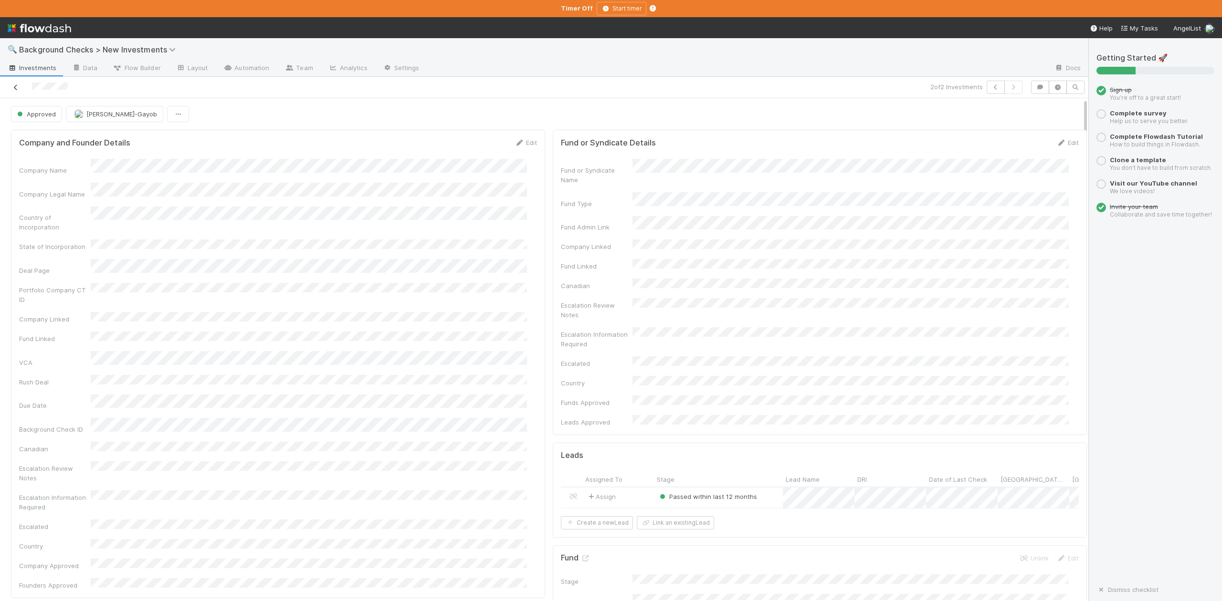
click at [14, 86] on icon at bounding box center [16, 87] width 10 height 6
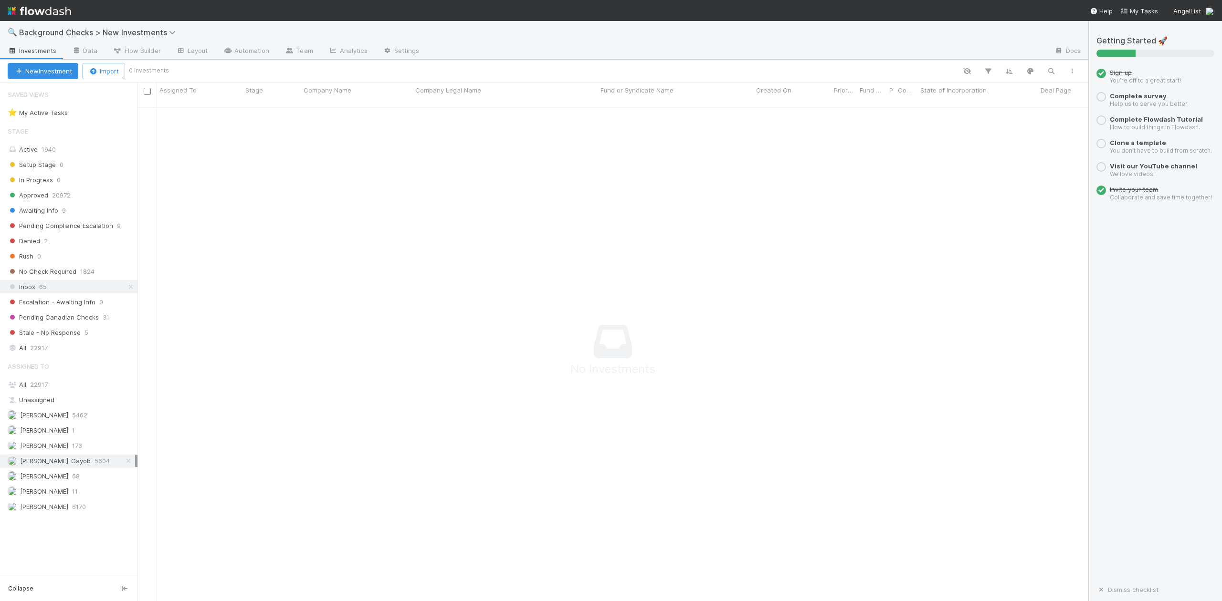
scroll to position [483, 931]
click at [33, 388] on span "22917" at bounding box center [39, 385] width 18 height 8
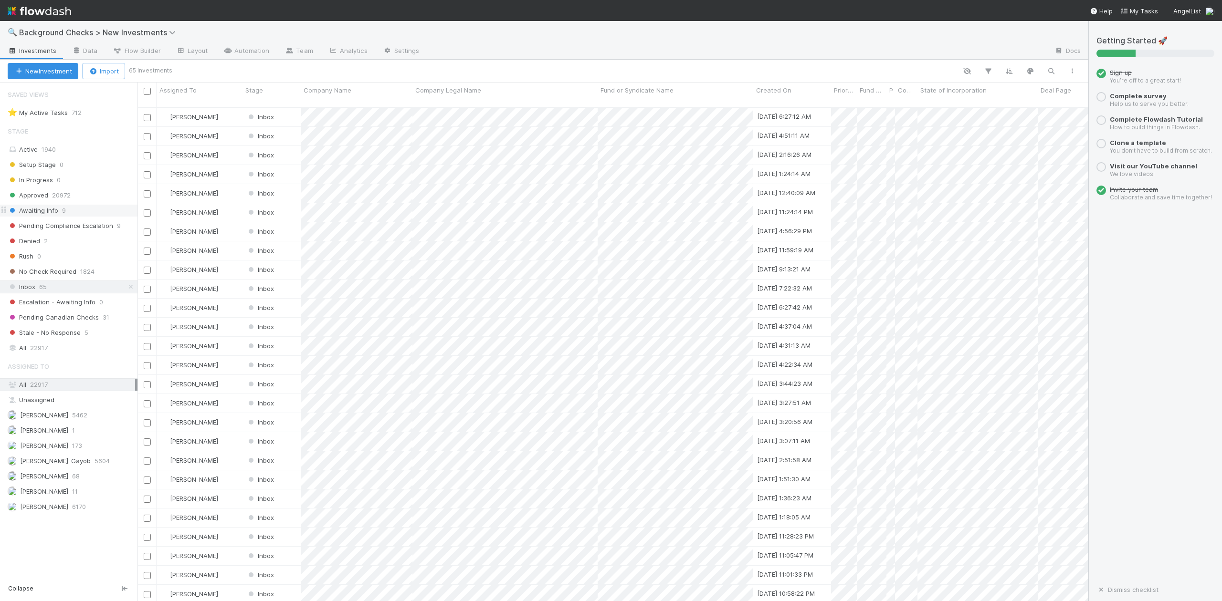
click at [46, 214] on span "Awaiting Info" at bounding box center [33, 211] width 51 height 12
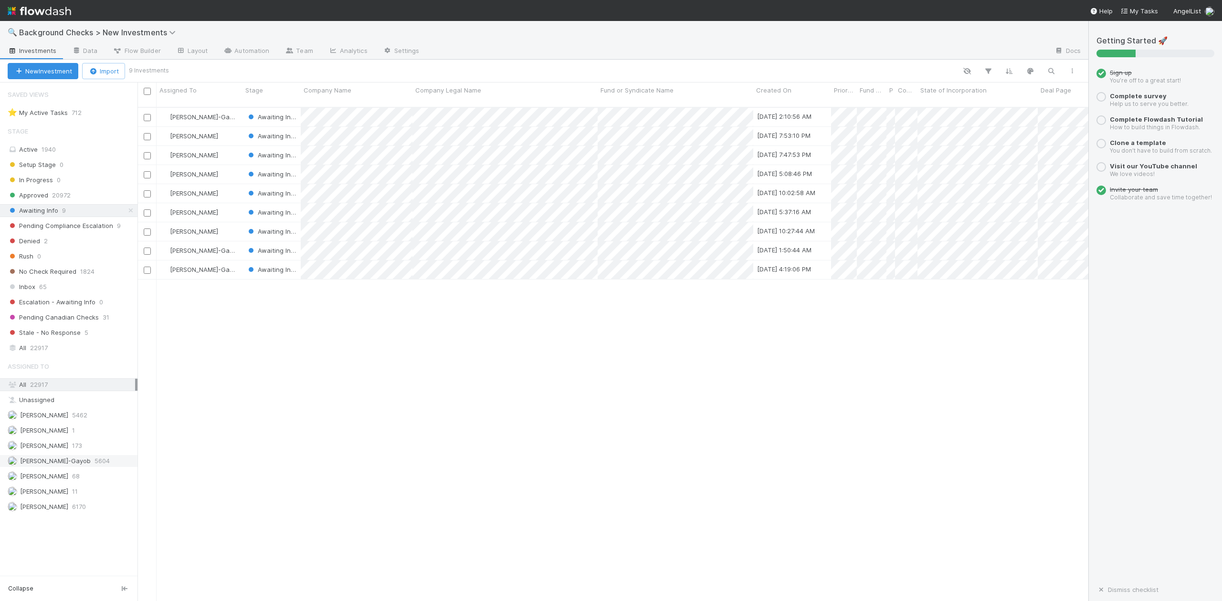
scroll to position [492, 941]
click at [26, 291] on span "Inbox" at bounding box center [22, 287] width 28 height 12
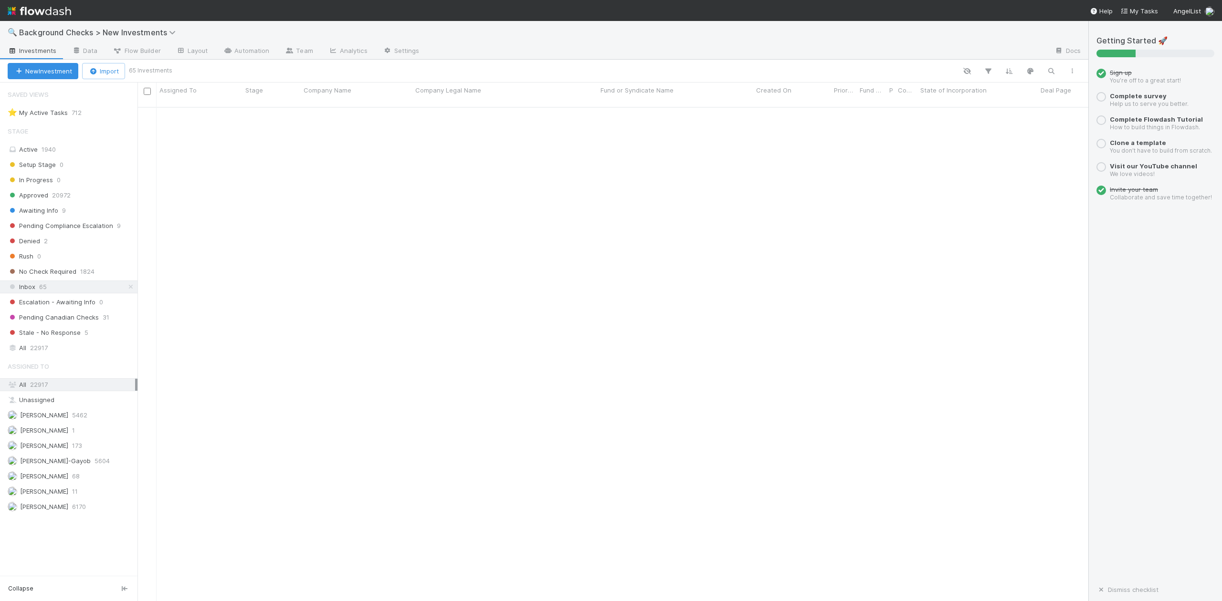
scroll to position [749, 0]
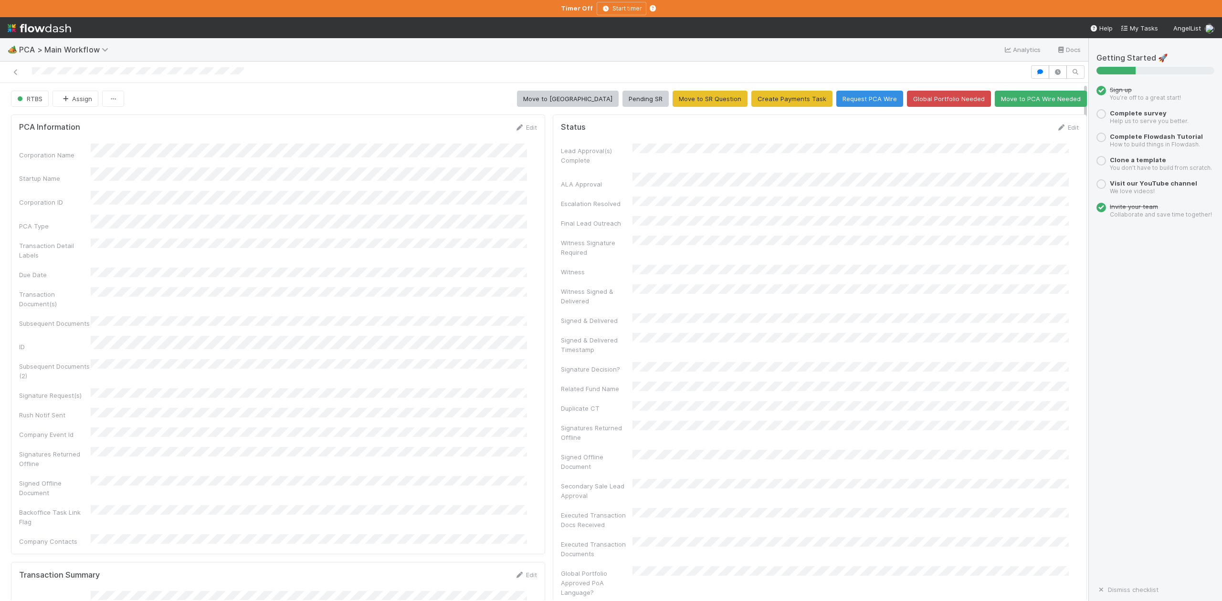
scroll to position [184, 499]
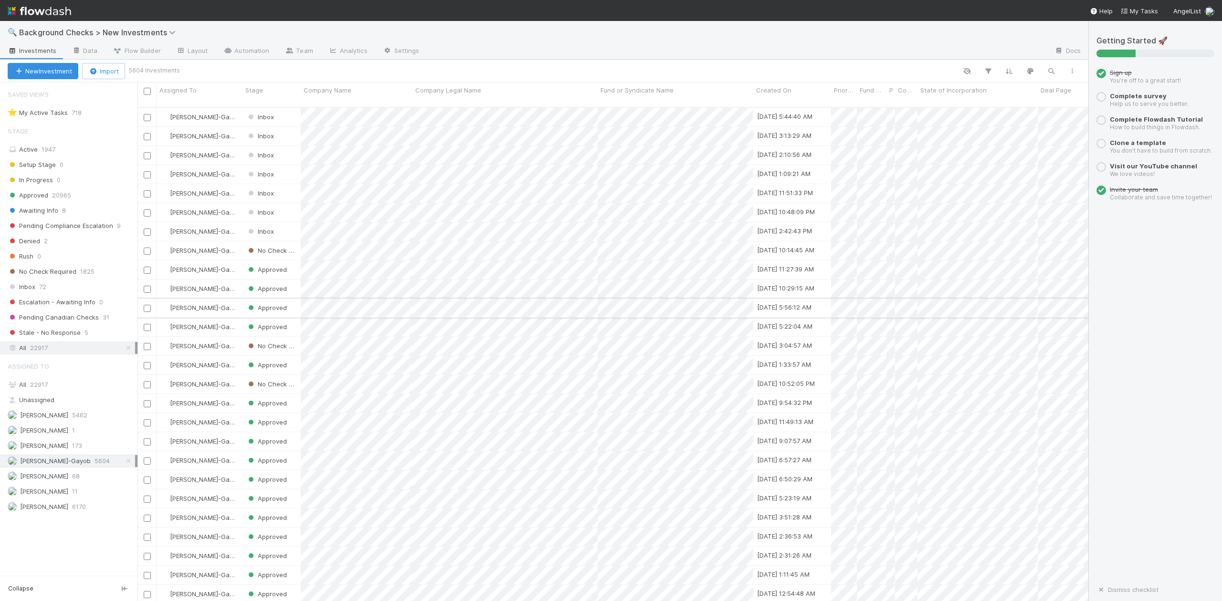
scroll to position [492, 941]
click at [41, 388] on span "22917" at bounding box center [39, 385] width 18 height 8
click at [1052, 71] on icon "button" at bounding box center [1051, 71] width 10 height 9
click at [962, 54] on input at bounding box center [1000, 54] width 95 height 11
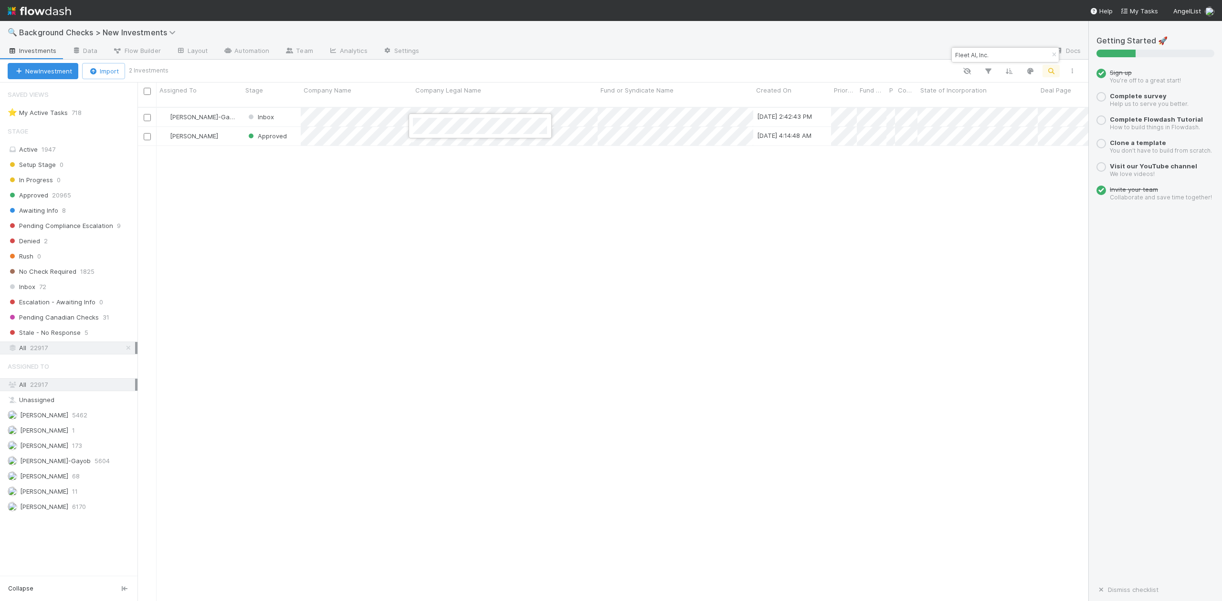
click at [348, 159] on div at bounding box center [611, 300] width 1222 height 601
click at [996, 55] on div at bounding box center [611, 300] width 1222 height 601
click at [996, 54] on input "Fleet AI, Inc." at bounding box center [1000, 54] width 95 height 11
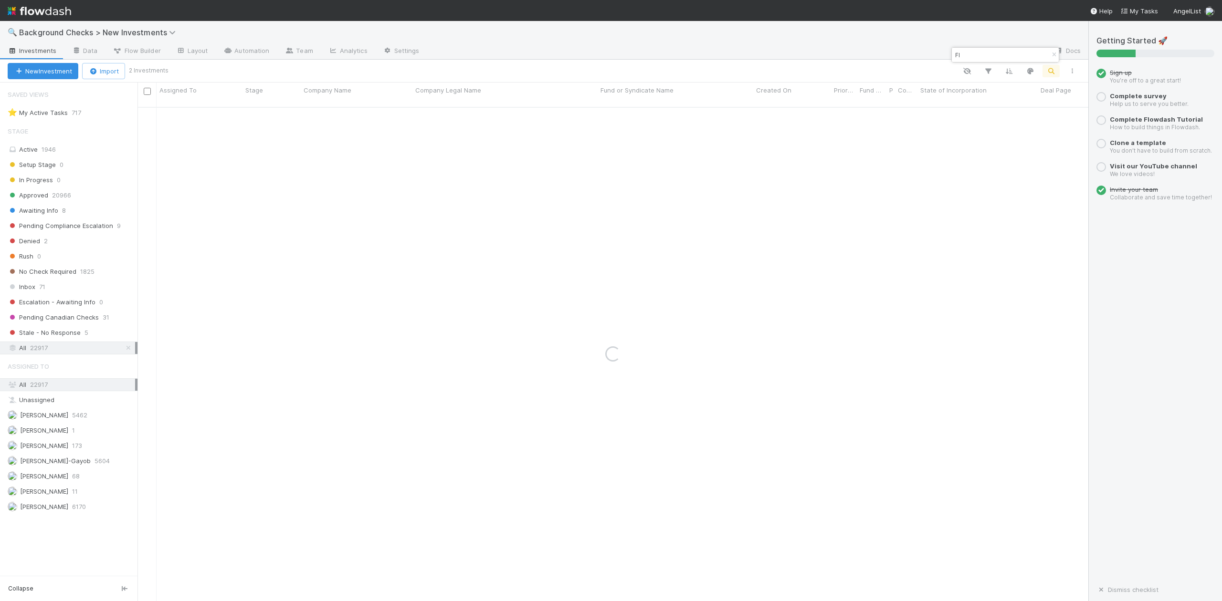
type input "F"
paste input "Polymarket"
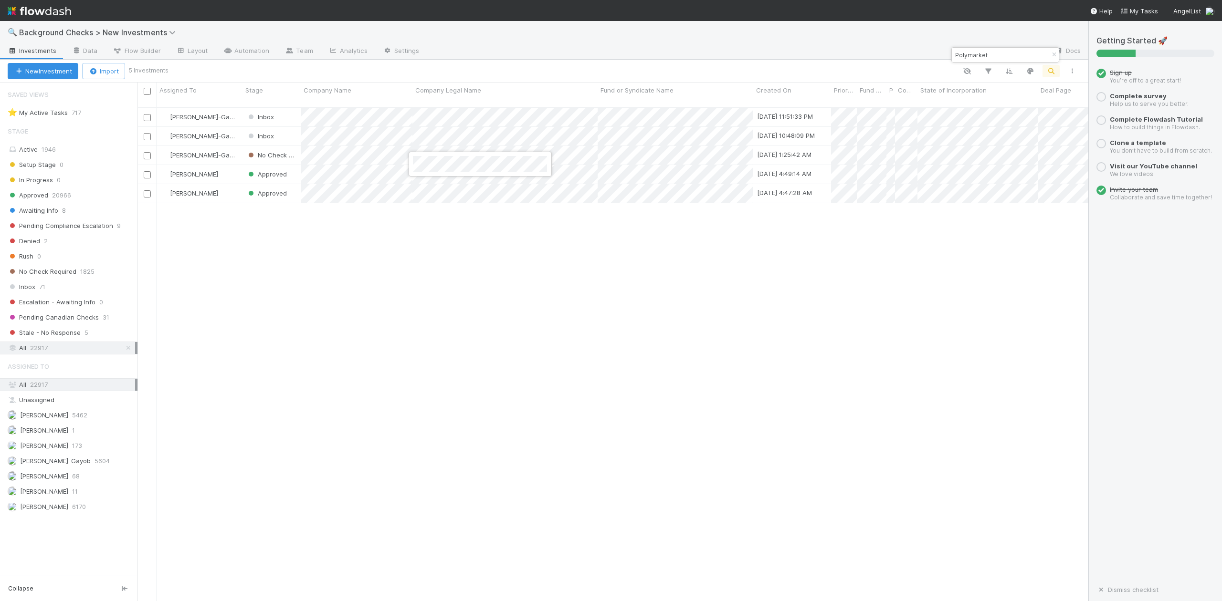
drag, startPoint x: 469, startPoint y: 239, endPoint x: 449, endPoint y: 226, distance: 23.6
click at [467, 238] on div at bounding box center [611, 300] width 1222 height 601
click at [991, 48] on div at bounding box center [611, 300] width 1222 height 601
click at [994, 51] on input "Polymarket" at bounding box center [1000, 54] width 95 height 11
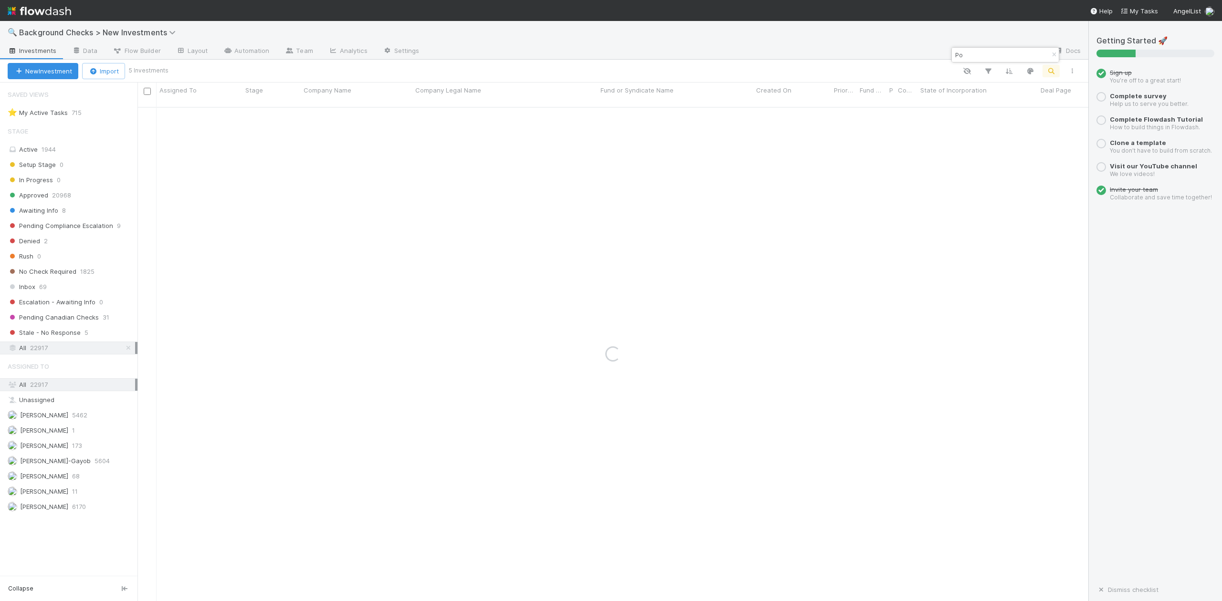
type input "P"
paste input "Highbeam"
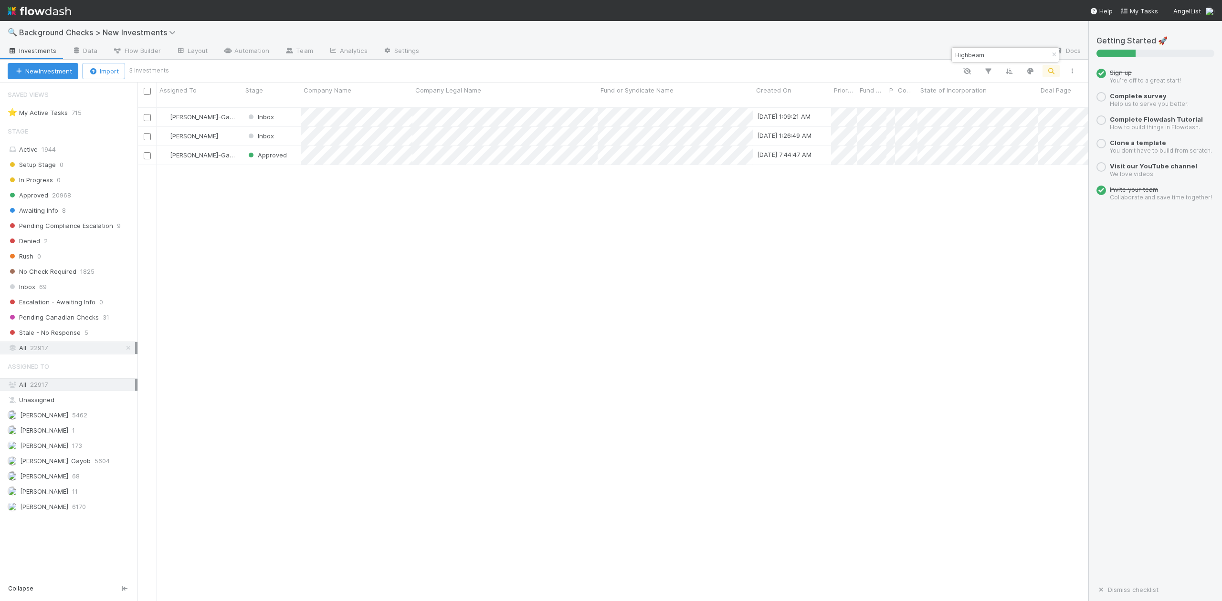
click at [992, 55] on input "Highbeam" at bounding box center [1000, 54] width 95 height 11
type input "H"
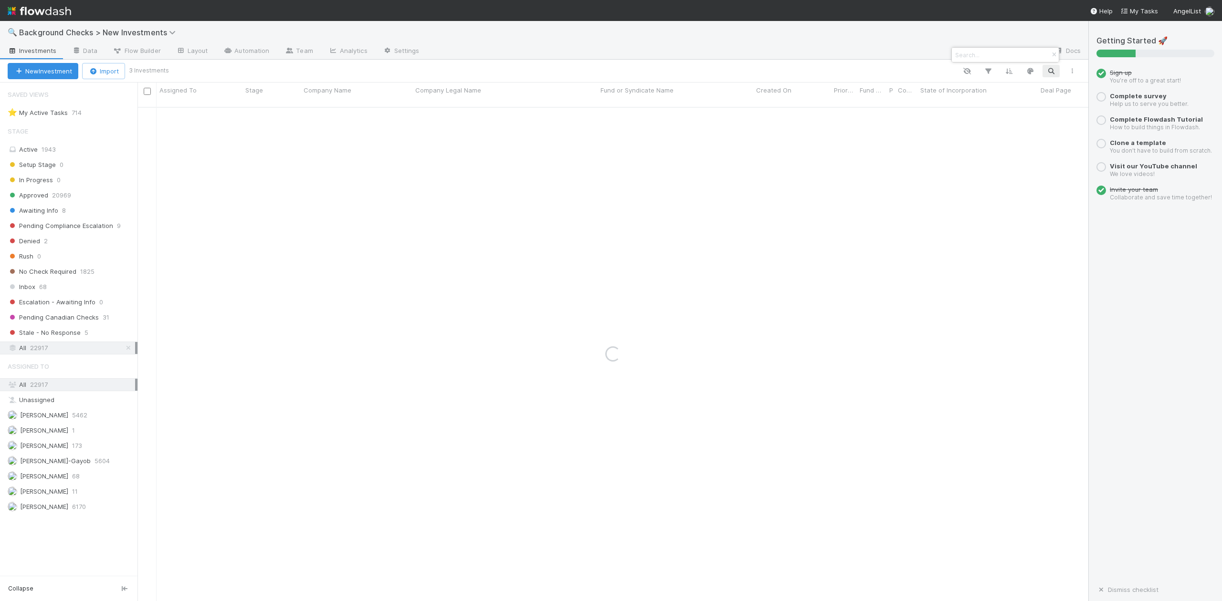
paste input "Metis AI"
click at [985, 58] on input "Metis AI" at bounding box center [1000, 54] width 95 height 11
type input "M"
paste input "Atomic Industries"
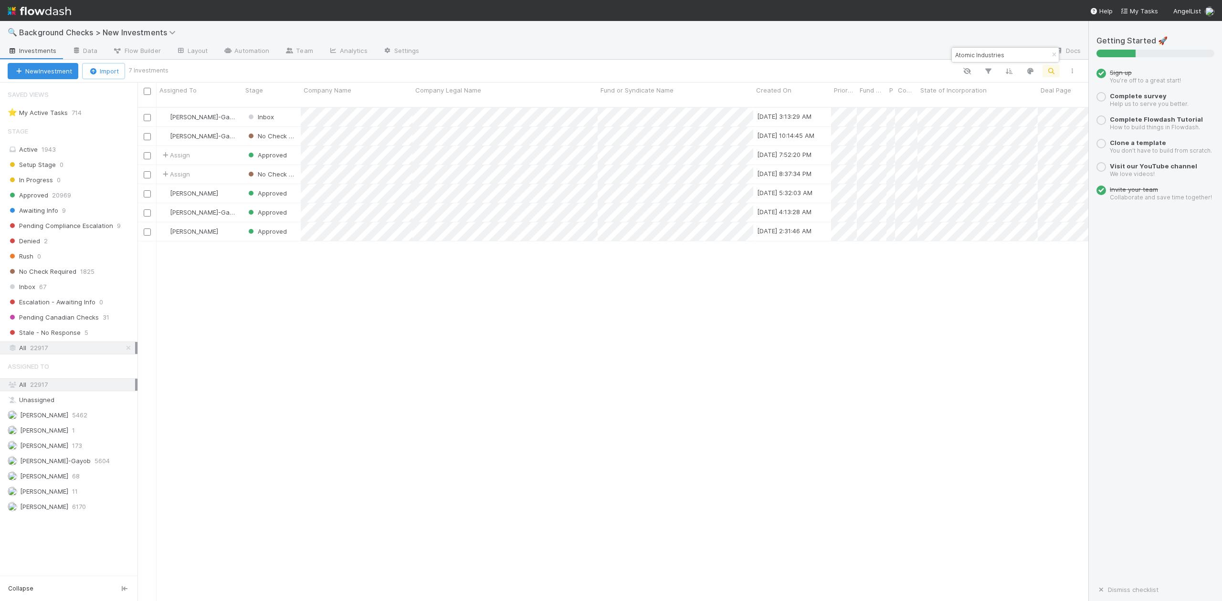
click at [1003, 57] on input "Atomic Industries" at bounding box center [1000, 54] width 95 height 11
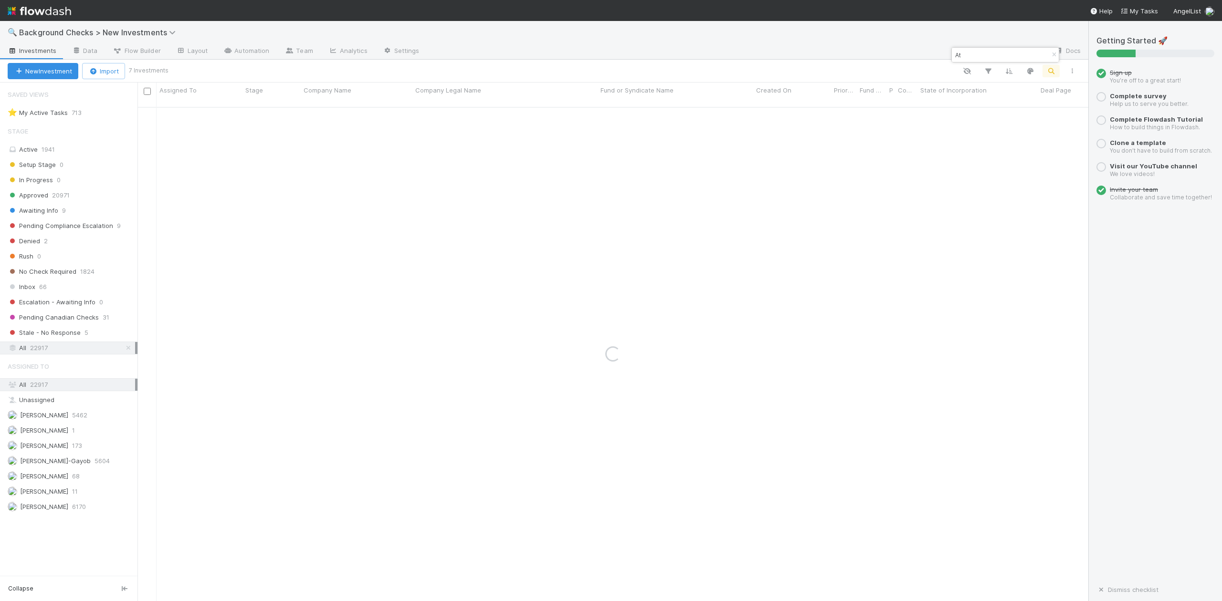
type input "A"
paste input "Casium, Inc."
type input "Casium"
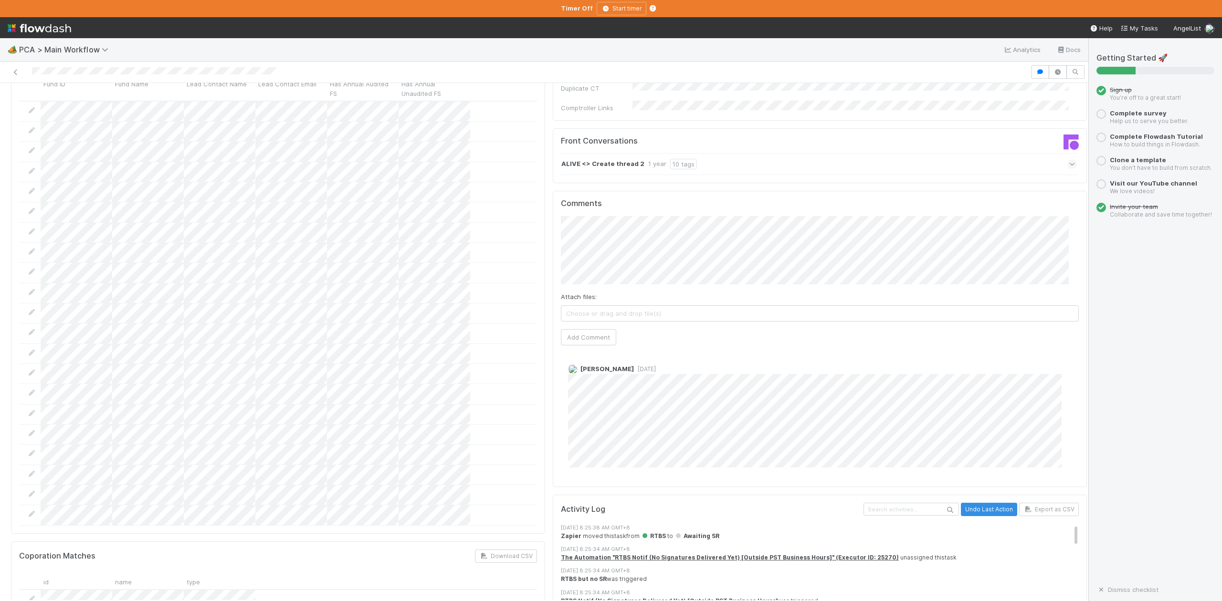
scroll to position [1112, 0]
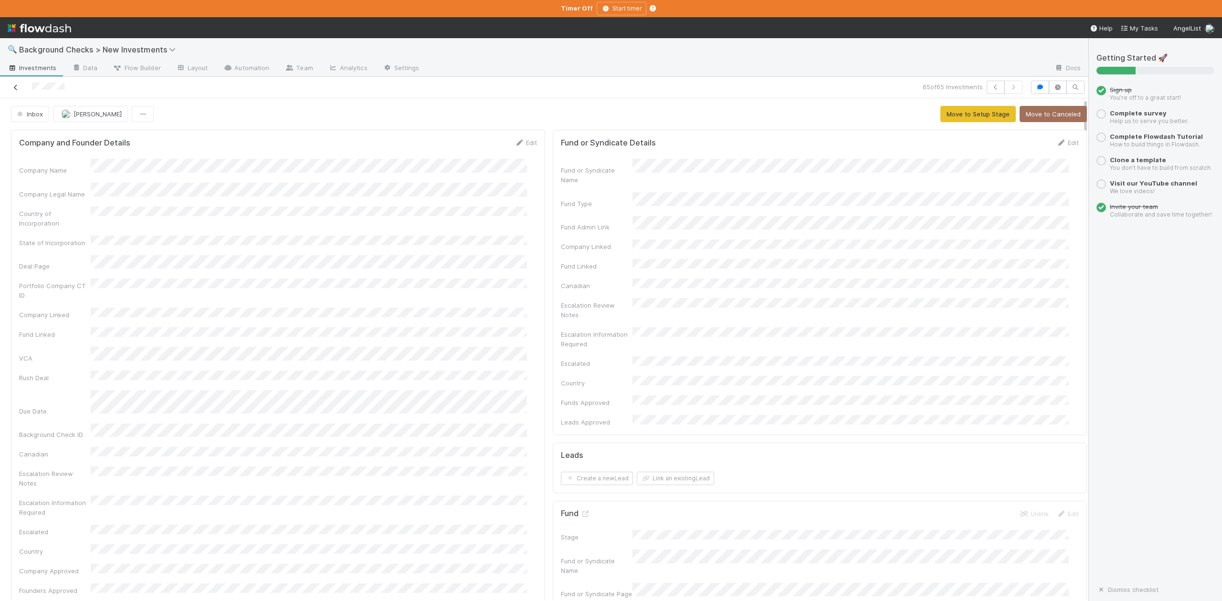
click at [13, 88] on icon at bounding box center [16, 87] width 10 height 6
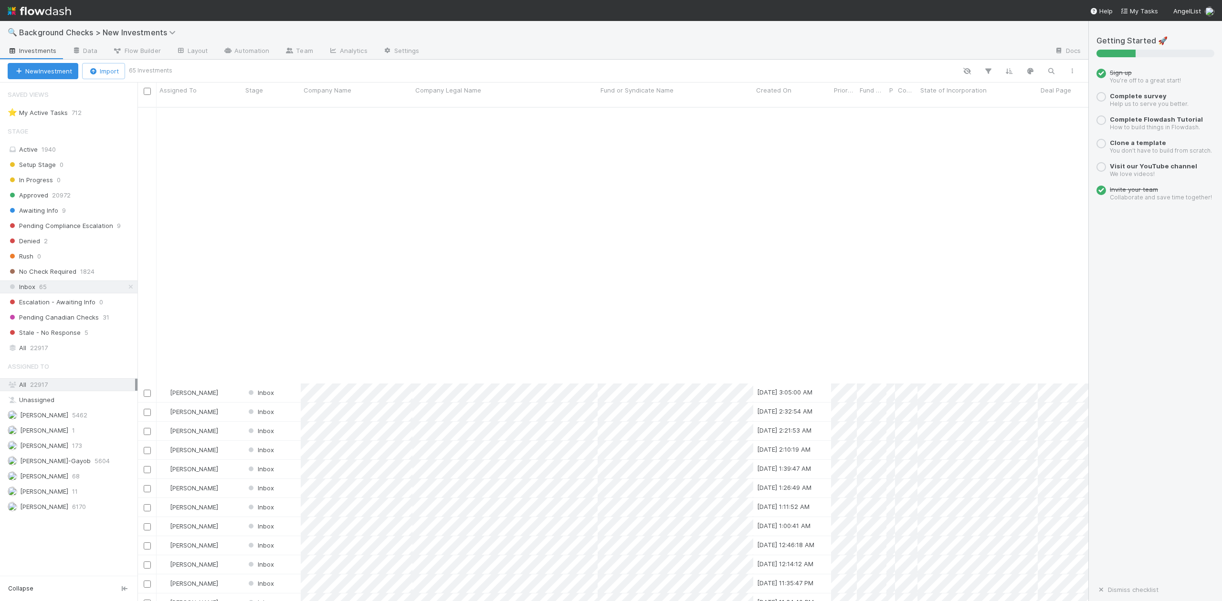
scroll to position [749, 0]
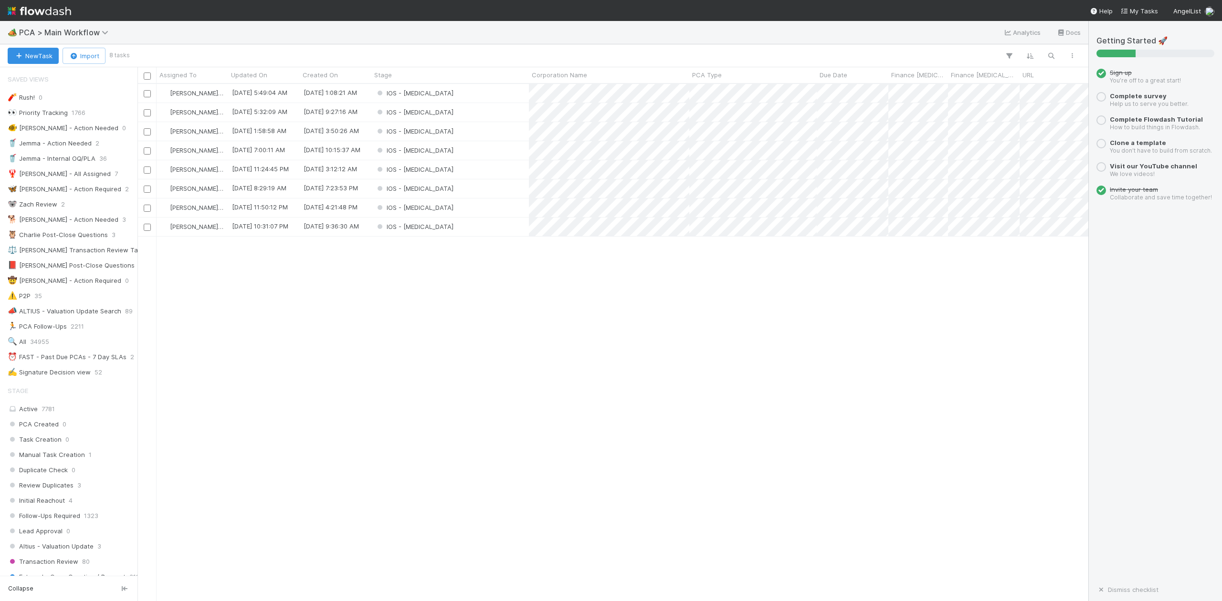
scroll to position [508, 941]
click at [441, 226] on div "IOS - [MEDICAL_DATA]" at bounding box center [449, 227] width 157 height 19
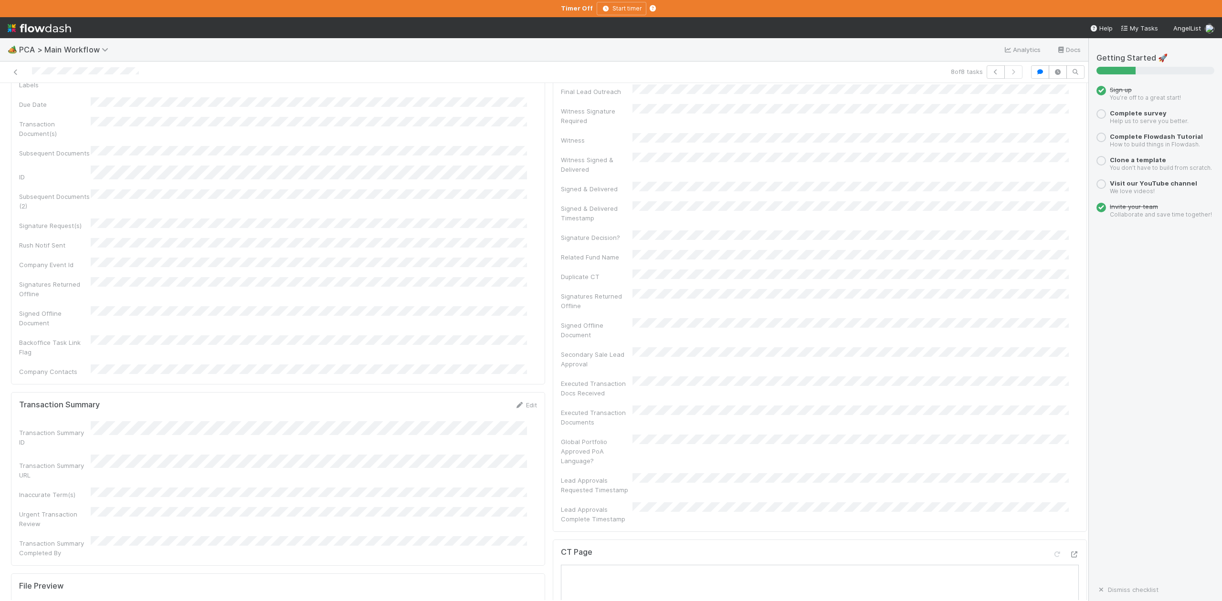
scroll to position [382, 0]
click at [17, 71] on icon at bounding box center [16, 72] width 10 height 6
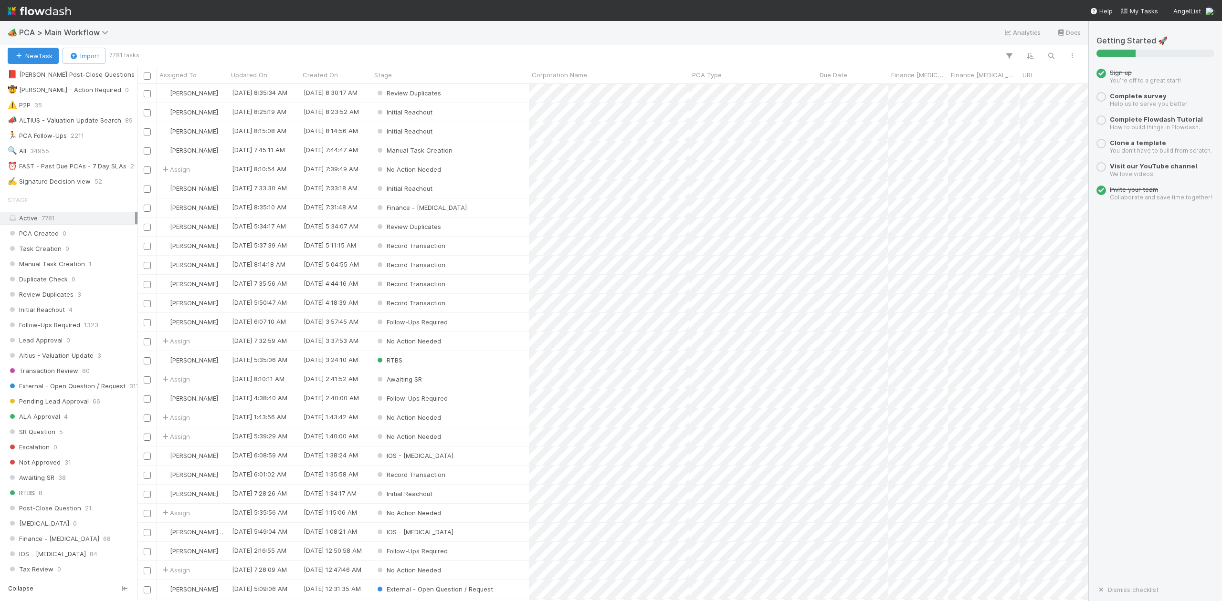
scroll to position [254, 0]
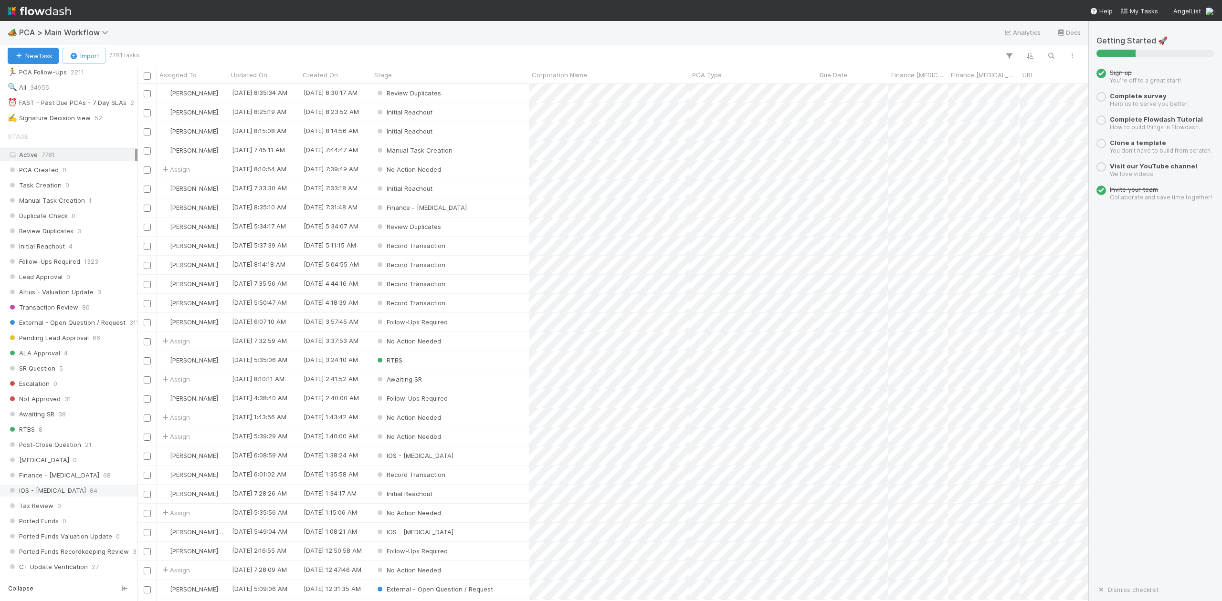
click at [45, 497] on span "IOS - [MEDICAL_DATA]" at bounding box center [47, 491] width 78 height 12
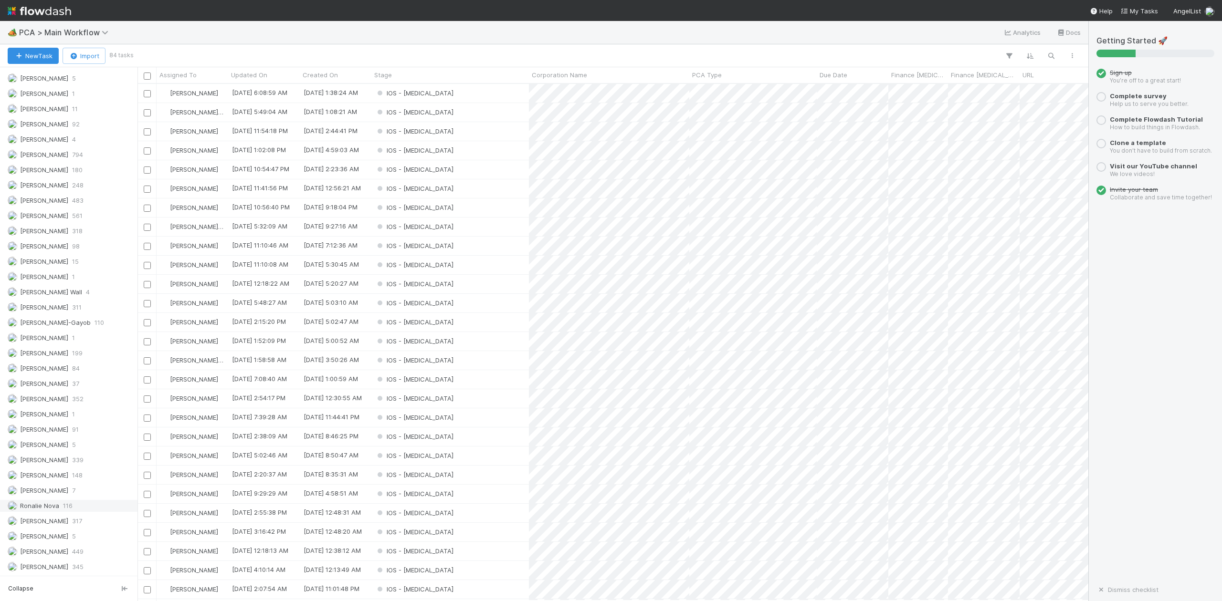
scroll to position [1209, 0]
click at [63, 433] on span "[PERSON_NAME]" at bounding box center [44, 430] width 48 height 8
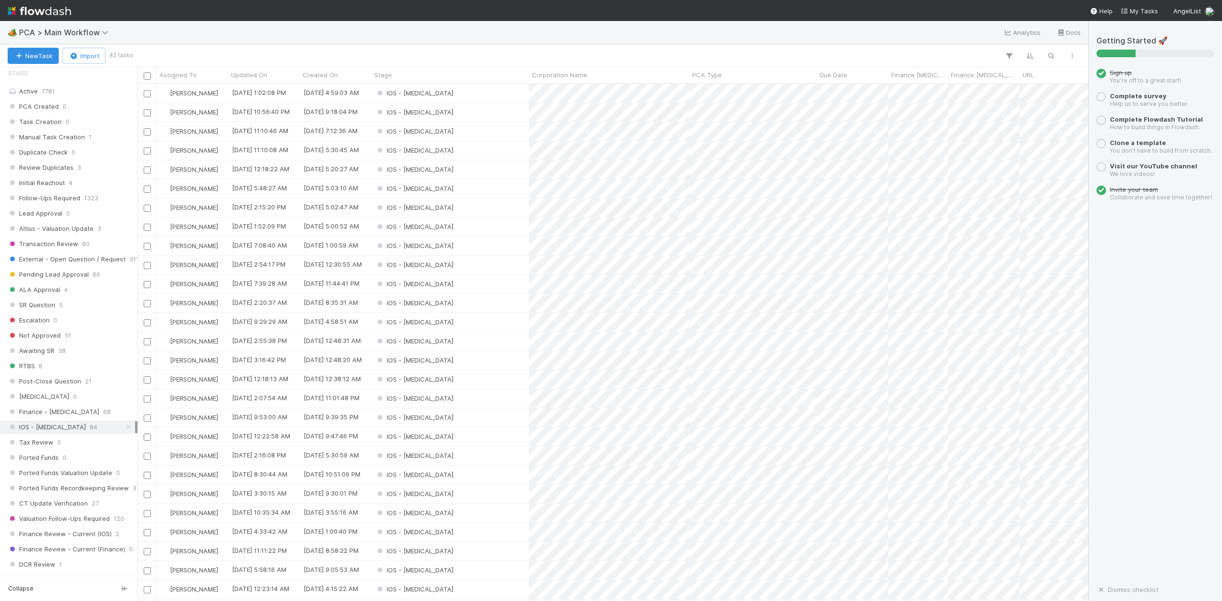
scroll to position [1226, 0]
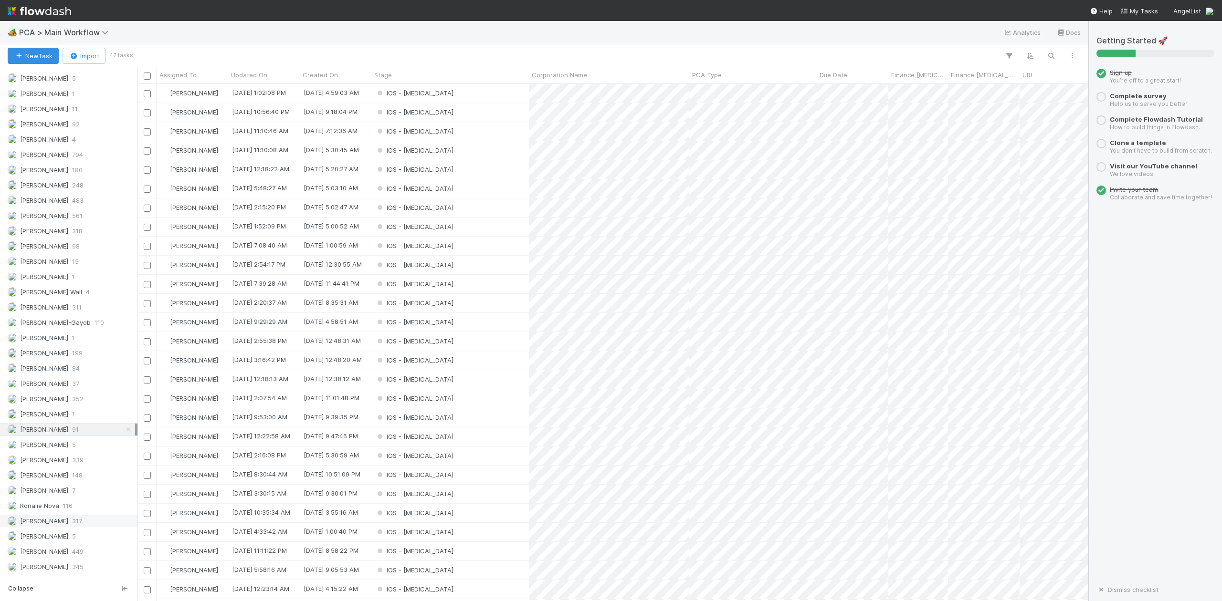
click at [52, 520] on span "[PERSON_NAME]" at bounding box center [44, 521] width 48 height 8
click at [45, 373] on span "[PERSON_NAME]-Gayob" at bounding box center [55, 370] width 71 height 8
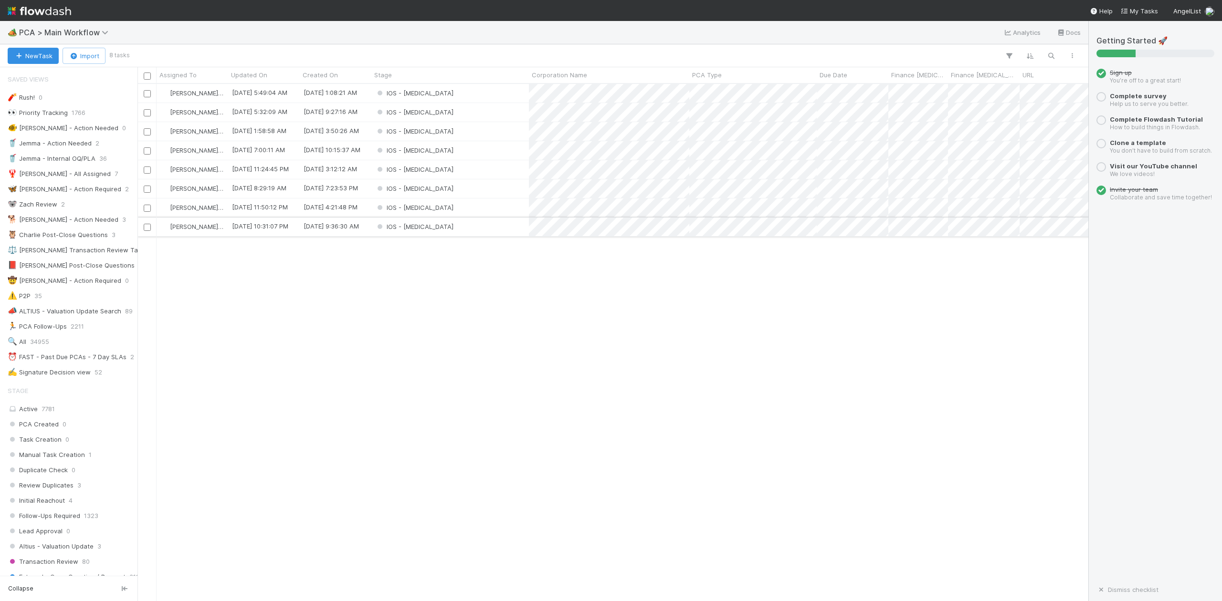
click at [429, 226] on div "IOS - [MEDICAL_DATA]" at bounding box center [449, 227] width 157 height 19
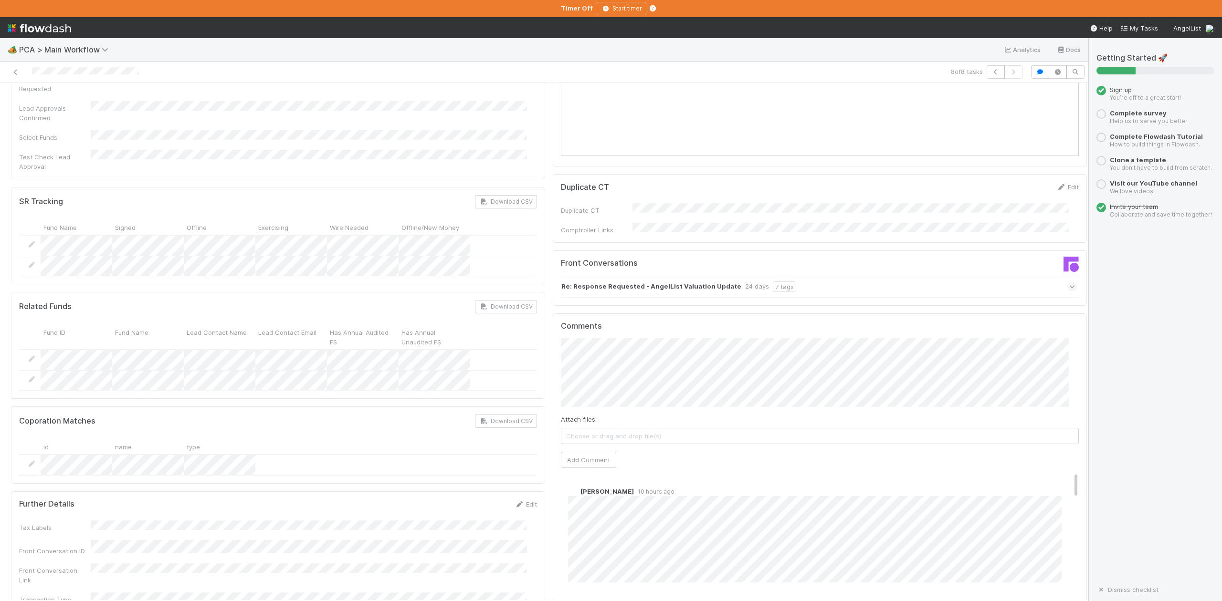
scroll to position [1463, 0]
click at [1069, 279] on icon at bounding box center [1072, 284] width 6 height 10
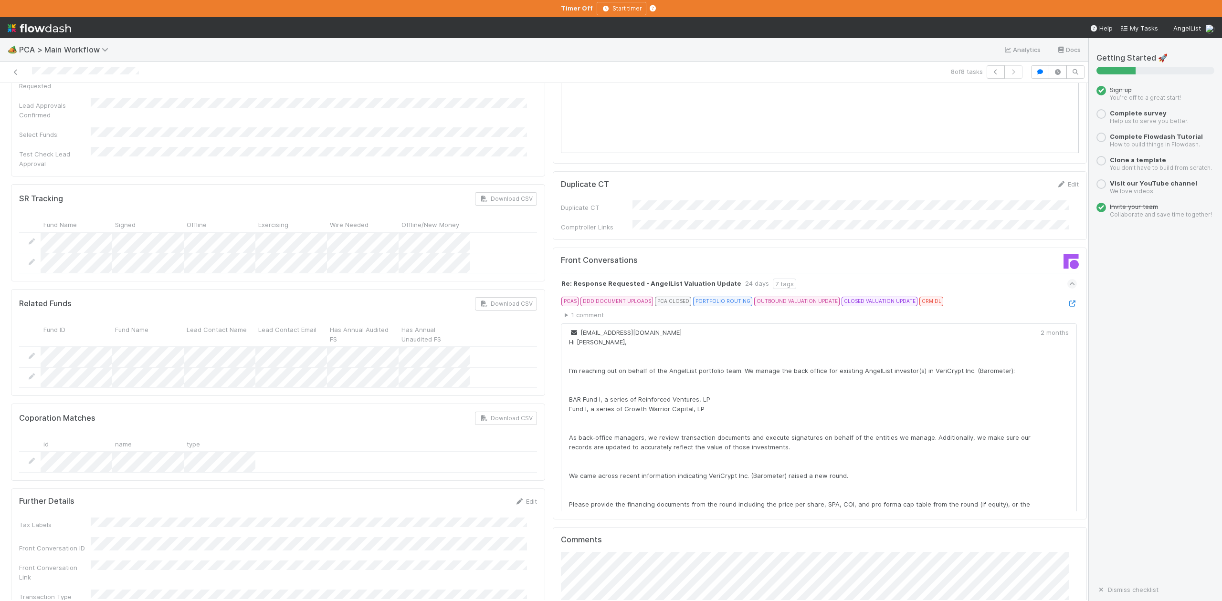
click at [1067, 301] on icon at bounding box center [1072, 304] width 10 height 6
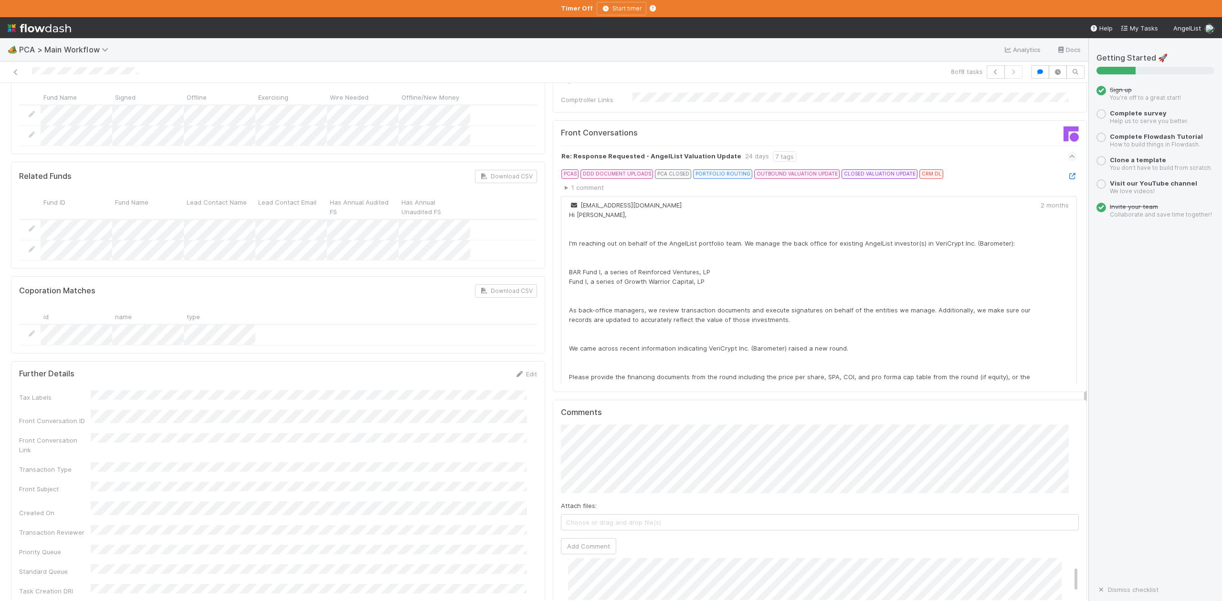
scroll to position [0, 0]
click at [570, 538] on button "Add Comment" at bounding box center [588, 546] width 55 height 16
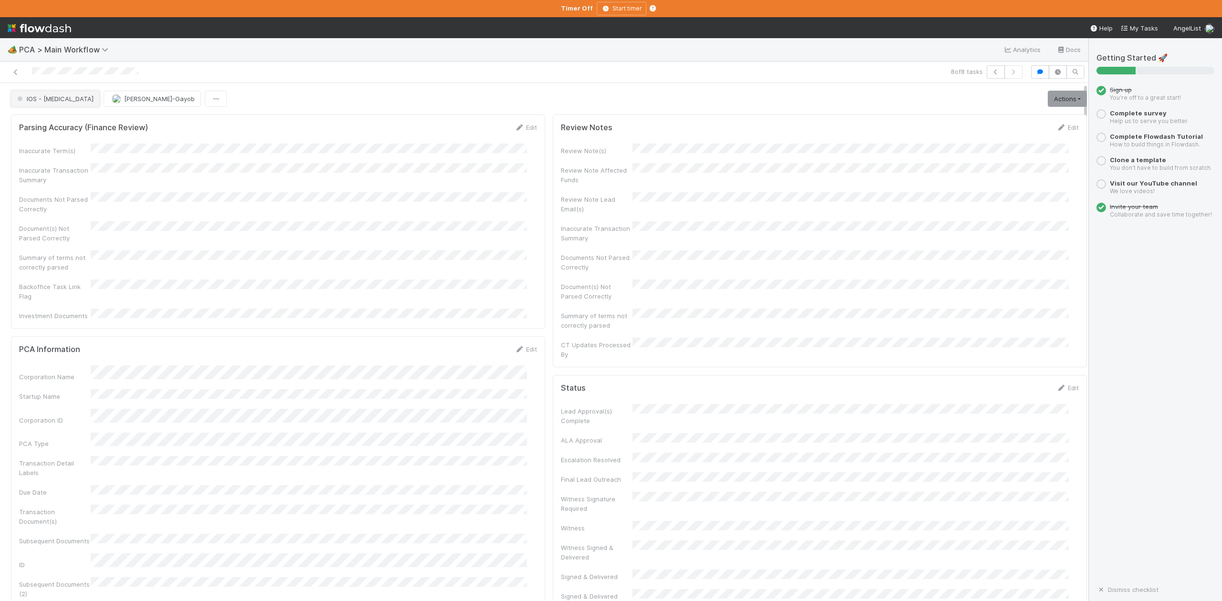
click at [37, 101] on span "IOS - [MEDICAL_DATA]" at bounding box center [54, 99] width 78 height 8
click at [50, 137] on span "DCR Review" at bounding box center [37, 133] width 48 height 8
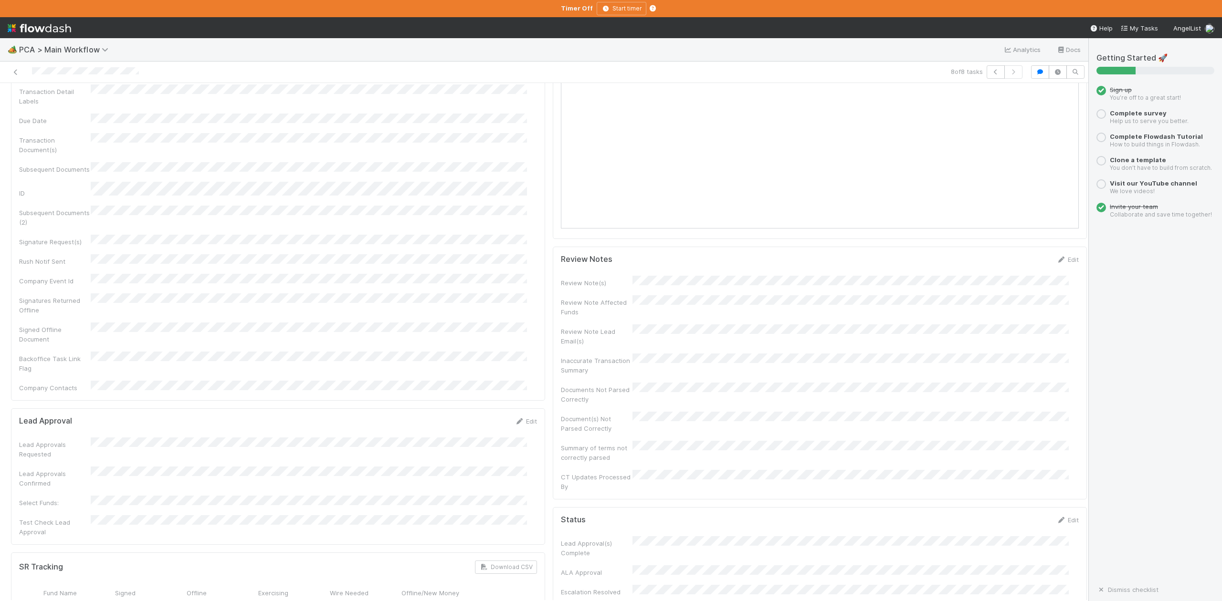
scroll to position [0, 0]
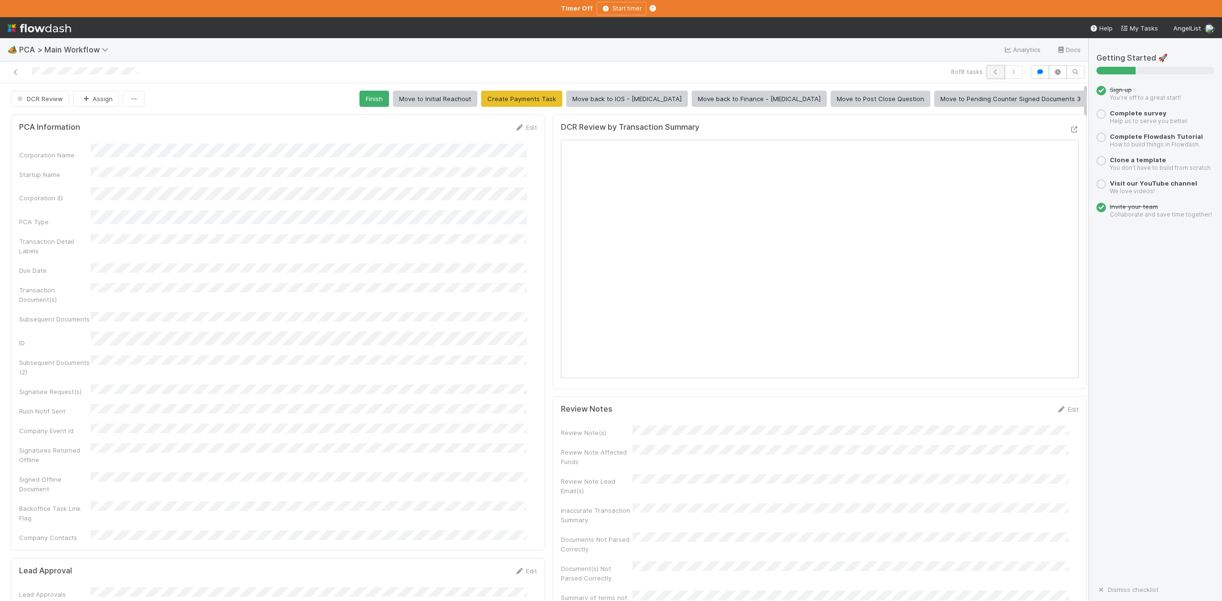
click at [991, 73] on icon "button" at bounding box center [996, 72] width 10 height 6
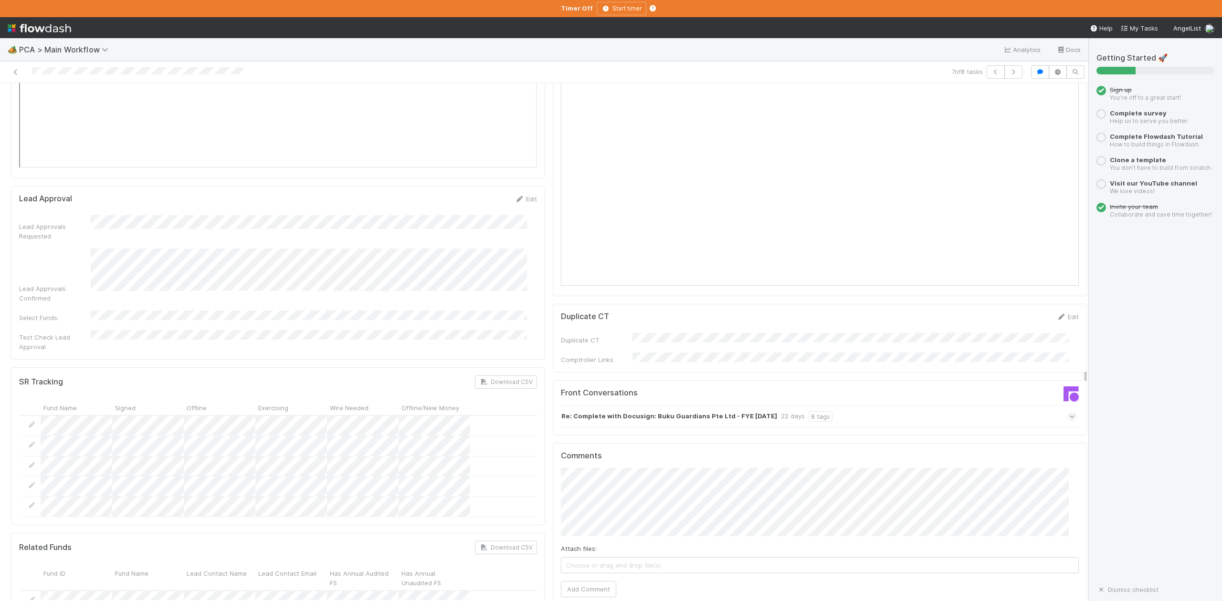
scroll to position [1336, 0]
click at [1069, 410] on icon at bounding box center [1072, 415] width 6 height 10
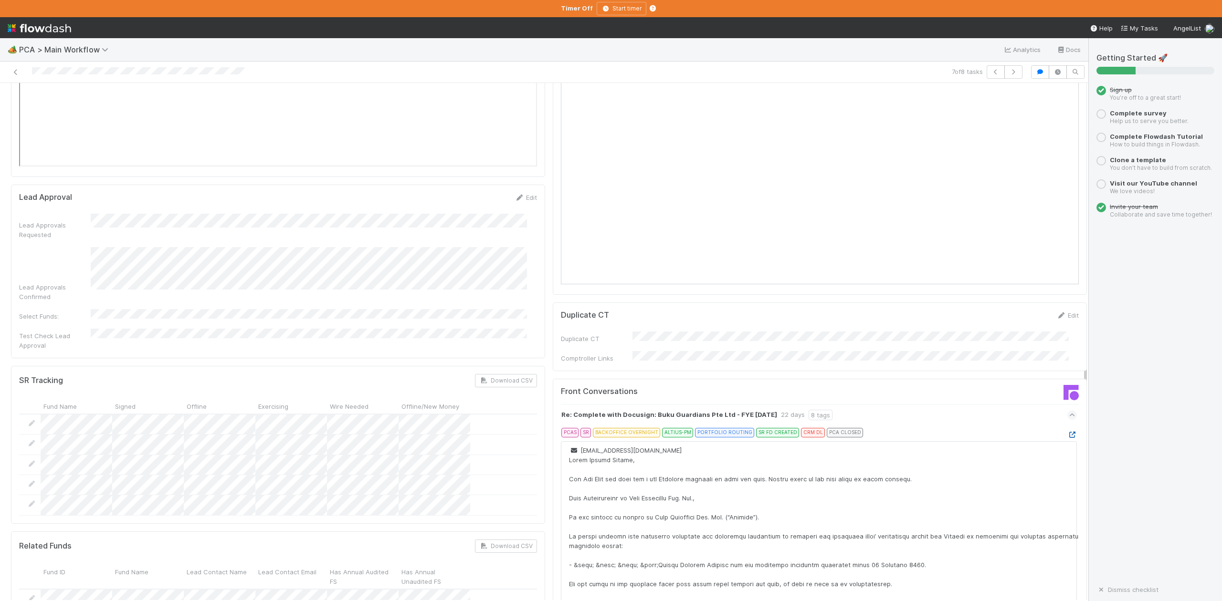
click at [1067, 432] on icon at bounding box center [1072, 435] width 10 height 6
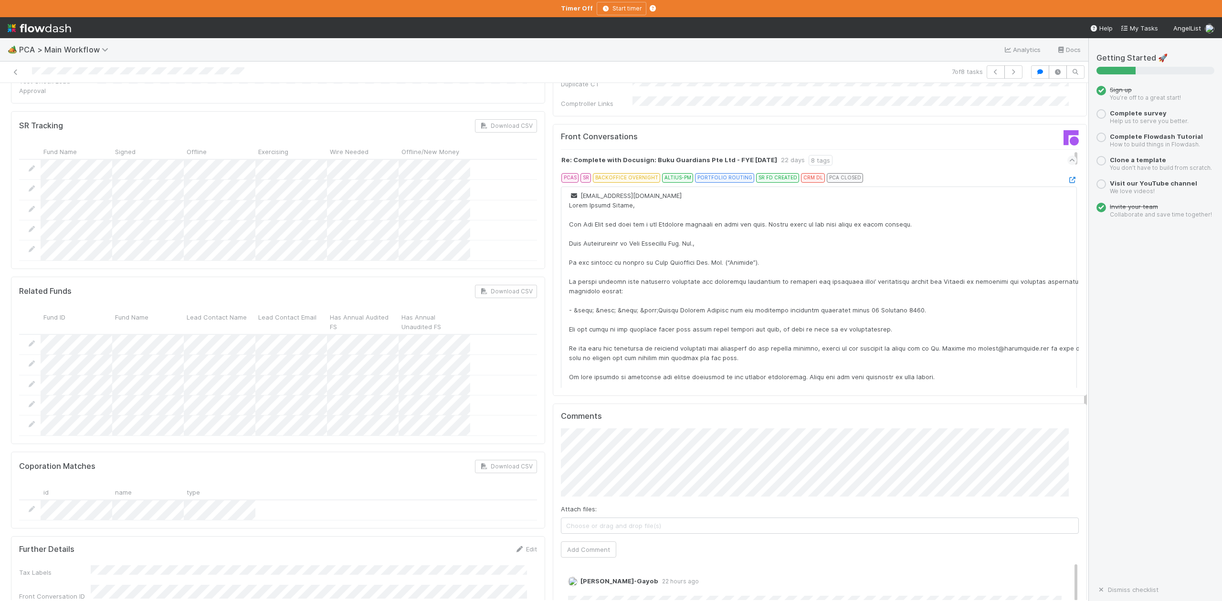
scroll to position [1590, 0]
click at [581, 542] on button "Add Comment" at bounding box center [588, 550] width 55 height 16
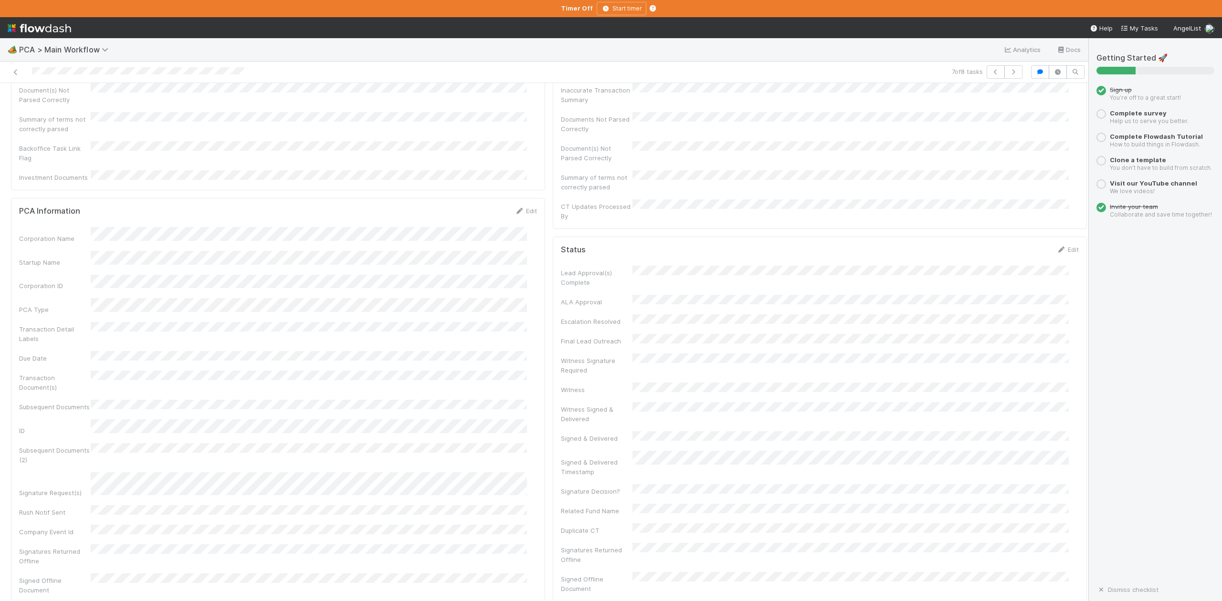
scroll to position [0, 0]
click at [37, 105] on button "IOS - [MEDICAL_DATA]" at bounding box center [55, 99] width 89 height 16
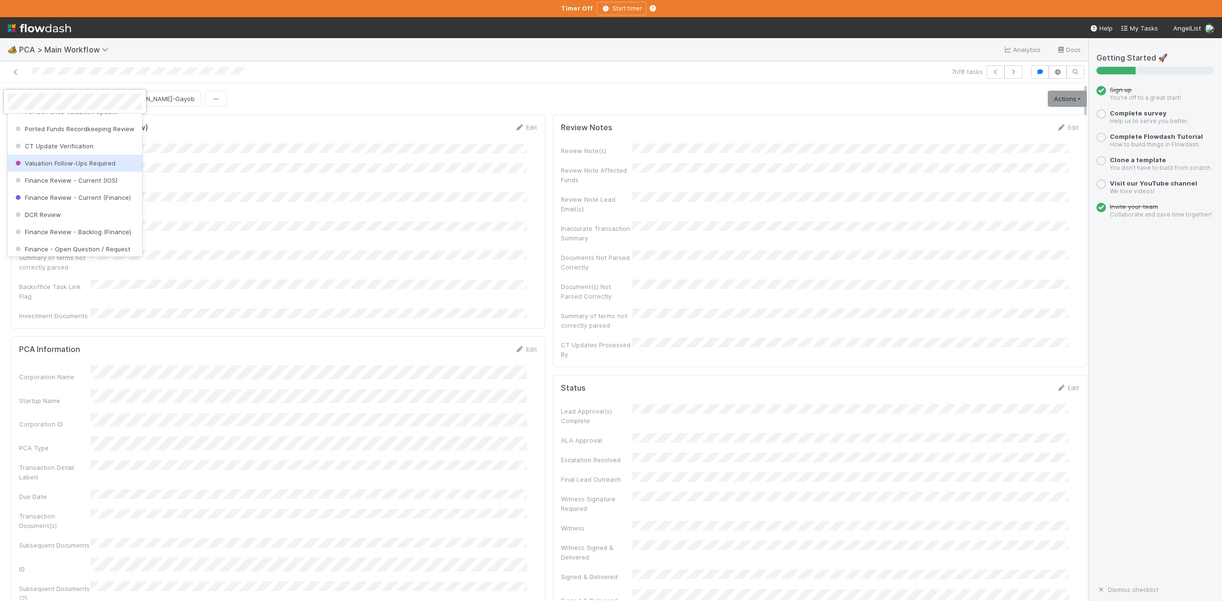
scroll to position [443, 0]
click at [56, 166] on span "Finance Review - Current (IOS)" at bounding box center [65, 162] width 104 height 8
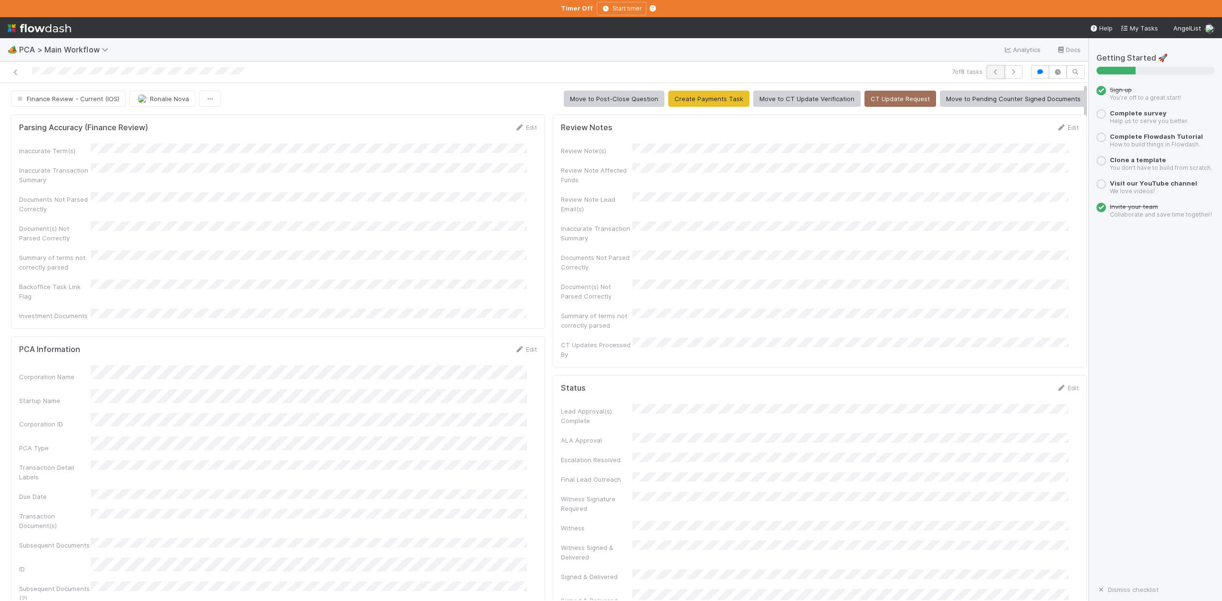
click at [991, 72] on icon "button" at bounding box center [996, 72] width 10 height 6
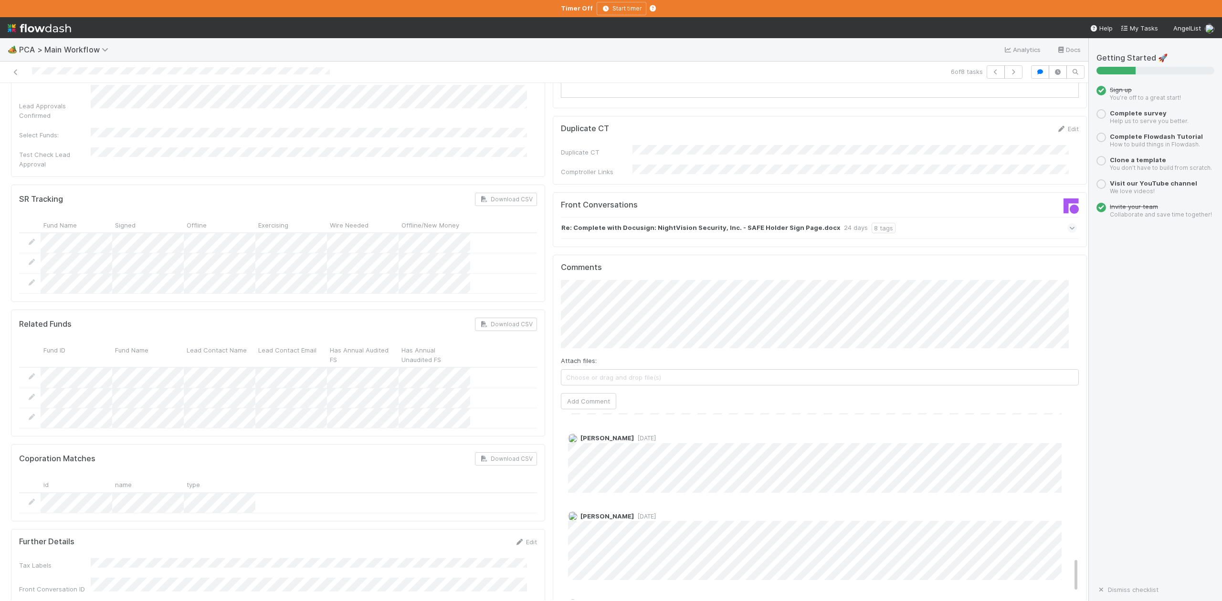
scroll to position [1463, 0]
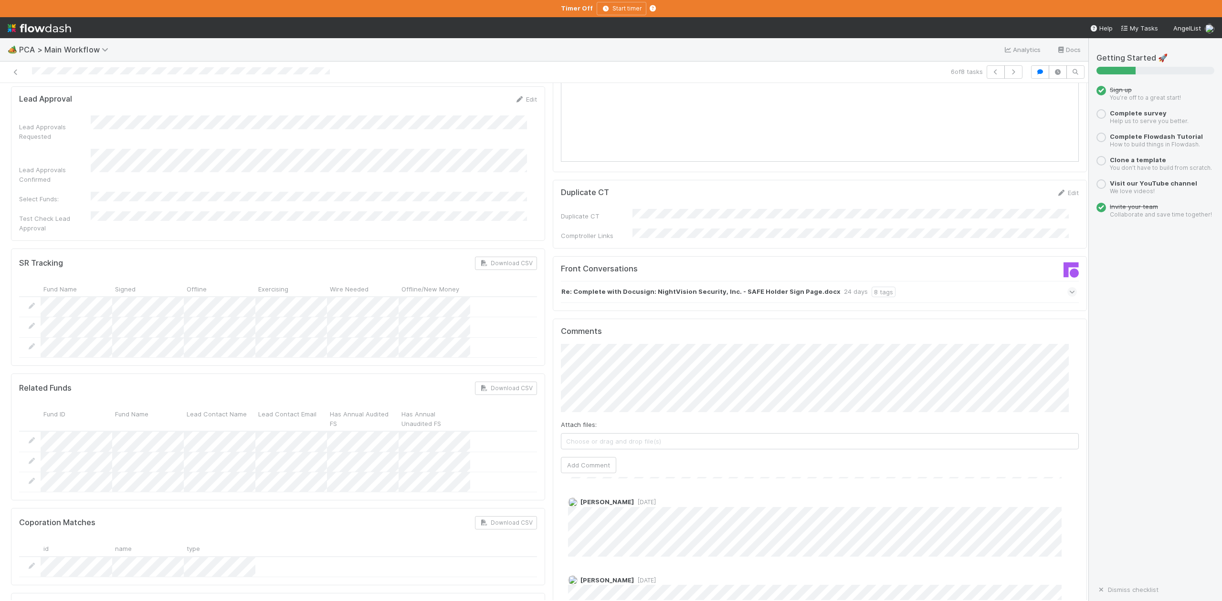
click at [1069, 287] on icon at bounding box center [1072, 292] width 6 height 10
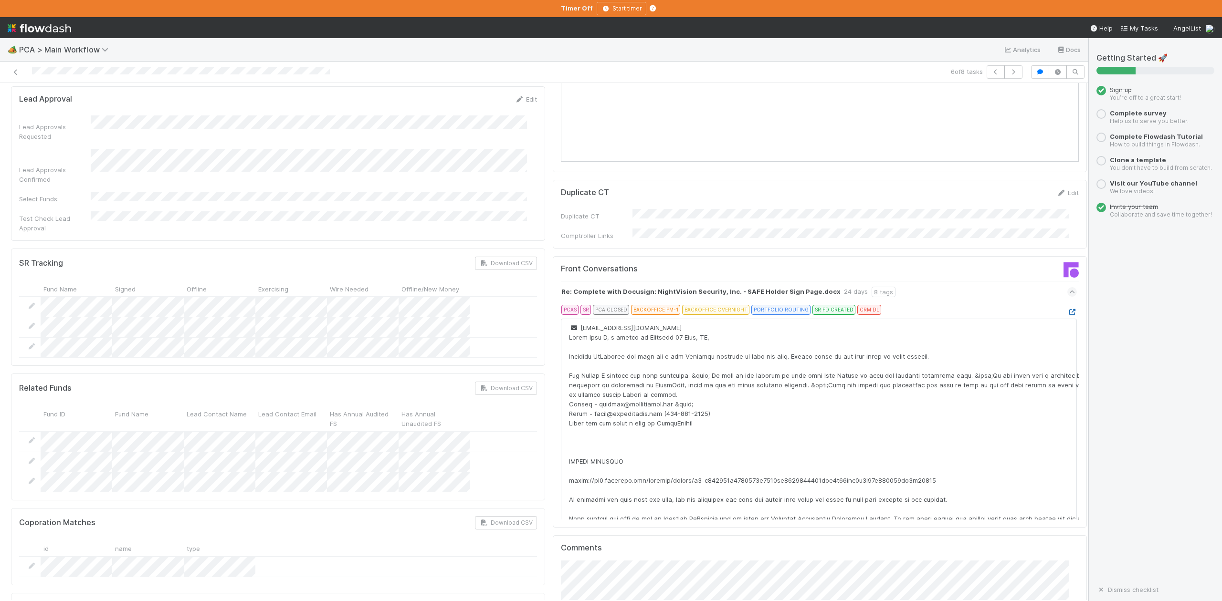
click at [1067, 309] on icon at bounding box center [1072, 312] width 10 height 6
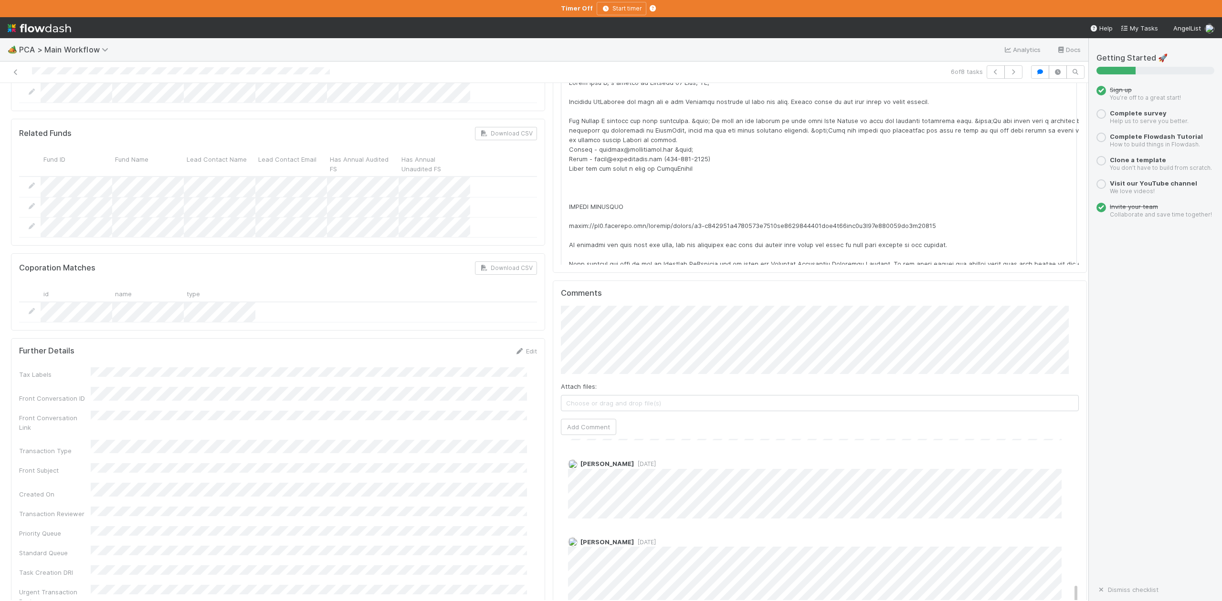
scroll to position [1781, 0]
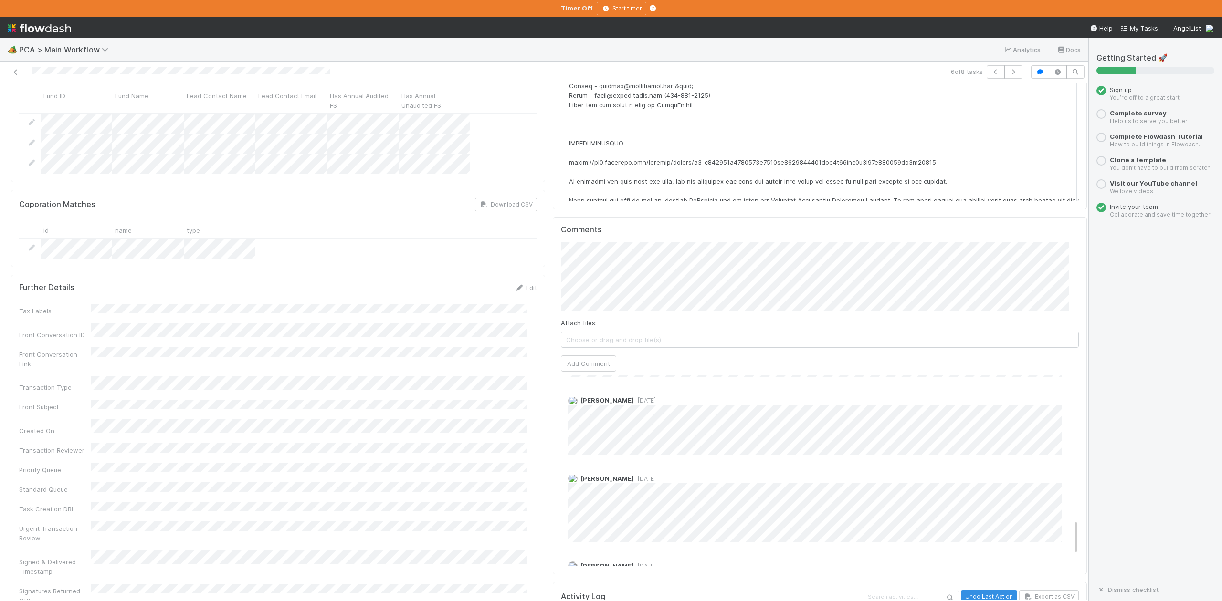
click at [634, 397] on span "3 weeks ago" at bounding box center [645, 400] width 22 height 7
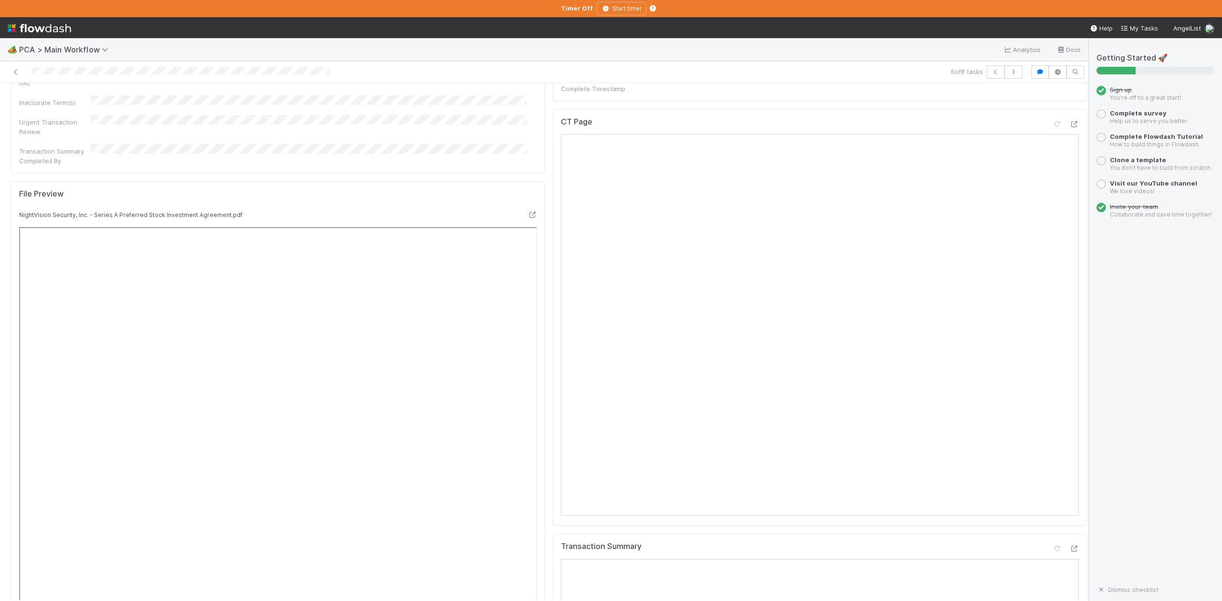
scroll to position [573, 0]
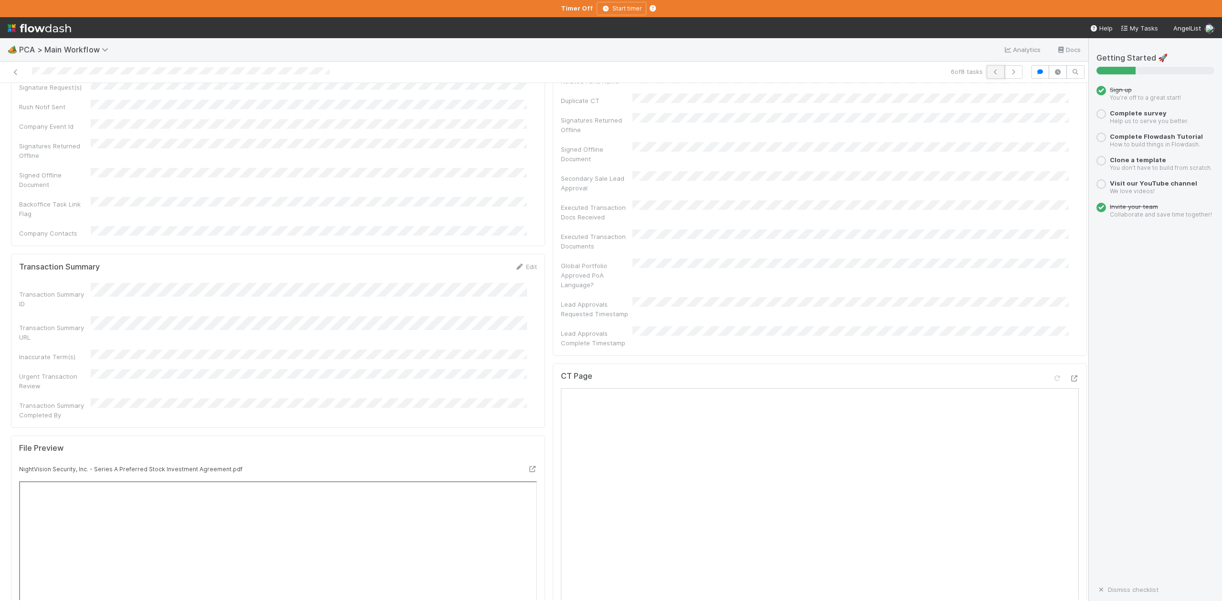
click at [991, 71] on icon "button" at bounding box center [996, 72] width 10 height 6
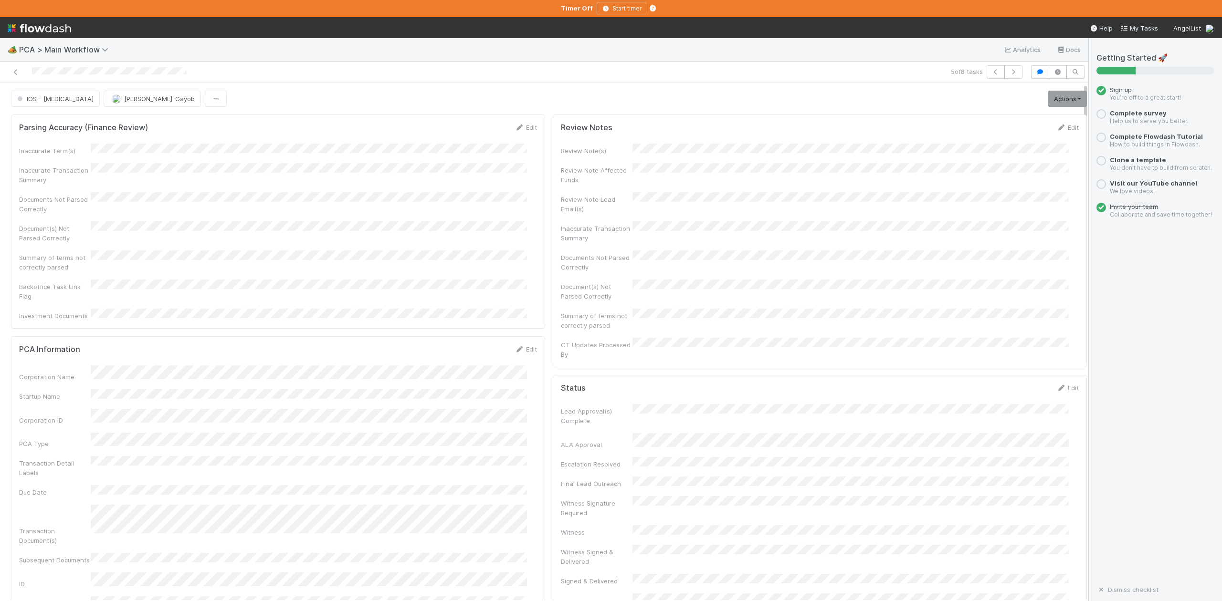
click at [282, 126] on div "Parsing Accuracy (Finance Review) Edit" at bounding box center [278, 128] width 518 height 10
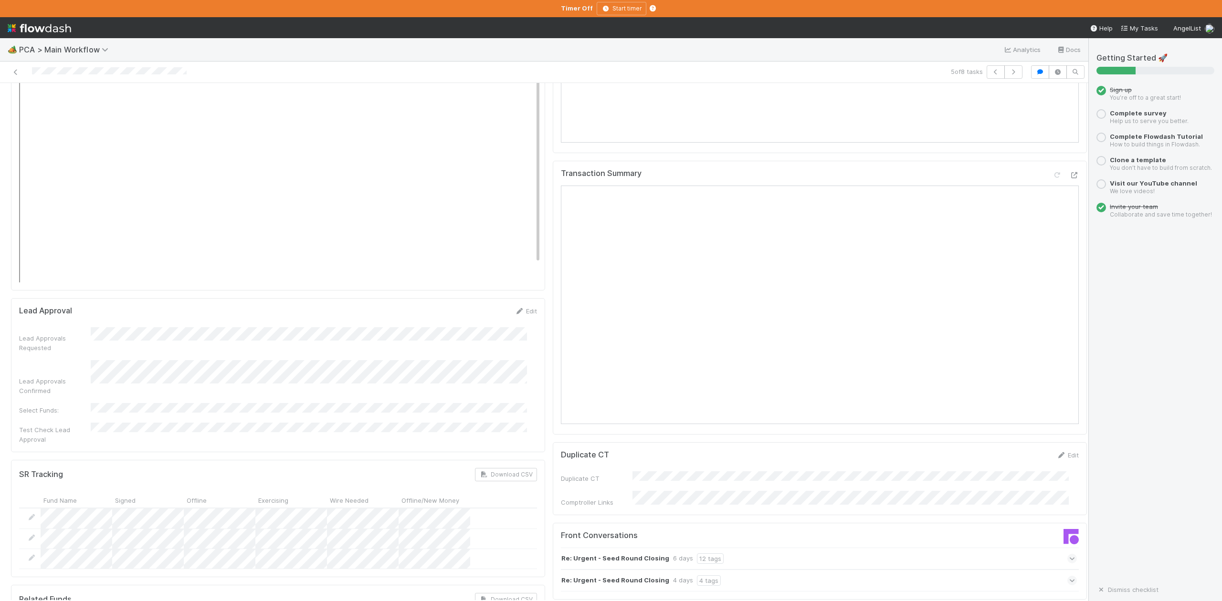
scroll to position [1400, 0]
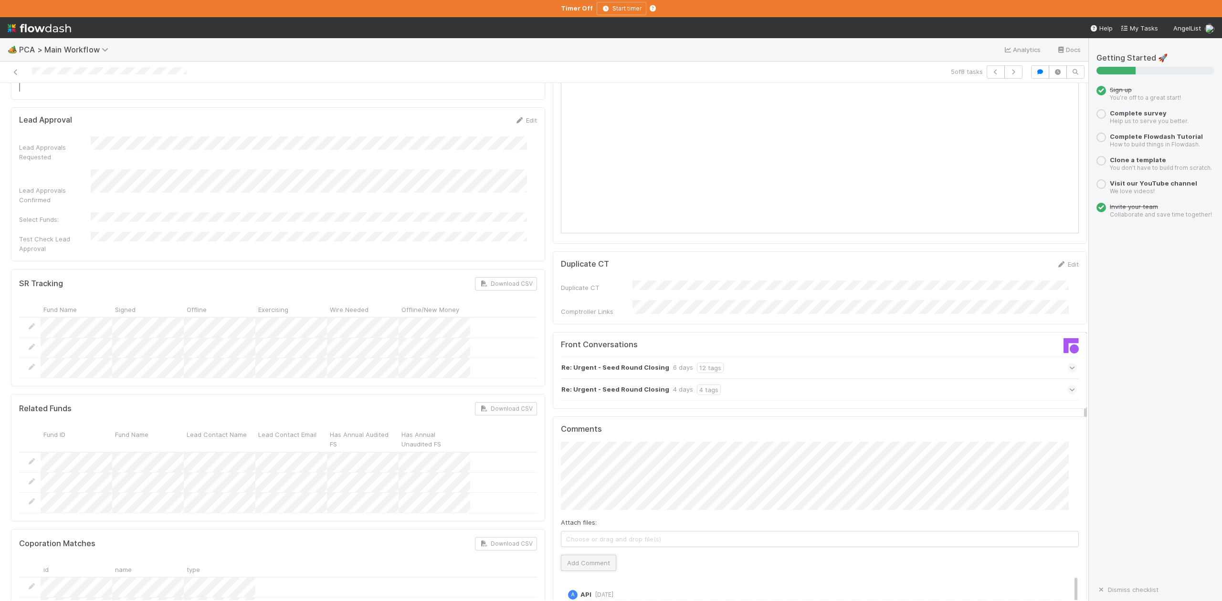
click at [587, 555] on button "Add Comment" at bounding box center [588, 563] width 55 height 16
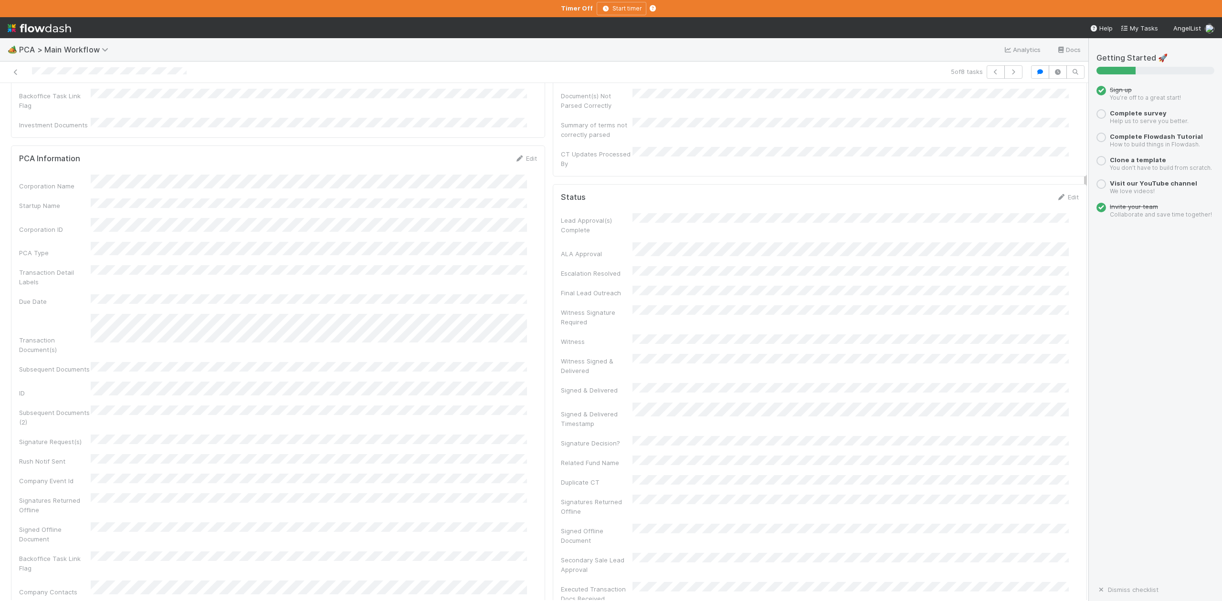
scroll to position [0, 0]
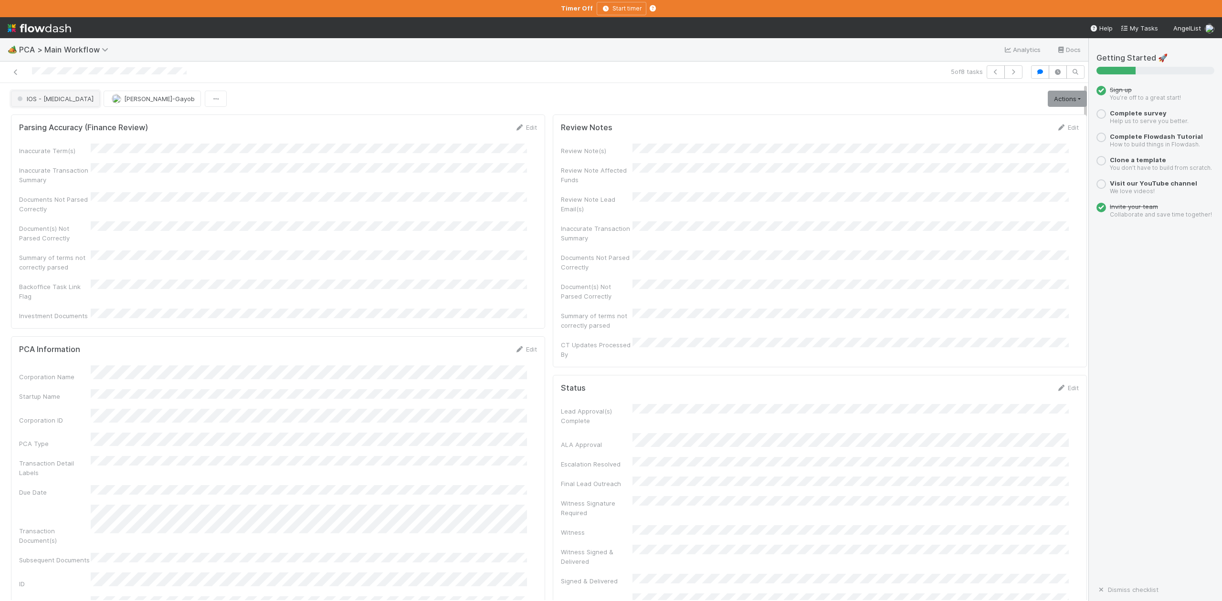
click at [34, 104] on button "IOS - ICU" at bounding box center [55, 99] width 89 height 16
click at [52, 137] on span "DCR Review" at bounding box center [37, 133] width 48 height 8
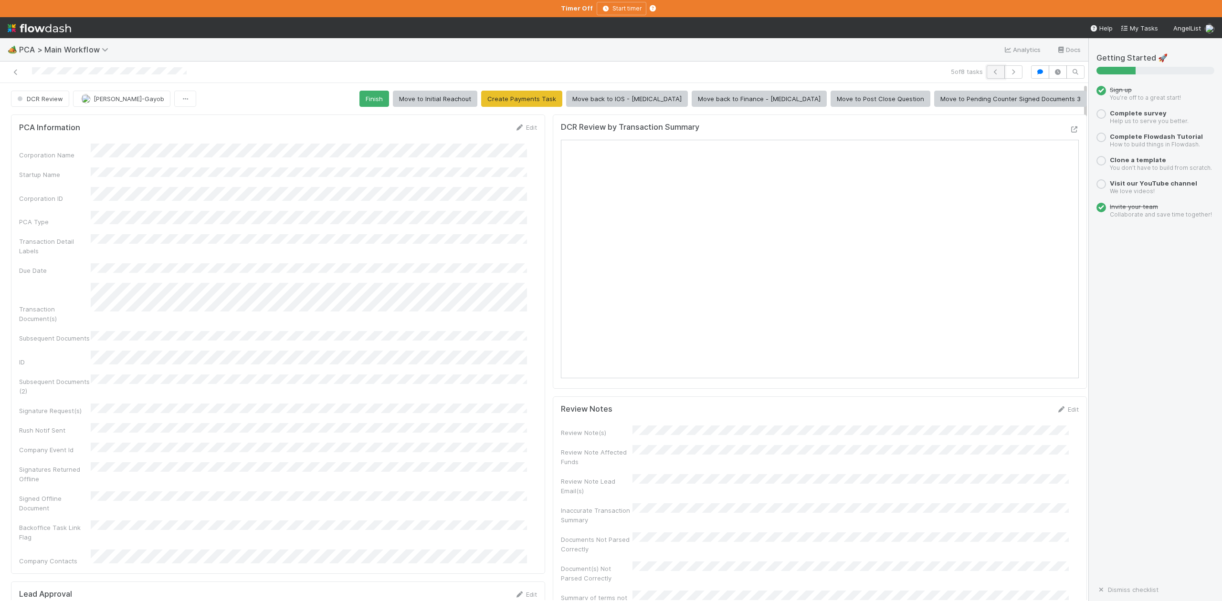
click at [991, 73] on icon "button" at bounding box center [996, 72] width 10 height 6
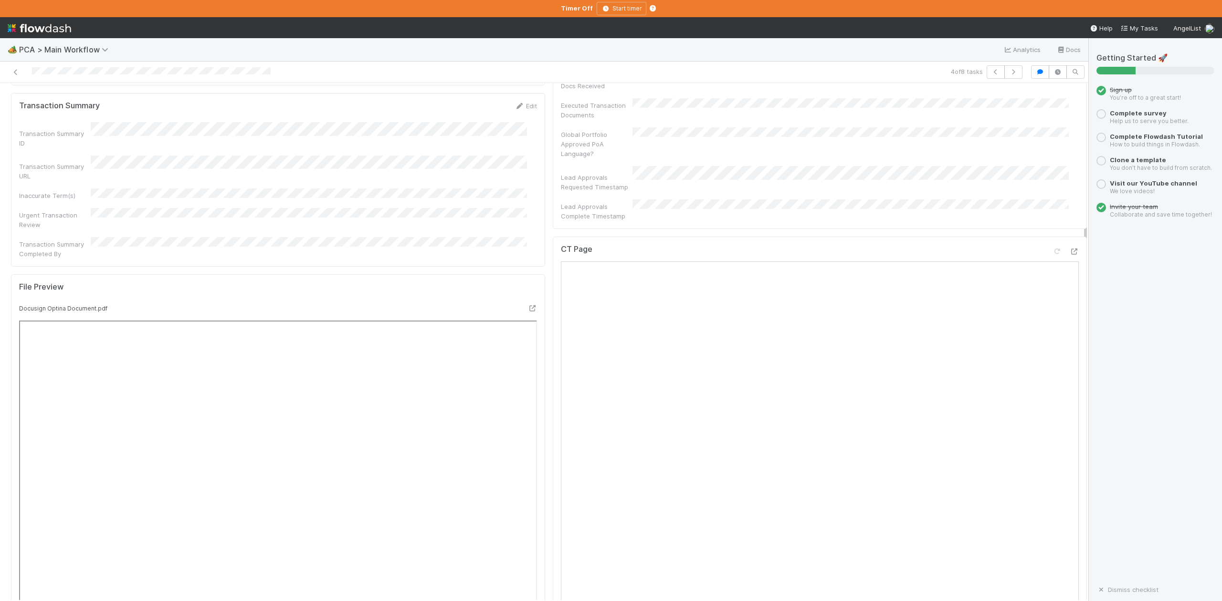
scroll to position [318, 0]
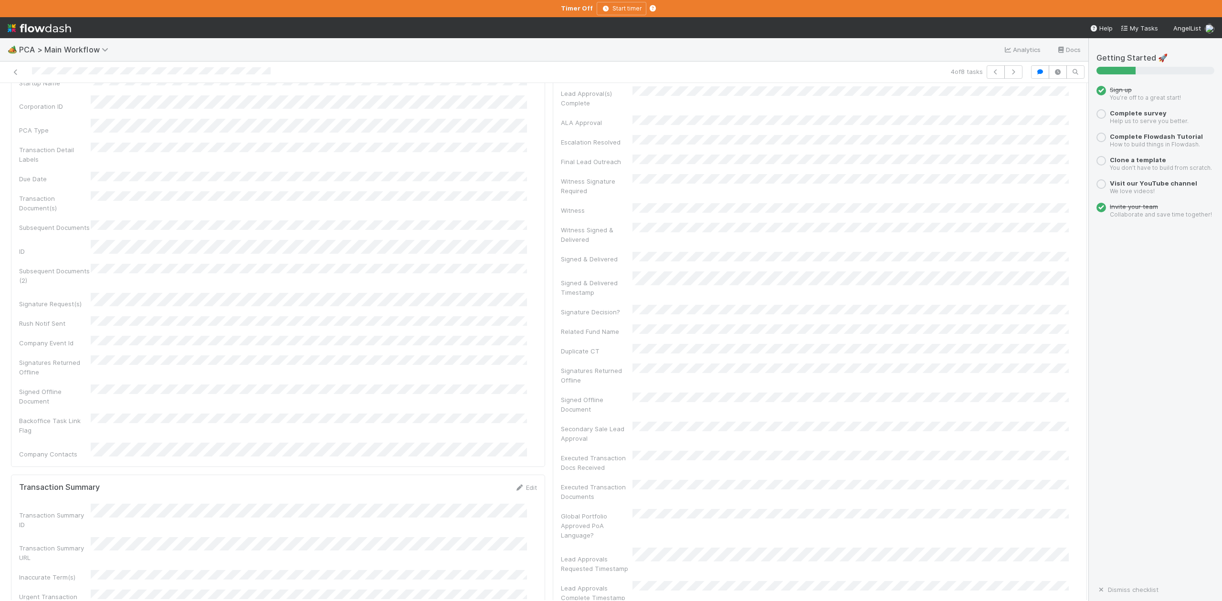
click at [533, 65] on div "4 of 8 tasks" at bounding box center [772, 71] width 510 height 13
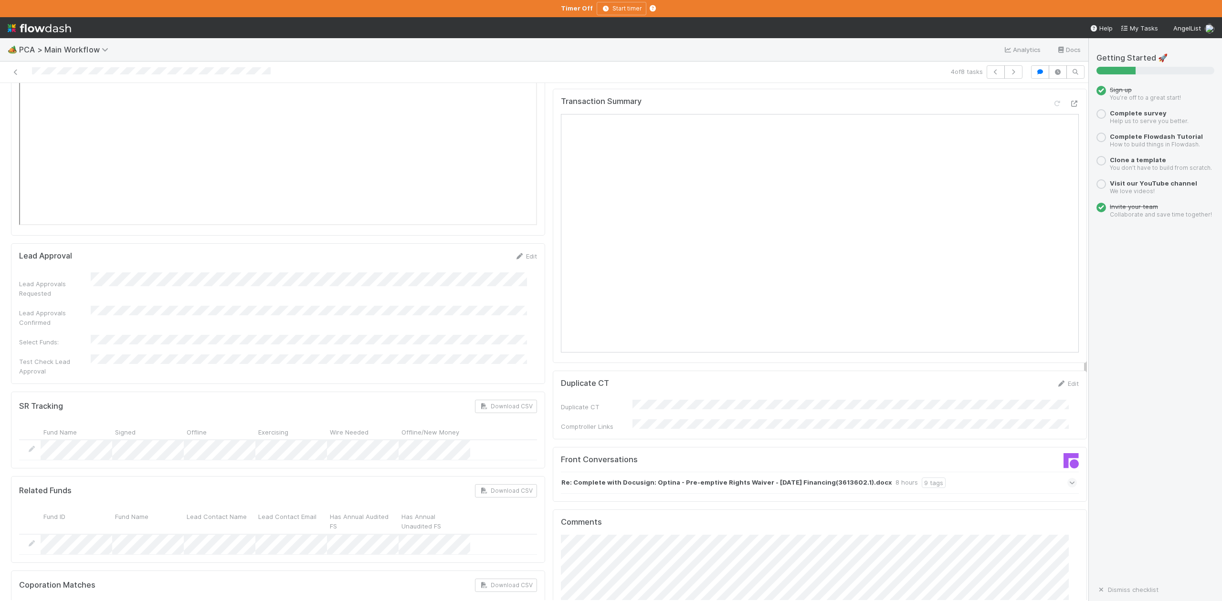
scroll to position [1590, 0]
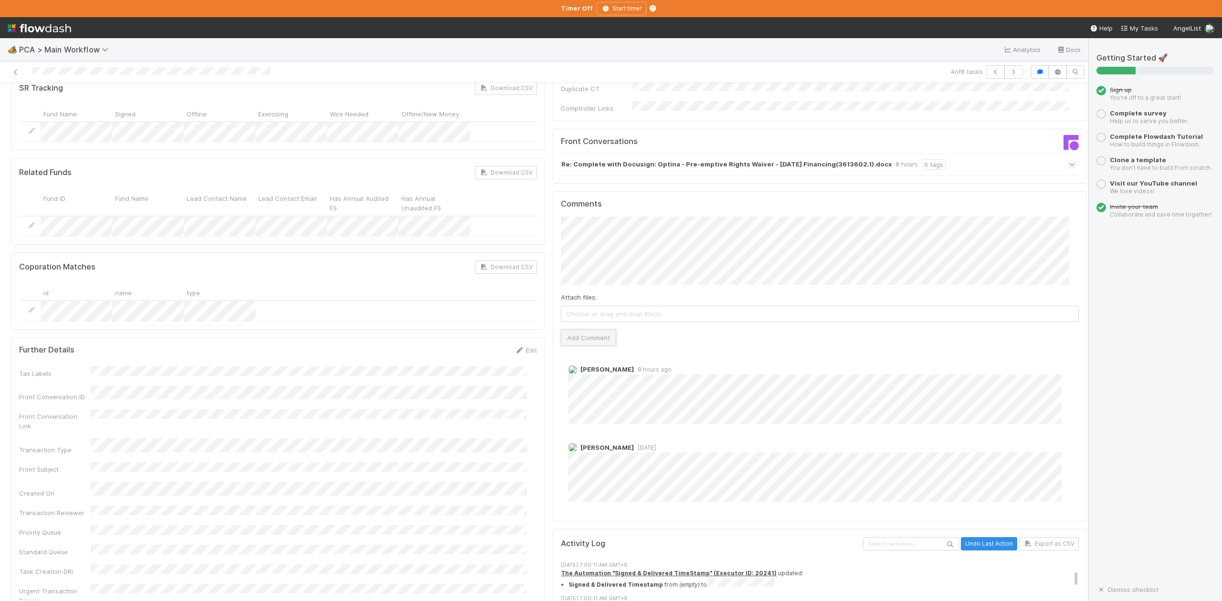
click at [594, 330] on button "Add Comment" at bounding box center [588, 338] width 55 height 16
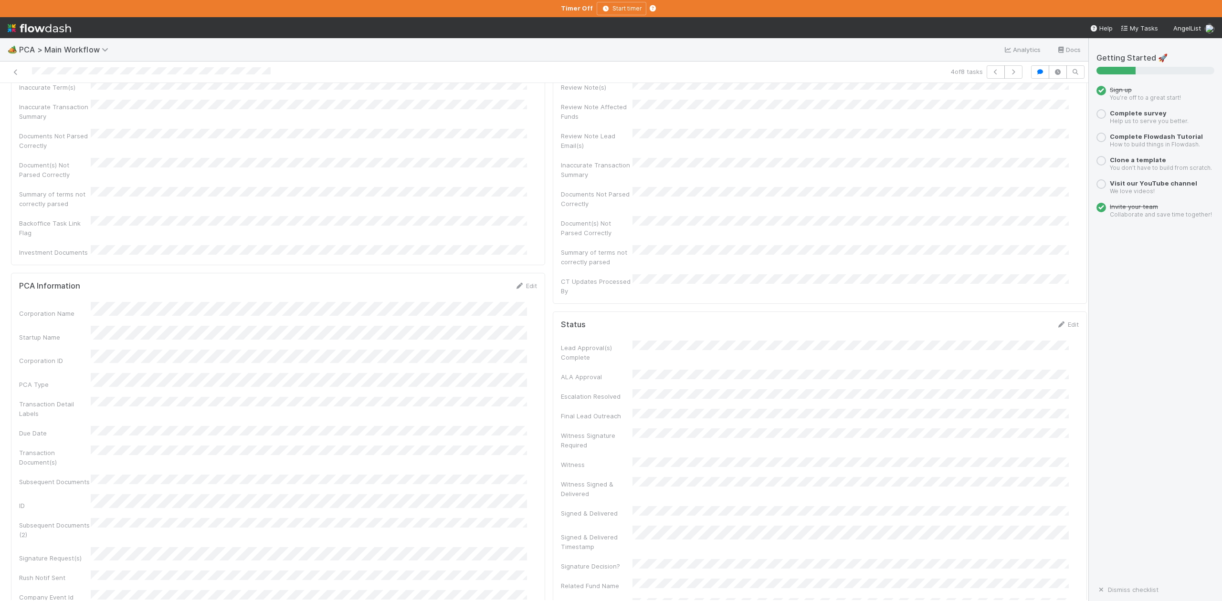
scroll to position [0, 0]
click at [43, 104] on button "IOS - ICU" at bounding box center [55, 99] width 89 height 16
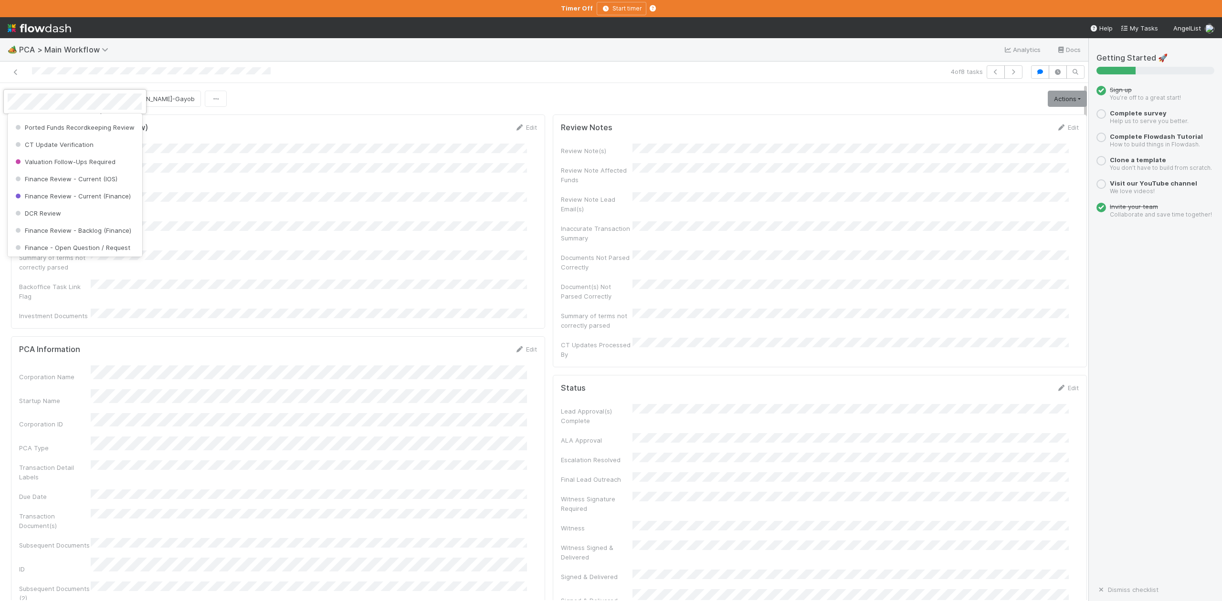
scroll to position [443, 0]
click at [70, 166] on span "Finance Review - Current (IOS)" at bounding box center [65, 162] width 104 height 8
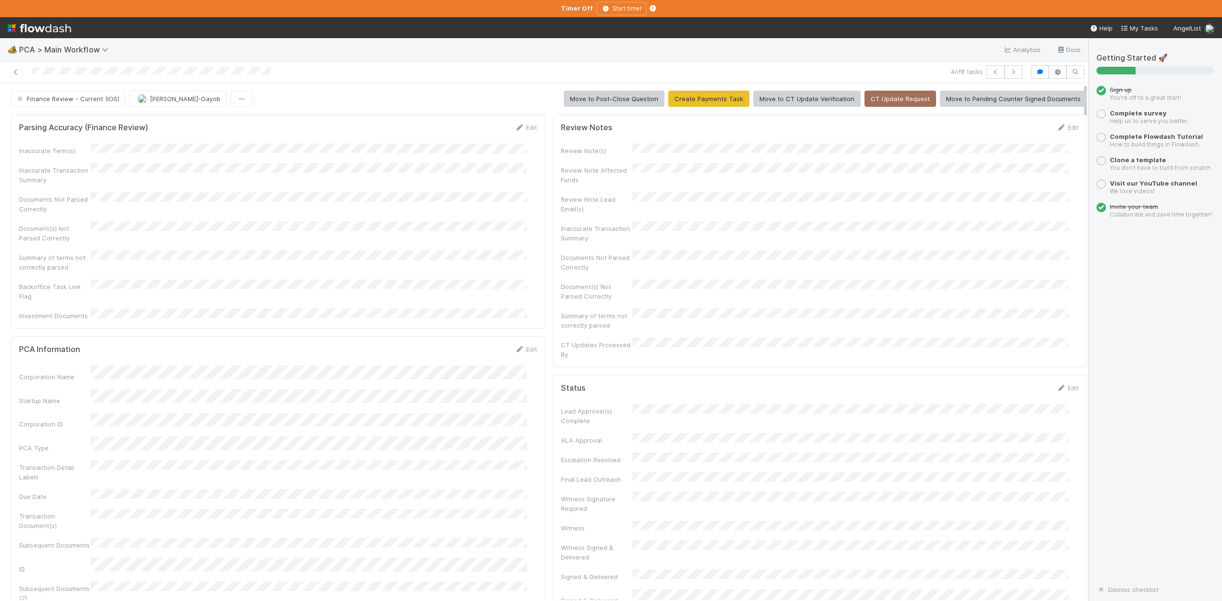
scroll to position [118, 0]
click at [991, 71] on icon "button" at bounding box center [996, 72] width 10 height 6
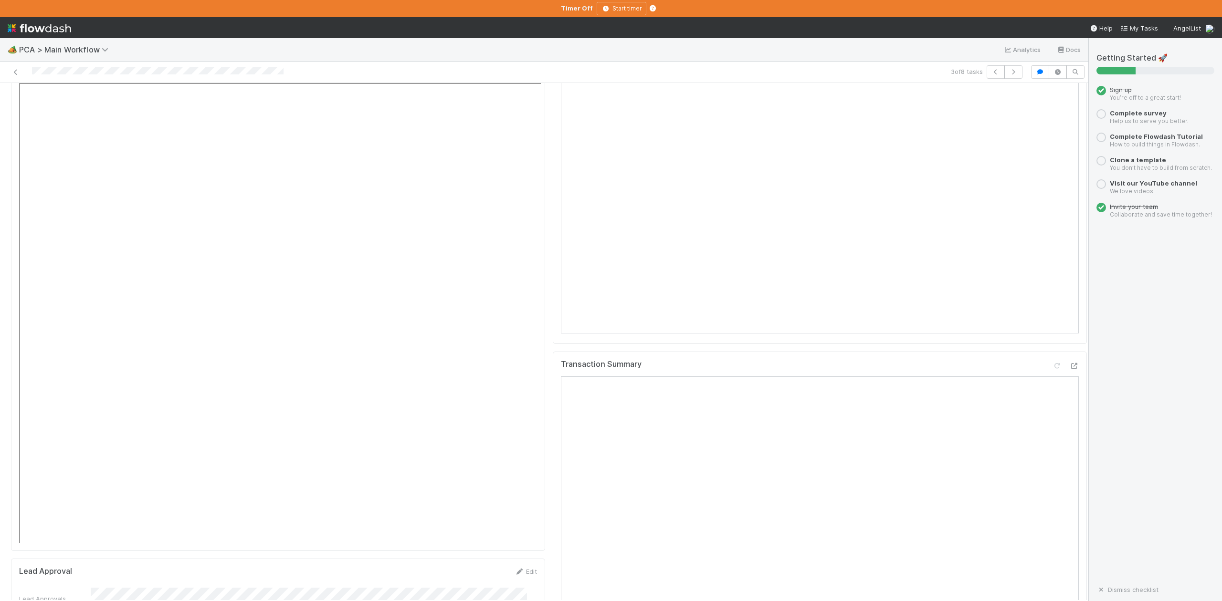
scroll to position [763, 0]
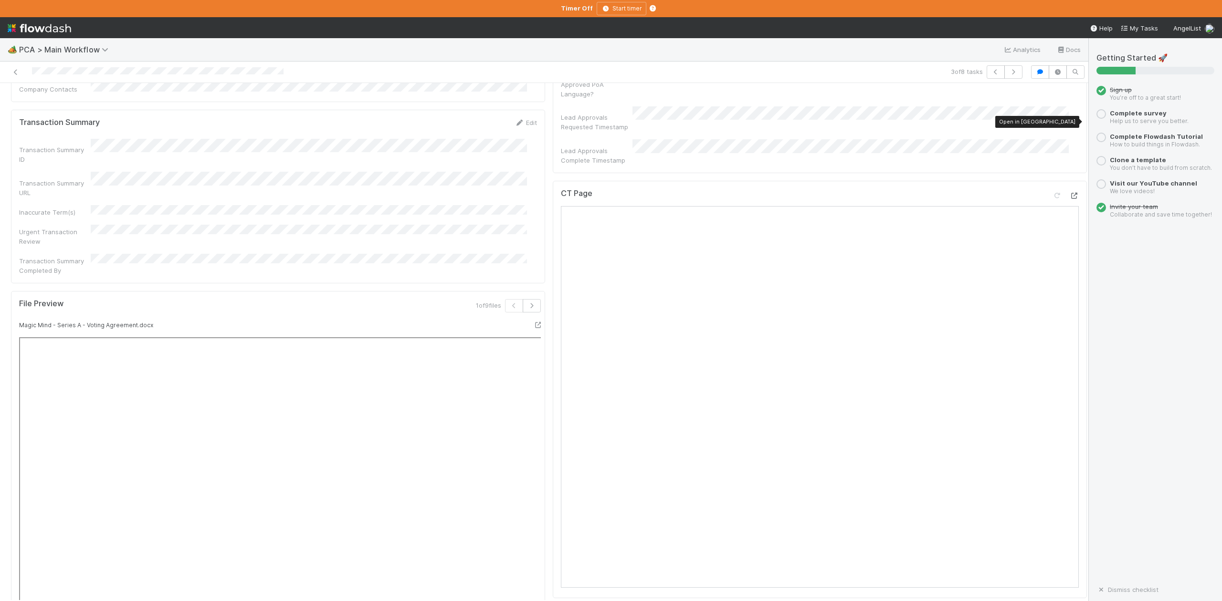
click at [1069, 193] on icon at bounding box center [1074, 196] width 10 height 6
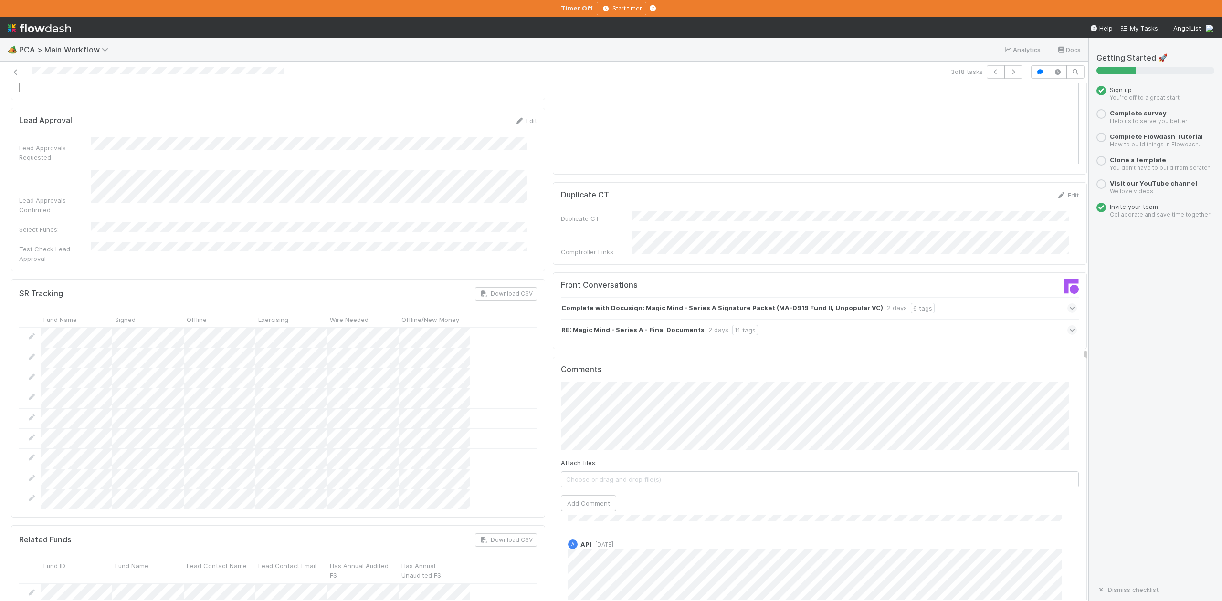
scroll to position [1463, 0]
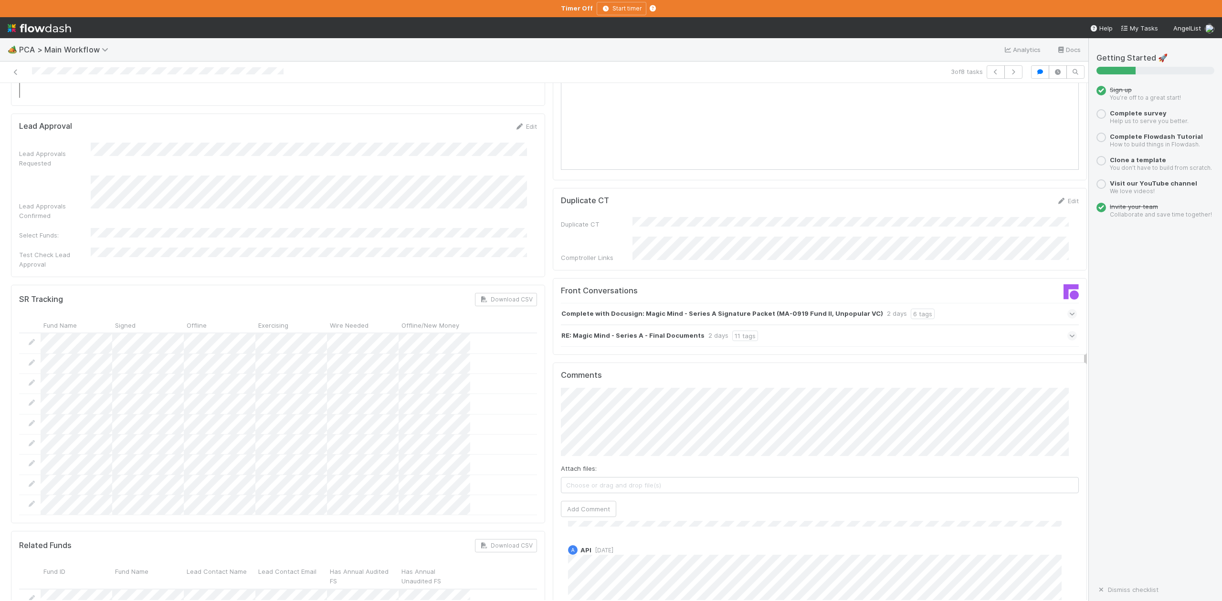
click at [534, 114] on div "Lead Approval Edit Lead Approvals Requested Lead Approvals Confirmed Select Fun…" at bounding box center [278, 196] width 534 height 164
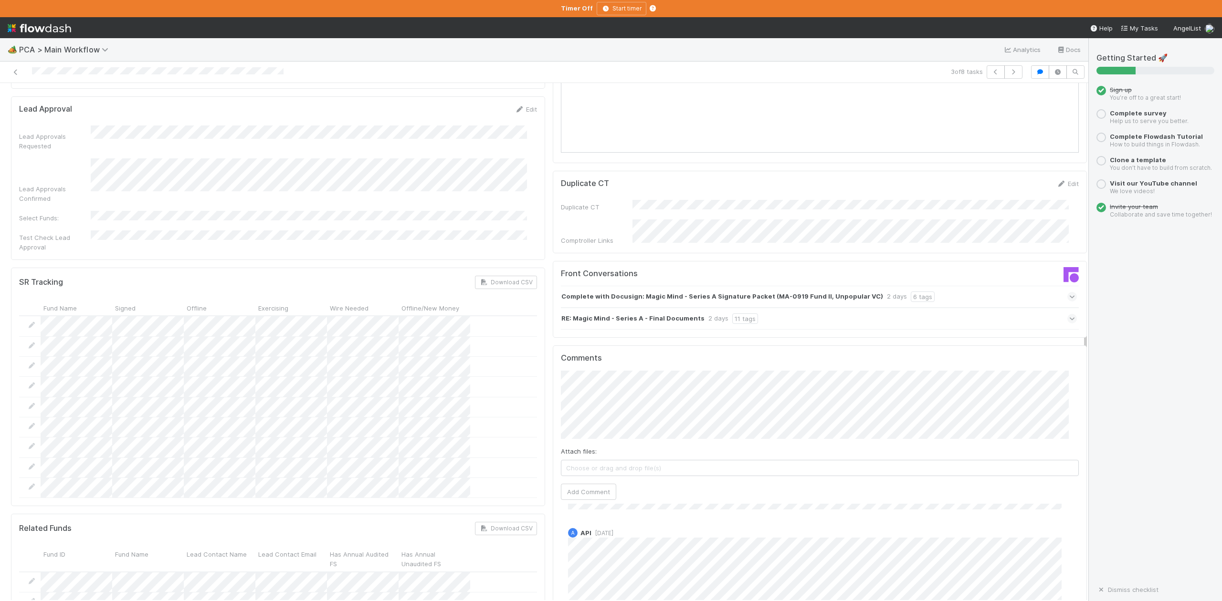
scroll to position [1527, 0]
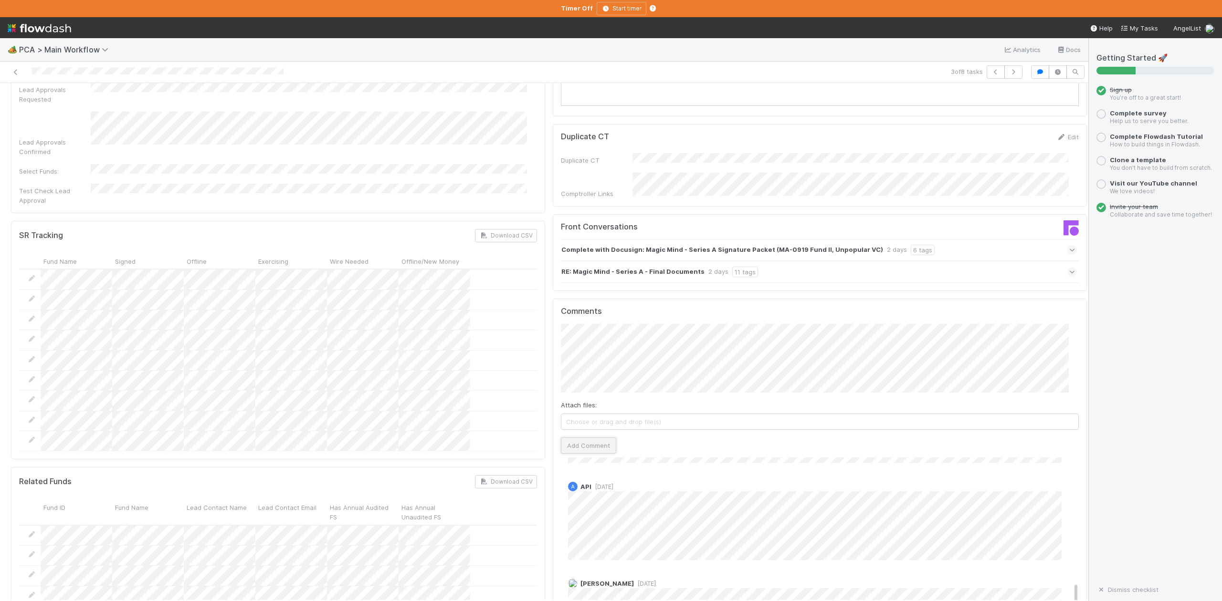
click at [567, 438] on button "Add Comment" at bounding box center [588, 446] width 55 height 16
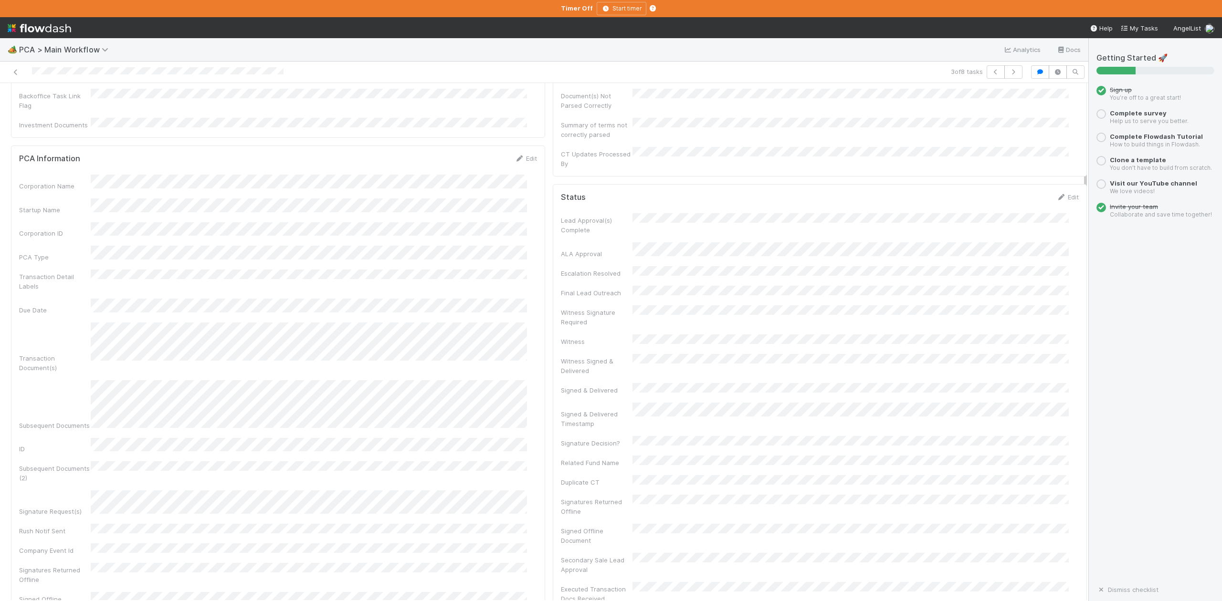
scroll to position [0, 0]
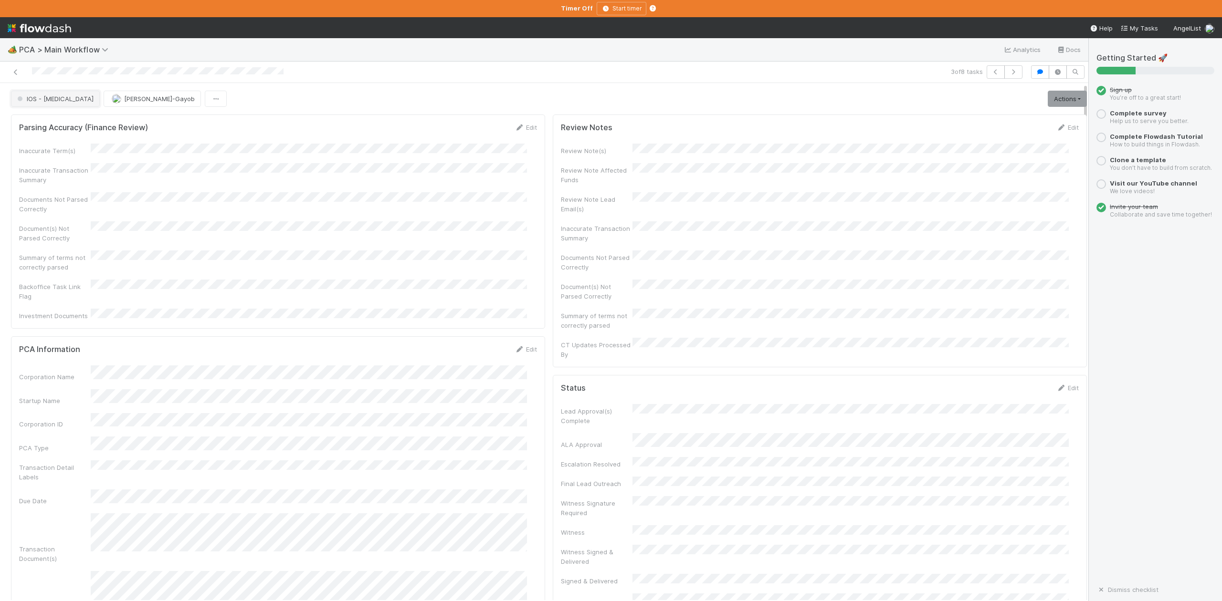
click at [44, 102] on span "IOS - ICU" at bounding box center [54, 99] width 78 height 8
click at [54, 200] on span "DCR Review" at bounding box center [37, 197] width 48 height 8
click at [986, 73] on button "button" at bounding box center [995, 71] width 18 height 13
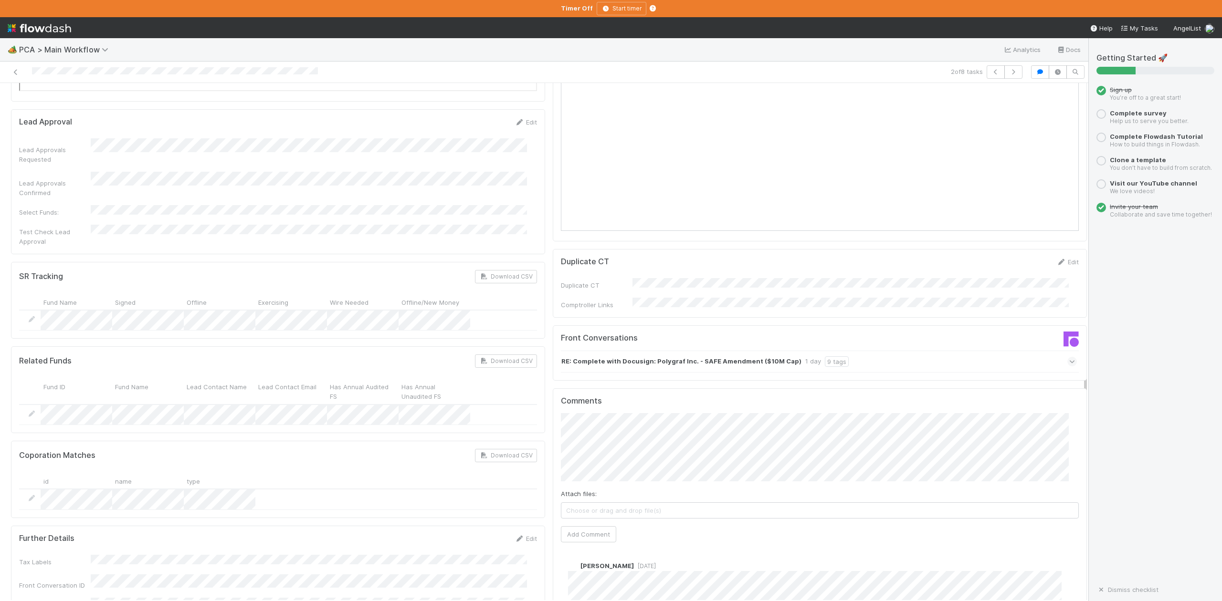
scroll to position [1527, 0]
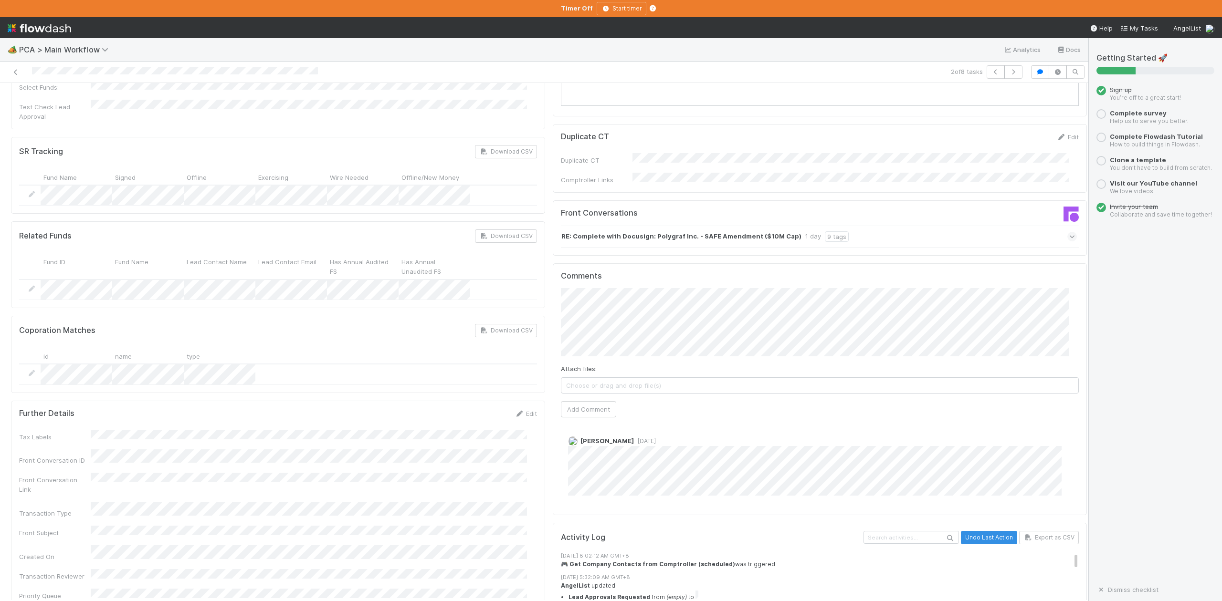
click at [570, 378] on span "Choose or drag and drop file(s)" at bounding box center [819, 385] width 517 height 15
click at [697, 378] on span "Opencorporates_old name.png (0%)" at bounding box center [819, 385] width 517 height 15
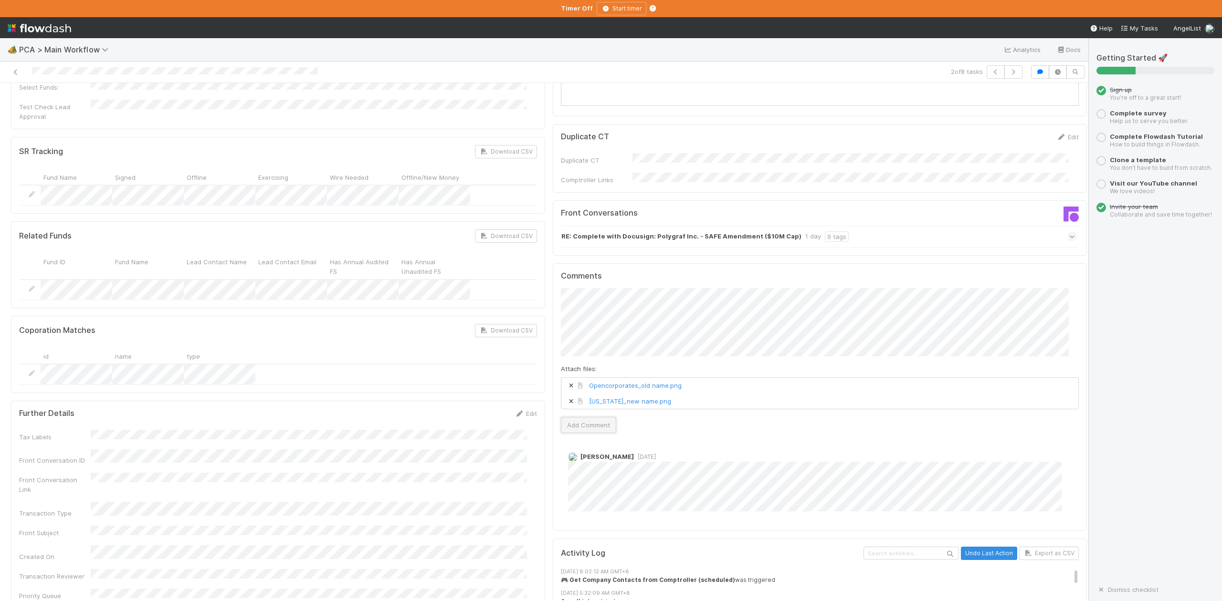
click at [579, 417] on button "Add Comment" at bounding box center [588, 425] width 55 height 16
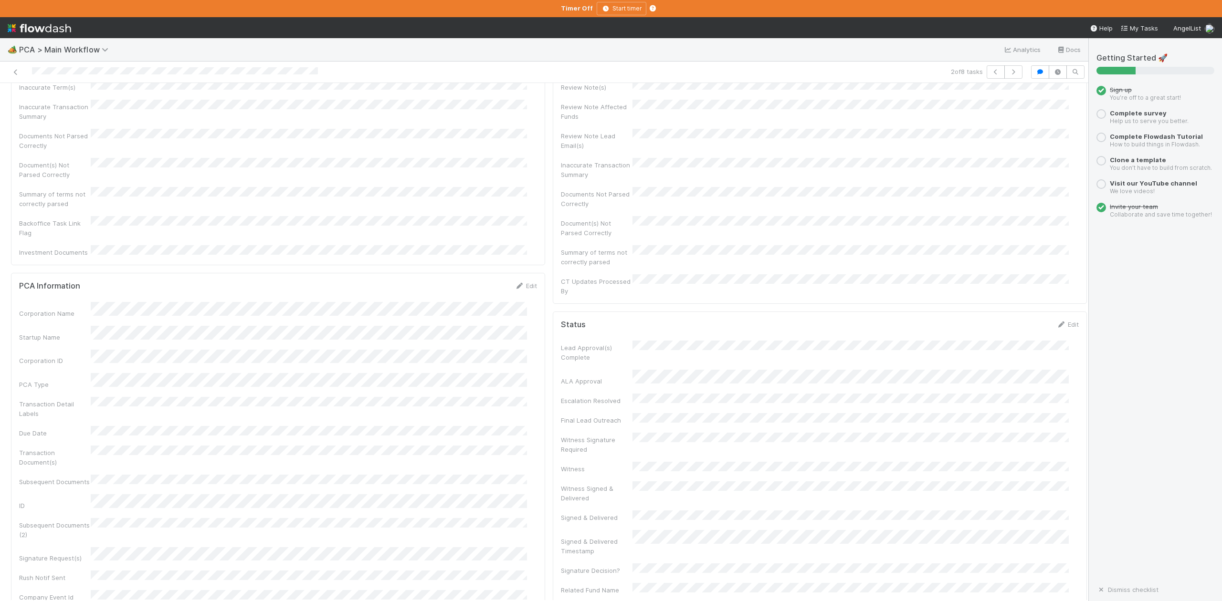
scroll to position [0, 0]
click at [46, 105] on button "IOS - ICU" at bounding box center [55, 99] width 89 height 16
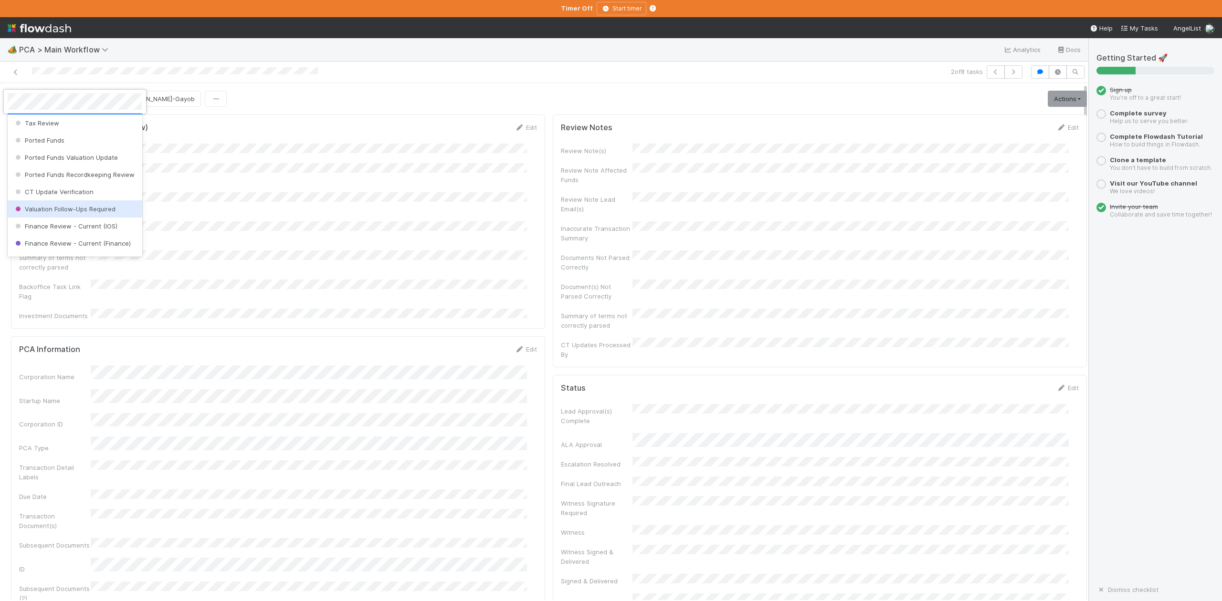
scroll to position [443, 0]
click at [96, 166] on span "Finance Review - Current (IOS)" at bounding box center [65, 162] width 104 height 8
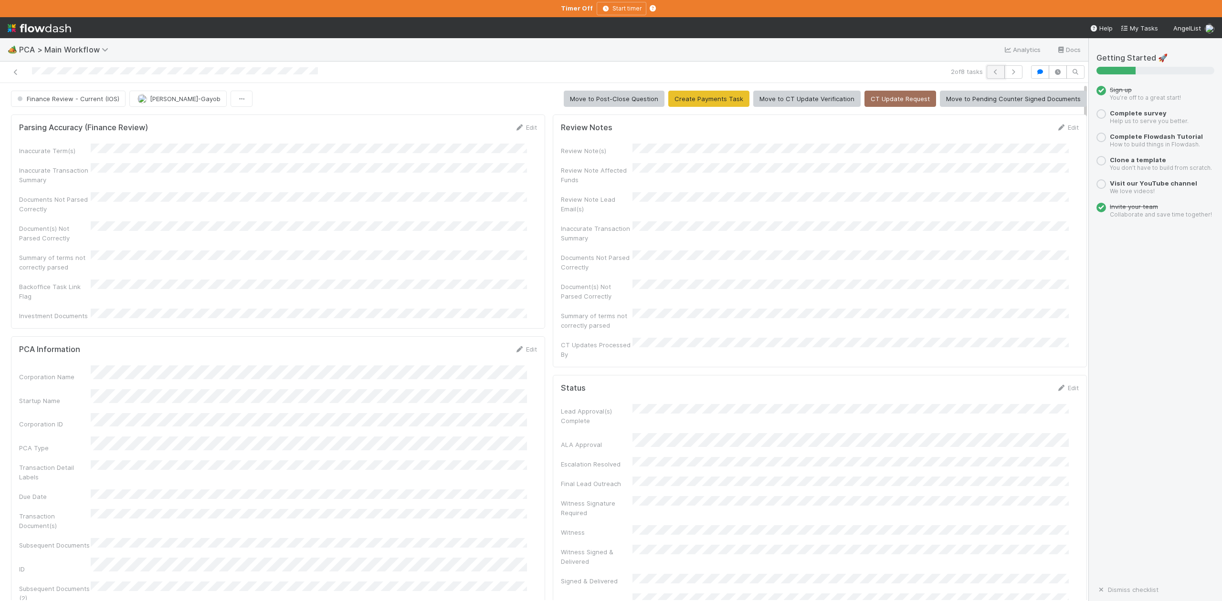
click at [991, 71] on icon "button" at bounding box center [996, 72] width 10 height 6
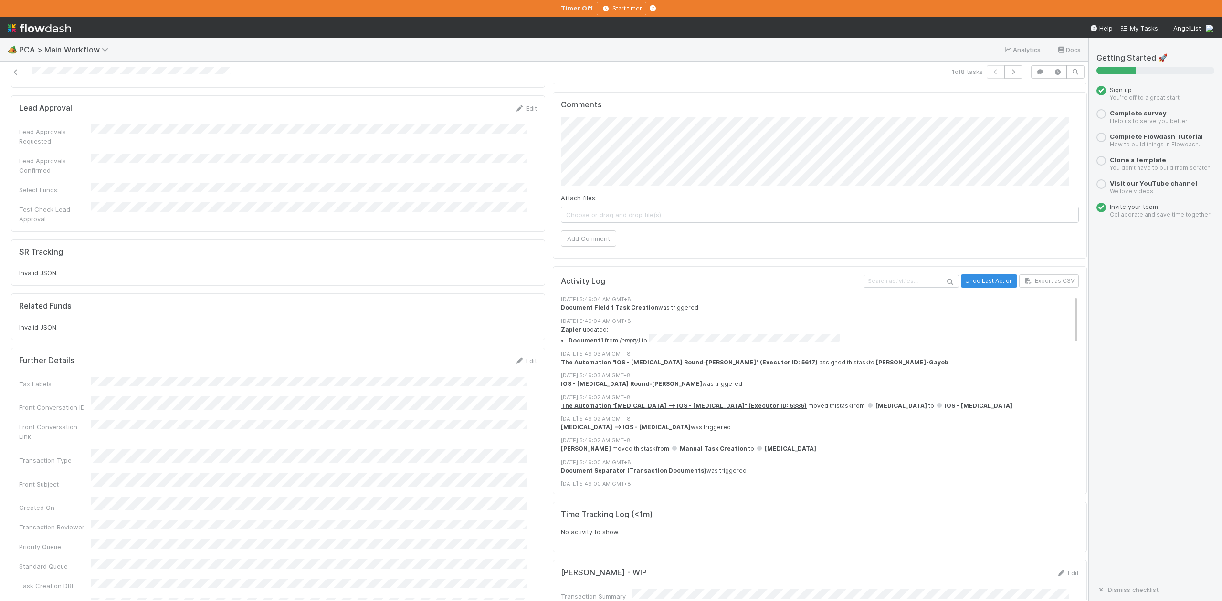
scroll to position [1145, 0]
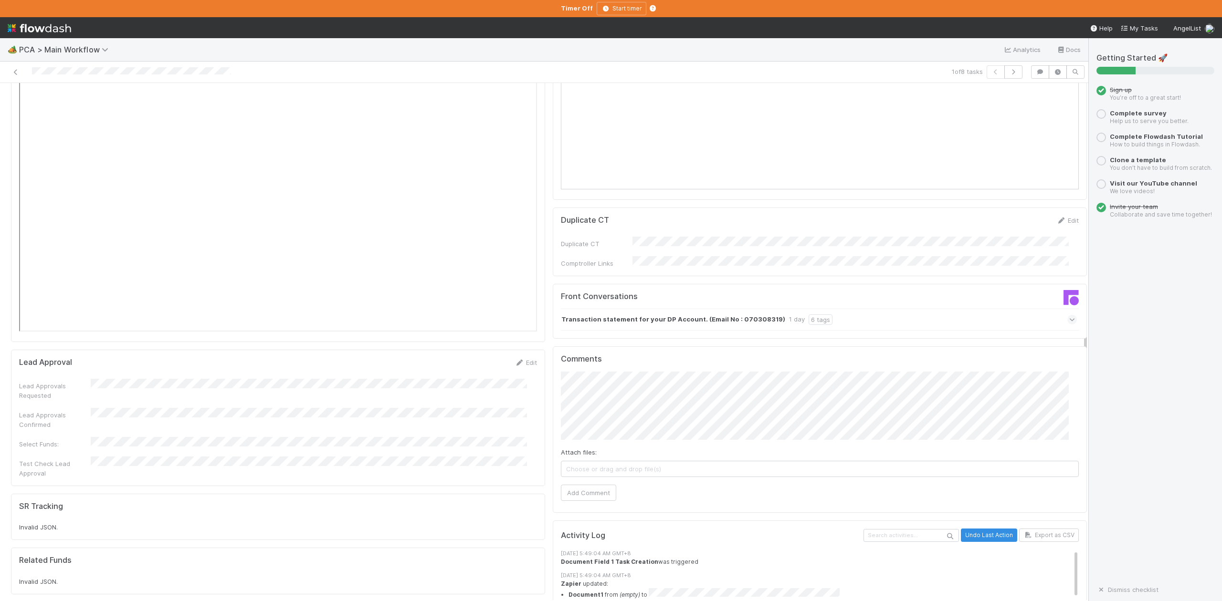
click at [1069, 315] on icon at bounding box center [1072, 320] width 6 height 10
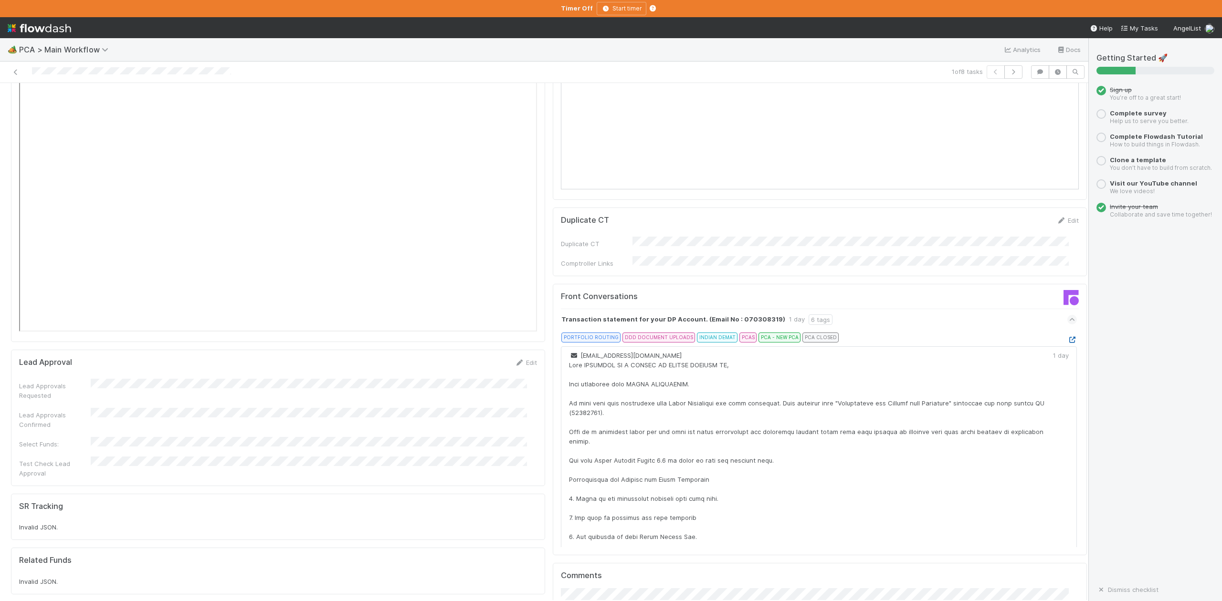
click at [1067, 337] on icon at bounding box center [1072, 340] width 10 height 6
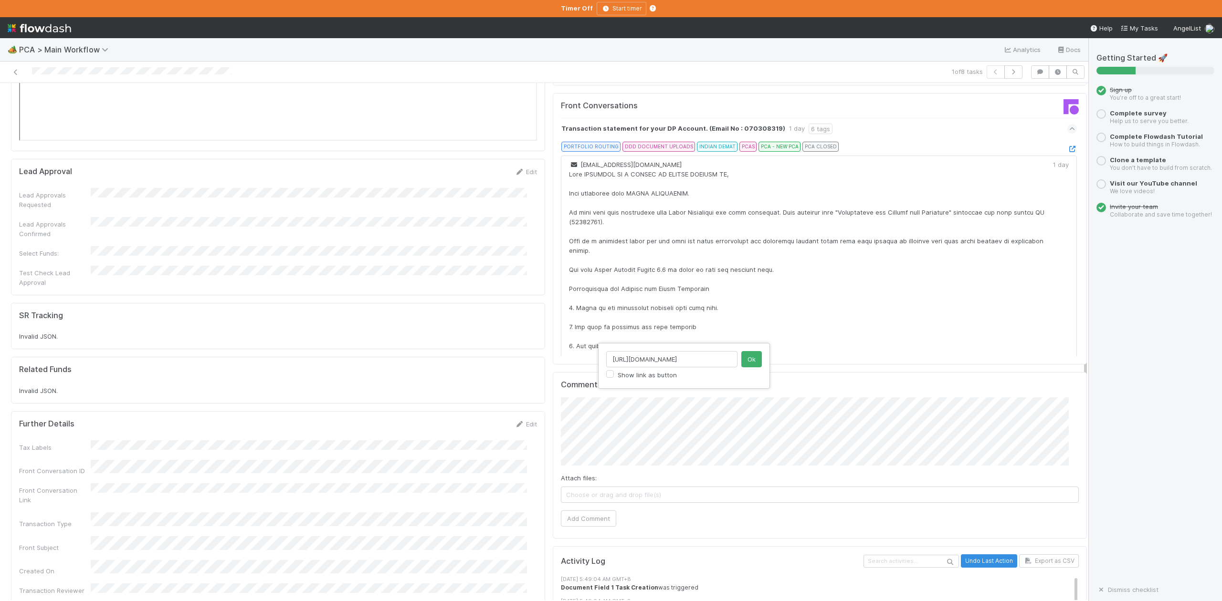
scroll to position [0, 133]
type input "https://comptroller.internal.angellist.com/v/llcs/ffa7908d5b4a4454800bdf66ecd89…"
click at [750, 361] on button "Ok" at bounding box center [751, 359] width 21 height 16
type input "h"
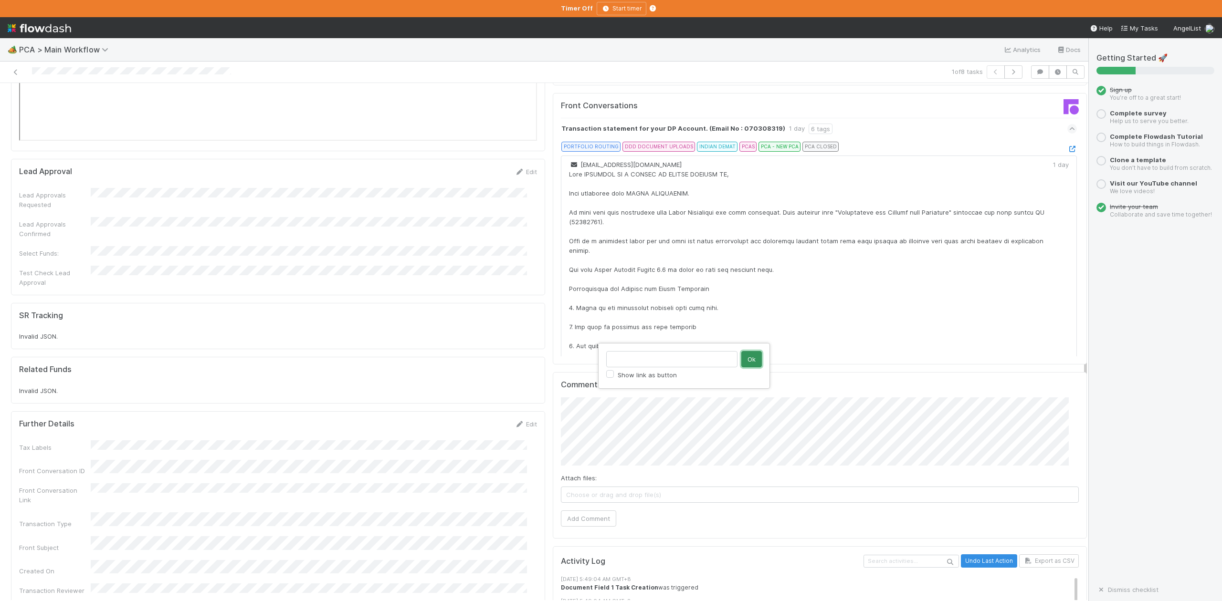
click at [756, 358] on button "Ok" at bounding box center [751, 359] width 21 height 16
type input "https://comptroller.internal.angellist.com/v/corporations/02c3da2f7332460baaa36…"
click at [758, 355] on button "Ok" at bounding box center [751, 359] width 21 height 16
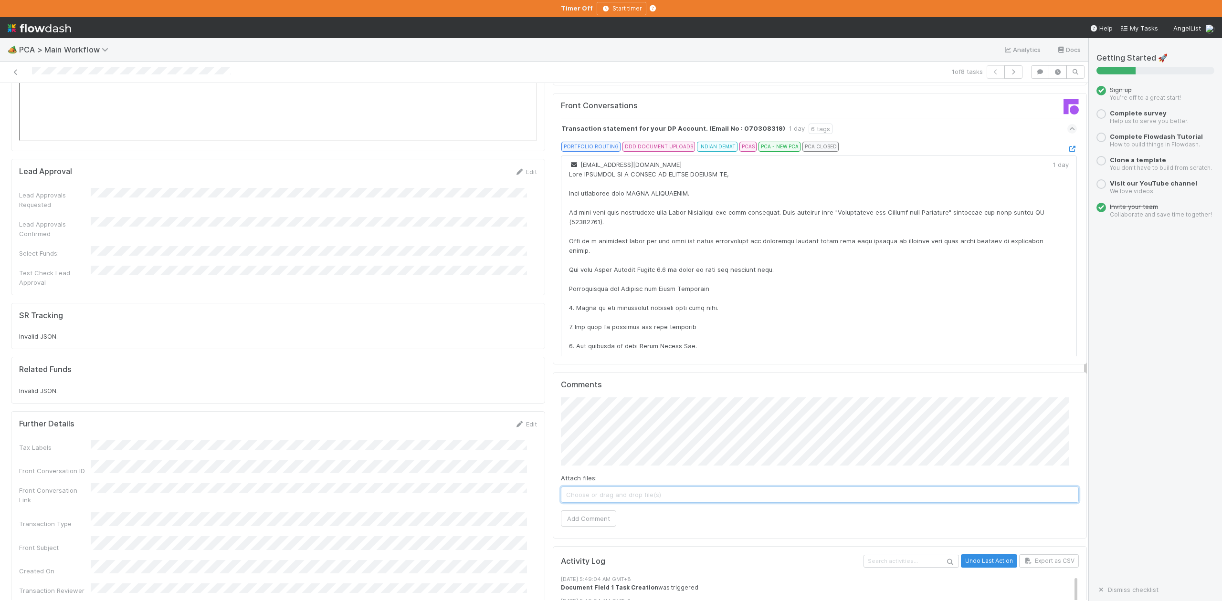
click at [588, 487] on span "Choose or drag and drop file(s)" at bounding box center [819, 494] width 517 height 15
click at [561, 511] on button "Add Comment" at bounding box center [588, 519] width 55 height 16
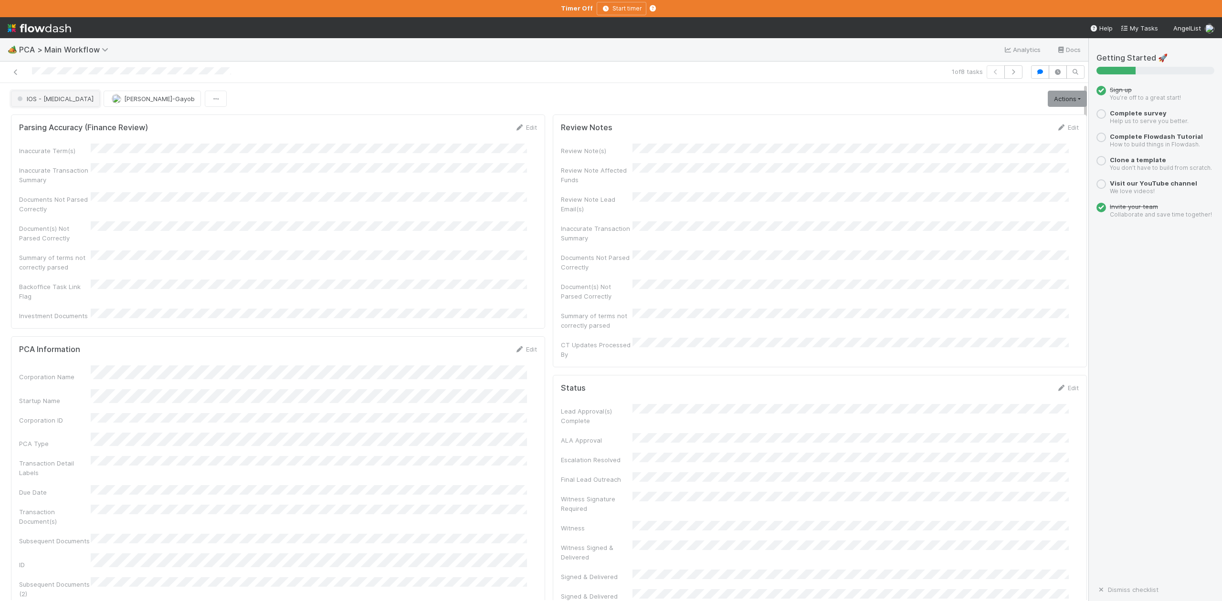
click at [42, 105] on button "IOS - ICU" at bounding box center [55, 99] width 89 height 16
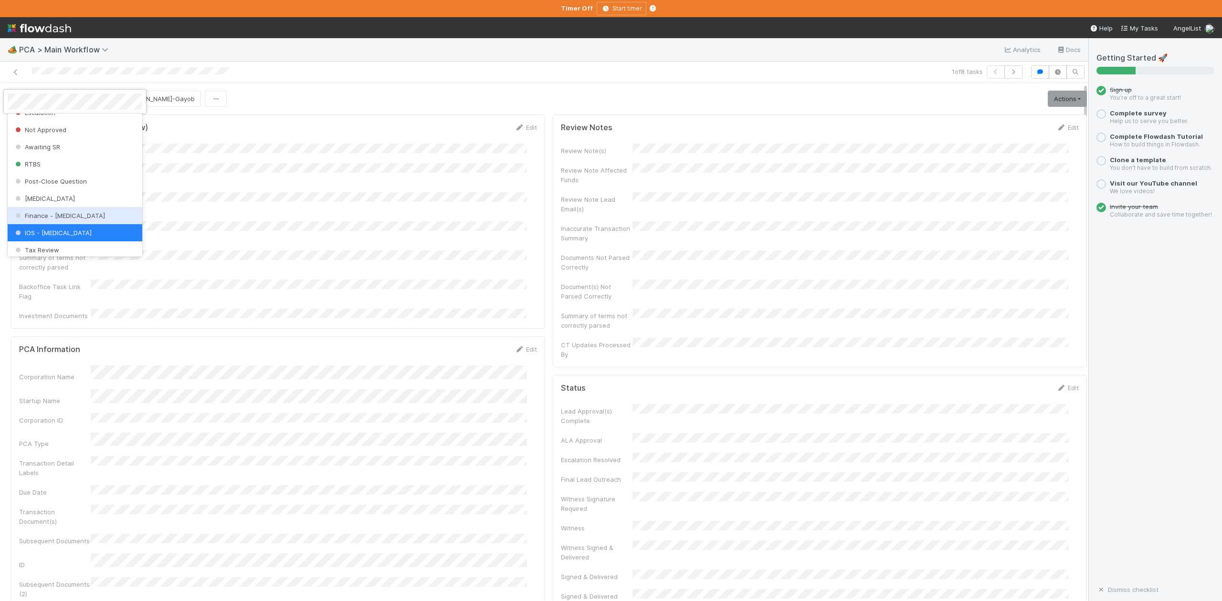
click at [60, 220] on span "Finance - ICU" at bounding box center [59, 216] width 92 height 8
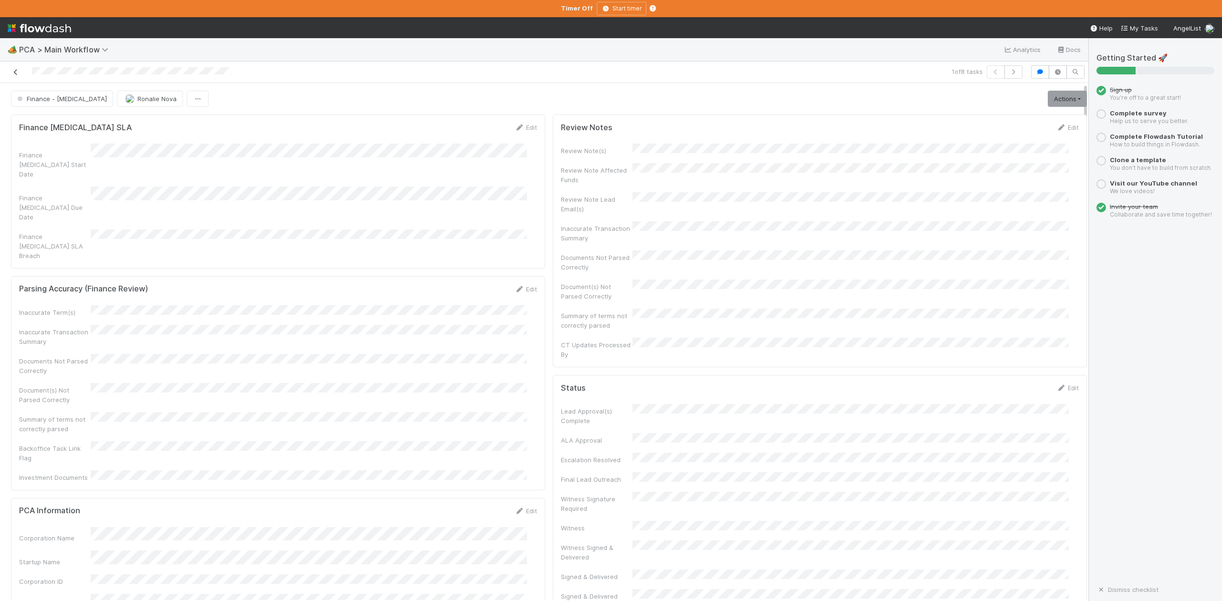
click at [15, 72] on icon at bounding box center [16, 72] width 10 height 6
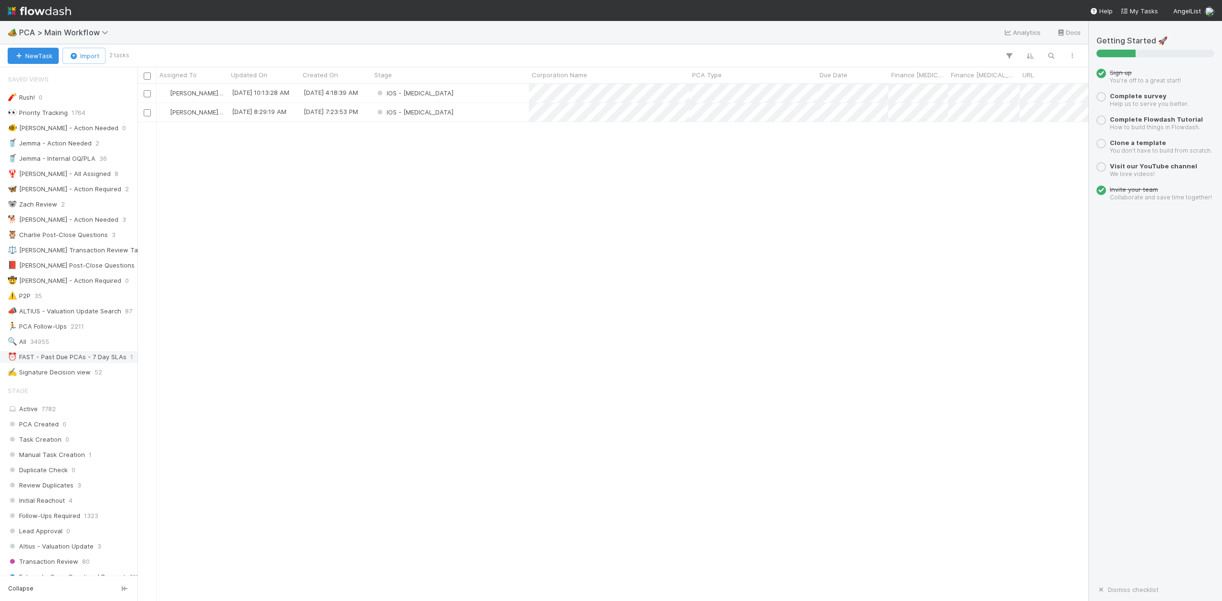
scroll to position [318, 0]
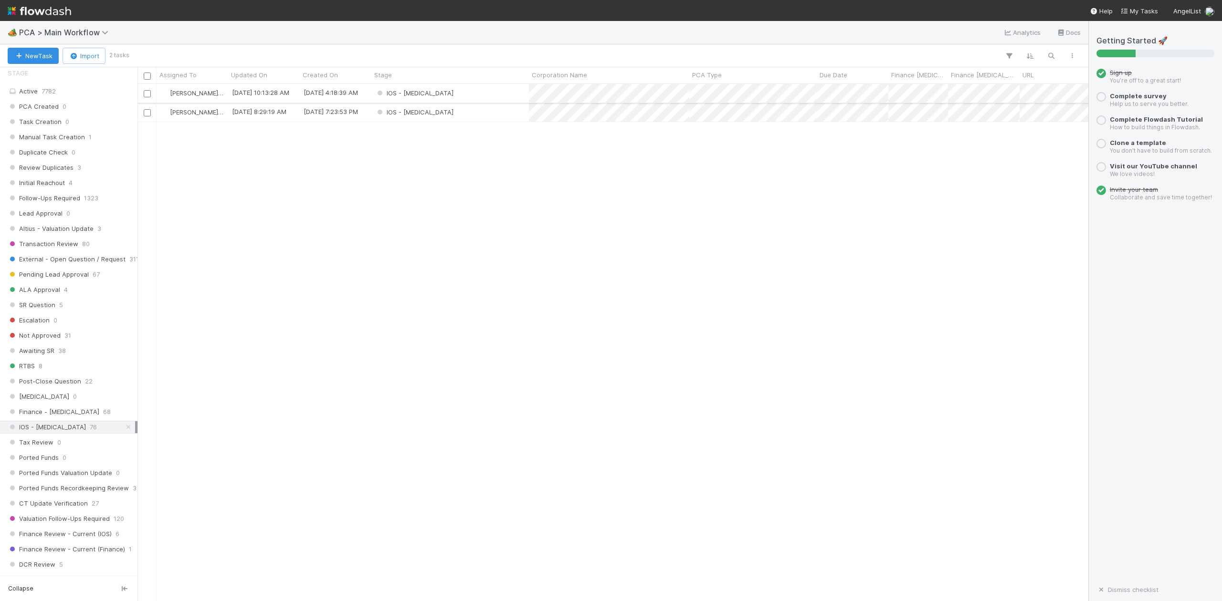
click at [447, 92] on div "IOS - ICU" at bounding box center [449, 93] width 157 height 19
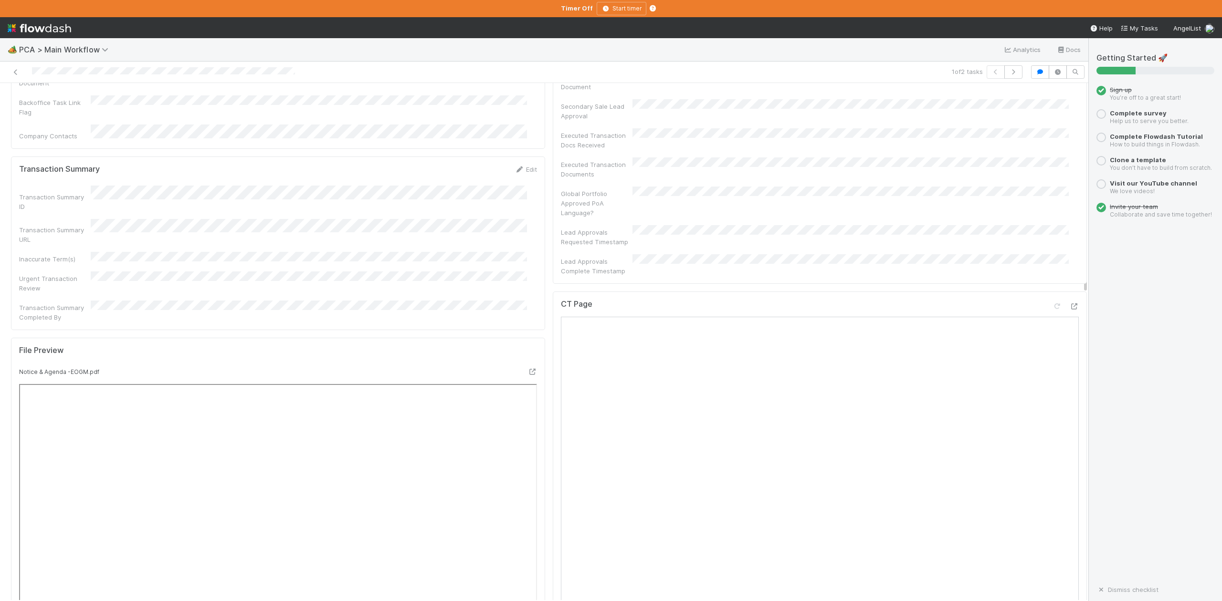
scroll to position [573, 0]
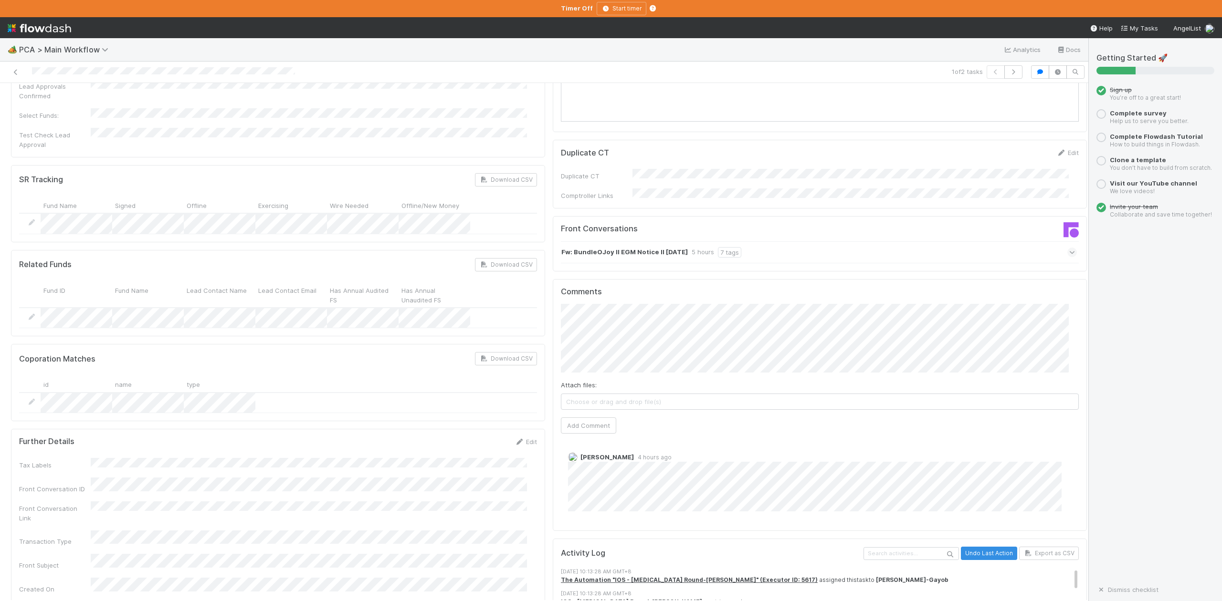
scroll to position [1527, 0]
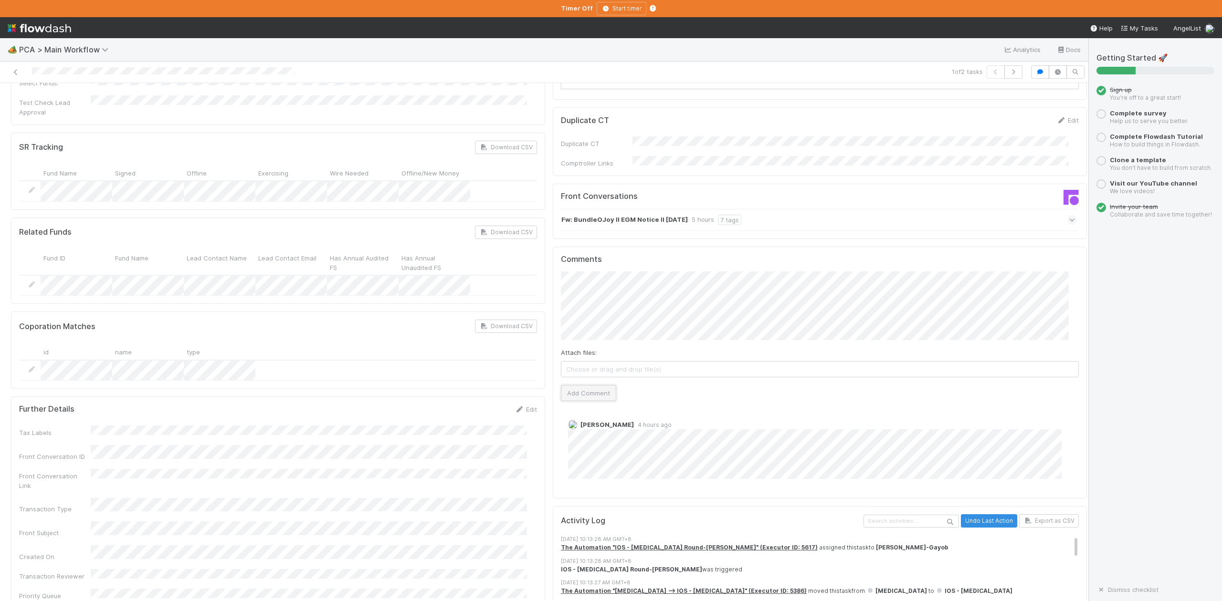
click at [589, 385] on button "Add Comment" at bounding box center [588, 393] width 55 height 16
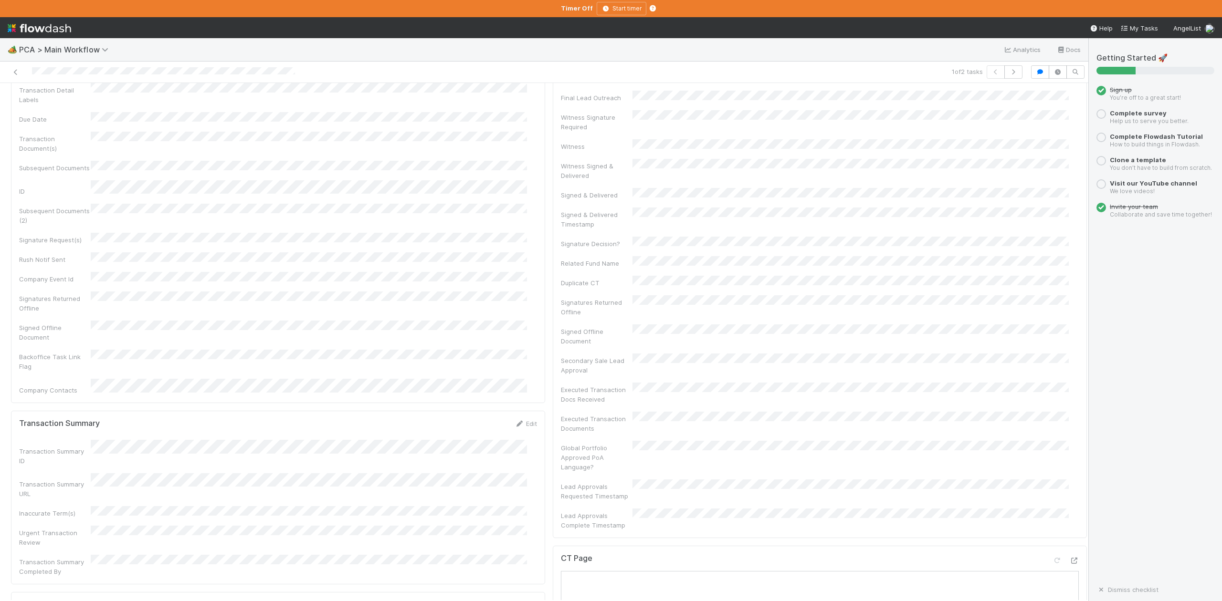
scroll to position [0, 0]
click at [48, 100] on span "IOS - ICU" at bounding box center [54, 99] width 78 height 8
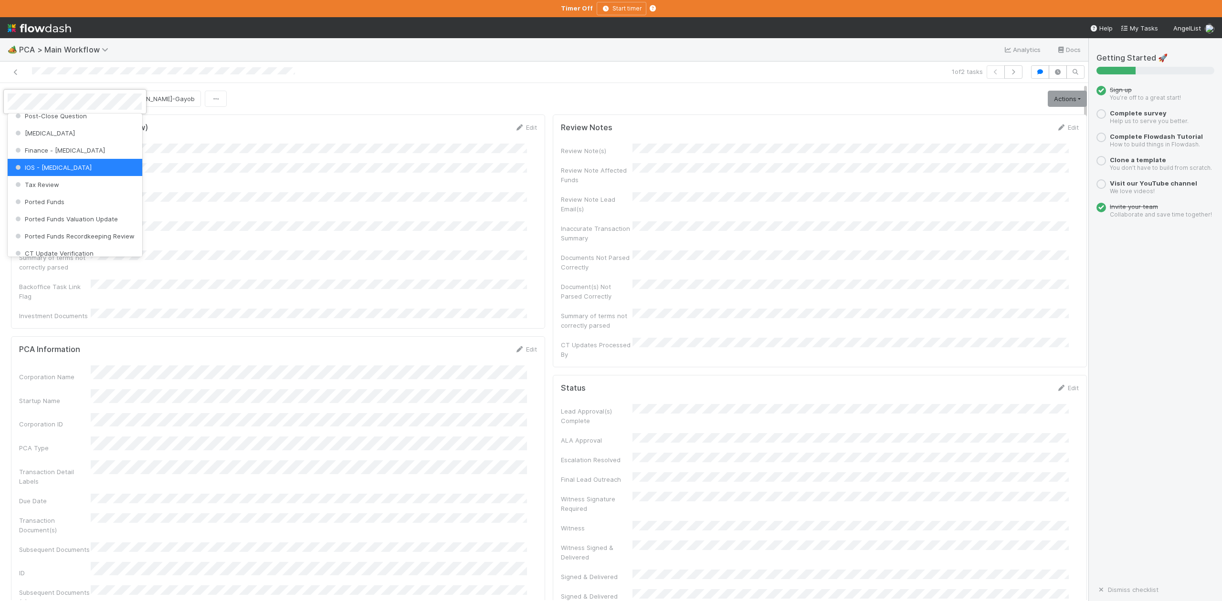
scroll to position [379, 0]
click at [81, 230] on span "Finance Review - Current (IOS)" at bounding box center [65, 226] width 104 height 8
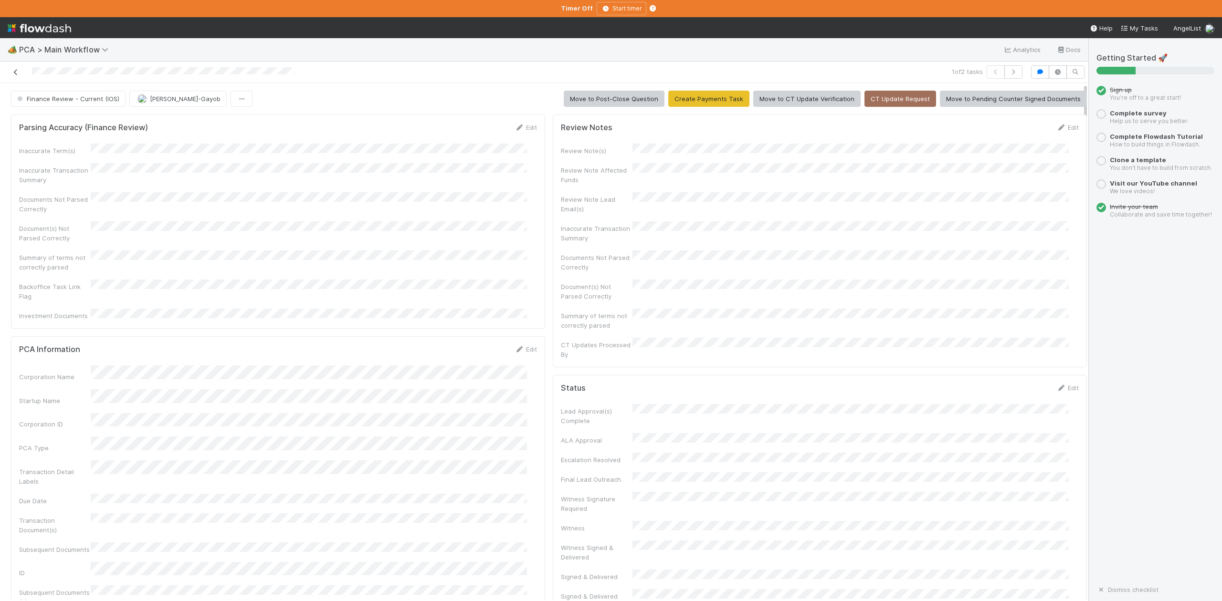
click at [16, 73] on icon at bounding box center [16, 72] width 10 height 6
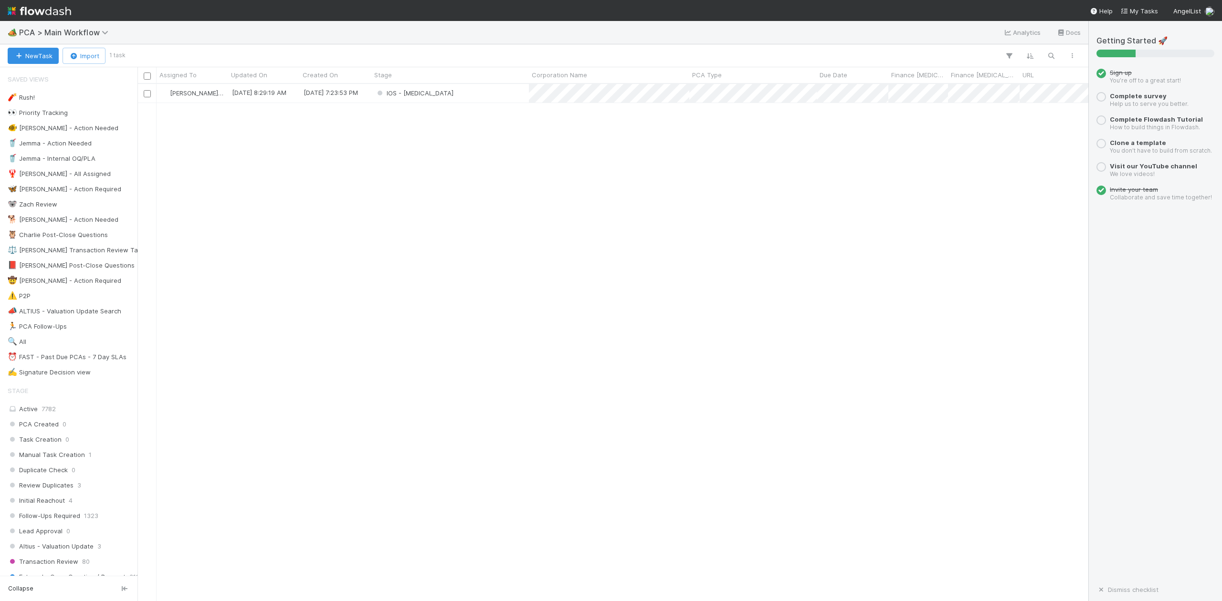
scroll to position [508, 941]
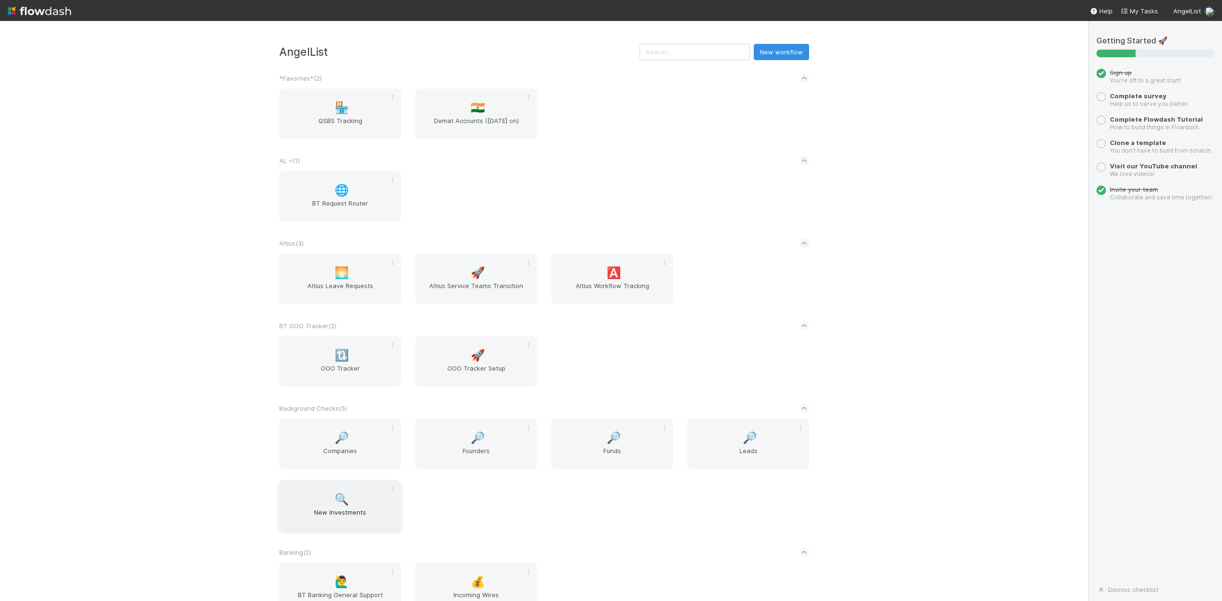
click at [345, 510] on span "New Investments" at bounding box center [340, 517] width 114 height 19
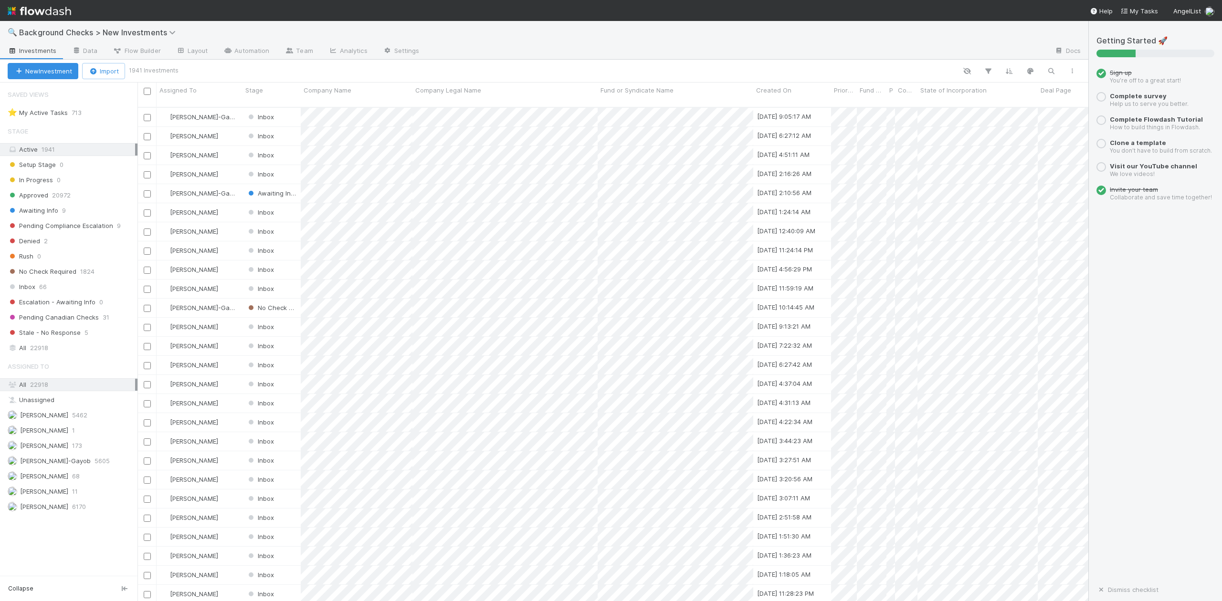
scroll to position [492, 941]
click at [33, 290] on span "Inbox" at bounding box center [22, 287] width 28 height 12
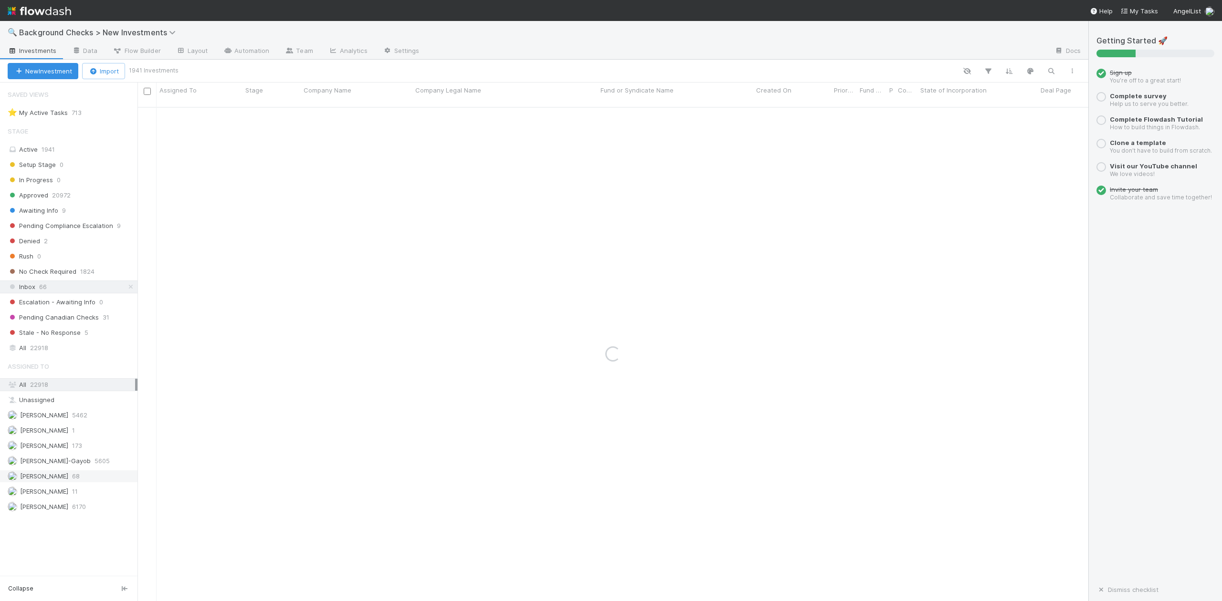
click at [71, 482] on div "[PERSON_NAME] 68" at bounding box center [71, 476] width 127 height 12
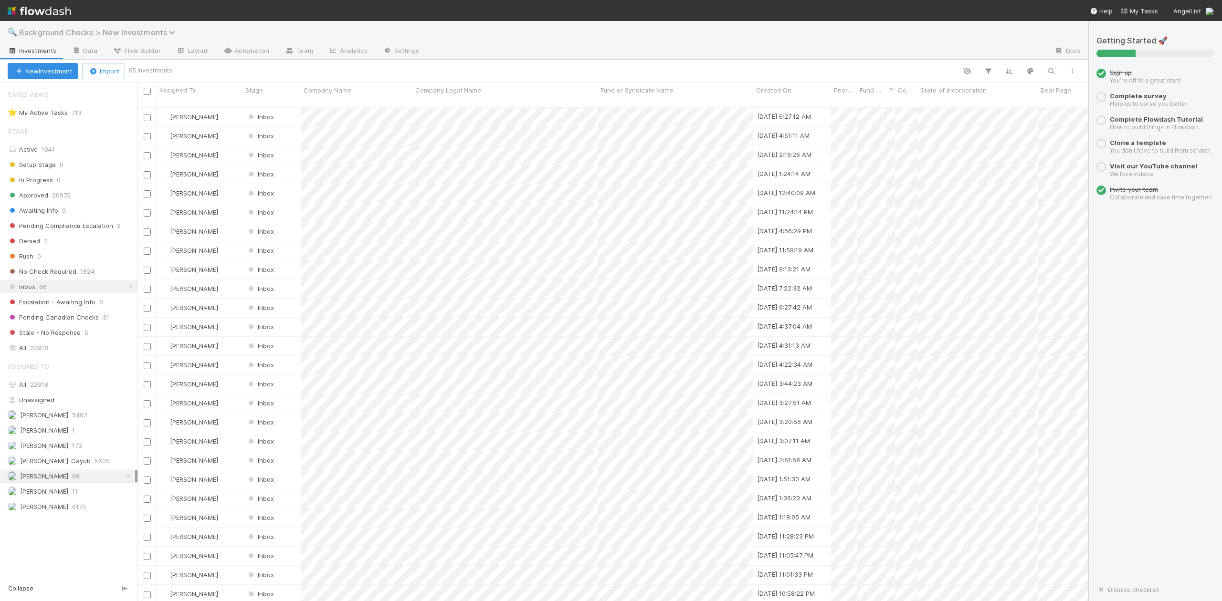
click at [174, 31] on icon at bounding box center [174, 33] width 10 height 8
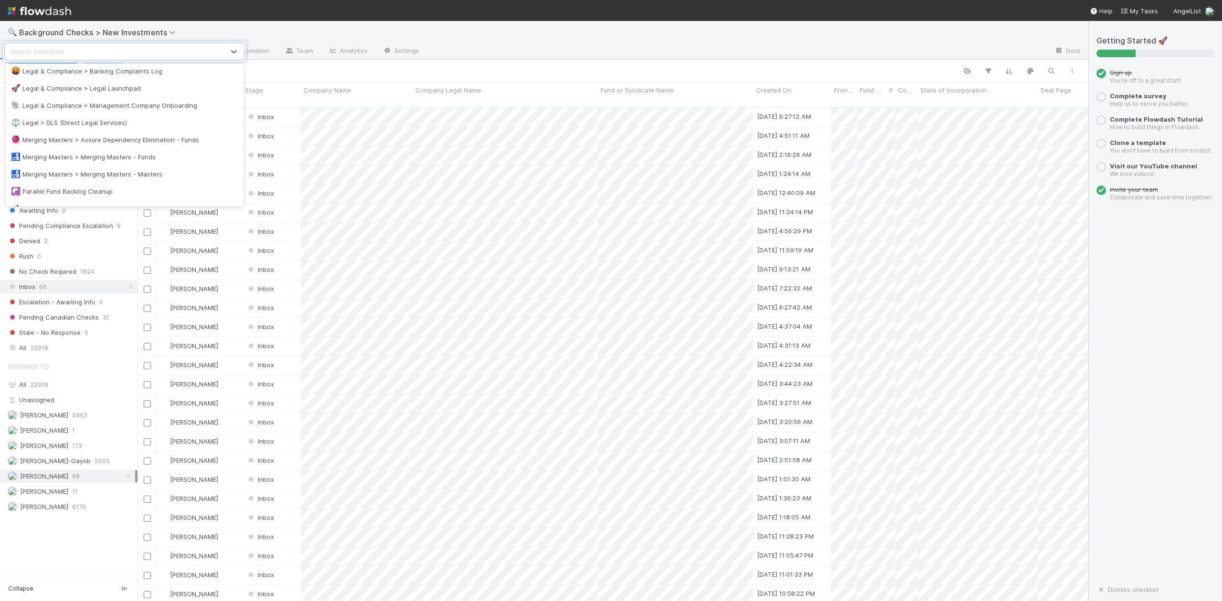
scroll to position [763, 0]
click at [75, 144] on div "🏕️ PCA > Main Workflow" at bounding box center [124, 145] width 227 height 10
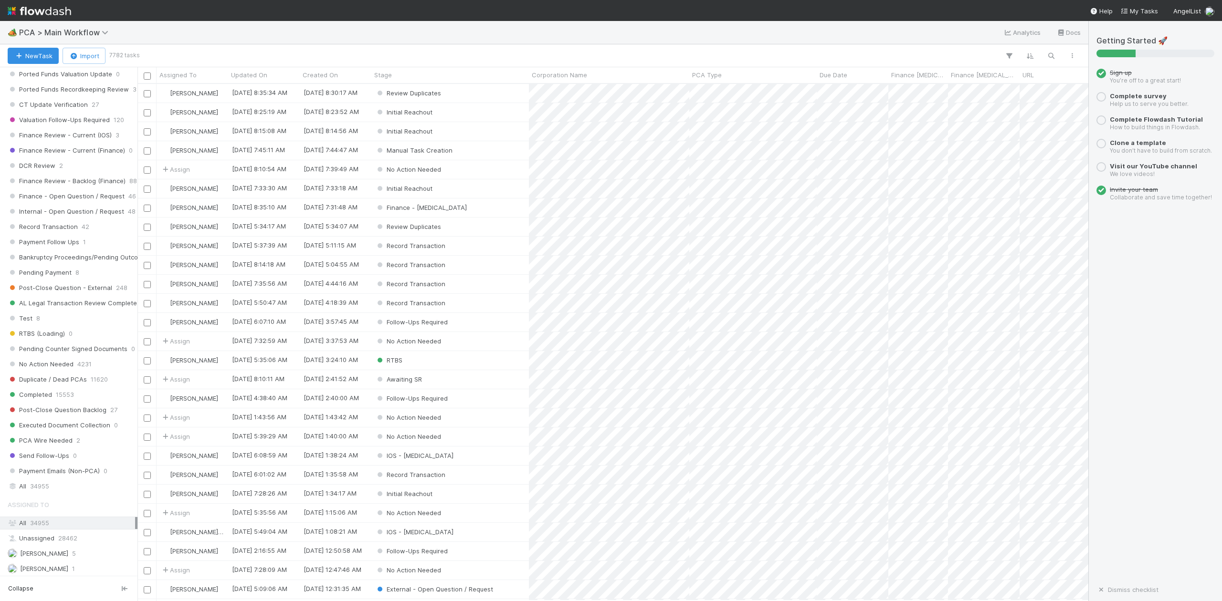
scroll to position [827, 0]
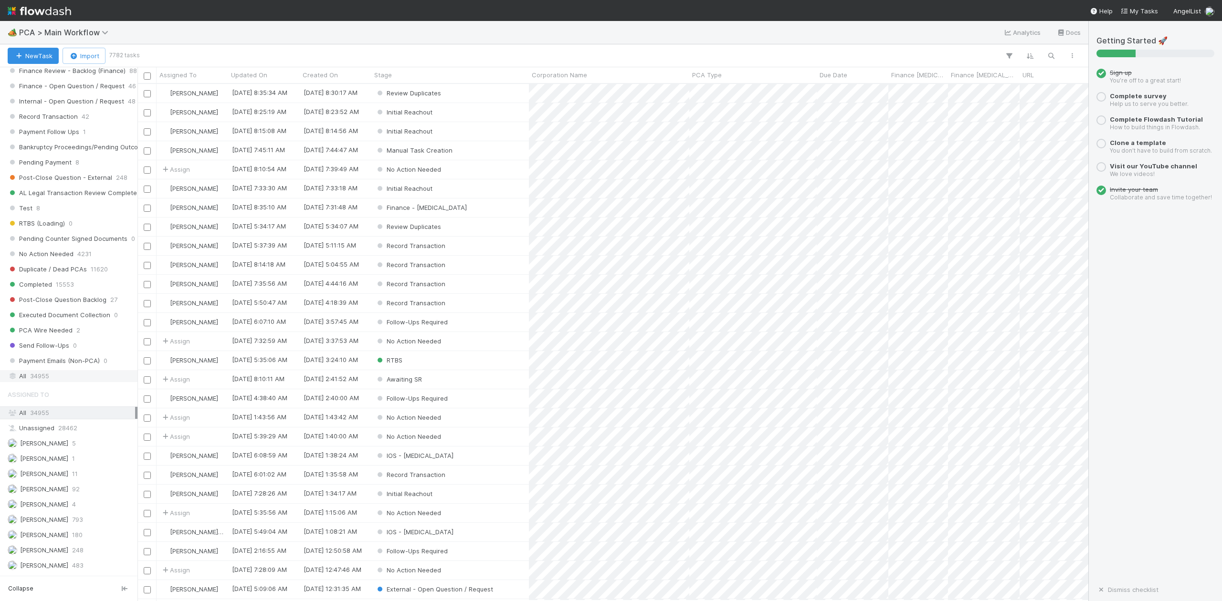
click at [42, 382] on span "34955" at bounding box center [39, 376] width 19 height 12
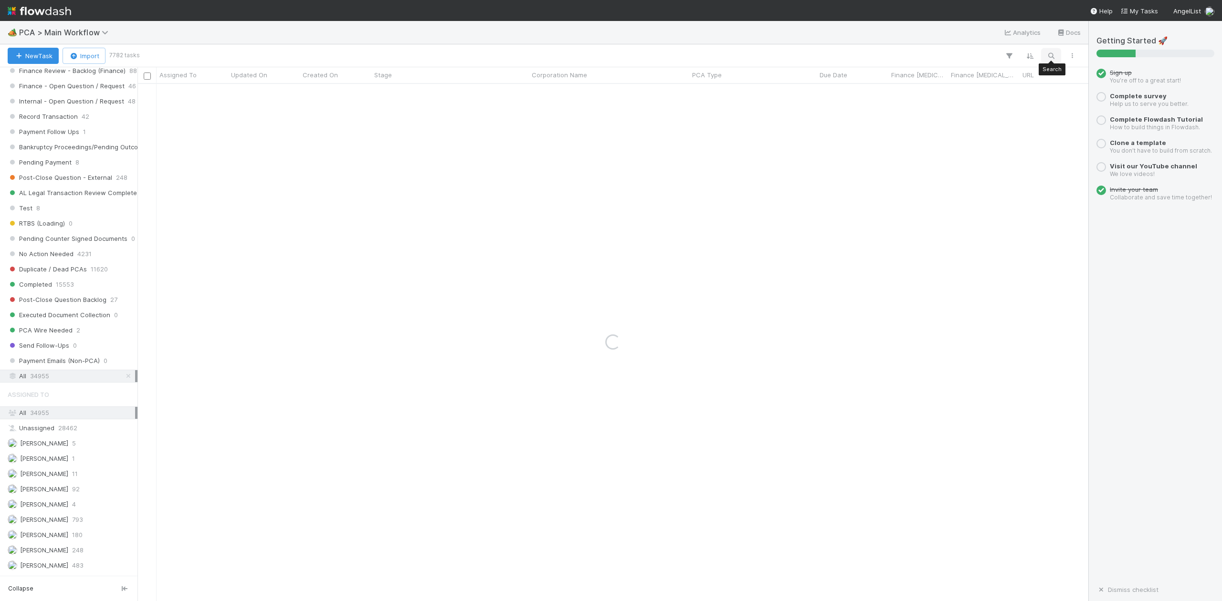
click at [1053, 57] on icon "button" at bounding box center [1051, 56] width 10 height 9
click at [970, 39] on input at bounding box center [1000, 39] width 95 height 11
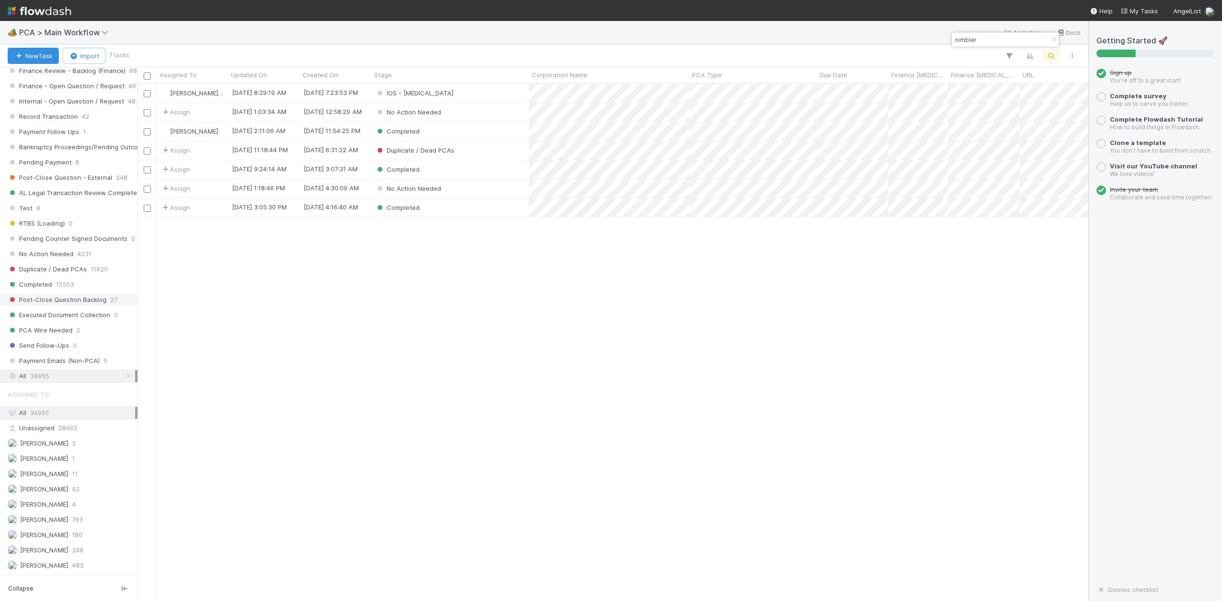
scroll to position [508, 941]
type input "nimbler"
click at [453, 133] on div "Completed" at bounding box center [449, 131] width 157 height 19
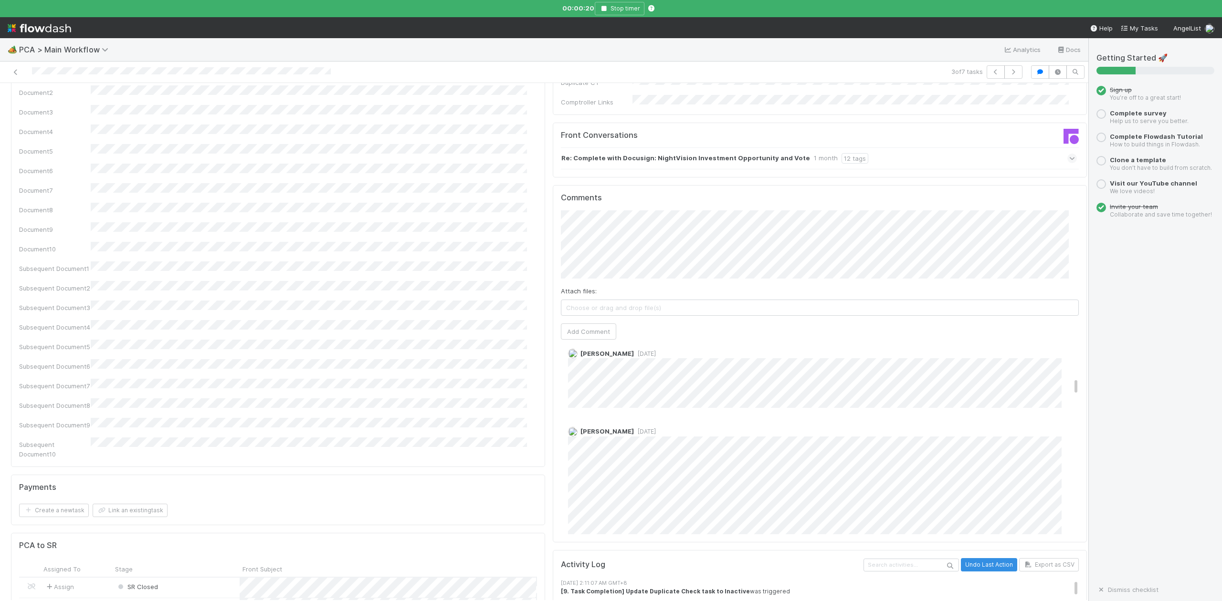
scroll to position [445, 0]
click at [602, 8] on icon "button" at bounding box center [604, 9] width 10 height 6
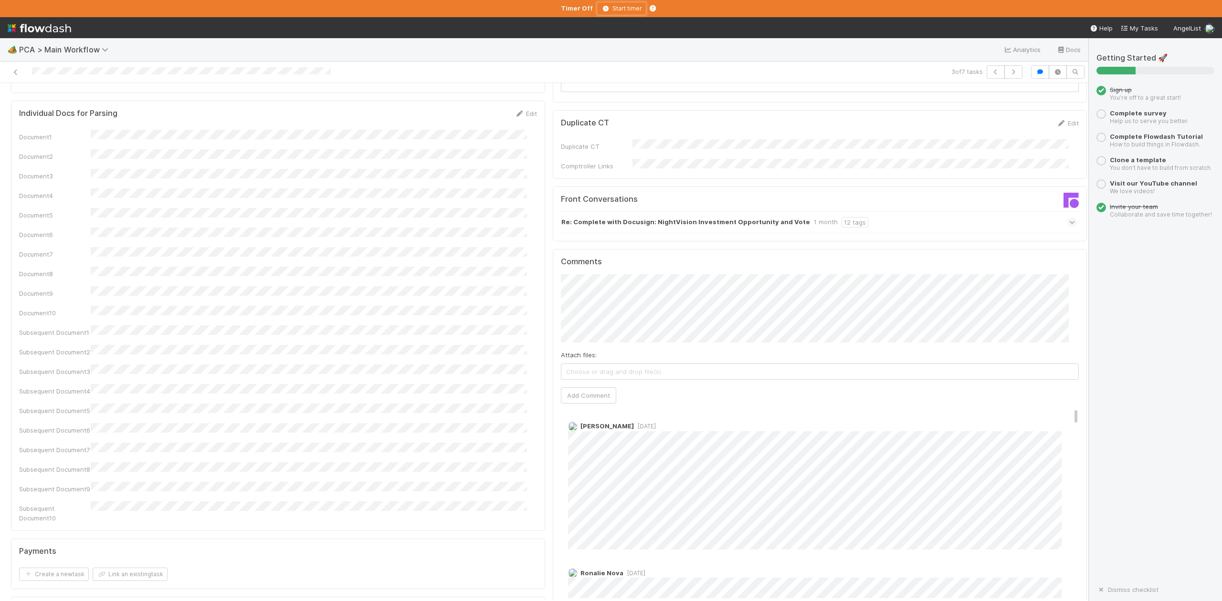
scroll to position [0, 0]
click at [645, 424] on span "[DATE]" at bounding box center [645, 427] width 22 height 7
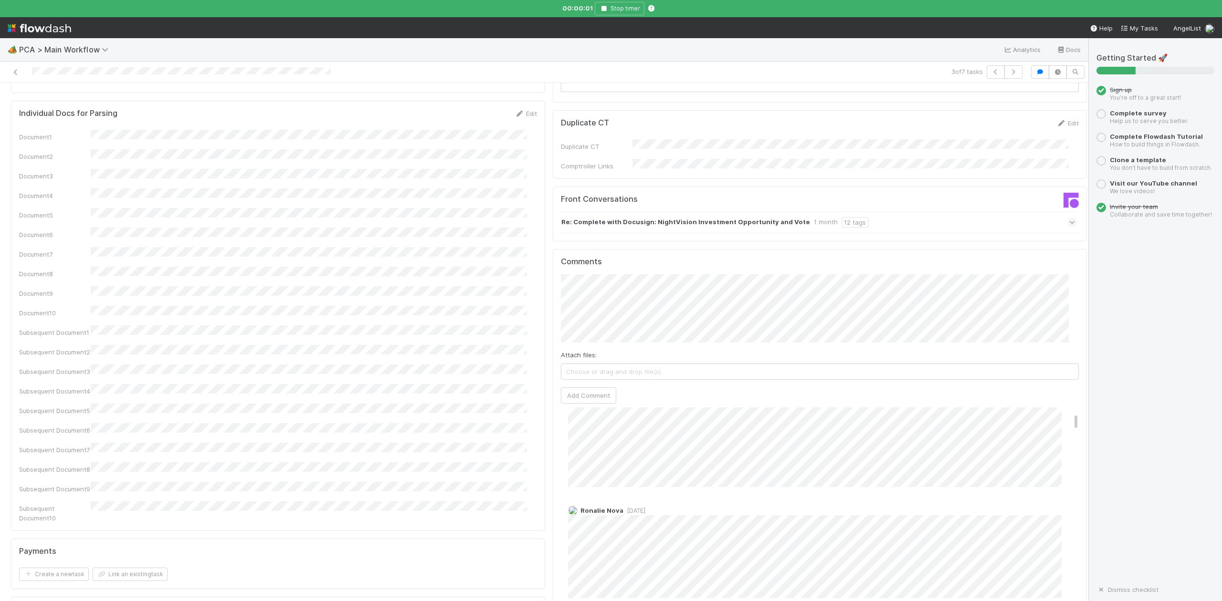
click at [633, 507] on span "[DATE]" at bounding box center [634, 510] width 22 height 7
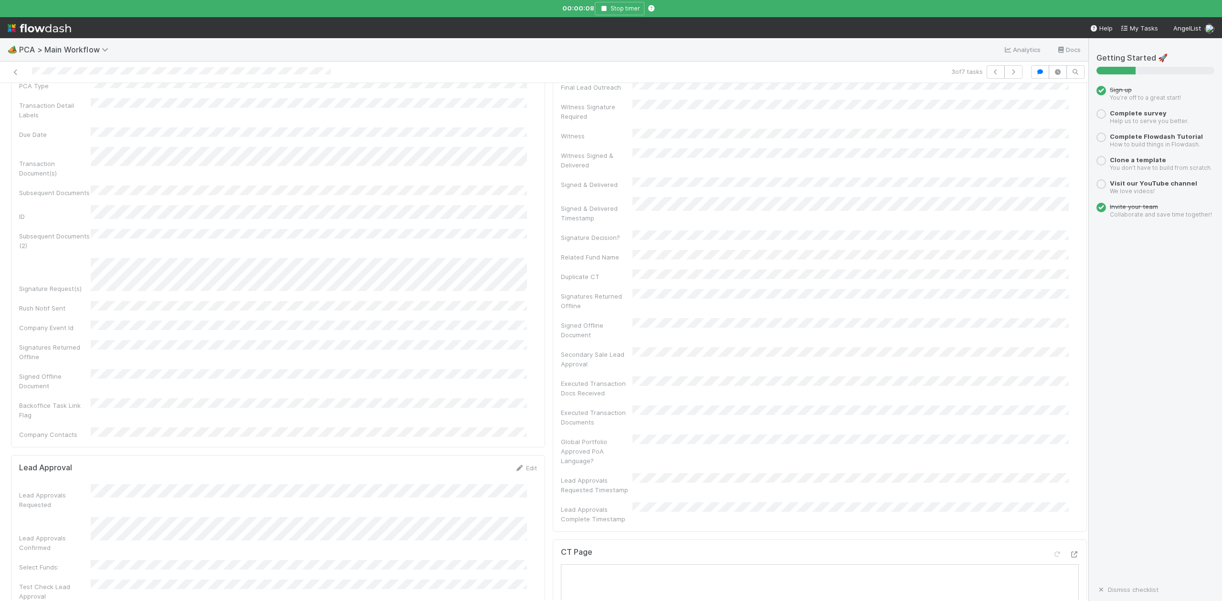
scroll to position [0, 0]
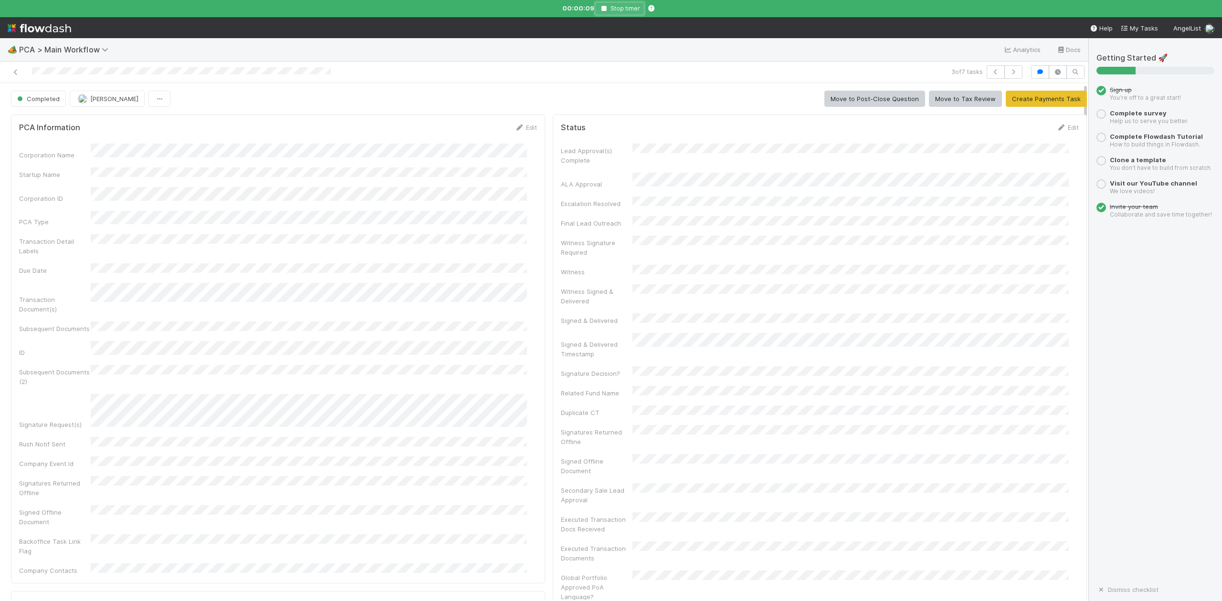
click at [604, 9] on icon "button" at bounding box center [604, 9] width 10 height 6
click at [605, 8] on icon "button" at bounding box center [604, 9] width 10 height 6
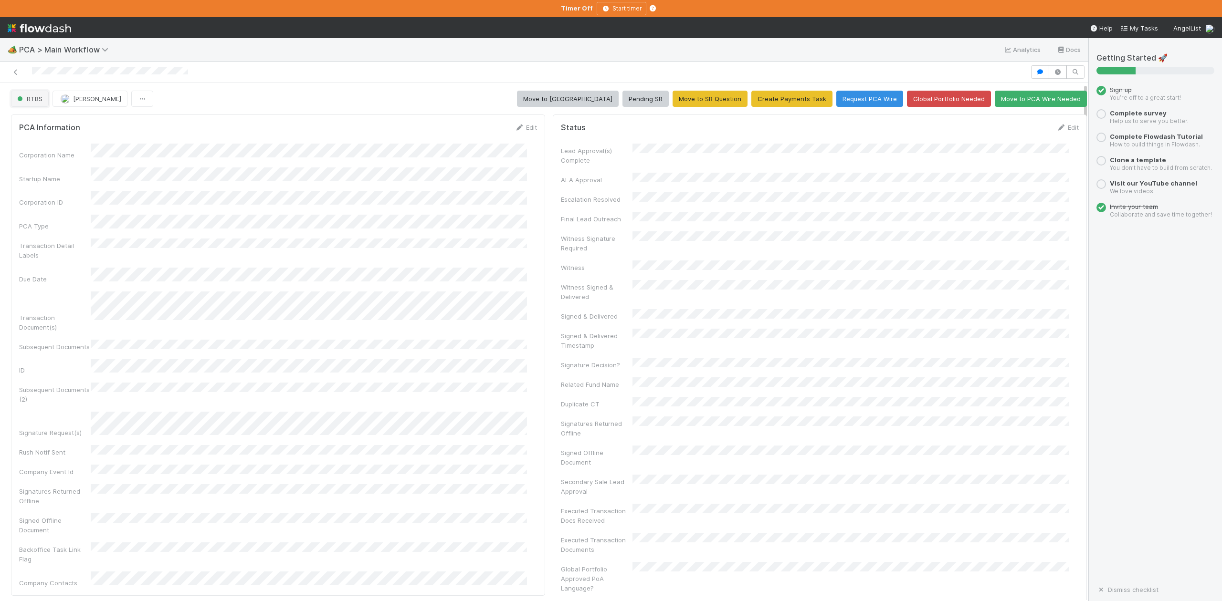
click at [41, 102] on span "RTBS" at bounding box center [28, 99] width 27 height 8
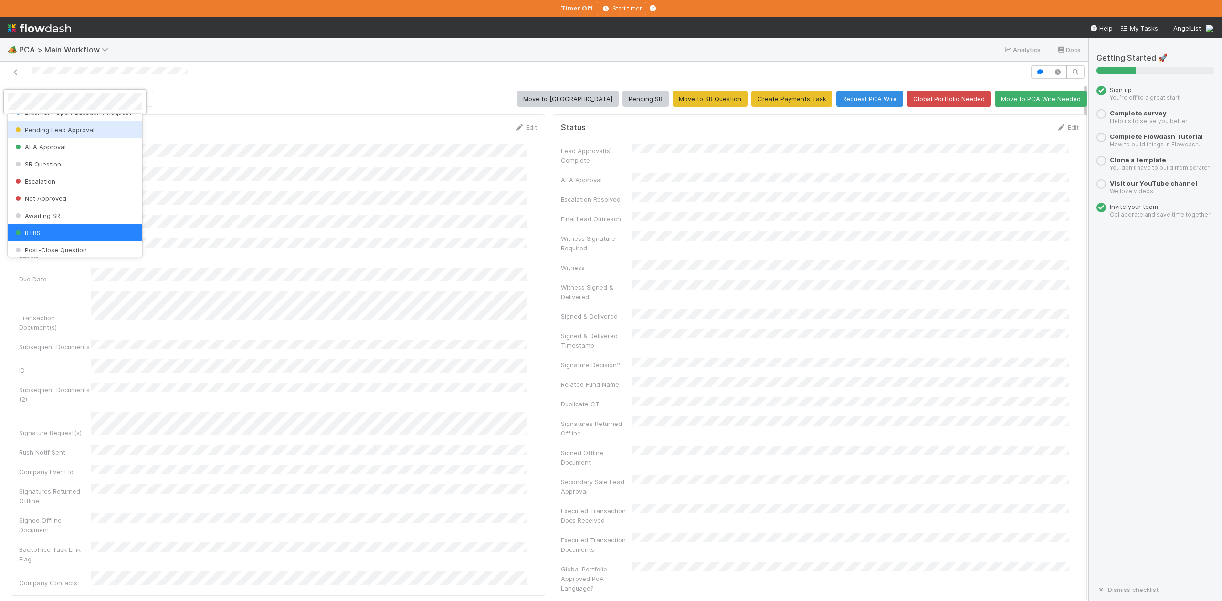
click at [65, 136] on div "Pending Lead Approval" at bounding box center [75, 129] width 134 height 17
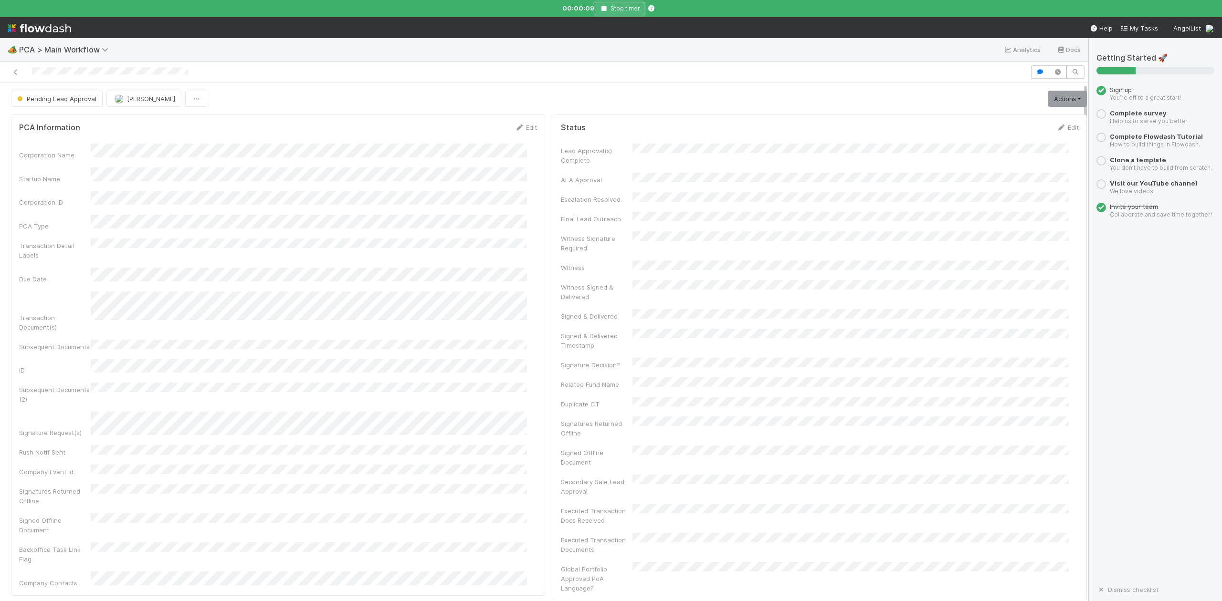
click at [606, 9] on icon "button" at bounding box center [604, 9] width 10 height 6
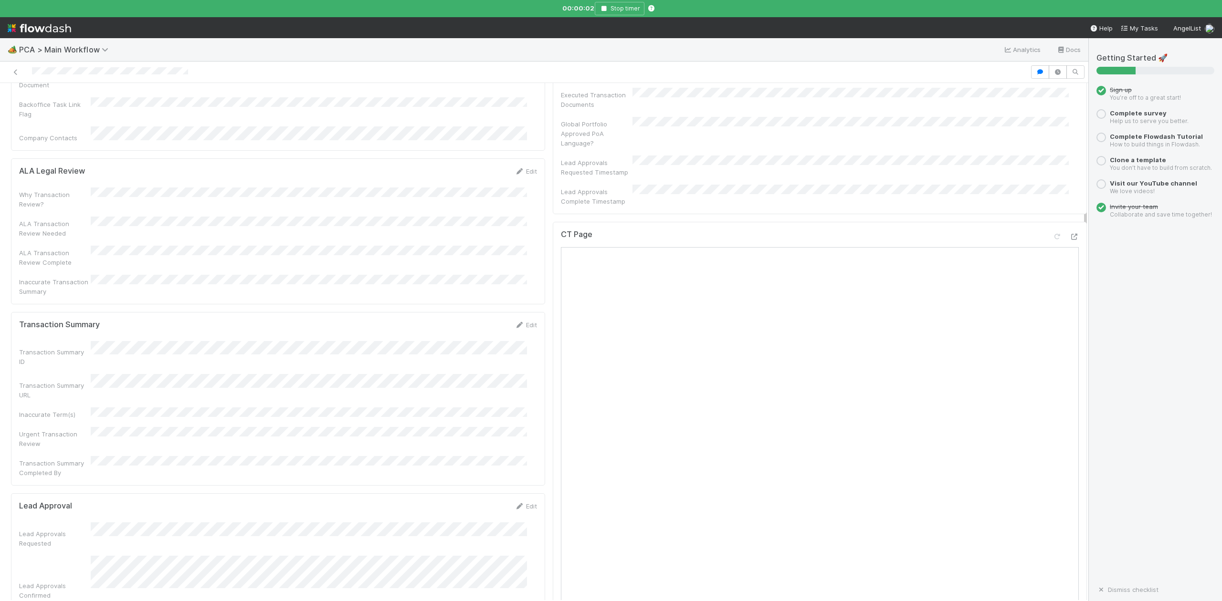
scroll to position [382, 0]
click at [602, 7] on icon "button" at bounding box center [604, 9] width 10 height 6
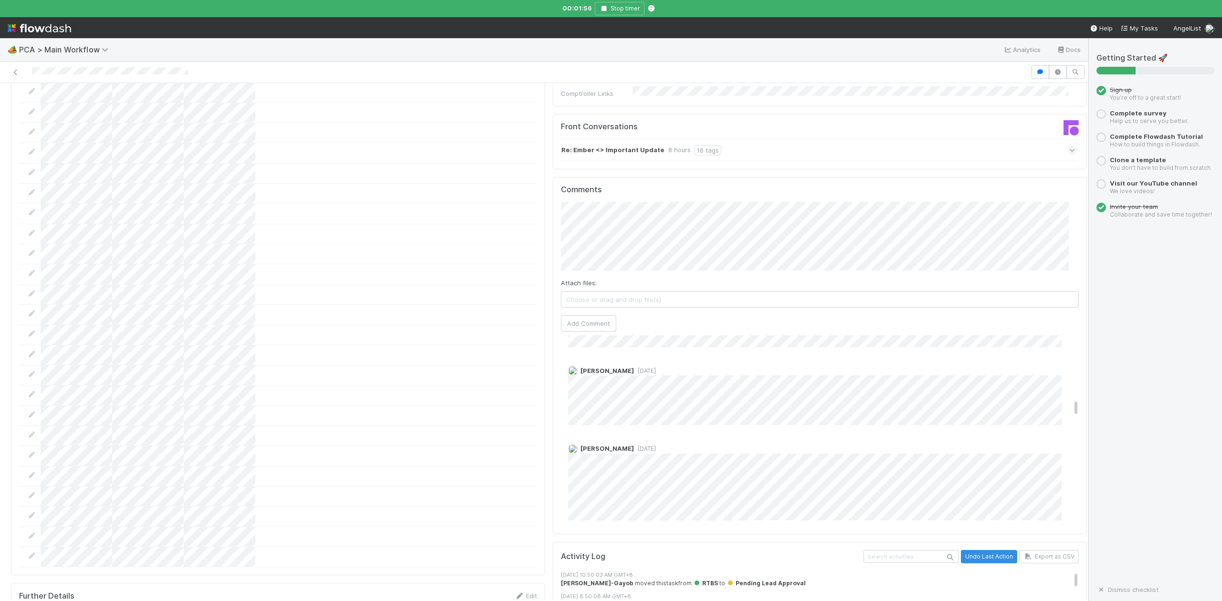
scroll to position [827, 0]
click at [604, 7] on icon "button" at bounding box center [604, 9] width 10 height 6
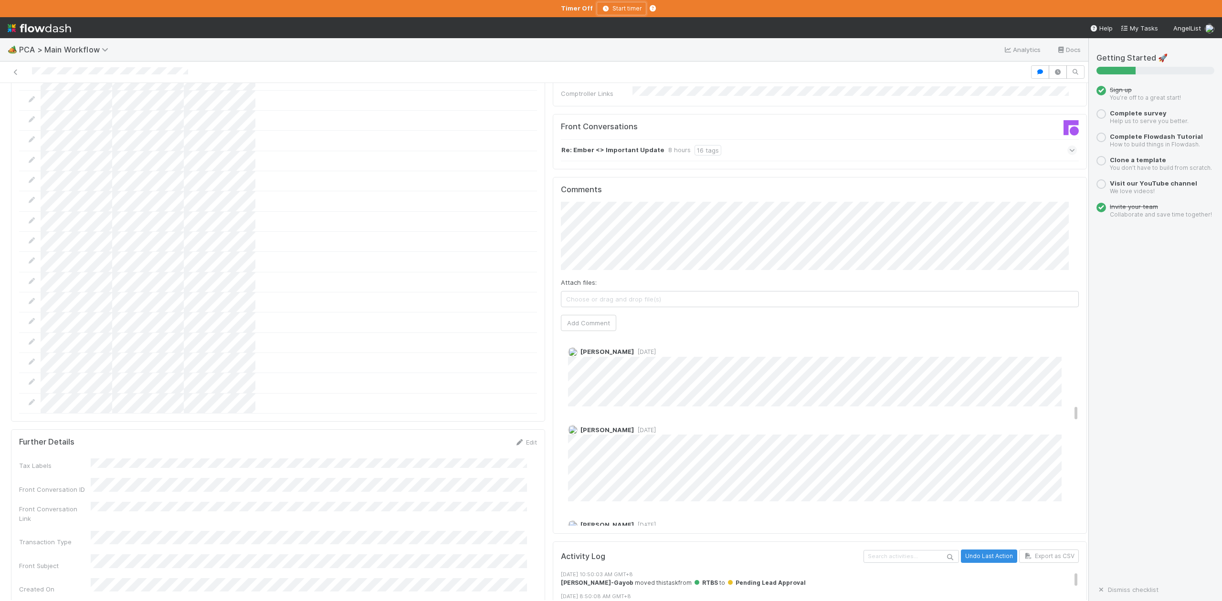
scroll to position [1192, 0]
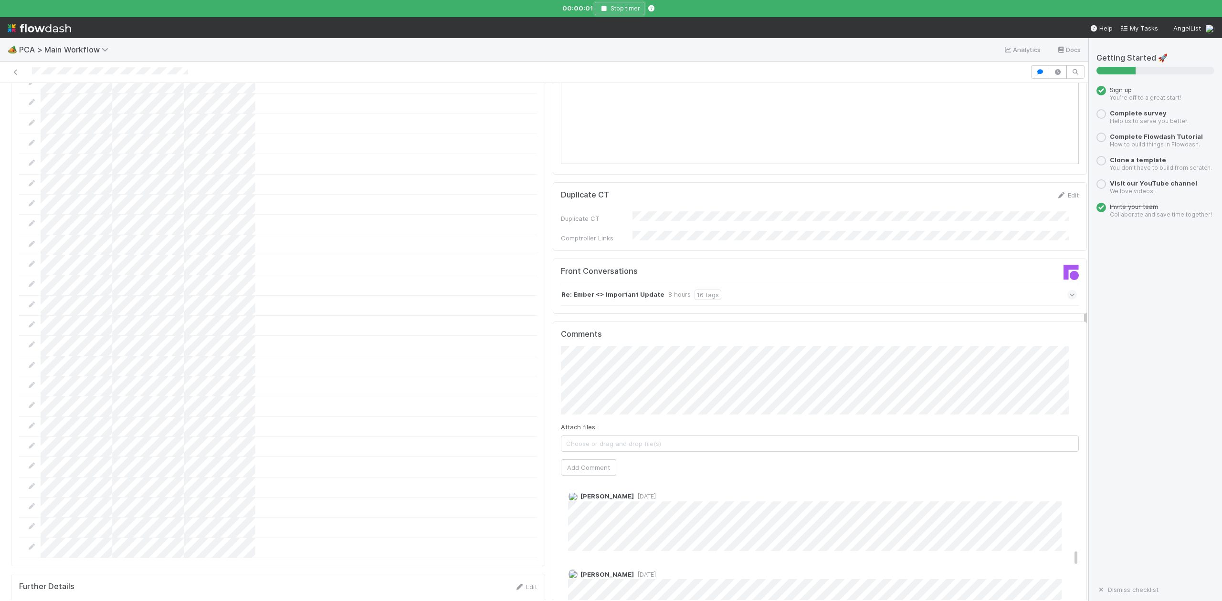
click at [603, 8] on icon "button" at bounding box center [604, 9] width 10 height 6
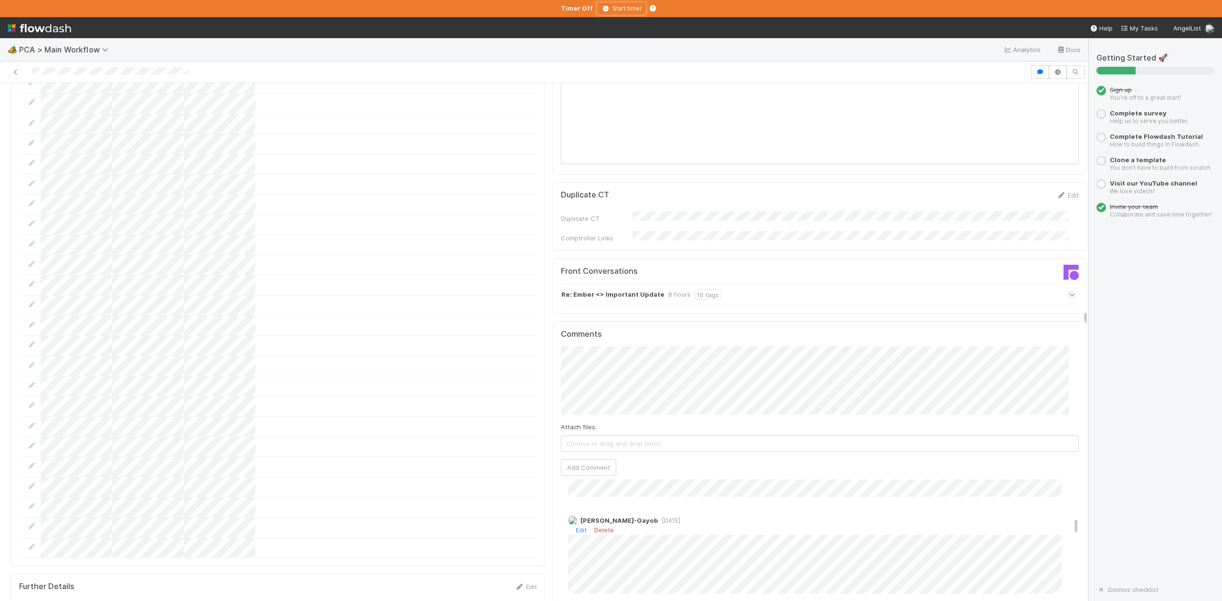
scroll to position [509, 0]
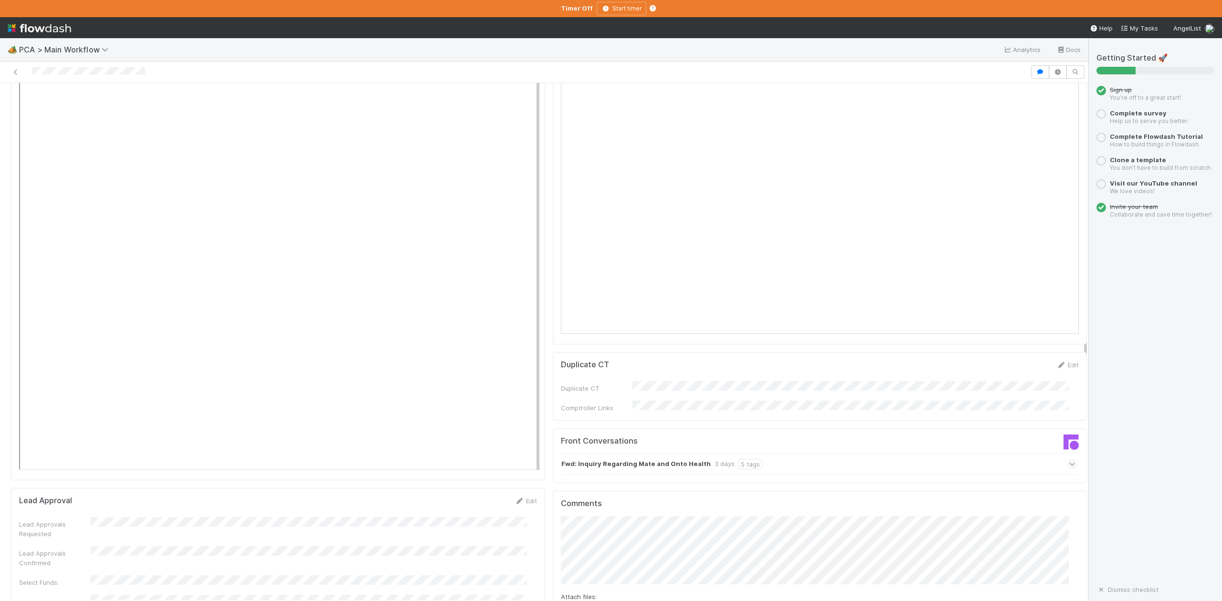
scroll to position [1145, 0]
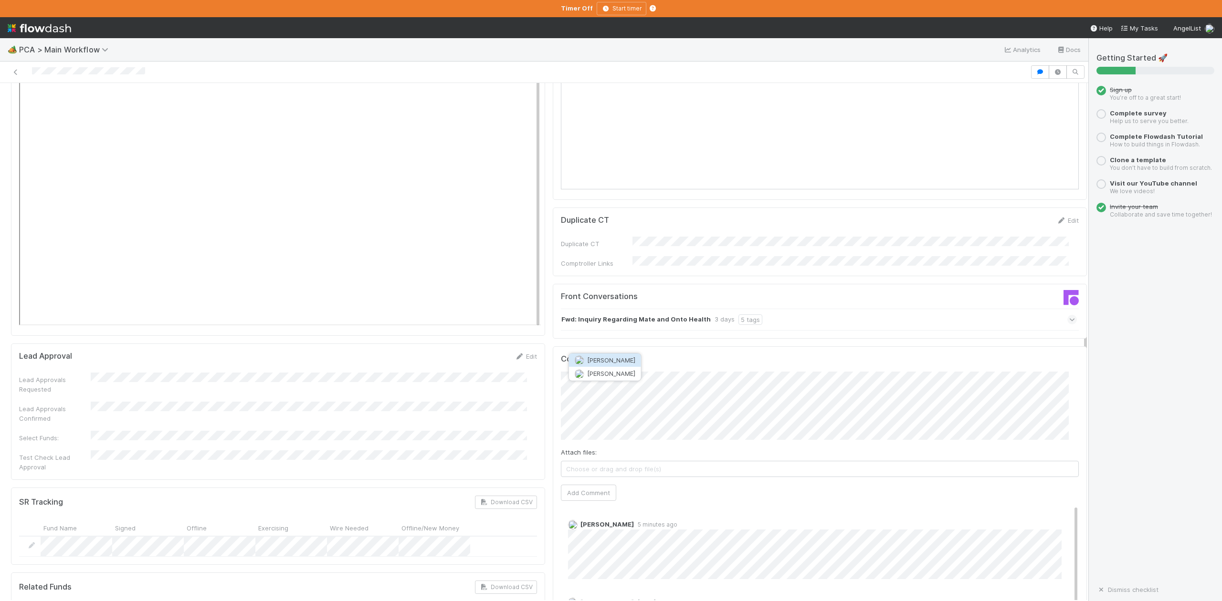
click at [628, 360] on span "[PERSON_NAME]" at bounding box center [611, 360] width 48 height 8
click at [626, 387] on span "[PERSON_NAME]" at bounding box center [611, 388] width 48 height 8
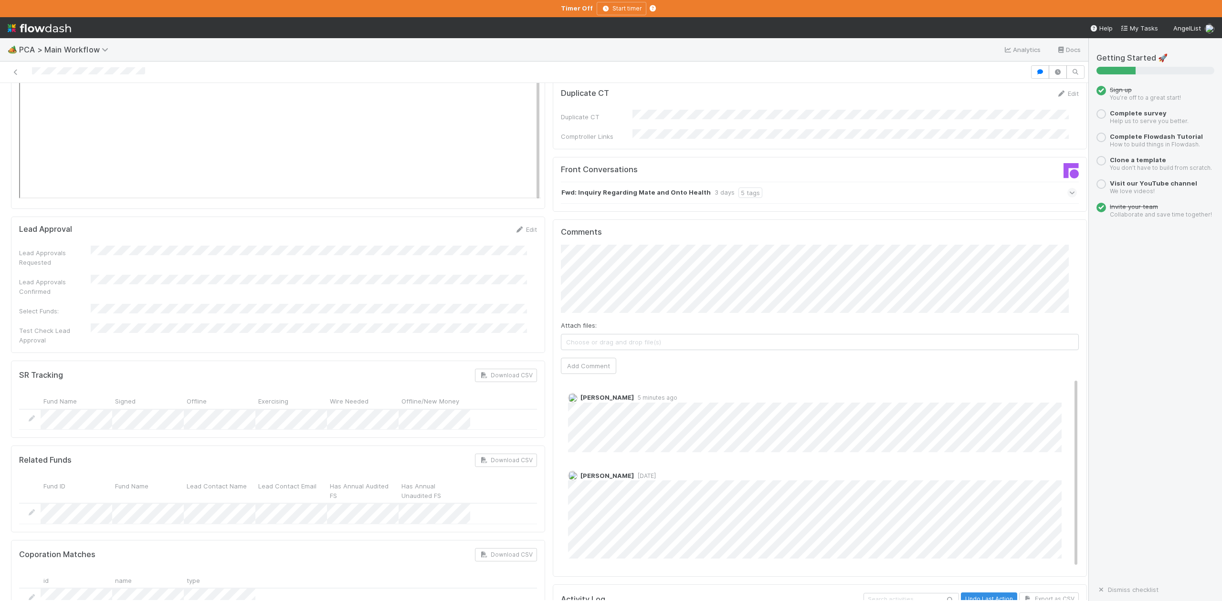
scroll to position [1209, 0]
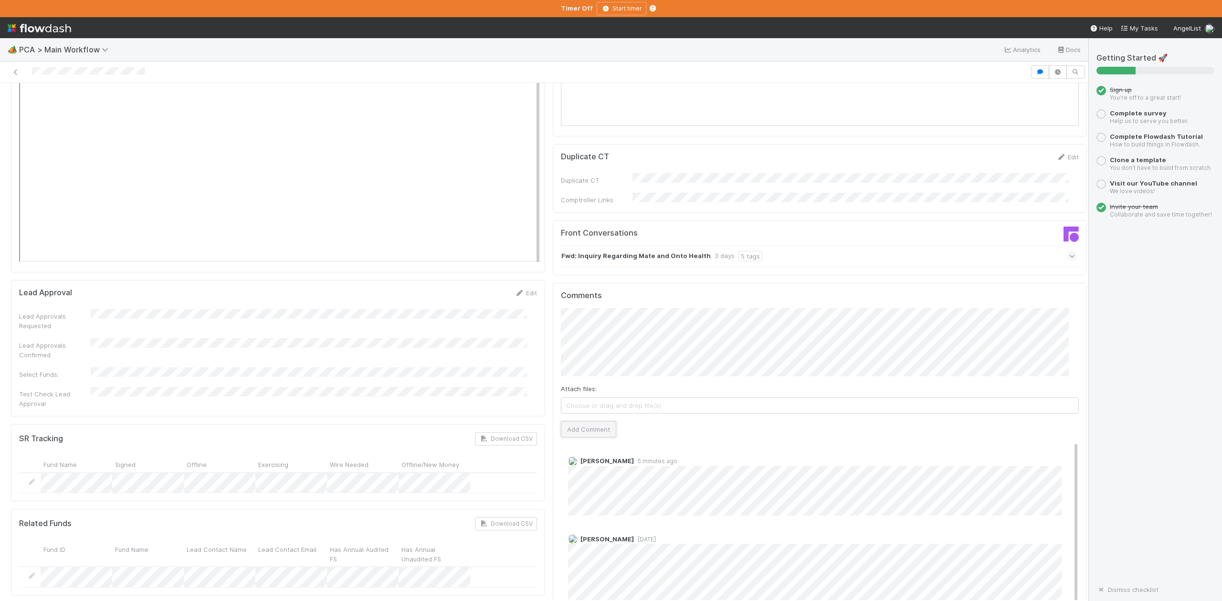
click at [576, 421] on button "Add Comment" at bounding box center [588, 429] width 55 height 16
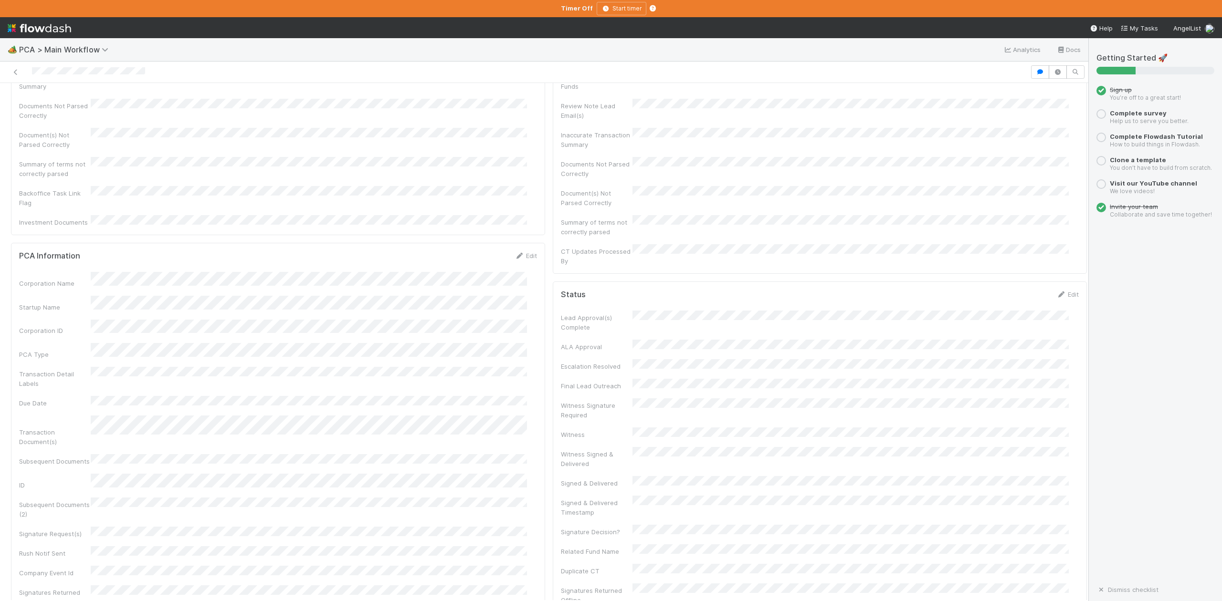
scroll to position [0, 0]
click at [50, 100] on span "IOS - [MEDICAL_DATA]" at bounding box center [54, 99] width 78 height 8
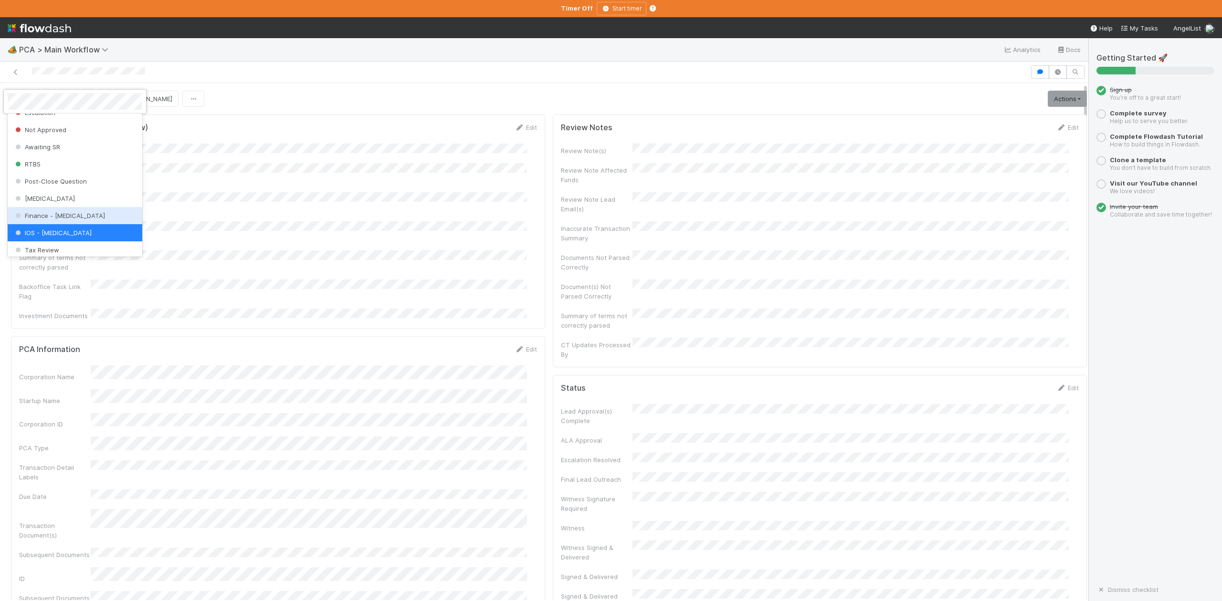
click at [37, 220] on span "Finance - [MEDICAL_DATA]" at bounding box center [59, 216] width 92 height 8
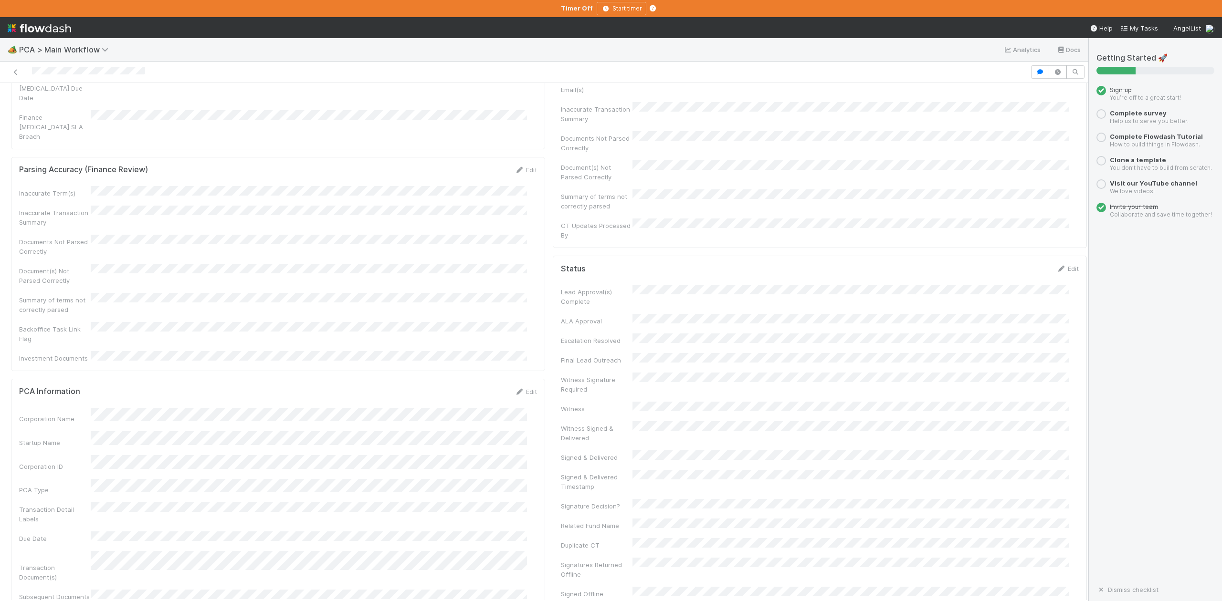
scroll to position [254, 0]
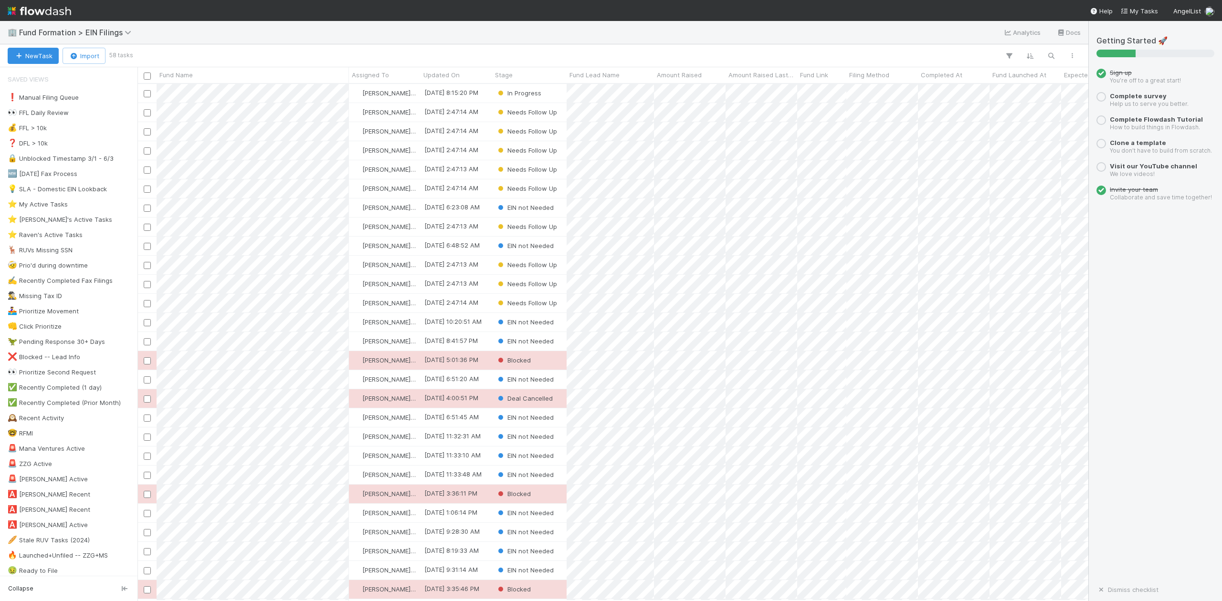
scroll to position [508, 941]
click at [71, 221] on div "⭐ [PERSON_NAME]'s Active Tasks" at bounding box center [60, 220] width 105 height 12
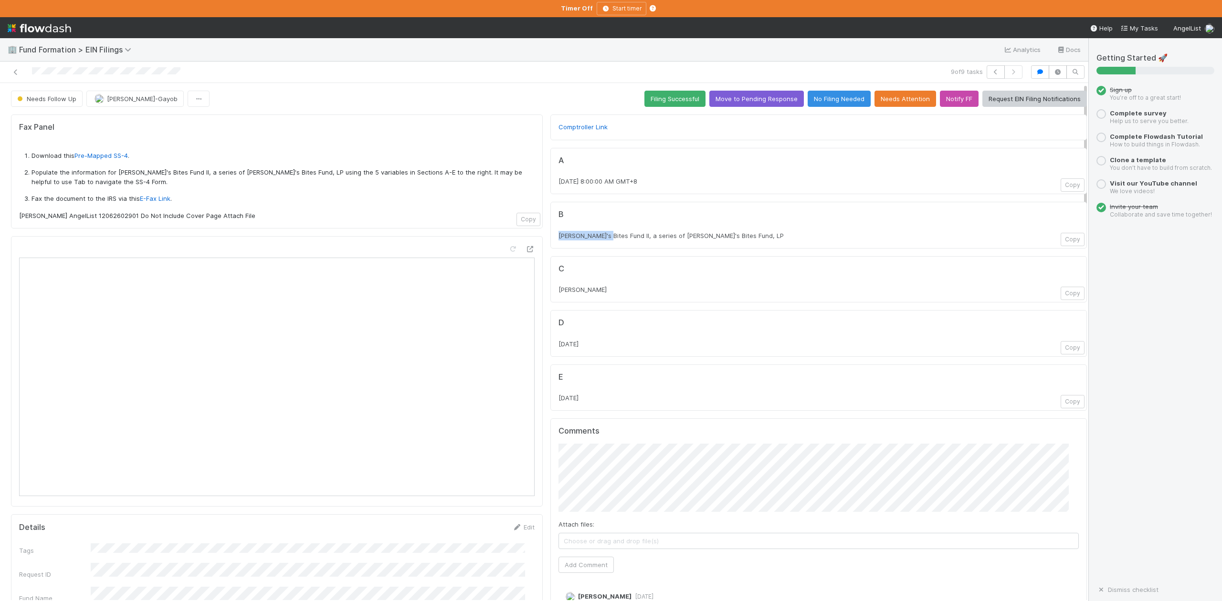
drag, startPoint x: 597, startPoint y: 238, endPoint x: 551, endPoint y: 238, distance: 46.8
click at [558, 238] on span "[PERSON_NAME]'s Bites Fund II, a series of [PERSON_NAME]'s Bites Fund, LP" at bounding box center [670, 236] width 225 height 8
copy span "[PERSON_NAME]'s Bites Fund"
click at [525, 249] on icon at bounding box center [530, 249] width 10 height 6
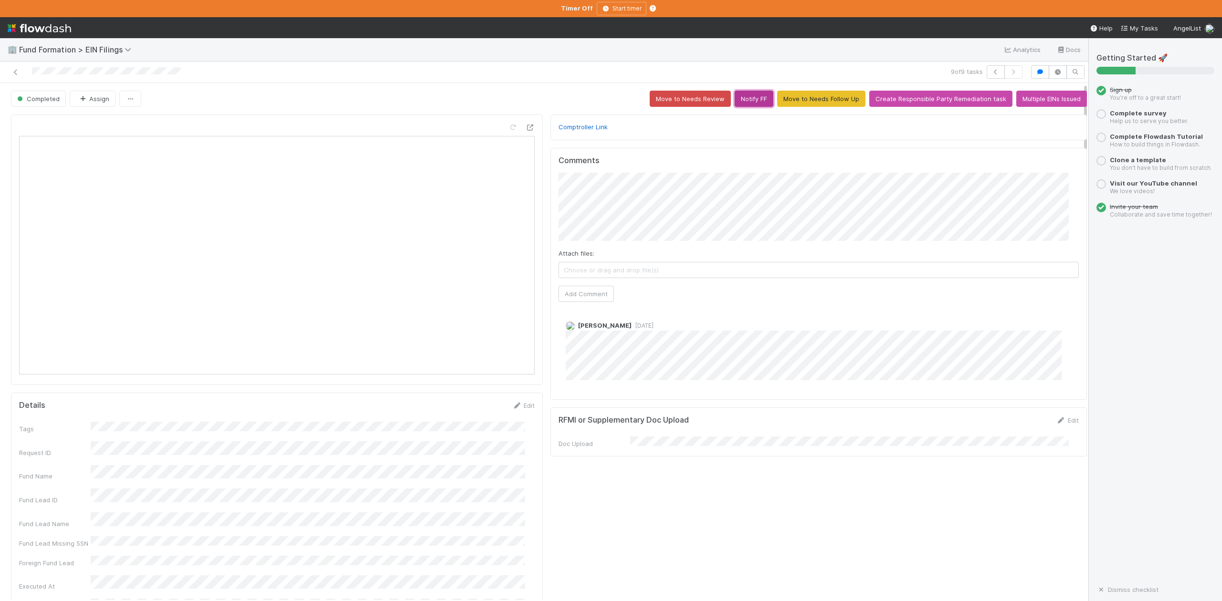
click at [738, 100] on button "Notify FF" at bounding box center [753, 99] width 39 height 16
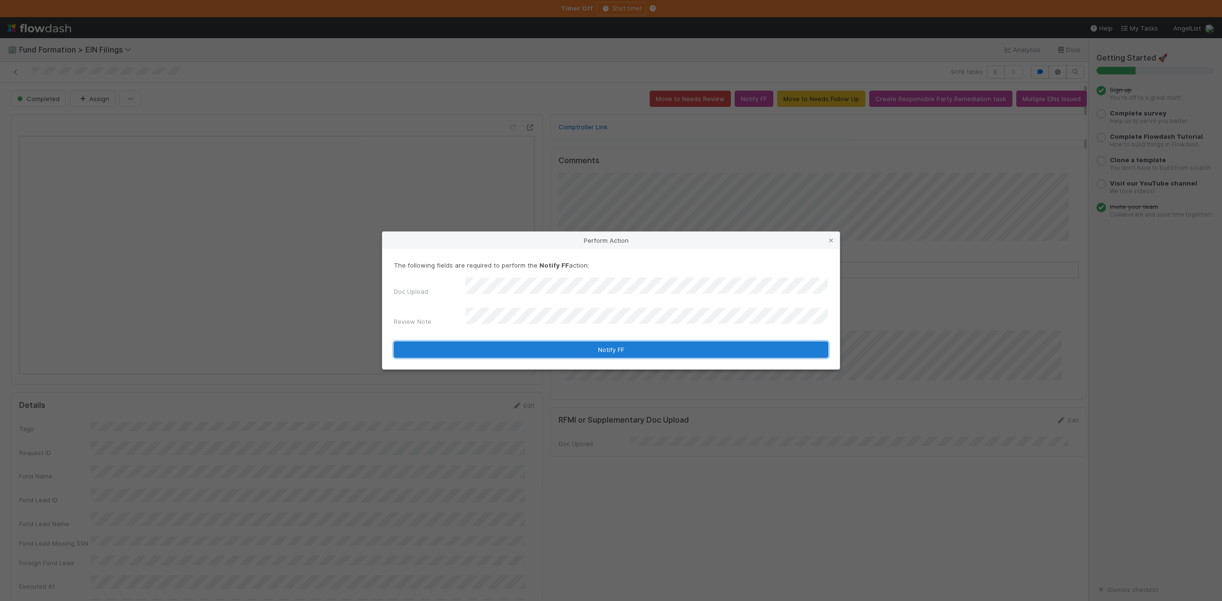
click at [627, 348] on button "Notify FF" at bounding box center [611, 350] width 434 height 16
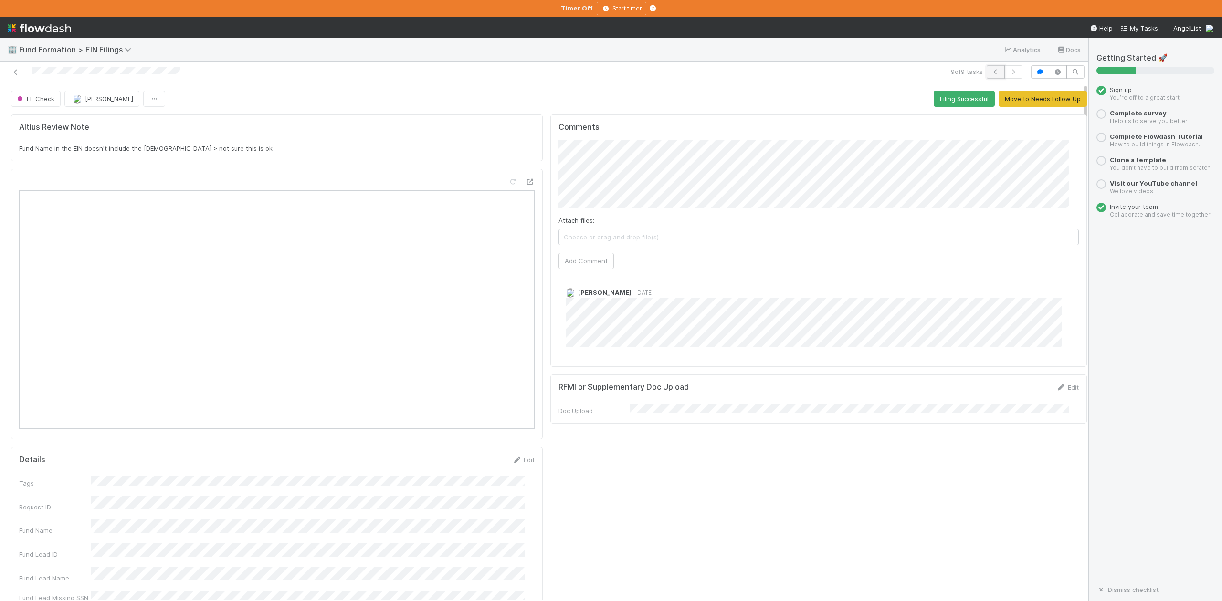
click at [991, 73] on icon "button" at bounding box center [996, 72] width 10 height 6
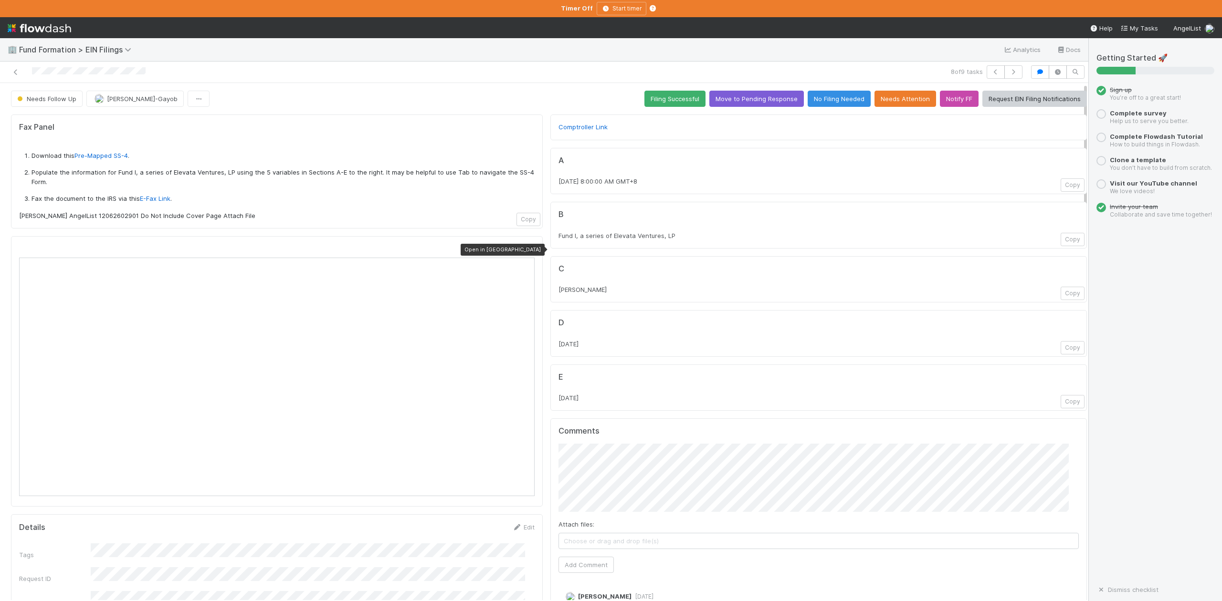
click at [525, 252] on icon at bounding box center [530, 249] width 10 height 6
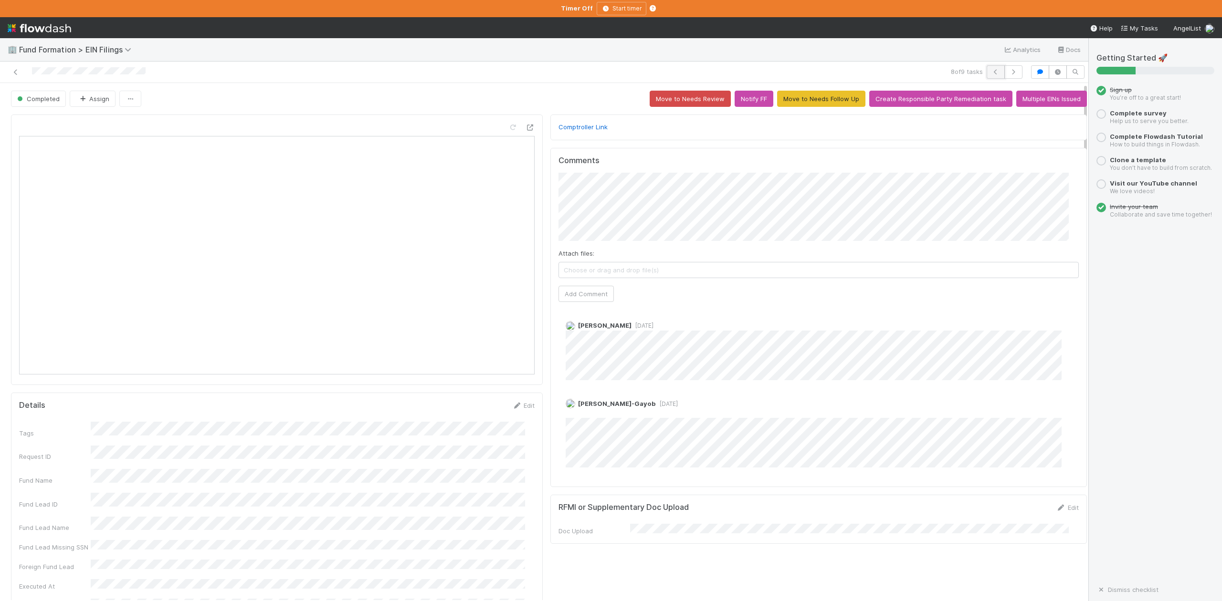
click at [991, 73] on icon "button" at bounding box center [996, 72] width 10 height 6
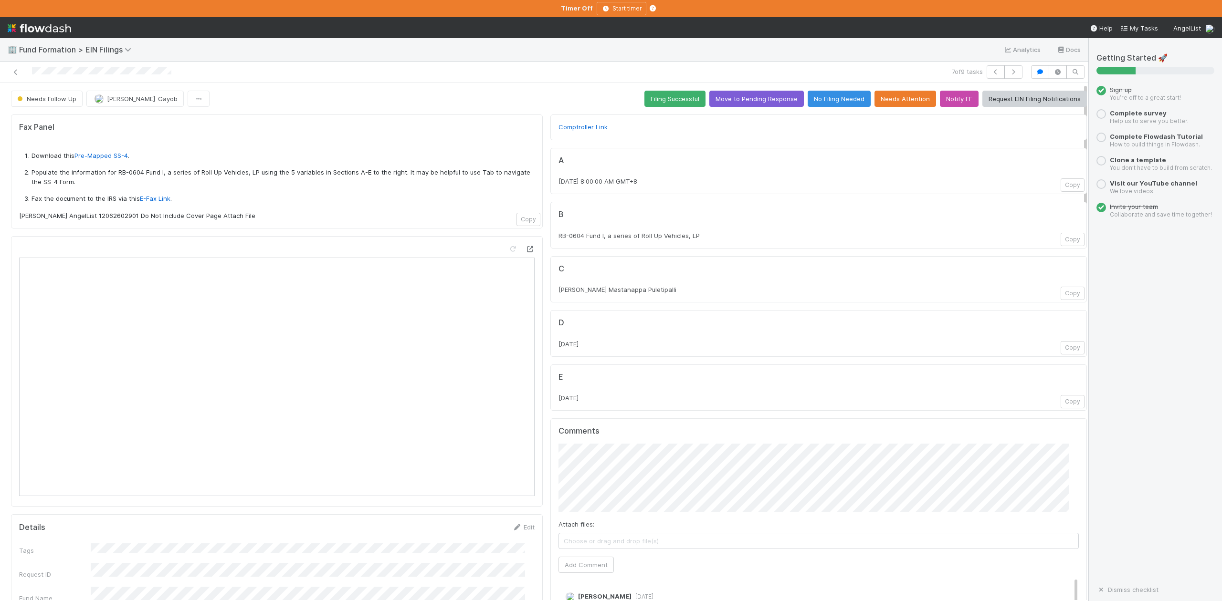
click at [525, 250] on icon at bounding box center [530, 249] width 10 height 6
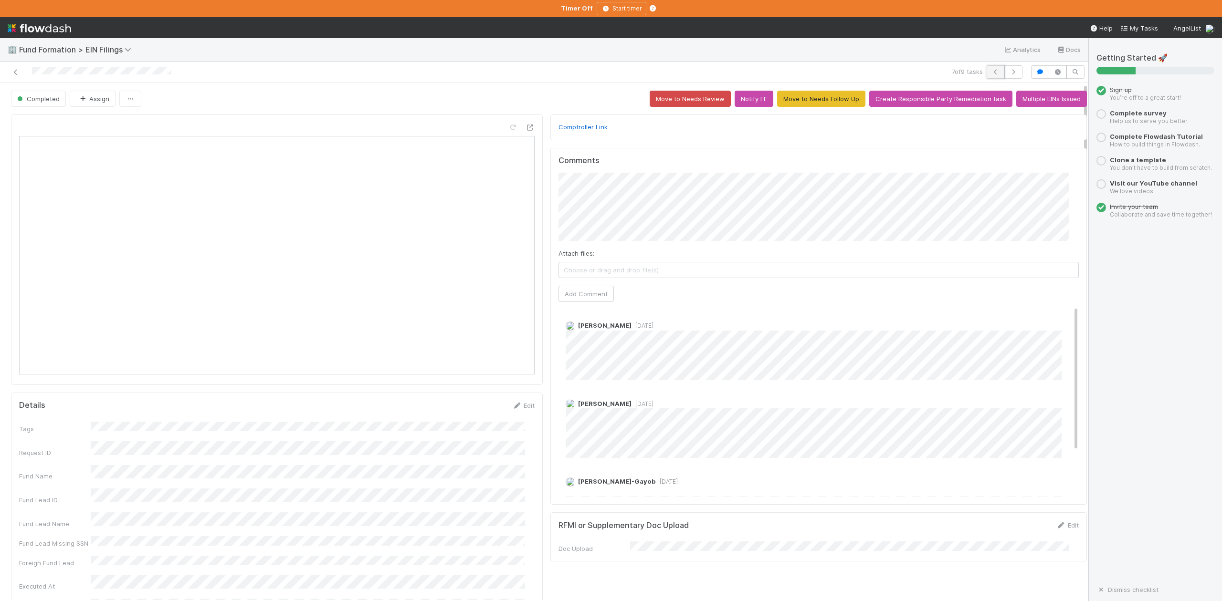
click at [991, 70] on icon "button" at bounding box center [996, 72] width 10 height 6
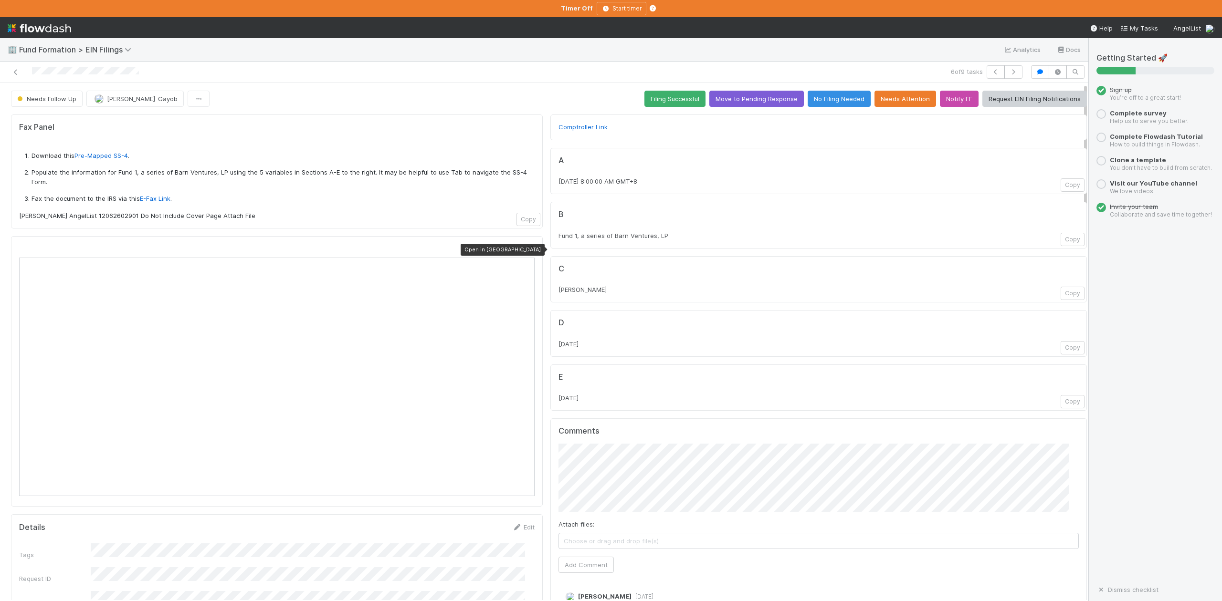
click at [525, 251] on icon at bounding box center [530, 249] width 10 height 6
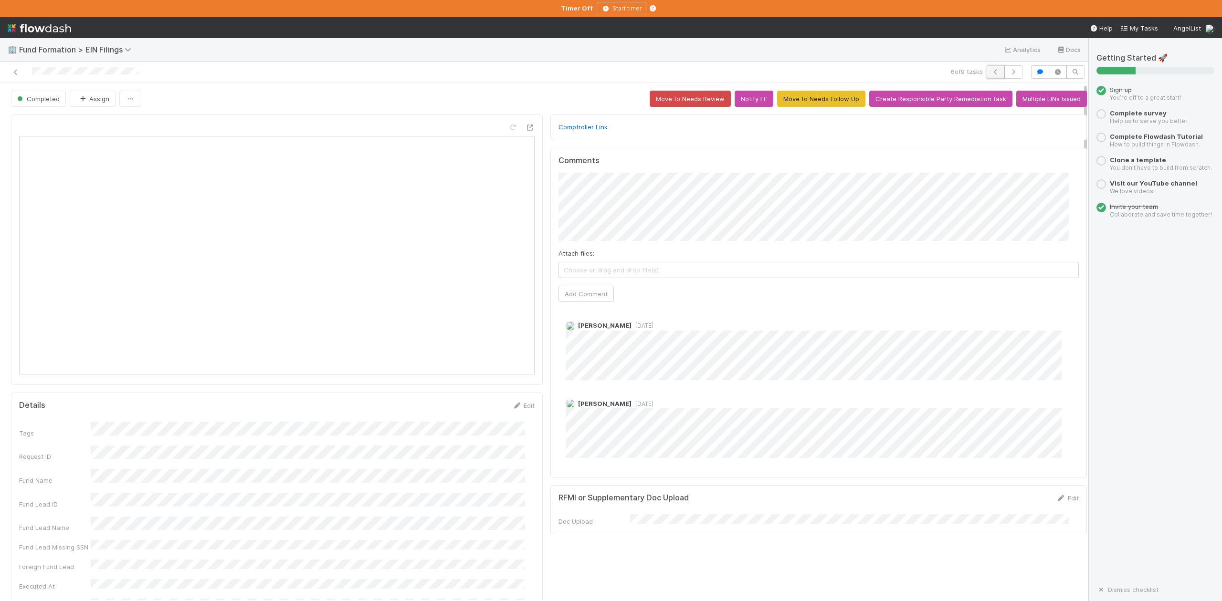
click at [991, 71] on icon "button" at bounding box center [996, 72] width 10 height 6
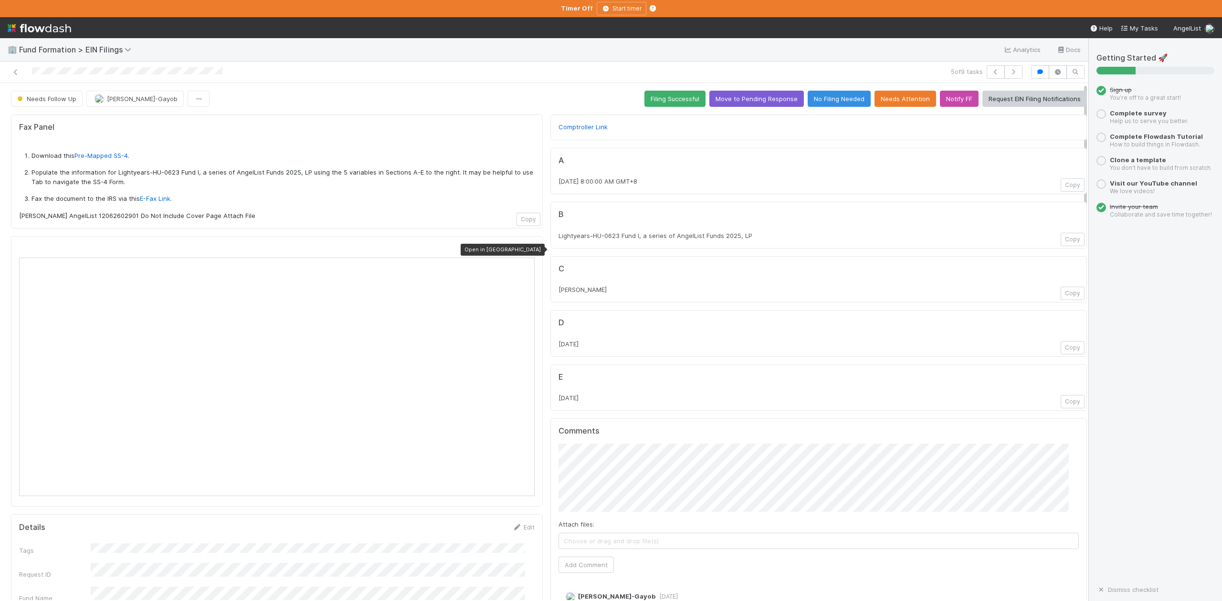
click at [525, 251] on icon at bounding box center [530, 249] width 10 height 6
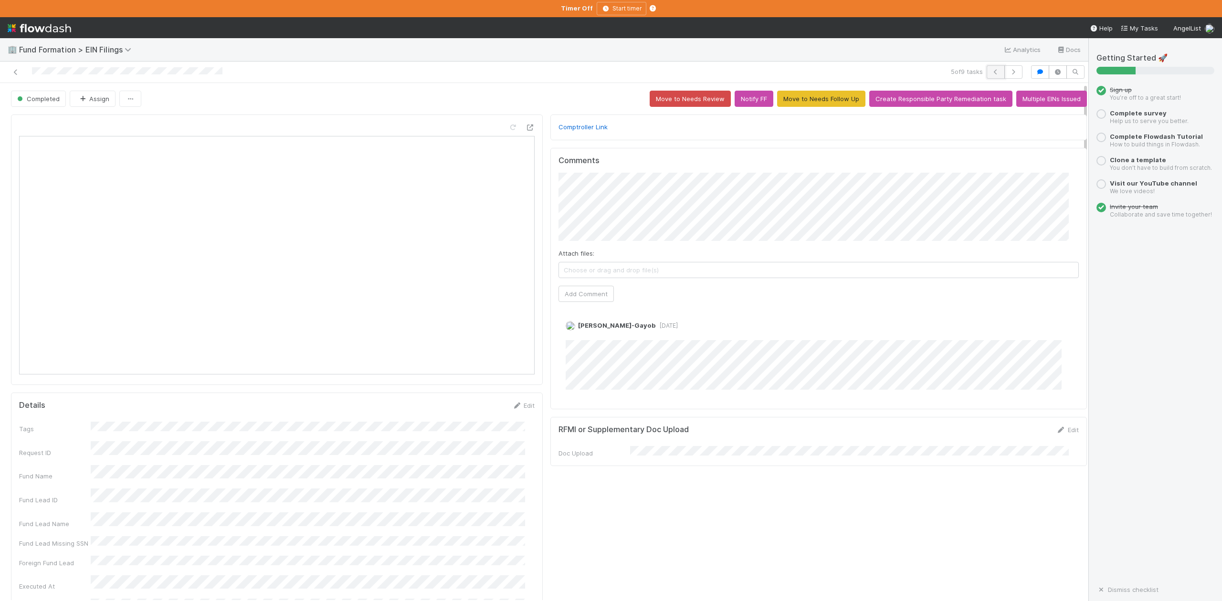
click at [991, 72] on icon "button" at bounding box center [996, 72] width 10 height 6
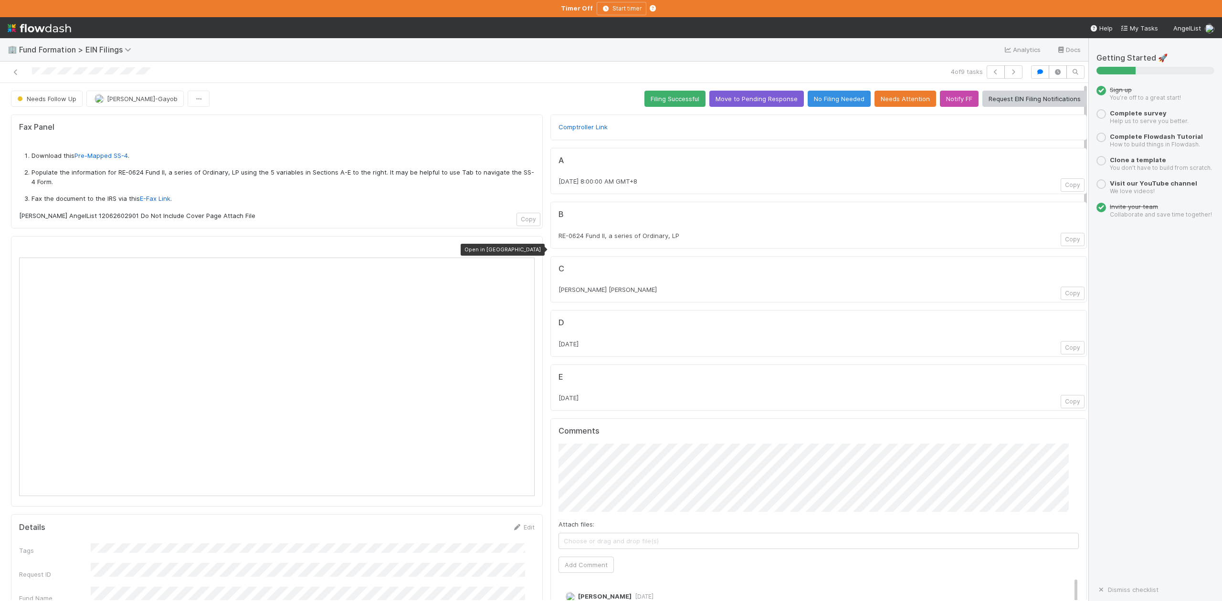
click at [525, 250] on icon at bounding box center [530, 249] width 10 height 6
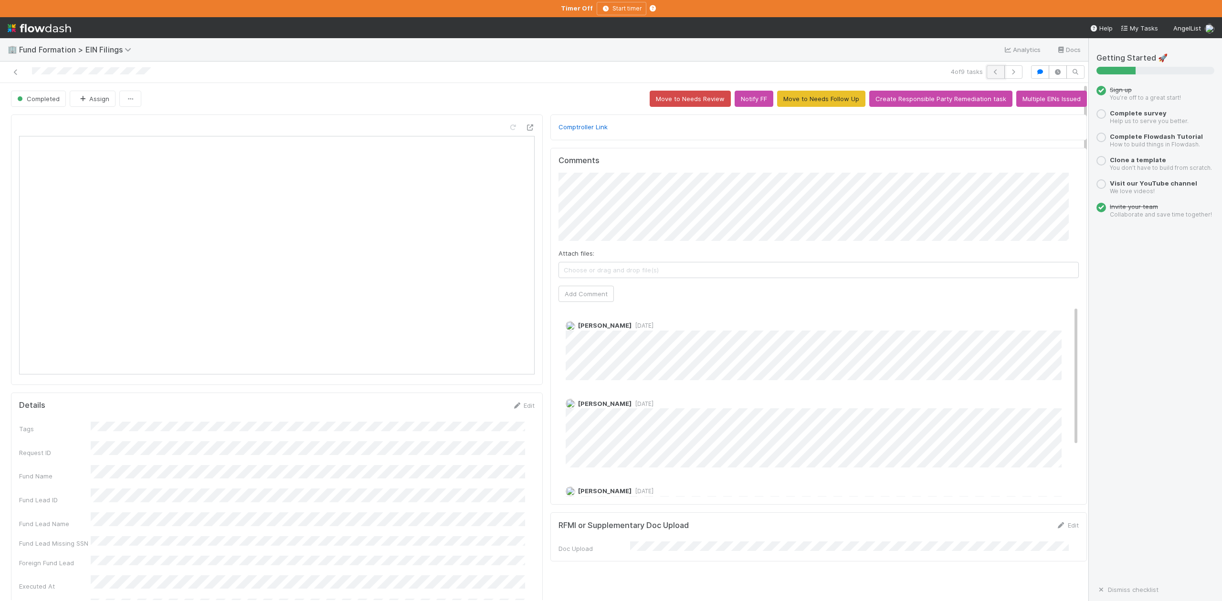
click at [991, 72] on icon "button" at bounding box center [996, 72] width 10 height 6
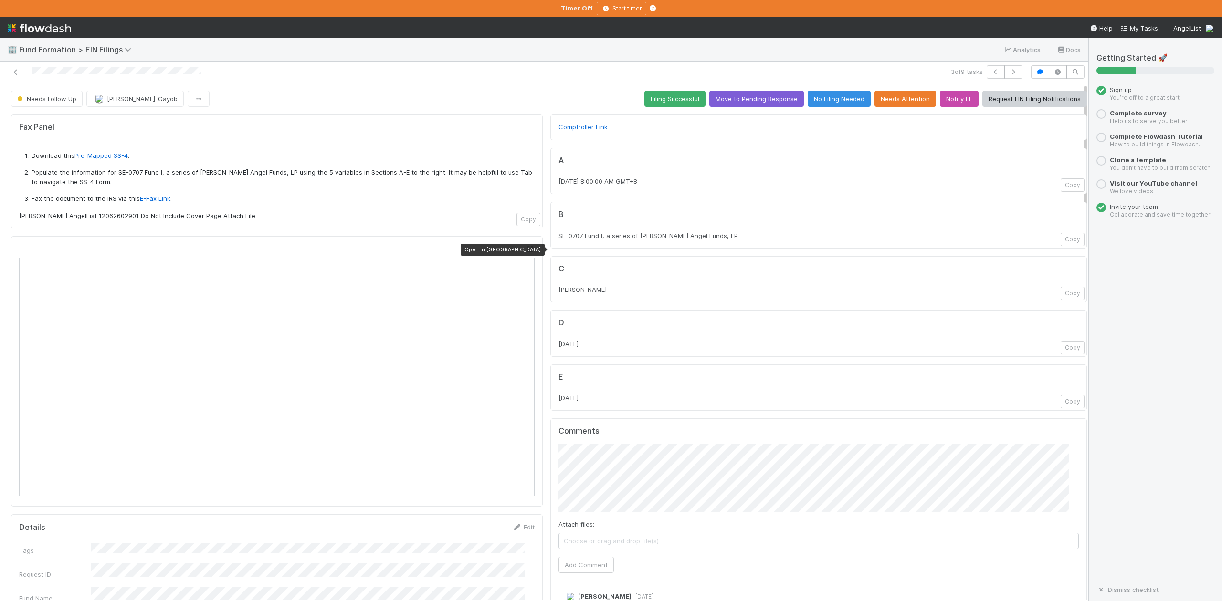
click at [525, 252] on icon at bounding box center [530, 249] width 10 height 6
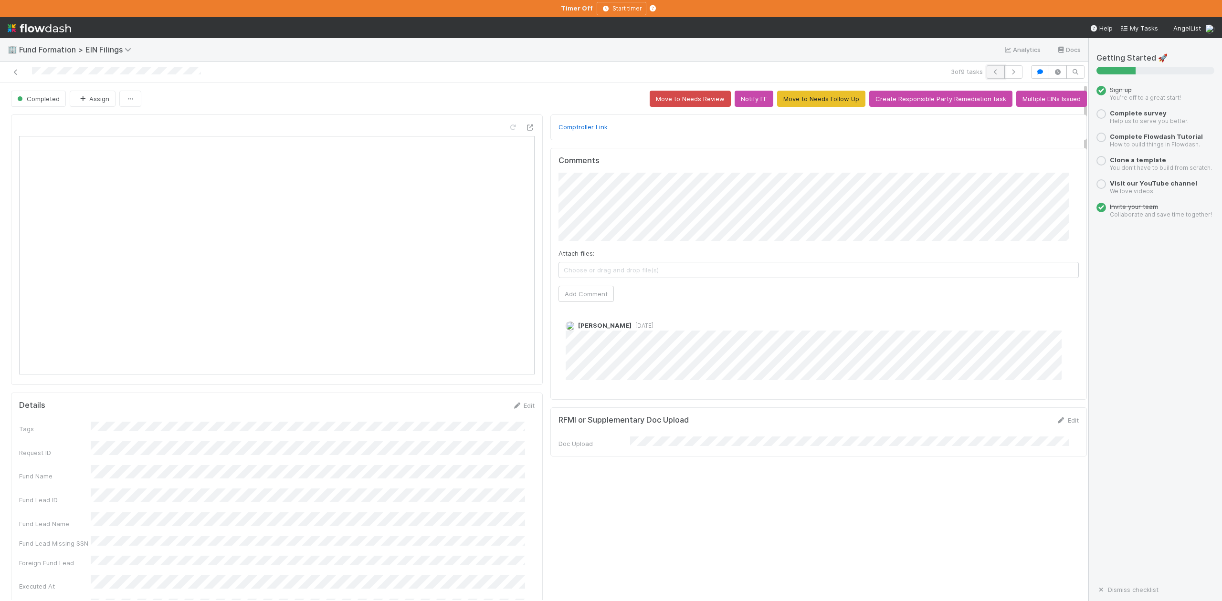
click at [986, 68] on button "button" at bounding box center [995, 71] width 18 height 13
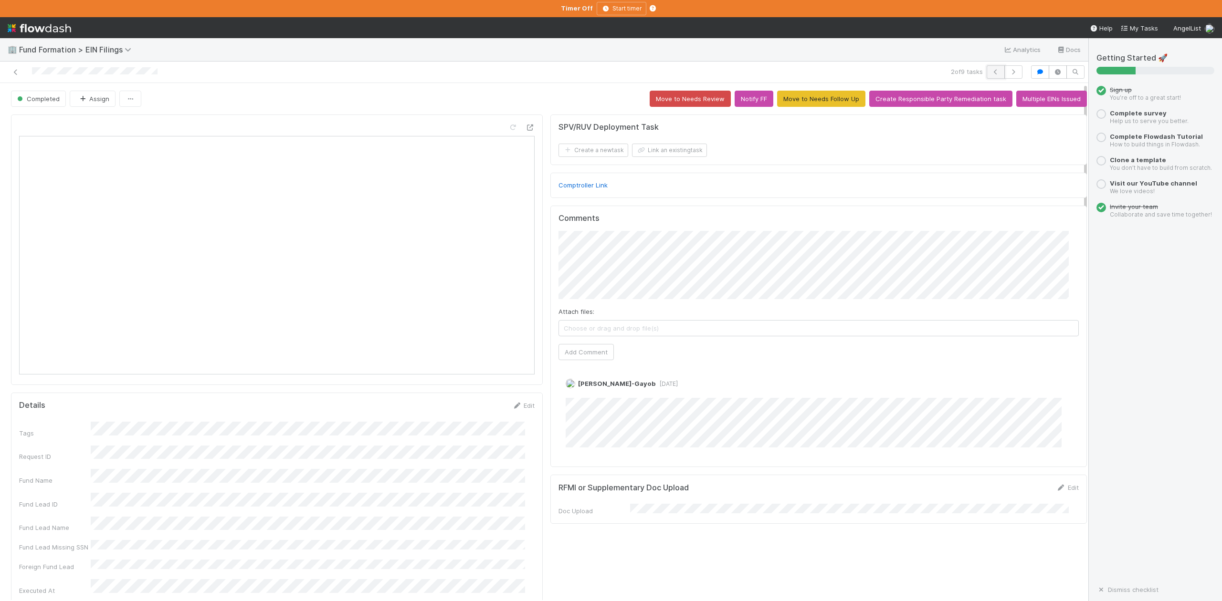
click at [991, 71] on icon "button" at bounding box center [996, 72] width 10 height 6
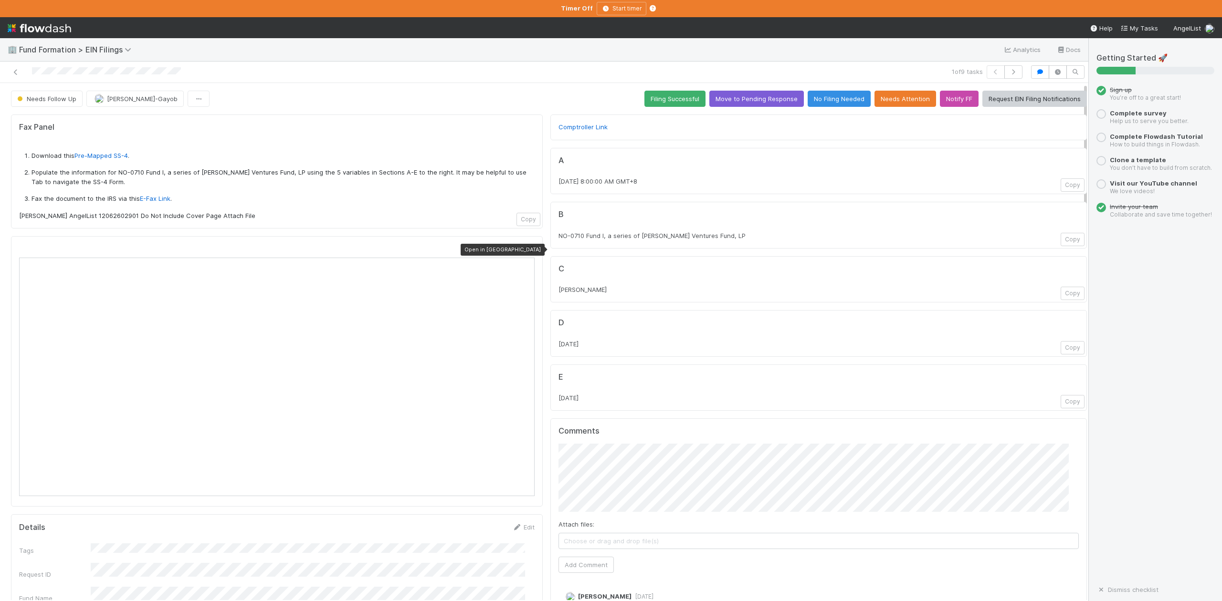
click at [525, 248] on icon at bounding box center [530, 249] width 10 height 6
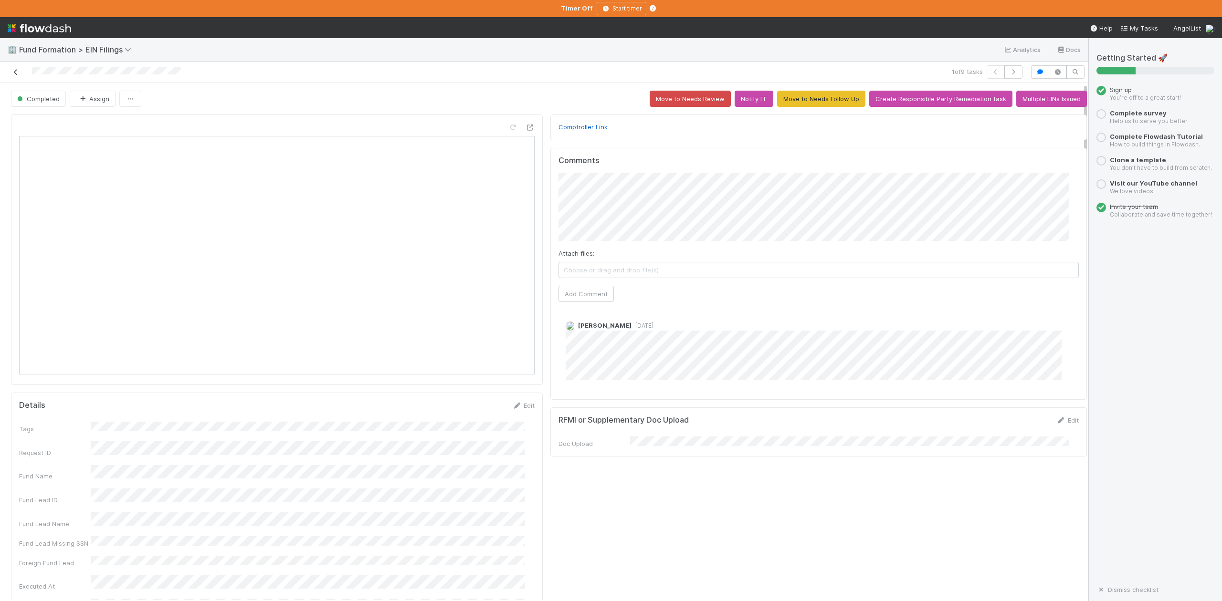
click at [18, 70] on icon at bounding box center [16, 72] width 10 height 6
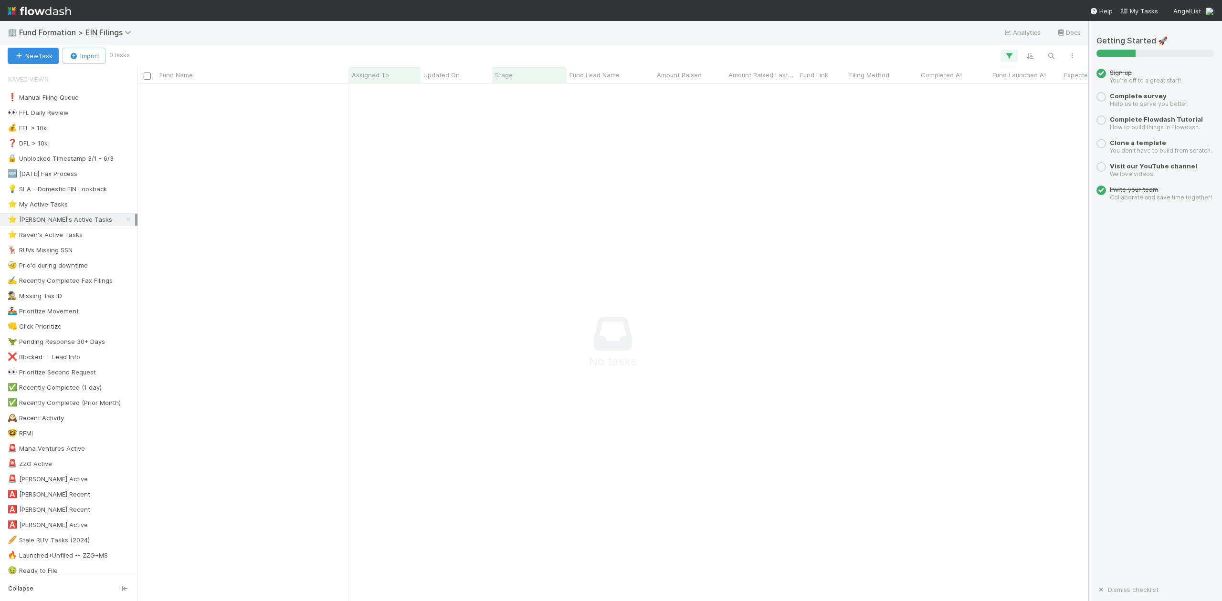
scroll to position [498, 931]
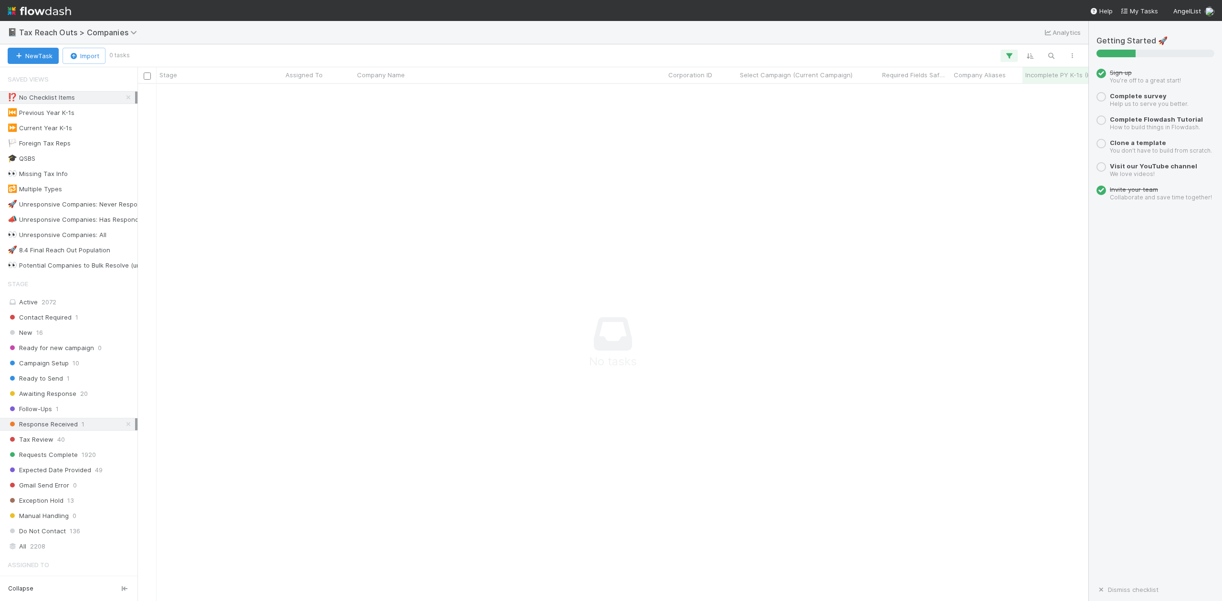
scroll to position [10, 10]
click at [124, 98] on icon at bounding box center [129, 97] width 10 height 6
drag, startPoint x: 137, startPoint y: 429, endPoint x: 359, endPoint y: 363, distance: 231.7
click at [359, 363] on div "Stage Assigned To Company Name Corporation ID Select Campaign (Current Campaign…" at bounding box center [544, 334] width 1088 height 534
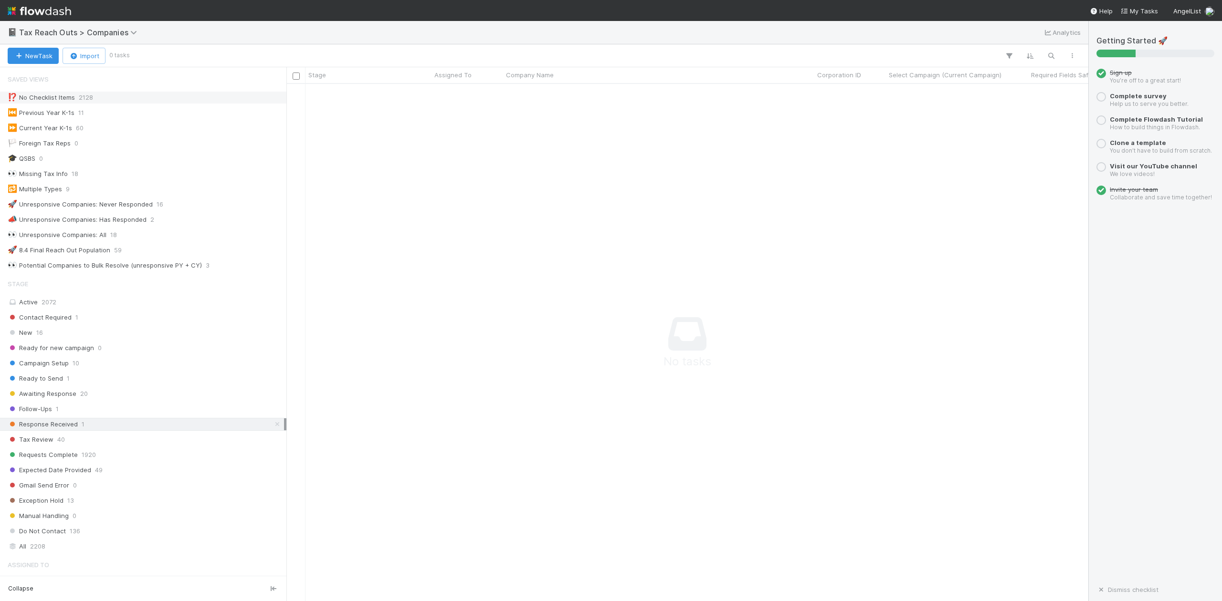
click at [62, 430] on span "Response Received" at bounding box center [43, 424] width 70 height 12
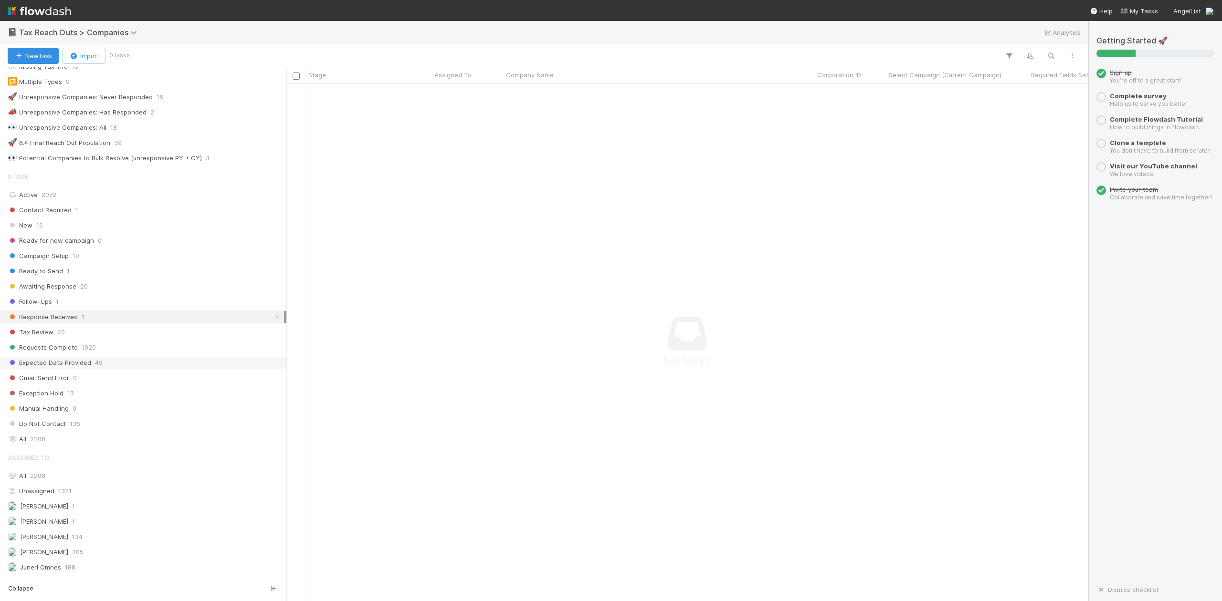
scroll to position [0, 0]
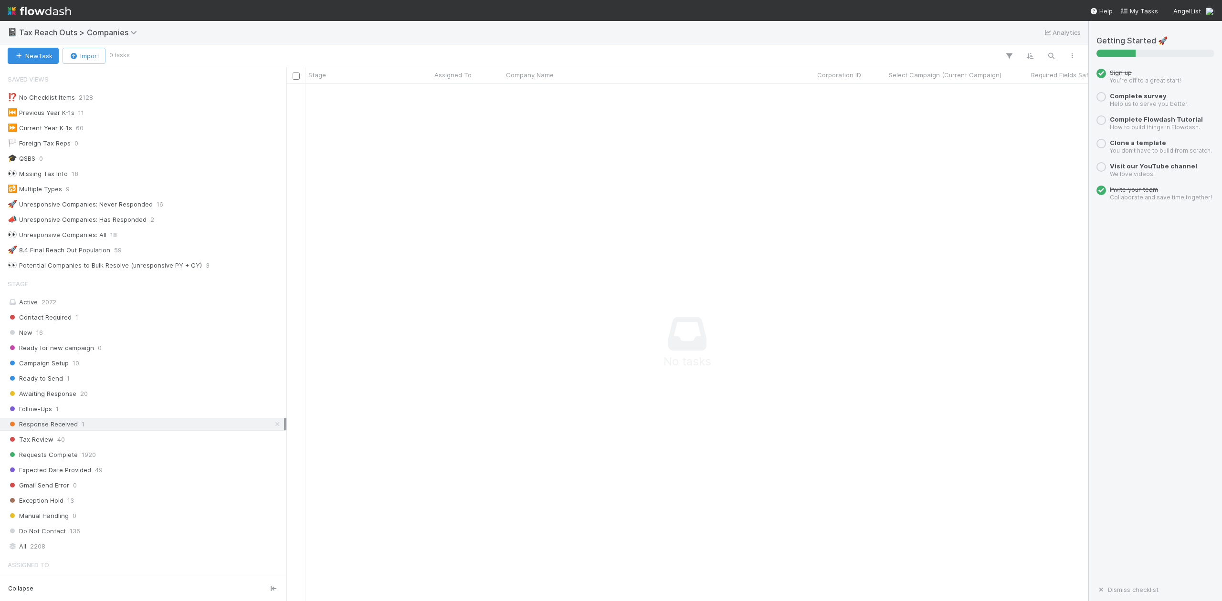
click at [41, 427] on span "Response Received" at bounding box center [43, 424] width 70 height 12
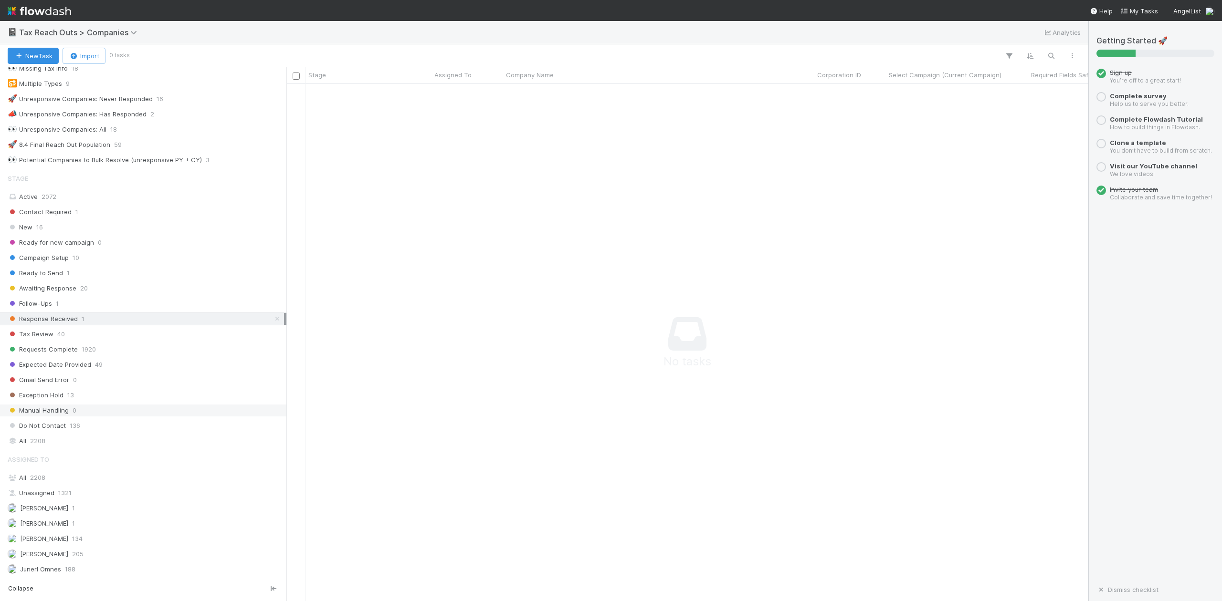
scroll to position [182, 0]
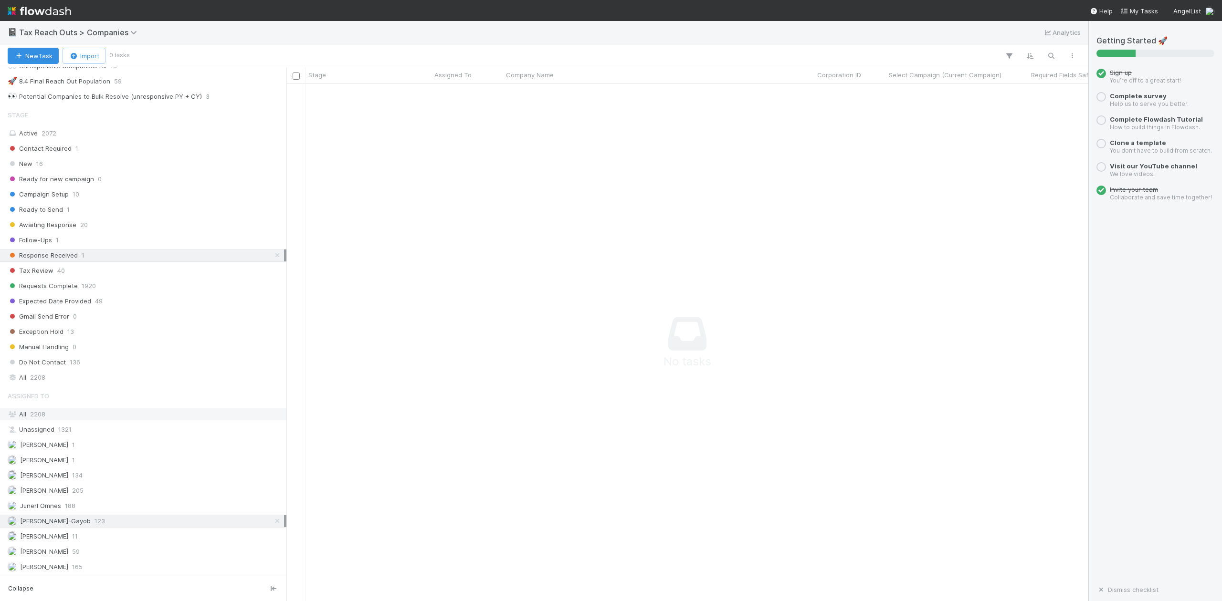
click at [29, 411] on div "All 2208" at bounding box center [146, 414] width 276 height 12
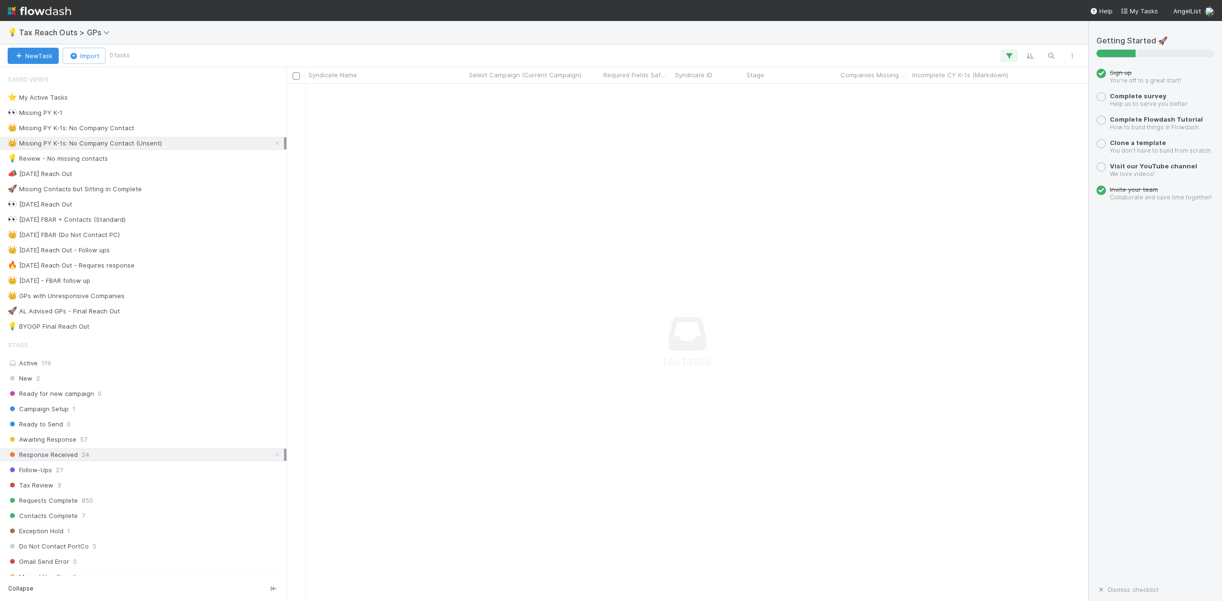
scroll to position [498, 783]
drag, startPoint x: 266, startPoint y: 140, endPoint x: 243, endPoint y: 165, distance: 34.1
click at [272, 140] on link at bounding box center [277, 143] width 10 height 12
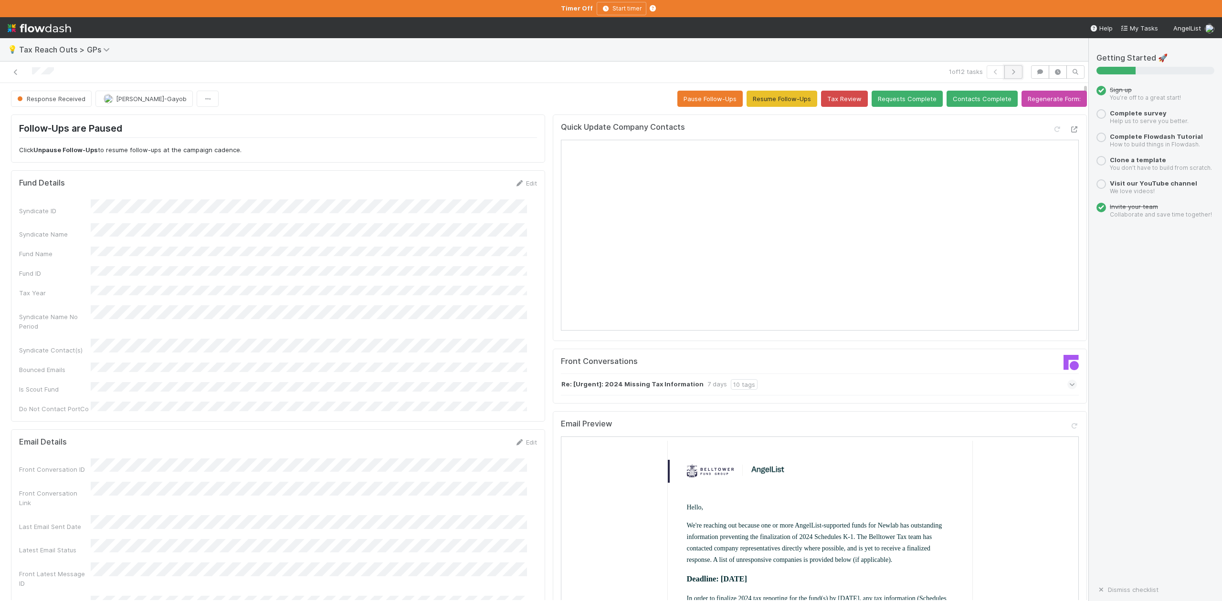
click at [1008, 73] on icon "button" at bounding box center [1013, 72] width 10 height 6
click at [48, 104] on button "Response Received" at bounding box center [51, 99] width 81 height 16
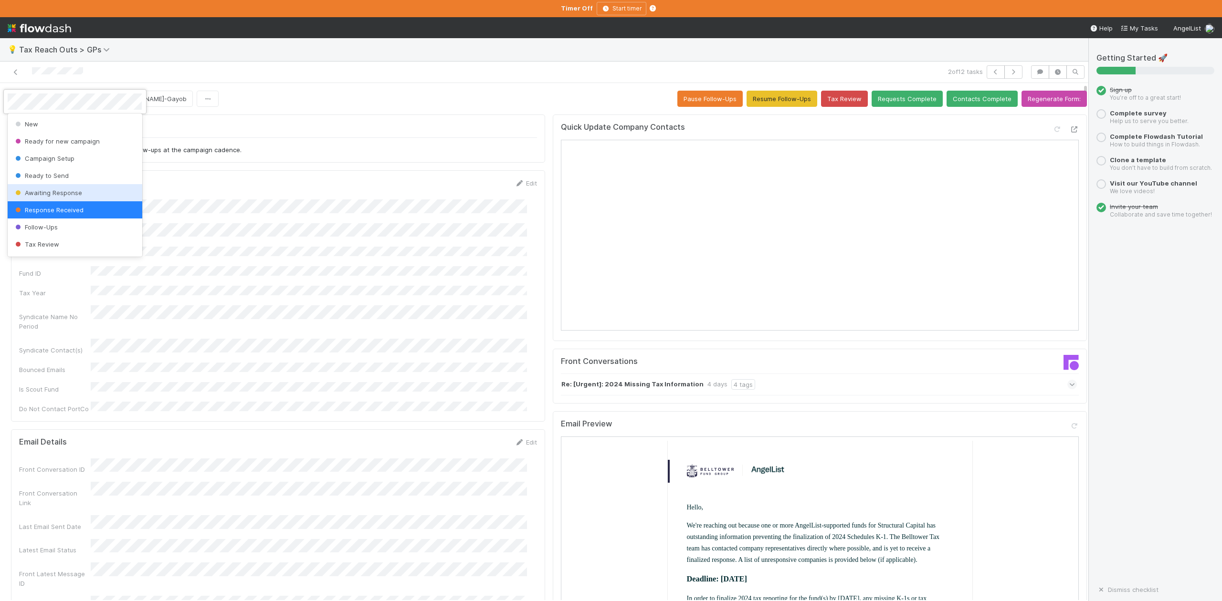
click at [54, 194] on span "Awaiting Response" at bounding box center [47, 193] width 69 height 8
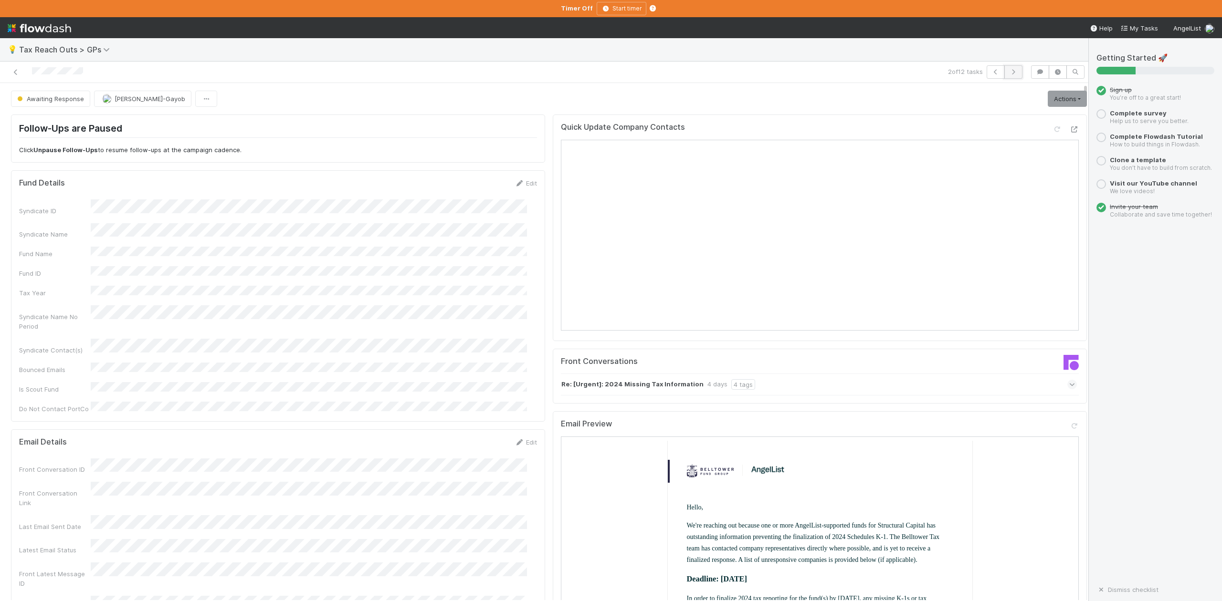
click at [1008, 73] on icon "button" at bounding box center [1013, 72] width 10 height 6
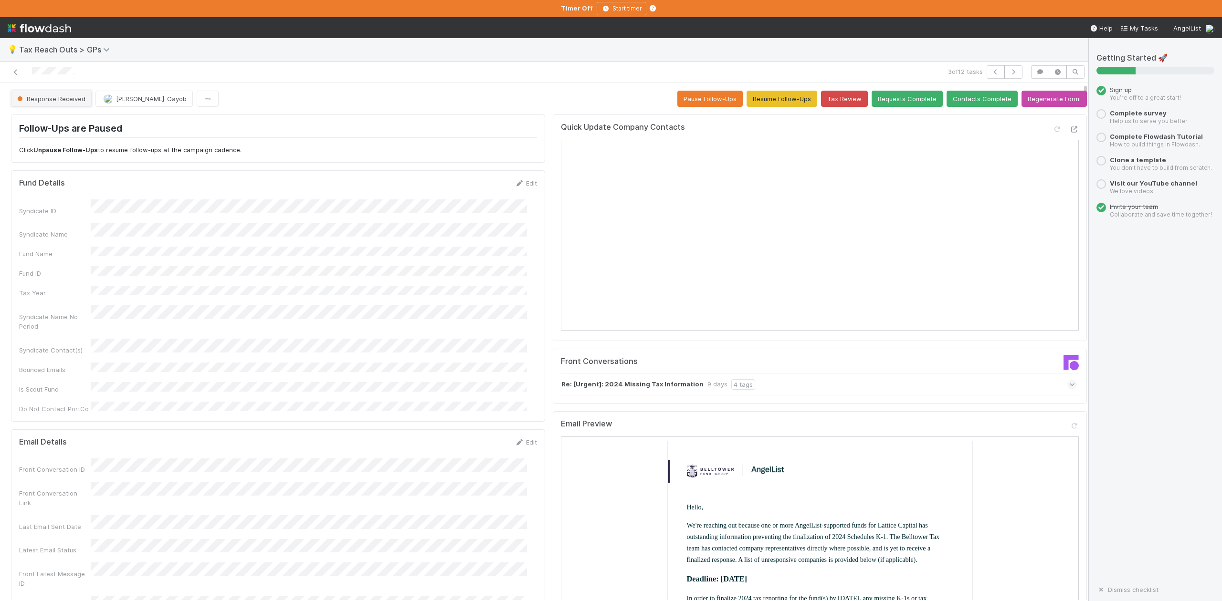
click at [55, 103] on span "Response Received" at bounding box center [50, 99] width 70 height 8
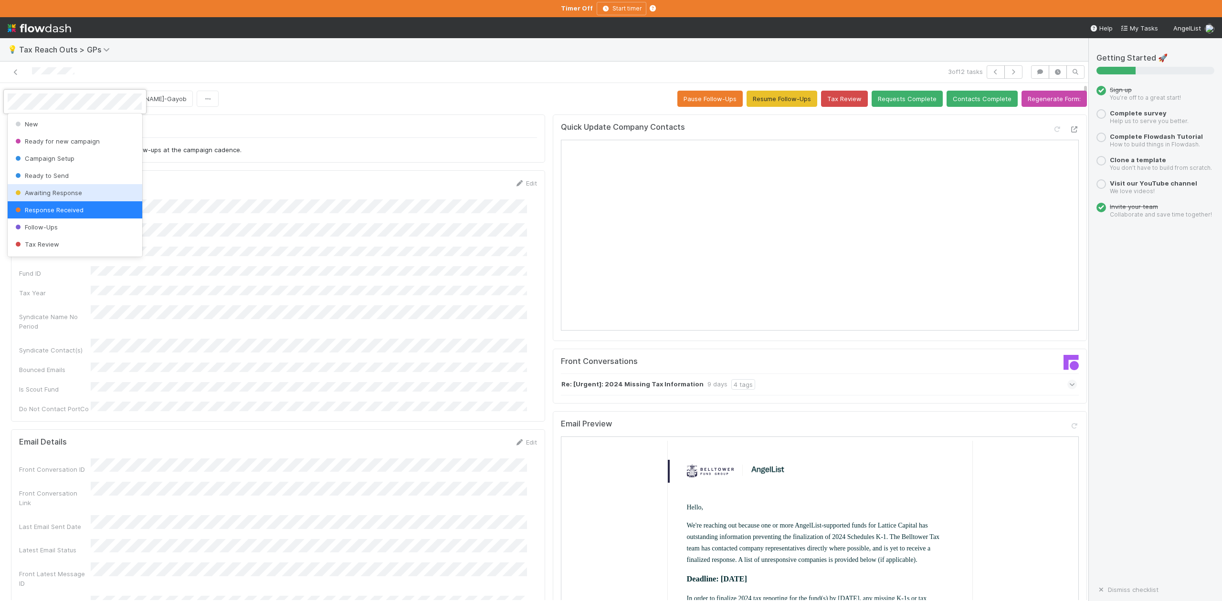
click at [62, 191] on span "Awaiting Response" at bounding box center [47, 193] width 69 height 8
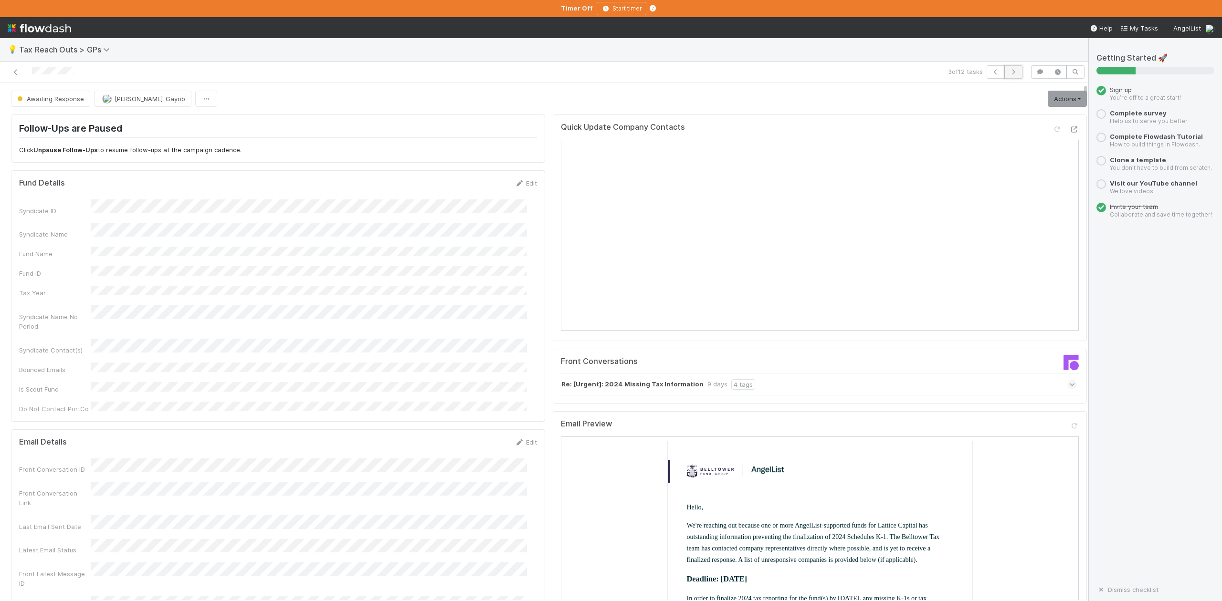
click at [1008, 75] on icon "button" at bounding box center [1013, 72] width 10 height 6
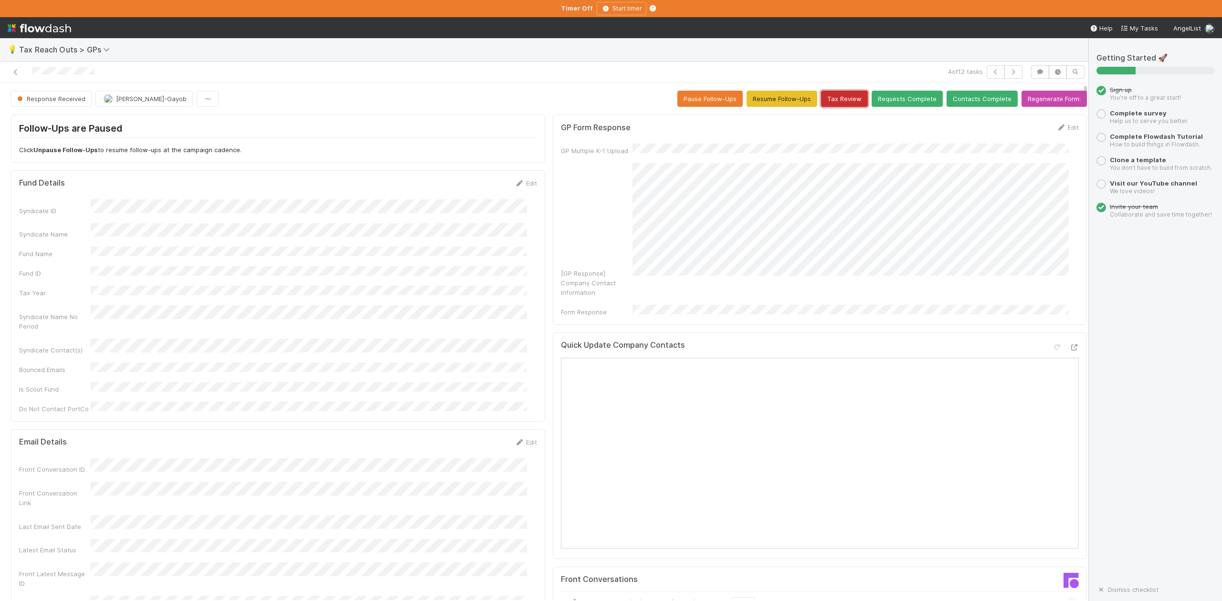
click at [833, 97] on button "Tax Review" at bounding box center [844, 99] width 47 height 16
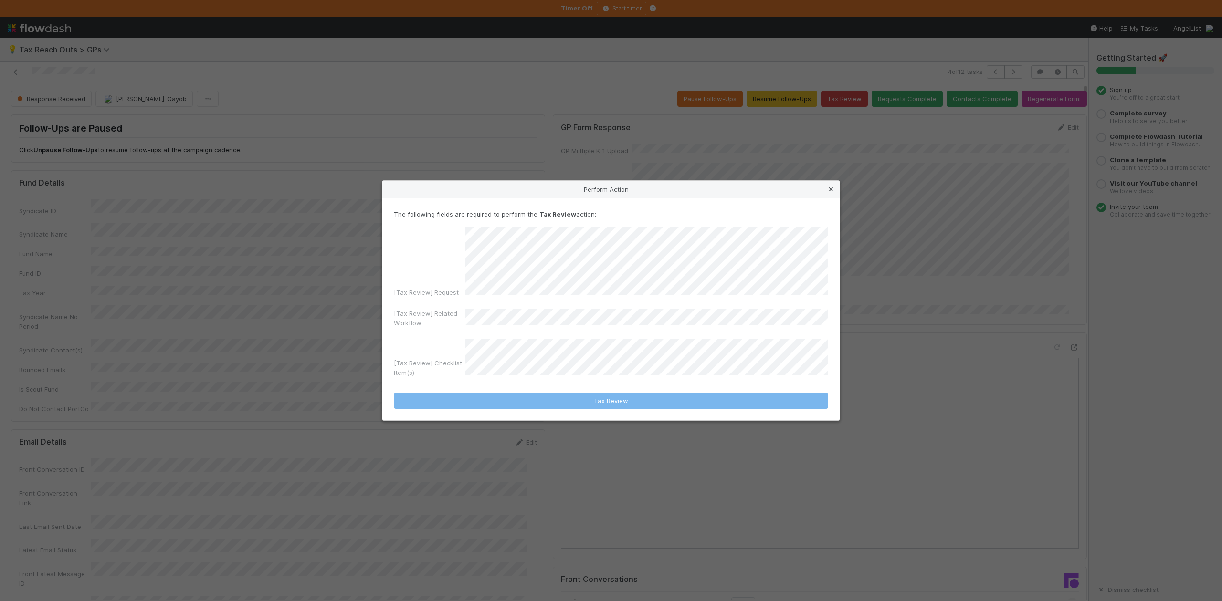
click at [831, 192] on icon at bounding box center [831, 190] width 10 height 6
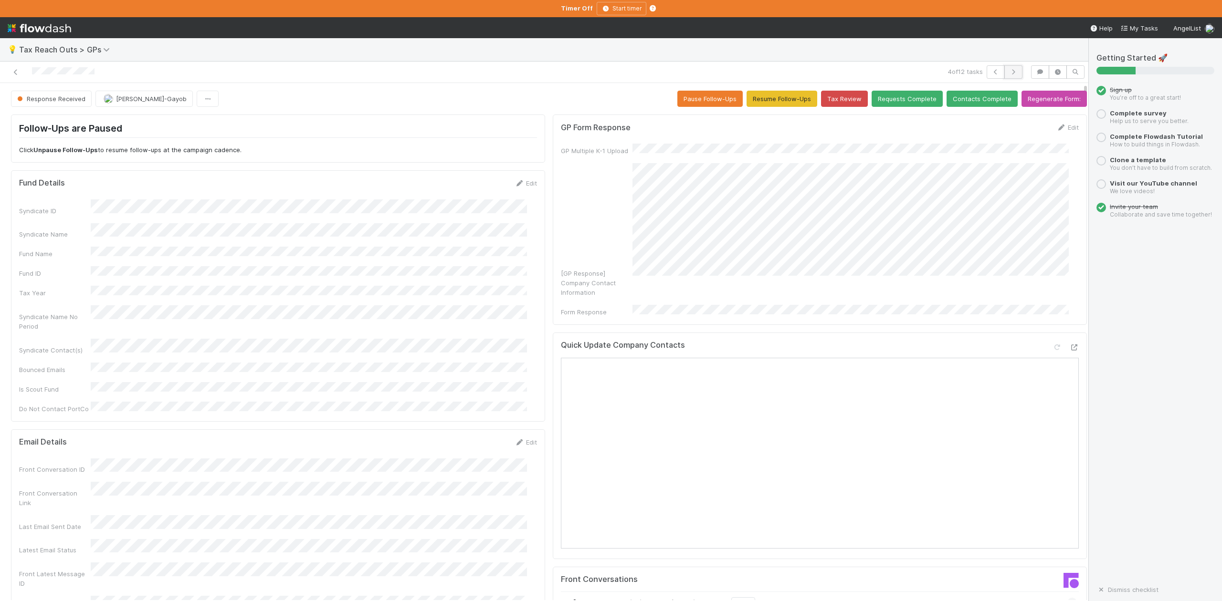
click at [1008, 73] on icon "button" at bounding box center [1013, 72] width 10 height 6
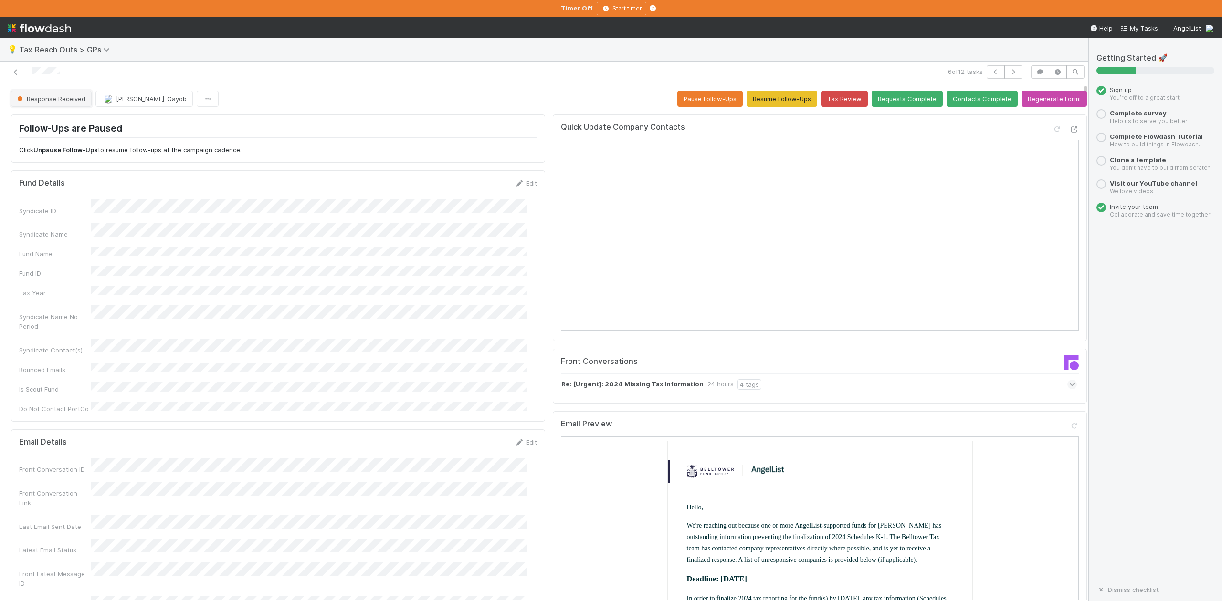
click at [44, 98] on span "Response Received" at bounding box center [50, 99] width 70 height 8
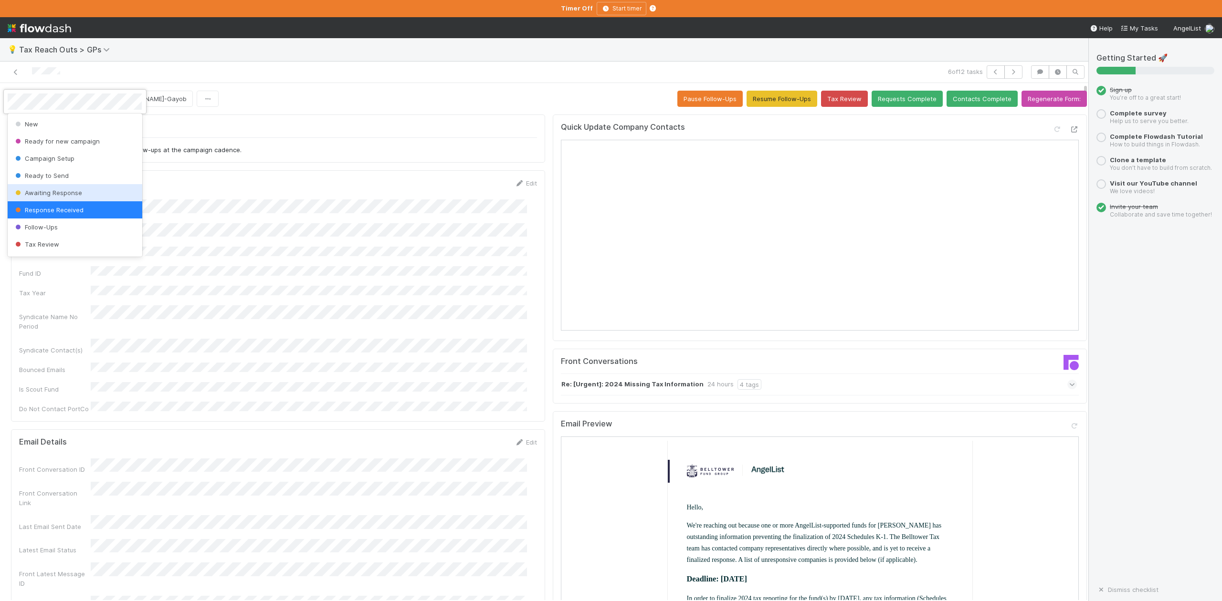
click at [55, 193] on span "Awaiting Response" at bounding box center [47, 193] width 69 height 8
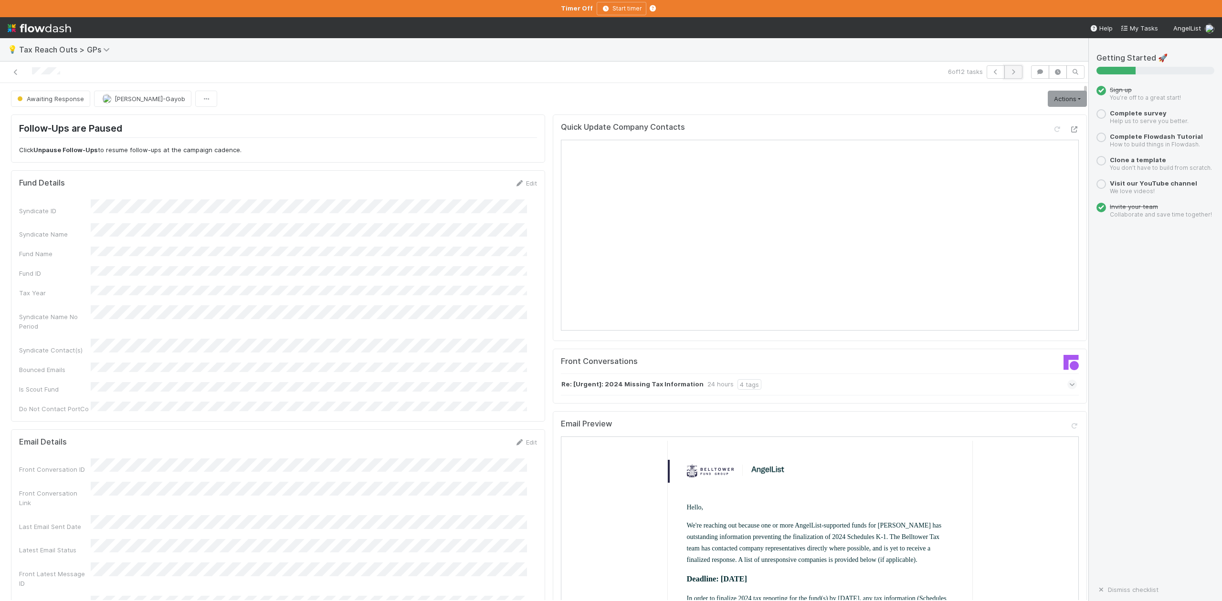
click at [1008, 74] on icon "button" at bounding box center [1013, 72] width 10 height 6
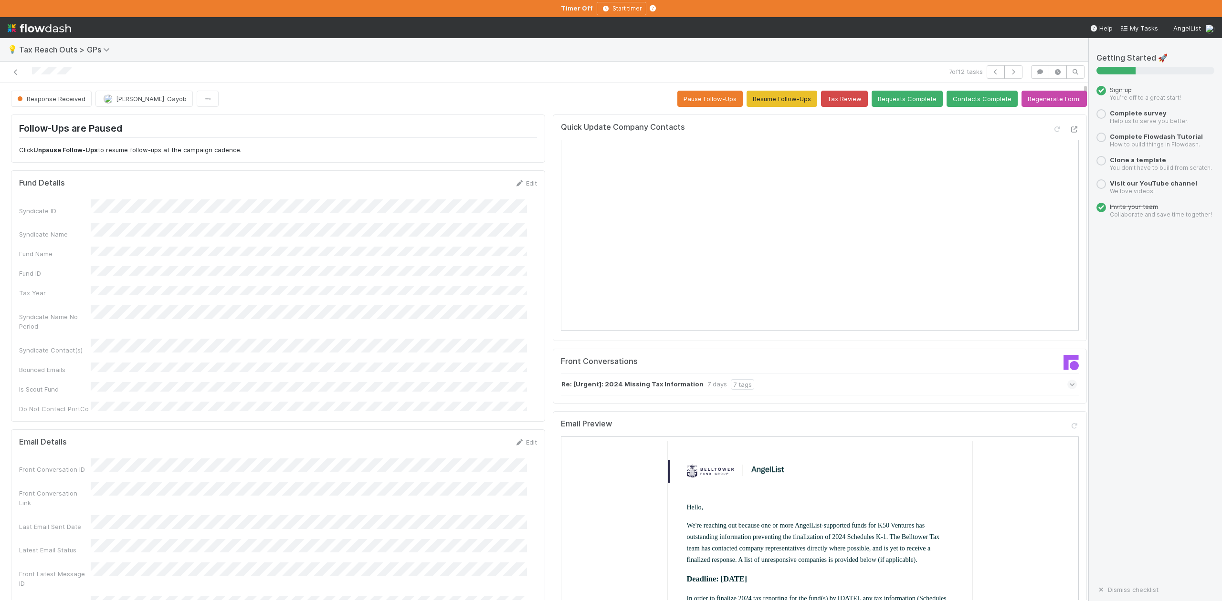
scroll to position [184, 1030]
click at [1008, 73] on icon "button" at bounding box center [1013, 72] width 10 height 6
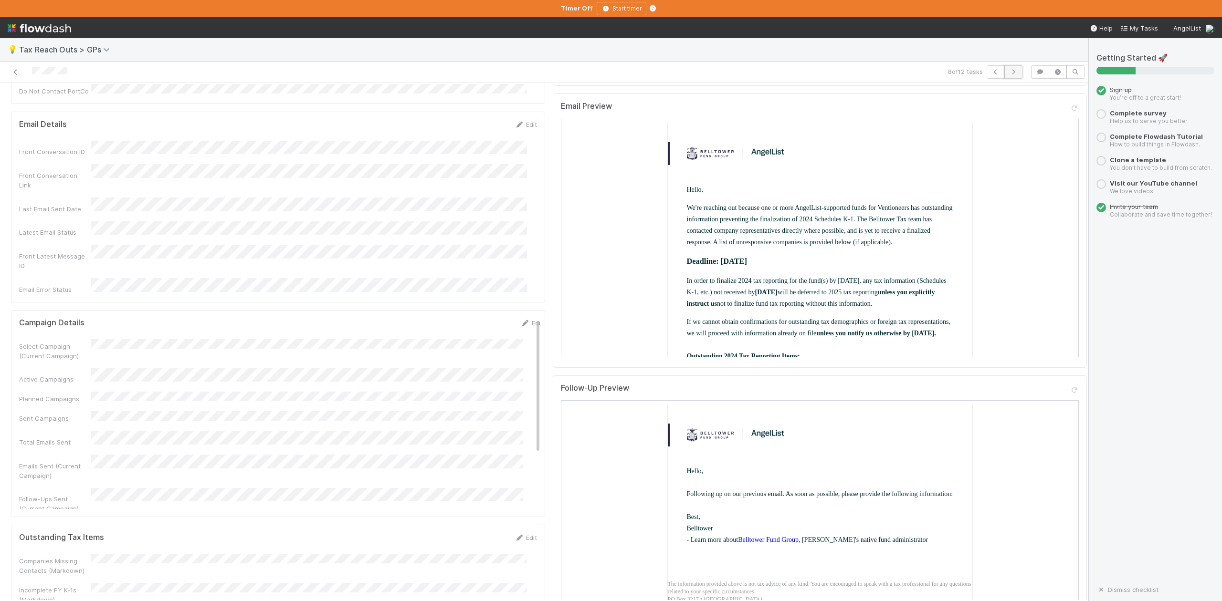
click at [1008, 73] on icon "button" at bounding box center [1013, 72] width 10 height 6
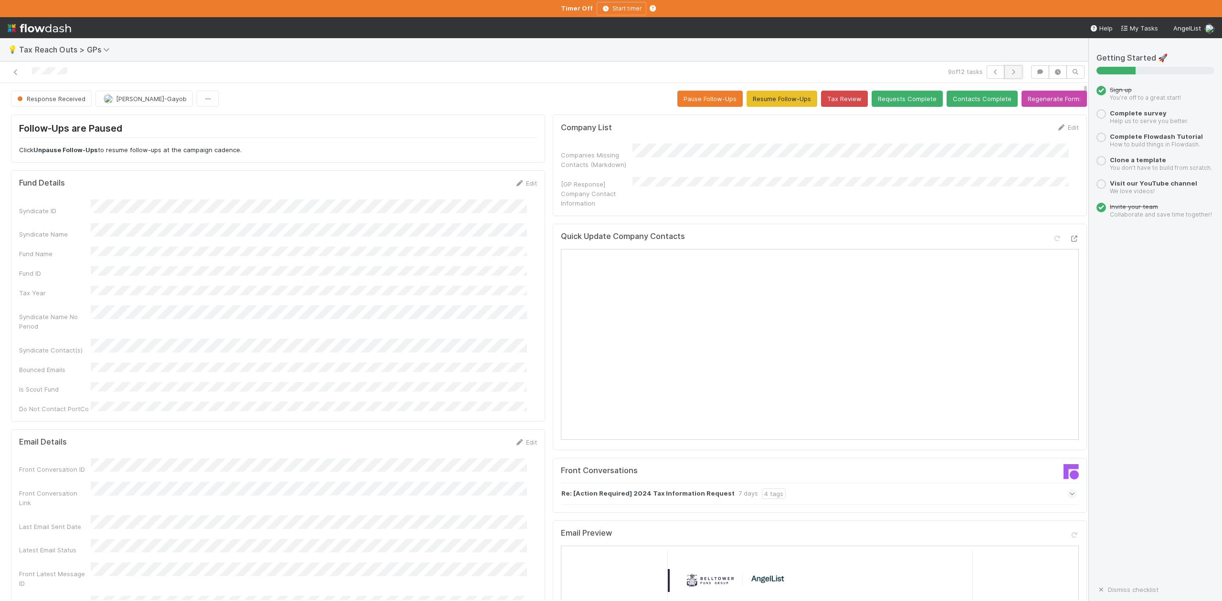
click at [1008, 73] on icon "button" at bounding box center [1013, 72] width 10 height 6
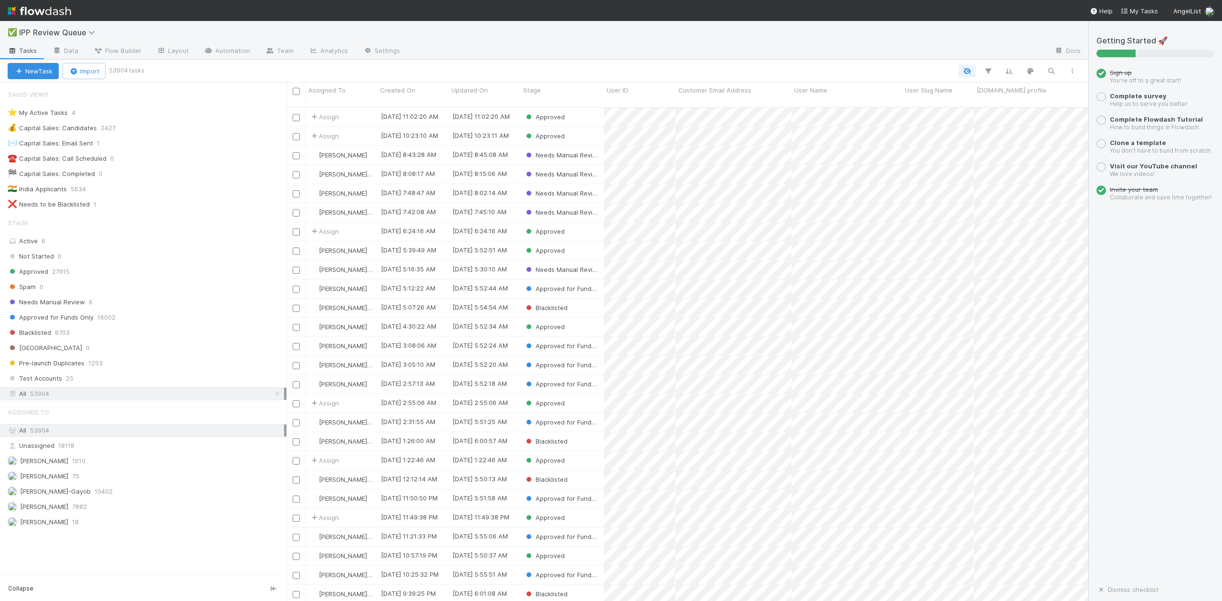
scroll to position [492, 792]
click at [1048, 68] on icon "button" at bounding box center [1051, 71] width 10 height 9
click at [971, 52] on input at bounding box center [1000, 54] width 95 height 11
click at [964, 52] on input at bounding box center [1000, 54] width 95 height 11
paste input "[EMAIL_ADDRESS][DOMAIN_NAME]"
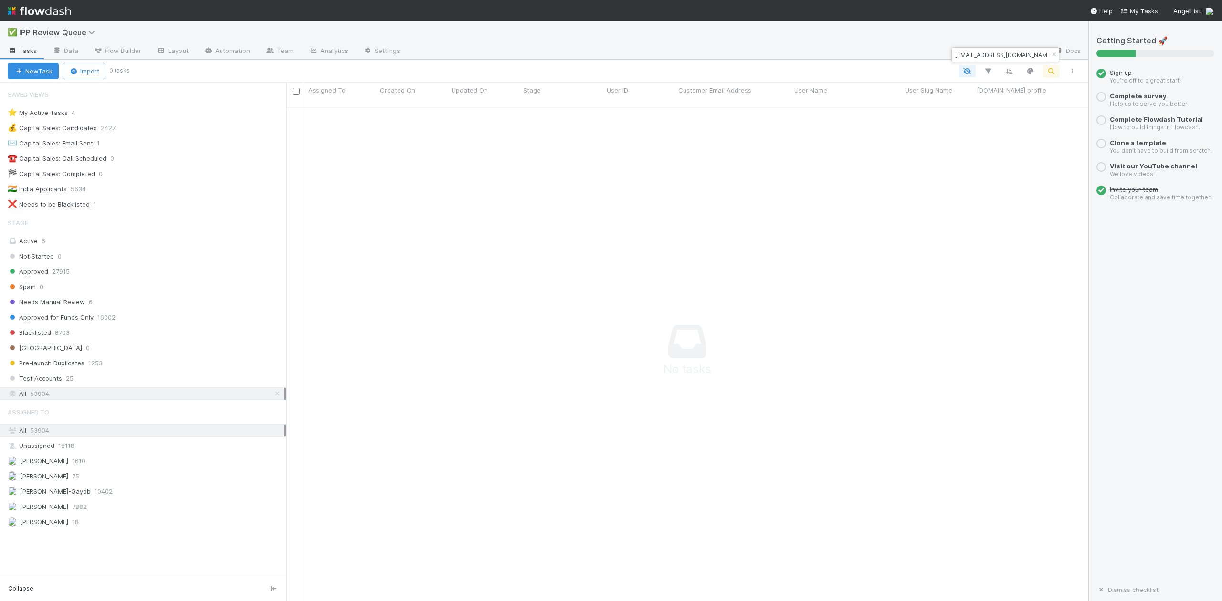
scroll to position [483, 783]
click at [953, 55] on input "[EMAIL_ADDRESS][DOMAIN_NAME]" at bounding box center [1000, 54] width 95 height 11
drag, startPoint x: 1022, startPoint y: 53, endPoint x: 971, endPoint y: 54, distance: 51.1
click at [971, 54] on input "[EMAIL_ADDRESS][DOMAIN_NAME]" at bounding box center [1000, 54] width 95 height 11
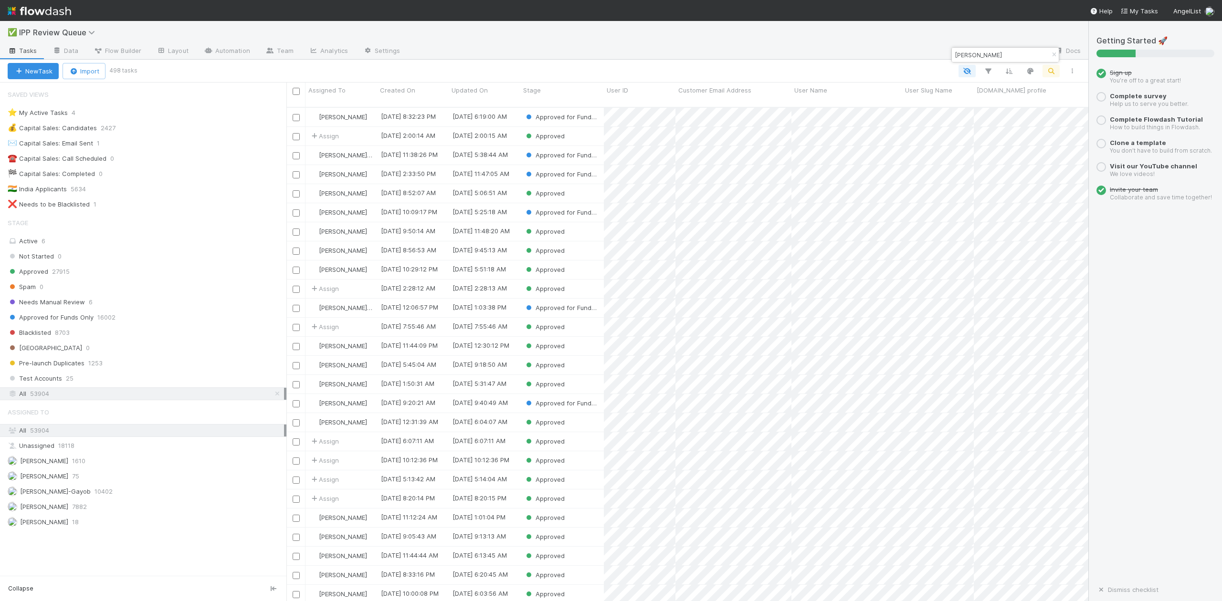
scroll to position [492, 792]
click at [972, 57] on input "jason" at bounding box center [1000, 54] width 95 height 11
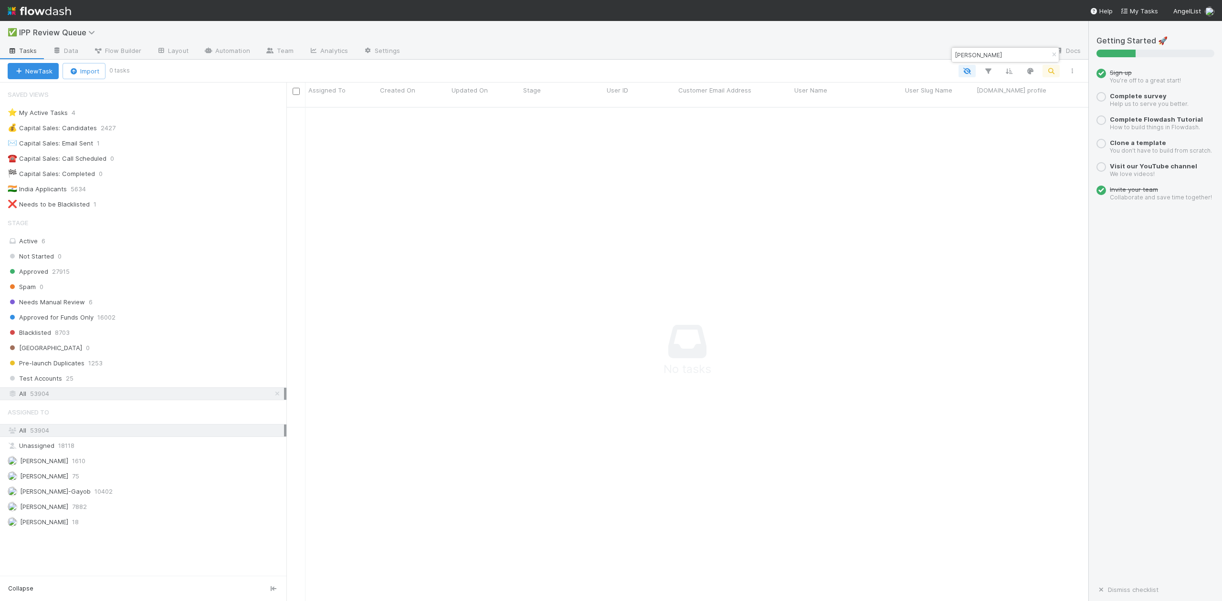
scroll to position [10, 10]
drag, startPoint x: 1015, startPoint y: 58, endPoint x: 954, endPoint y: 51, distance: 61.5
click at [954, 51] on input "jason may" at bounding box center [1000, 54] width 95 height 11
paste input "cait.kennedy@gmail.com"
type input "cait.kennedy@gmail.com"
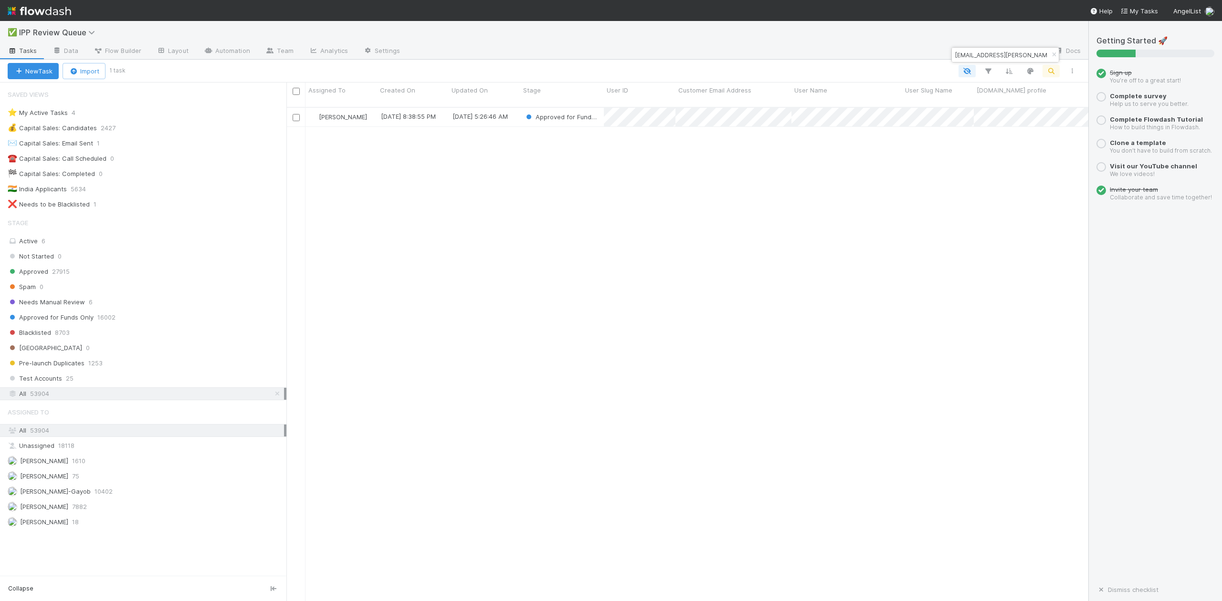
scroll to position [492, 792]
click at [516, 108] on div "8/6/25, 5:26:46 AM" at bounding box center [485, 117] width 72 height 19
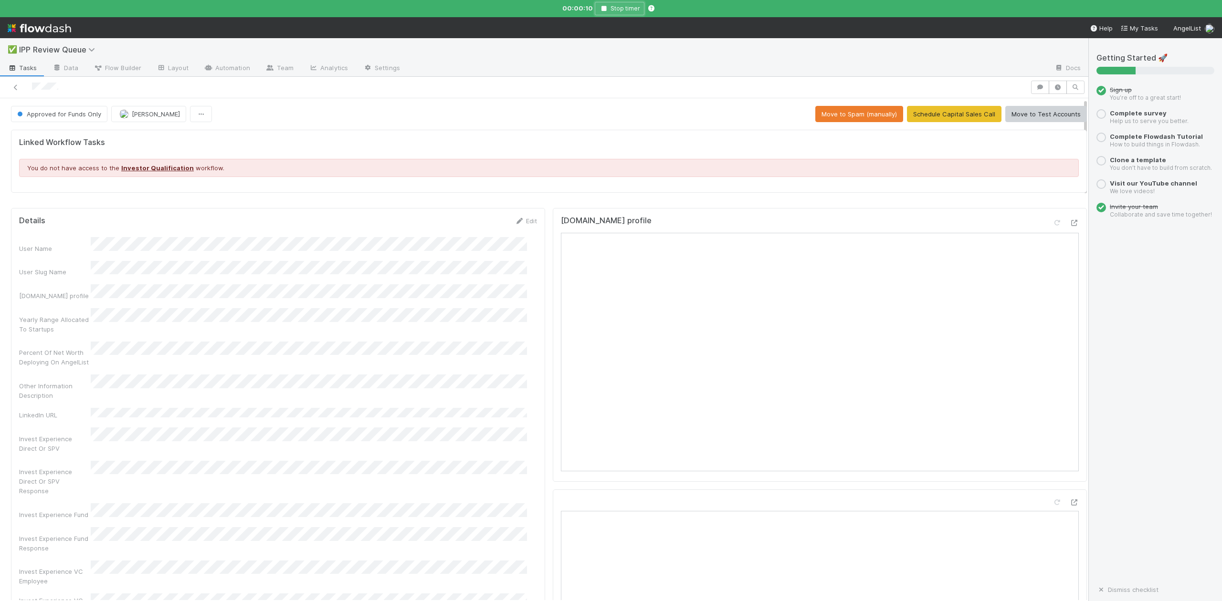
click at [602, 8] on icon "button" at bounding box center [604, 9] width 10 height 6
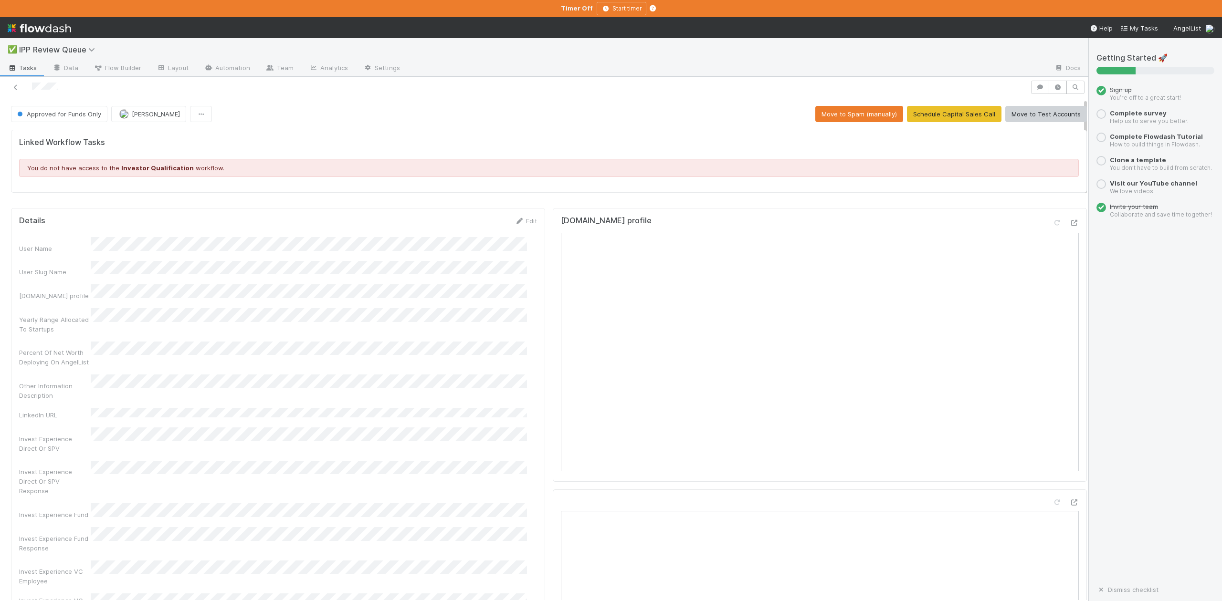
click at [10, 88] on div at bounding box center [515, 87] width 1022 height 13
click at [15, 88] on icon at bounding box center [16, 87] width 10 height 6
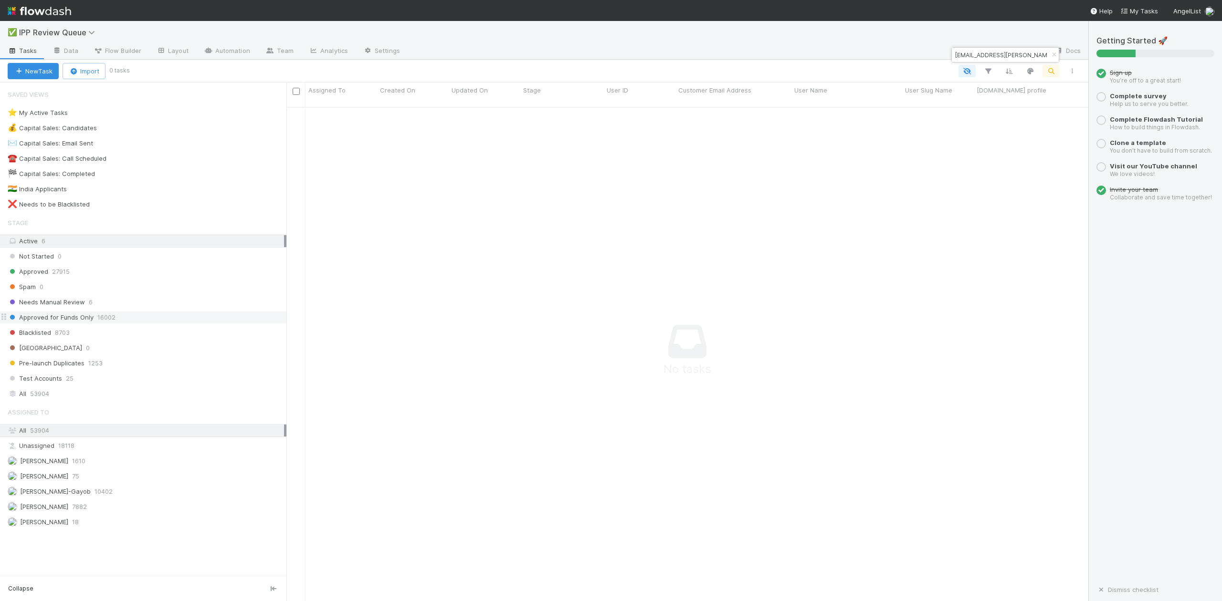
scroll to position [483, 783]
click at [42, 308] on span "Needs Manual Review" at bounding box center [46, 302] width 77 height 12
click at [60, 495] on span "[PERSON_NAME]-Gayob" at bounding box center [55, 492] width 71 height 8
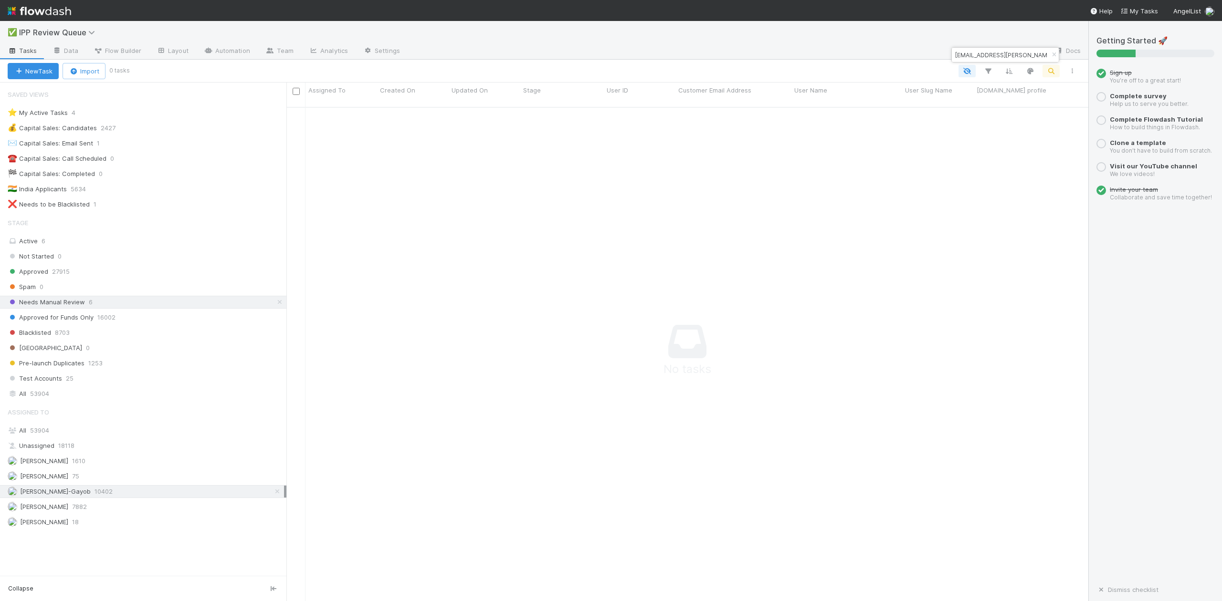
scroll to position [483, 783]
click at [1053, 54] on icon "button" at bounding box center [1054, 55] width 10 height 6
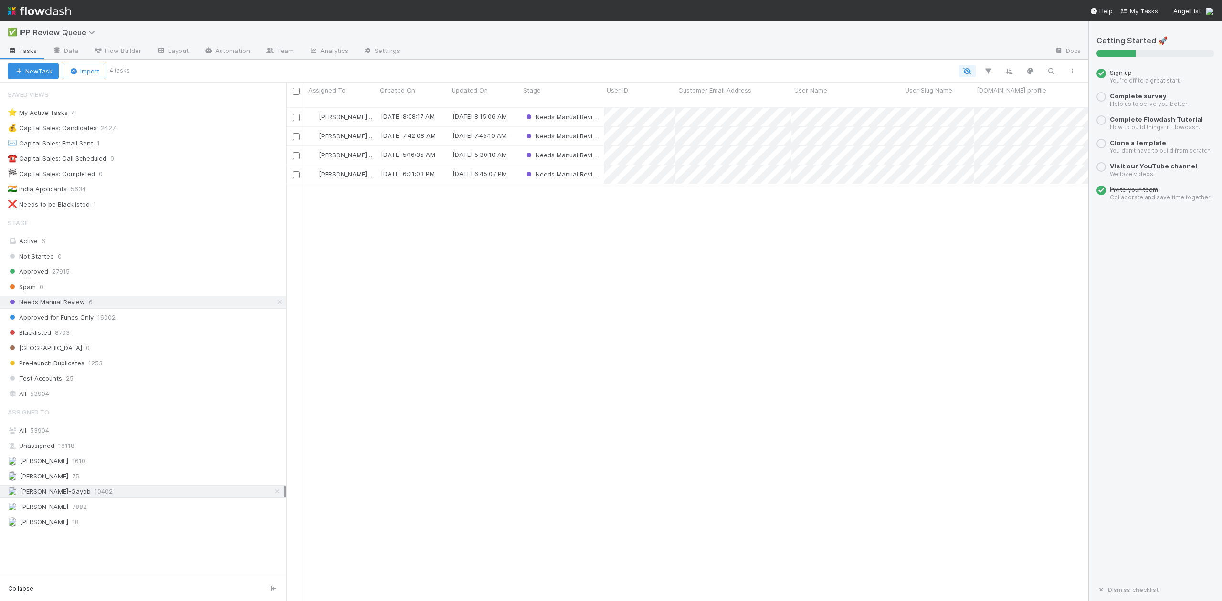
scroll to position [492, 792]
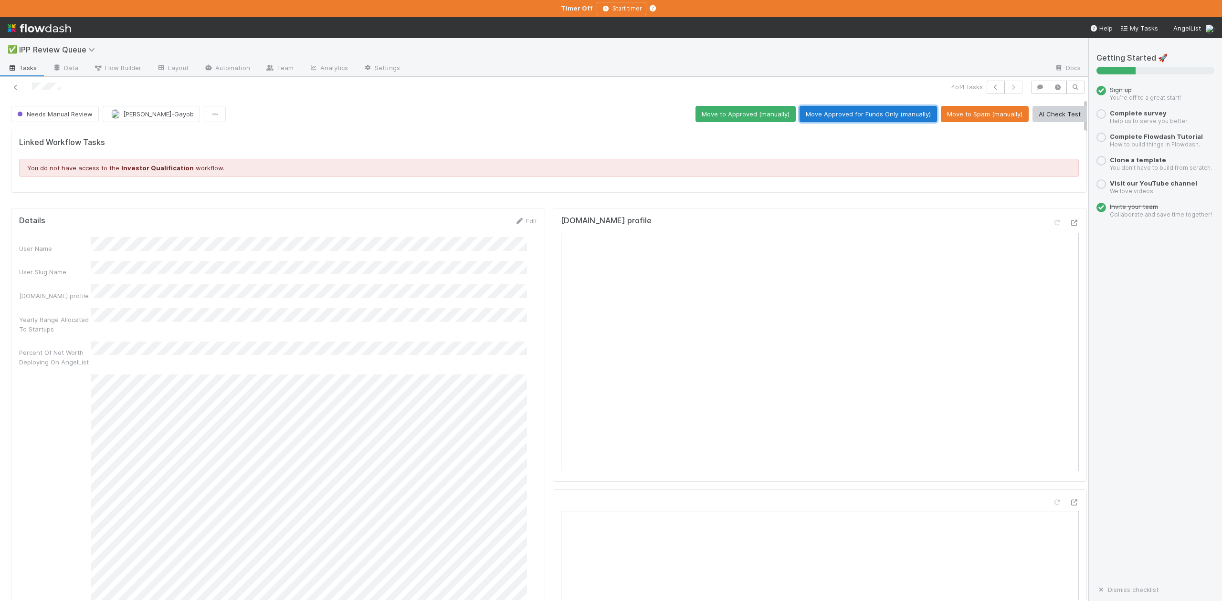
click at [869, 111] on button "Move Approved for Funds Only (manually)" at bounding box center [867, 114] width 137 height 16
click at [991, 87] on icon "button" at bounding box center [996, 87] width 10 height 6
click at [953, 115] on button "Move to Spam (manually)" at bounding box center [985, 114] width 88 height 16
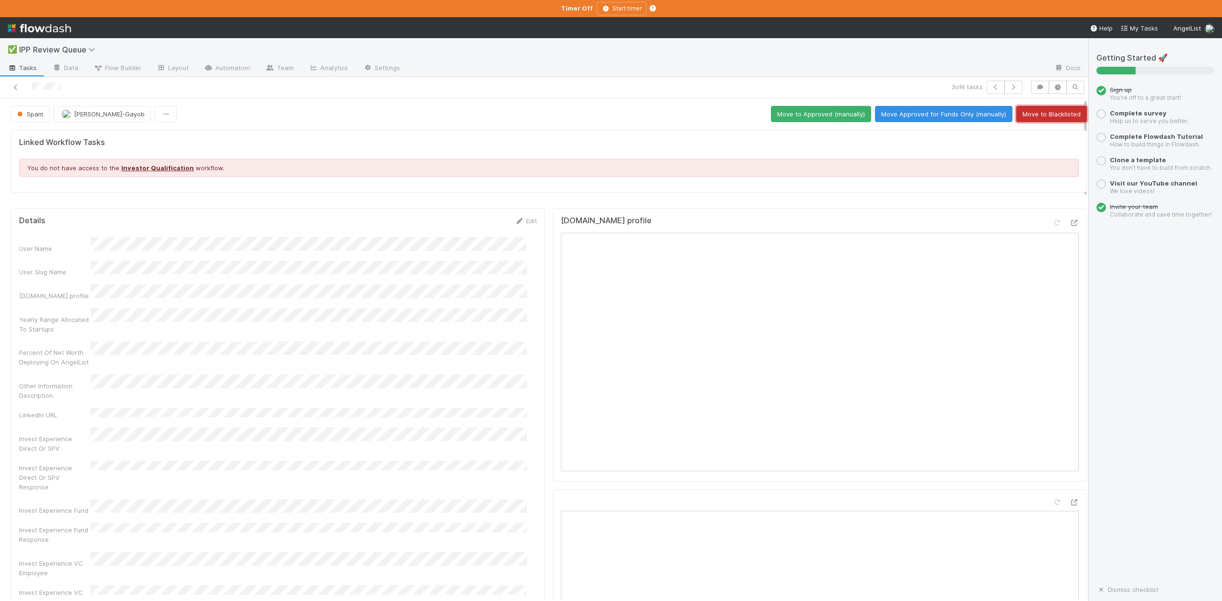
click at [1023, 114] on button "Move to Blacklisted" at bounding box center [1051, 114] width 71 height 16
click at [991, 90] on icon "button" at bounding box center [996, 87] width 10 height 6
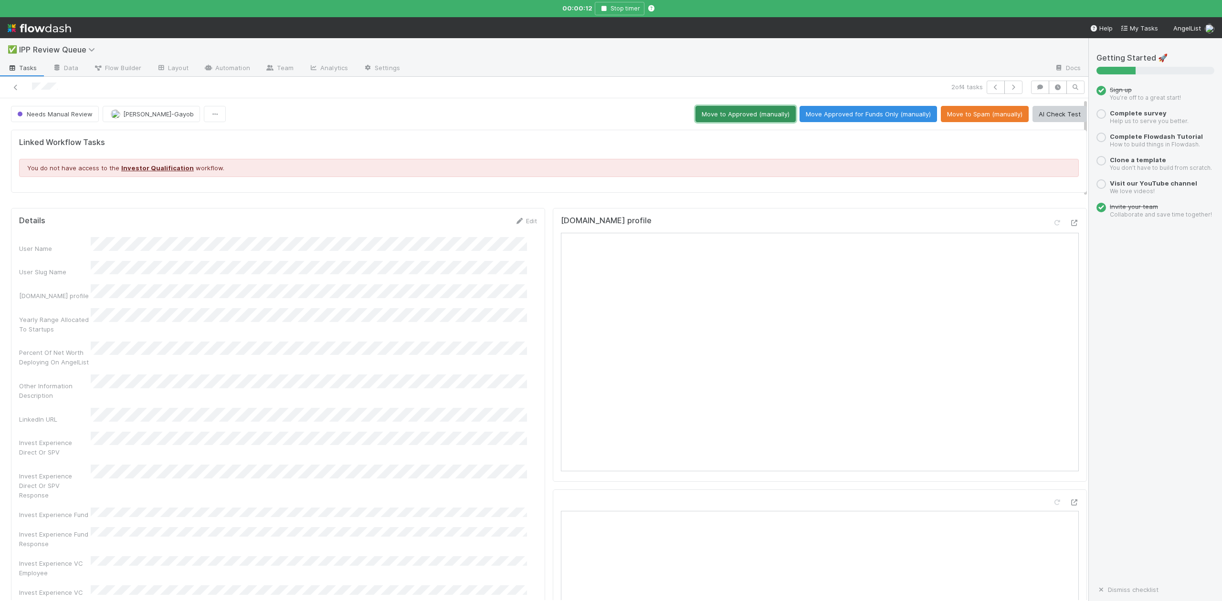
click at [721, 108] on button "Move to Approved (manually)" at bounding box center [745, 114] width 100 height 16
click at [991, 88] on icon "button" at bounding box center [996, 87] width 10 height 6
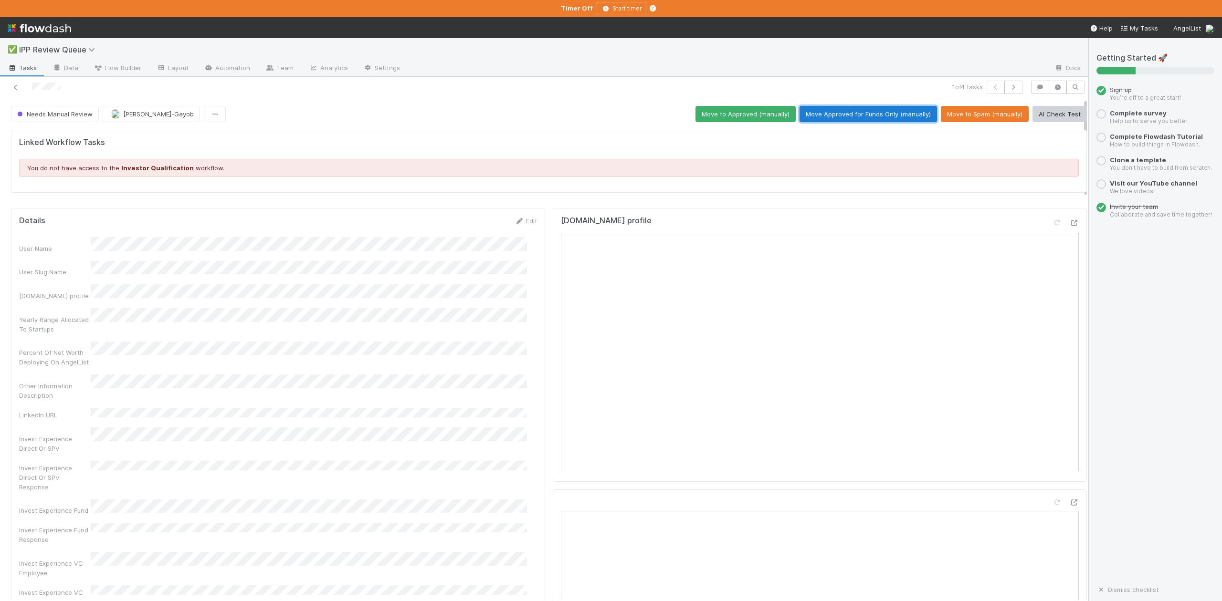
click at [846, 117] on button "Move Approved for Funds Only (manually)" at bounding box center [867, 114] width 137 height 16
click at [16, 86] on icon at bounding box center [16, 87] width 10 height 6
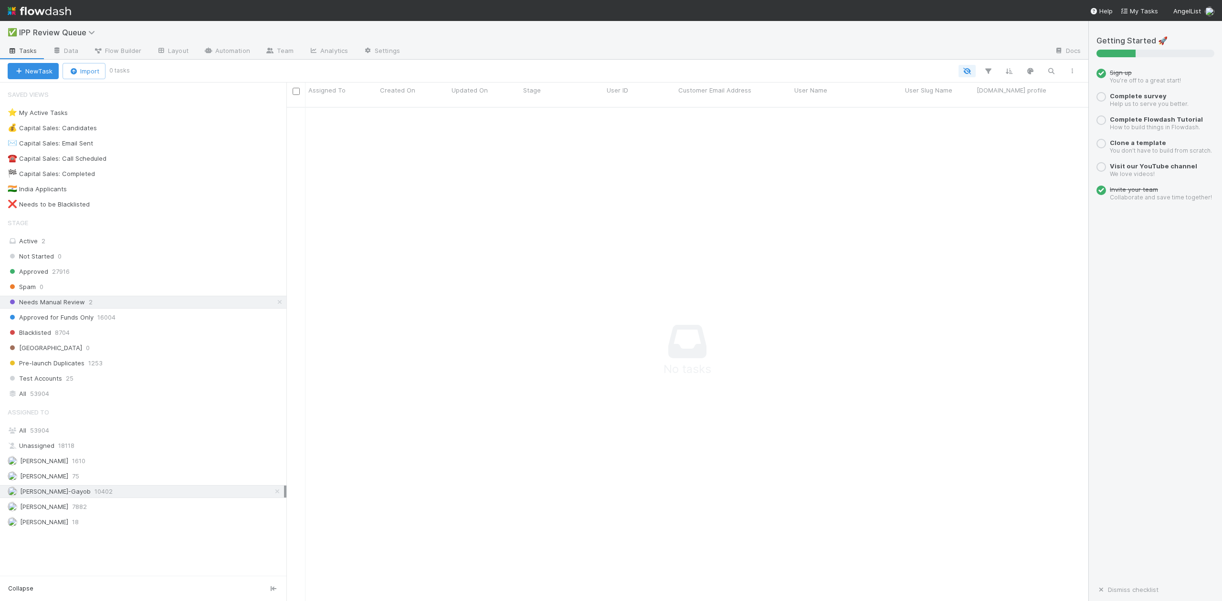
scroll to position [483, 783]
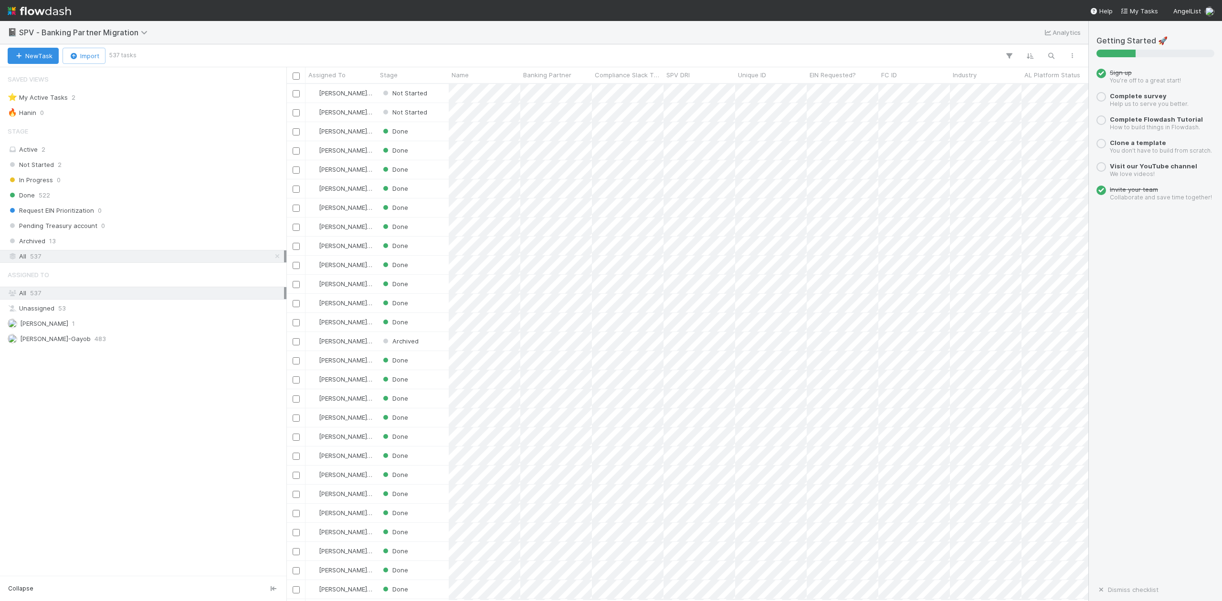
scroll to position [508, 792]
click at [38, 163] on span "Not Started" at bounding box center [31, 165] width 46 height 12
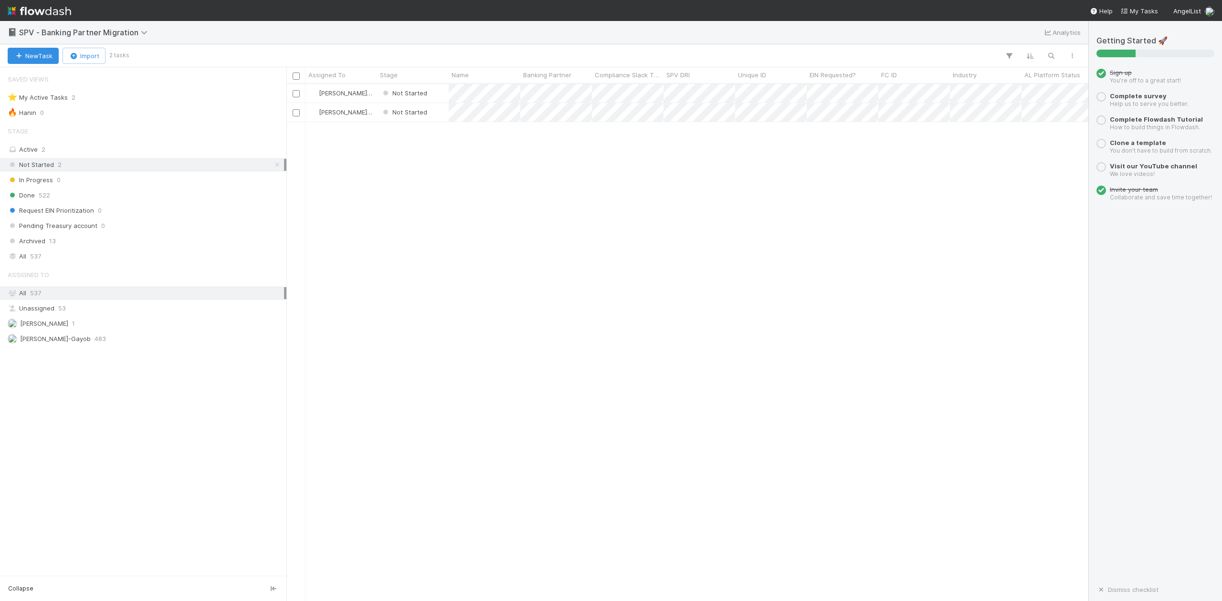
scroll to position [508, 792]
click at [439, 95] on div "Not Started" at bounding box center [413, 93] width 72 height 19
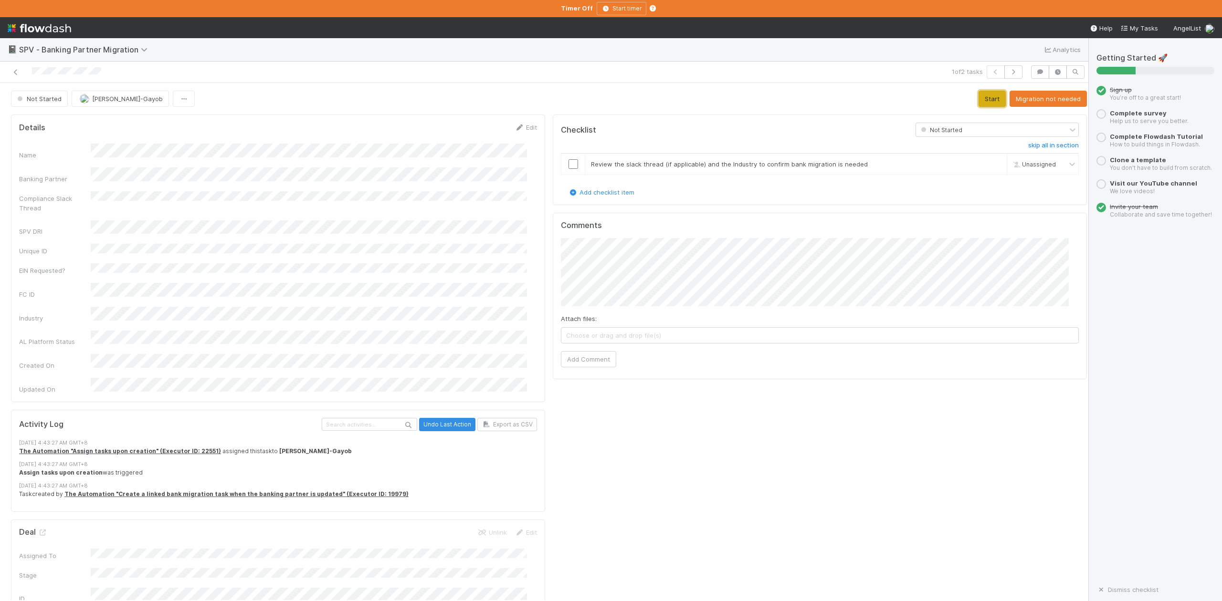
click at [978, 98] on button "Start" at bounding box center [991, 99] width 27 height 16
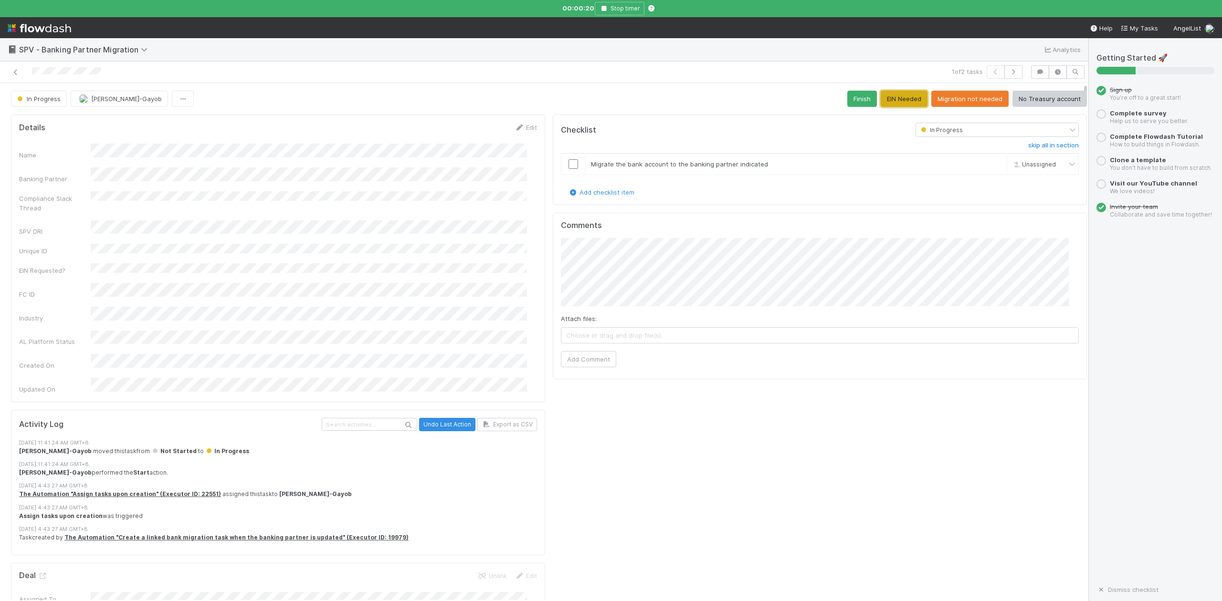
click at [888, 96] on button "EIN Needed" at bounding box center [903, 99] width 47 height 16
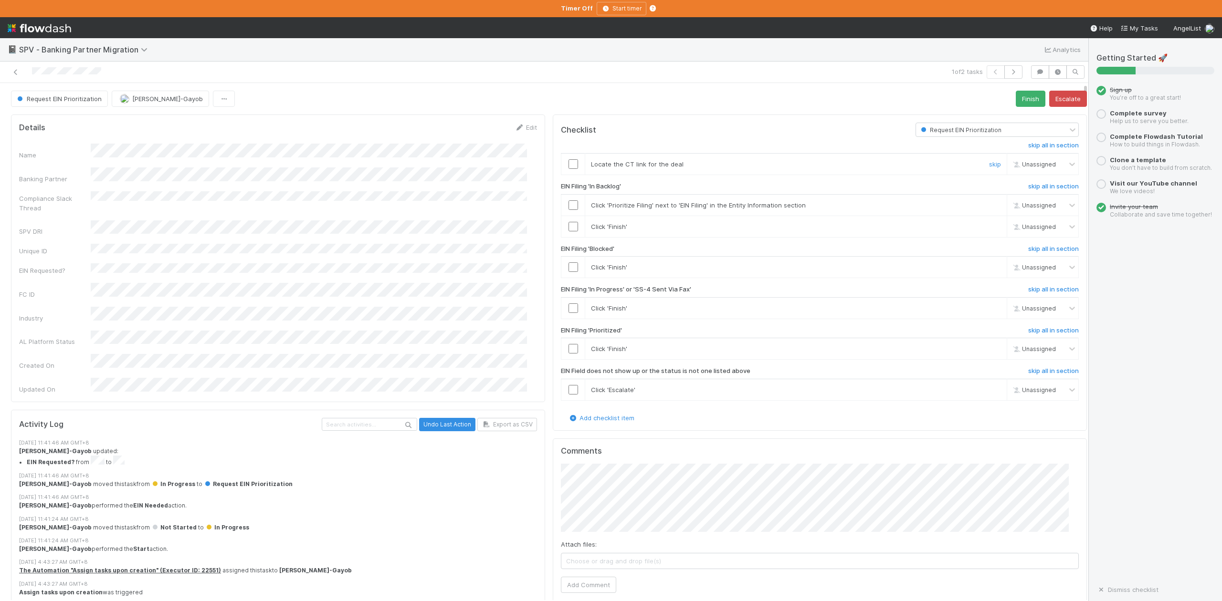
click at [568, 165] on input "checkbox" at bounding box center [573, 164] width 10 height 10
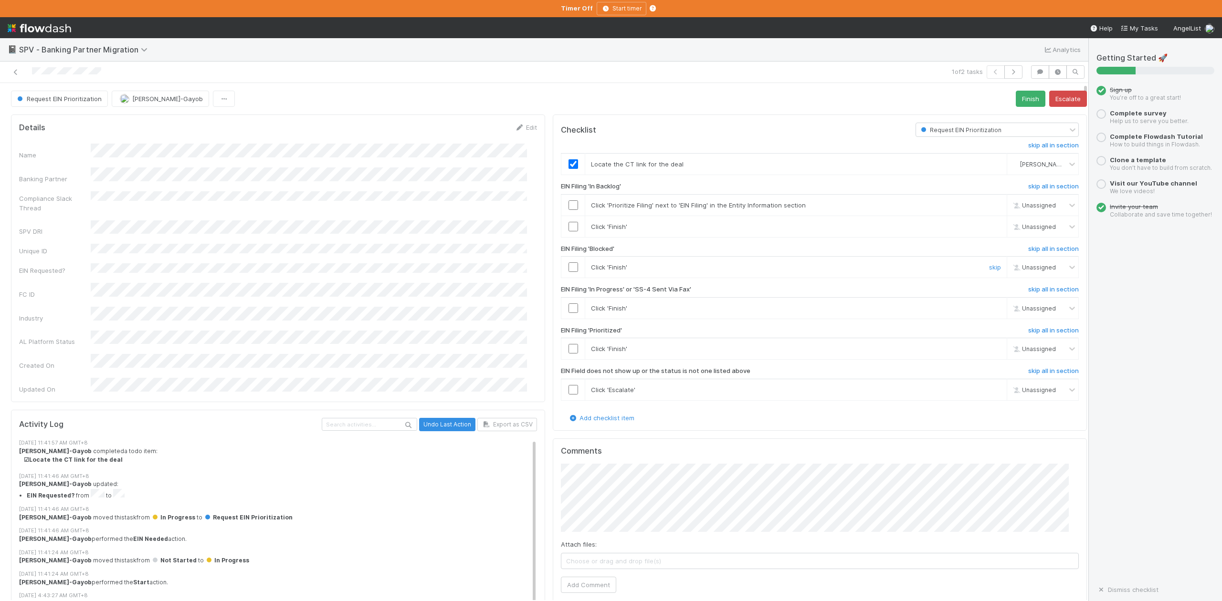
click at [568, 270] on input "checkbox" at bounding box center [573, 267] width 10 height 10
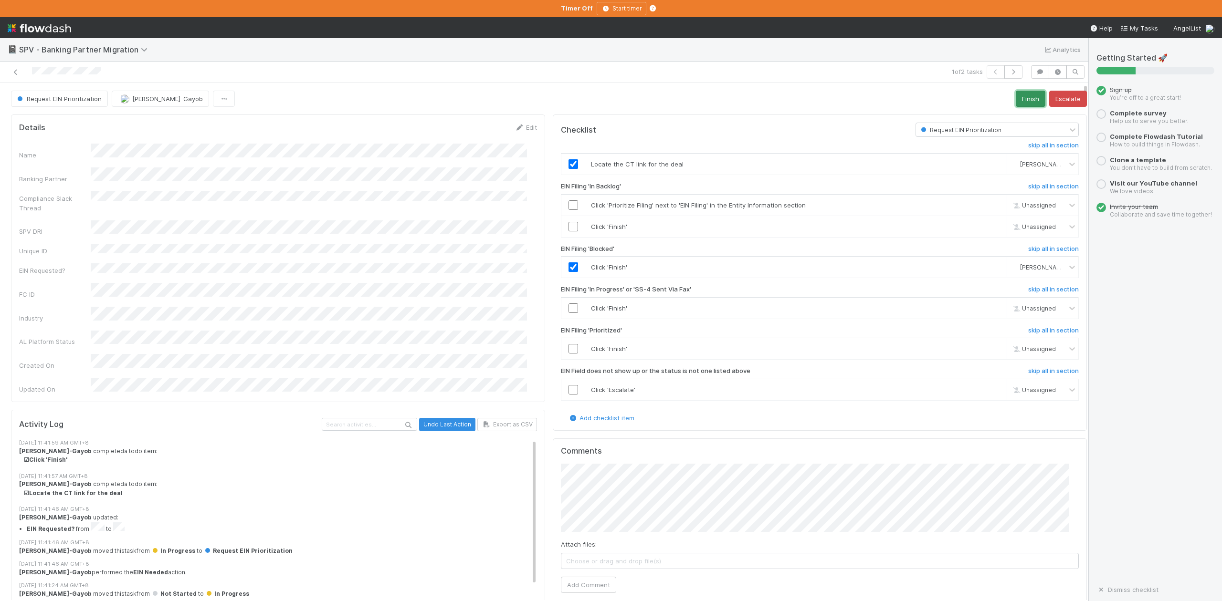
click at [1015, 94] on button "Finish" at bounding box center [1030, 99] width 30 height 16
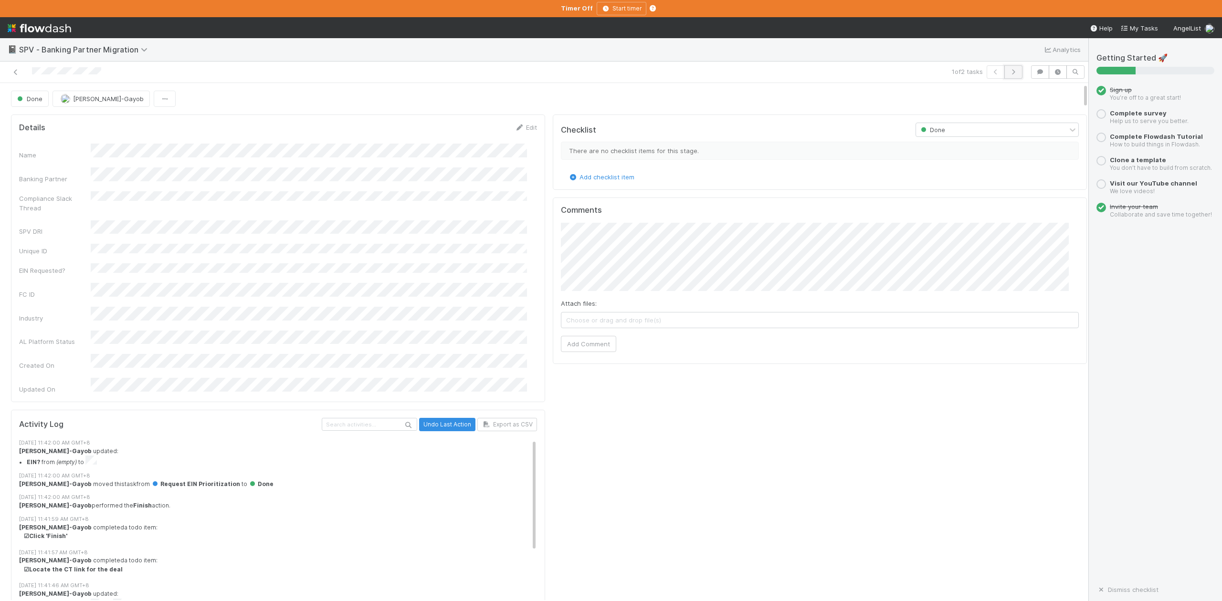
click at [1008, 73] on icon "button" at bounding box center [1013, 72] width 10 height 6
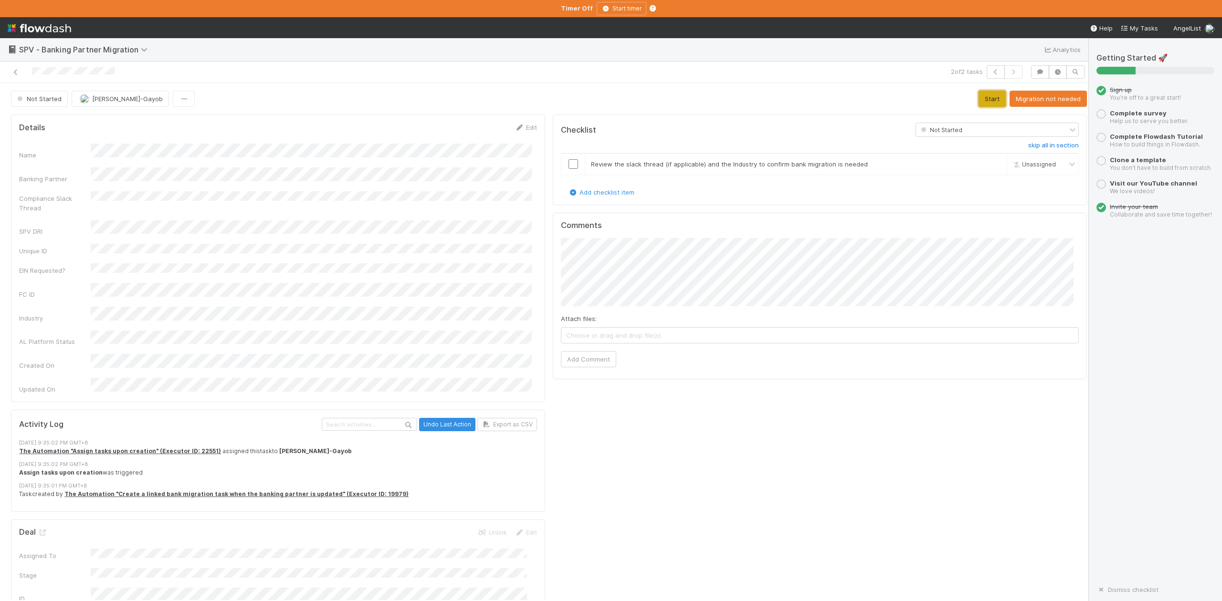
click at [980, 100] on button "Start" at bounding box center [991, 99] width 27 height 16
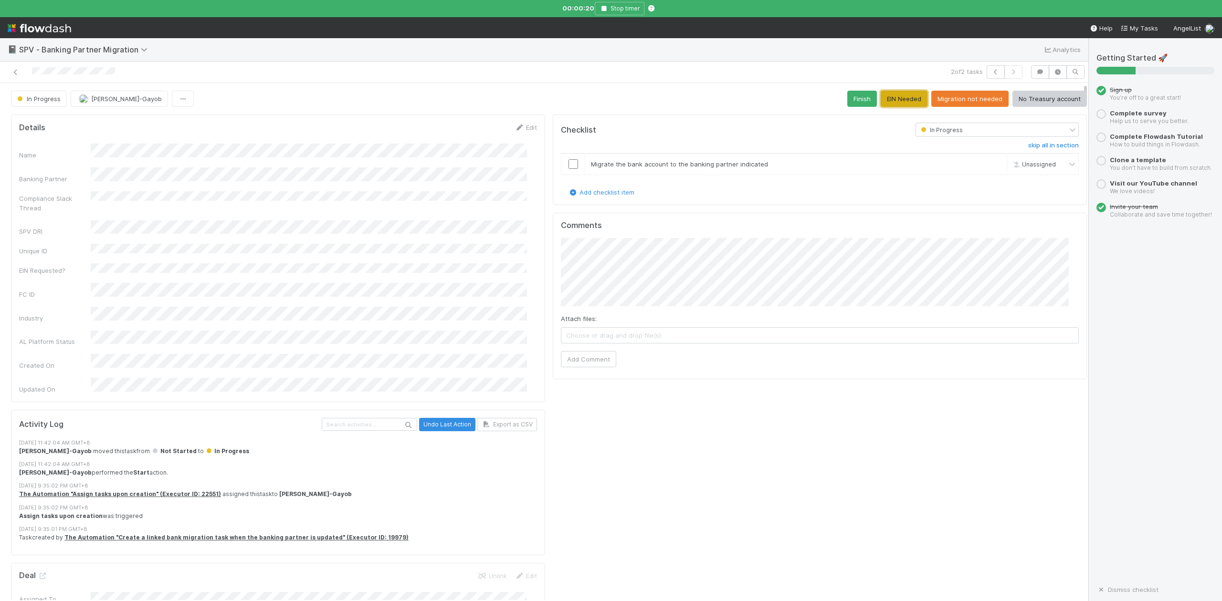
click at [884, 100] on button "EIN Needed" at bounding box center [903, 99] width 47 height 16
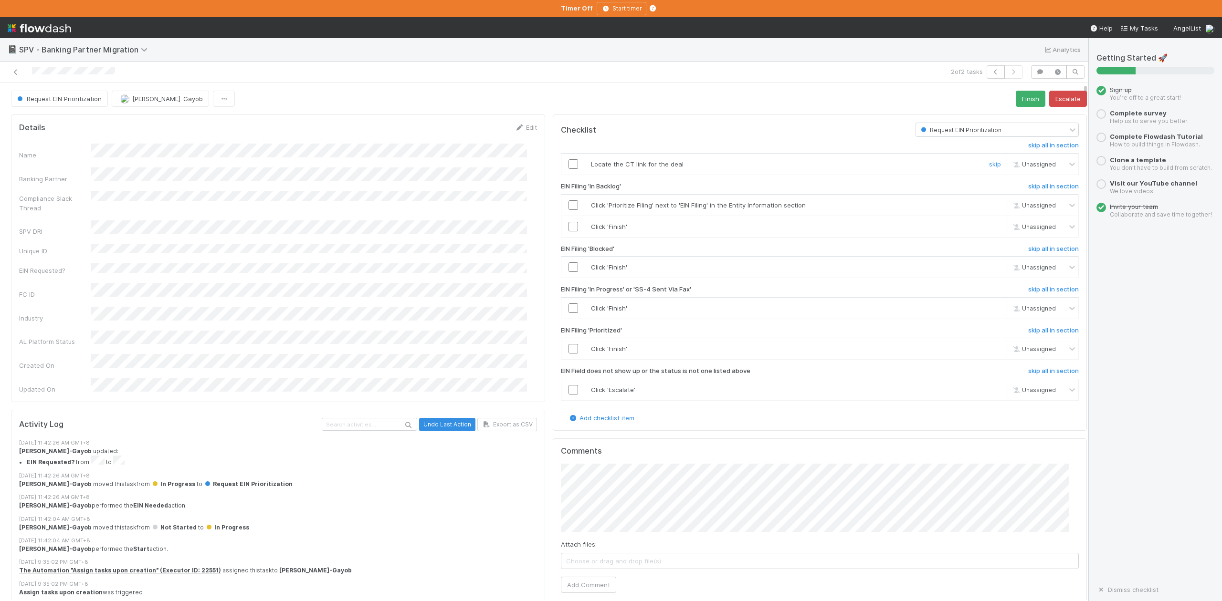
click at [568, 165] on input "checkbox" at bounding box center [573, 164] width 10 height 10
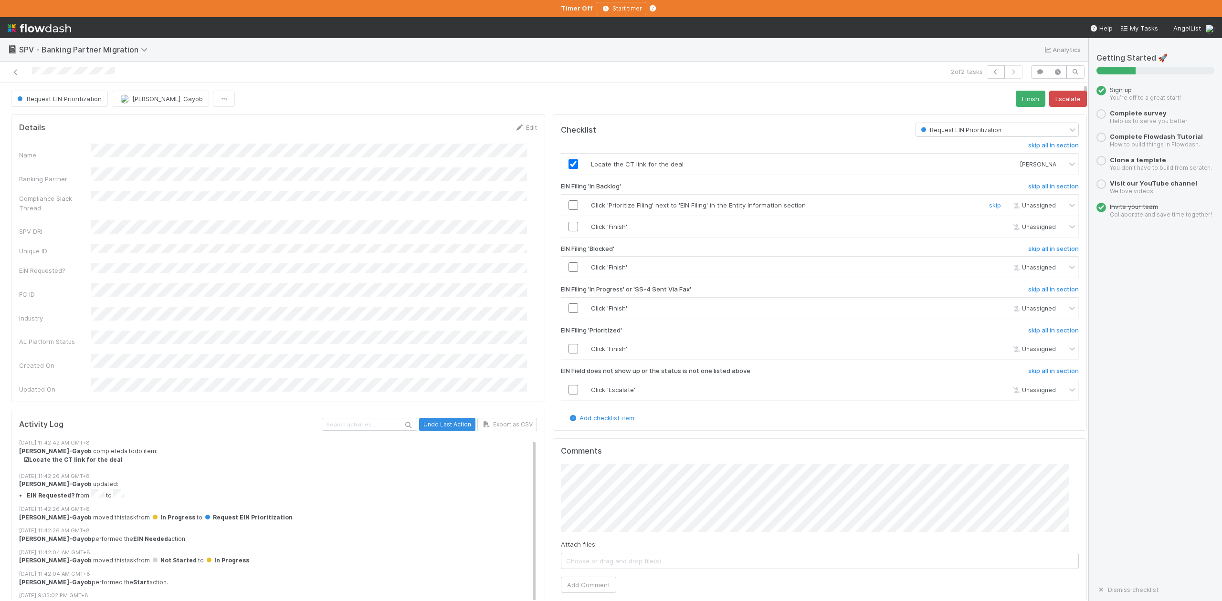
click at [568, 205] on input "checkbox" at bounding box center [573, 205] width 10 height 10
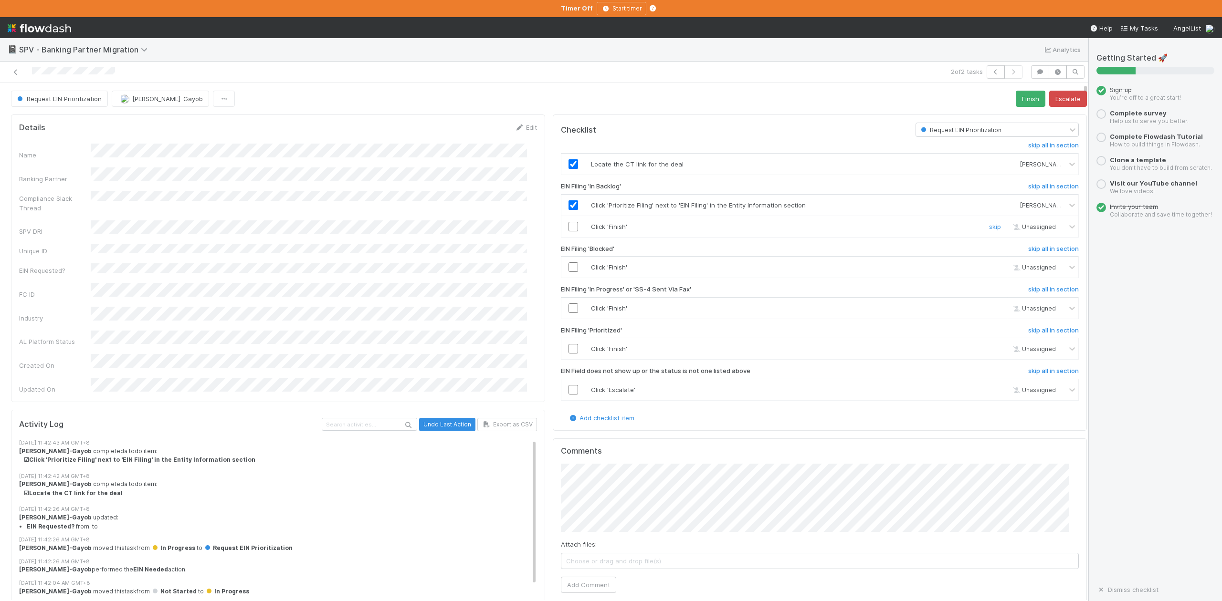
click at [568, 230] on input "checkbox" at bounding box center [573, 227] width 10 height 10
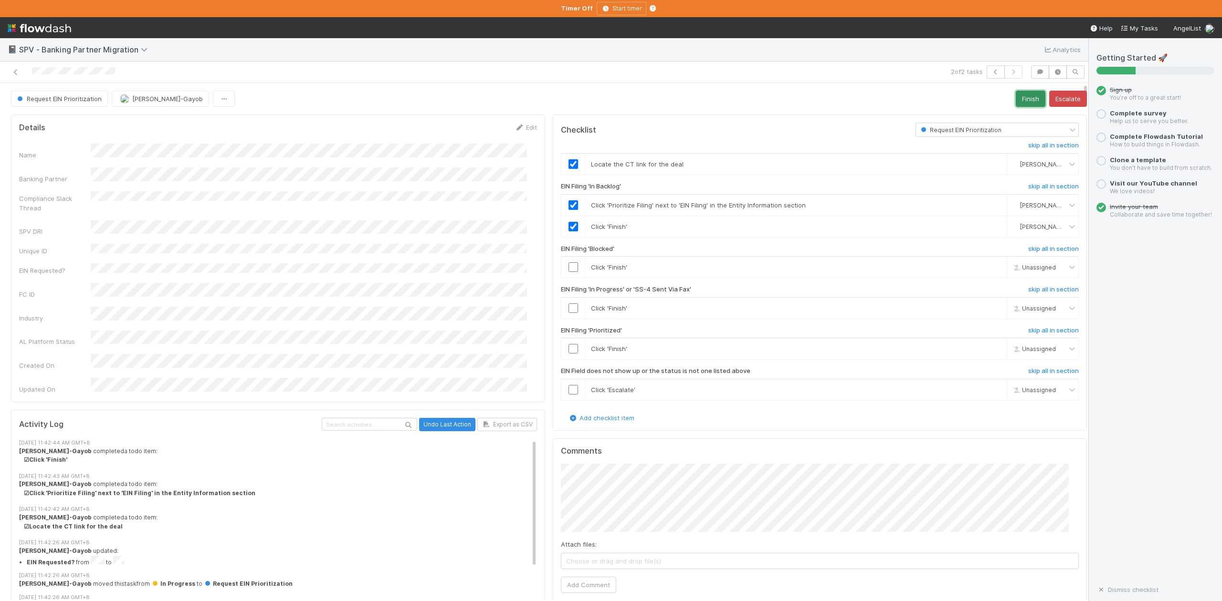
click at [1015, 98] on button "Finish" at bounding box center [1030, 99] width 30 height 16
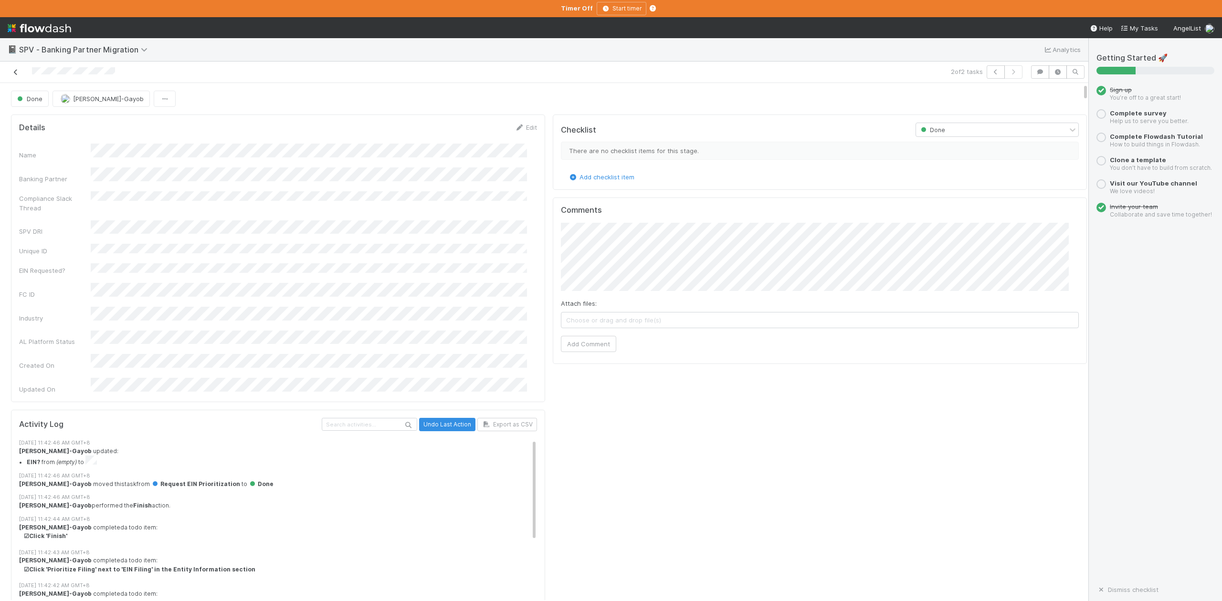
click at [15, 73] on icon at bounding box center [16, 72] width 10 height 6
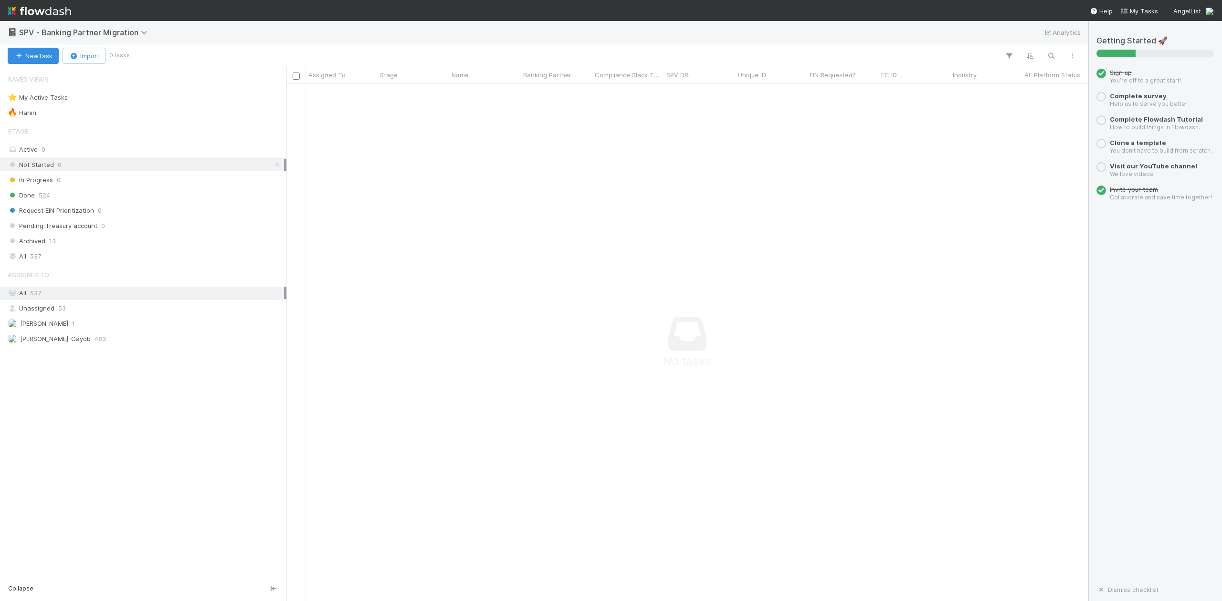
scroll to position [498, 783]
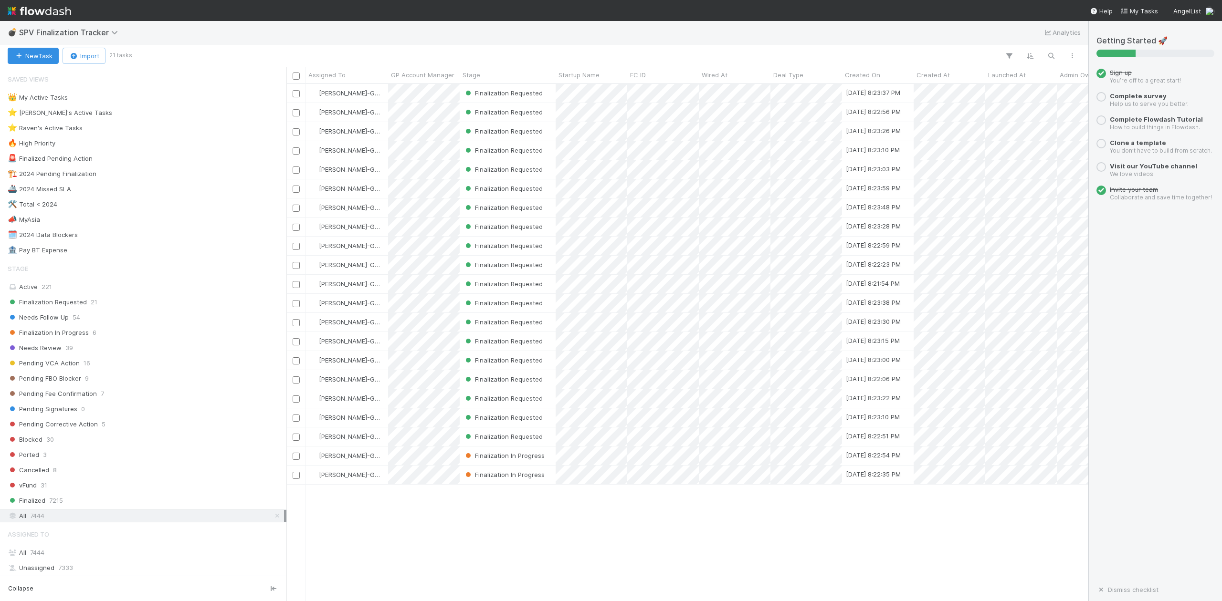
scroll to position [508, 792]
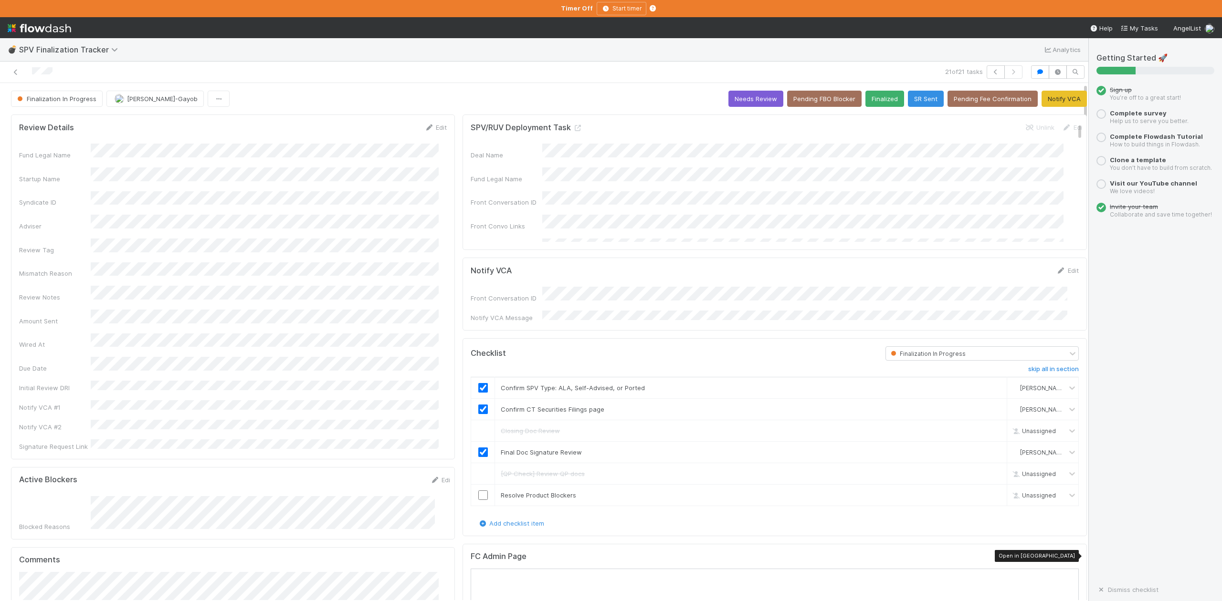
click at [1069, 556] on icon at bounding box center [1074, 558] width 10 height 6
click at [991, 73] on icon "button" at bounding box center [996, 72] width 10 height 6
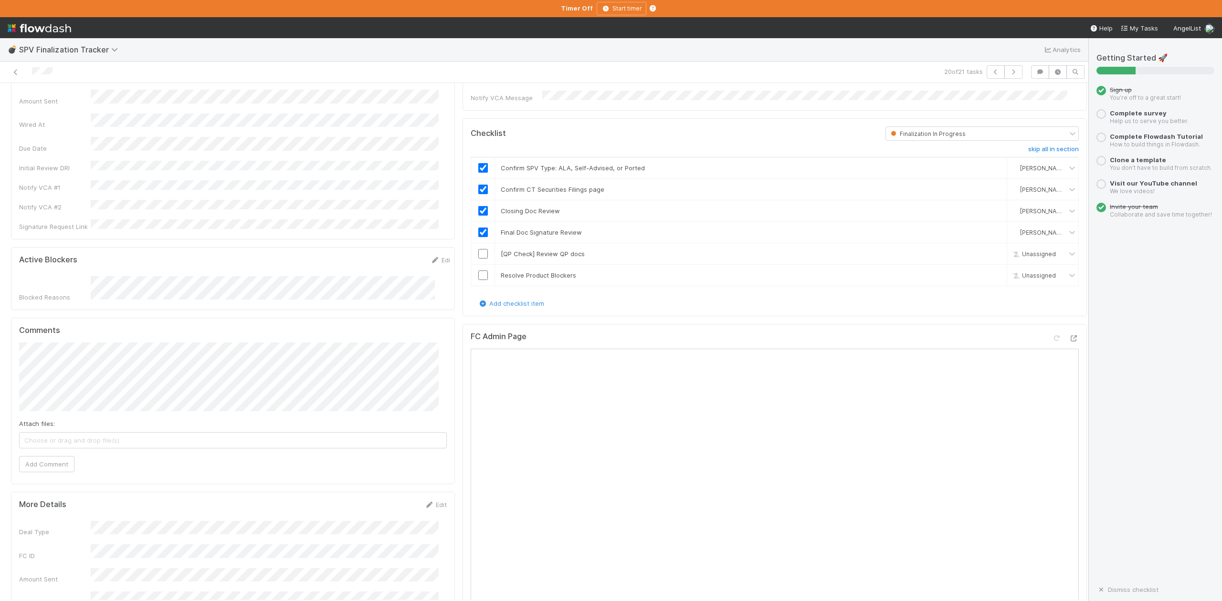
scroll to position [254, 0]
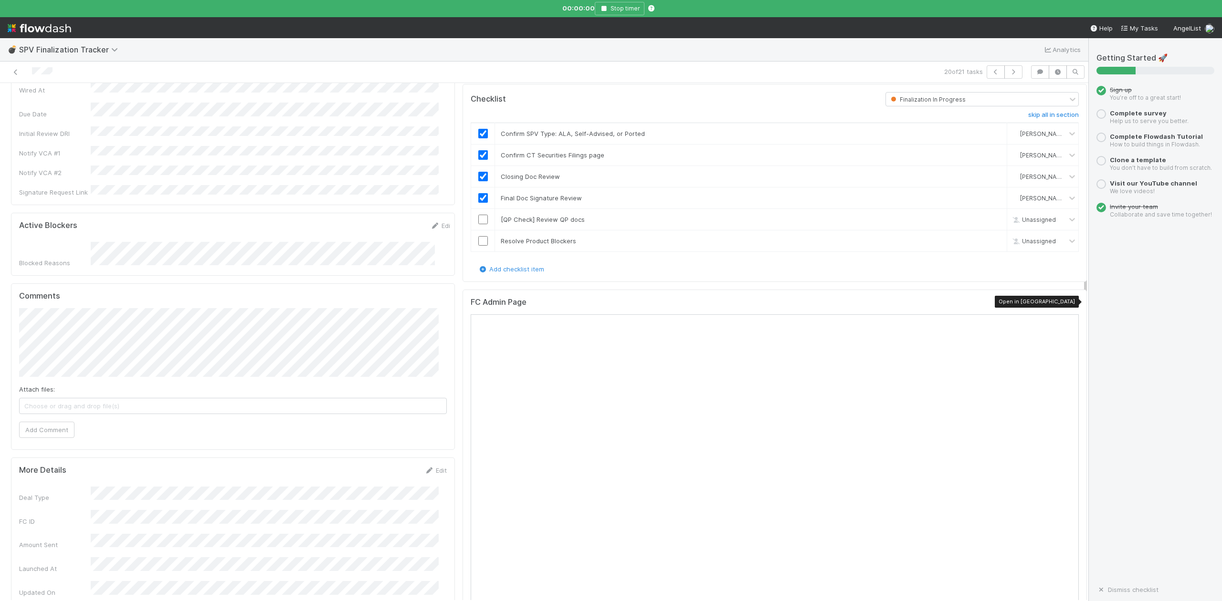
click at [1069, 302] on icon at bounding box center [1074, 304] width 10 height 6
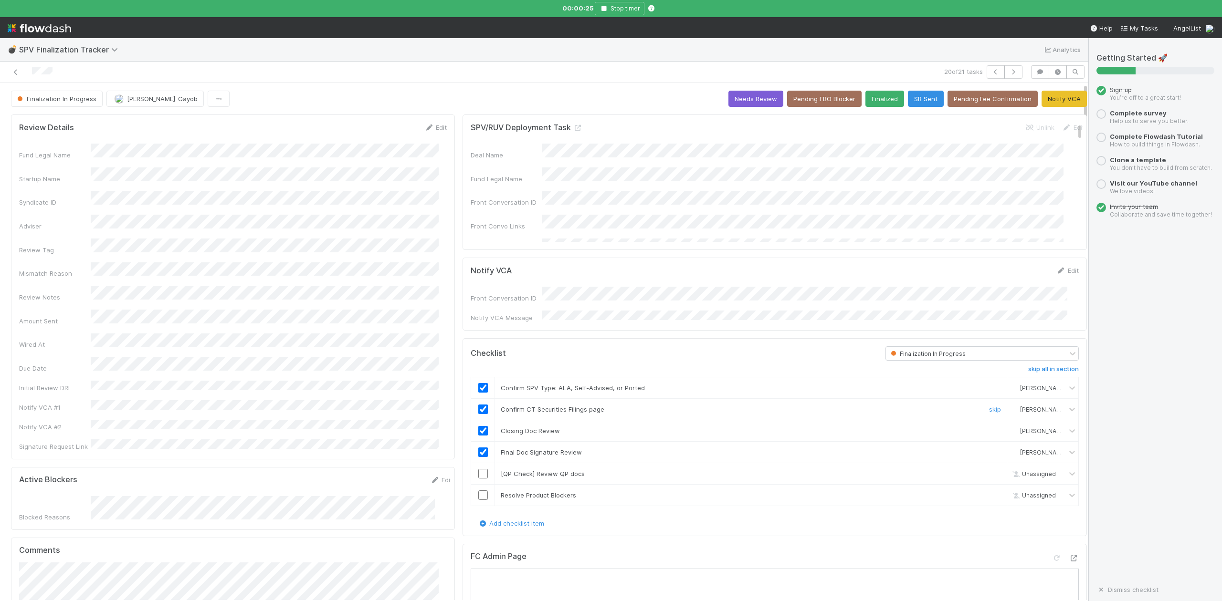
scroll to position [318, 0]
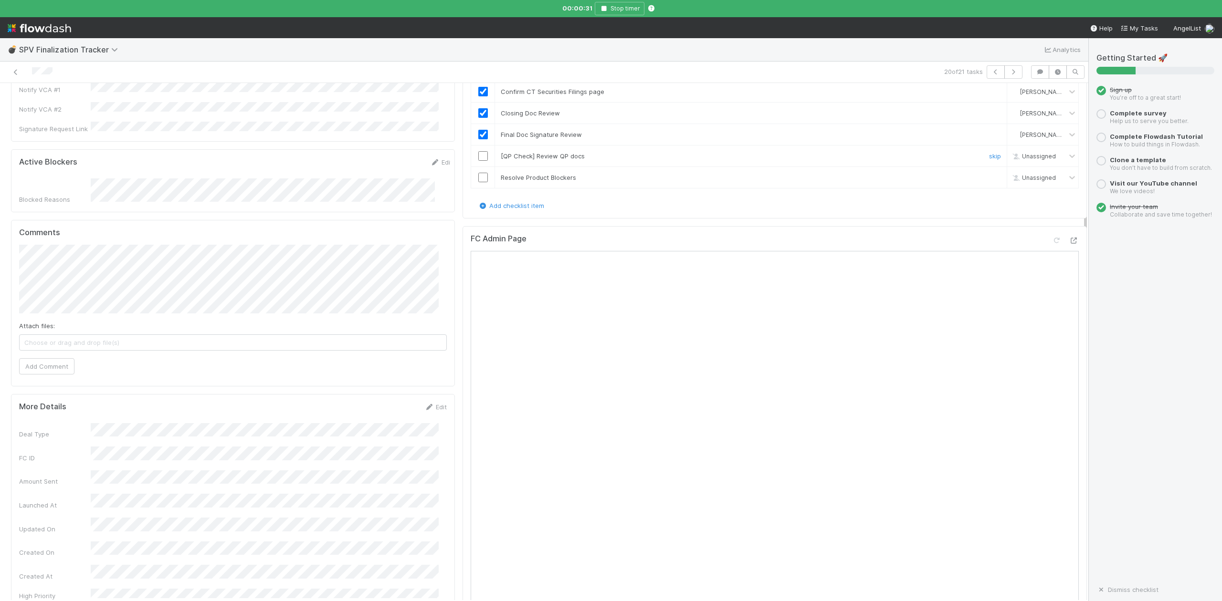
drag, startPoint x: 977, startPoint y: 154, endPoint x: 964, endPoint y: 153, distance: 13.4
click at [989, 154] on link "skip" at bounding box center [995, 156] width 12 height 8
click at [478, 174] on input "checkbox" at bounding box center [483, 178] width 10 height 10
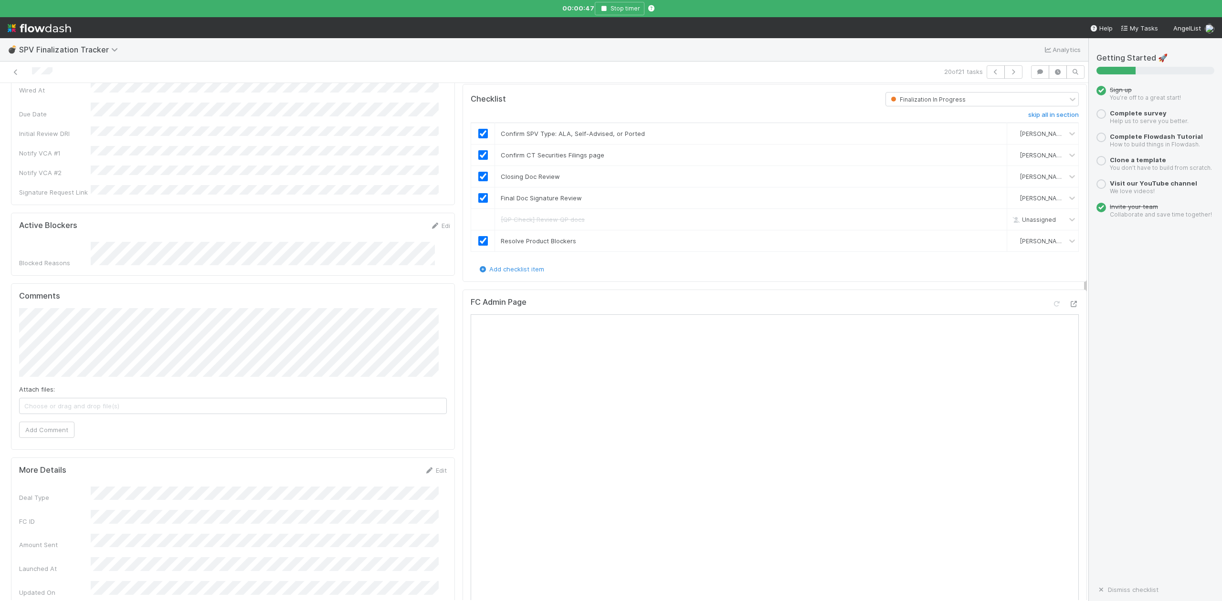
scroll to position [0, 0]
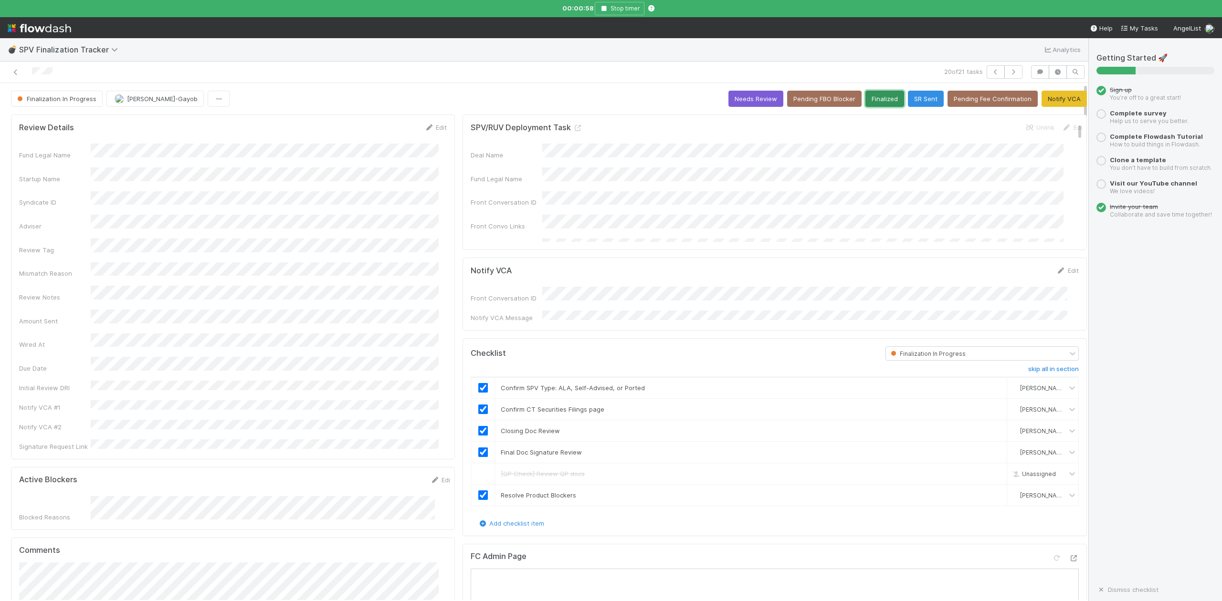
click at [865, 104] on button "Finalized" at bounding box center [884, 99] width 39 height 16
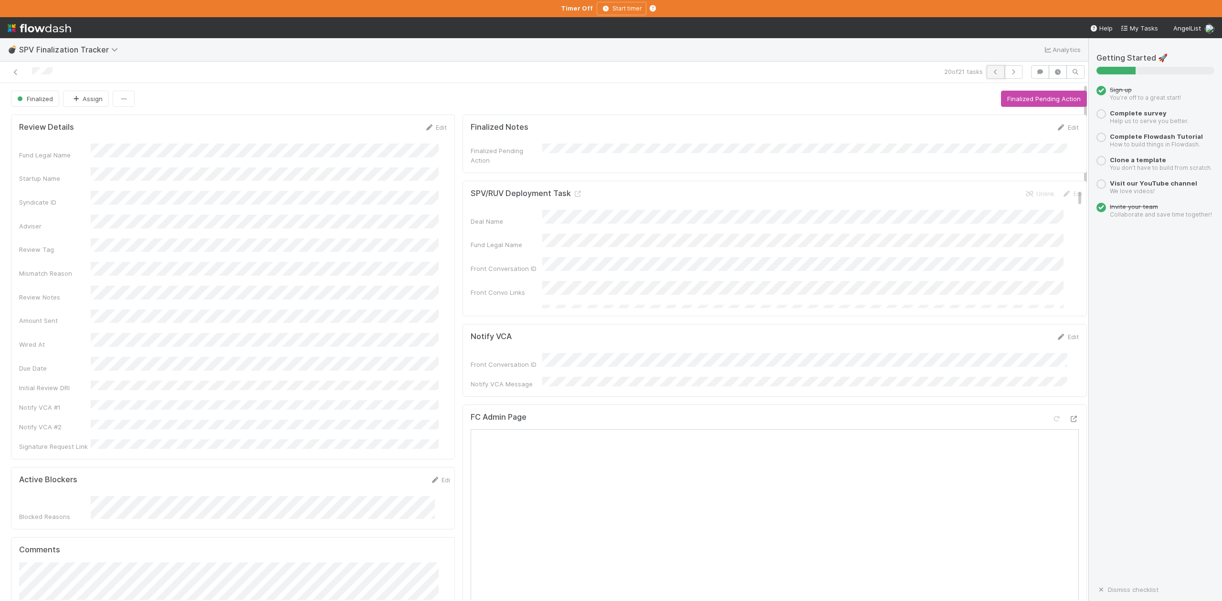
click at [991, 70] on icon "button" at bounding box center [996, 72] width 10 height 6
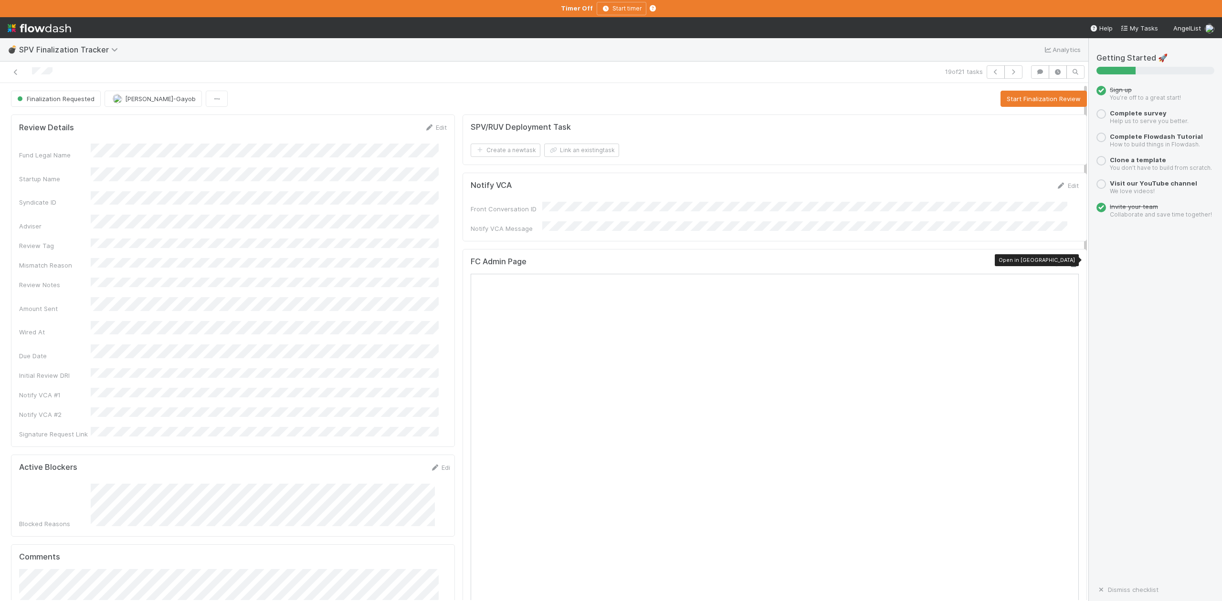
click at [1069, 261] on icon at bounding box center [1074, 264] width 10 height 6
drag, startPoint x: 1055, startPoint y: 258, endPoint x: 996, endPoint y: 101, distance: 167.0
click at [1000, 101] on button "Start Finalization Review" at bounding box center [1043, 99] width 86 height 16
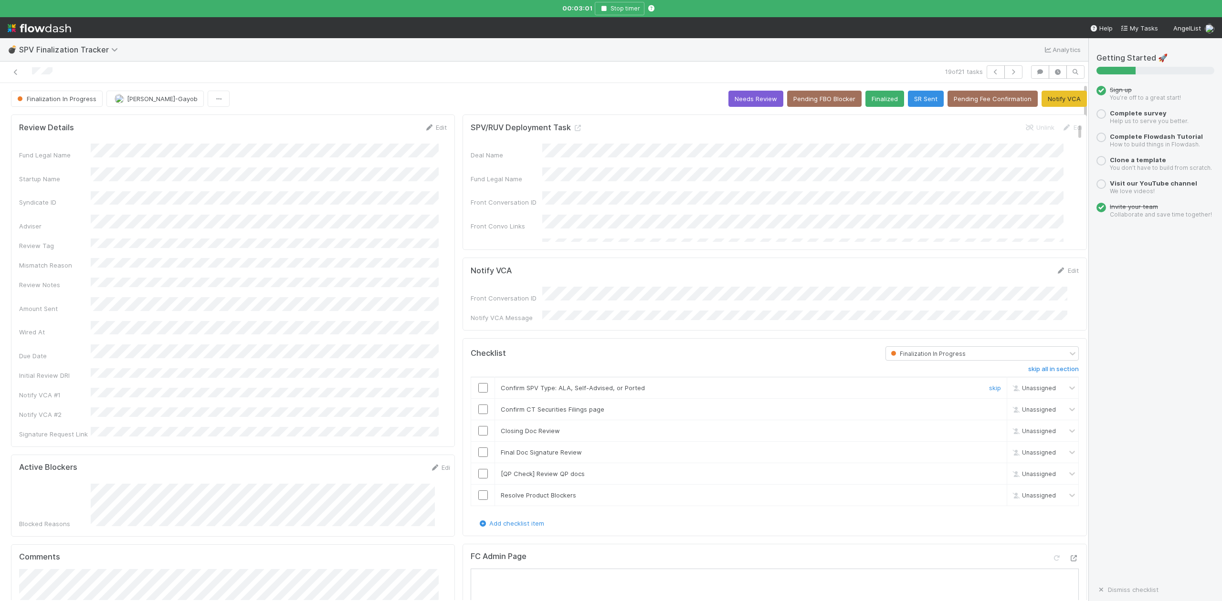
click at [479, 383] on input "checkbox" at bounding box center [483, 388] width 10 height 10
click at [478, 405] on input "checkbox" at bounding box center [483, 410] width 10 height 10
click at [479, 426] on input "checkbox" at bounding box center [483, 431] width 10 height 10
checkbox input "true"
click at [439, 81] on div "19 of 21 tasks" at bounding box center [544, 72] width 1088 height 21
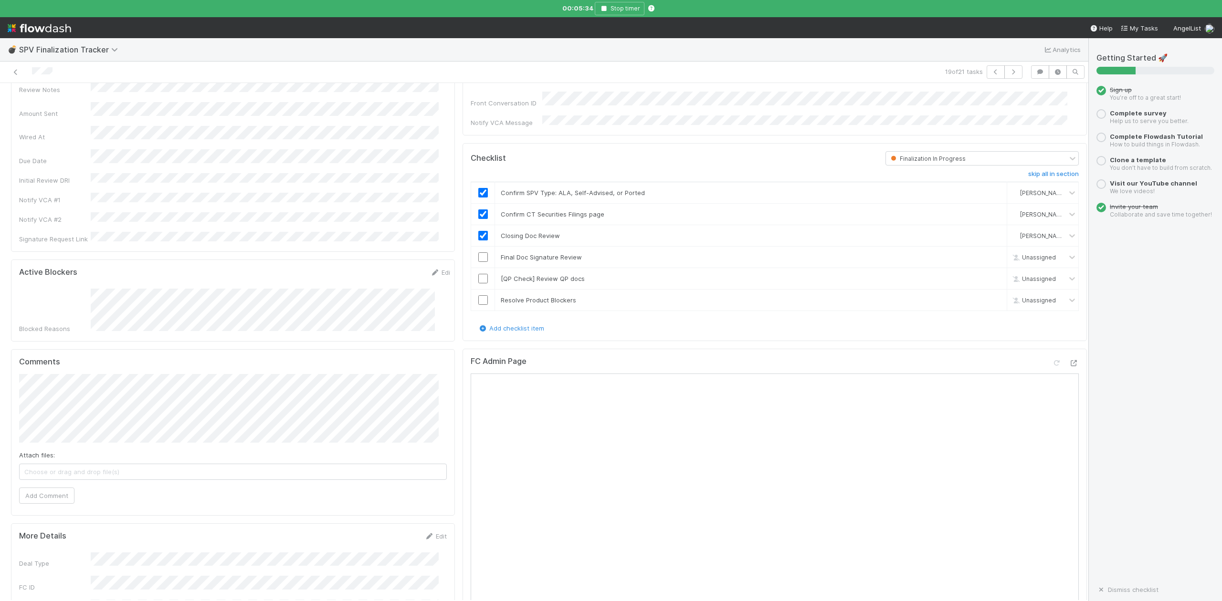
scroll to position [318, 0]
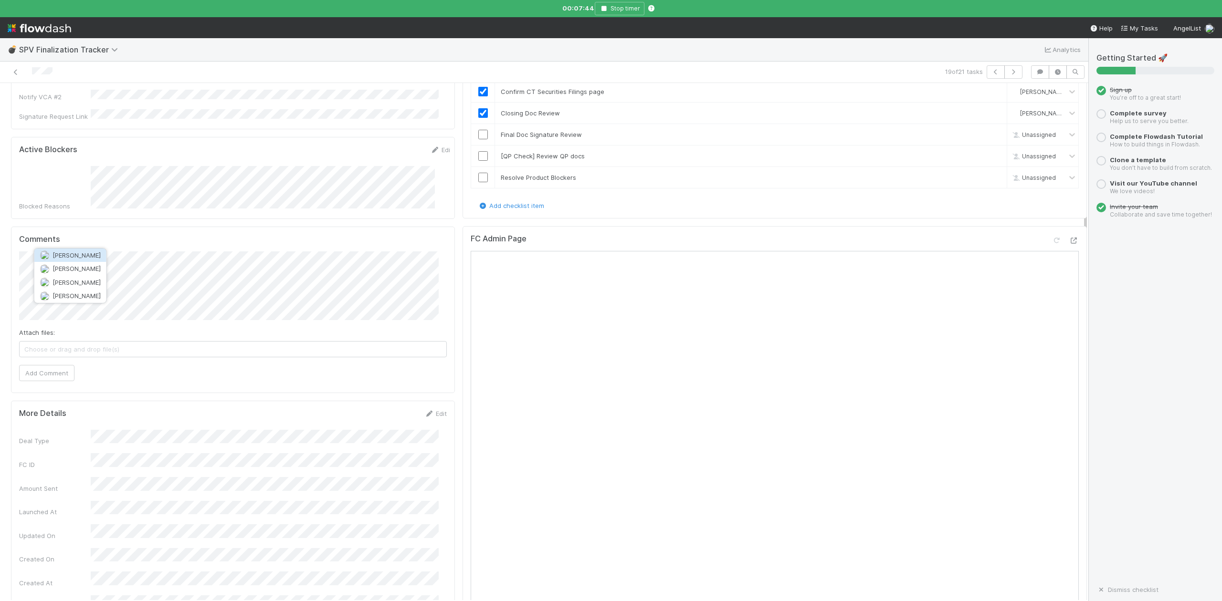
click at [92, 258] on span "Sam Josephson" at bounding box center [76, 255] width 48 height 8
click at [37, 365] on button "Add Comment" at bounding box center [46, 373] width 55 height 16
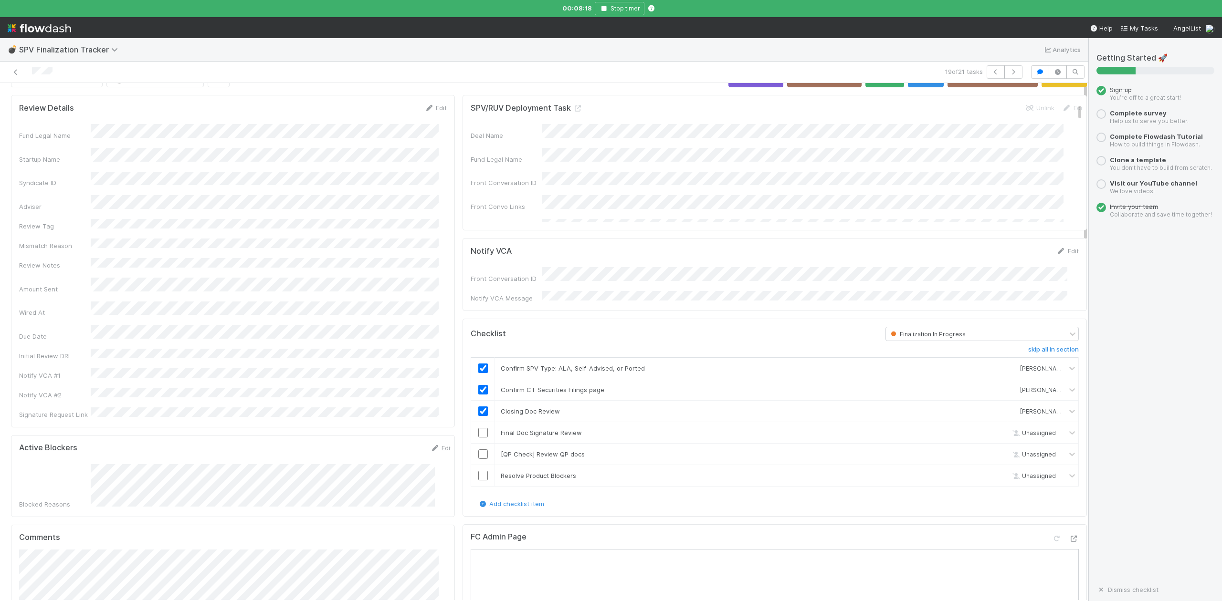
scroll to position [0, 0]
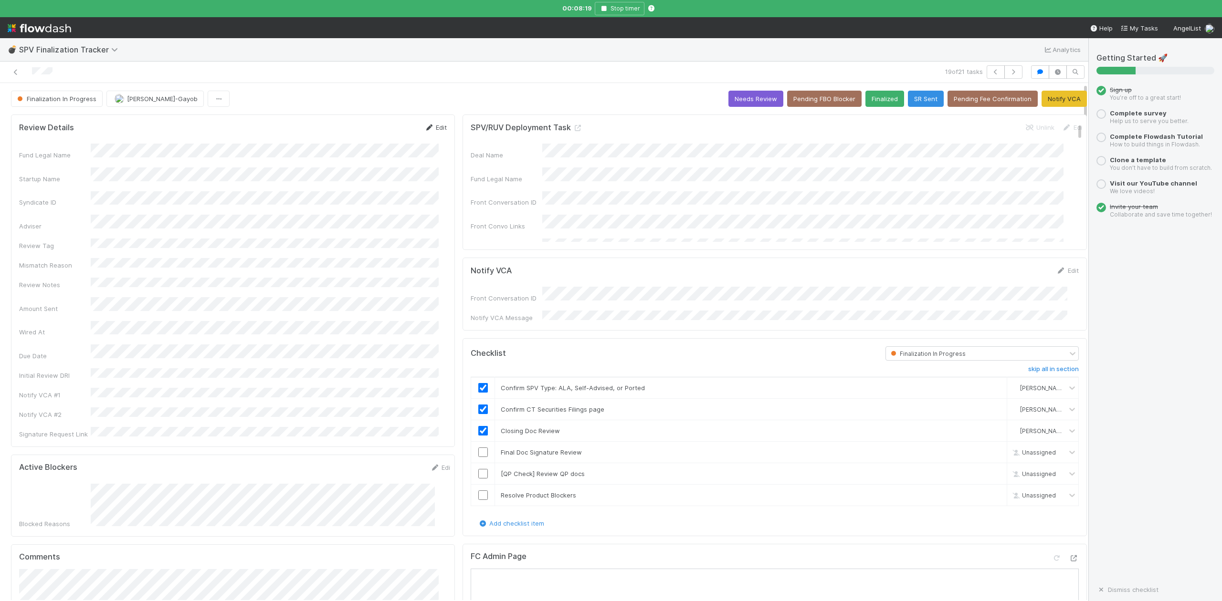
click at [430, 126] on link "Edit" at bounding box center [435, 128] width 22 height 8
click at [390, 133] on button "Save" at bounding box center [395, 131] width 27 height 16
click at [432, 126] on link "Edit" at bounding box center [435, 128] width 22 height 8
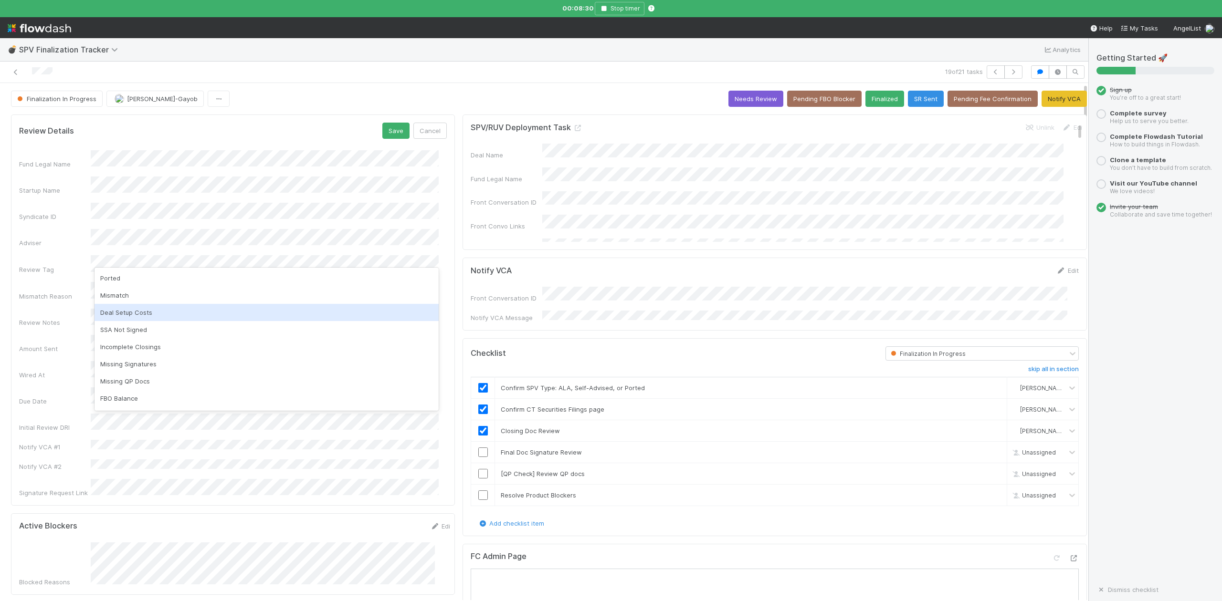
click at [128, 314] on div "Deal Setup Costs" at bounding box center [266, 312] width 344 height 17
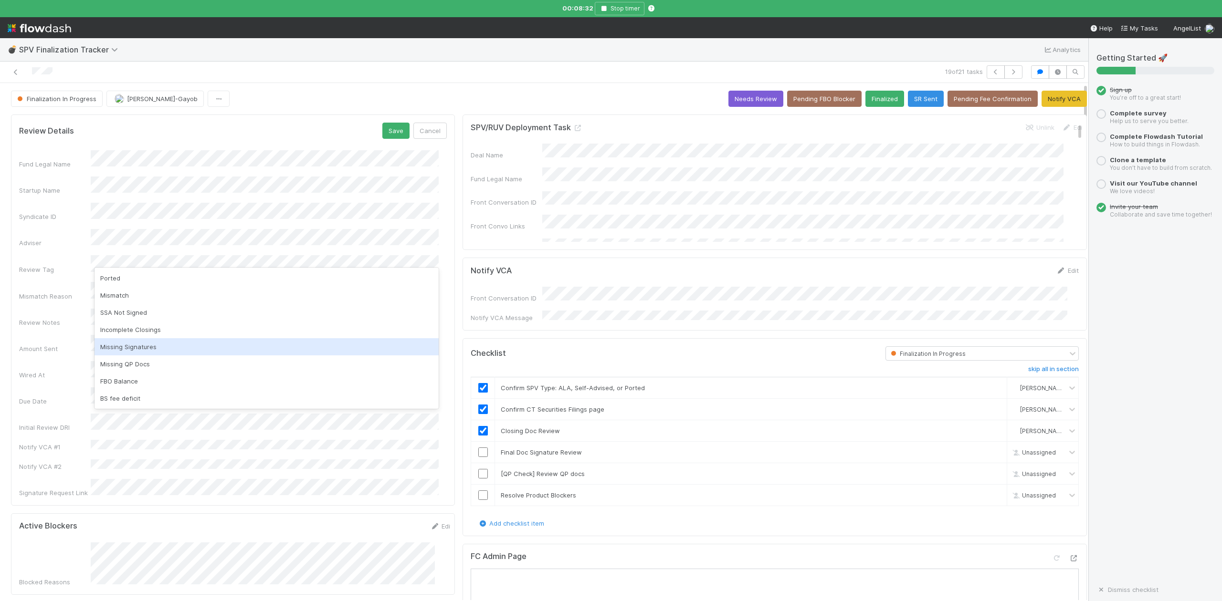
drag, startPoint x: 147, startPoint y: 349, endPoint x: 146, endPoint y: 340, distance: 9.6
click at [147, 348] on div "Missing Signatures" at bounding box center [266, 346] width 344 height 17
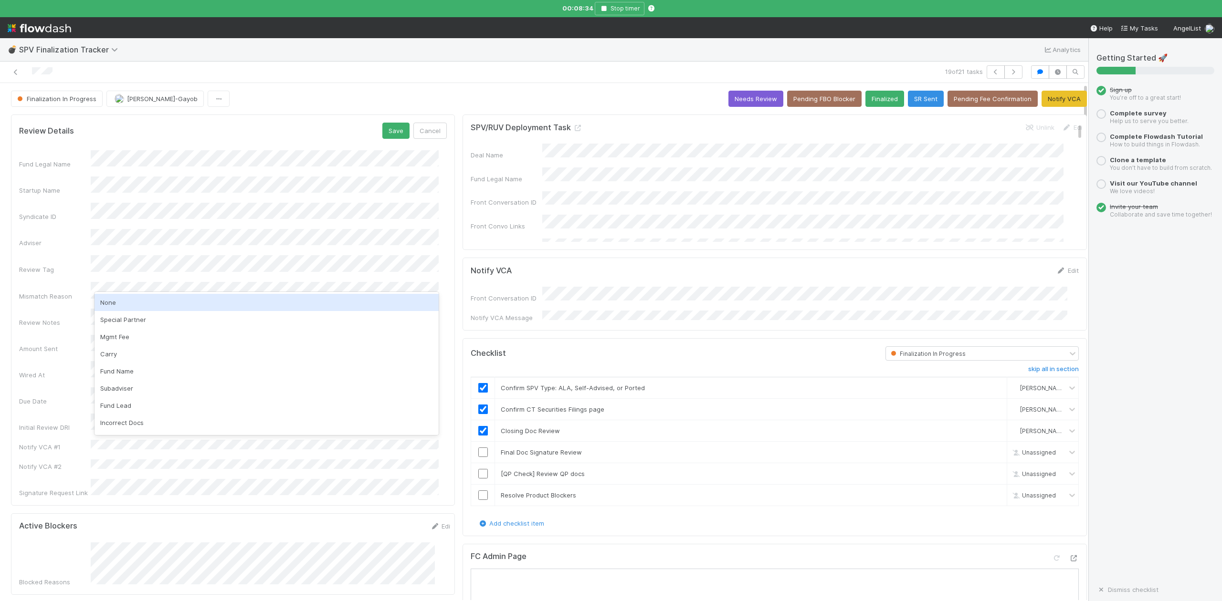
click at [110, 301] on div "None" at bounding box center [266, 302] width 344 height 17
click at [382, 134] on button "Save" at bounding box center [395, 131] width 27 height 16
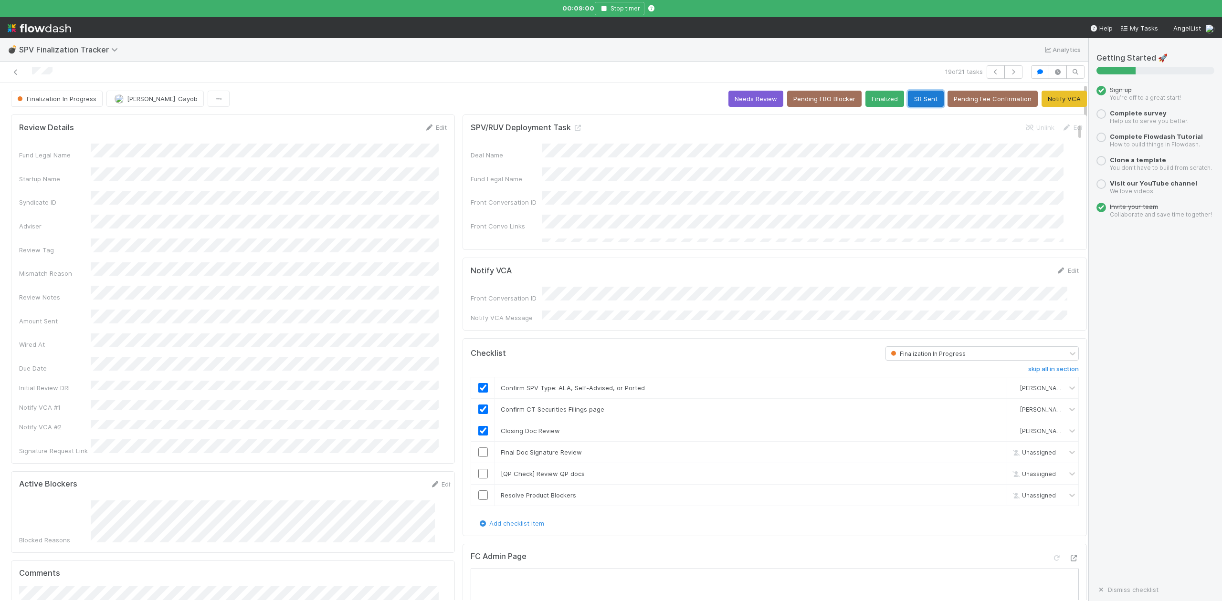
click at [908, 95] on button "SR Sent" at bounding box center [926, 99] width 36 height 16
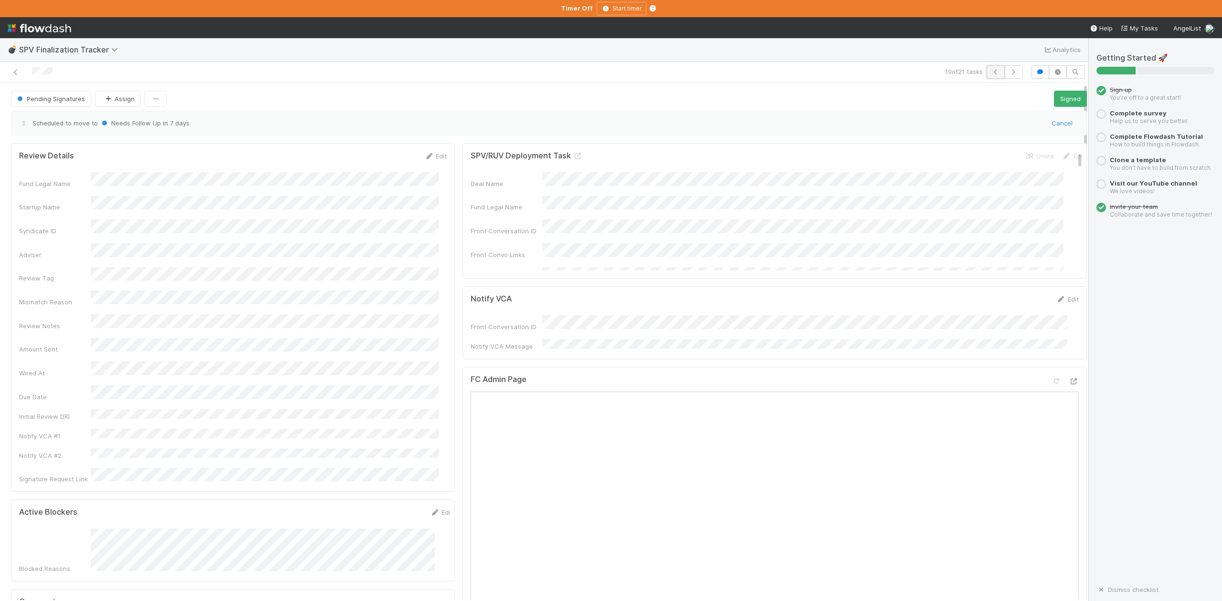
click at [991, 74] on icon "button" at bounding box center [996, 72] width 10 height 6
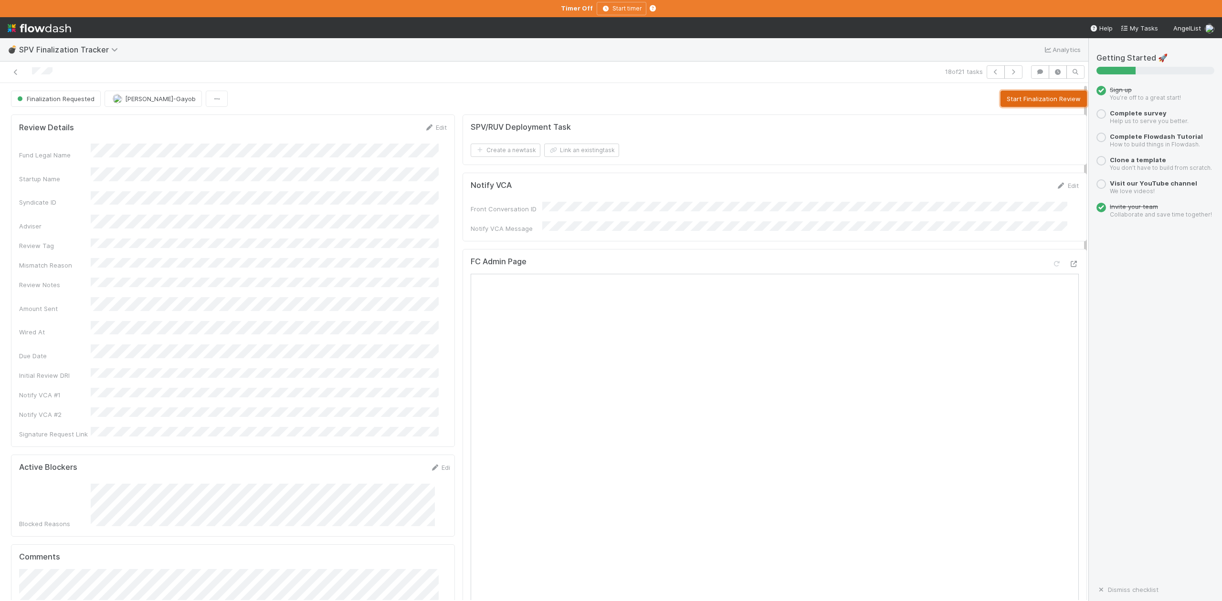
click at [1021, 100] on button "Start Finalization Review" at bounding box center [1043, 99] width 86 height 16
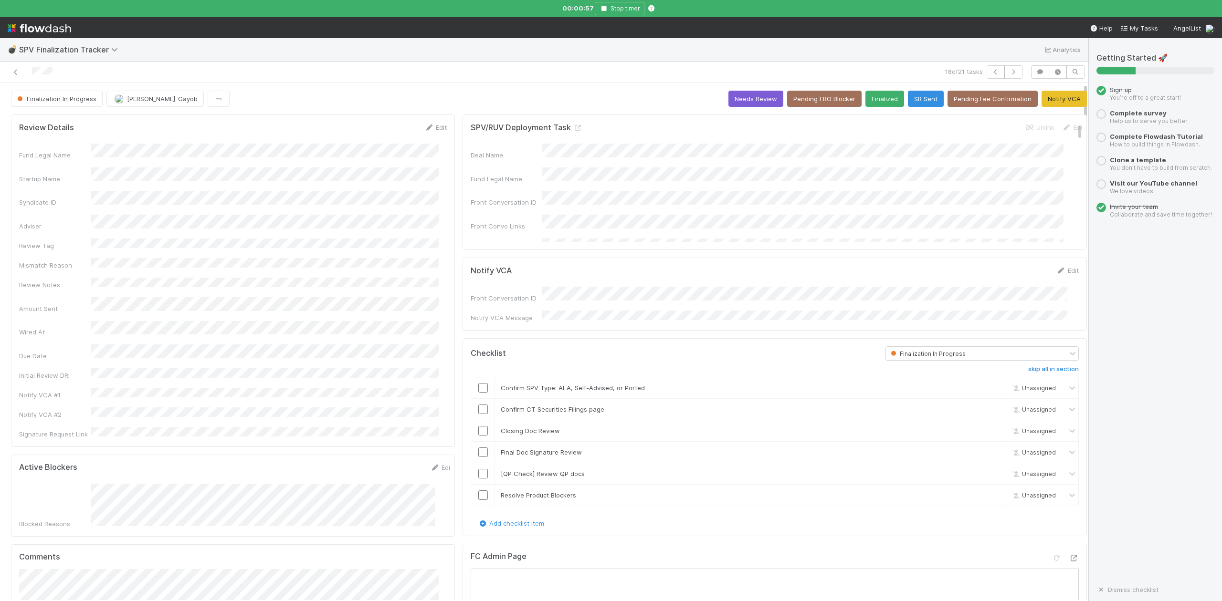
click at [392, 71] on div at bounding box center [260, 71] width 513 height 13
click at [471, 383] on div at bounding box center [482, 388] width 23 height 10
click at [478, 388] on input "checkbox" at bounding box center [483, 388] width 10 height 10
click at [478, 409] on input "checkbox" at bounding box center [483, 410] width 10 height 10
click at [478, 428] on input "checkbox" at bounding box center [483, 431] width 10 height 10
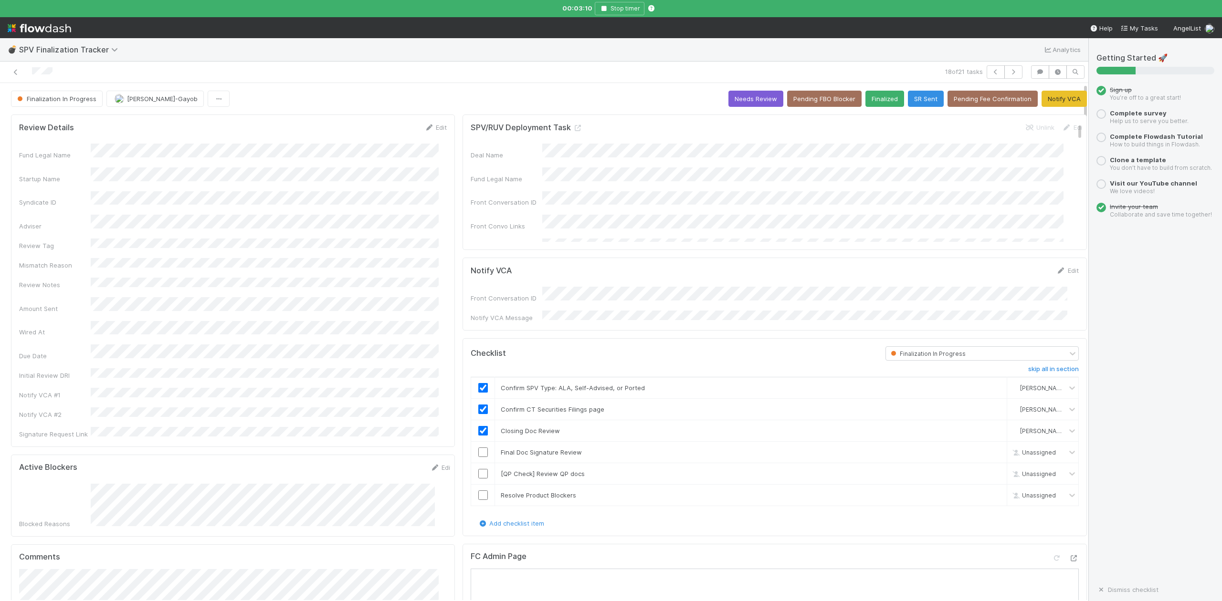
click at [519, 82] on div "18 of 21 tasks" at bounding box center [544, 72] width 1088 height 21
click at [478, 448] on input "checkbox" at bounding box center [483, 453] width 10 height 10
click at [429, 128] on link "Edit" at bounding box center [435, 128] width 22 height 8
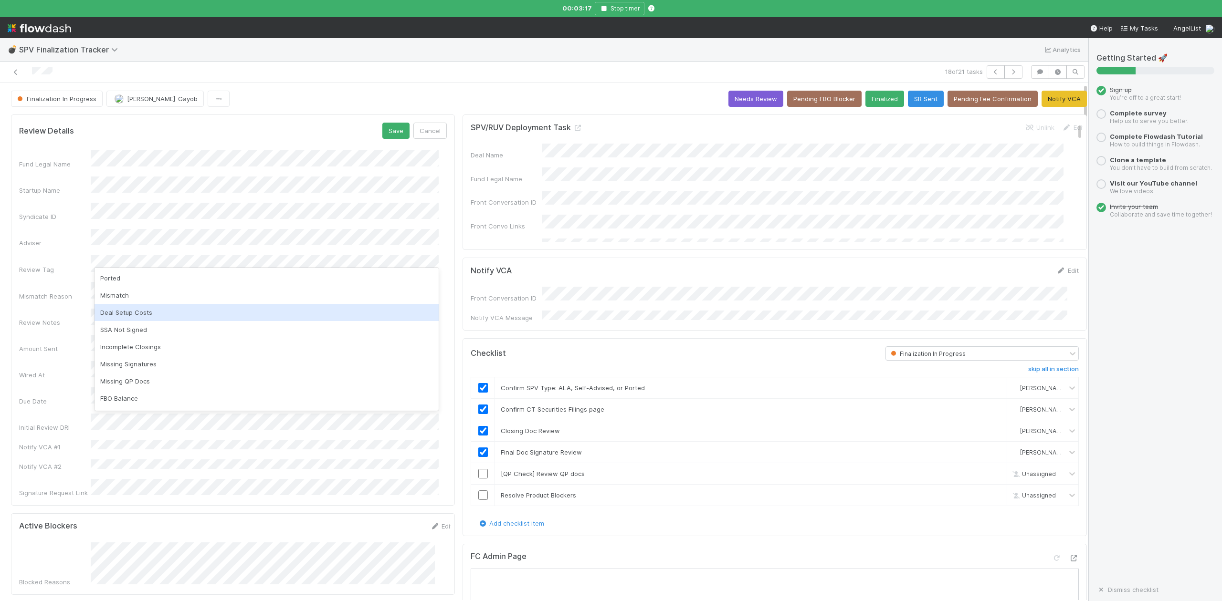
click at [123, 314] on div "Deal Setup Costs" at bounding box center [266, 312] width 344 height 17
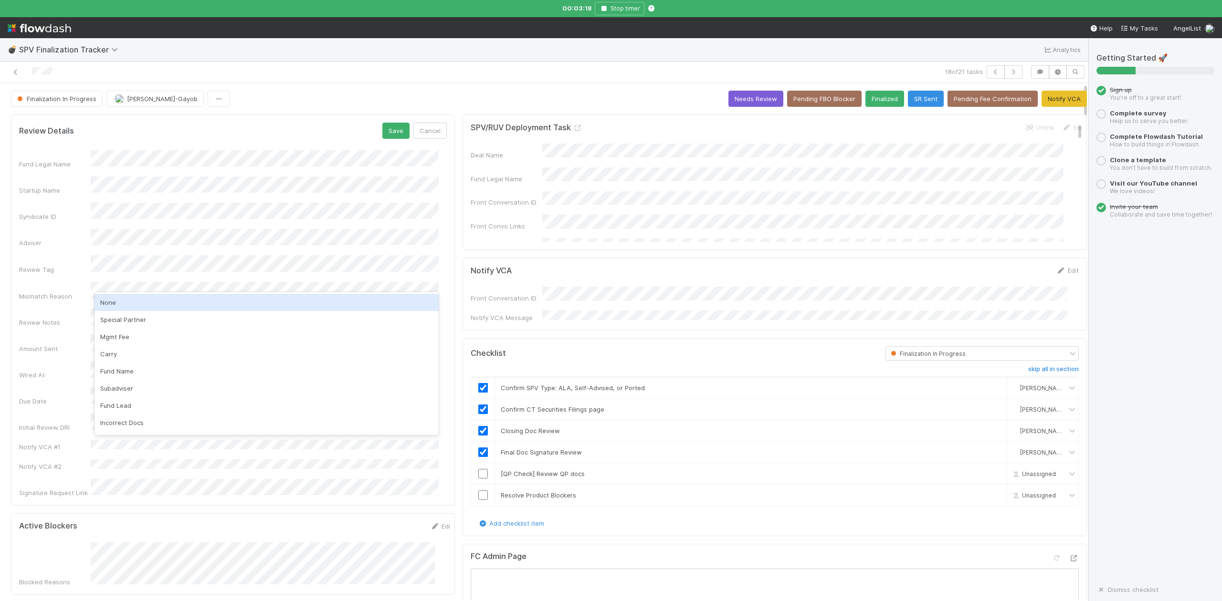
click at [113, 305] on div "None" at bounding box center [266, 302] width 344 height 17
click at [385, 136] on button "Save" at bounding box center [395, 131] width 27 height 16
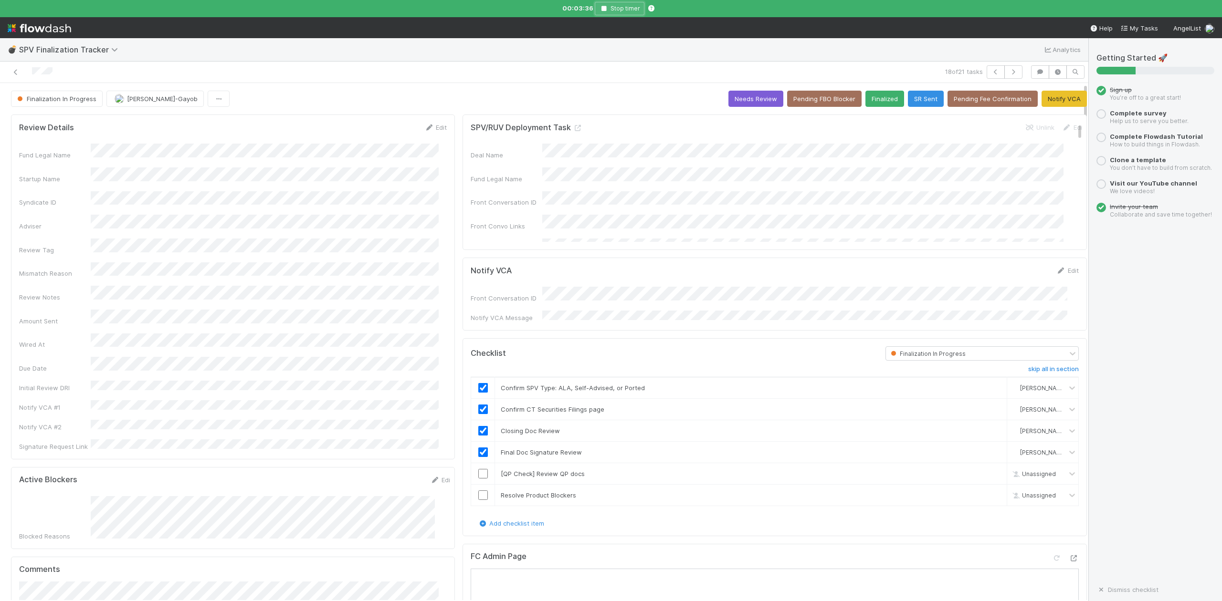
click at [604, 6] on icon "button" at bounding box center [604, 9] width 10 height 6
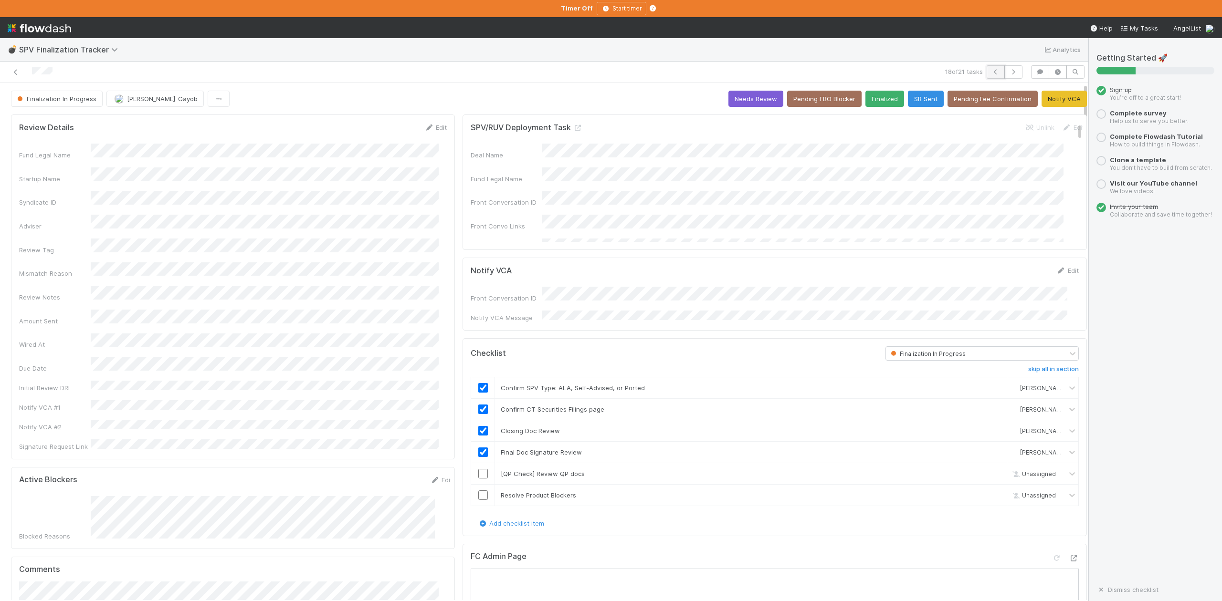
click at [991, 71] on icon "button" at bounding box center [996, 72] width 10 height 6
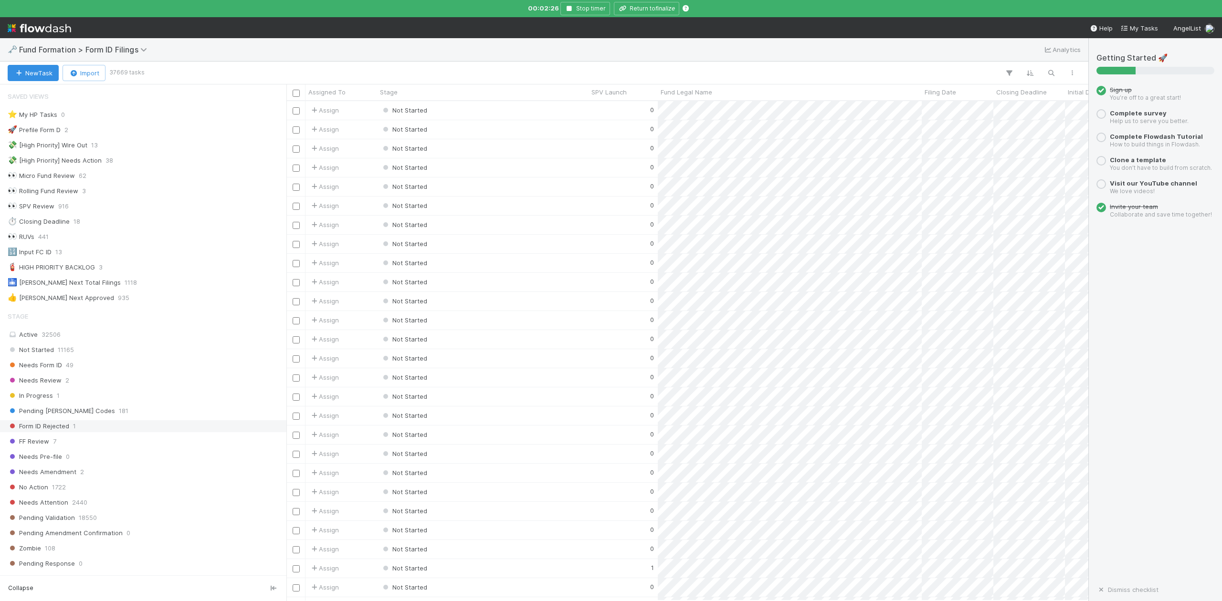
scroll to position [199, 0]
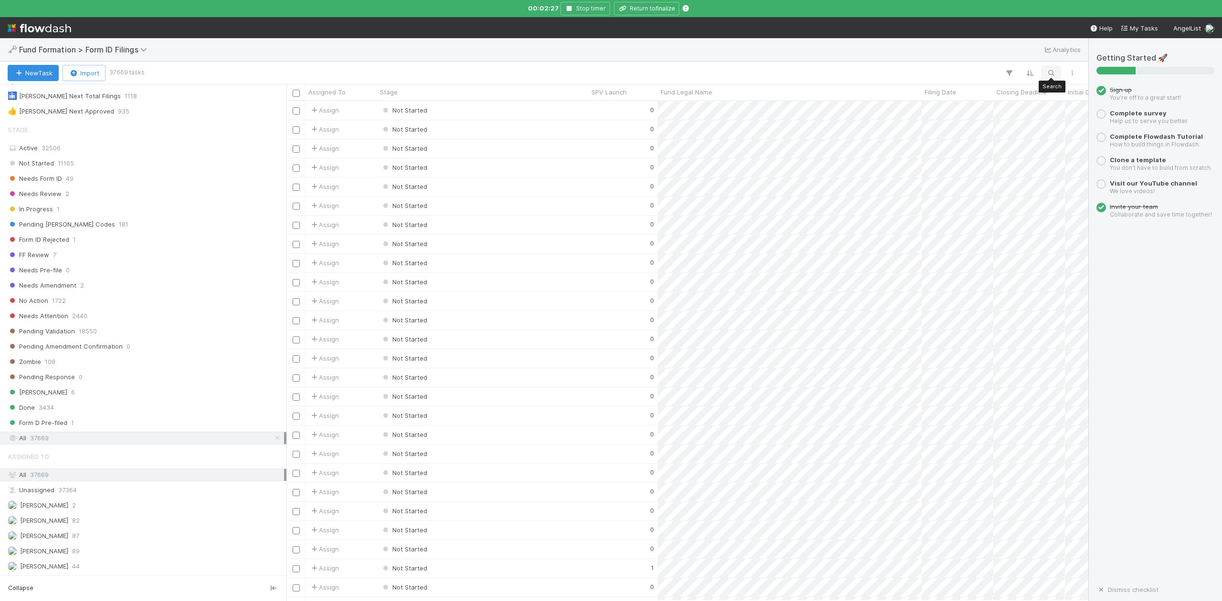
click at [1050, 74] on icon "button" at bounding box center [1051, 73] width 10 height 9
click at [997, 58] on input at bounding box center [1000, 56] width 95 height 11
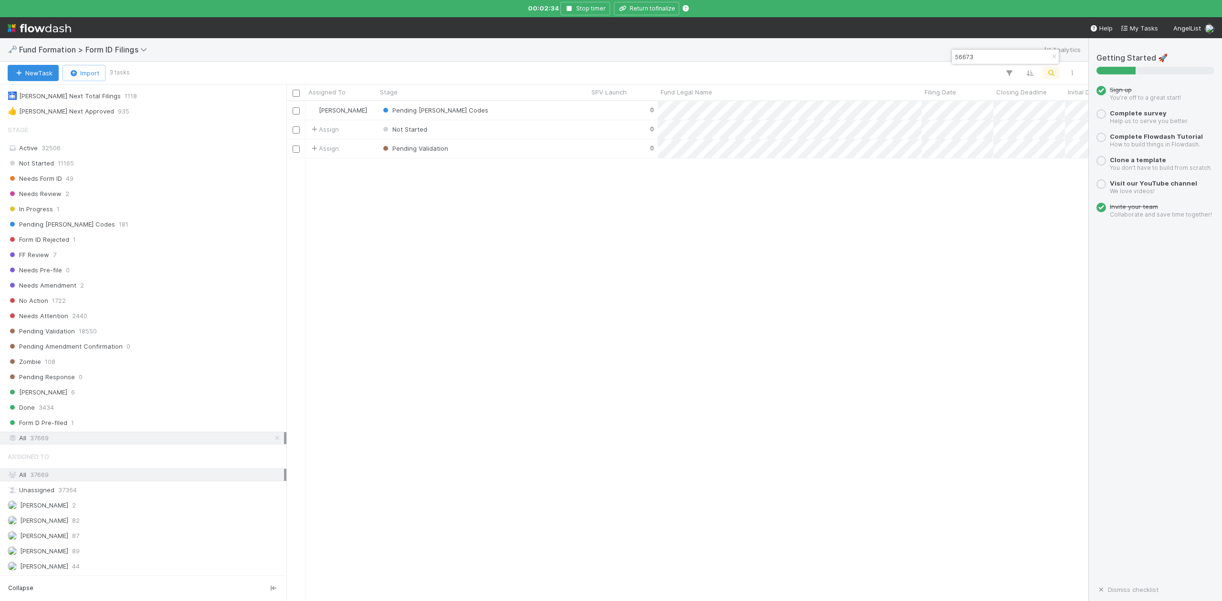
scroll to position [490, 792]
type input "56673"
click at [468, 110] on div "Pending [PERSON_NAME] Codes" at bounding box center [482, 110] width 211 height 19
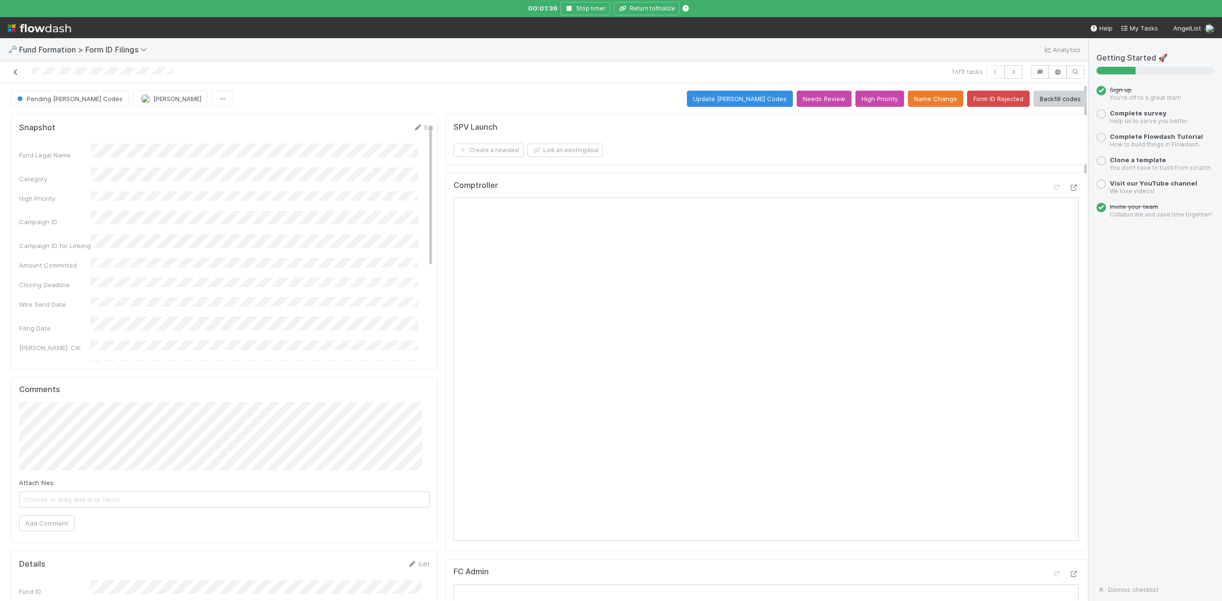
click at [15, 72] on icon at bounding box center [16, 72] width 10 height 6
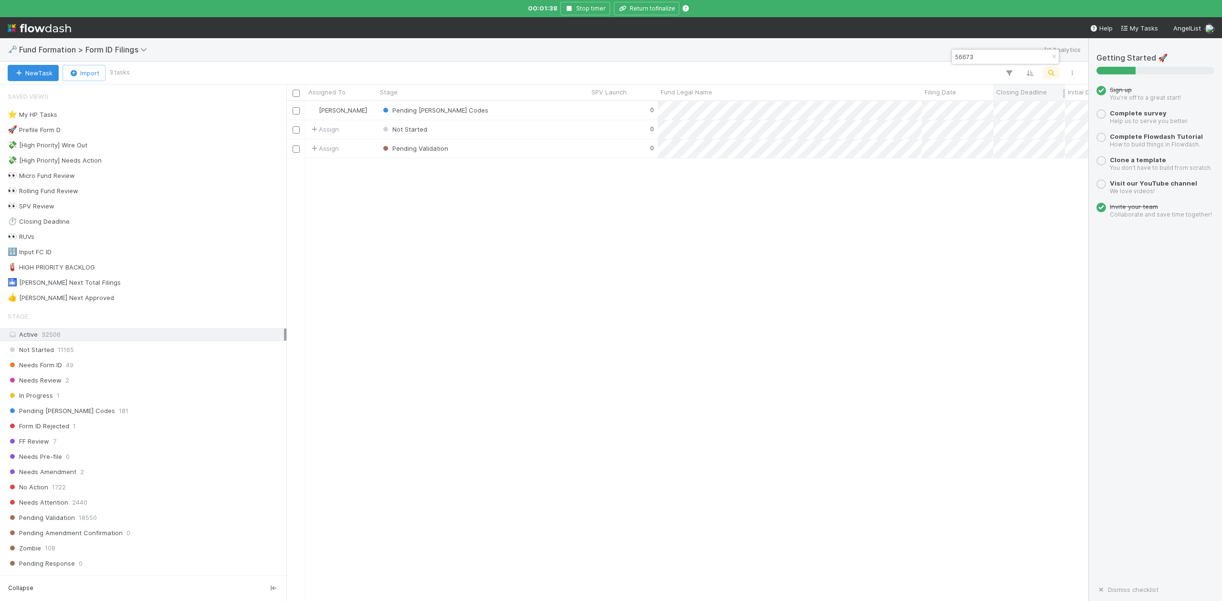
scroll to position [490, 792]
click at [991, 57] on input "56673" at bounding box center [1000, 56] width 95 height 11
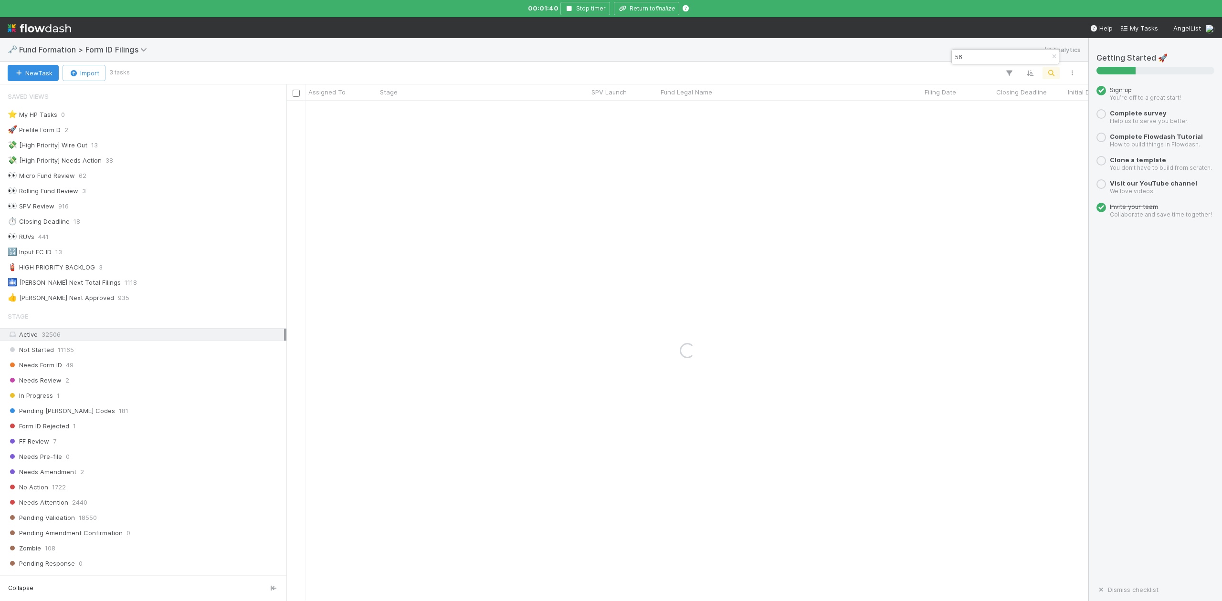
type input "5"
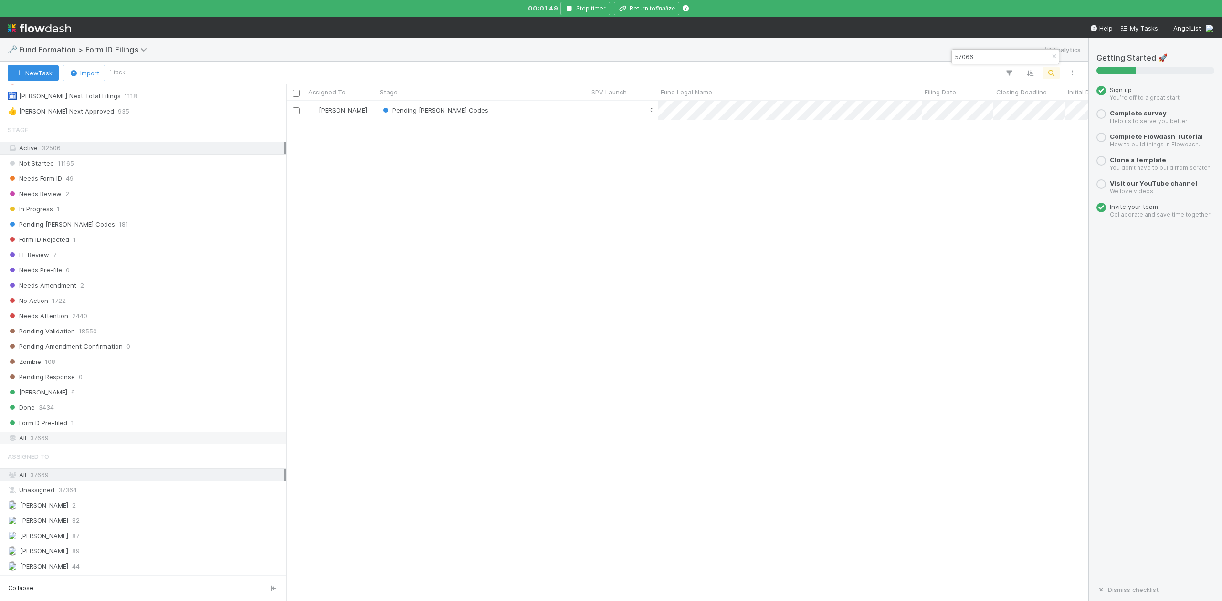
type input "57066"
click at [31, 439] on span "37669" at bounding box center [39, 438] width 19 height 12
click at [504, 113] on div "Pending [PERSON_NAME] Codes" at bounding box center [482, 110] width 211 height 19
